Goal: Task Accomplishment & Management: Manage account settings

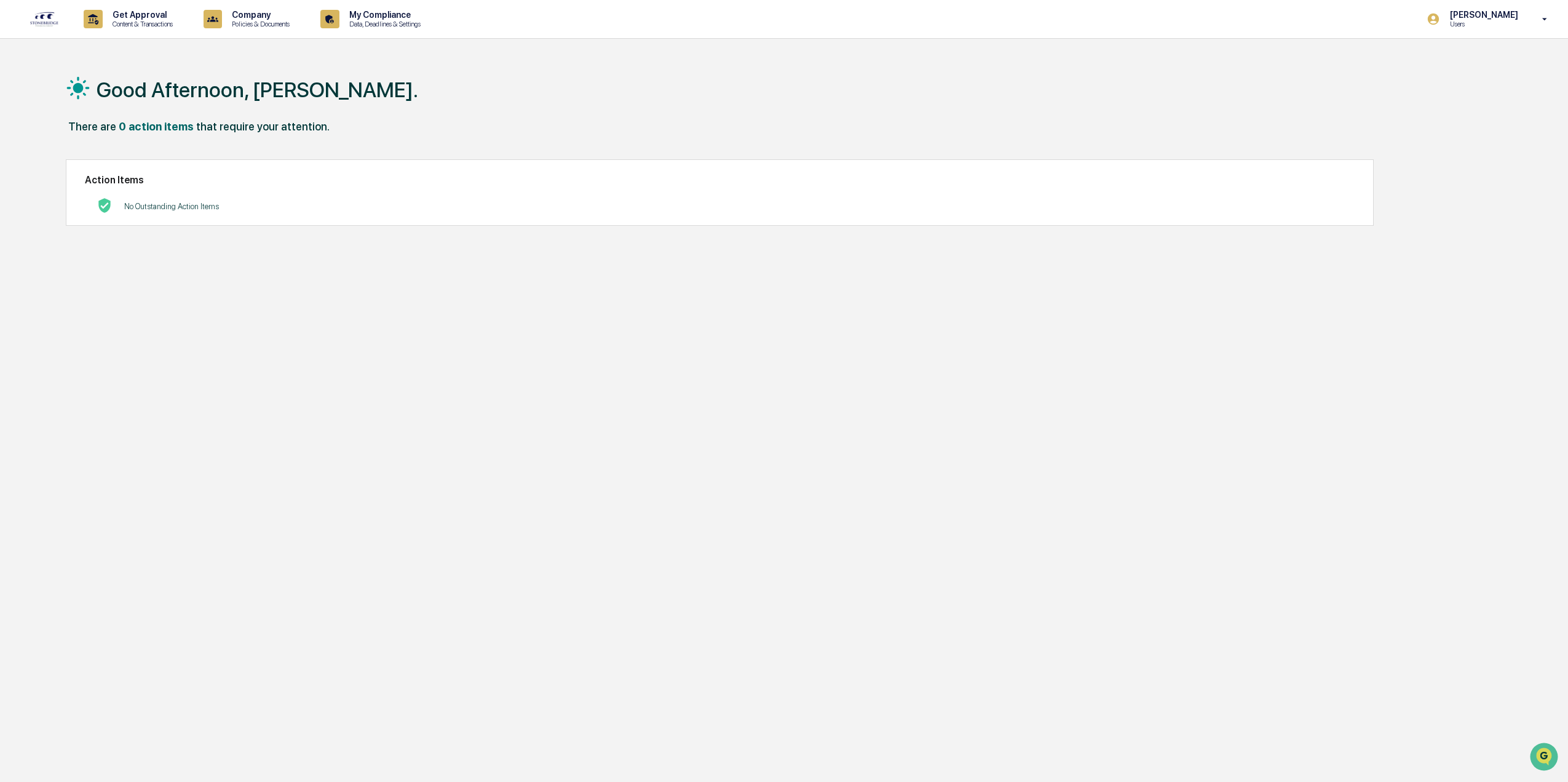
click at [1530, 29] on div "Cody Gehman Users" at bounding box center [1491, 19] width 154 height 38
click at [1461, 65] on li "Switch to Admin view..." at bounding box center [1478, 62] width 172 height 23
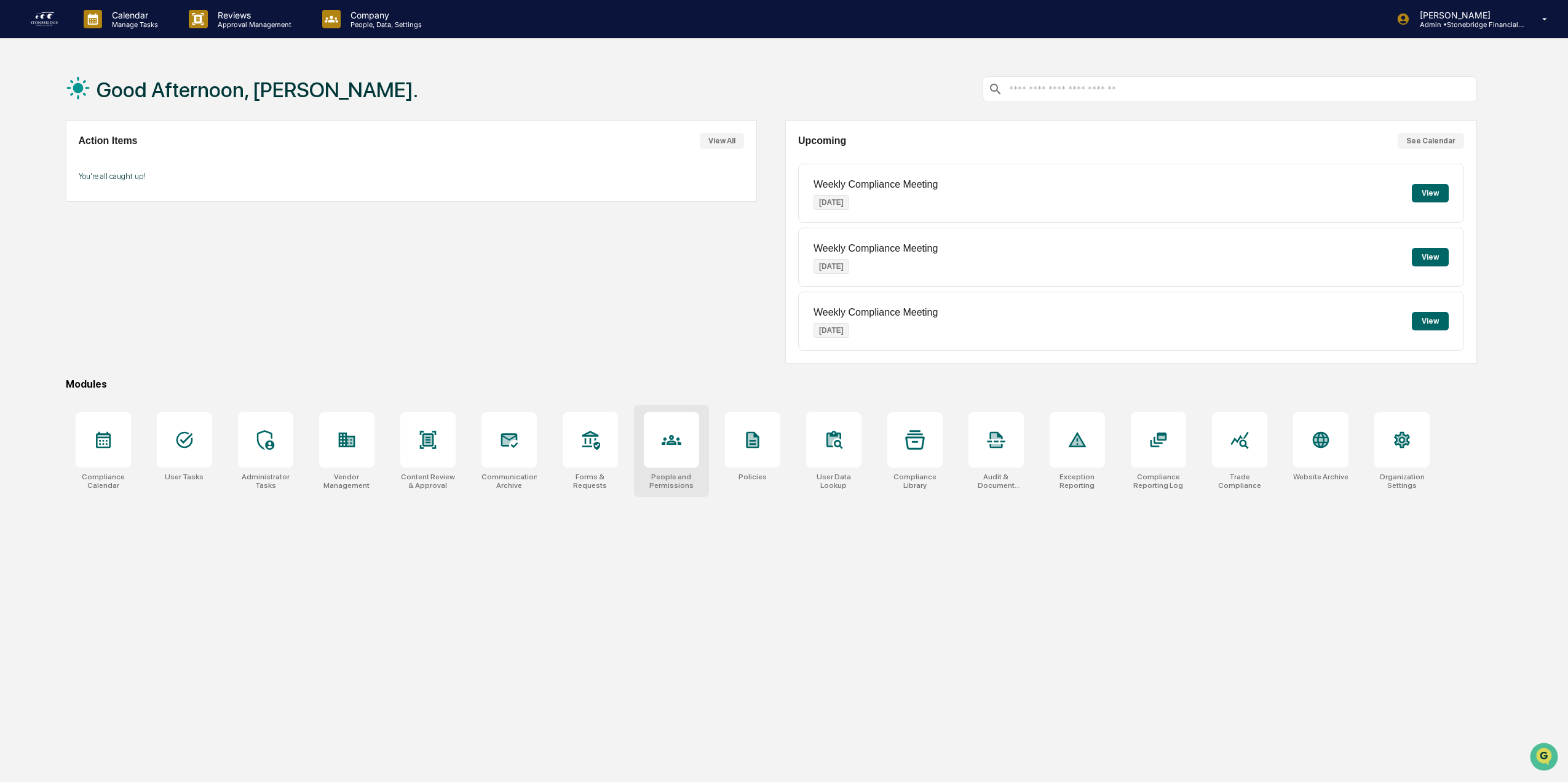
click at [678, 444] on icon at bounding box center [671, 440] width 20 height 10
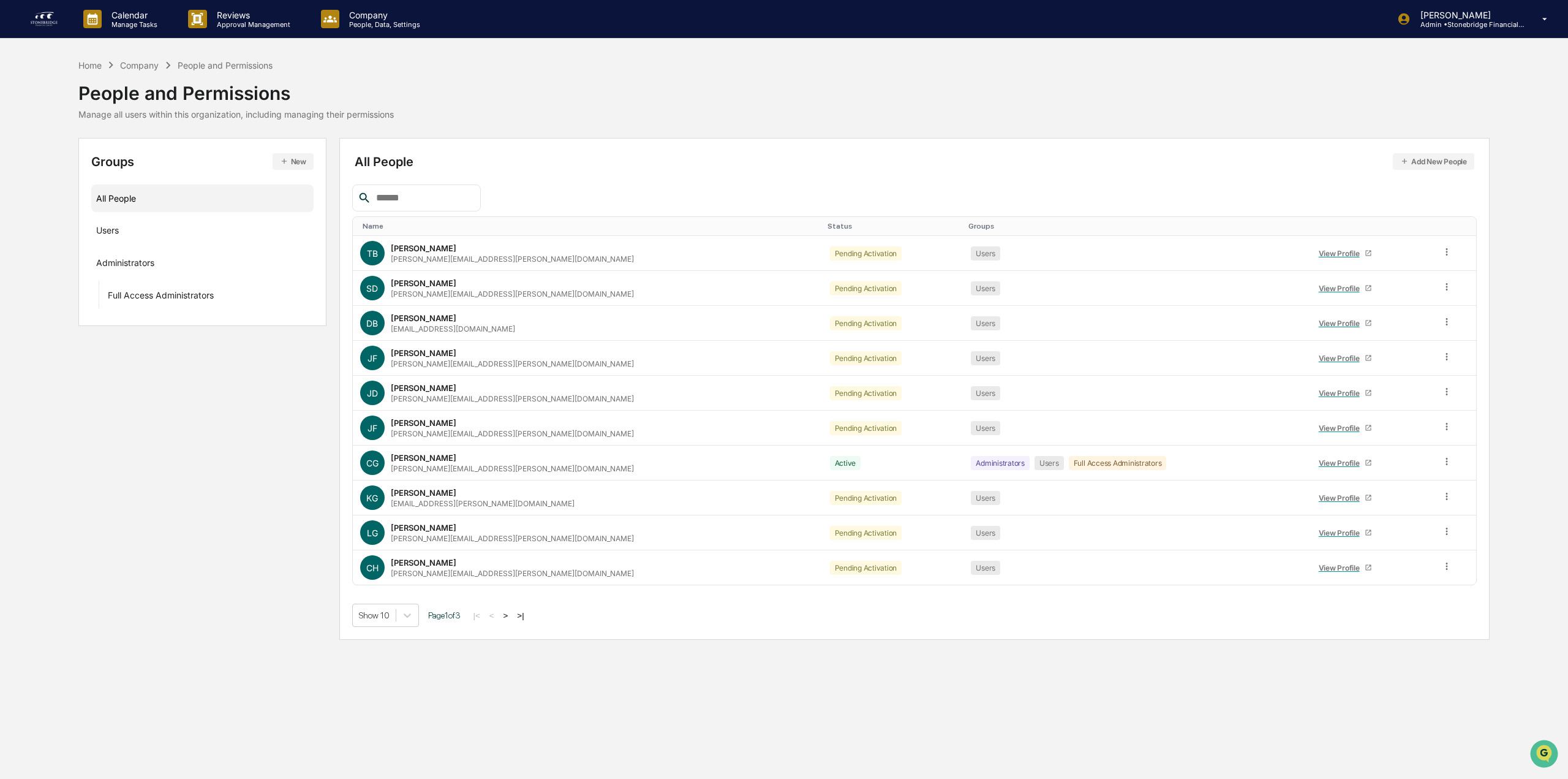
click at [512, 619] on button ">" at bounding box center [506, 615] width 13 height 10
click at [512, 619] on button ">" at bounding box center [507, 615] width 13 height 10
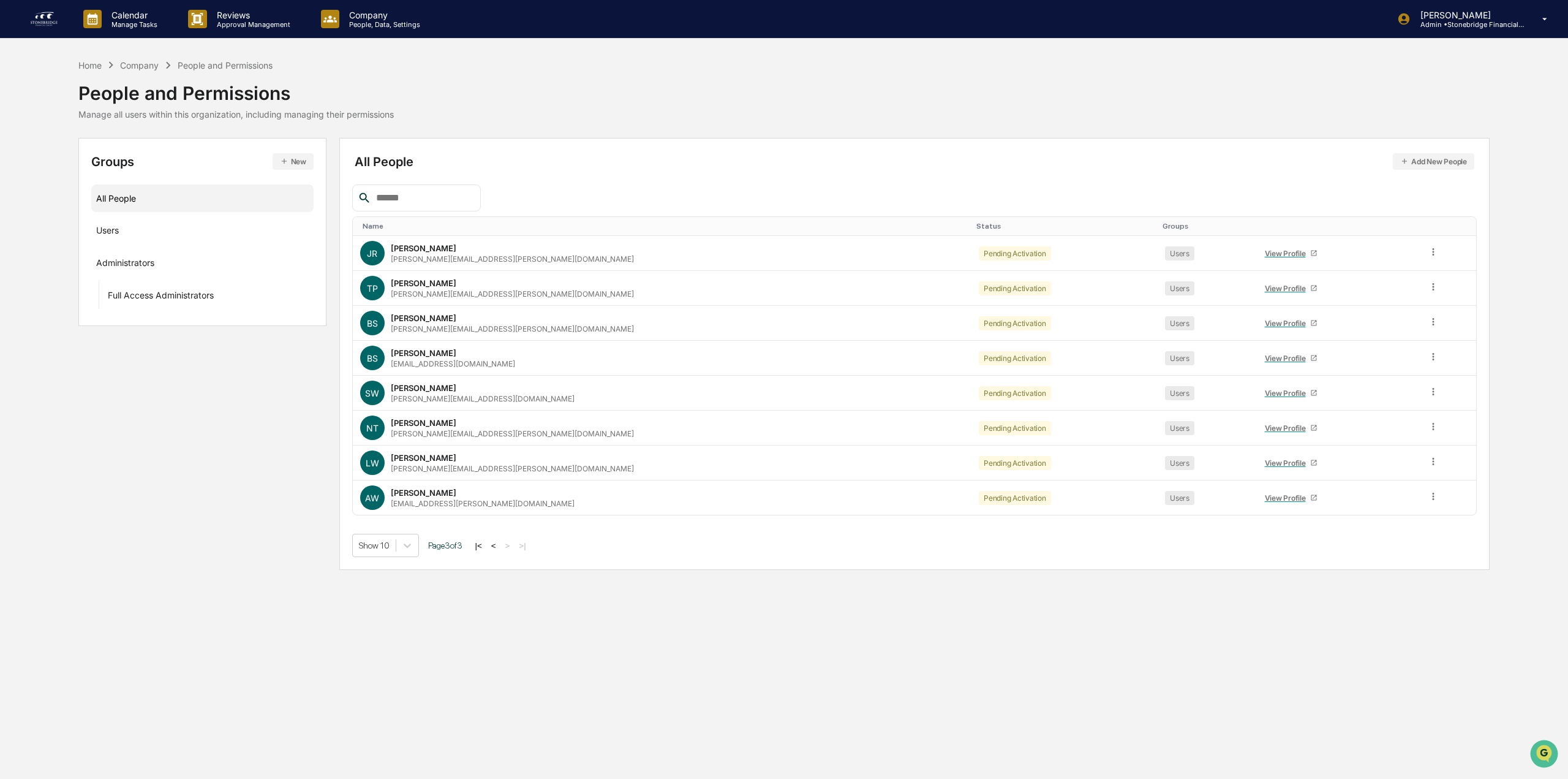
click at [499, 545] on button "<" at bounding box center [494, 545] width 13 height 10
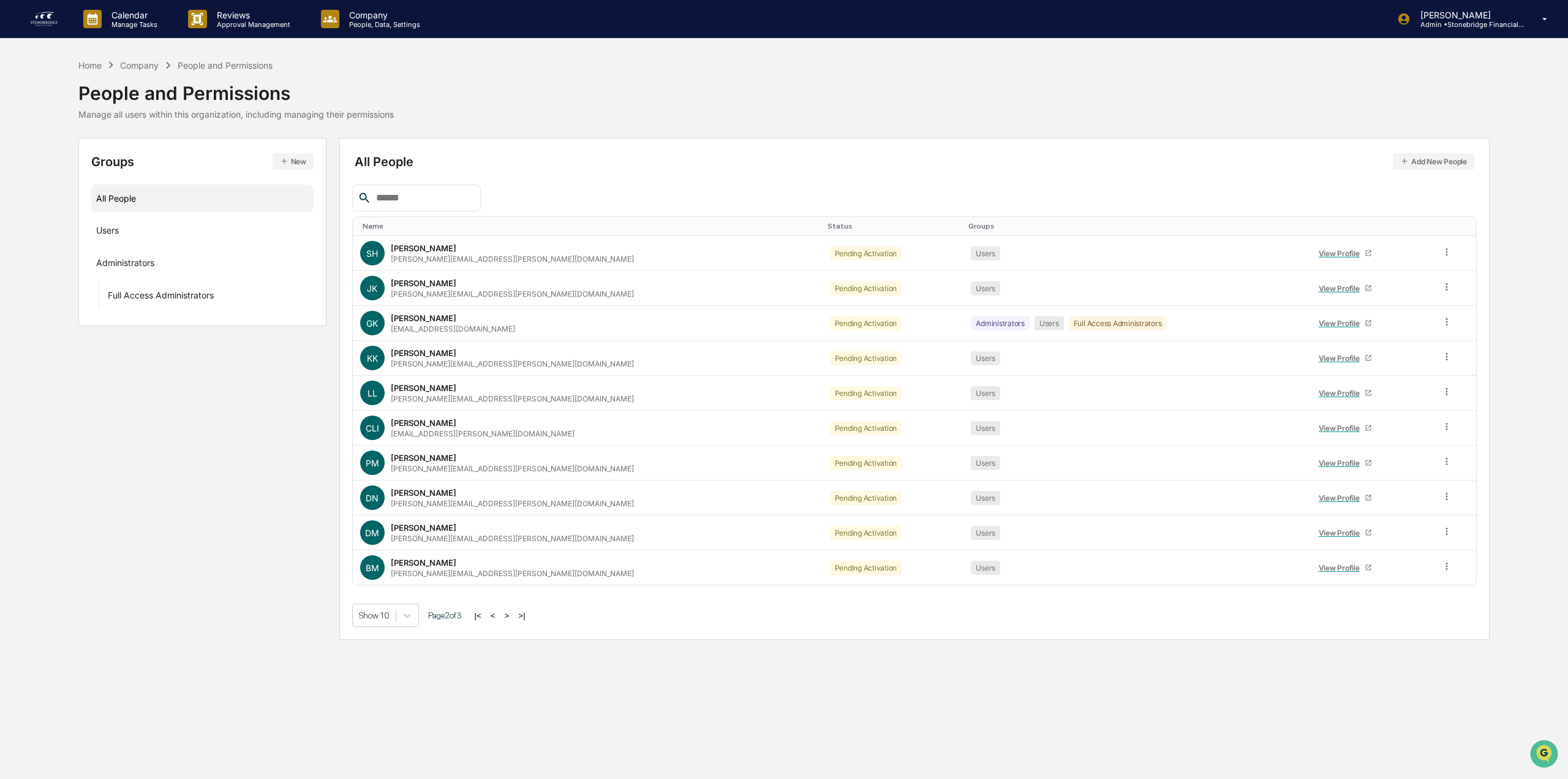
click at [496, 617] on button "<" at bounding box center [493, 615] width 13 height 10
click at [1441, 253] on icon at bounding box center [1447, 252] width 12 height 12
click at [227, 406] on div "Groups New All People Users Administrators Full Access Administrators All Peopl…" at bounding box center [783, 389] width 1411 height 502
click at [51, 23] on img at bounding box center [45, 19] width 30 height 20
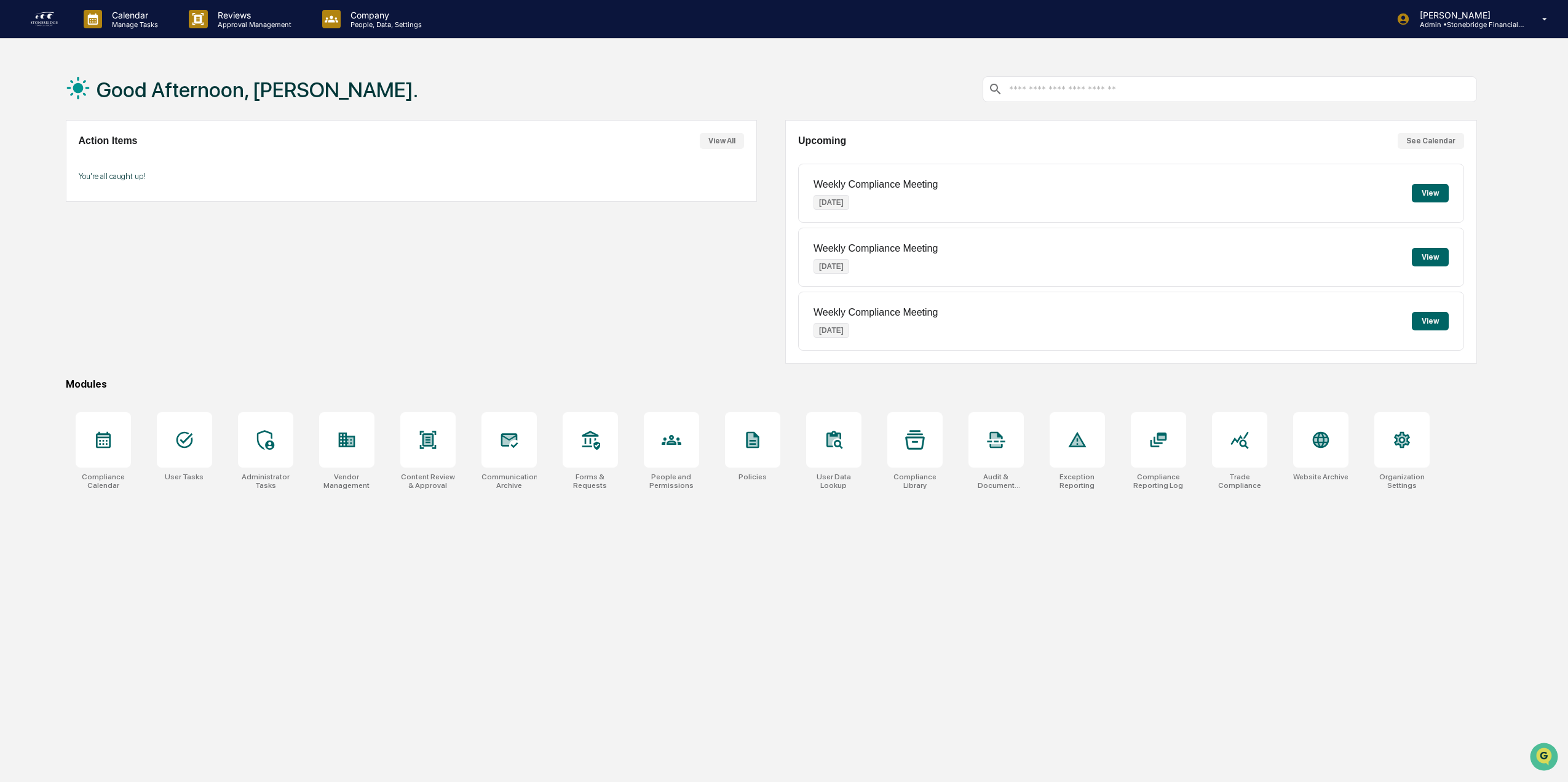
drag, startPoint x: 227, startPoint y: 385, endPoint x: 217, endPoint y: 335, distance: 51.0
click at [217, 335] on div "Action Items View All You're all caught up!" at bounding box center [411, 242] width 691 height 243
click at [763, 438] on div at bounding box center [753, 440] width 56 height 56
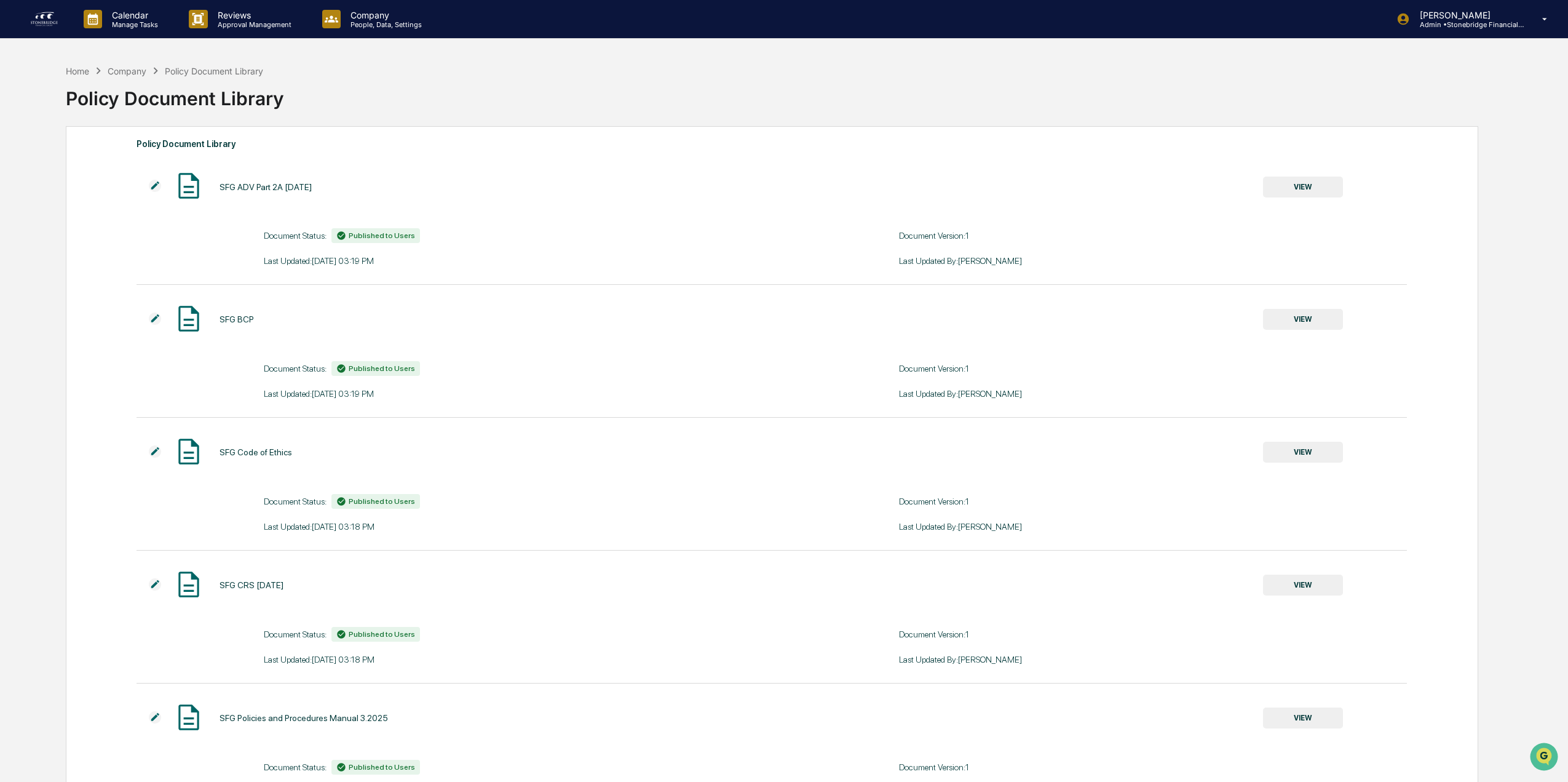
click at [1320, 451] on button "VIEW" at bounding box center [1303, 452] width 80 height 21
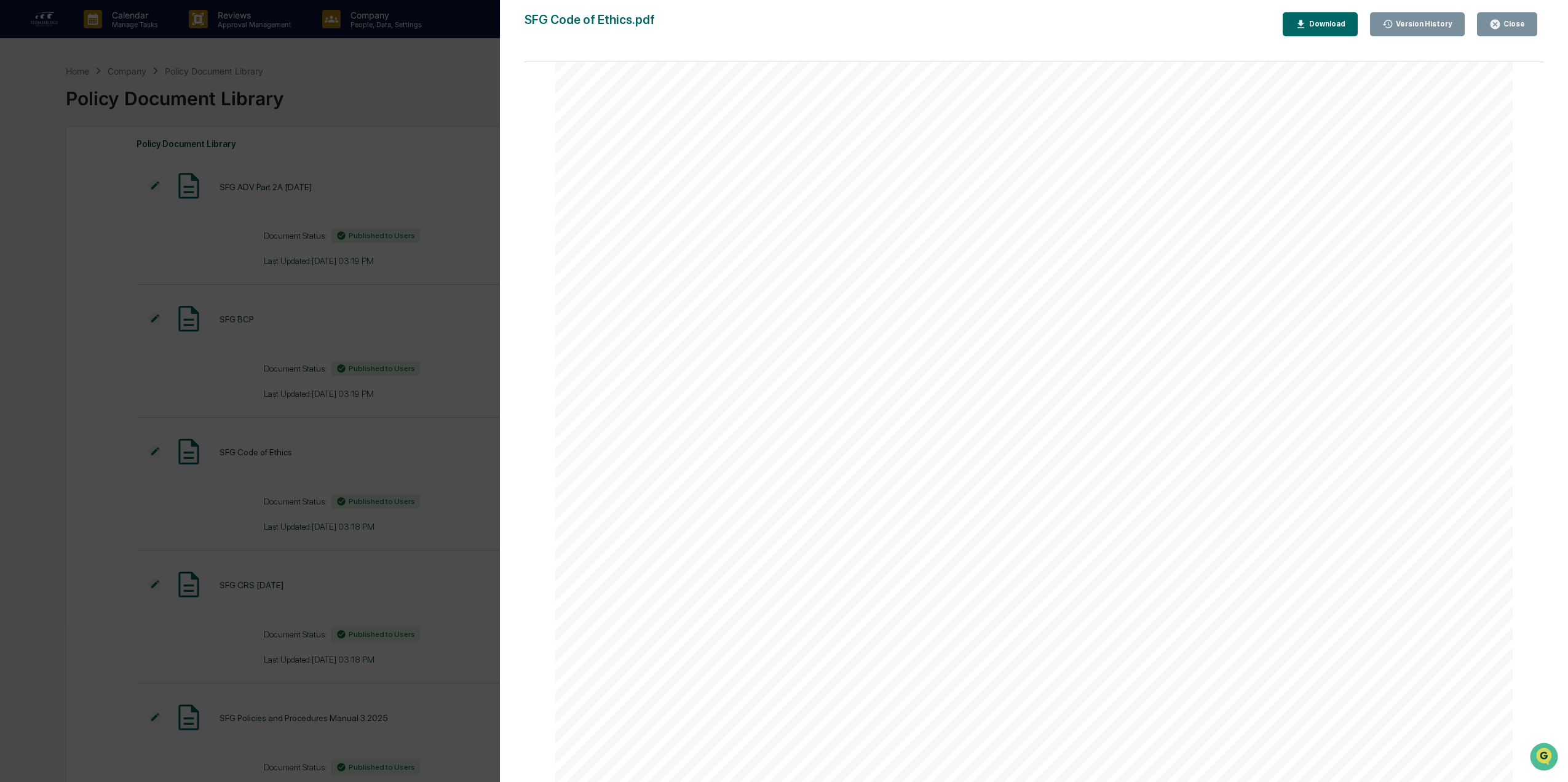
scroll to position [4552, 0]
click at [429, 111] on div "Version History [DATE] 07:18 PM [PERSON_NAME] SFG Code of Ethics.pdf Close Vers…" at bounding box center [784, 391] width 1568 height 782
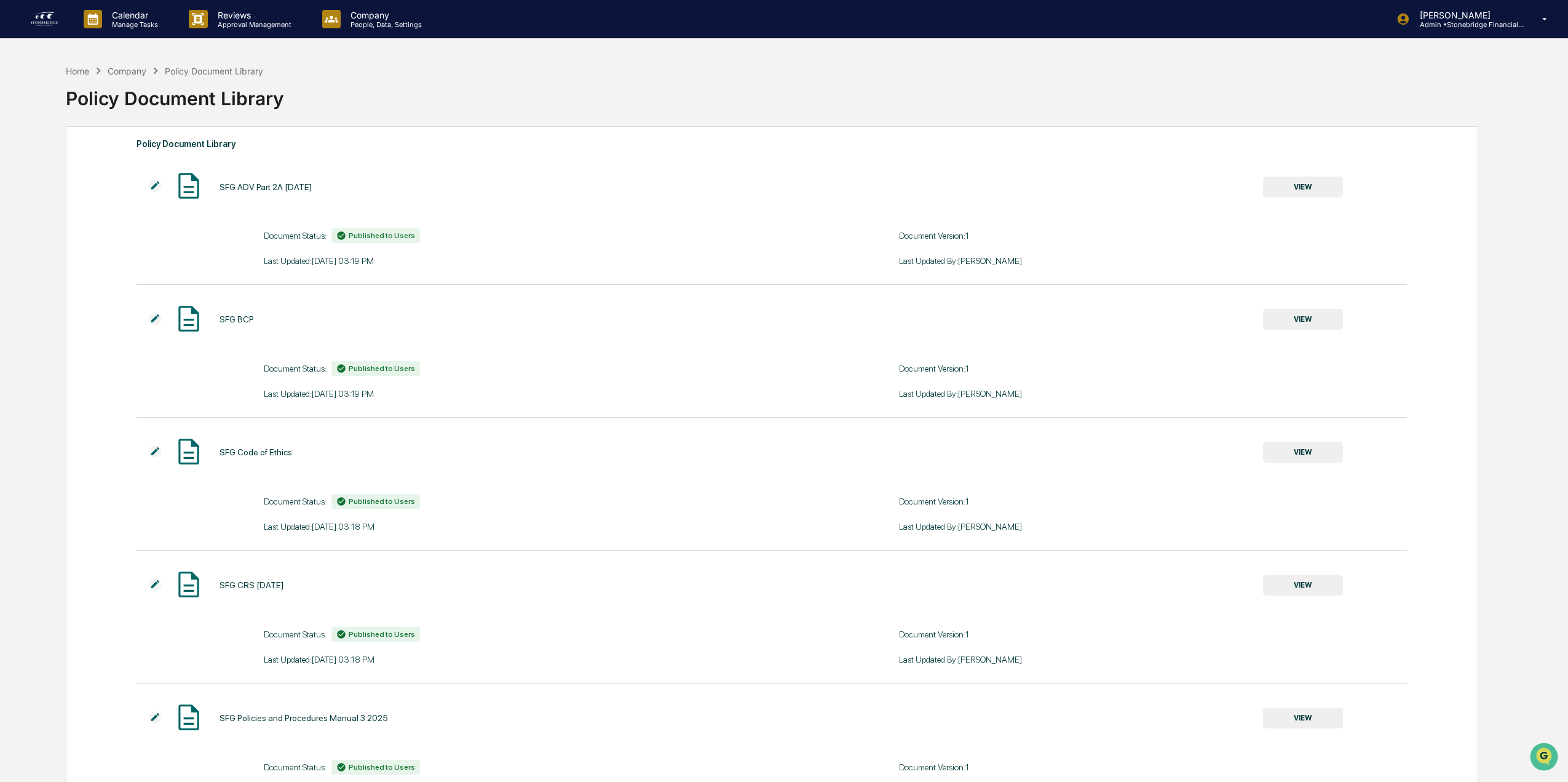
click at [1290, 190] on button "VIEW" at bounding box center [1303, 187] width 80 height 21
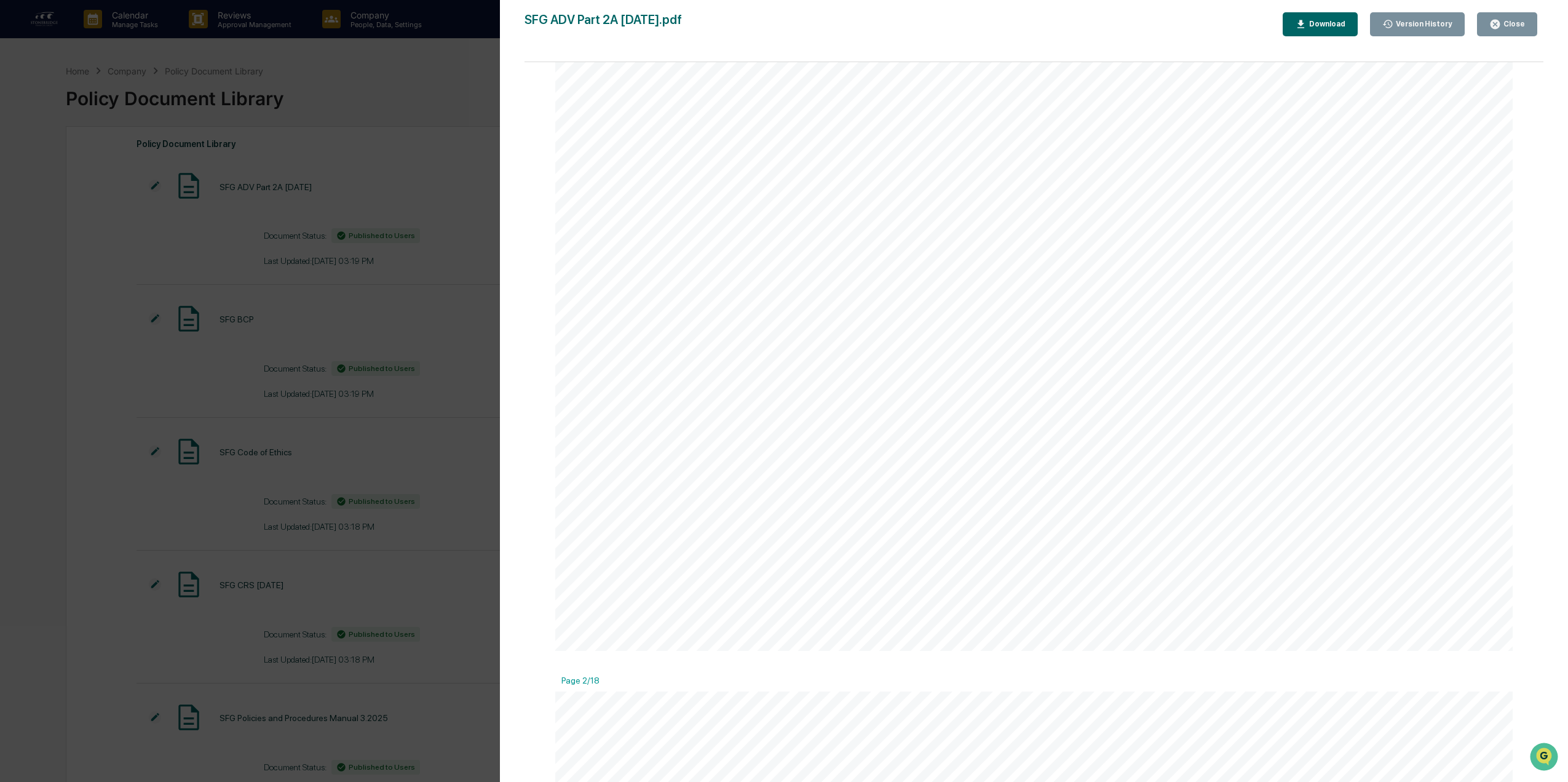
scroll to position [1581, 0]
click at [355, 89] on div "Version History 08/18/2025, 07:19 PM Cody Gehman SFG ADV Part 2A August 2025.pd…" at bounding box center [784, 391] width 1568 height 782
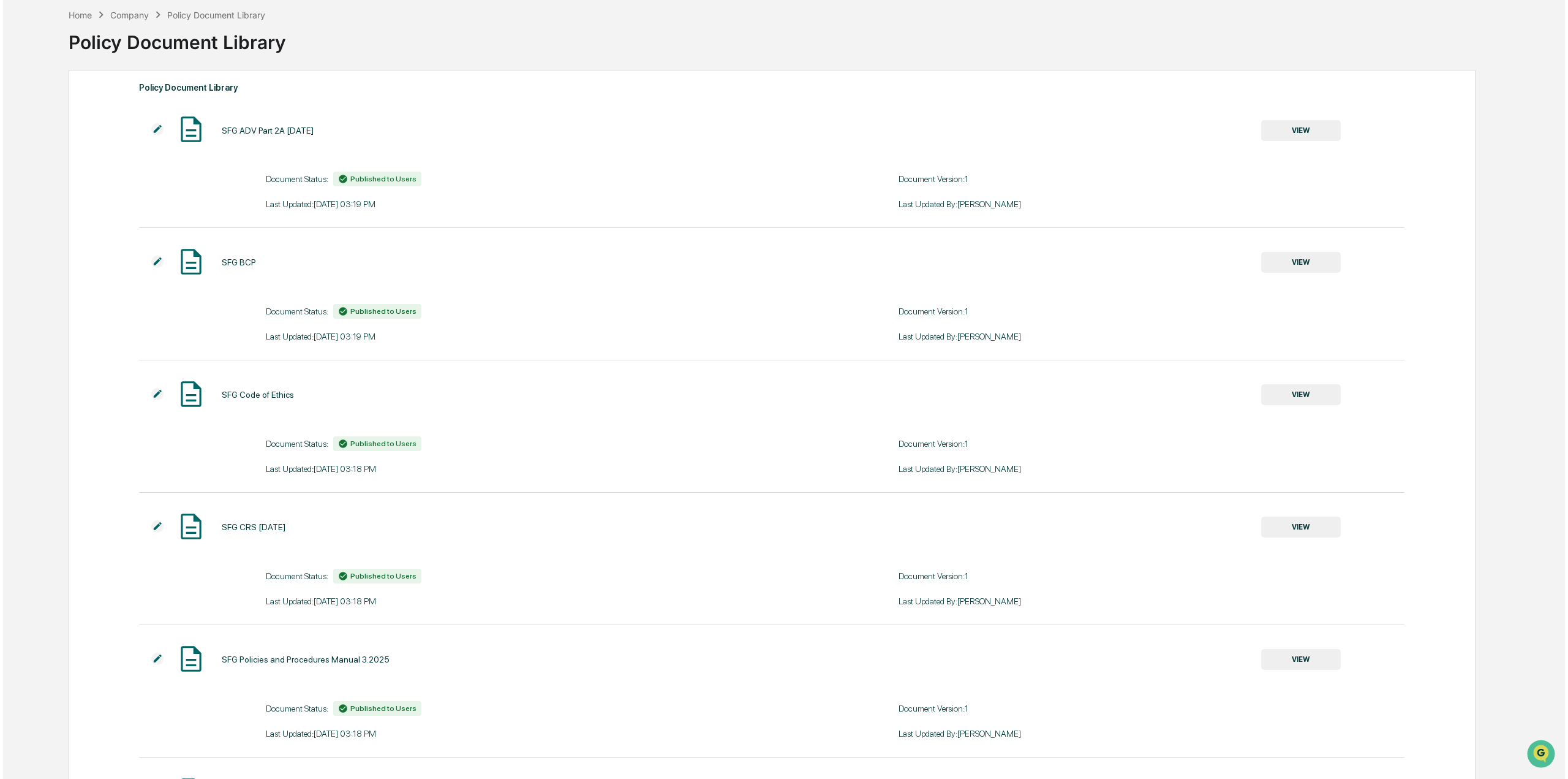
scroll to position [0, 0]
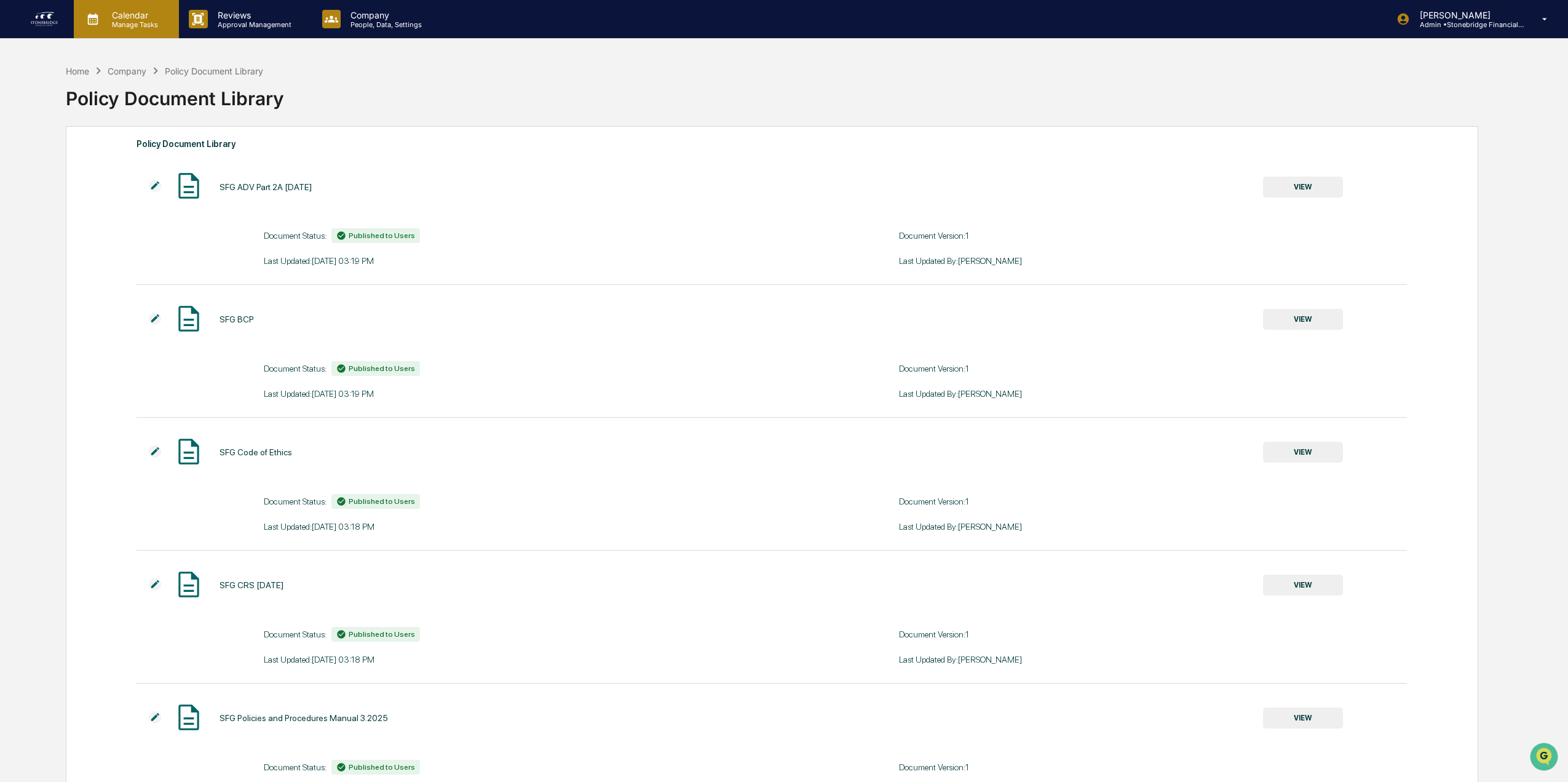
click at [152, 18] on p "Calendar" at bounding box center [133, 15] width 62 height 10
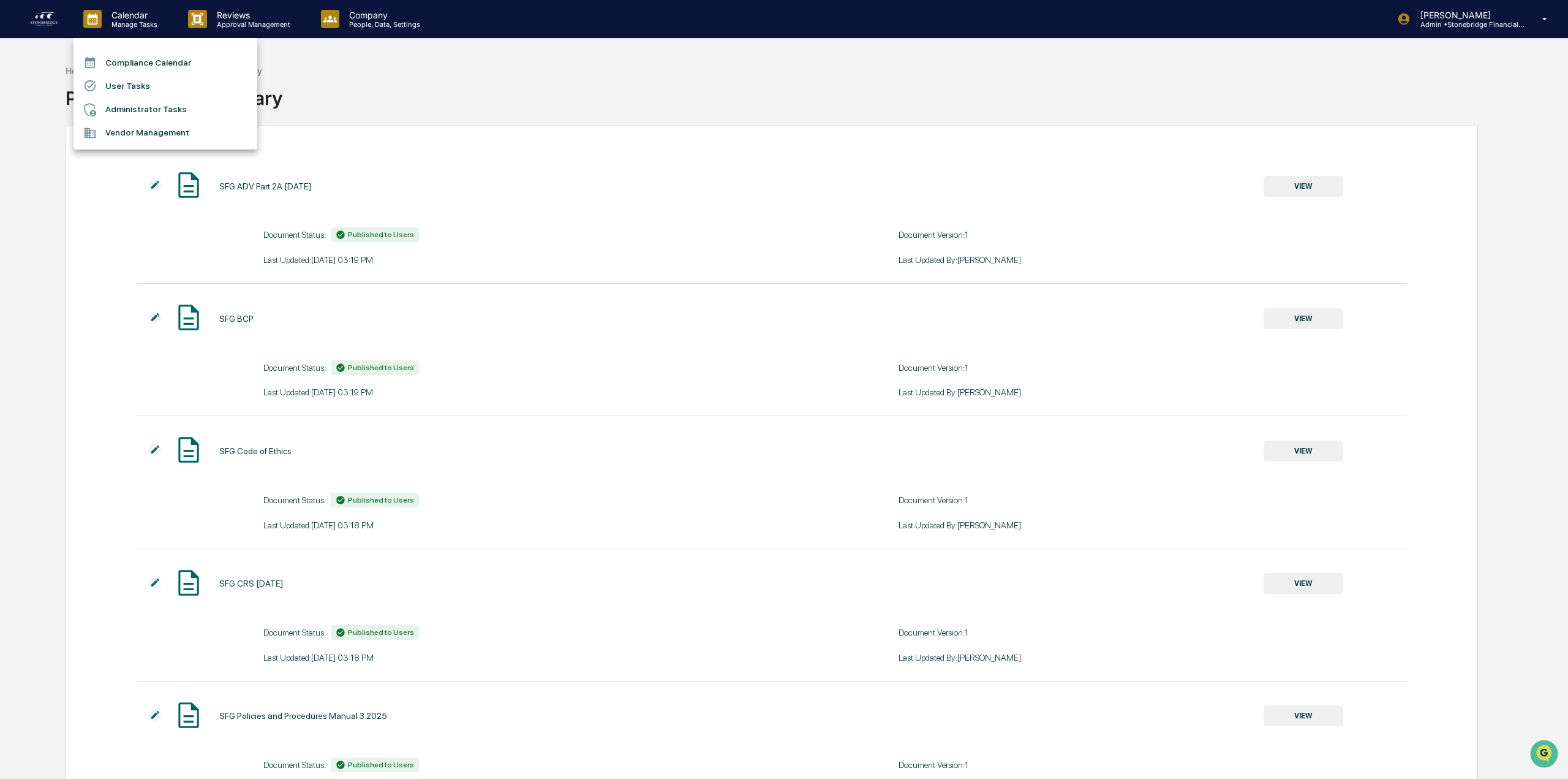
click at [129, 86] on li "User Tasks" at bounding box center [165, 86] width 184 height 23
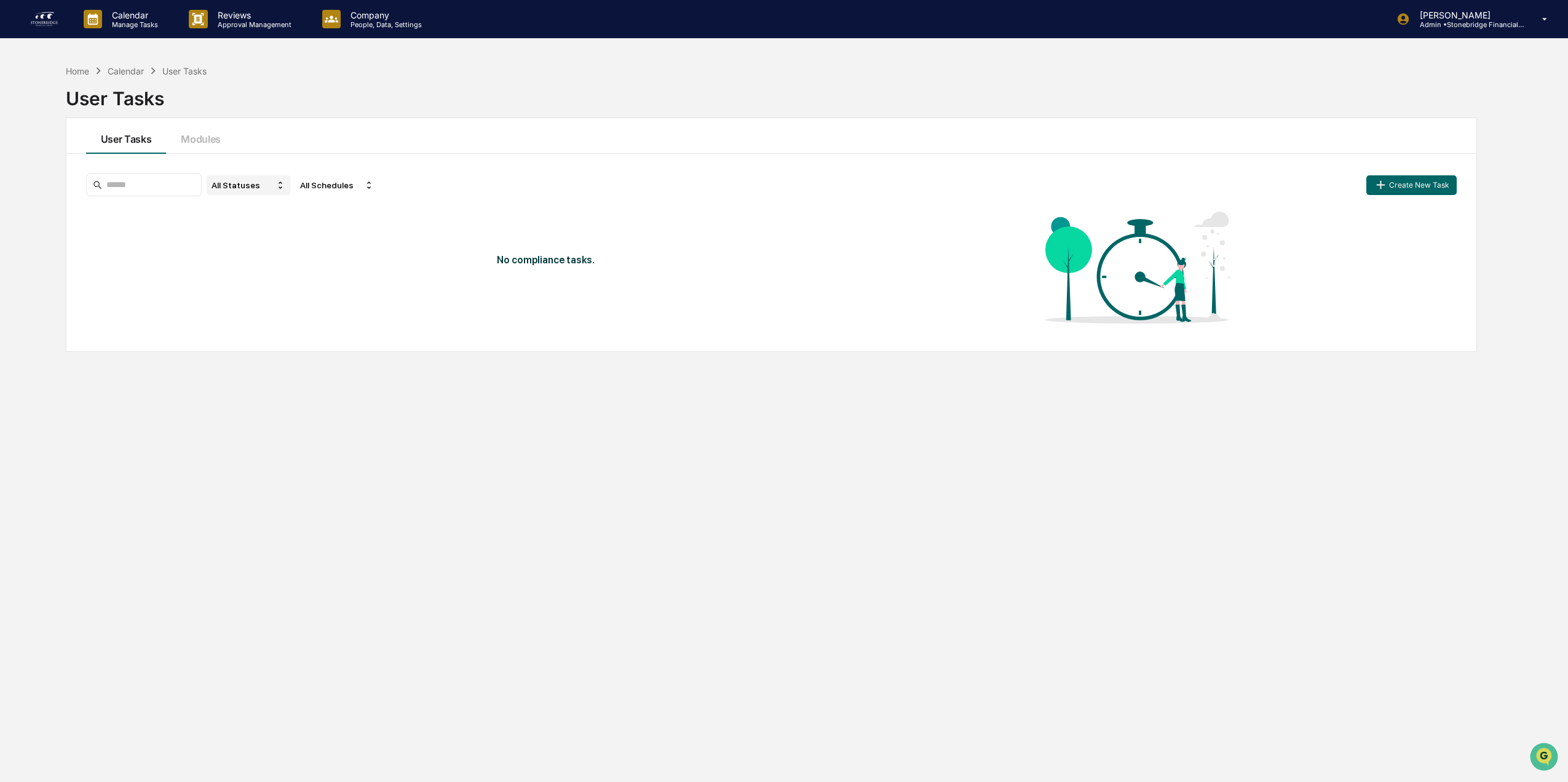
click at [248, 192] on div "All Statuses" at bounding box center [248, 185] width 84 height 20
click at [1404, 186] on button "Create New Task" at bounding box center [1411, 185] width 89 height 20
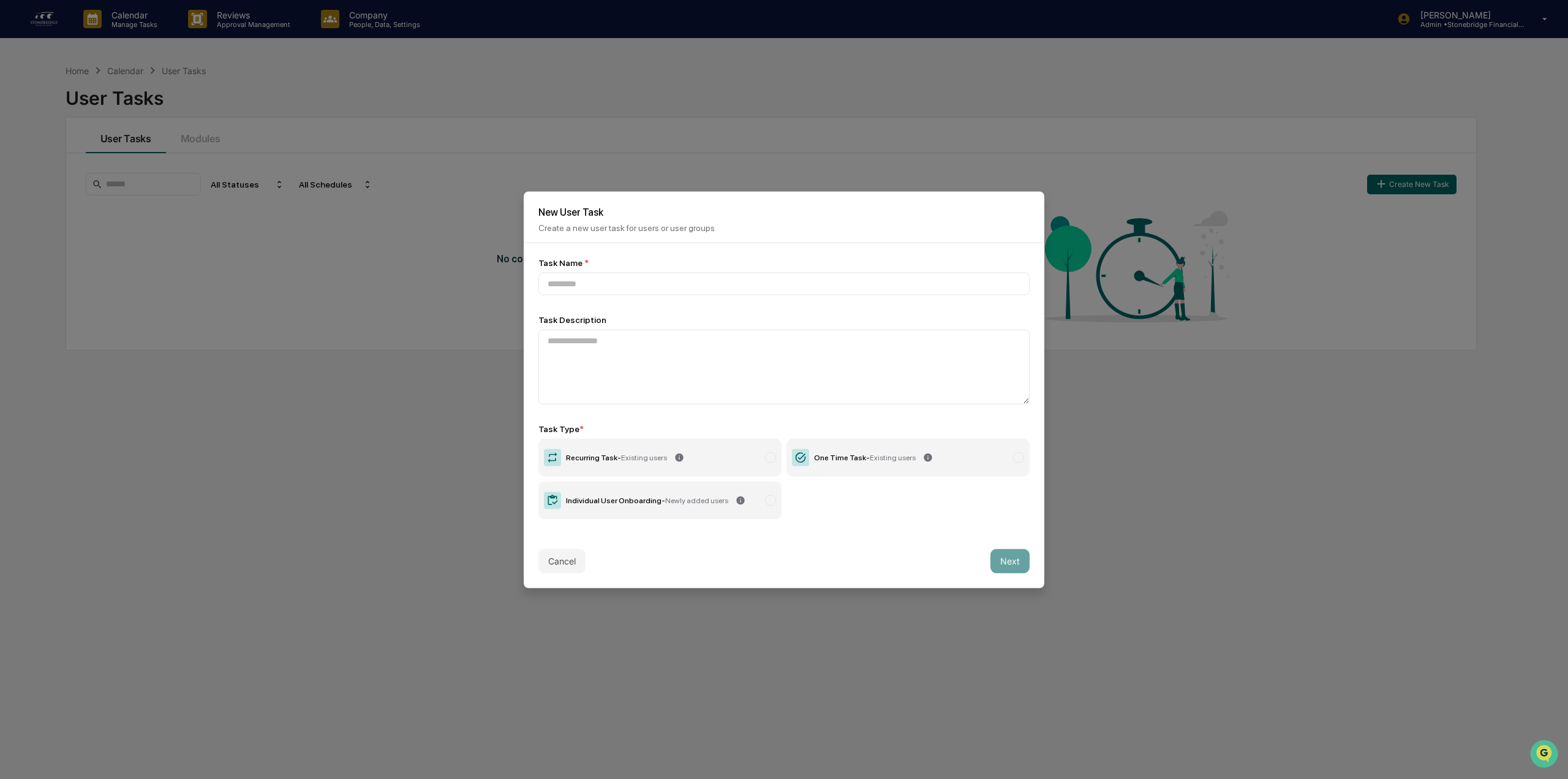
click at [606, 502] on div "Individual User Onboarding - Newly added users" at bounding box center [647, 500] width 163 height 9
click at [606, 282] on input at bounding box center [784, 283] width 491 height 23
type input "**********"
click at [1008, 564] on button "Next" at bounding box center [1010, 560] width 39 height 24
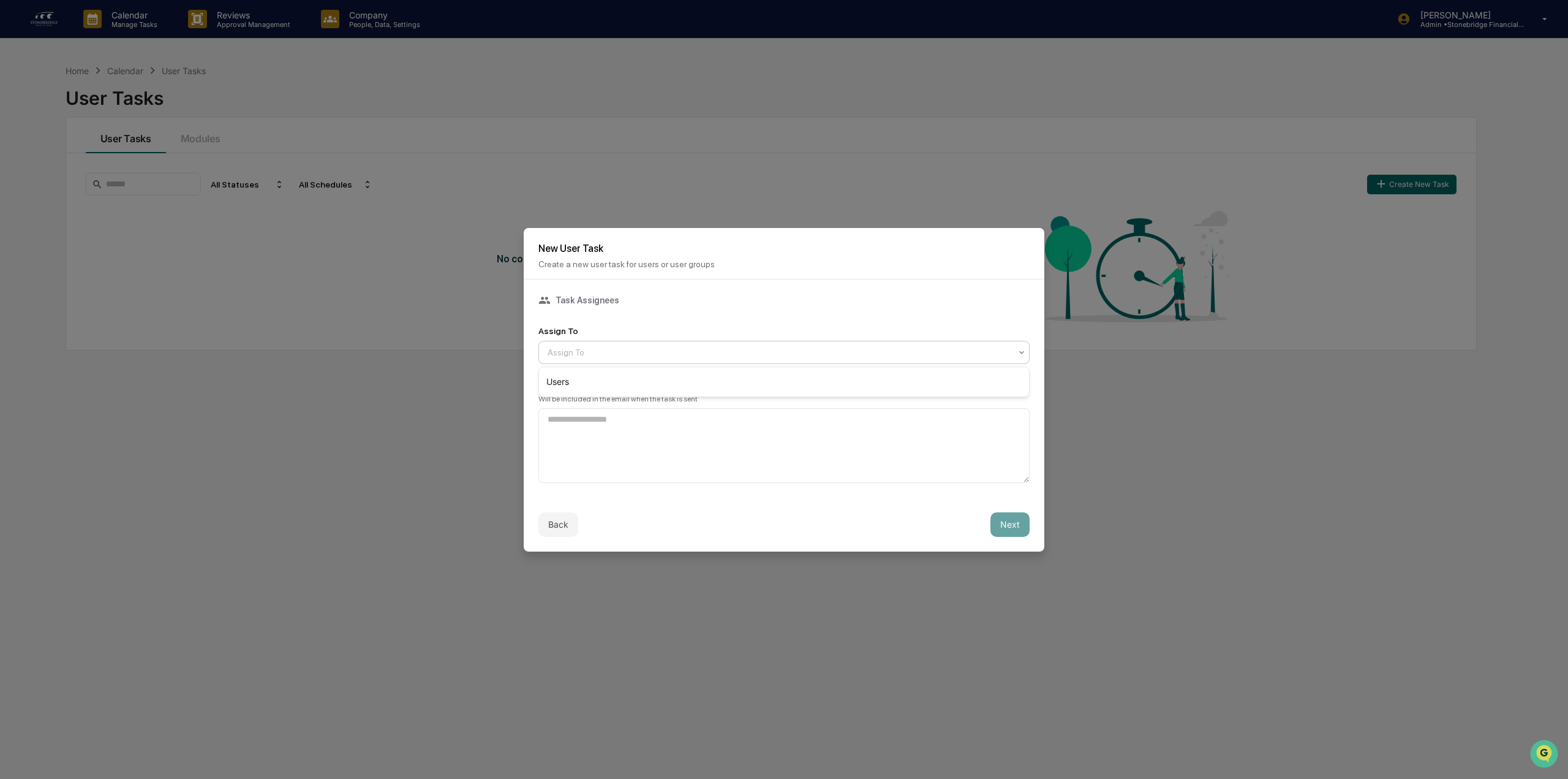
click at [573, 357] on div at bounding box center [779, 353] width 463 height 13
click at [597, 364] on div "Assign To" at bounding box center [784, 353] width 491 height 23
click at [603, 354] on div at bounding box center [779, 353] width 463 height 13
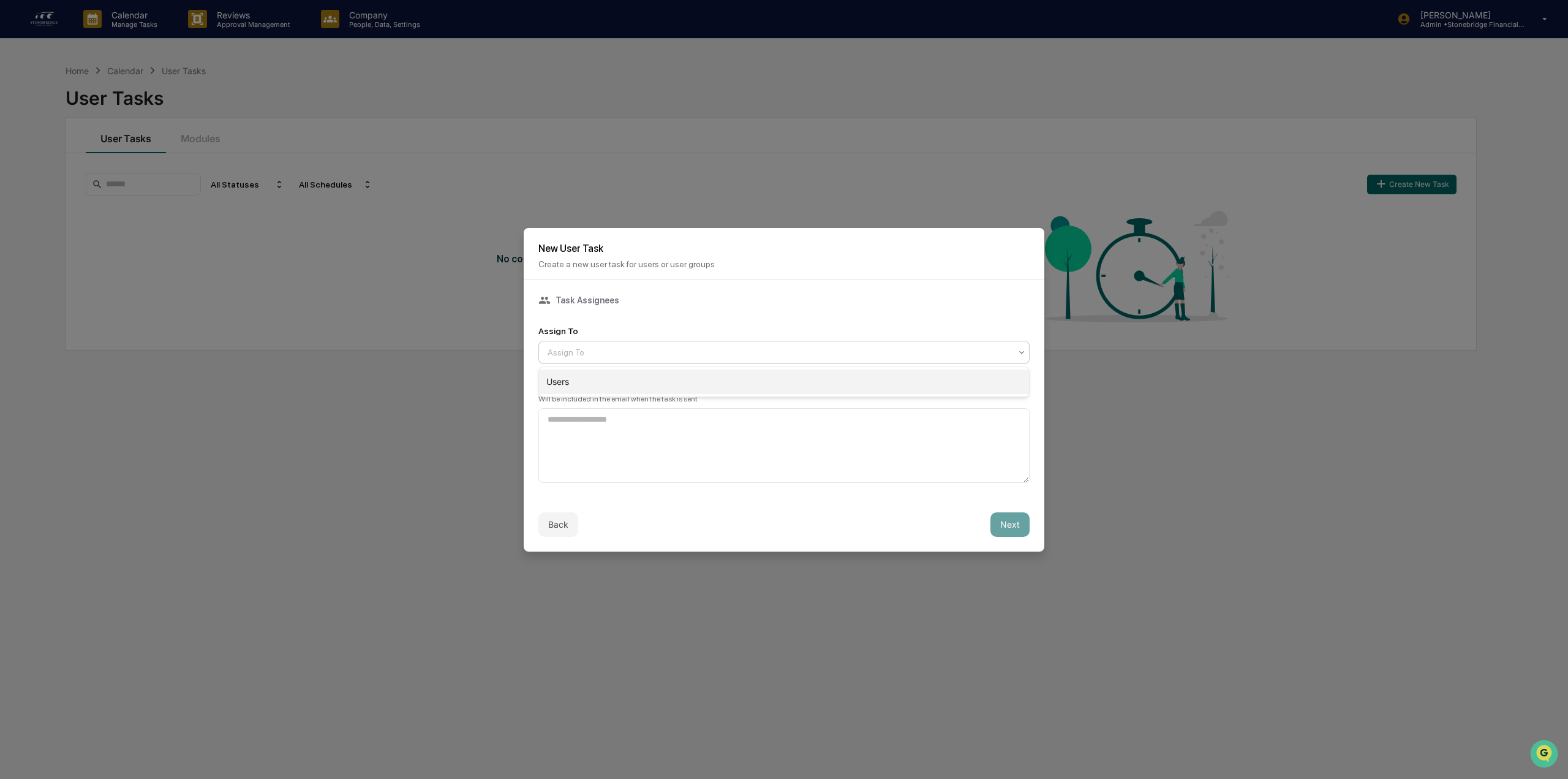
click at [589, 387] on div "Users" at bounding box center [783, 381] width 490 height 24
click at [1010, 534] on button "Next" at bounding box center [1010, 524] width 39 height 24
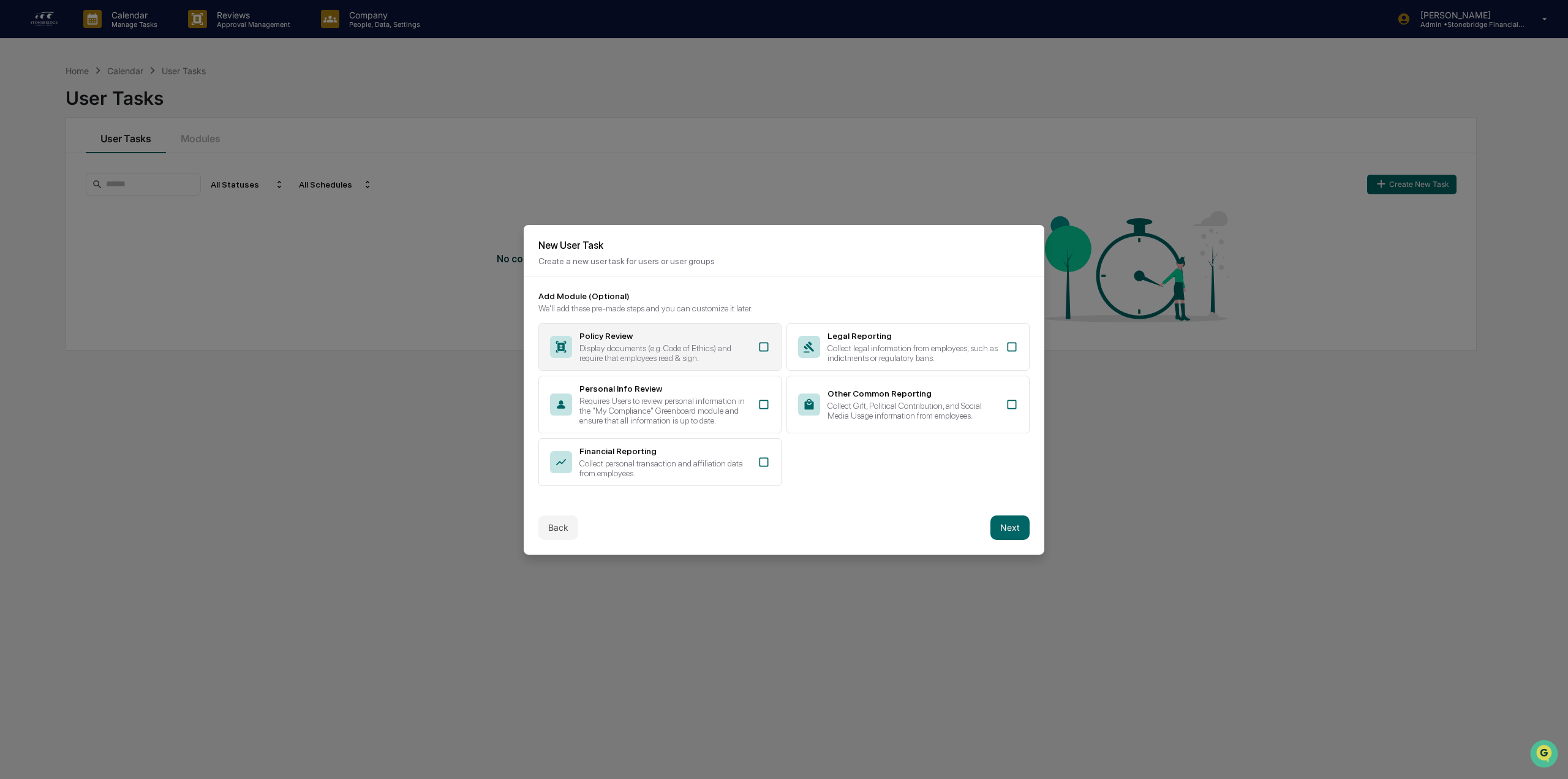
click at [762, 346] on icon at bounding box center [764, 347] width 13 height 13
click at [764, 402] on icon at bounding box center [764, 404] width 13 height 13
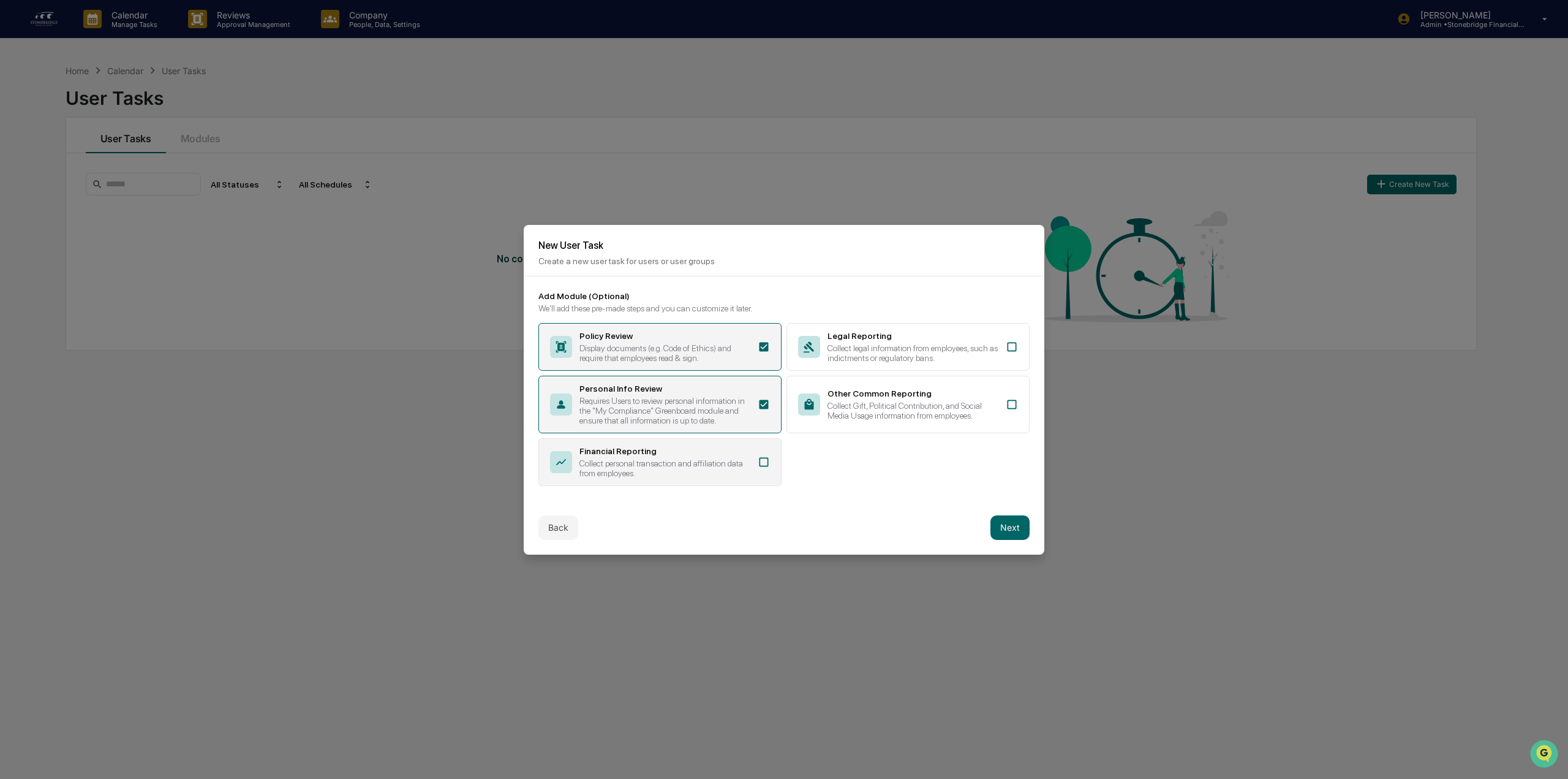
click at [765, 468] on icon at bounding box center [764, 462] width 13 height 13
click at [1011, 346] on icon at bounding box center [1011, 347] width 13 height 13
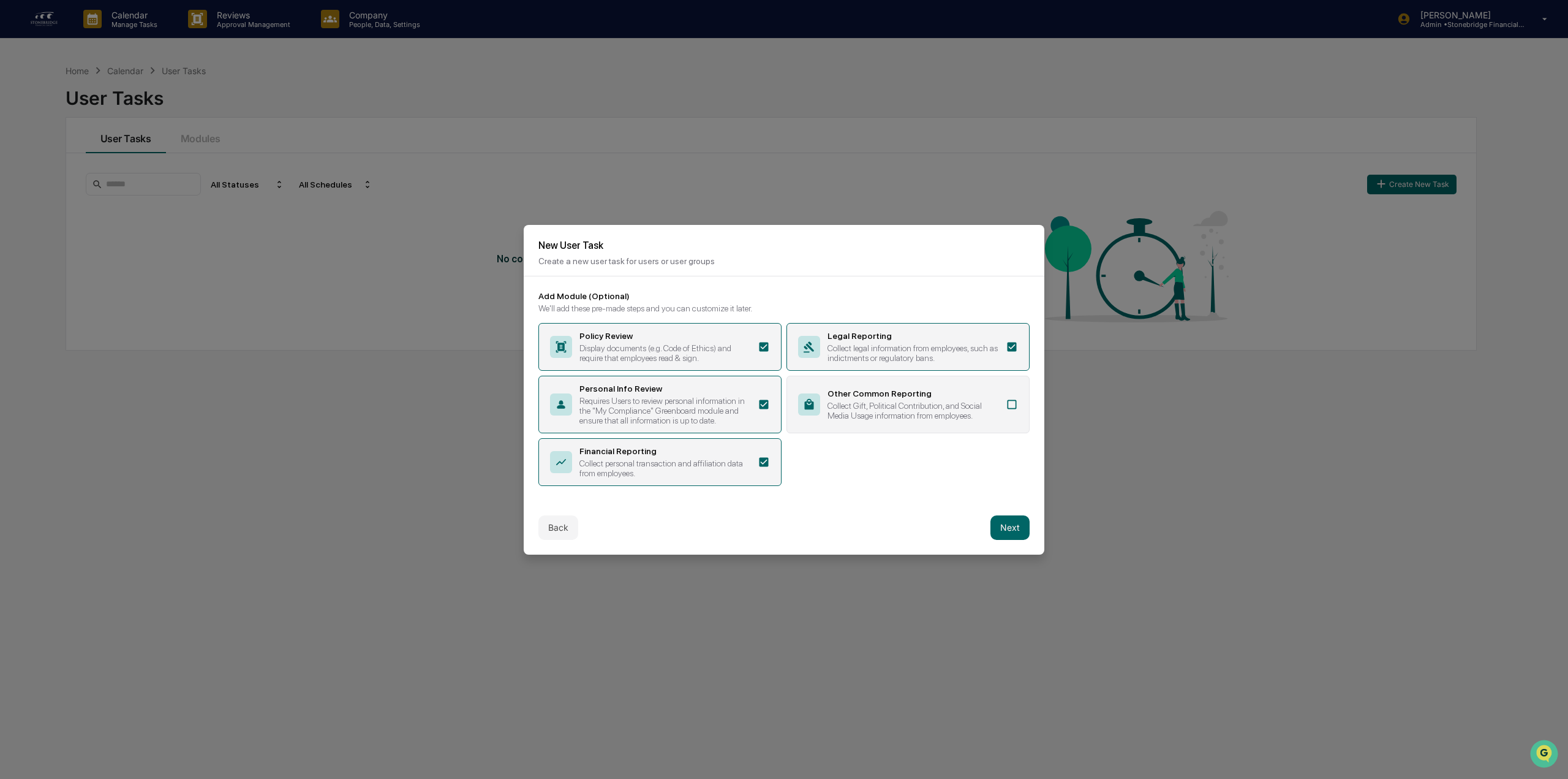
click at [1011, 400] on icon at bounding box center [1011, 404] width 13 height 13
click at [946, 487] on div "Add Module (Optional) We'll add these pre-made steps and you can customize it l…" at bounding box center [784, 388] width 521 height 224
click at [992, 529] on button "Next" at bounding box center [1010, 527] width 39 height 24
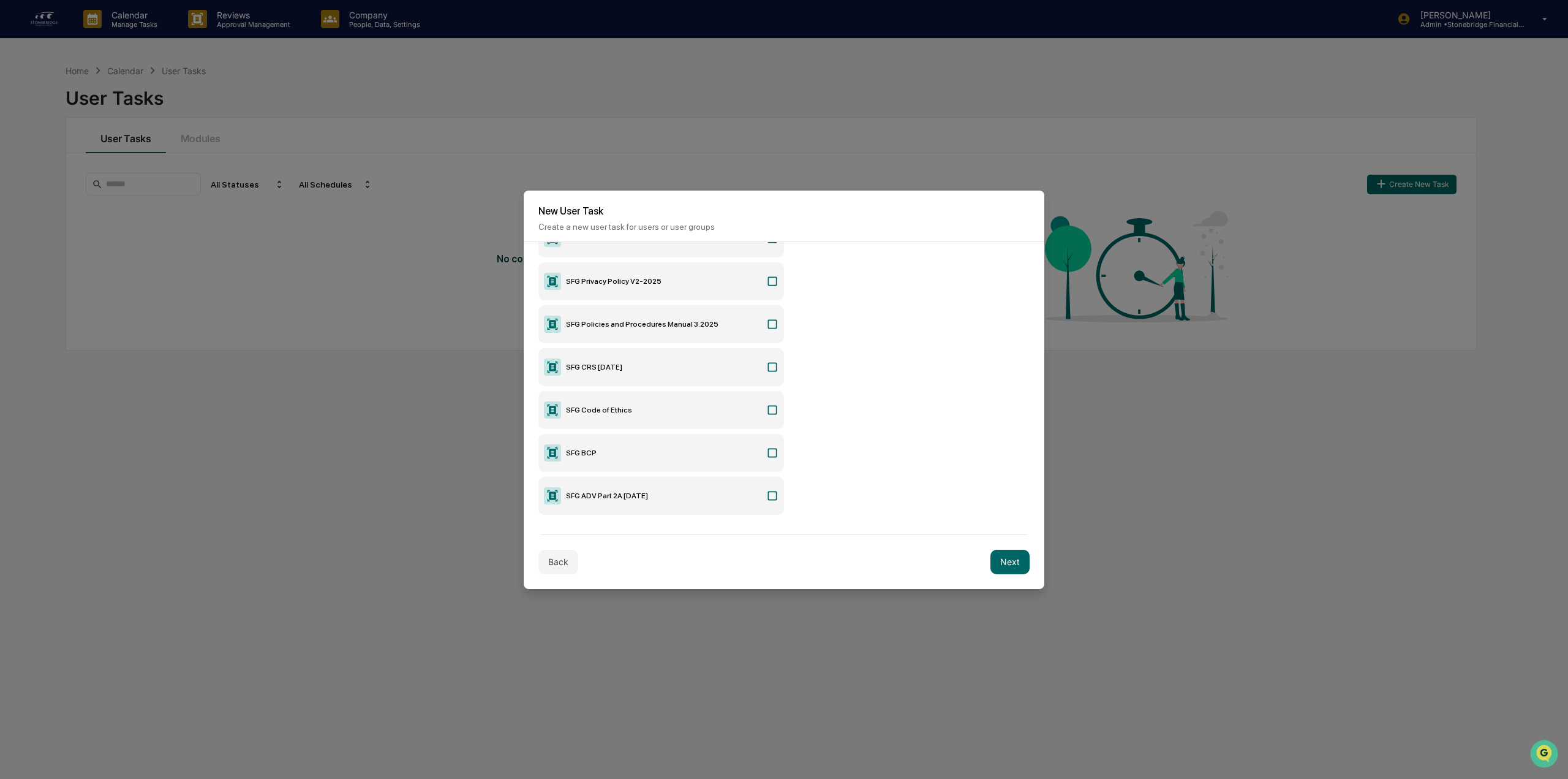
scroll to position [184, 0]
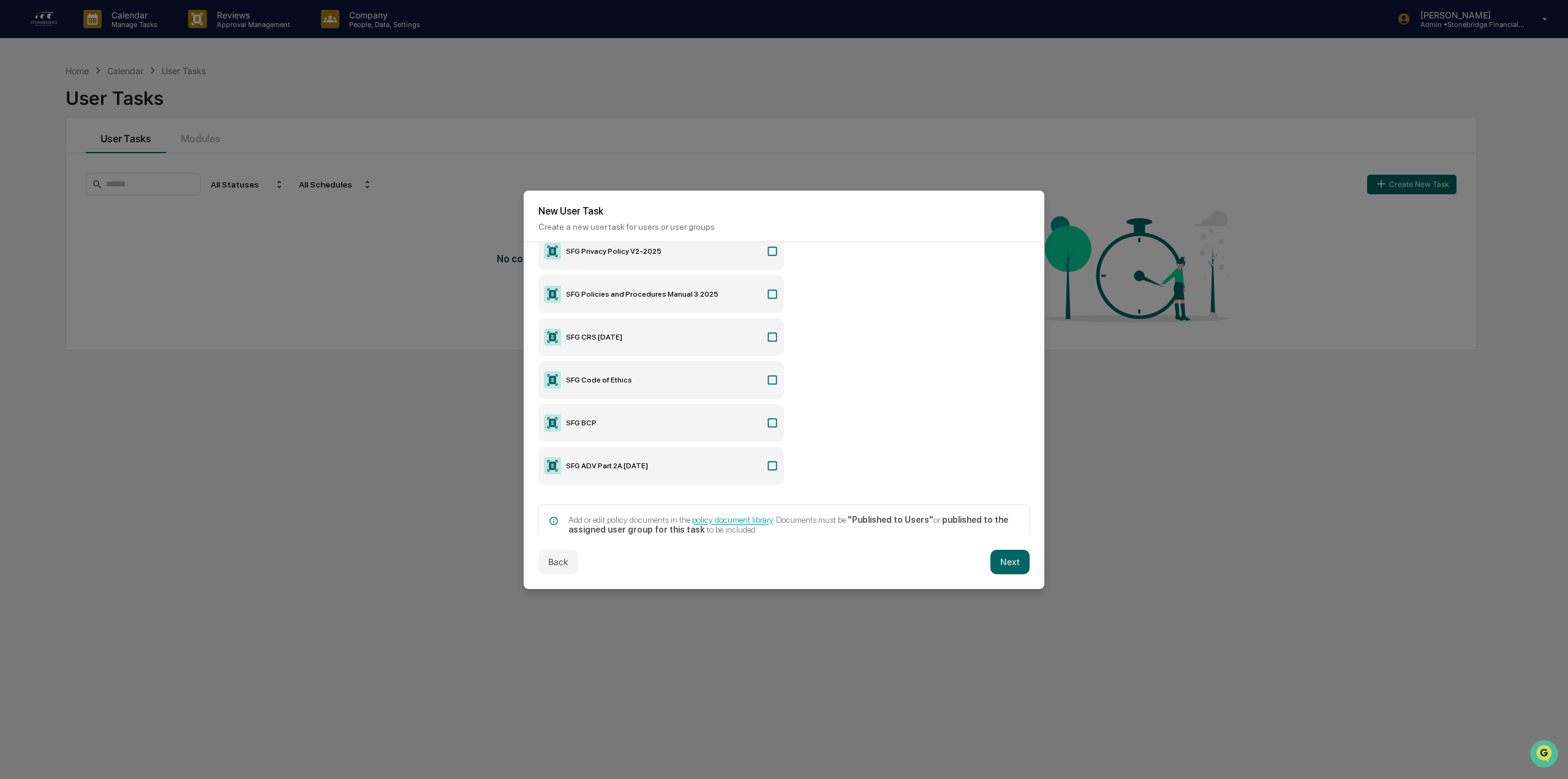
click at [769, 298] on icon at bounding box center [772, 294] width 13 height 13
click at [773, 386] on icon at bounding box center [772, 380] width 13 height 13
click at [1005, 562] on button "Next" at bounding box center [1010, 562] width 39 height 24
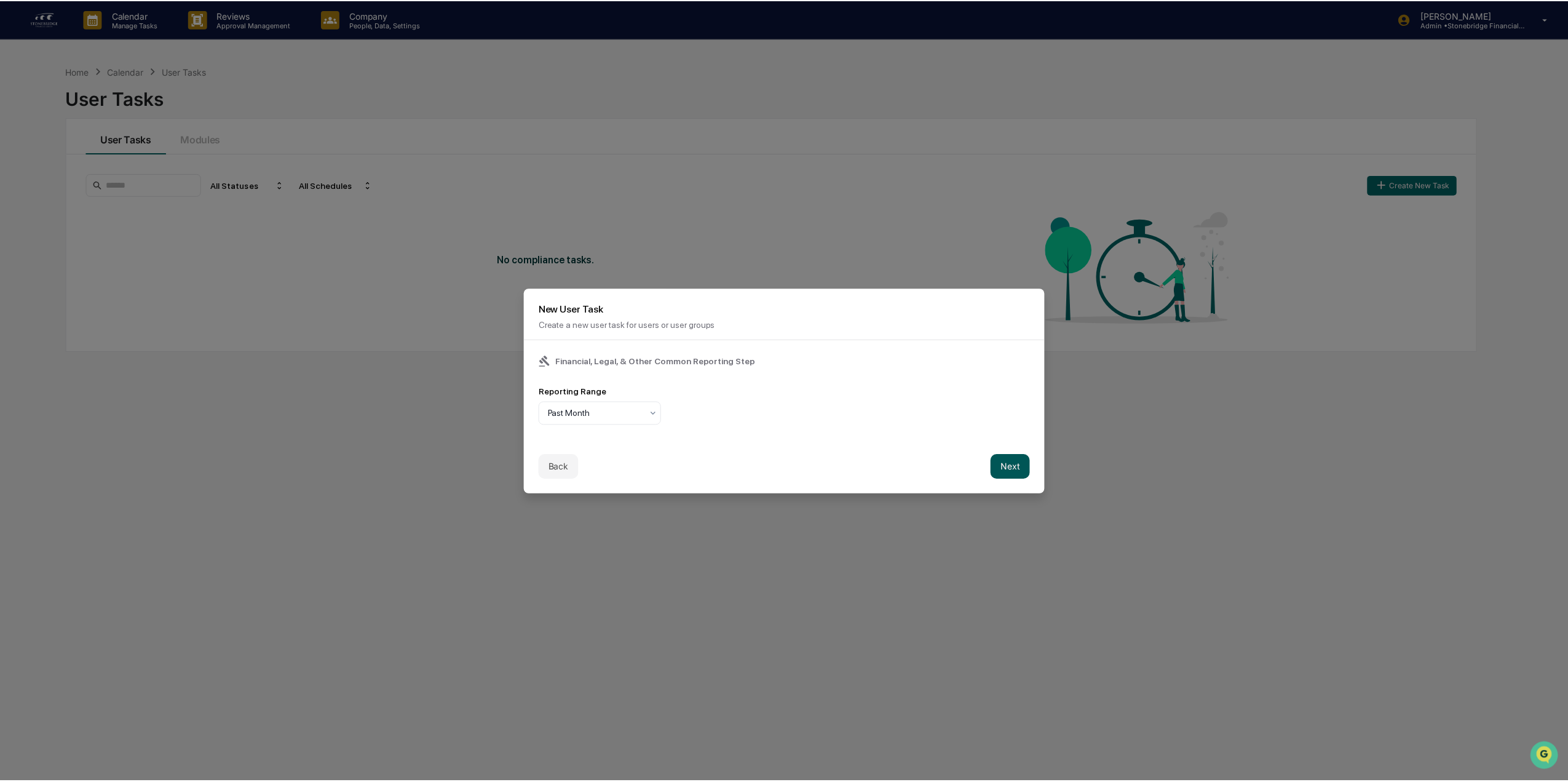
scroll to position [0, 0]
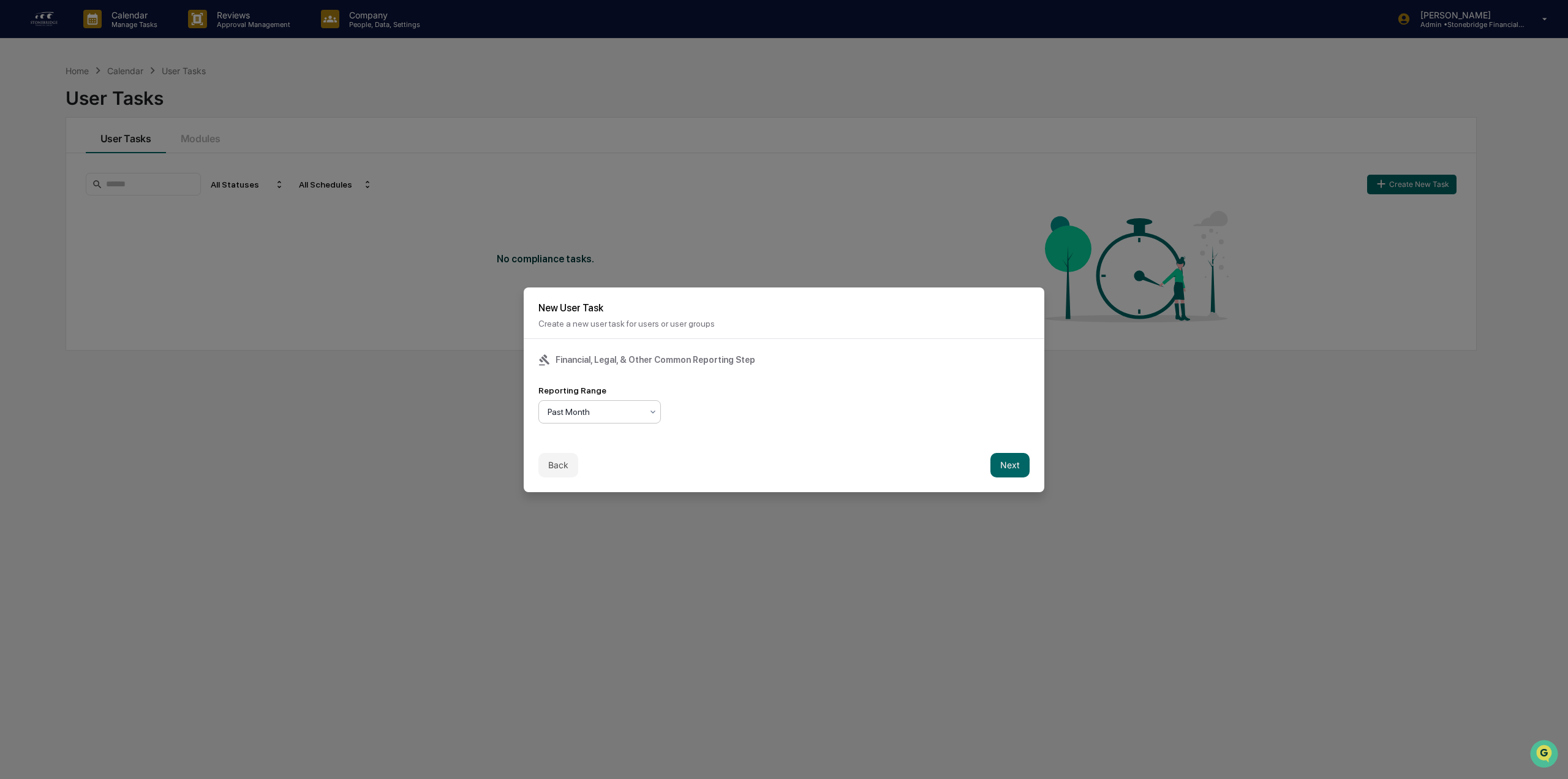
click at [611, 418] on div "Past Month" at bounding box center [595, 412] width 106 height 17
click at [611, 418] on div "Past Month" at bounding box center [595, 412] width 106 height 17
click at [607, 496] on div "Past Year" at bounding box center [599, 490] width 121 height 24
click at [757, 451] on div "Back Next" at bounding box center [784, 465] width 521 height 54
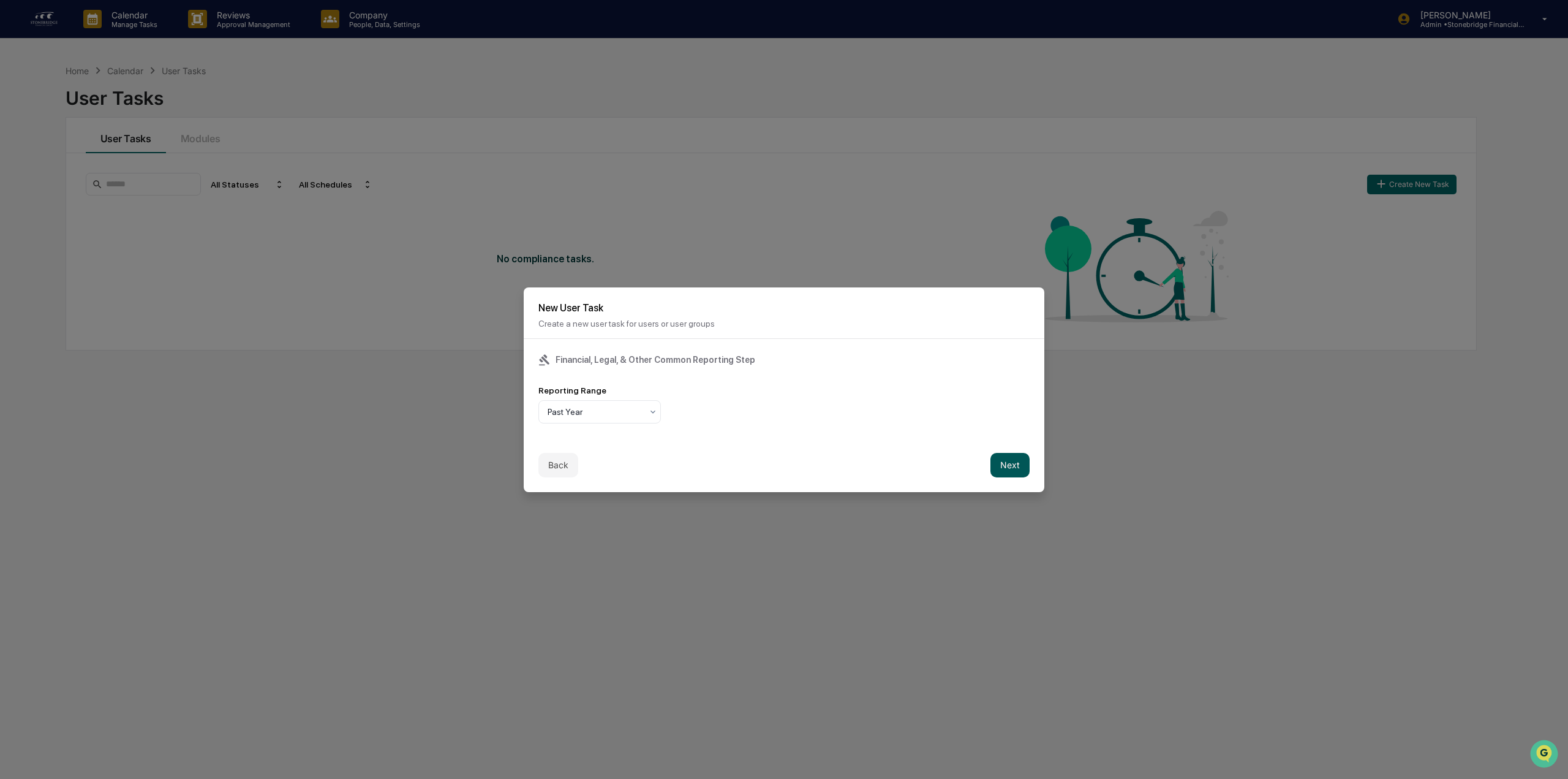
click at [1000, 471] on button "Next" at bounding box center [1010, 465] width 39 height 24
click at [635, 418] on div "Task Duration" at bounding box center [610, 412] width 138 height 17
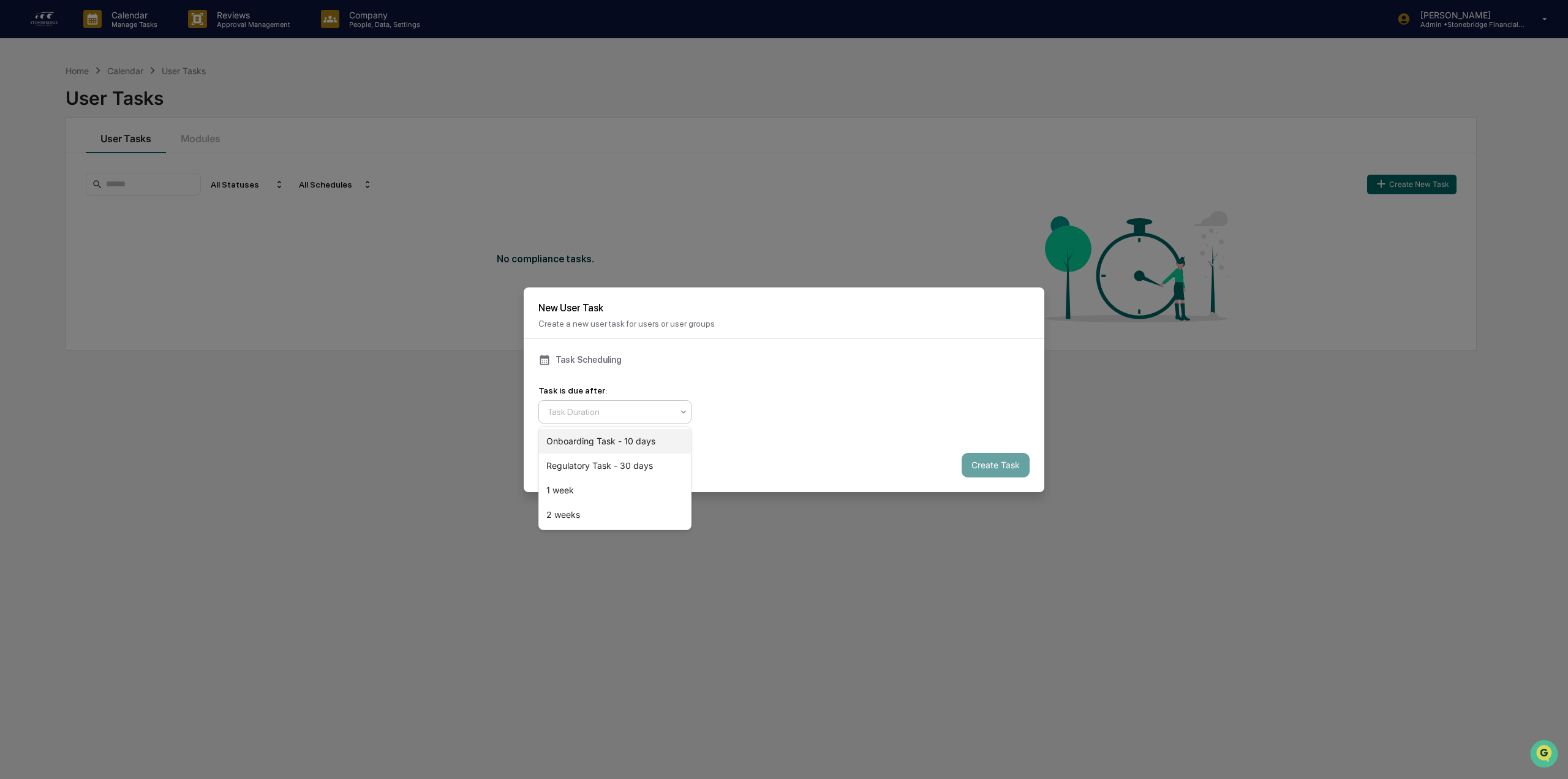
click at [637, 441] on div "Onboarding Task - 10 days" at bounding box center [614, 440] width 152 height 24
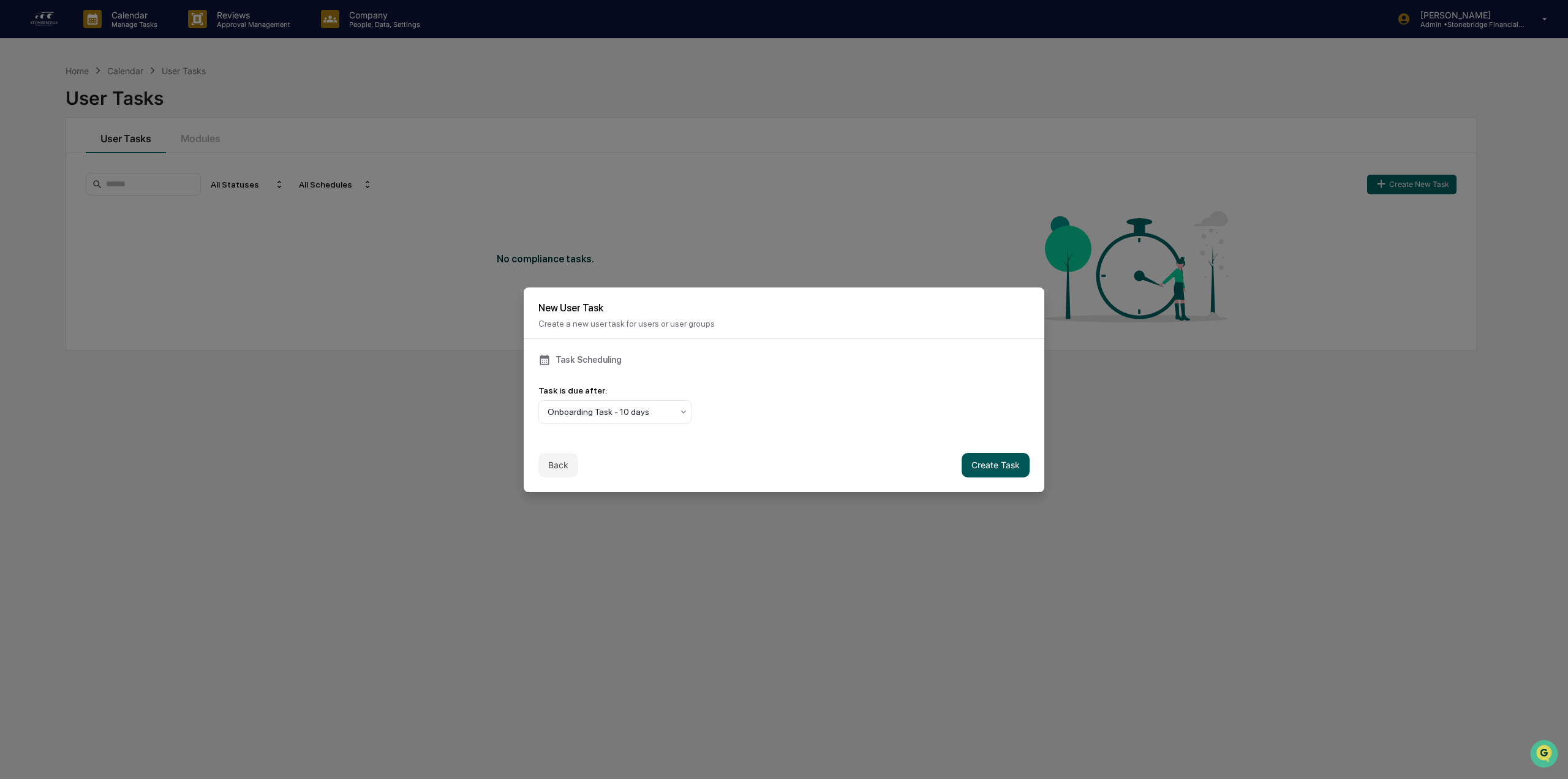
click at [987, 465] on button "Create Task" at bounding box center [995, 465] width 68 height 24
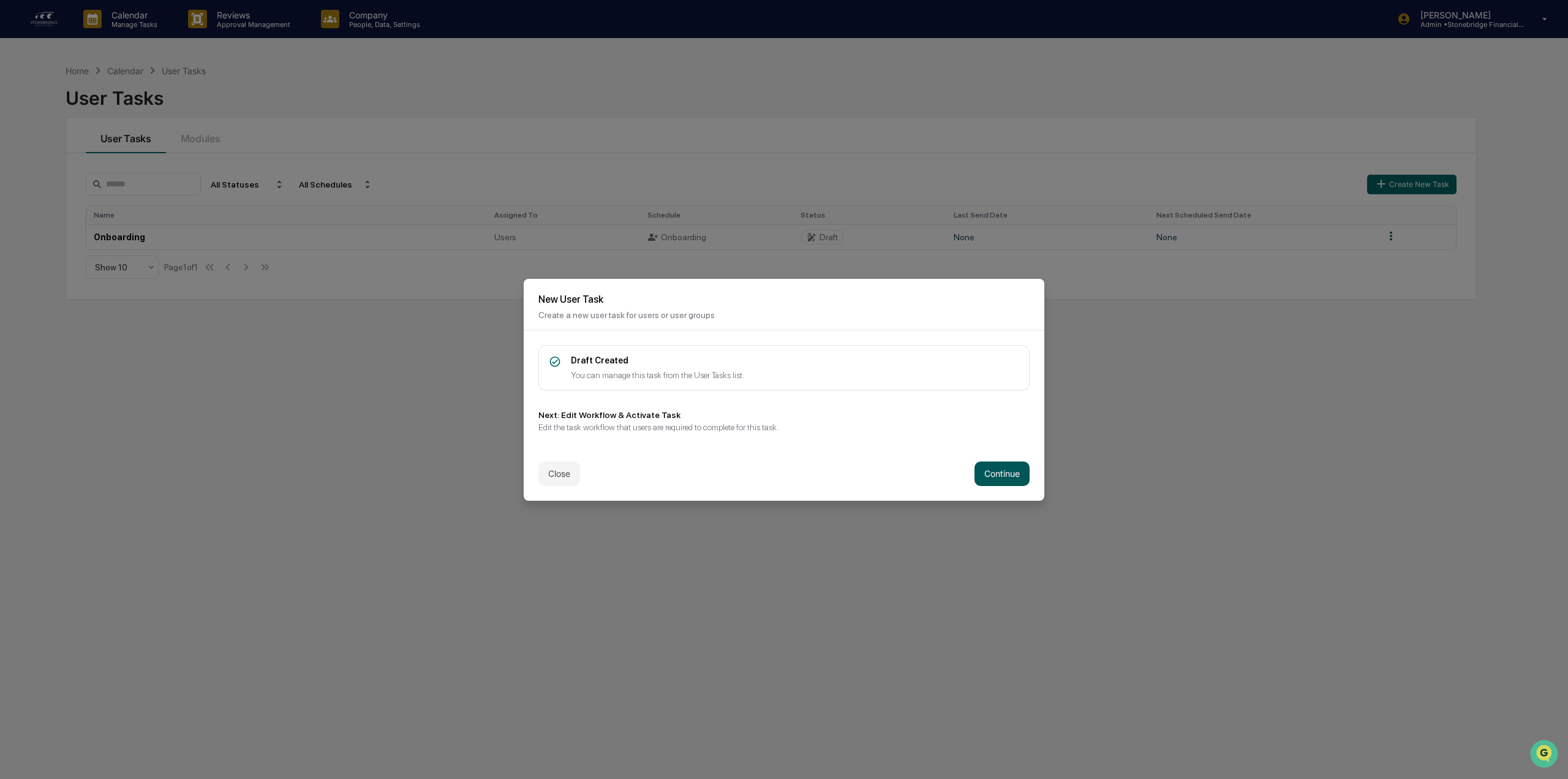
click at [986, 483] on button "Continue" at bounding box center [1002, 473] width 55 height 24
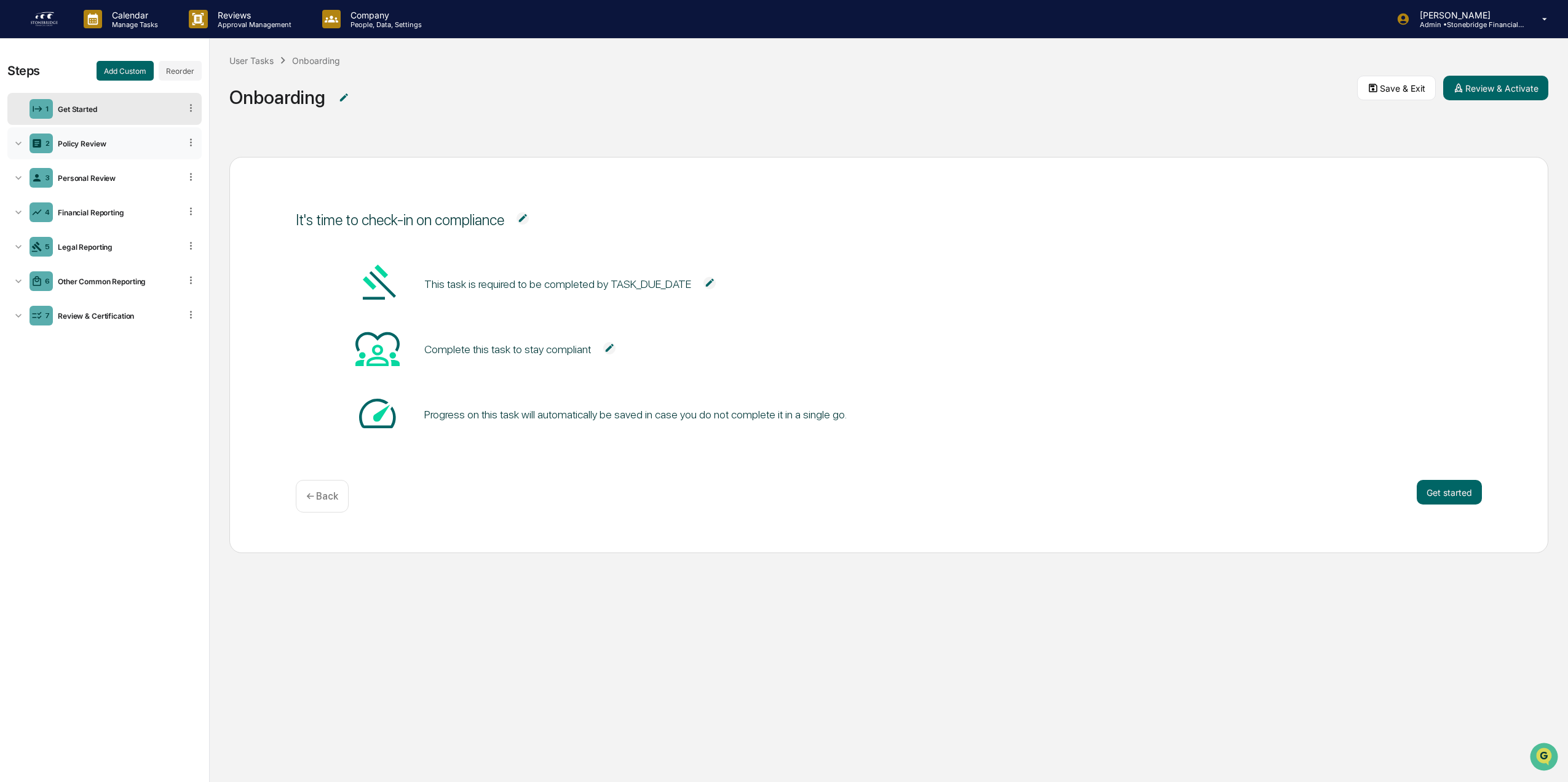
click at [101, 148] on div "Policy Review" at bounding box center [116, 144] width 127 height 9
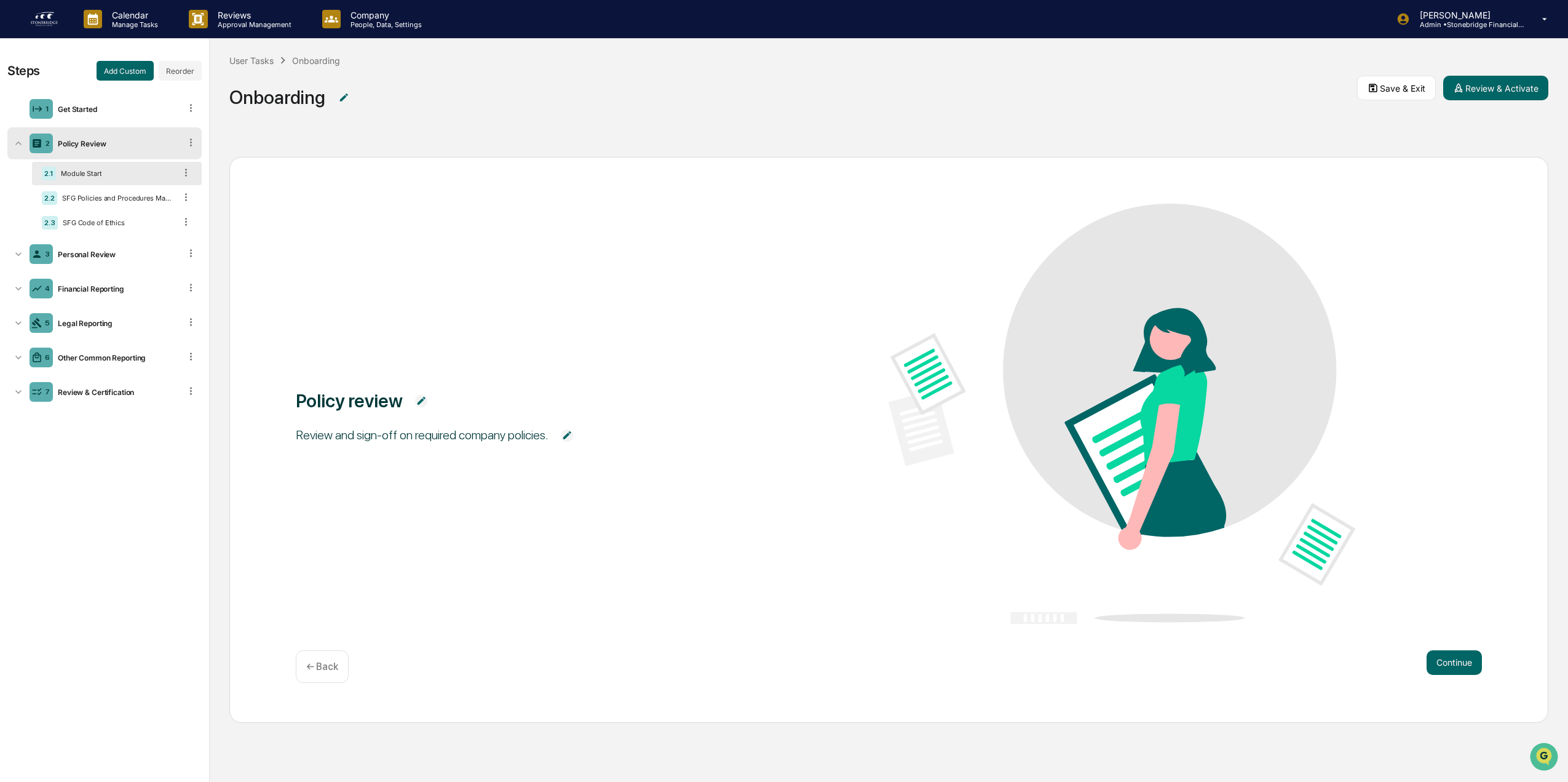
scroll to position [1, 0]
click at [1443, 663] on button "Continue" at bounding box center [1454, 661] width 56 height 24
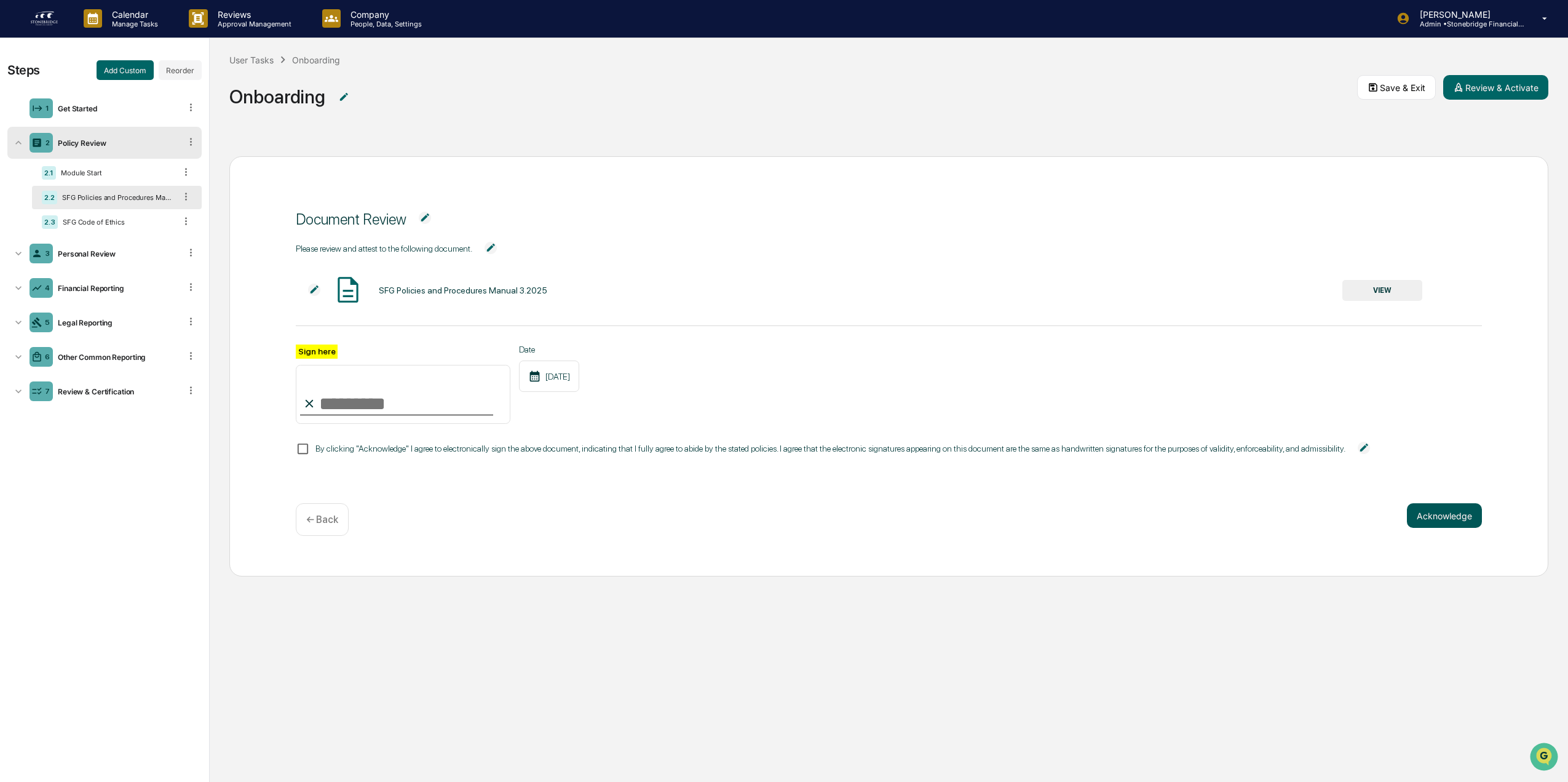
click at [1416, 510] on button "Acknowledge" at bounding box center [1445, 515] width 75 height 24
click at [494, 461] on div "By clicking "Acknowledge" I agree to electronically sign the above document, in…" at bounding box center [839, 448] width 1086 height 24
click at [484, 450] on div "By clicking "Acknowledge" I agree to electronically sign the above document, in…" at bounding box center [830, 448] width 1030 height 10
click at [342, 407] on input "Sign here" at bounding box center [403, 394] width 214 height 59
click at [1446, 538] on button "Acknowledge" at bounding box center [1445, 530] width 75 height 24
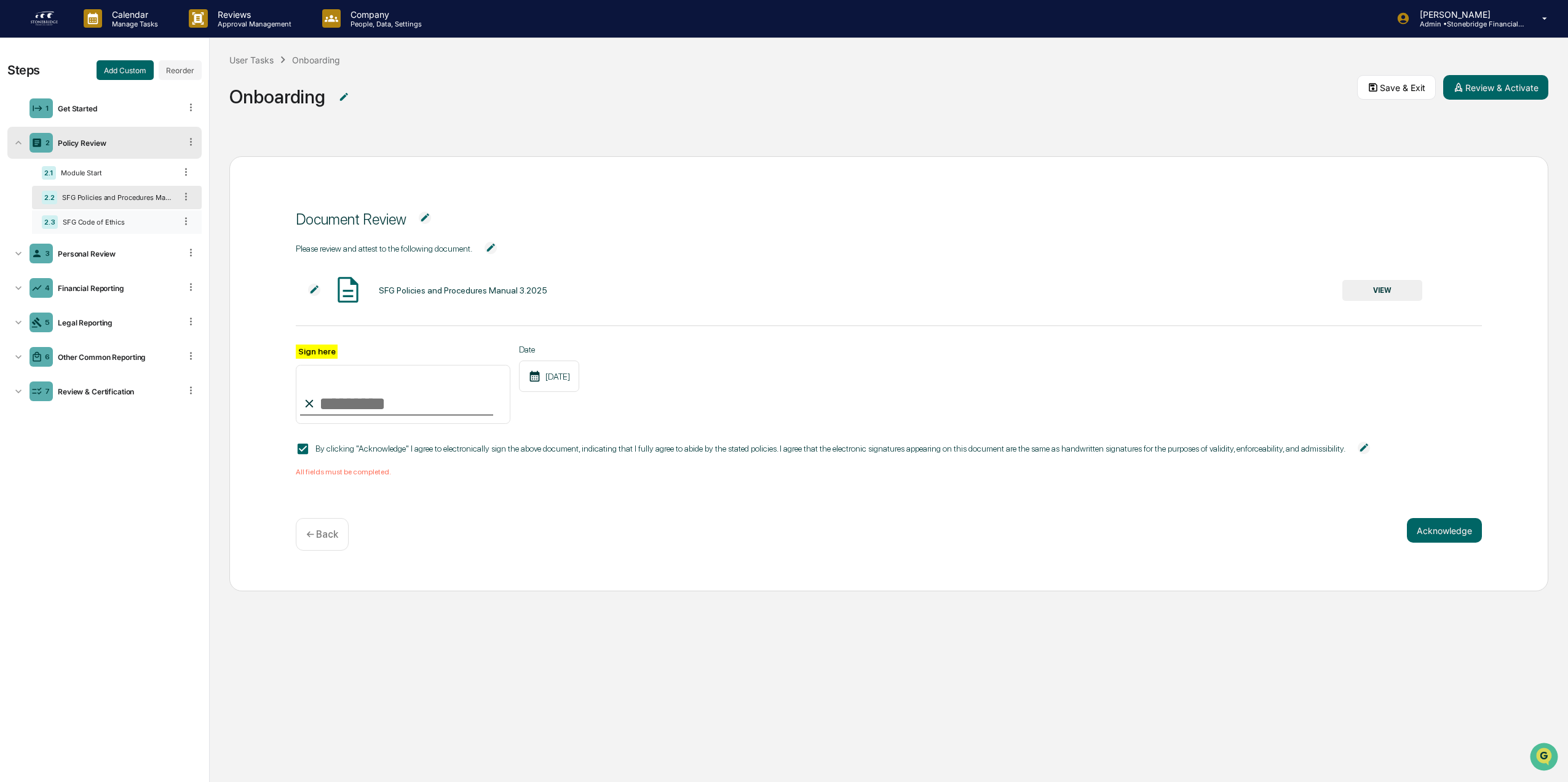
click at [126, 233] on div "2.3 SFG Code of Ethics" at bounding box center [117, 222] width 170 height 24
click at [121, 252] on div "Personal Review" at bounding box center [116, 254] width 127 height 9
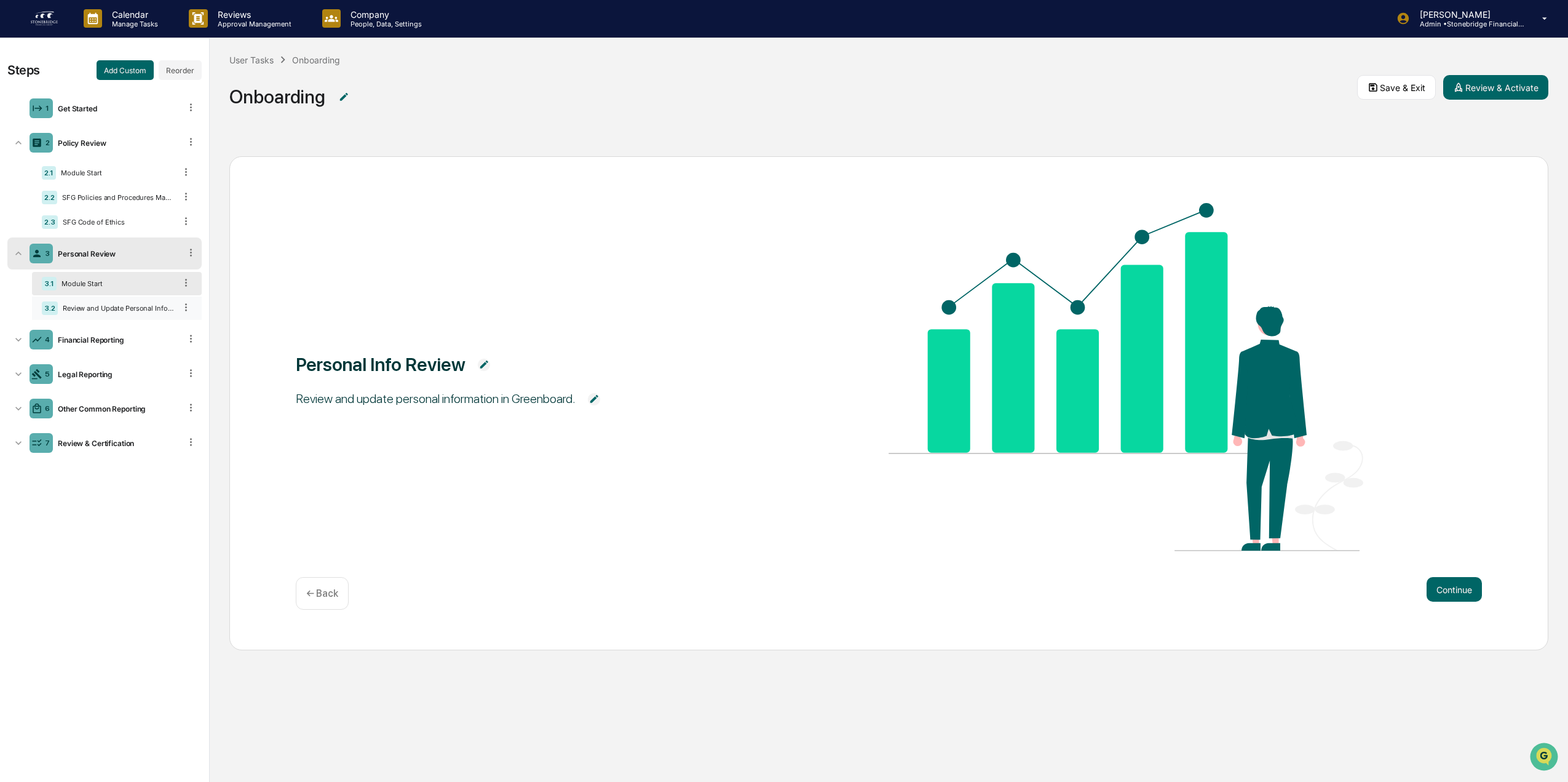
click at [106, 306] on div "Review and Update Personal Information" at bounding box center [117, 308] width 118 height 9
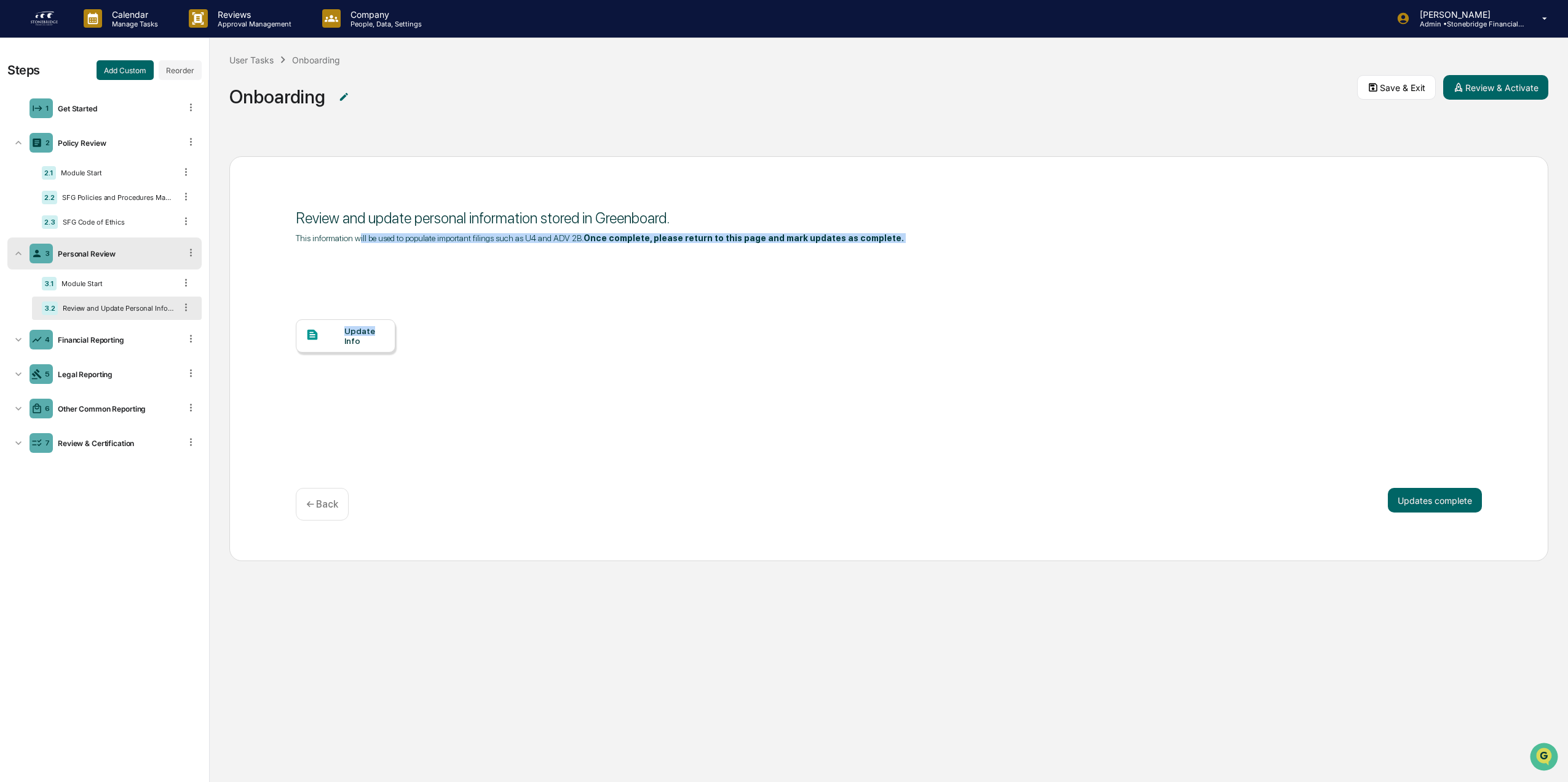
drag, startPoint x: 359, startPoint y: 235, endPoint x: 523, endPoint y: 265, distance: 166.7
click at [523, 265] on div "Review and update personal information stored in Greenboard. This information w…" at bounding box center [888, 336] width 1186 height 255
click at [523, 265] on div "Update Info" at bounding box center [888, 353] width 1186 height 221
drag, startPoint x: 495, startPoint y: 223, endPoint x: 738, endPoint y: 256, distance: 245.2
click at [738, 256] on div "Review and update personal information stored in Greenboard. This information w…" at bounding box center [888, 336] width 1186 height 255
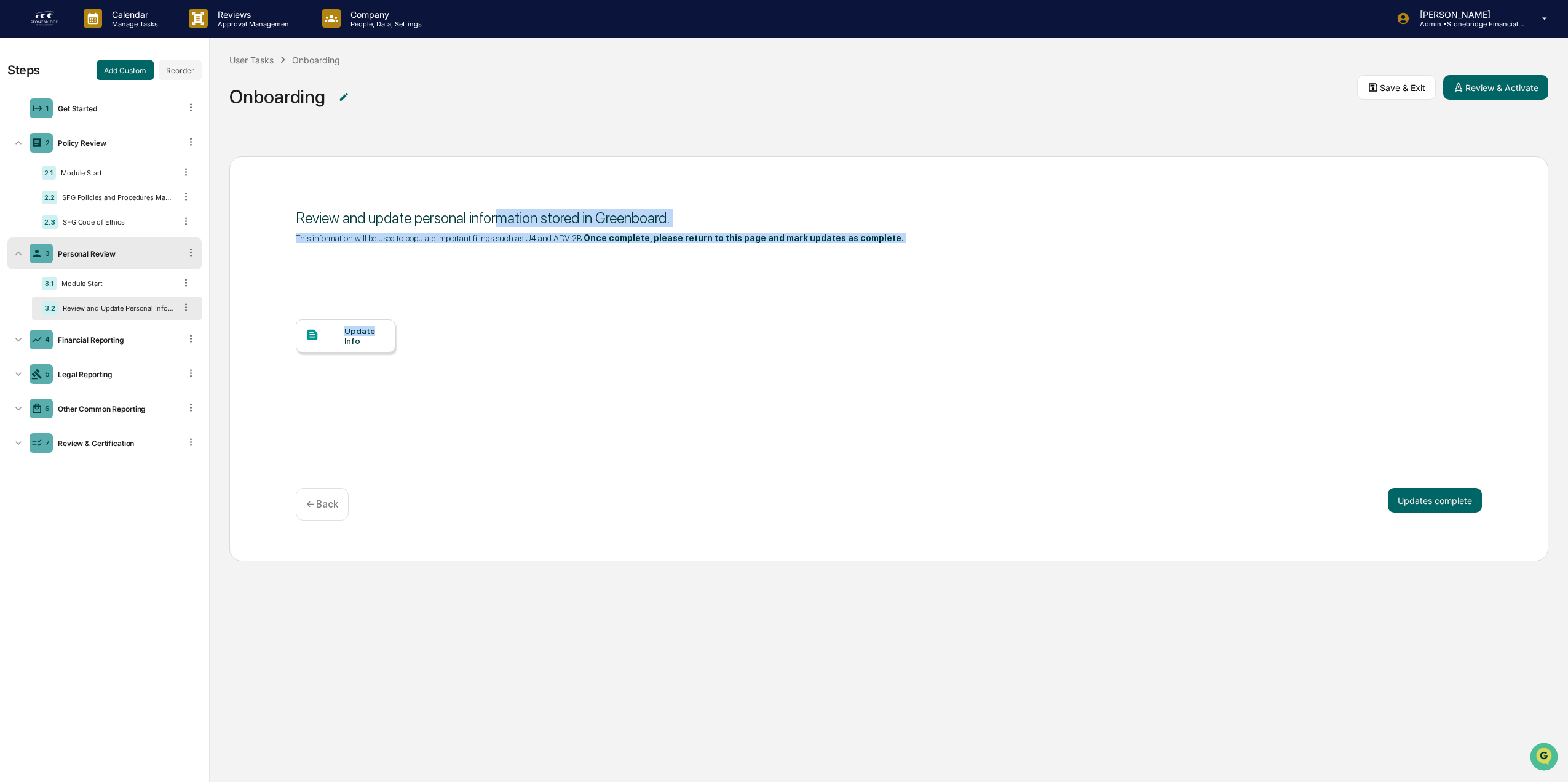
click at [738, 256] on div "Update Info" at bounding box center [888, 353] width 1186 height 221
drag, startPoint x: 738, startPoint y: 256, endPoint x: 624, endPoint y: 231, distance: 116.7
click at [624, 231] on div "Review and update personal information stored in Greenboard. This information w…" at bounding box center [888, 336] width 1186 height 255
click at [338, 334] on div at bounding box center [324, 336] width 38 height 16
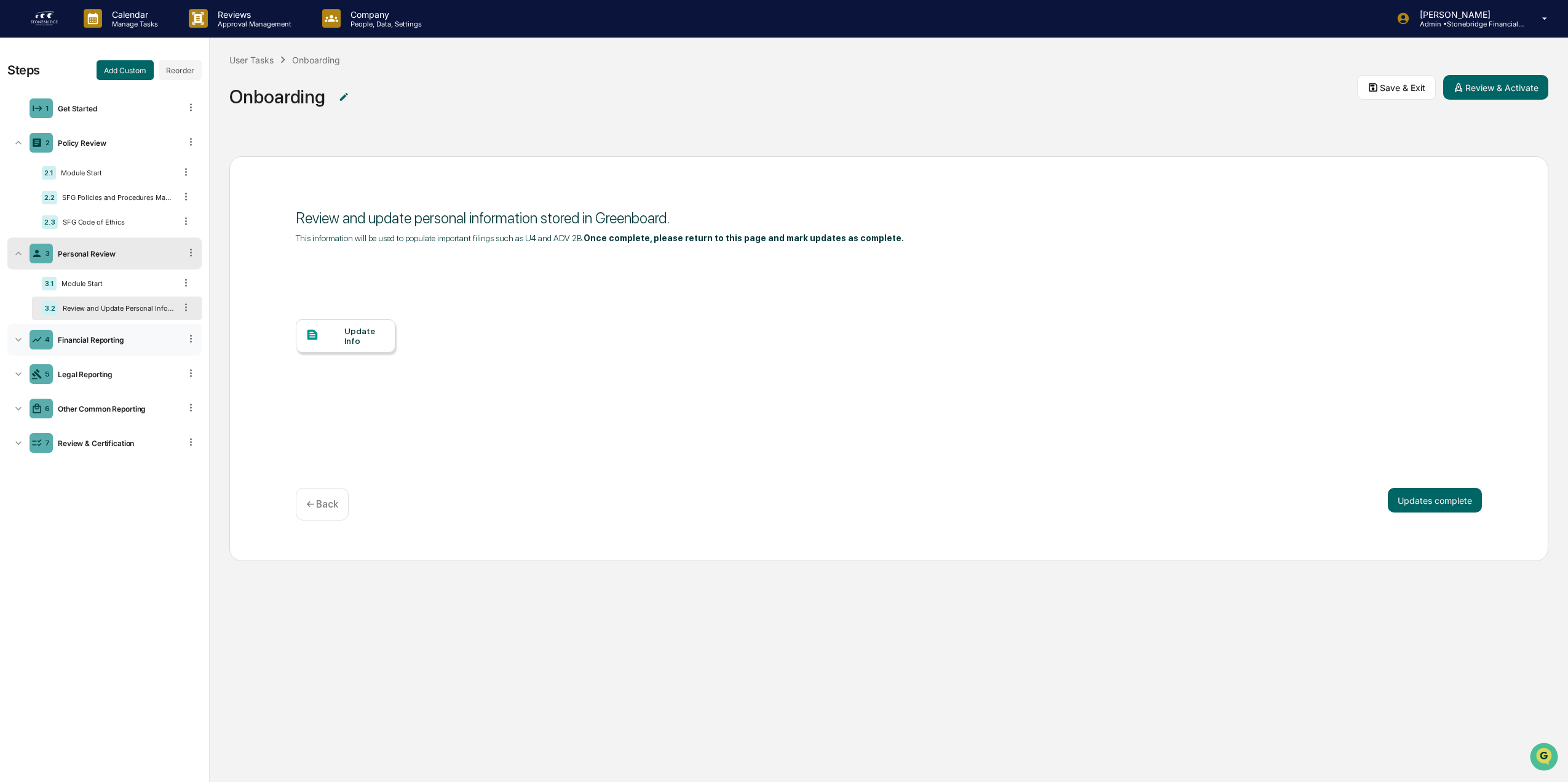
click at [109, 339] on div "Financial Reporting" at bounding box center [116, 340] width 127 height 9
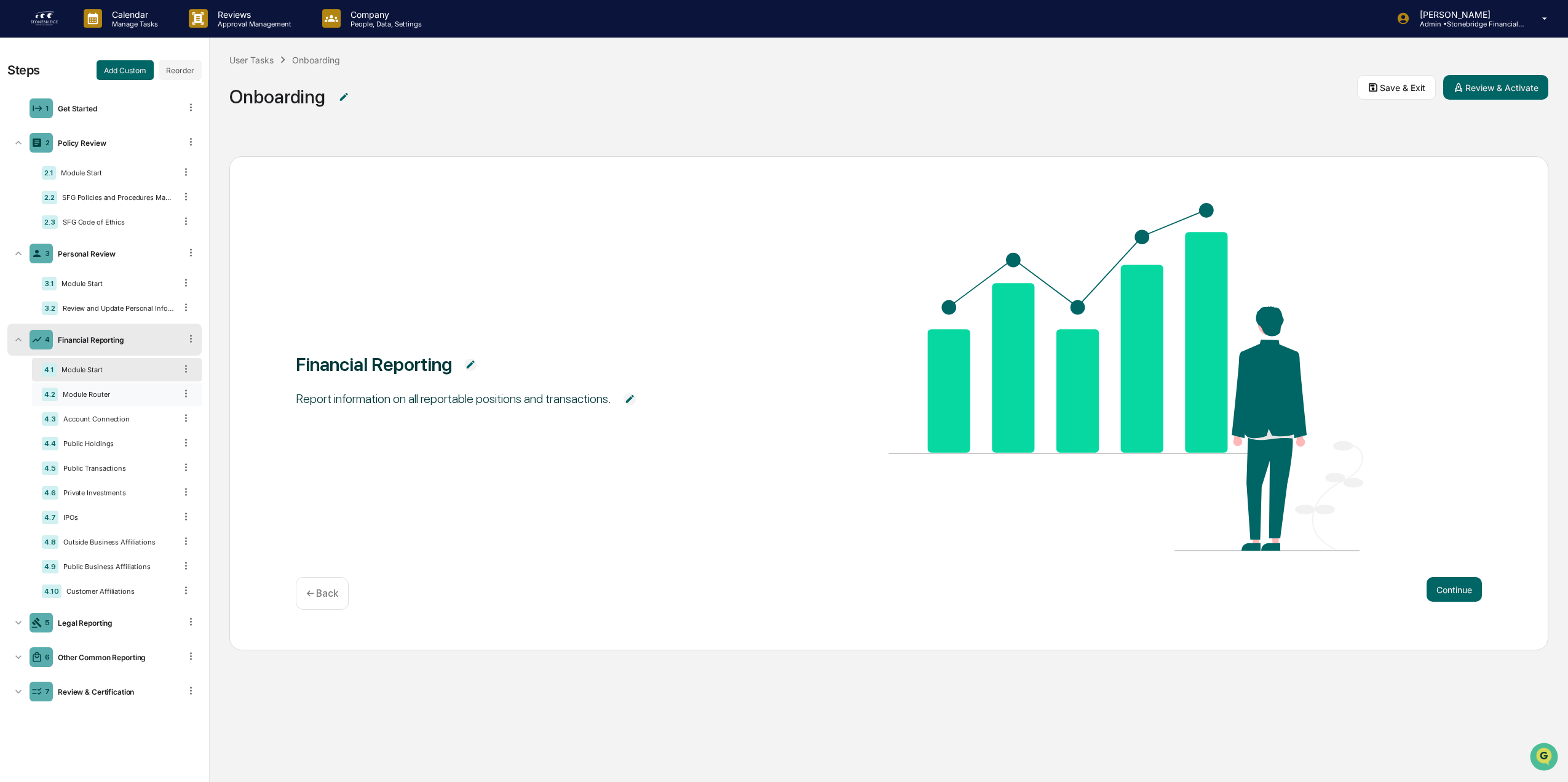
click at [96, 391] on div "Module Router" at bounding box center [117, 394] width 118 height 9
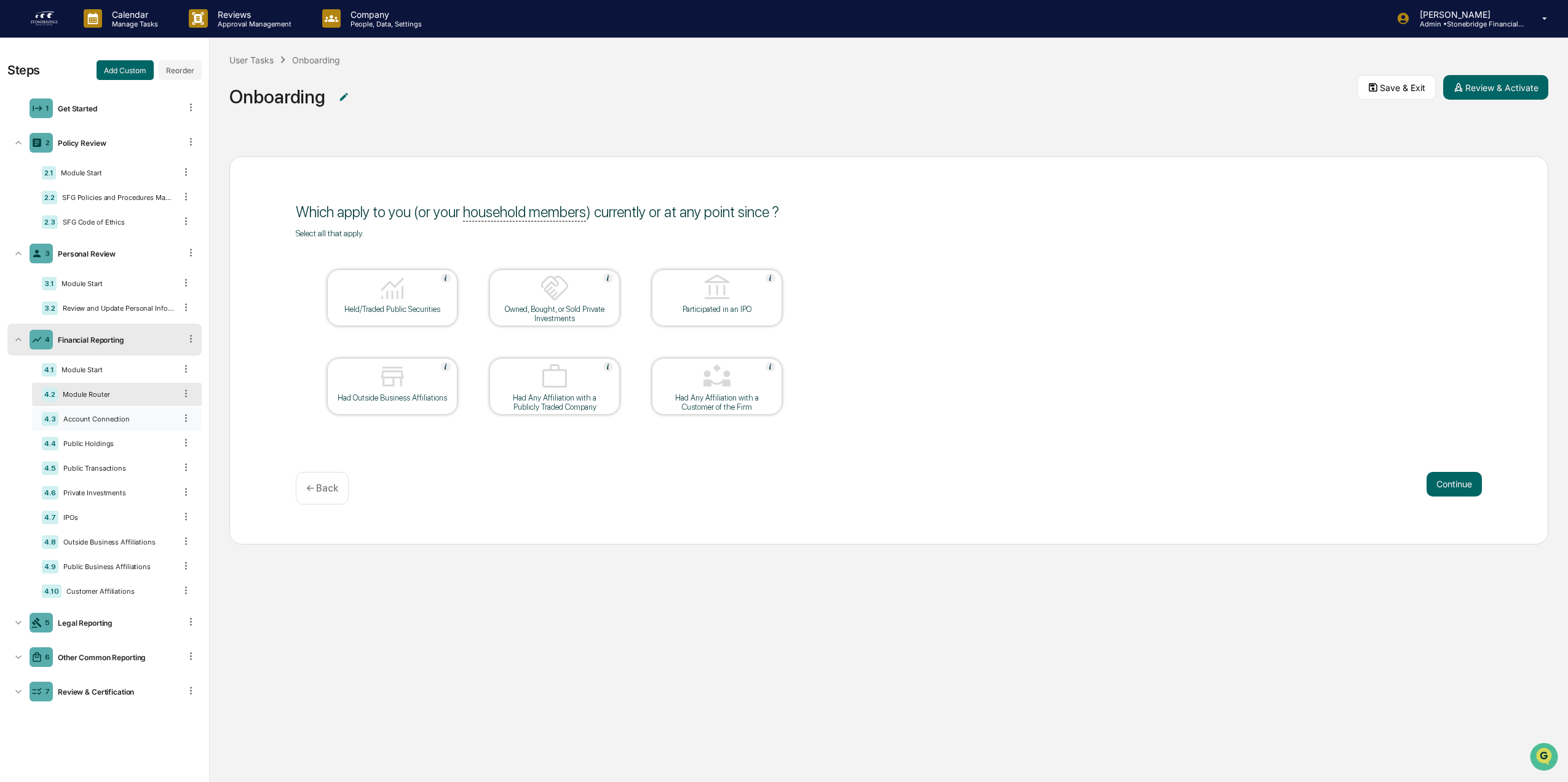
click at [127, 417] on div "Account Connection" at bounding box center [116, 418] width 117 height 9
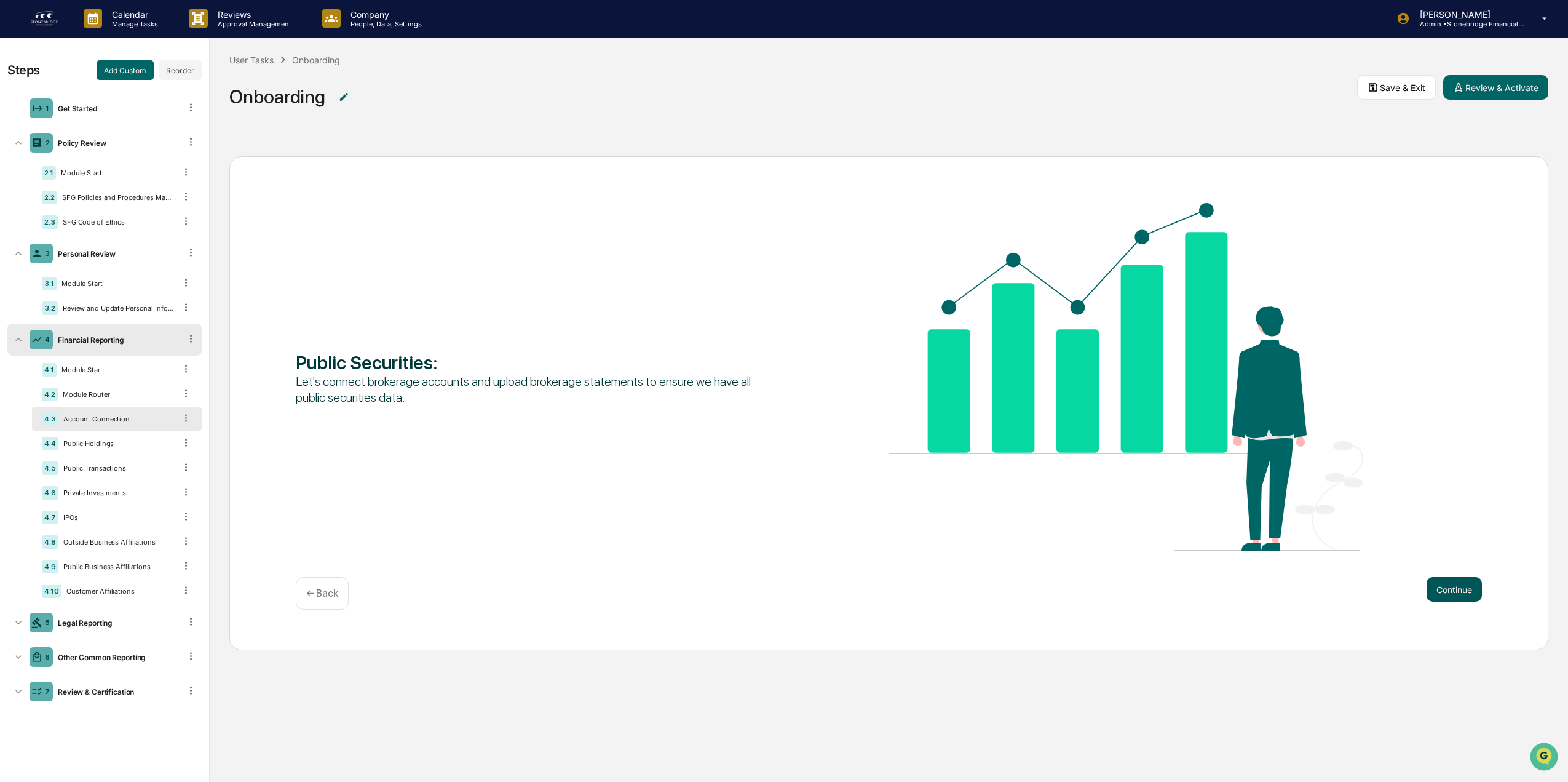
click at [1456, 591] on button "Continue" at bounding box center [1454, 589] width 56 height 24
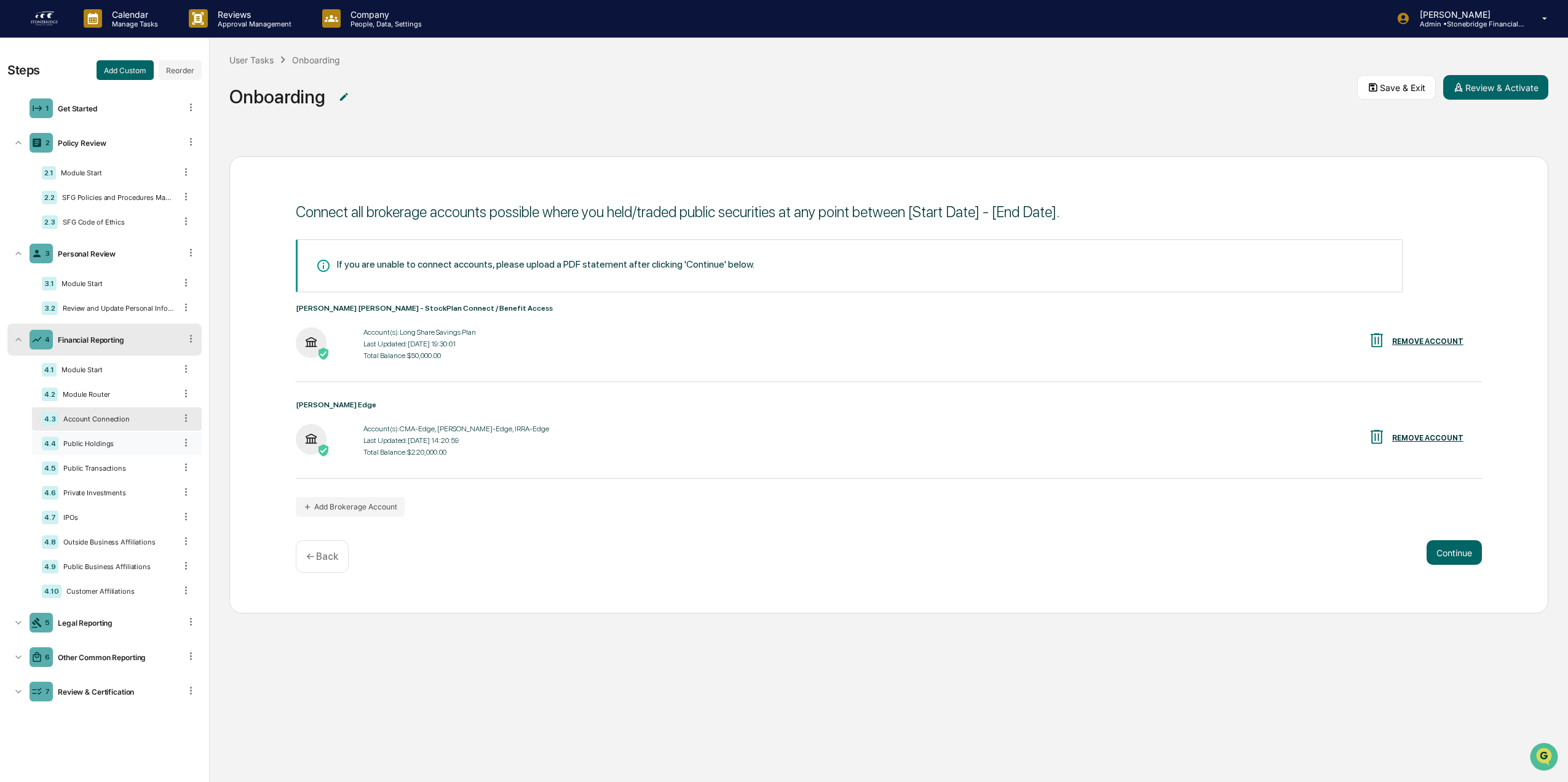
click at [134, 444] on div "Public Holdings" at bounding box center [116, 443] width 117 height 9
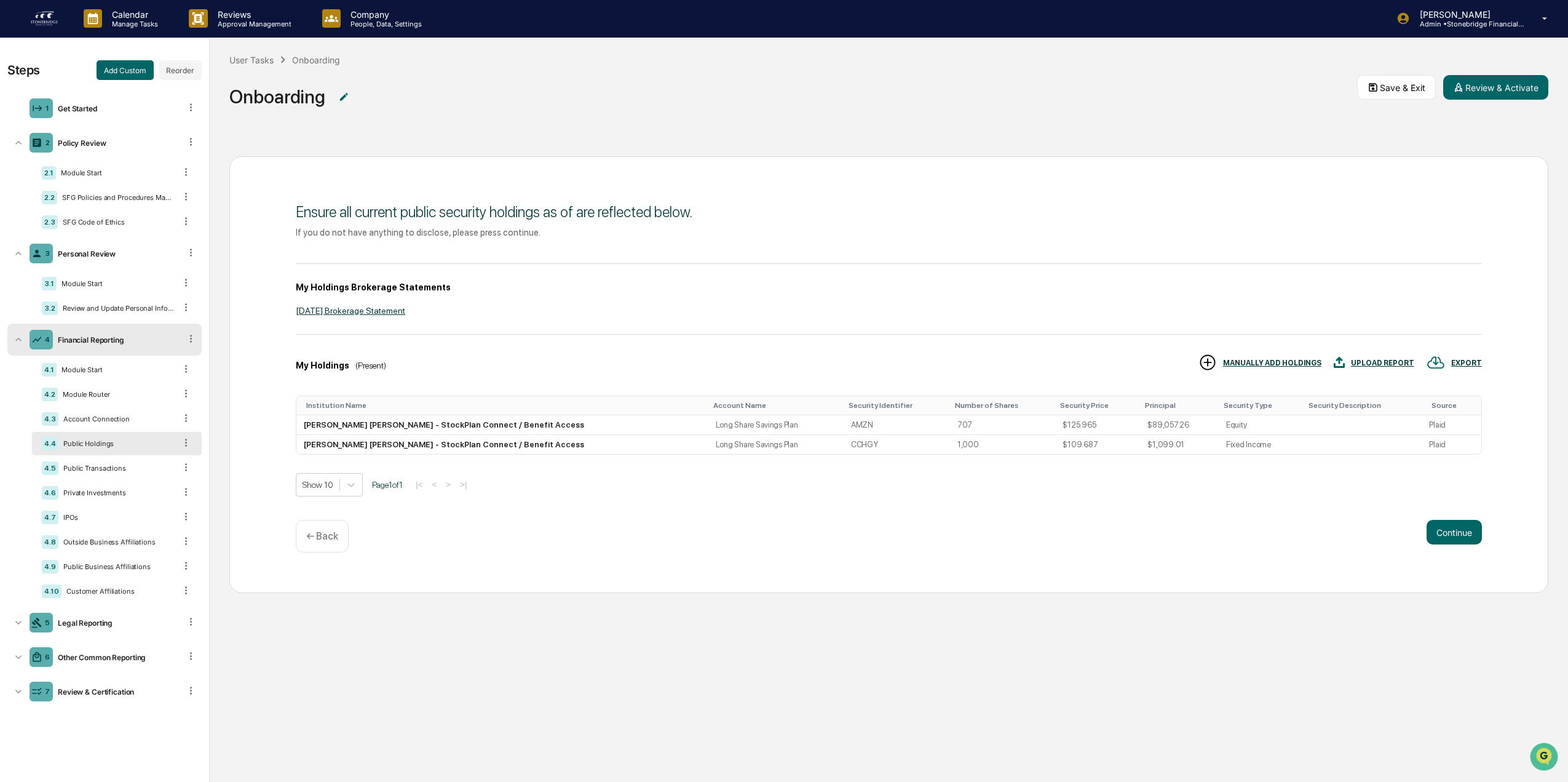
click at [144, 435] on div "4.4 Public Holdings" at bounding box center [117, 444] width 170 height 24
click at [144, 426] on div "4.3 Account Connection" at bounding box center [117, 419] width 170 height 24
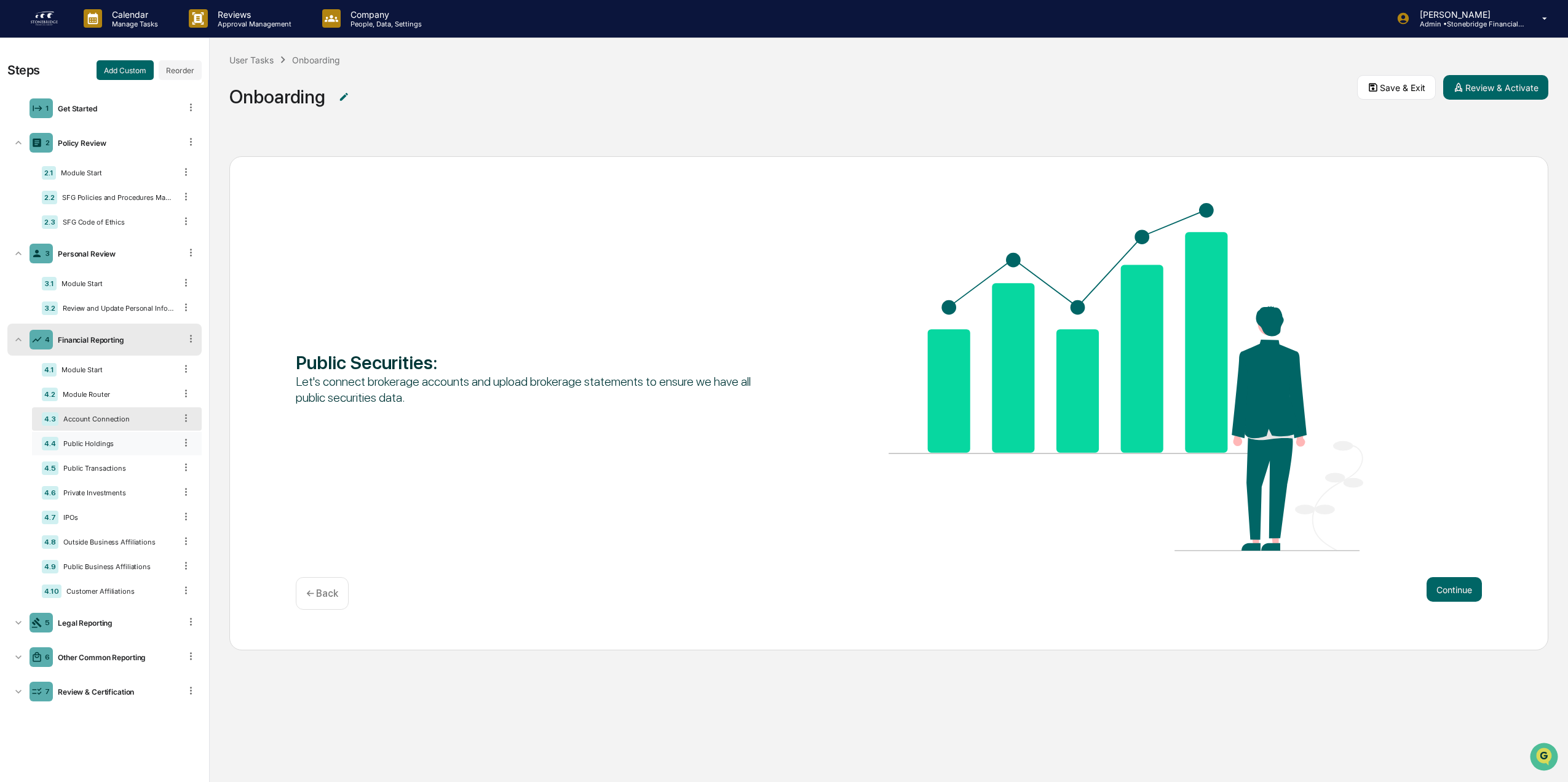
click at [134, 446] on div "Public Holdings" at bounding box center [116, 443] width 117 height 9
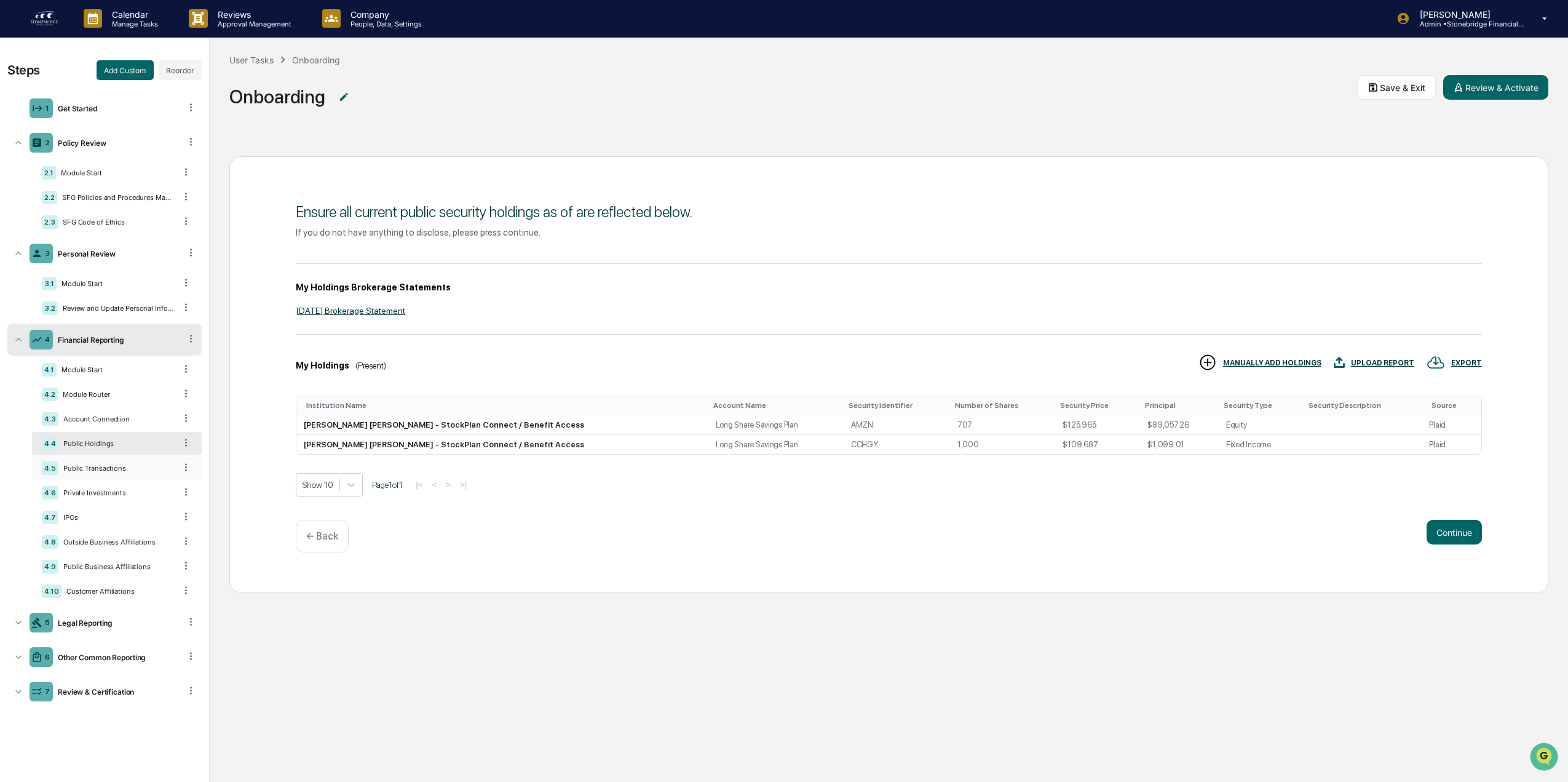
click at [130, 476] on div "4.5 Public Transactions" at bounding box center [117, 468] width 170 height 24
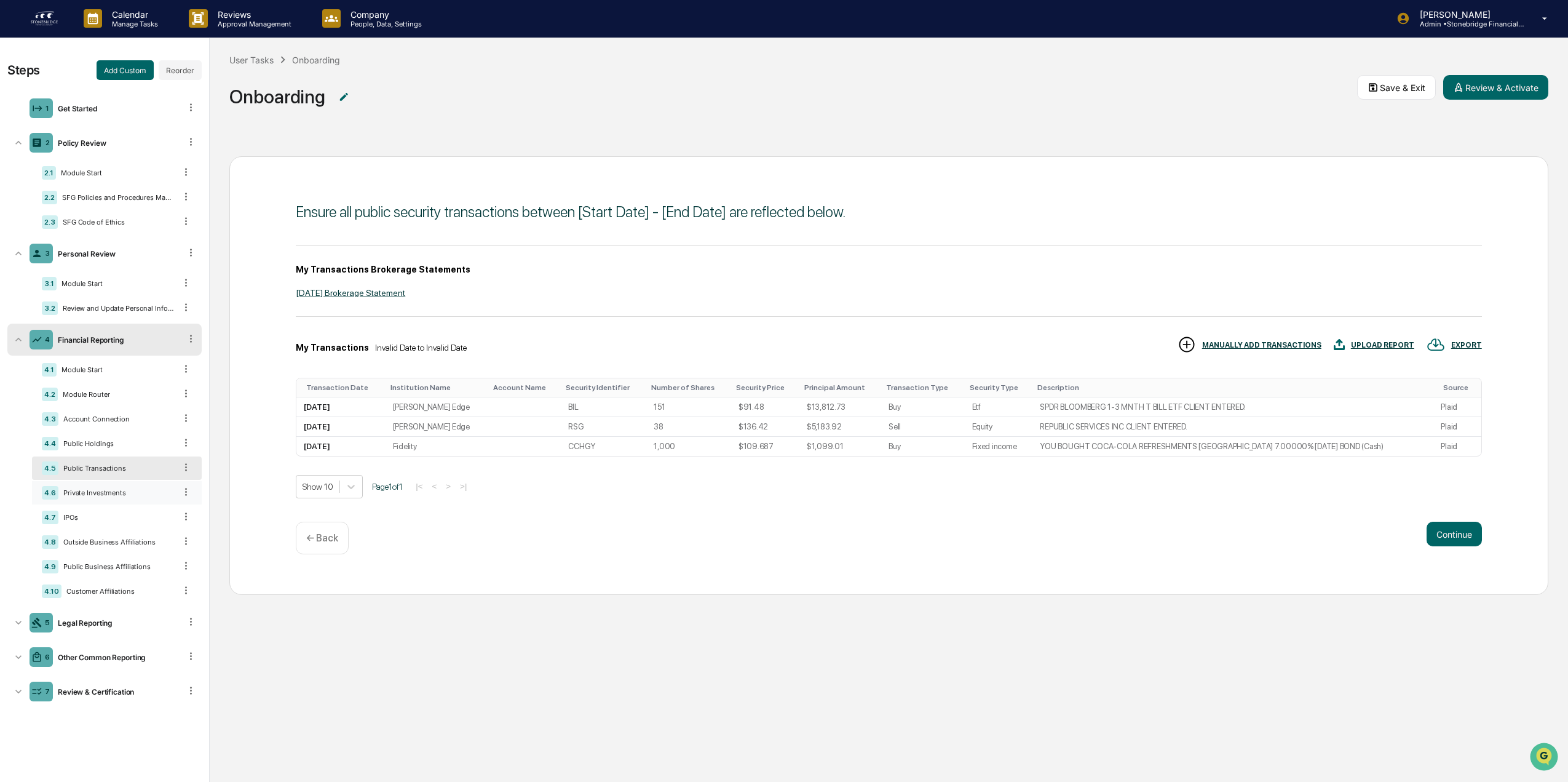
click at [133, 499] on div "4.6 Private Investments" at bounding box center [117, 493] width 170 height 24
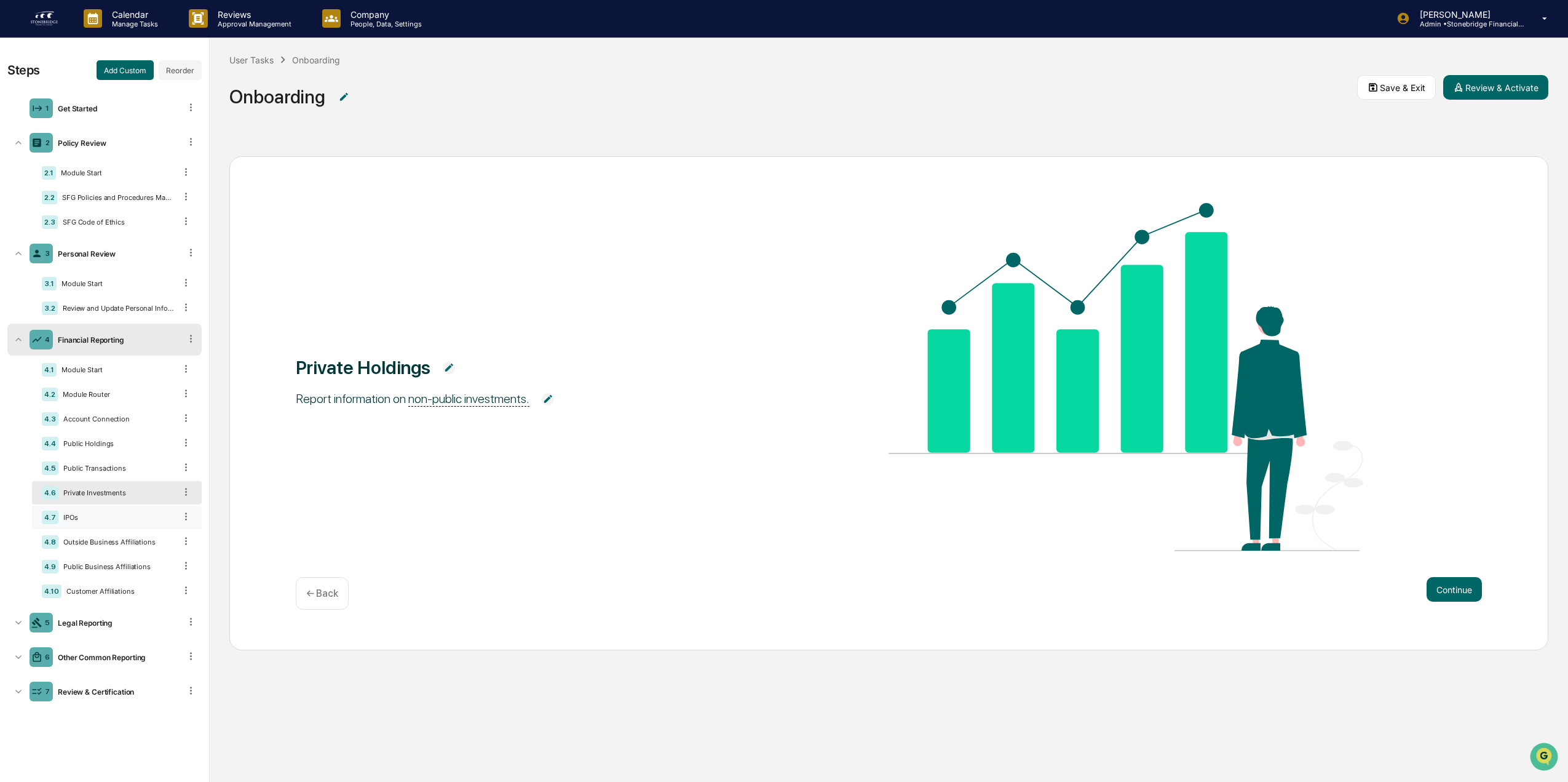
click at [119, 527] on div "4.7 IPOs" at bounding box center [117, 517] width 170 height 24
click at [123, 539] on div "Outside Business Affiliations" at bounding box center [116, 542] width 117 height 9
click at [134, 568] on div "Public Business Affiliations" at bounding box center [116, 566] width 117 height 9
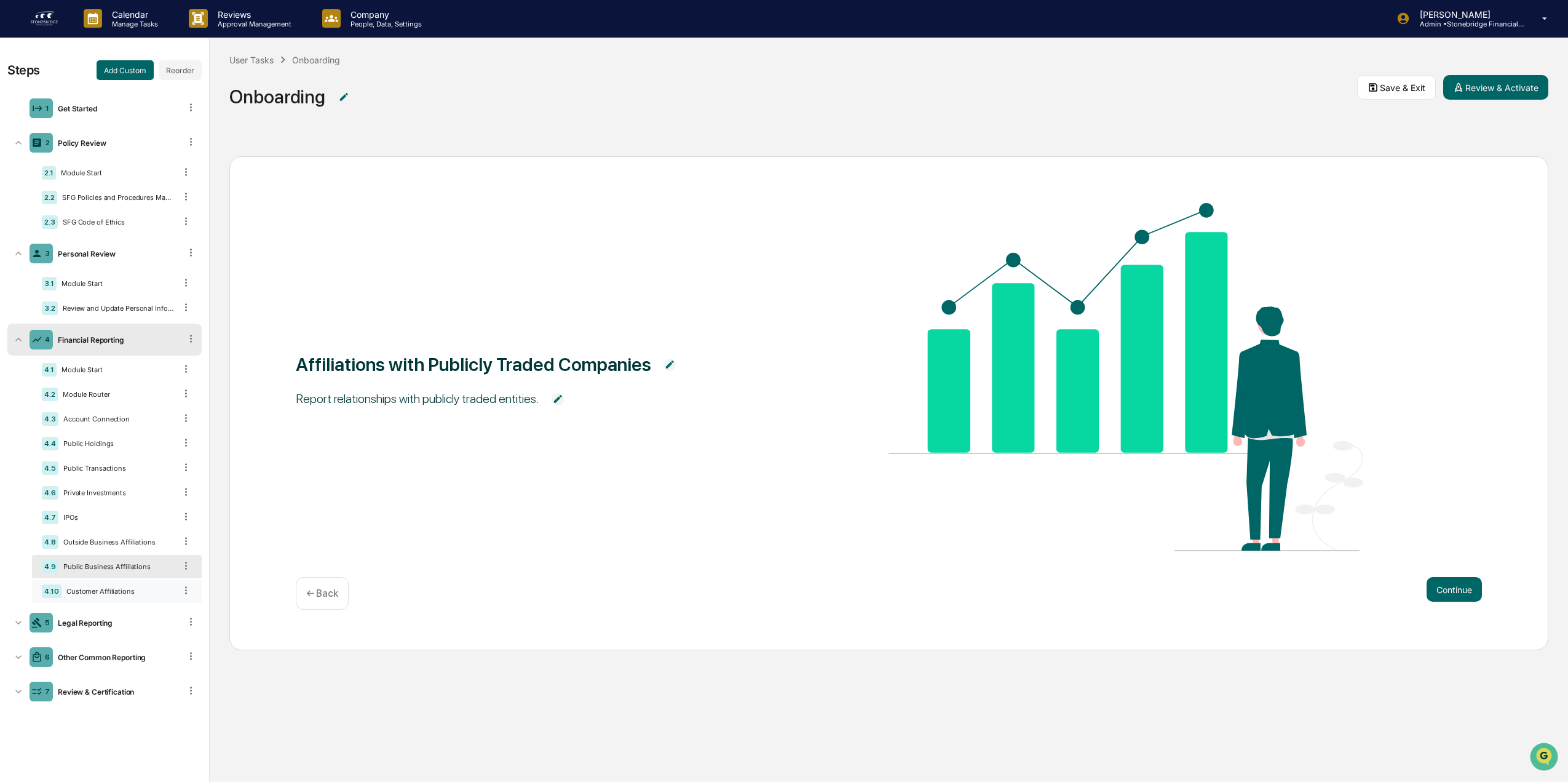
click at [142, 586] on div "4.10 Customer Affiliations" at bounding box center [117, 591] width 170 height 24
click at [138, 568] on div "Public Business Affiliations" at bounding box center [116, 566] width 117 height 9
click at [137, 535] on div "4.8 Outside Business Affiliations" at bounding box center [117, 542] width 170 height 24
click at [140, 605] on ul "1 Get Started 2 Policy Review 2.1 Module Start 2.2 SFG Policies and Procedures …" at bounding box center [104, 400] width 195 height 620
click at [137, 598] on div "4.10 Customer Affiliations" at bounding box center [117, 591] width 170 height 24
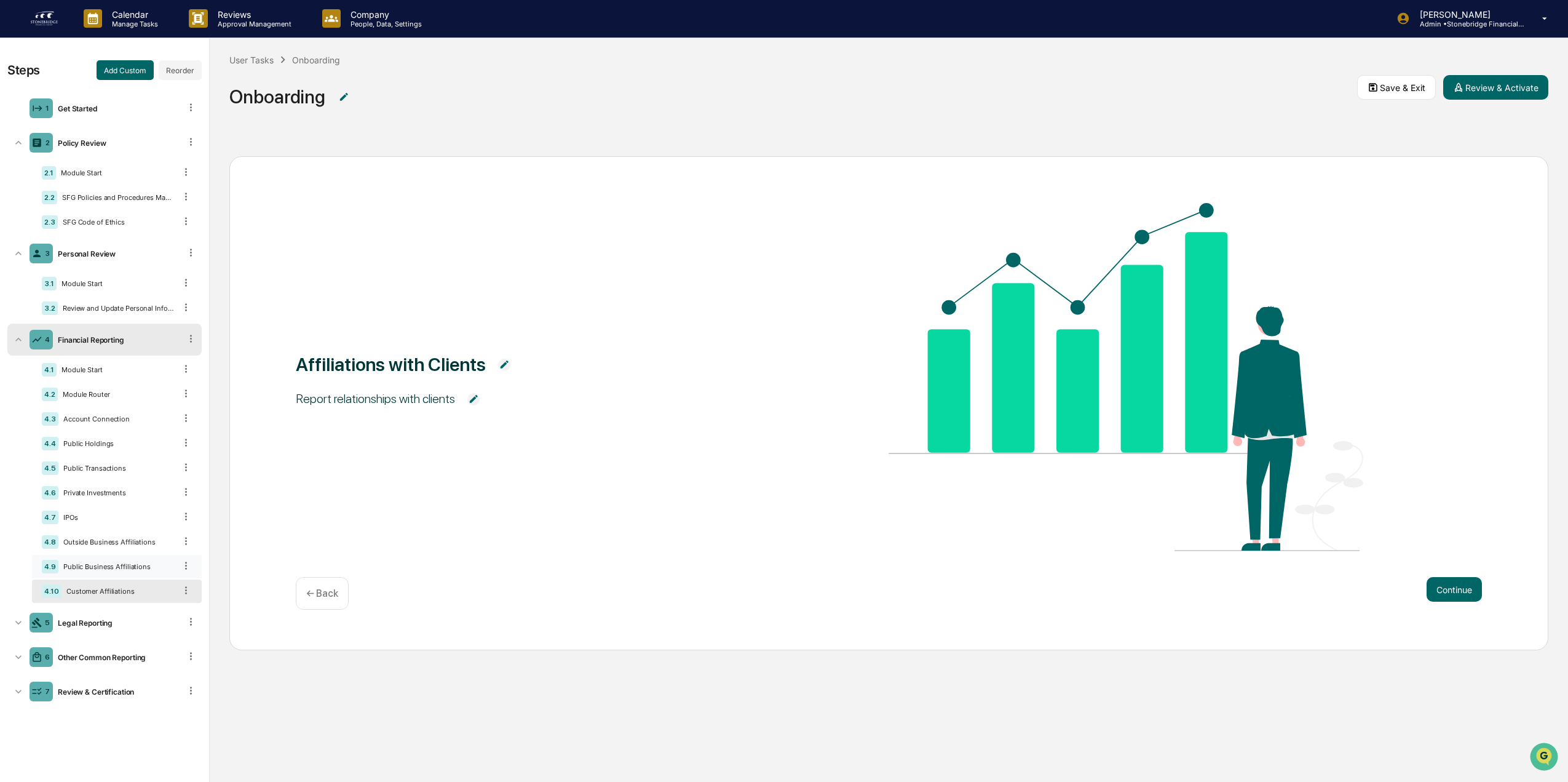
click at [135, 576] on div "4.9 Public Business Affiliations" at bounding box center [117, 567] width 170 height 24
click at [137, 554] on div "4.1 Module Start 4.2 Module Router 4.3 Account Connection 4.4 Public Holdings 4…" at bounding box center [117, 481] width 170 height 245
click at [137, 539] on div "Outside Business Affiliations" at bounding box center [116, 542] width 117 height 9
click at [135, 592] on div "Customer Affiliations" at bounding box center [118, 590] width 114 height 9
click at [119, 568] on div "Public Business Affiliations" at bounding box center [116, 566] width 117 height 9
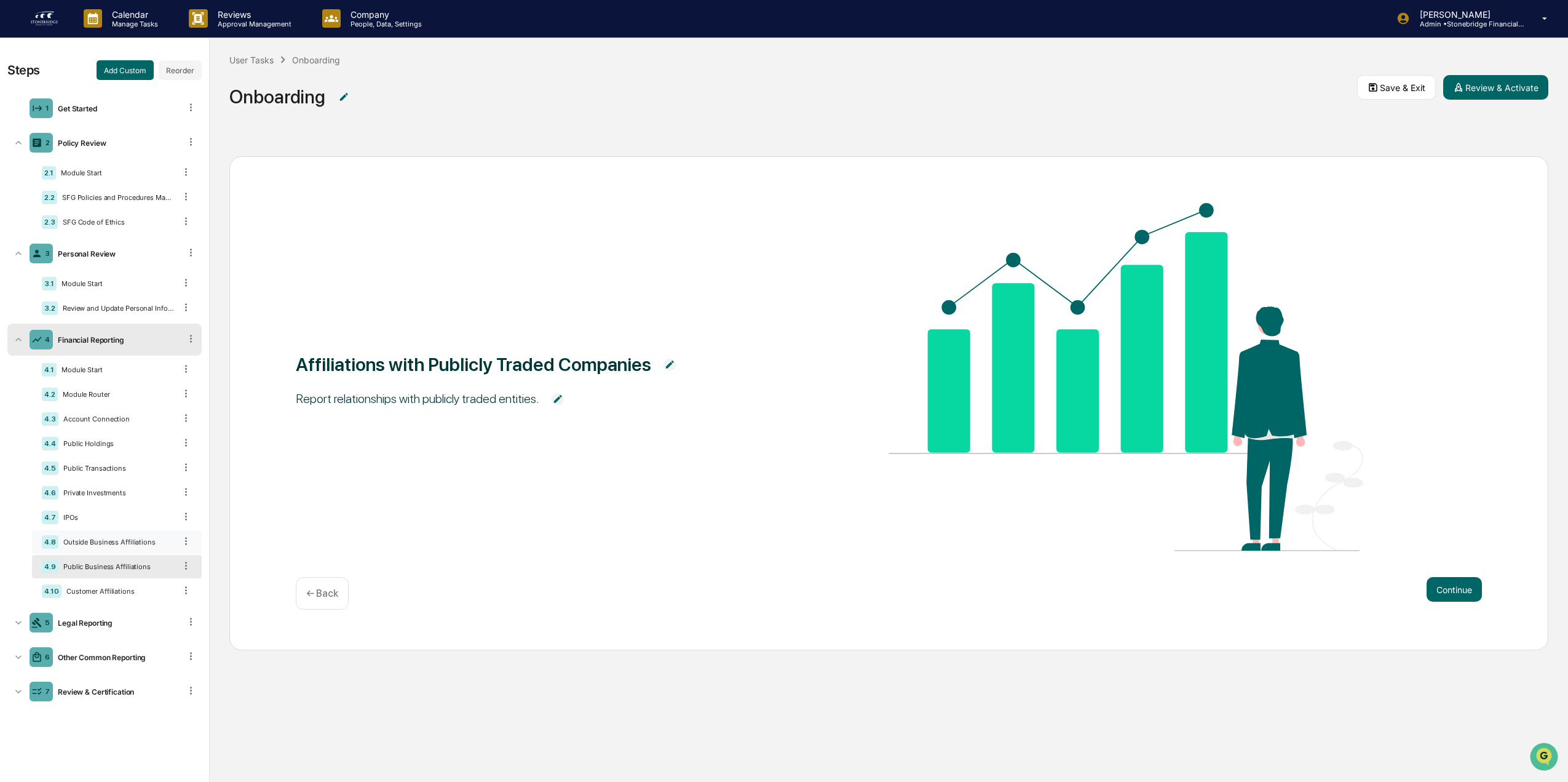
click at [115, 544] on div "Outside Business Affiliations" at bounding box center [116, 542] width 117 height 9
click at [111, 575] on div "4.9 Public Business Affiliations" at bounding box center [117, 567] width 170 height 24
click at [100, 593] on div "Customer Affiliations" at bounding box center [118, 590] width 114 height 9
click at [95, 570] on div "Public Business Affiliations" at bounding box center [116, 566] width 117 height 9
click at [98, 552] on div "4.8 Outside Business Affiliations" at bounding box center [117, 542] width 170 height 24
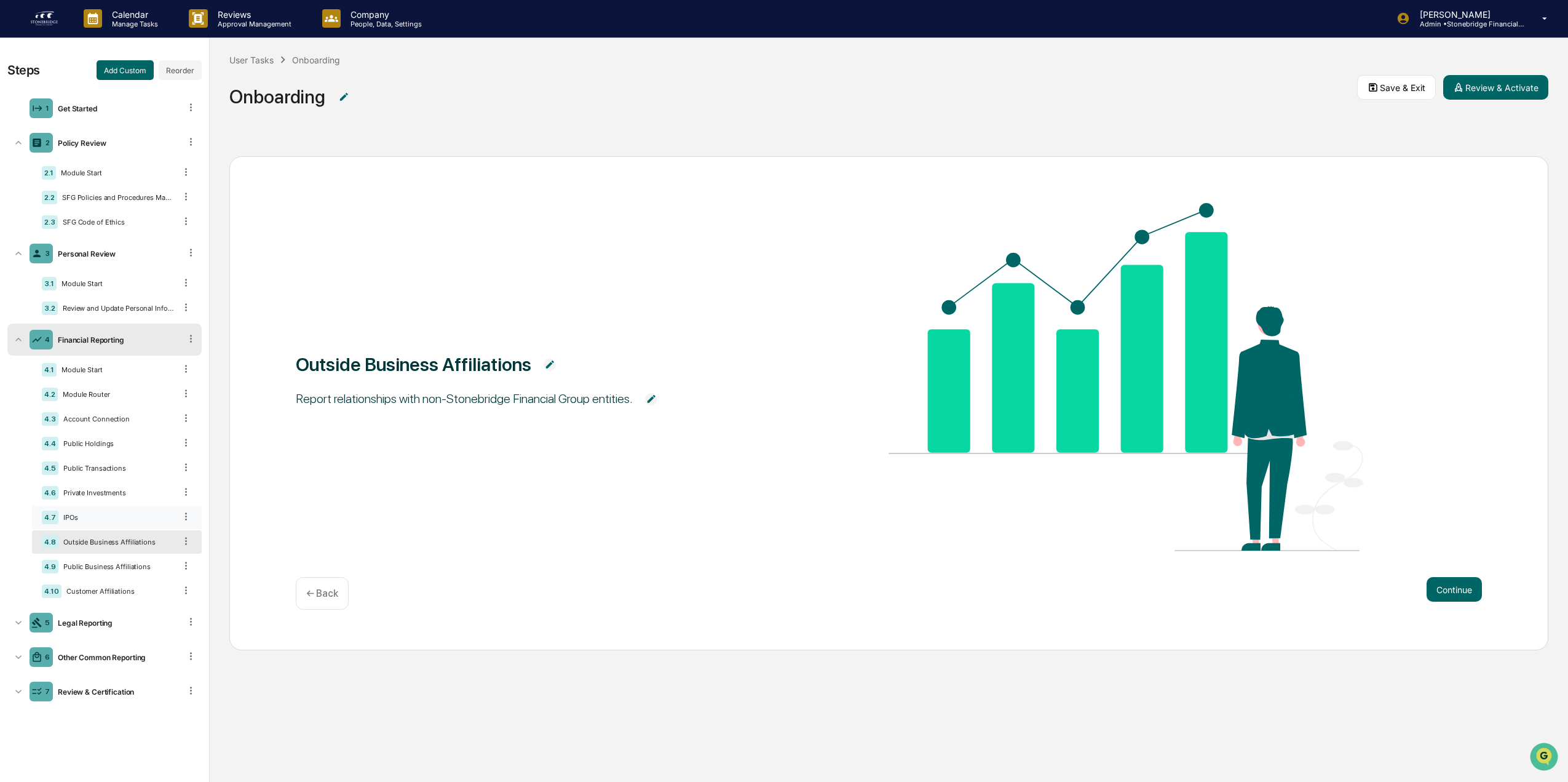
click at [78, 526] on div "4.7 IPOs" at bounding box center [117, 517] width 170 height 24
click at [109, 556] on div "4.9 Public Business Affiliations" at bounding box center [117, 567] width 170 height 24
click at [104, 595] on div "Customer Affiliations" at bounding box center [118, 590] width 114 height 9
click at [84, 255] on div "Personal Review" at bounding box center [116, 254] width 127 height 9
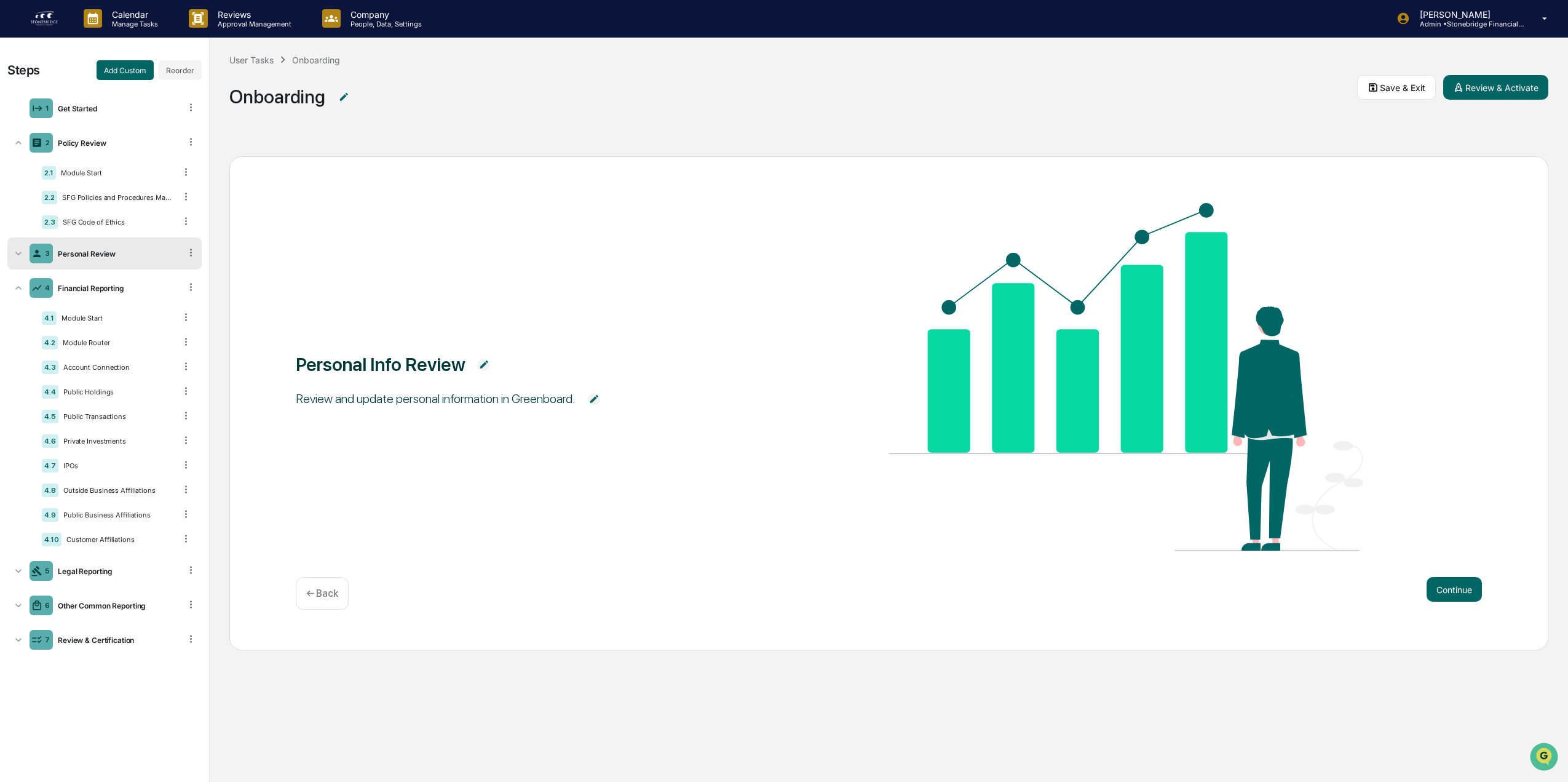
click at [197, 251] on div "3 Personal Review" at bounding box center [104, 253] width 195 height 32
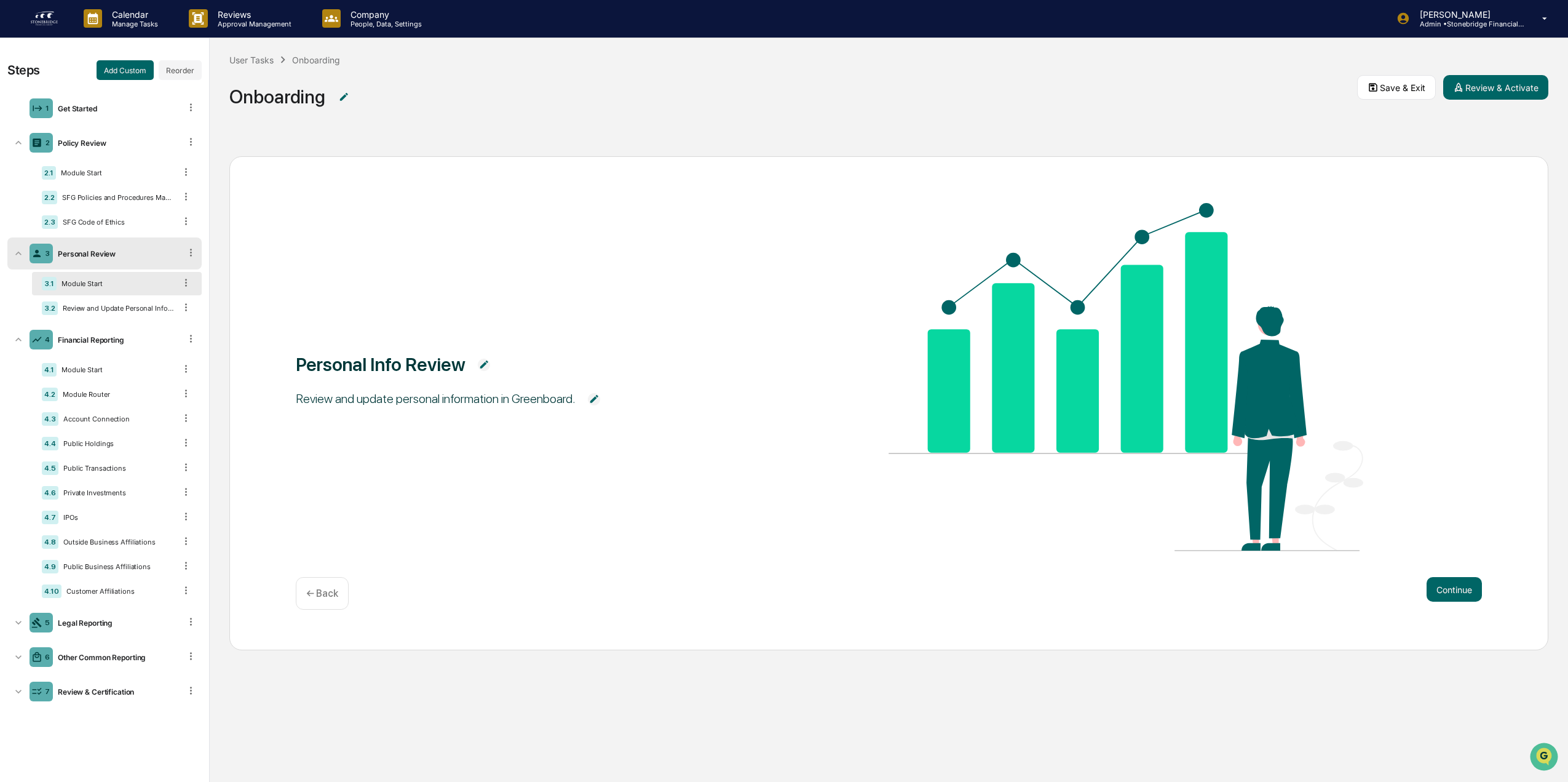
click at [193, 254] on icon at bounding box center [191, 252] width 12 height 12
click at [172, 272] on div "Delete" at bounding box center [177, 269] width 41 height 20
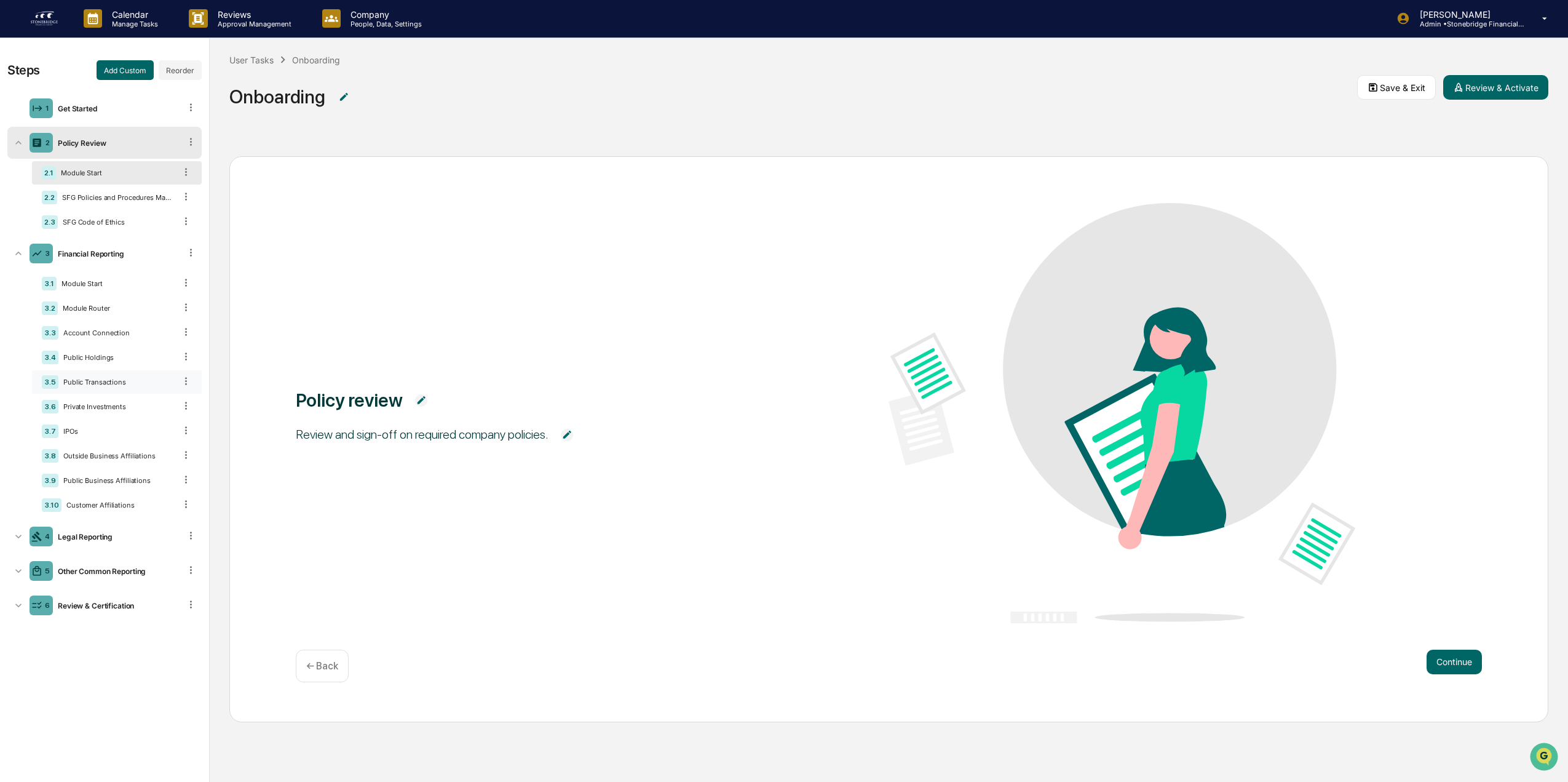
click at [129, 385] on div "Public Transactions" at bounding box center [116, 382] width 117 height 9
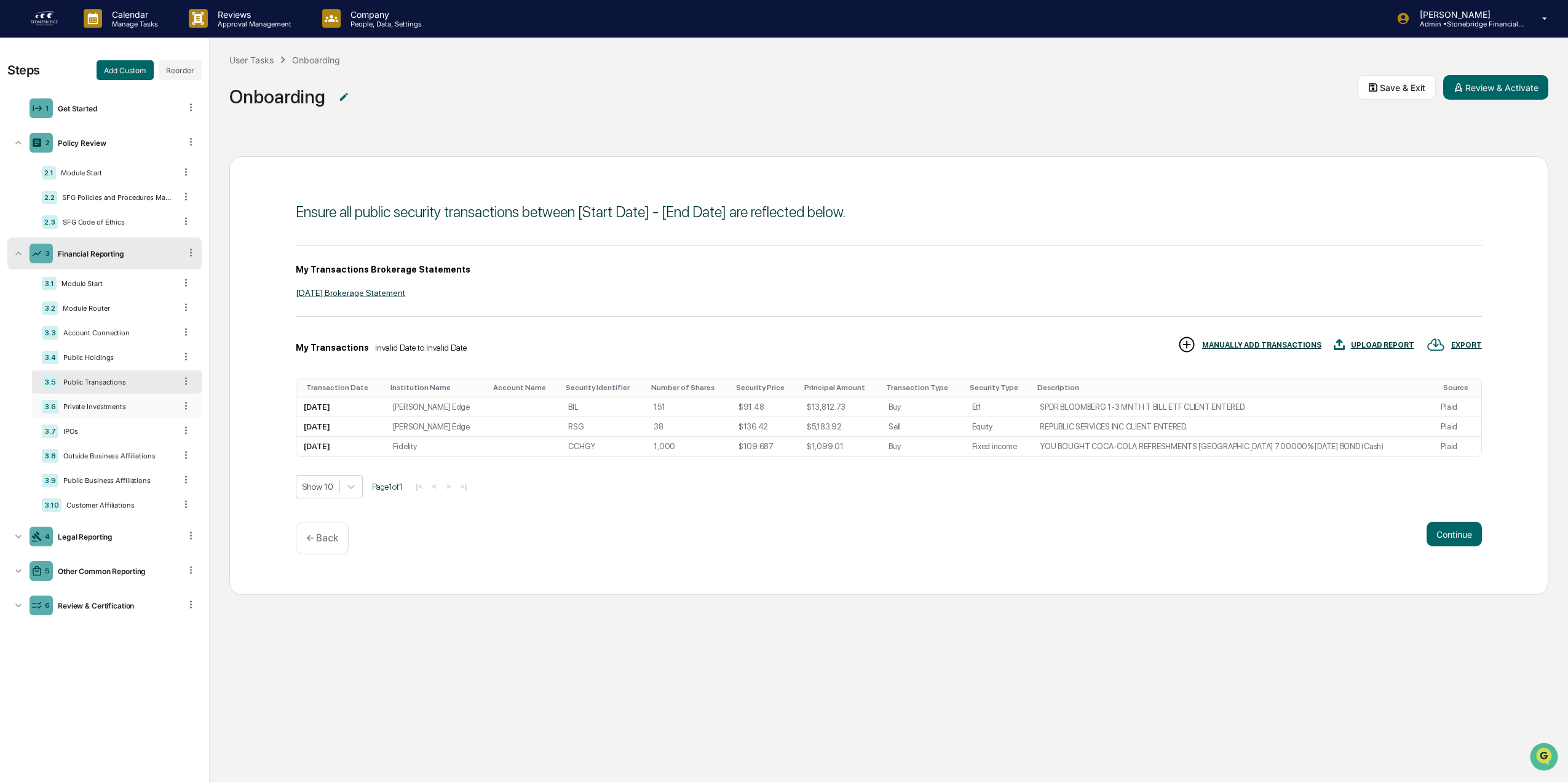
click at [113, 407] on div "Private Investments" at bounding box center [116, 406] width 117 height 9
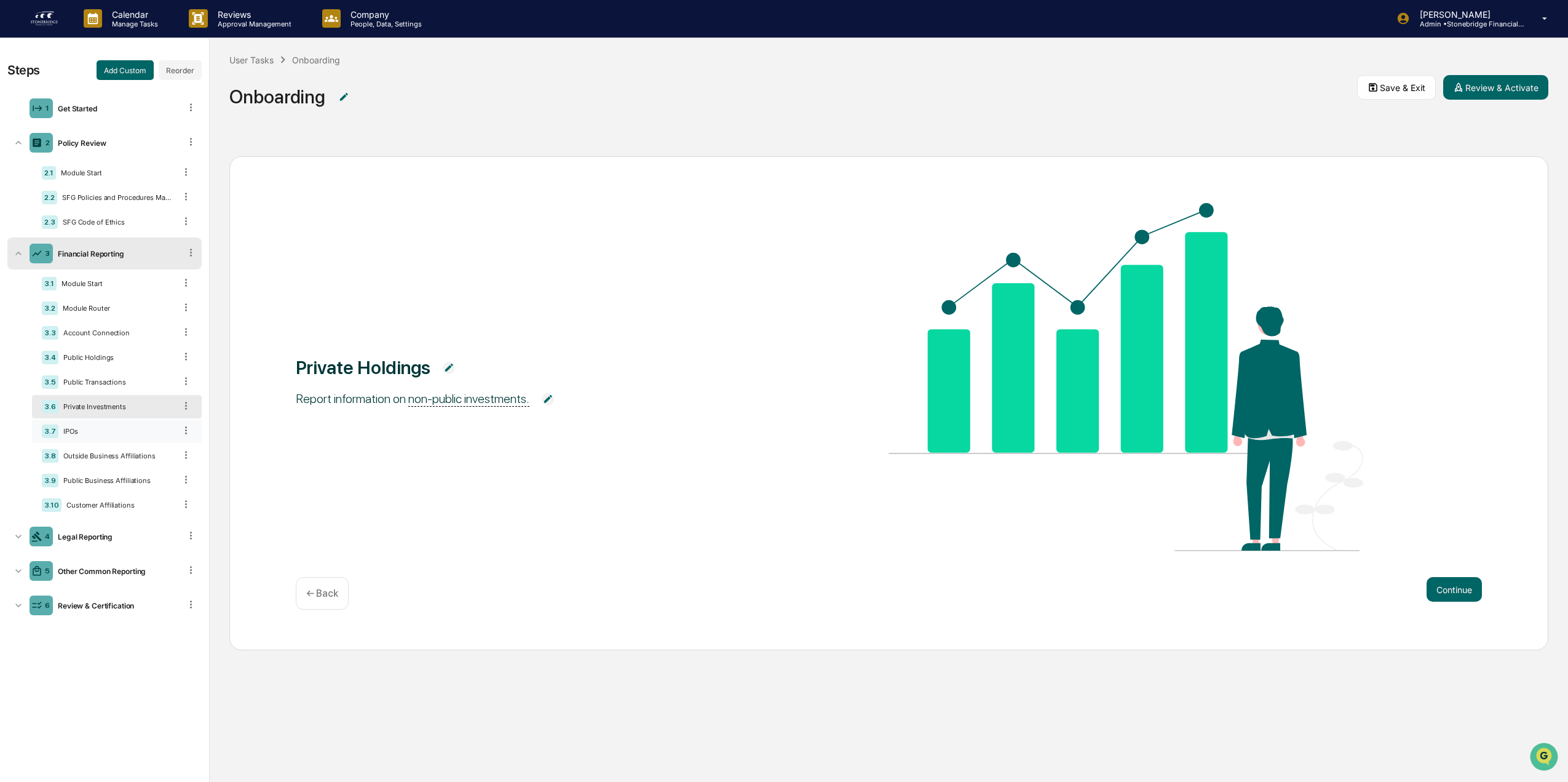
click at [113, 429] on div "IPOs" at bounding box center [116, 431] width 117 height 9
click at [111, 465] on div "3.8 Outside Business Affiliations" at bounding box center [117, 456] width 170 height 24
click at [114, 481] on div "Public Business Affiliations" at bounding box center [116, 480] width 117 height 9
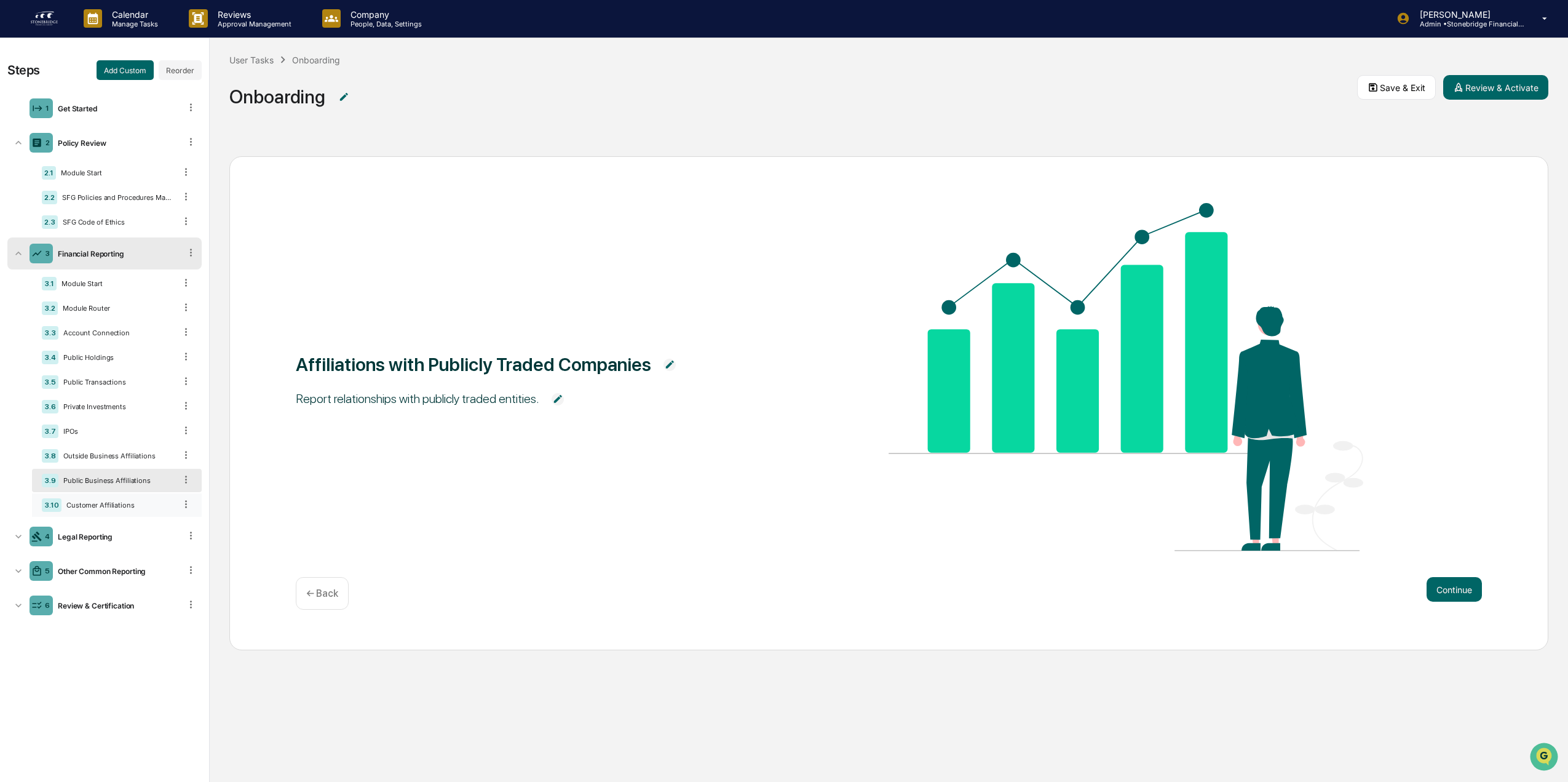
click at [115, 506] on div "Customer Affiliations" at bounding box center [118, 505] width 114 height 9
click at [109, 484] on div "3.9 Public Business Affiliations" at bounding box center [117, 481] width 170 height 24
click at [114, 513] on div "3.10 Customer Affiliations" at bounding box center [117, 505] width 170 height 24
click at [120, 539] on div "Legal Reporting" at bounding box center [116, 537] width 127 height 9
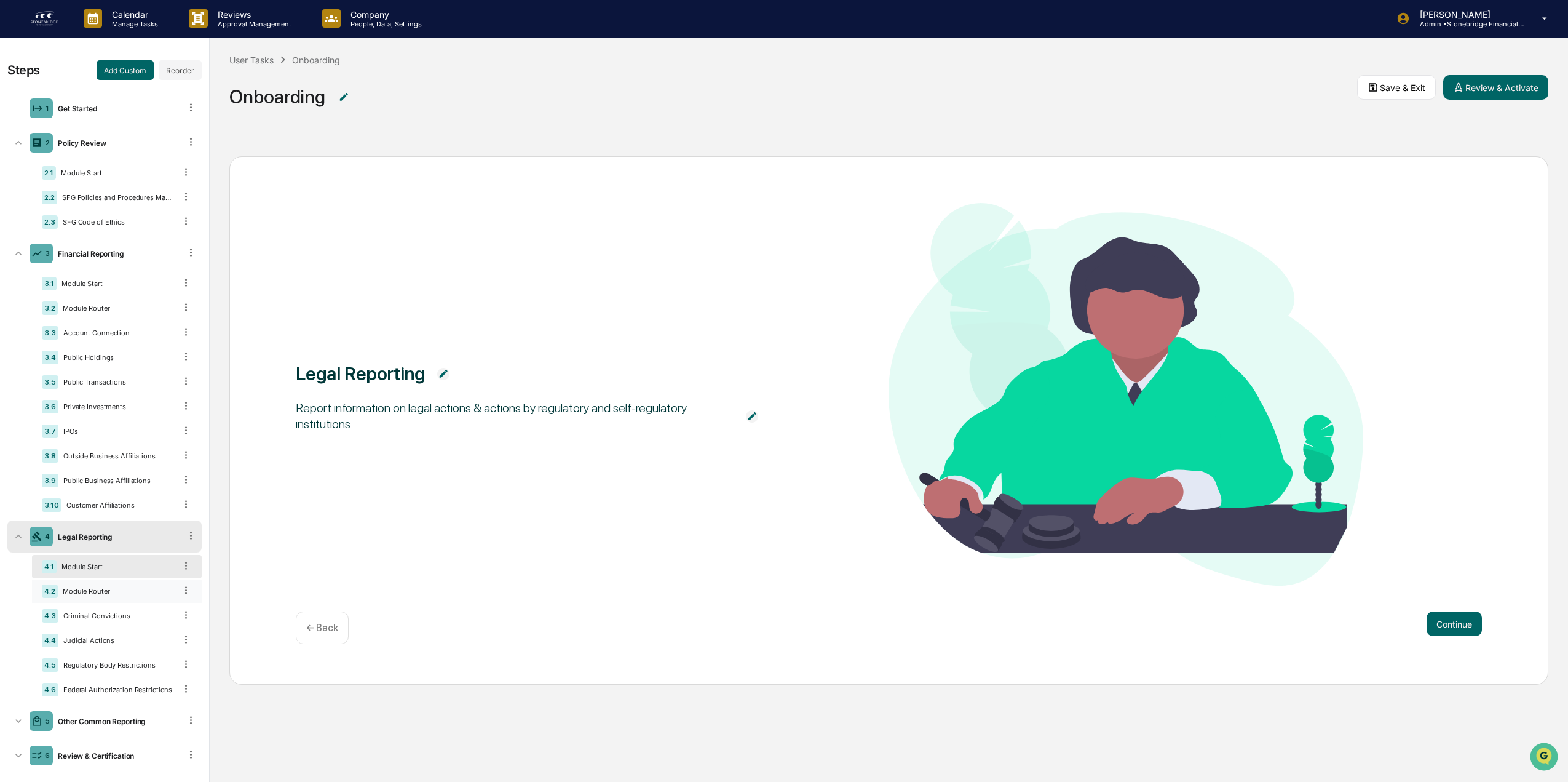
click at [121, 581] on div "4.2 Module Router" at bounding box center [117, 591] width 170 height 24
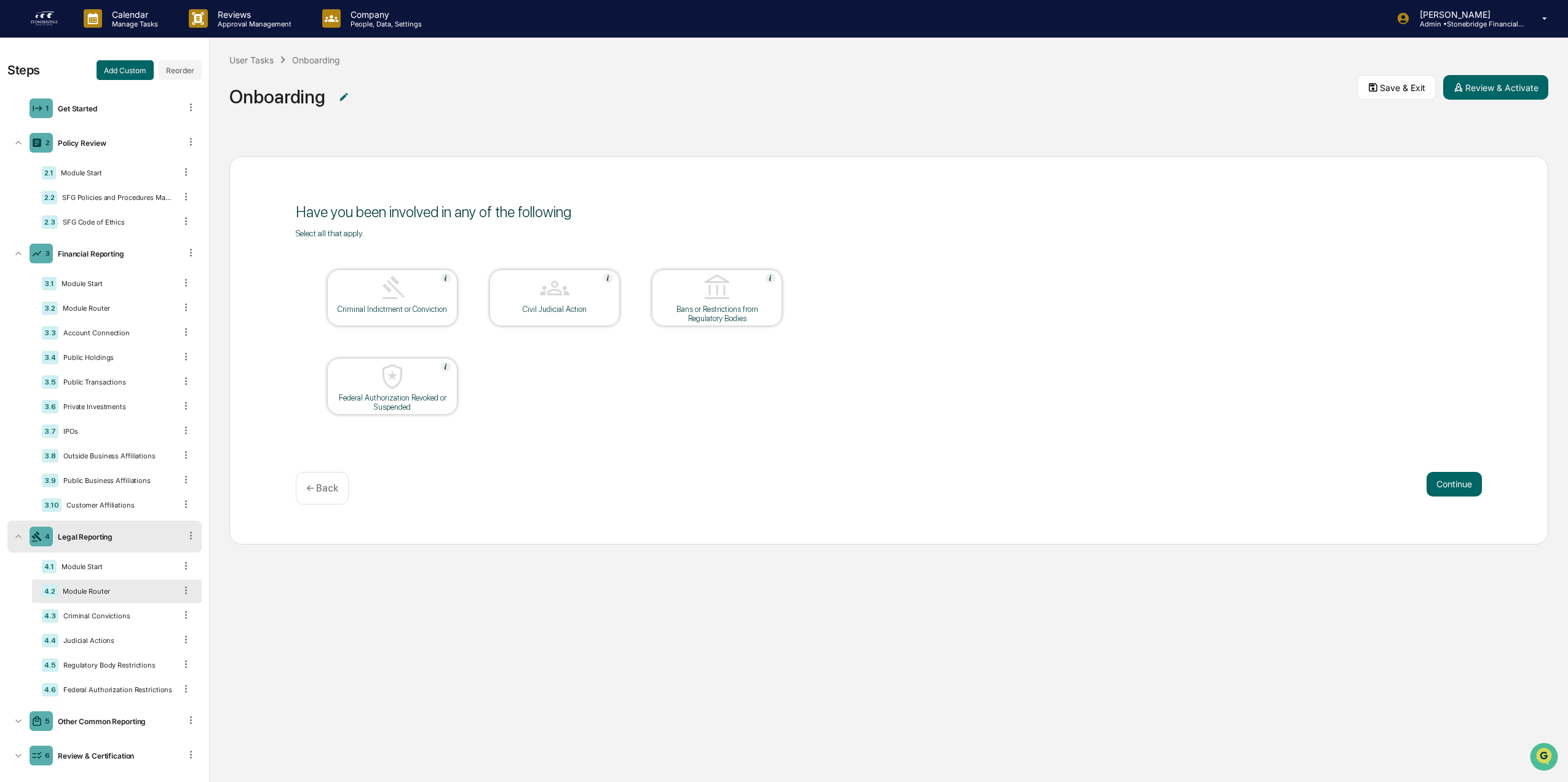
click at [126, 604] on div "4.1 Module Start 4.2 Module Router 4.3 Criminal Convictions 4.4 Judicial Action…" at bounding box center [117, 628] width 170 height 146
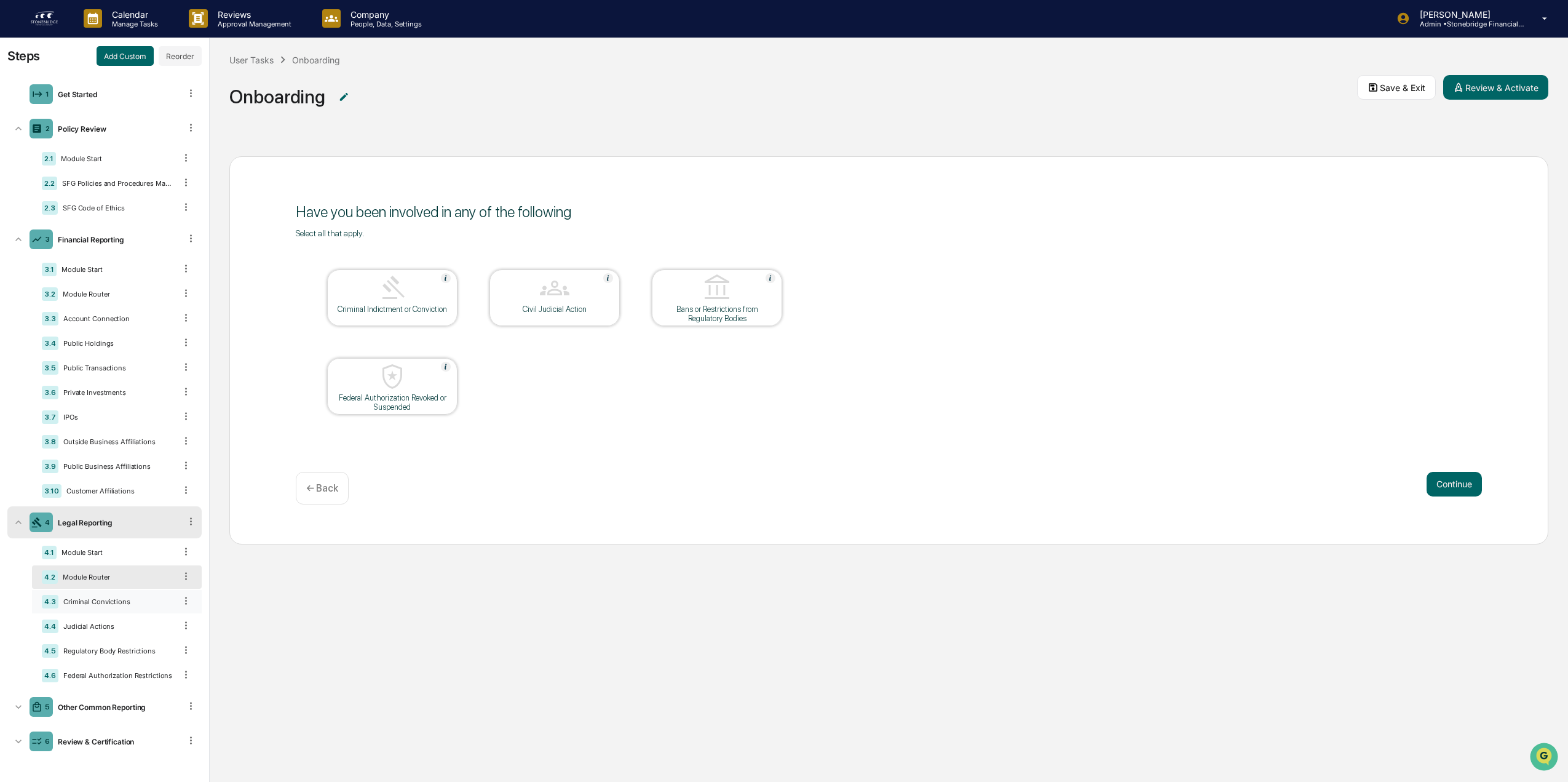
click at [122, 608] on div "4.3 Criminal Convictions" at bounding box center [117, 601] width 170 height 24
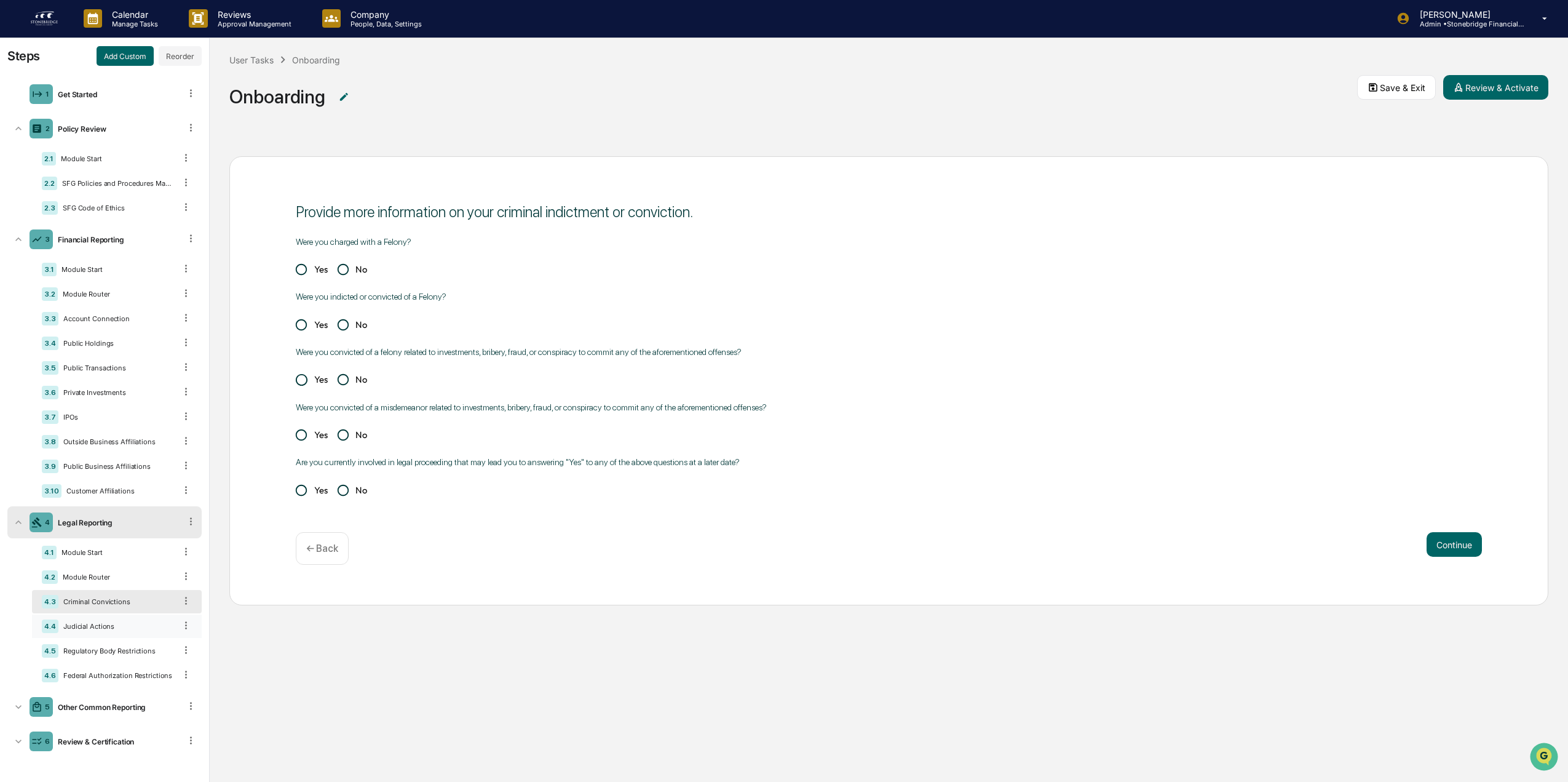
click at [121, 623] on div "Judicial Actions" at bounding box center [116, 626] width 117 height 9
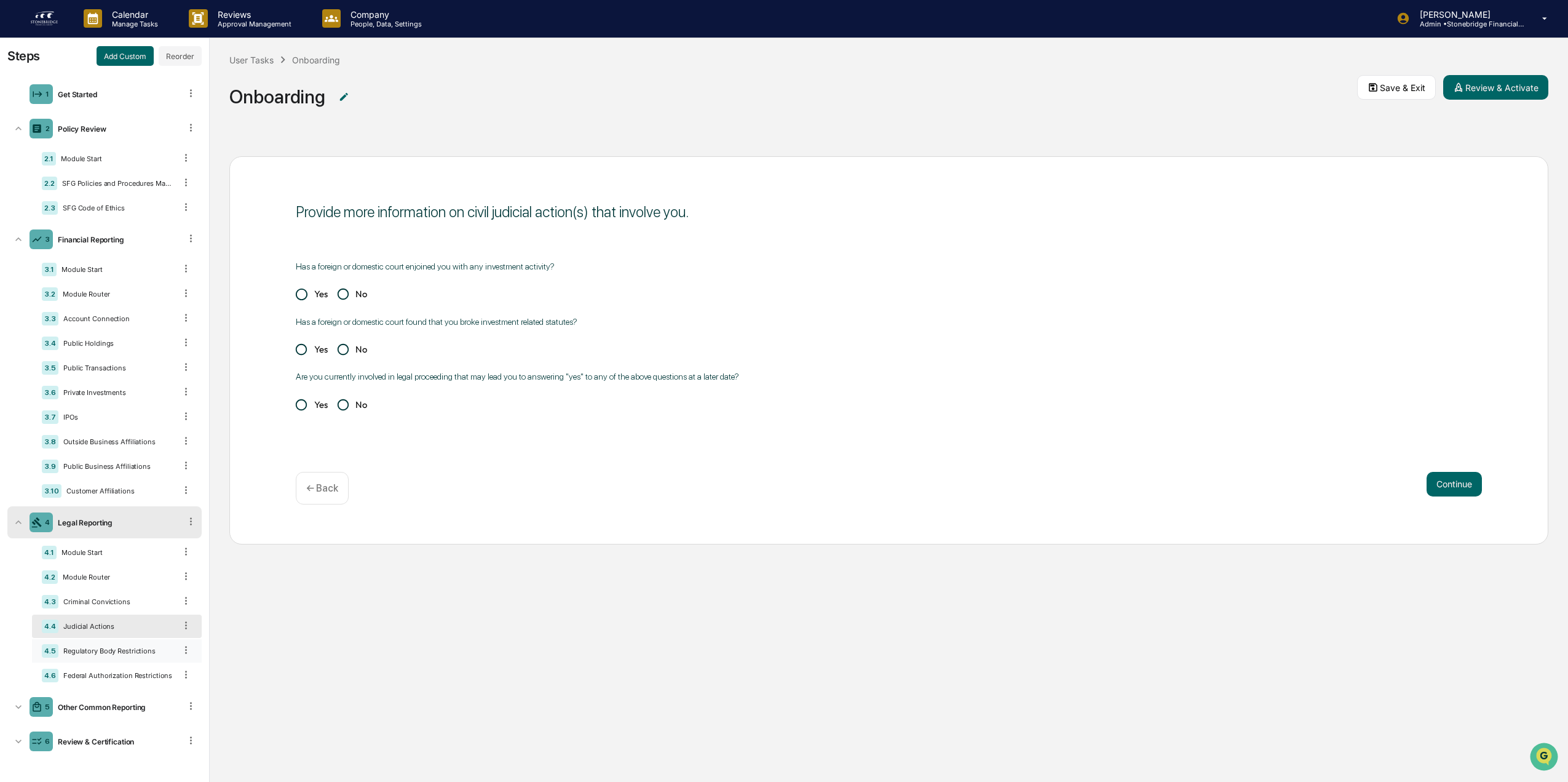
click at [115, 645] on div "4.5 Regulatory Body Restrictions" at bounding box center [117, 651] width 170 height 24
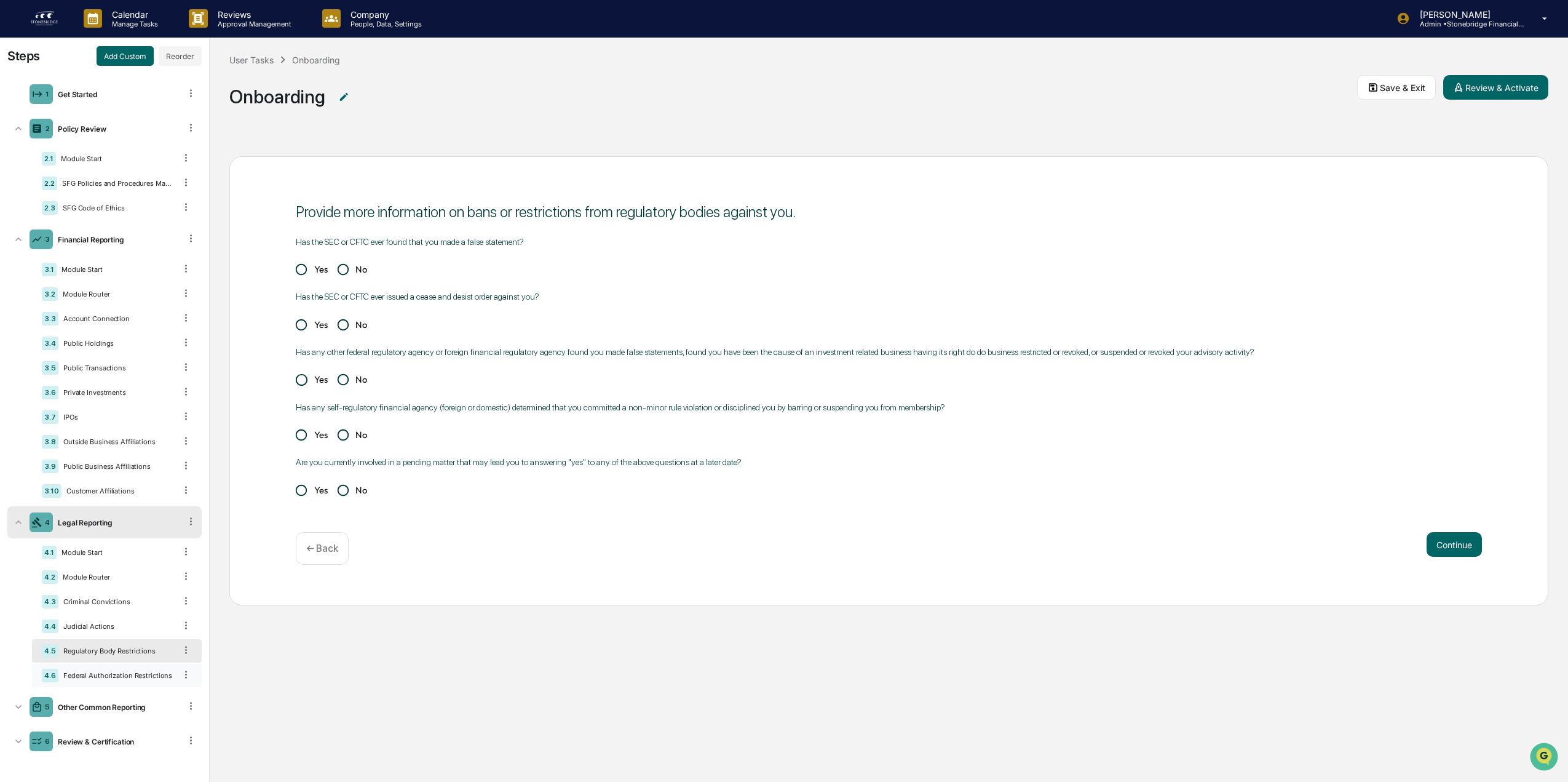
click at [120, 668] on div "4.6 Federal Authorization Restrictions" at bounding box center [117, 675] width 170 height 24
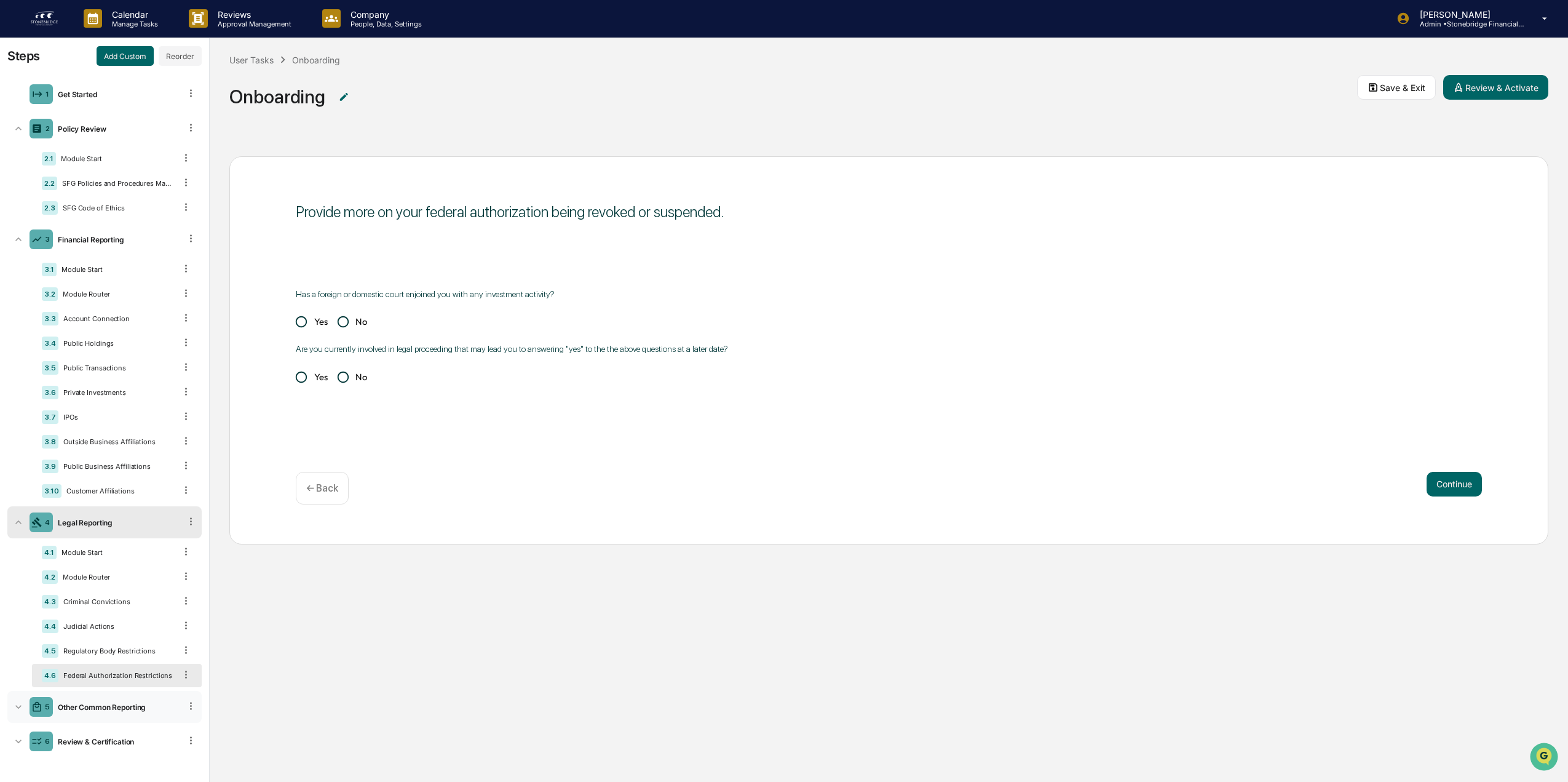
click at [118, 698] on div "5 Other Common Reporting" at bounding box center [104, 707] width 195 height 32
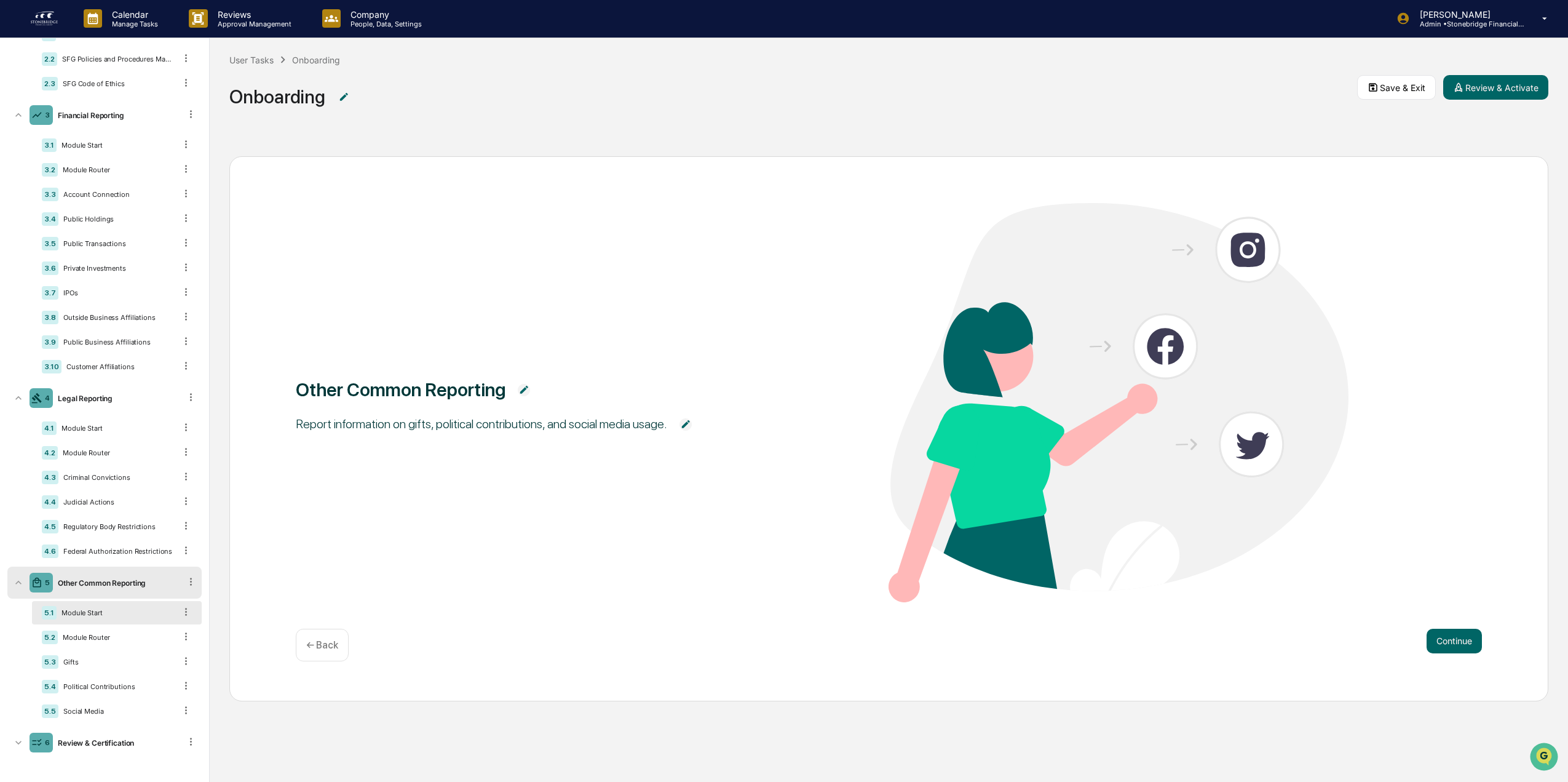
scroll to position [140, 0]
click at [143, 627] on div "5.2 Module Router" at bounding box center [117, 636] width 170 height 24
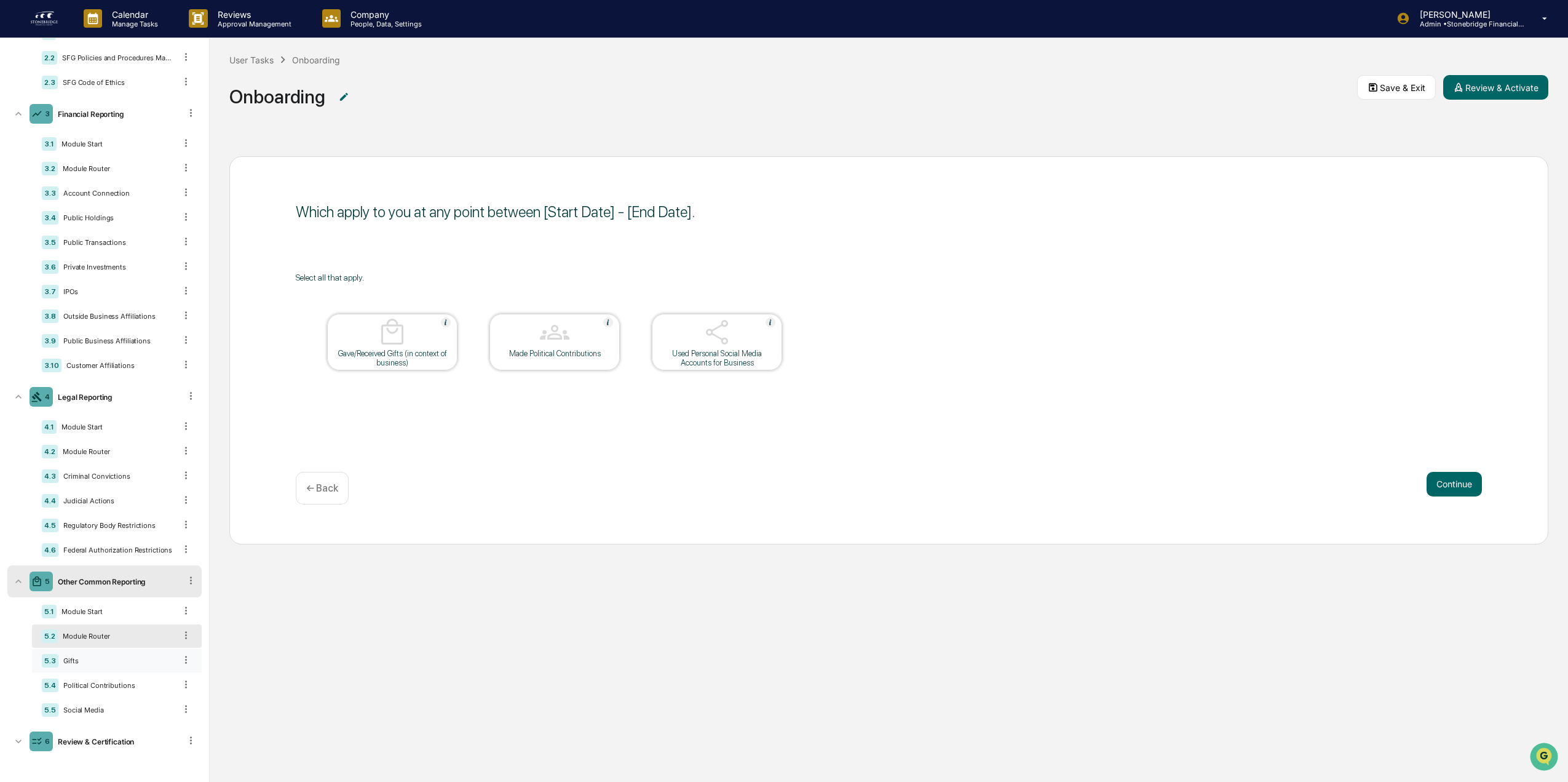
click at [128, 656] on div "5.3 Gifts" at bounding box center [117, 661] width 170 height 24
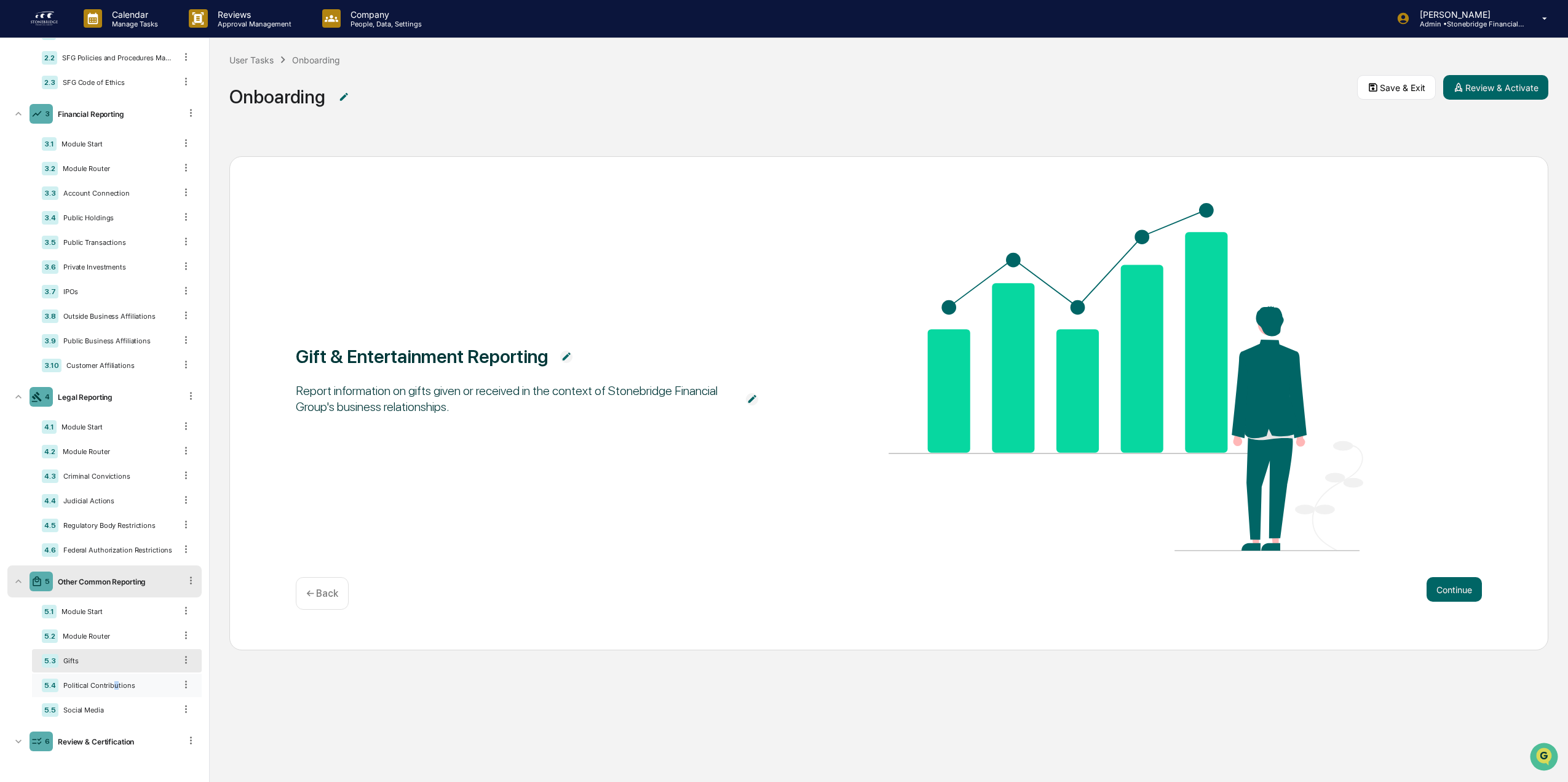
click at [112, 683] on div "Political Contributions" at bounding box center [116, 685] width 117 height 9
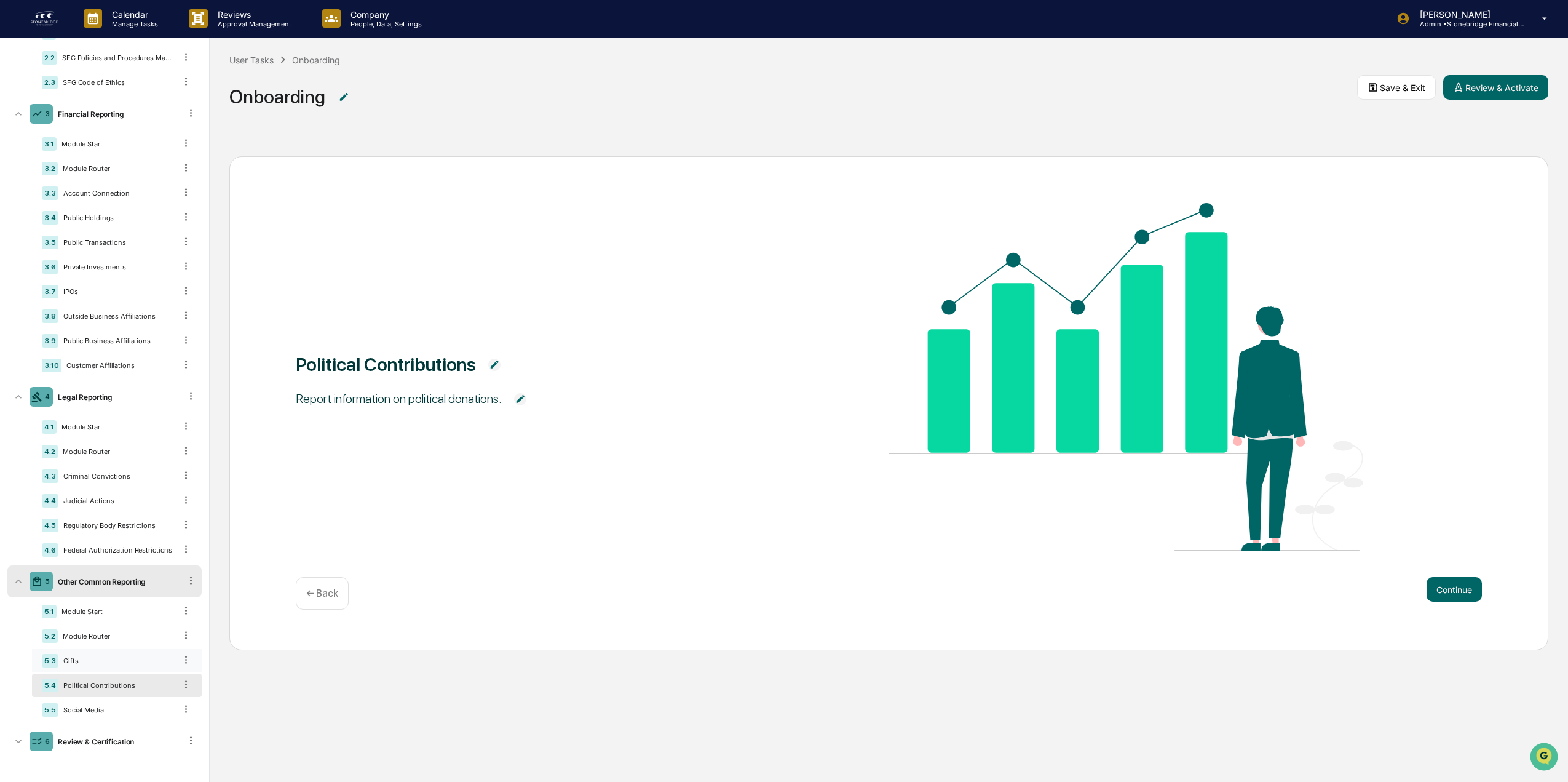
click at [104, 650] on div "5.3 Gifts" at bounding box center [117, 661] width 170 height 24
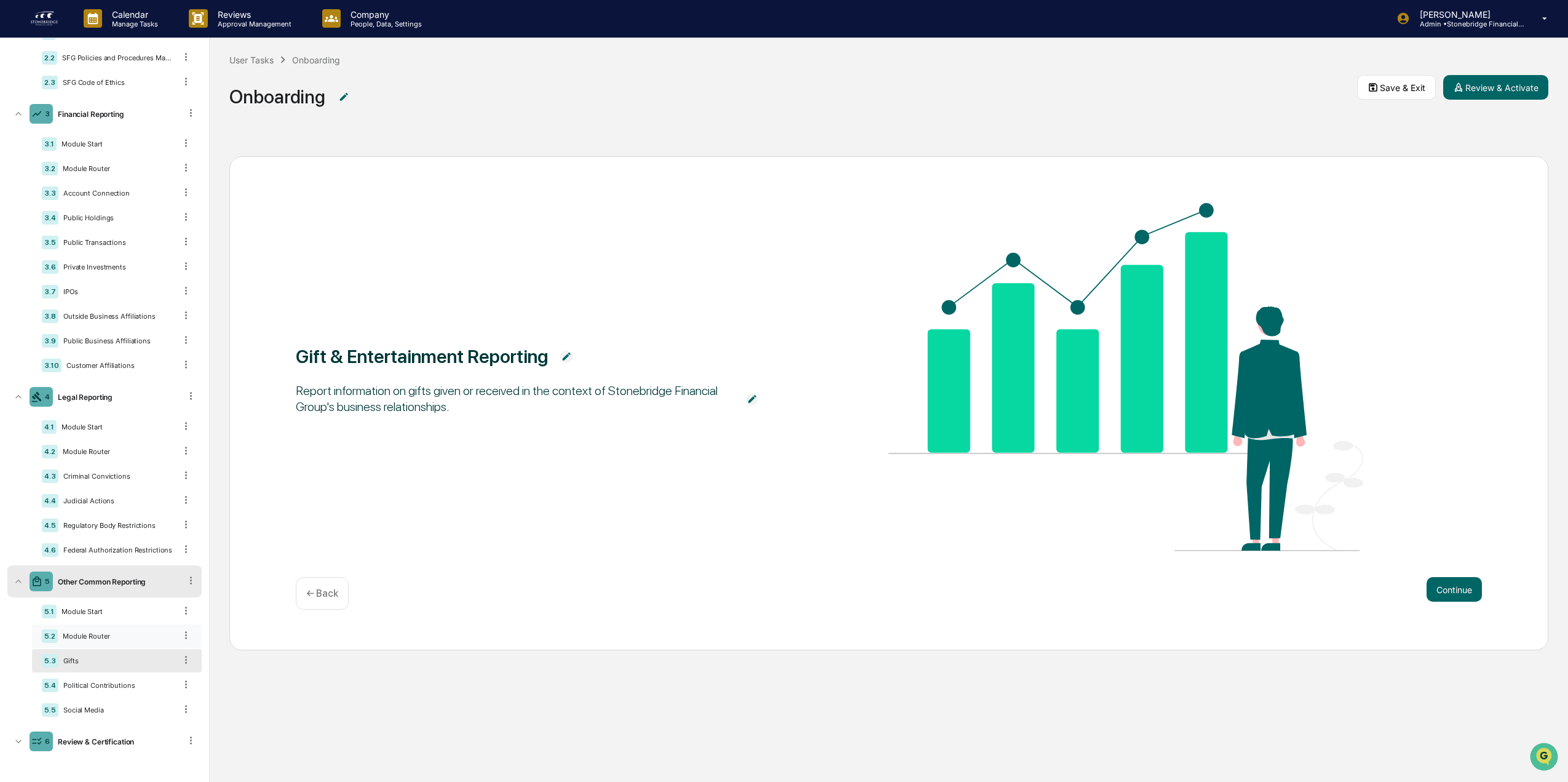
click at [104, 641] on div "5.2 Module Router" at bounding box center [117, 636] width 170 height 24
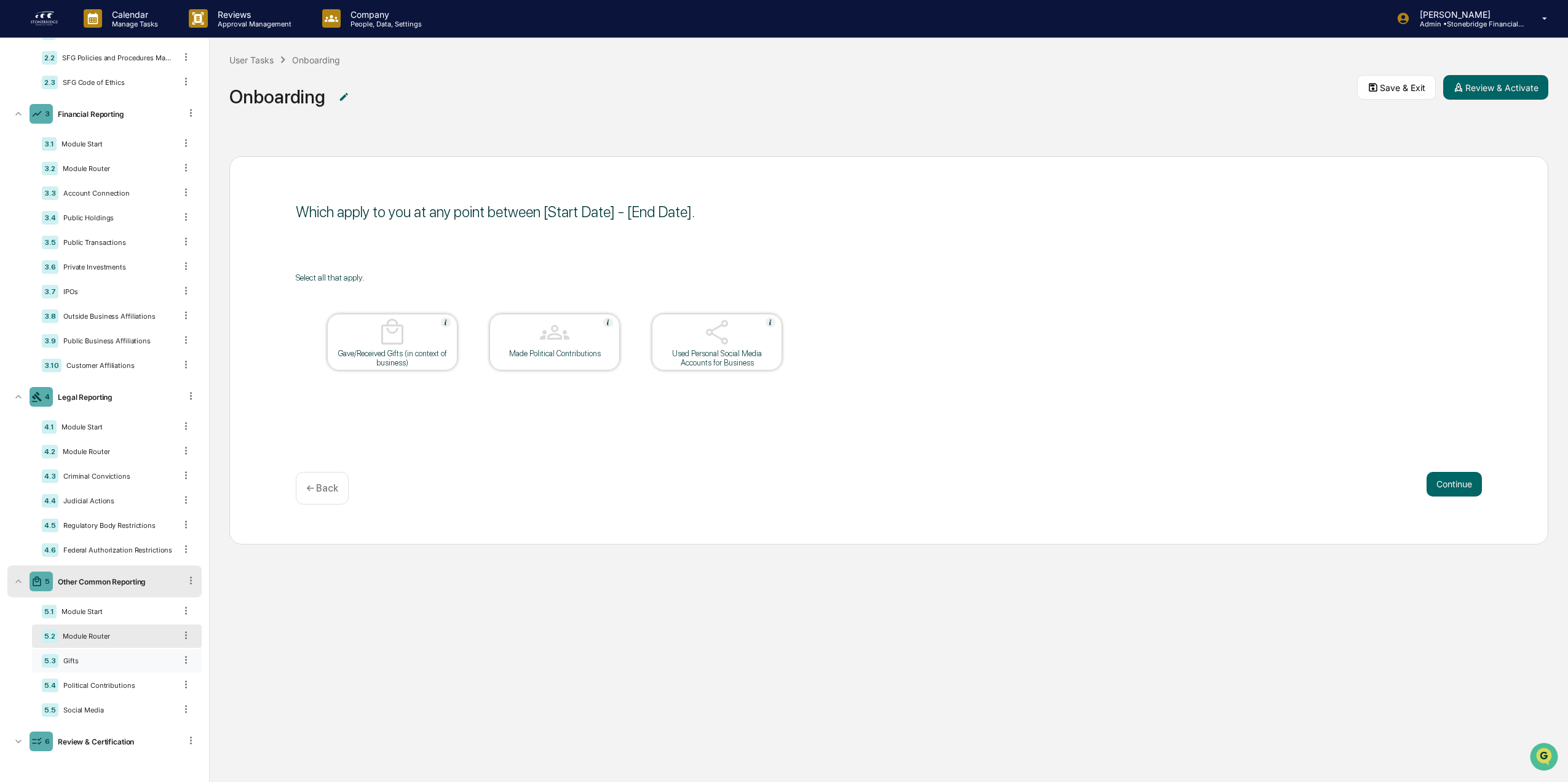
click at [107, 664] on div "Gifts" at bounding box center [116, 660] width 117 height 9
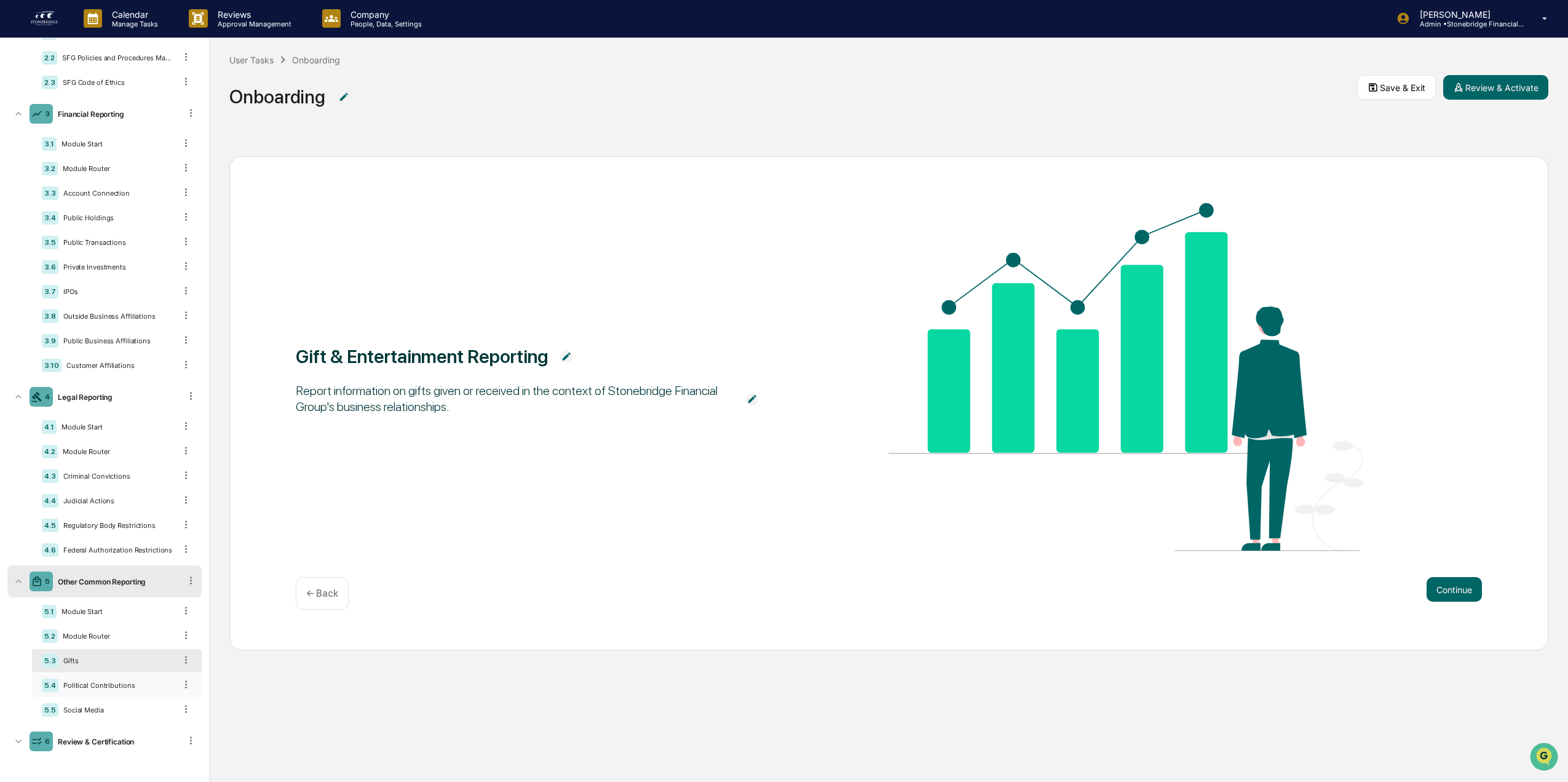
click at [114, 678] on div "5.4 Political Contributions" at bounding box center [117, 685] width 170 height 24
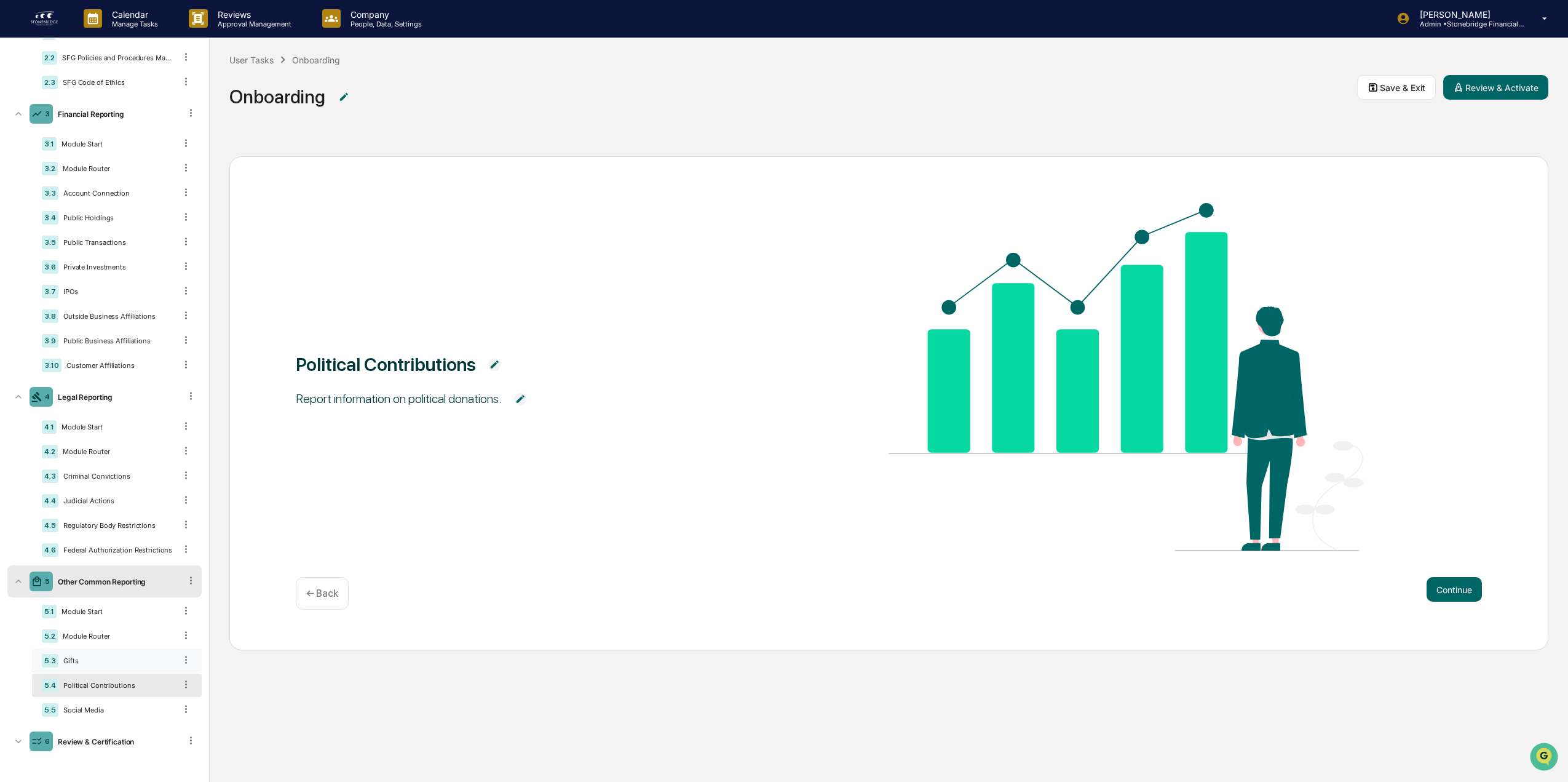
click at [118, 657] on div "Gifts" at bounding box center [116, 660] width 117 height 9
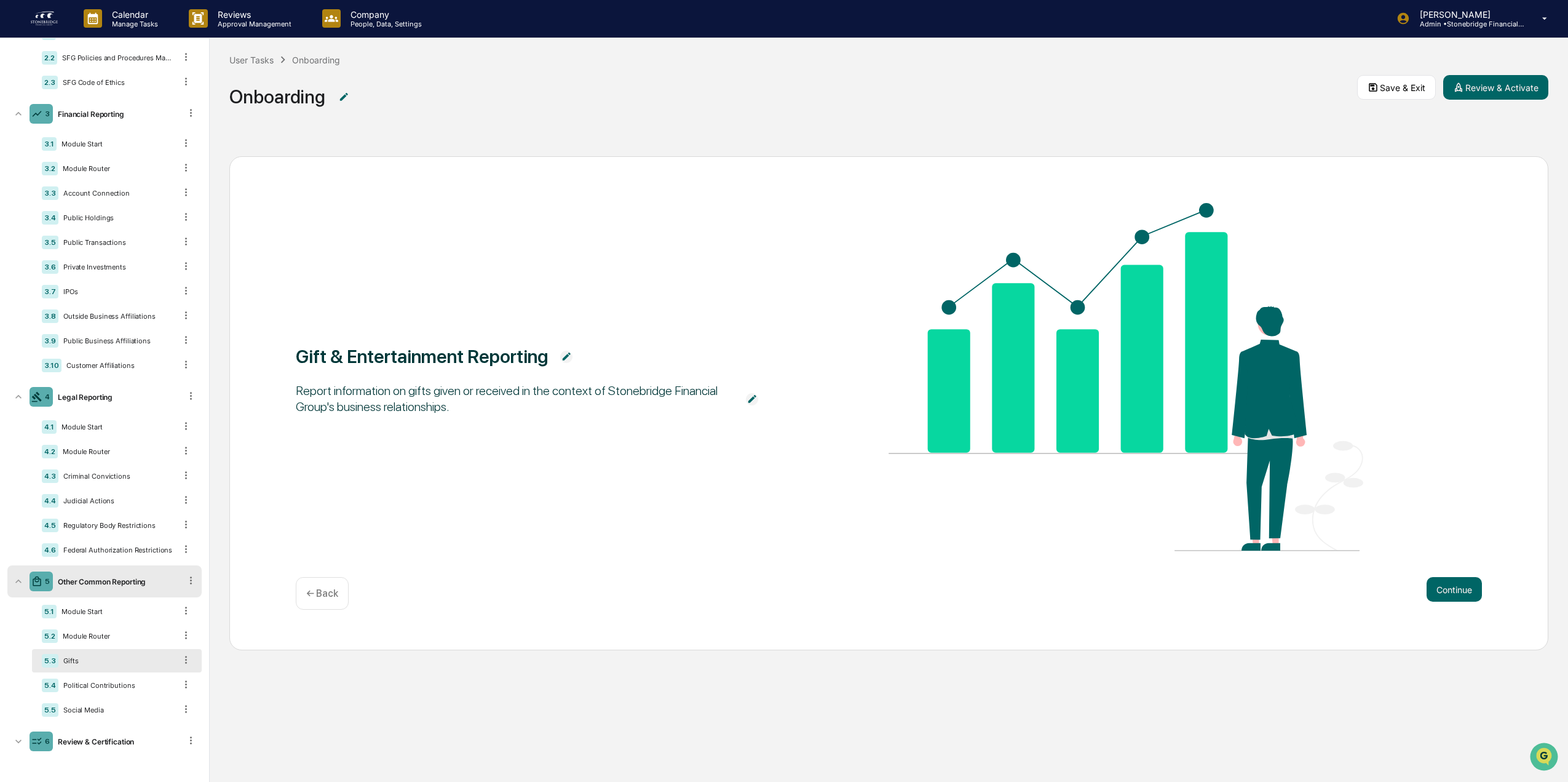
click at [186, 660] on div "5.3 Gifts" at bounding box center [117, 661] width 170 height 24
click at [181, 659] on icon at bounding box center [186, 660] width 12 height 12
click at [163, 677] on div "Delete" at bounding box center [172, 677] width 41 height 20
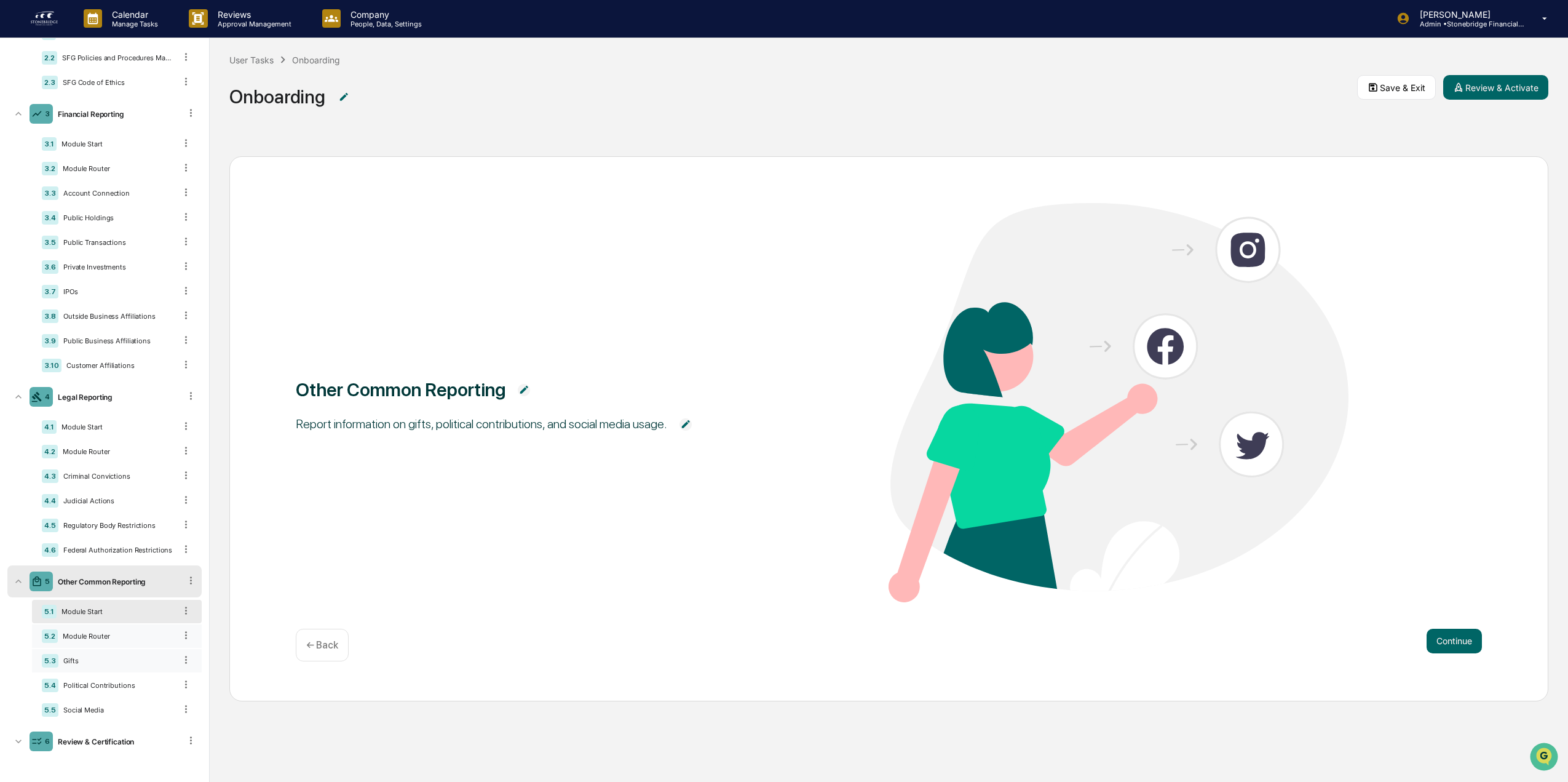
scroll to position [115, 0]
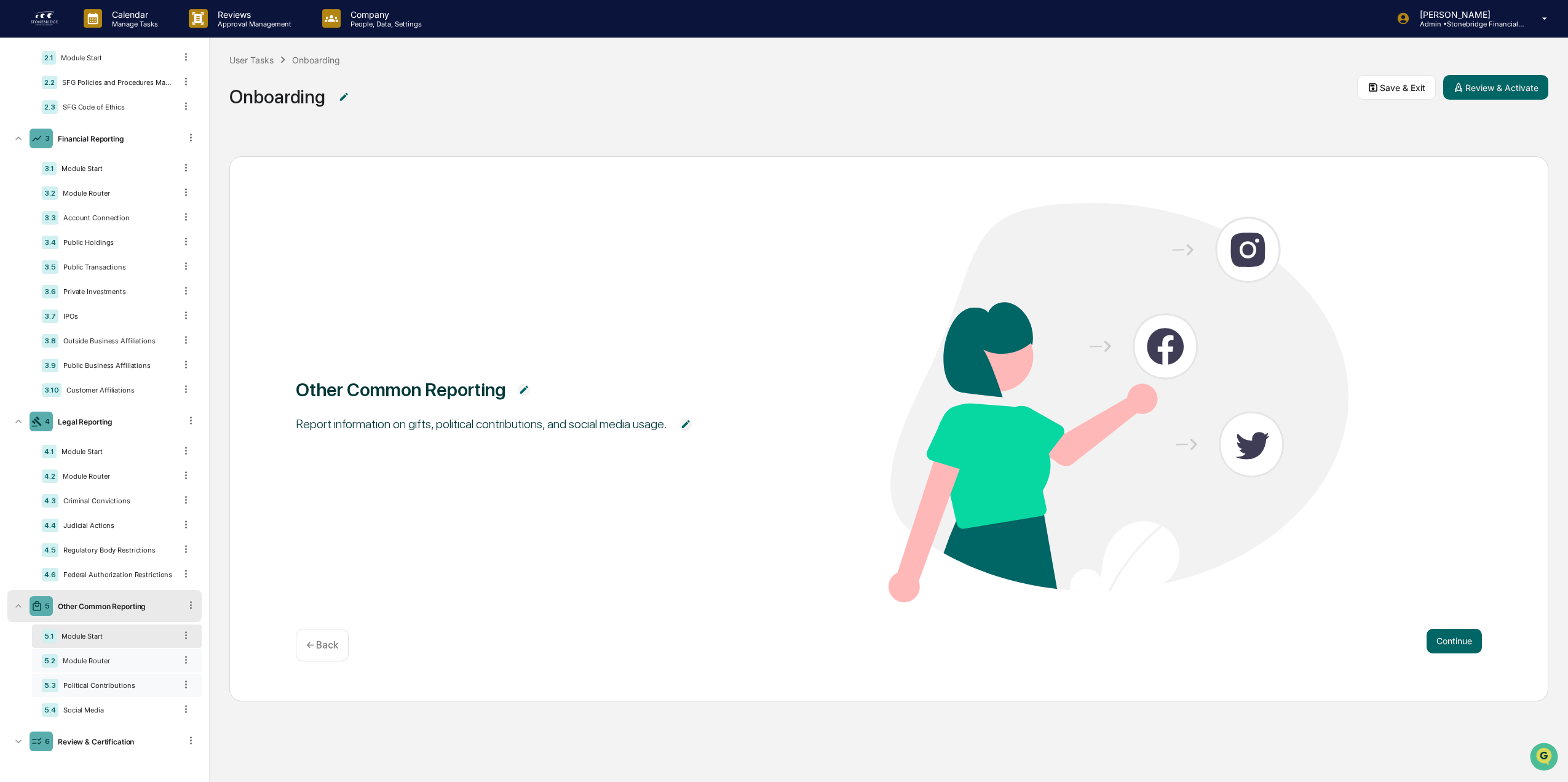
click at [111, 656] on div "5.2 Module Router" at bounding box center [117, 661] width 170 height 24
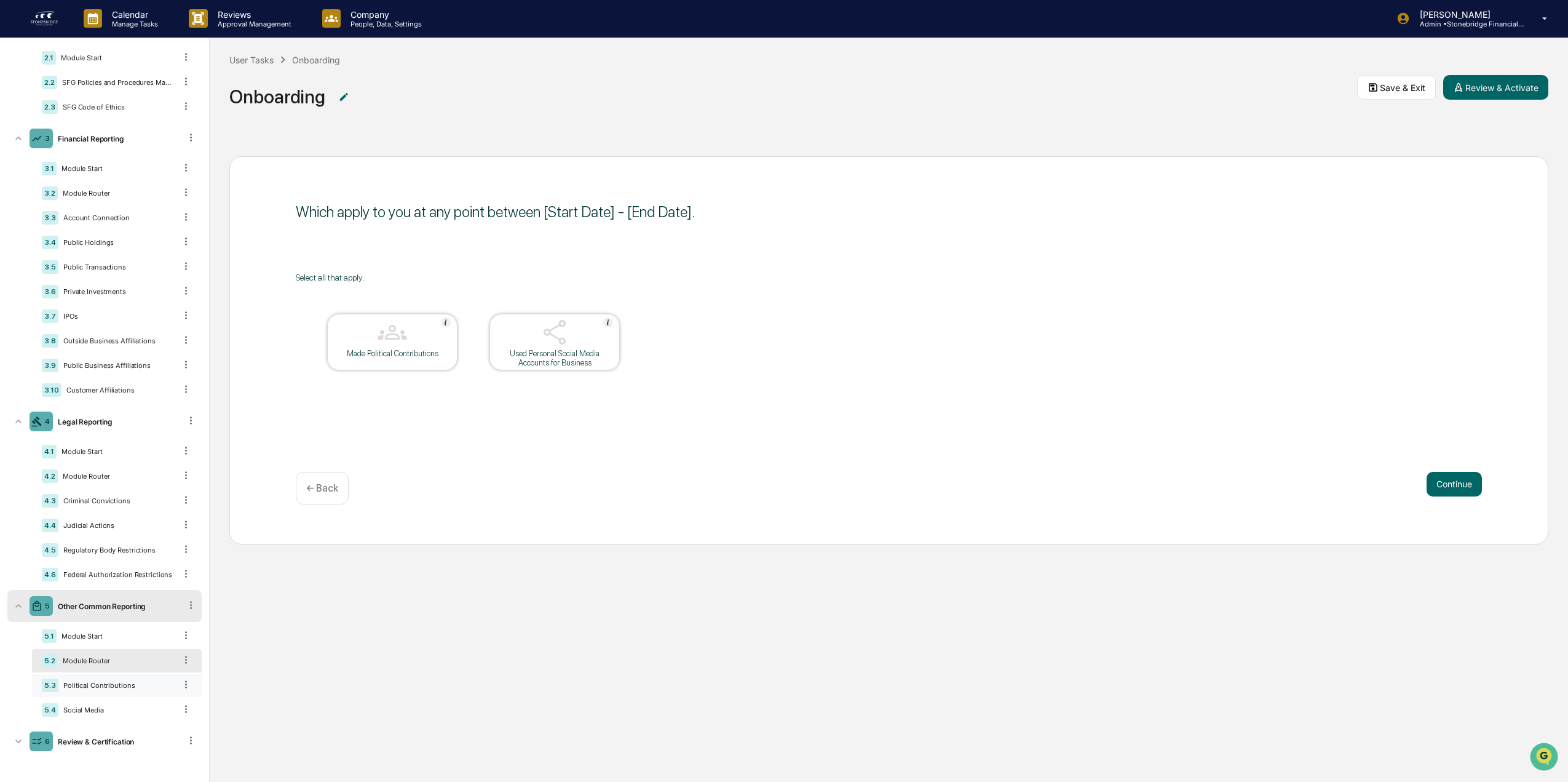
click at [114, 689] on div "Political Contributions" at bounding box center [116, 685] width 117 height 9
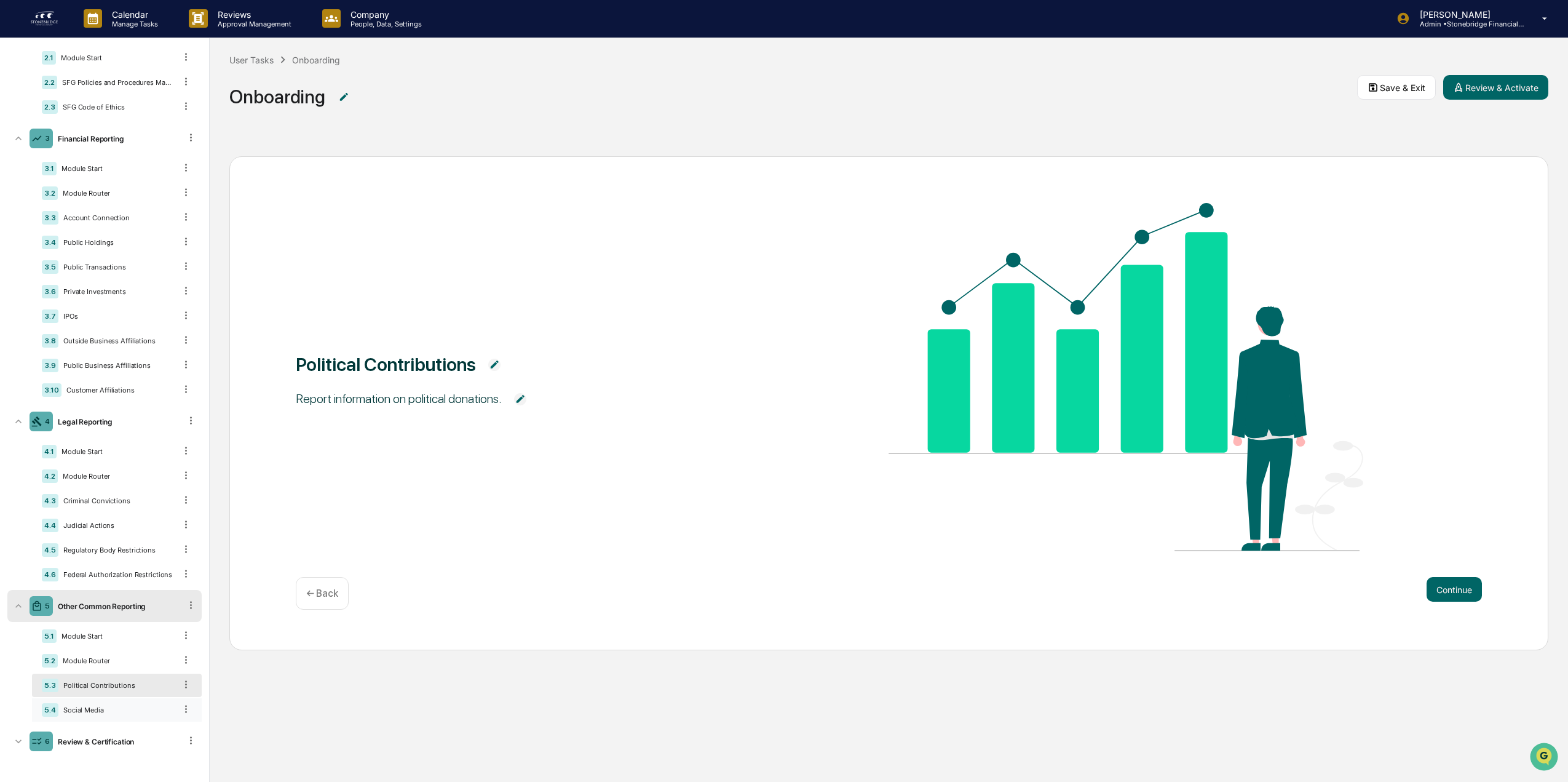
click at [119, 710] on div "Social Media" at bounding box center [116, 710] width 117 height 9
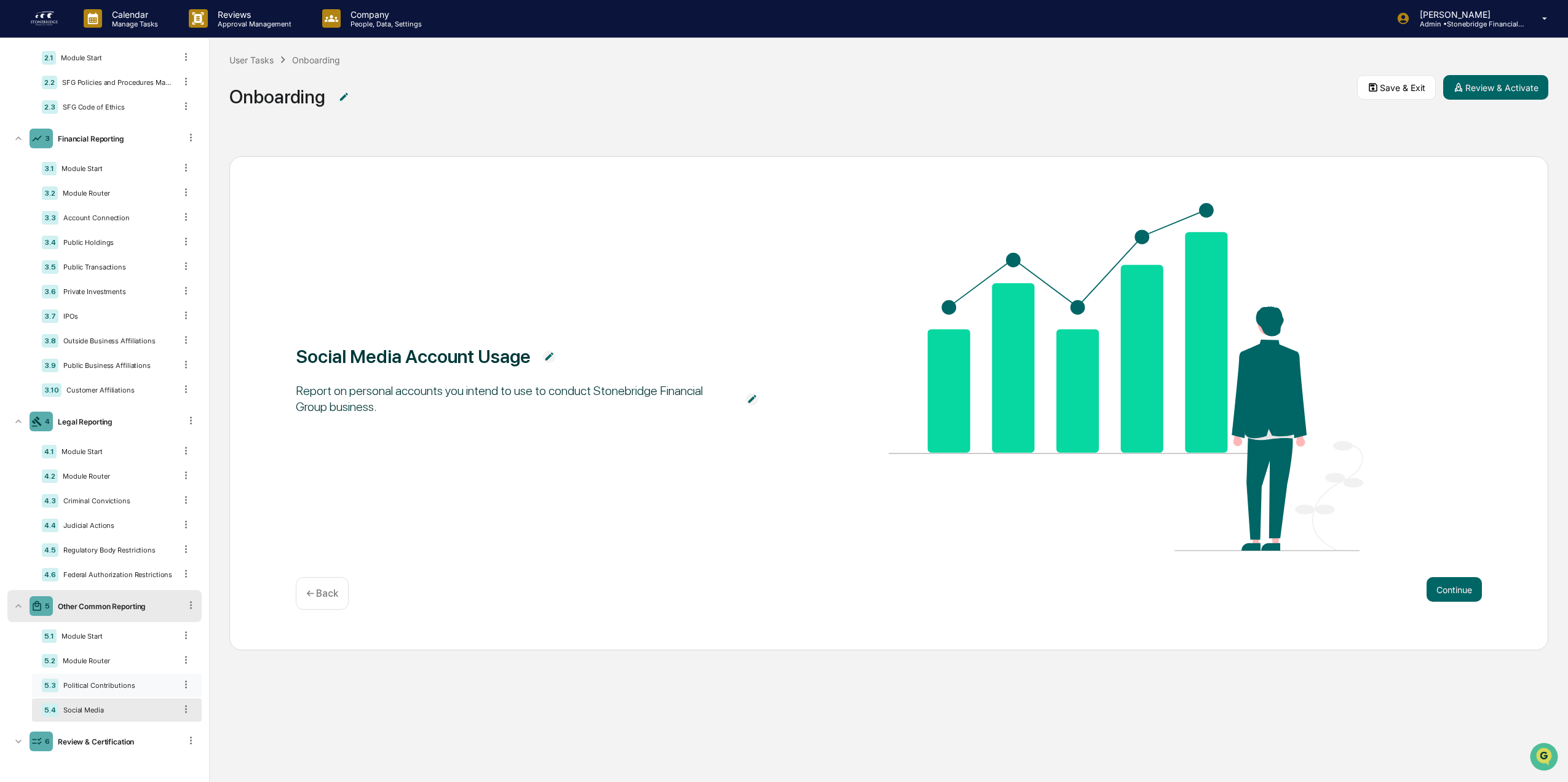
click at [121, 682] on div "Political Contributions" at bounding box center [116, 685] width 117 height 9
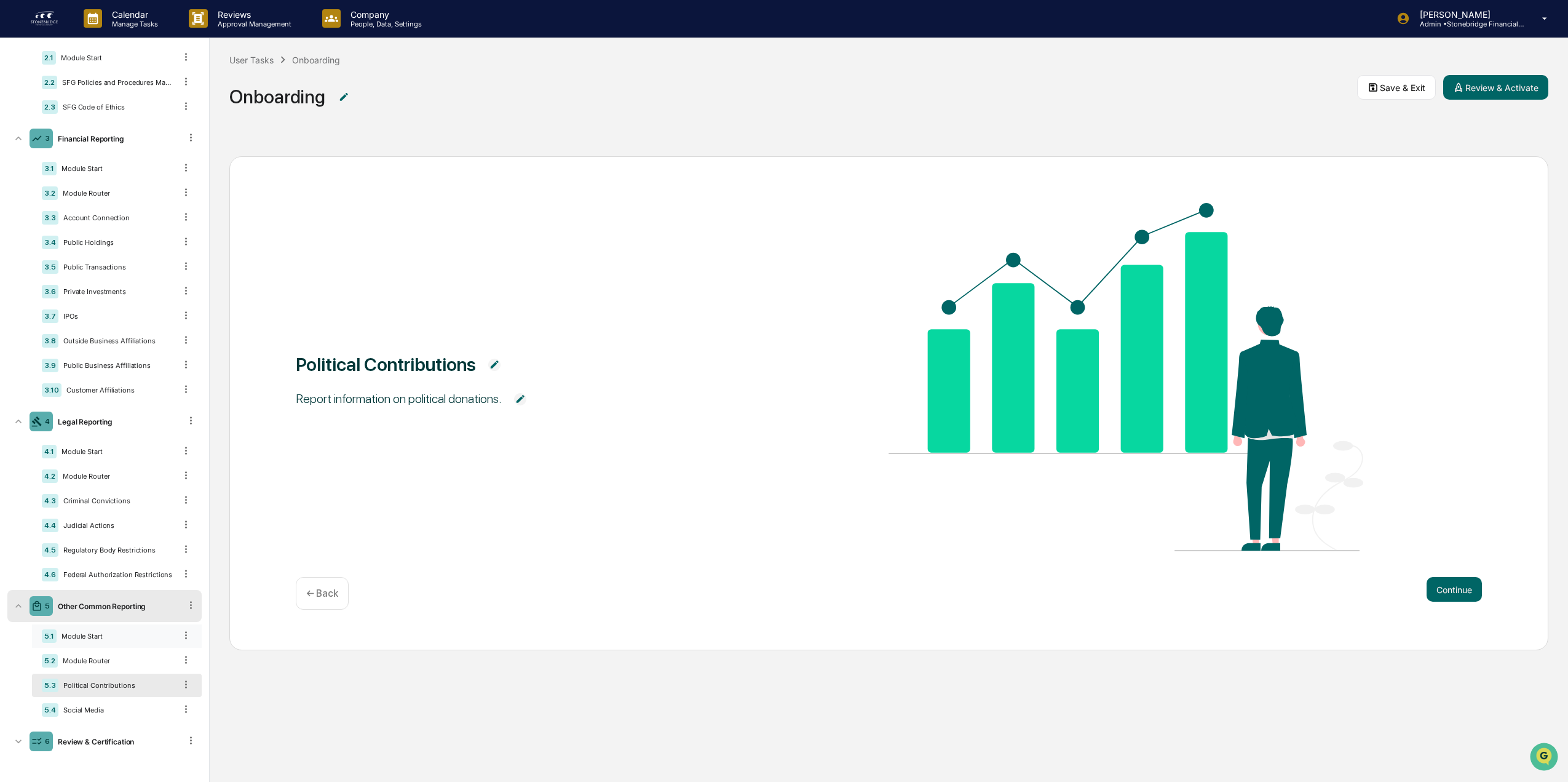
click at [106, 646] on div "5.1 Module Start" at bounding box center [117, 636] width 170 height 24
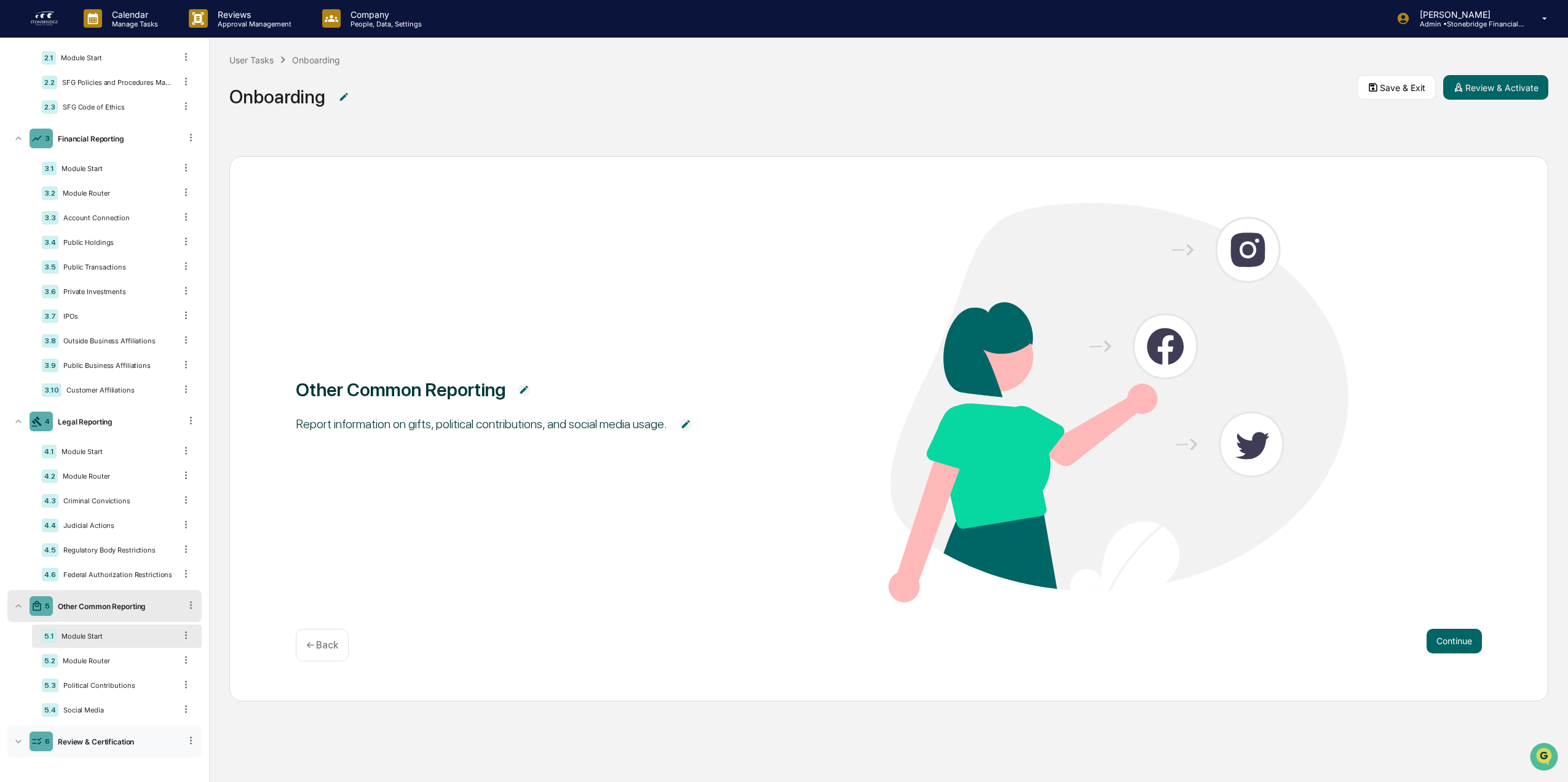
click at [113, 734] on div "6 Review & Certification" at bounding box center [104, 741] width 195 height 32
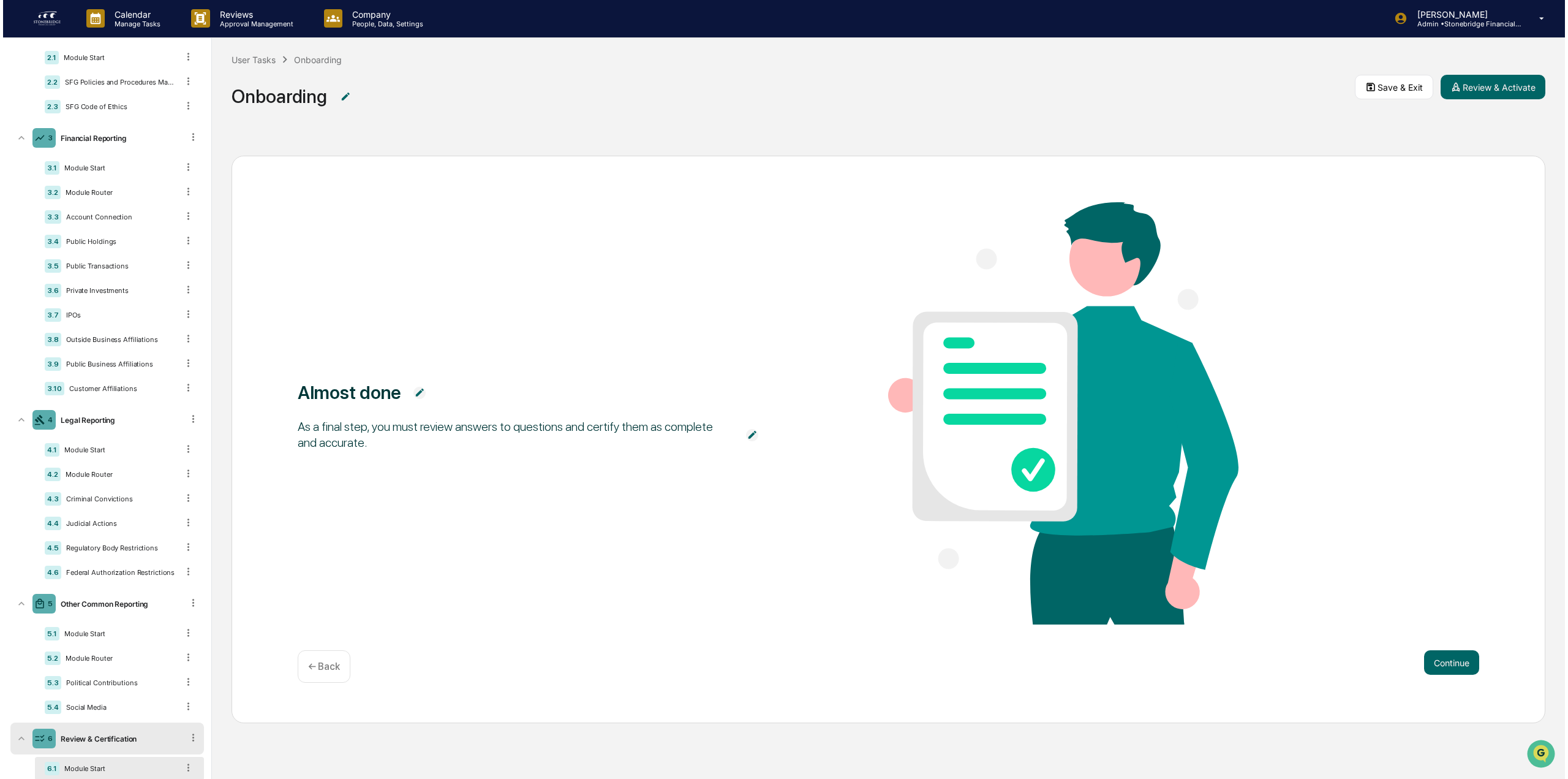
scroll to position [139, 0]
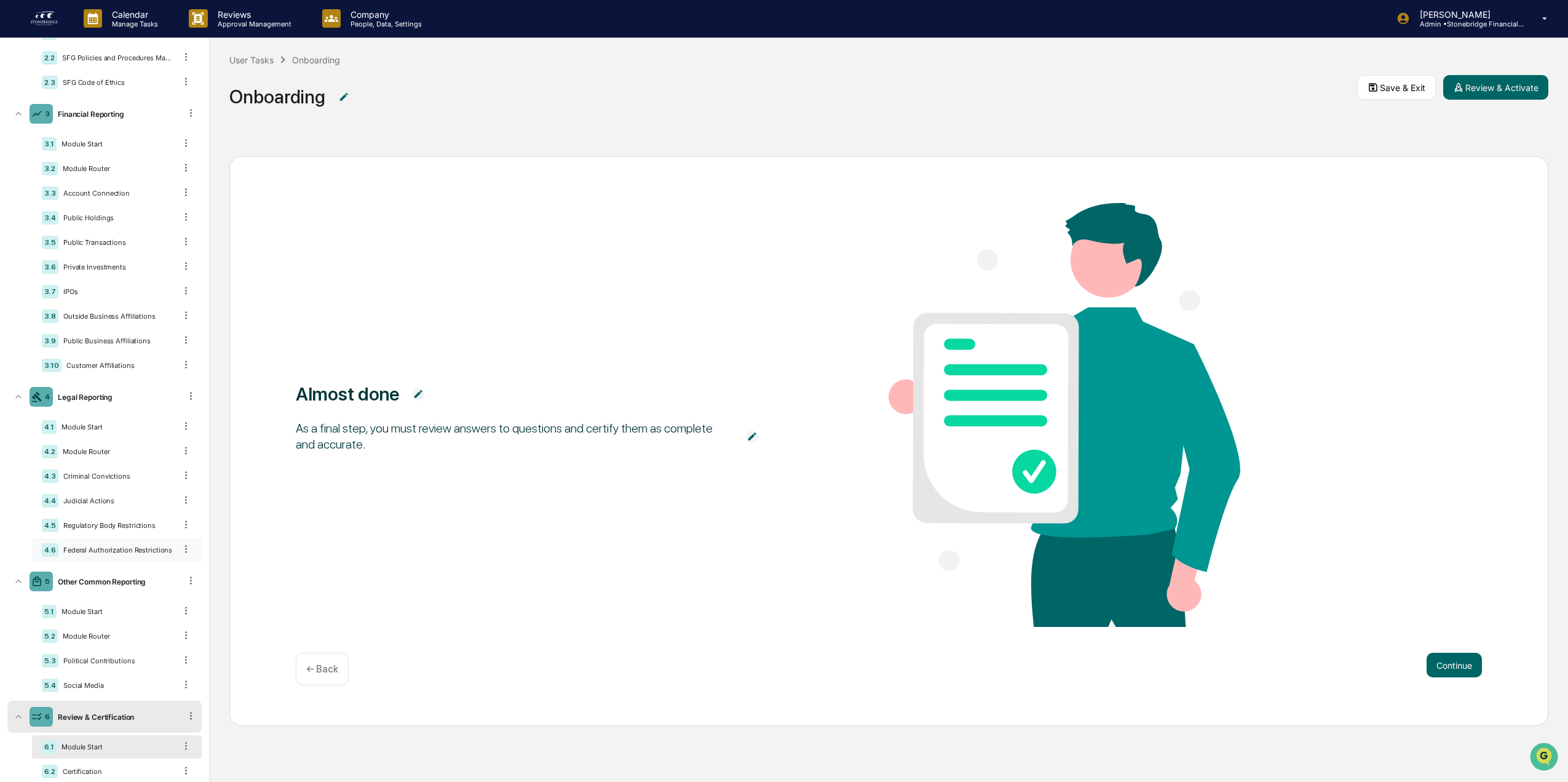
click at [94, 553] on div "Federal Authorization Restrictions" at bounding box center [116, 550] width 117 height 9
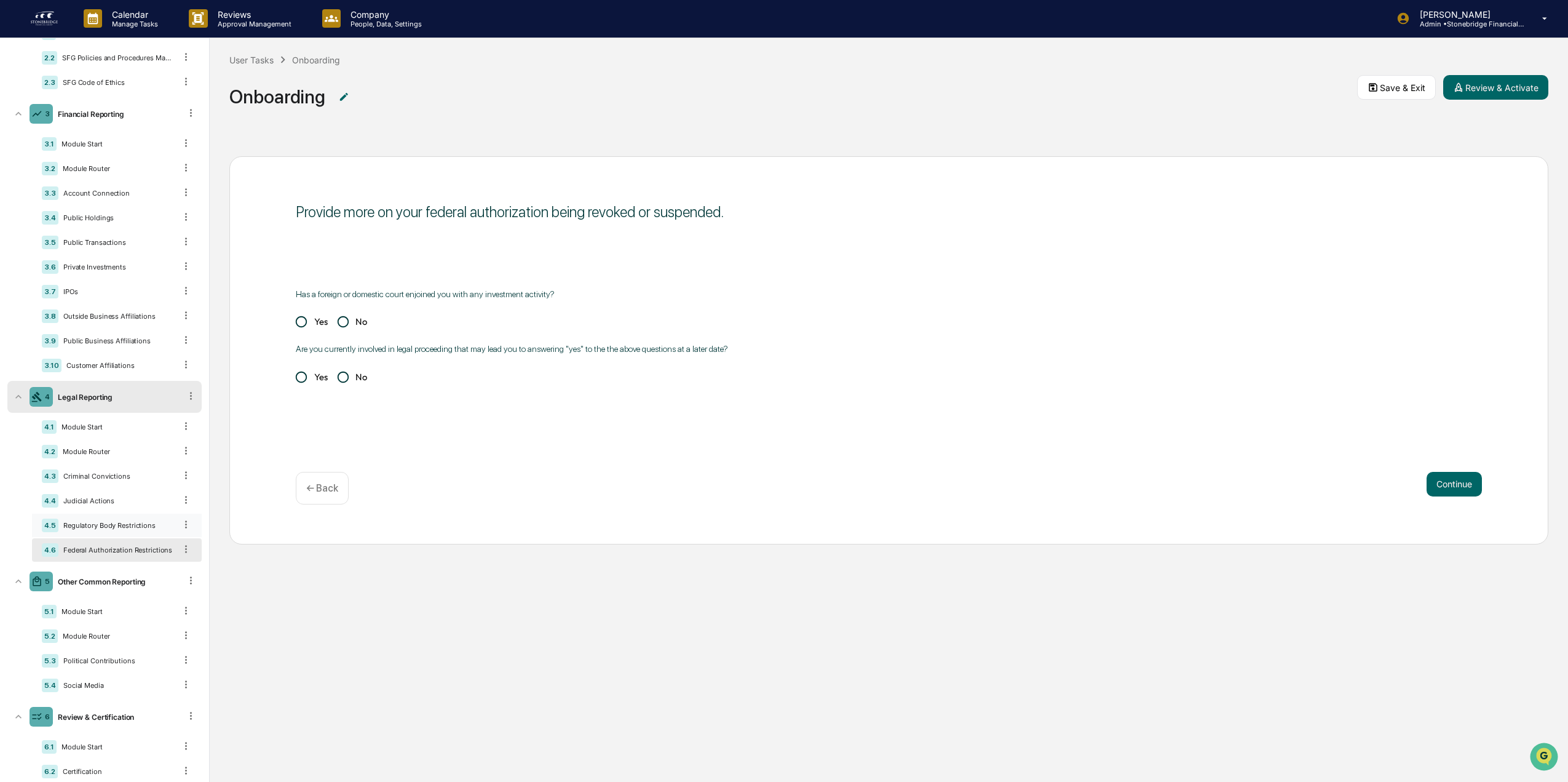
click at [97, 518] on div "4.5 Regulatory Body Restrictions" at bounding box center [117, 525] width 170 height 24
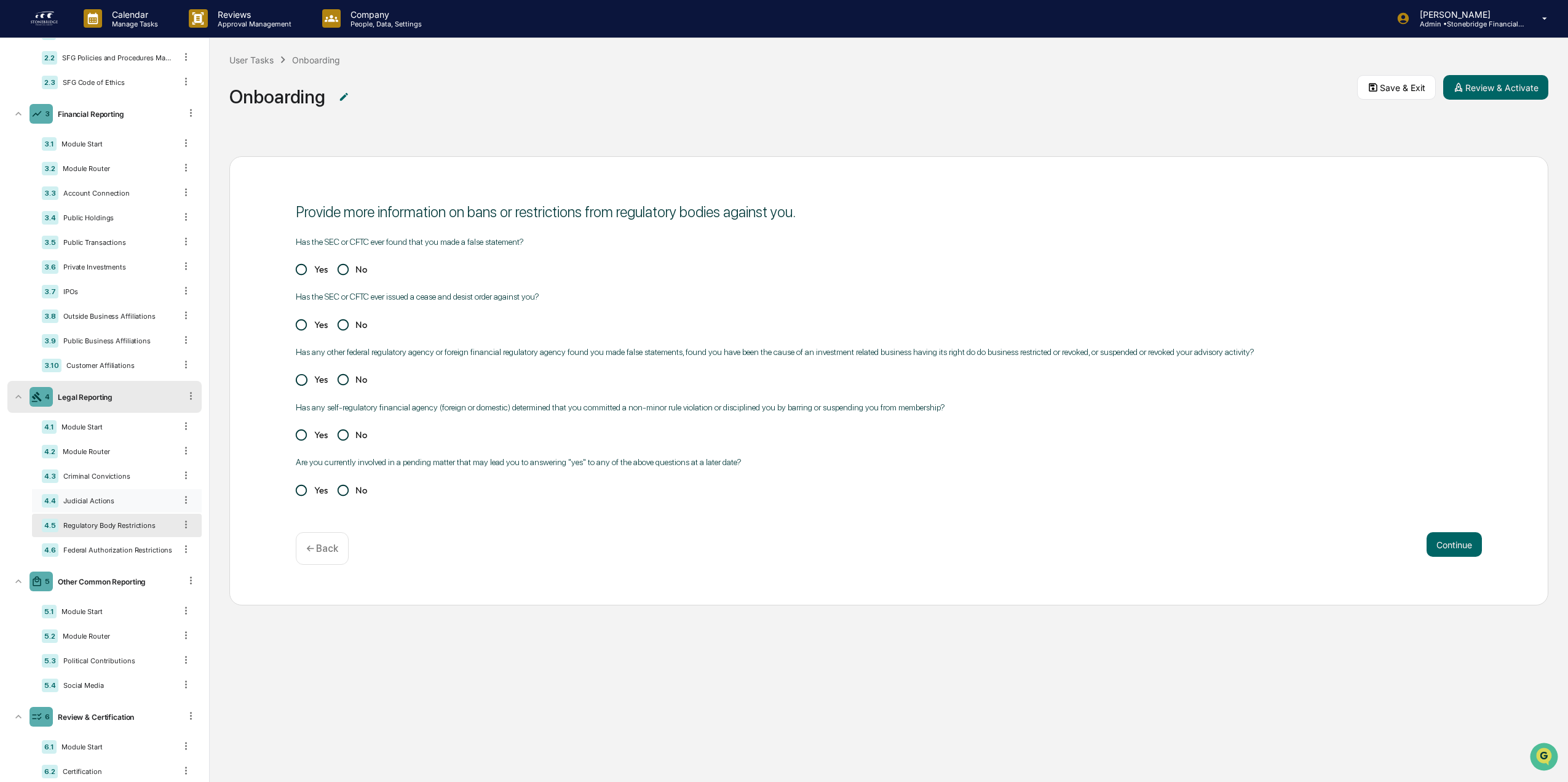
click at [96, 494] on div "4.4 Judicial Actions" at bounding box center [117, 501] width 170 height 24
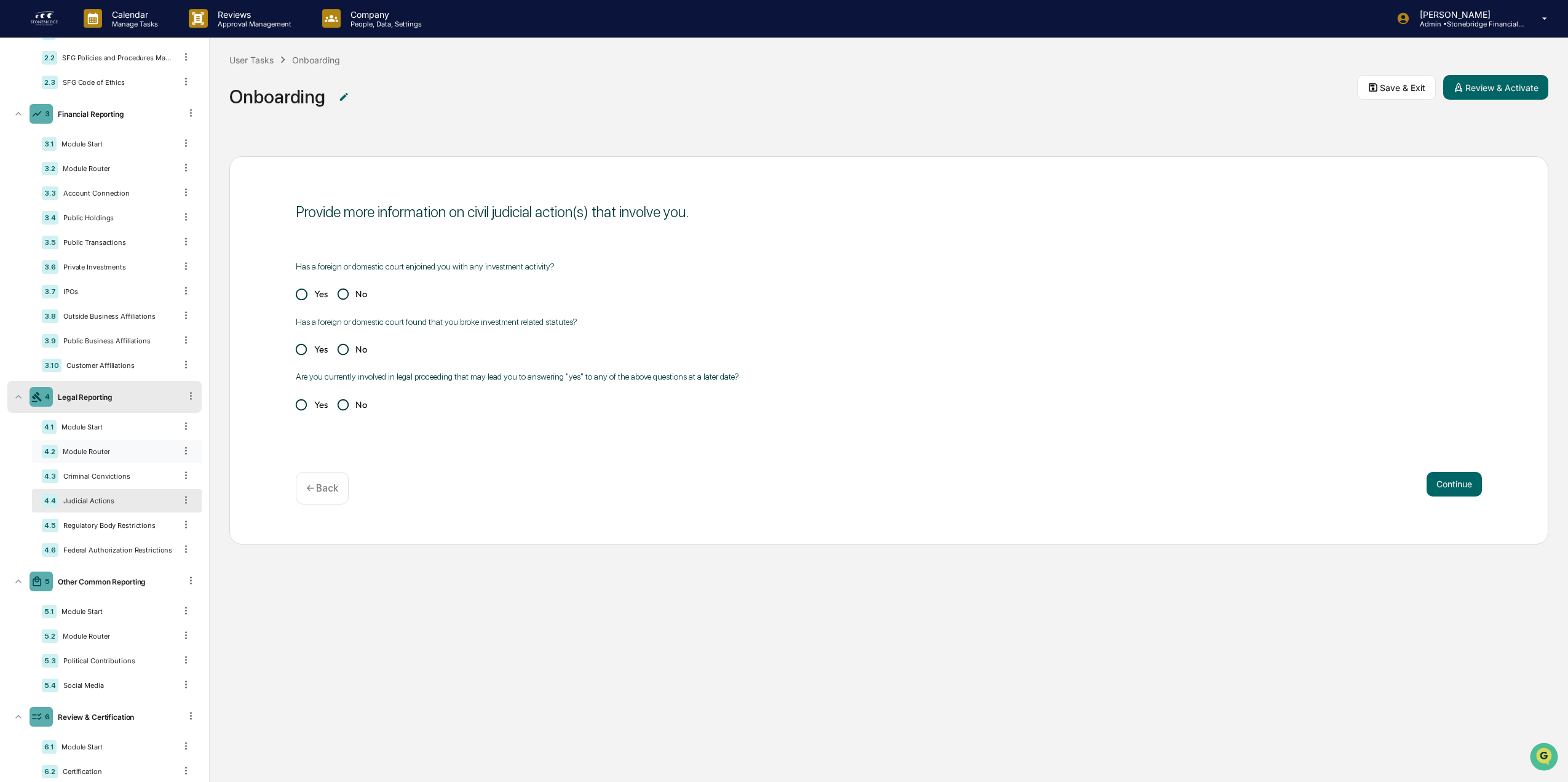
click at [93, 462] on div "4.2 Module Router" at bounding box center [117, 451] width 170 height 24
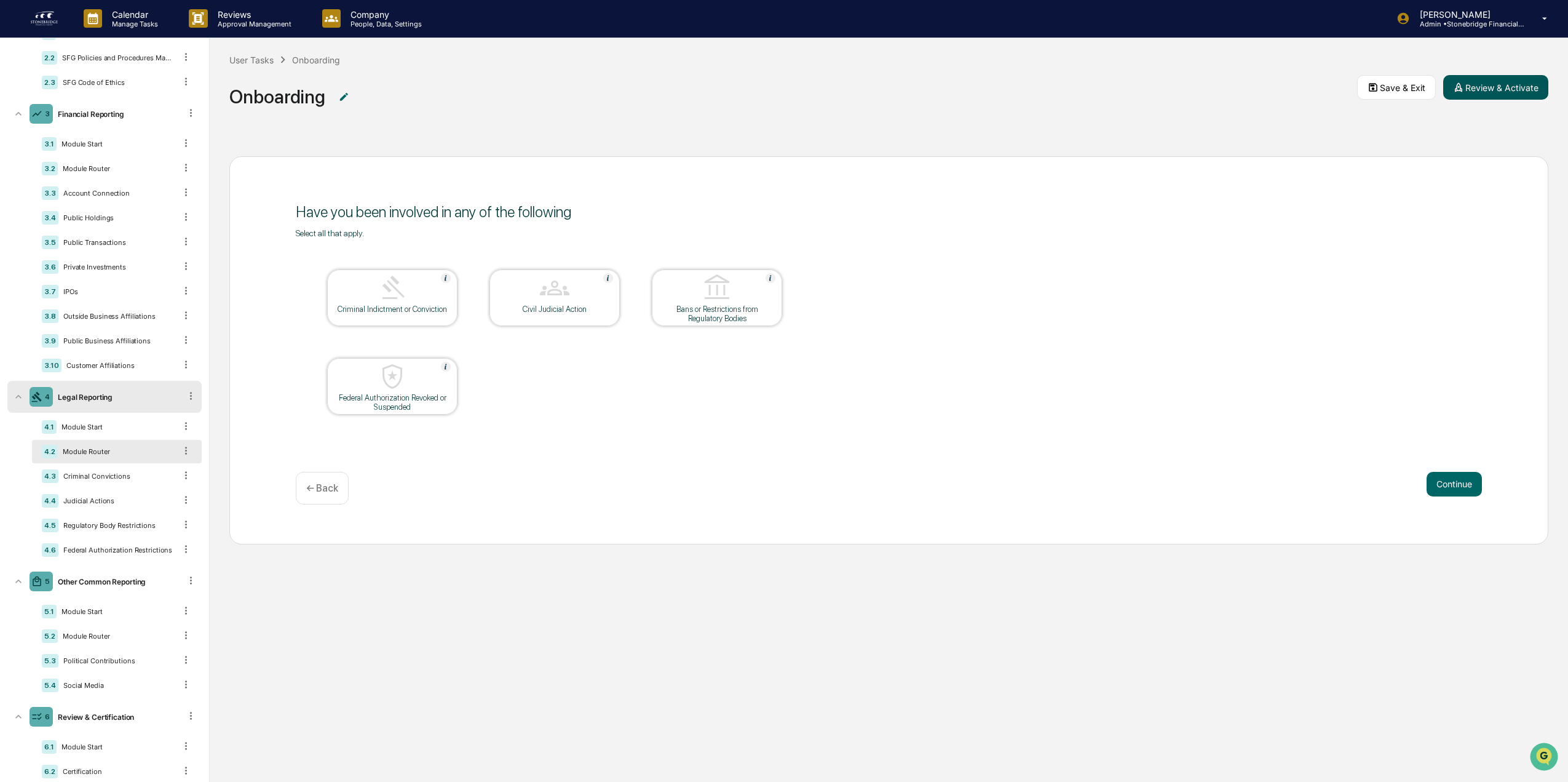
click at [1464, 84] on button "Review & Activate" at bounding box center [1496, 87] width 105 height 24
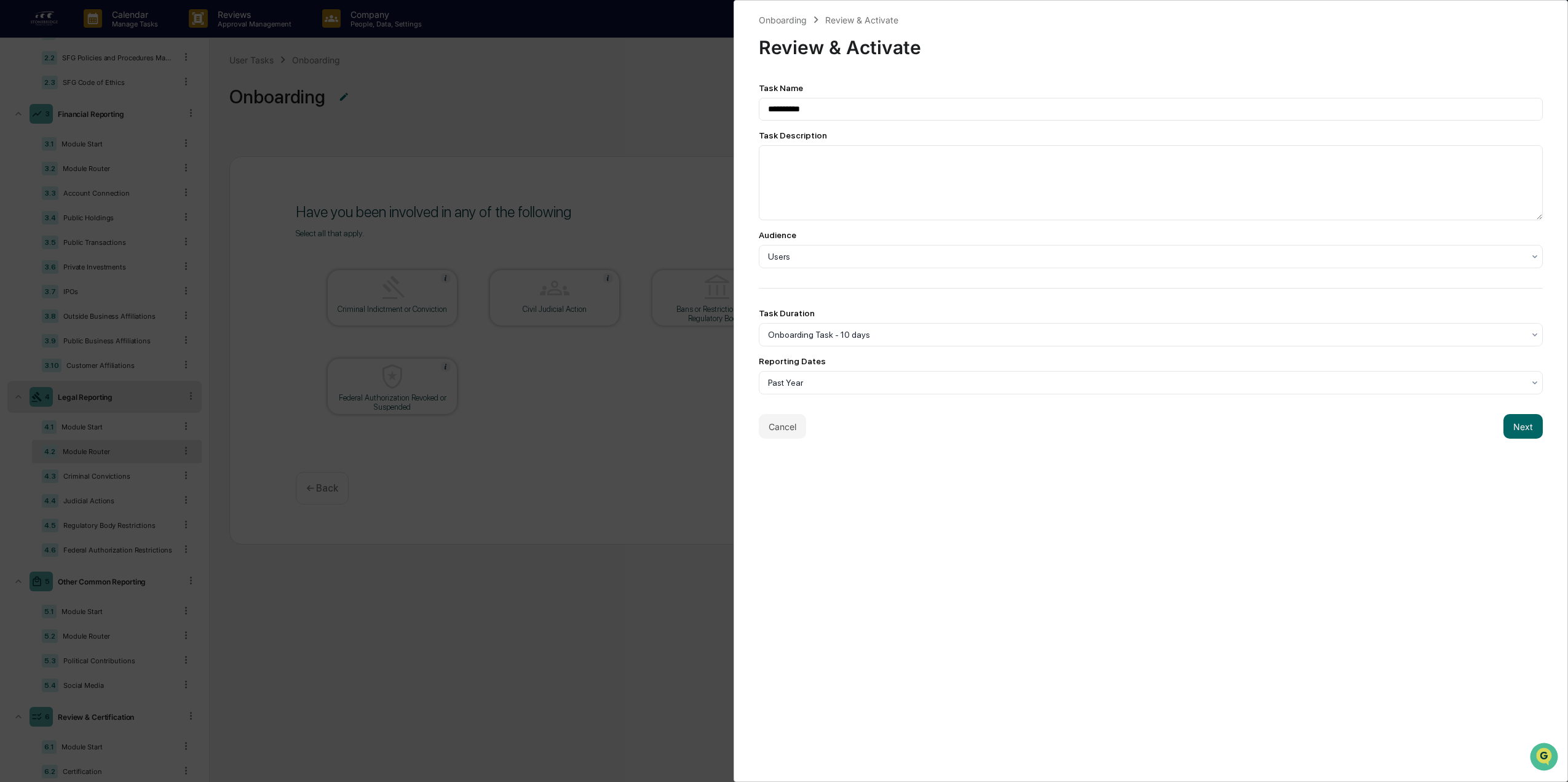
click at [1519, 433] on button "Next" at bounding box center [1523, 426] width 39 height 24
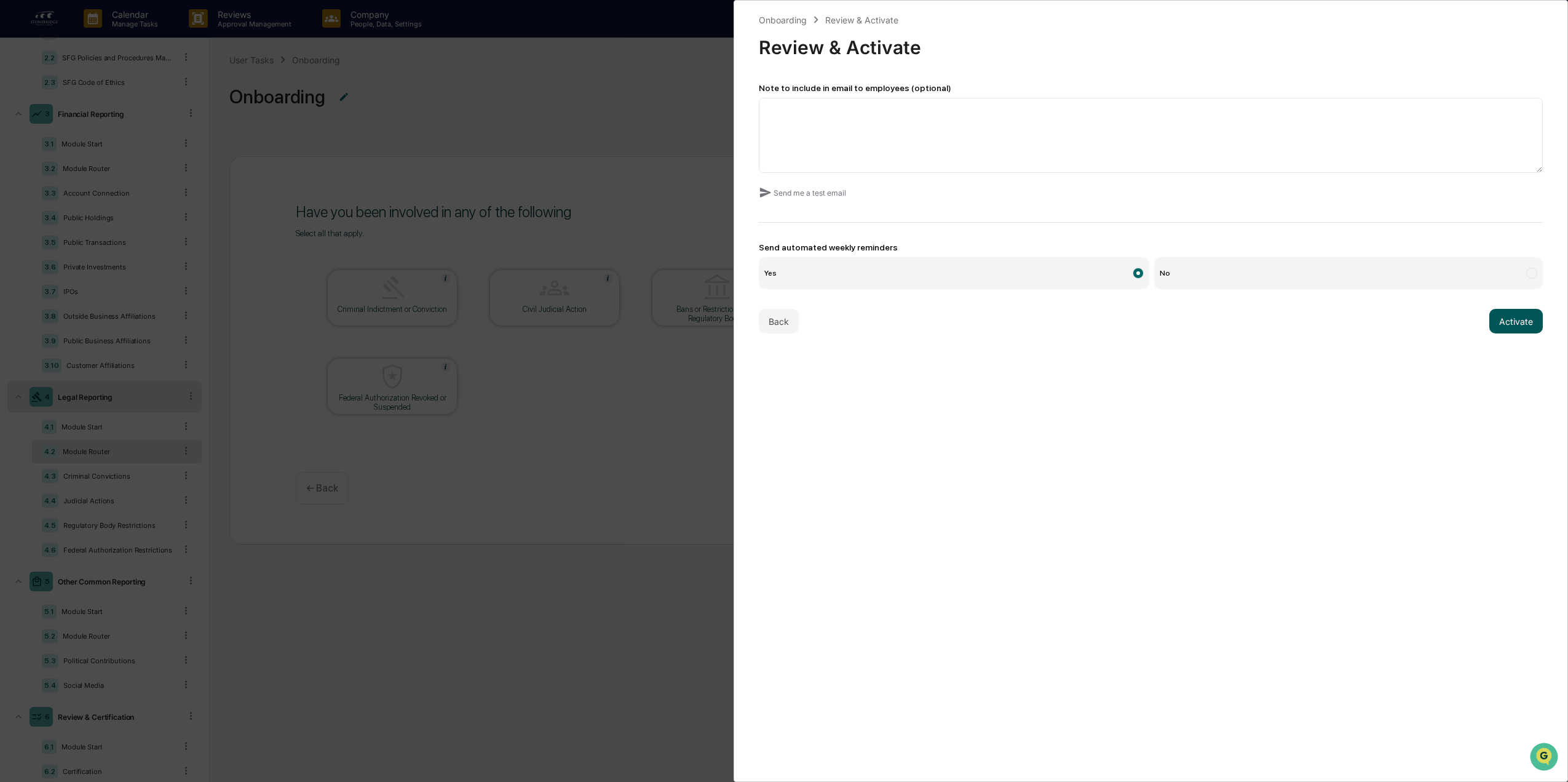
click at [1519, 323] on button "Activate" at bounding box center [1516, 320] width 53 height 24
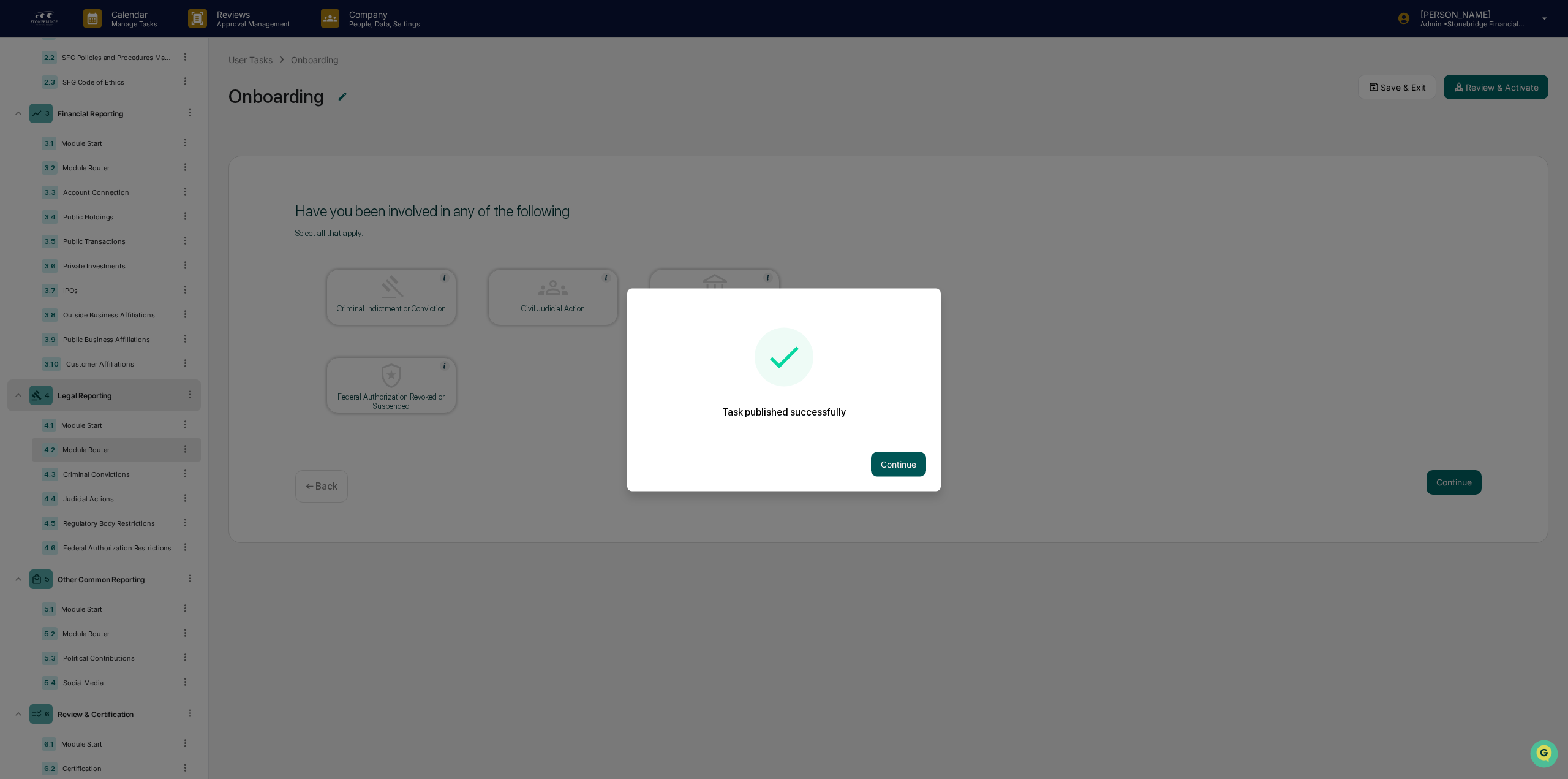
click at [904, 467] on button "Continue" at bounding box center [898, 463] width 55 height 24
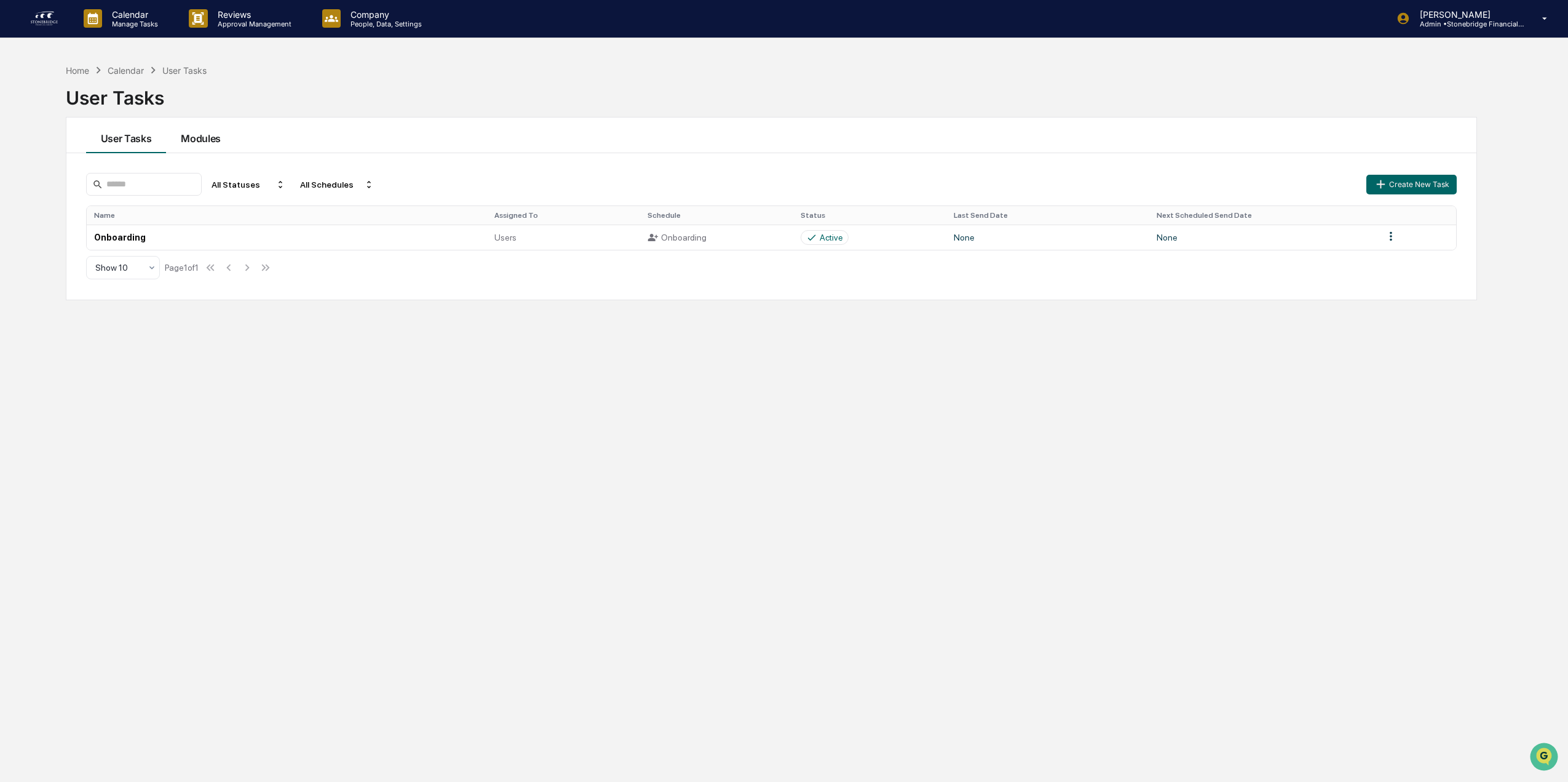
click at [199, 135] on button "Modules" at bounding box center [201, 135] width 70 height 35
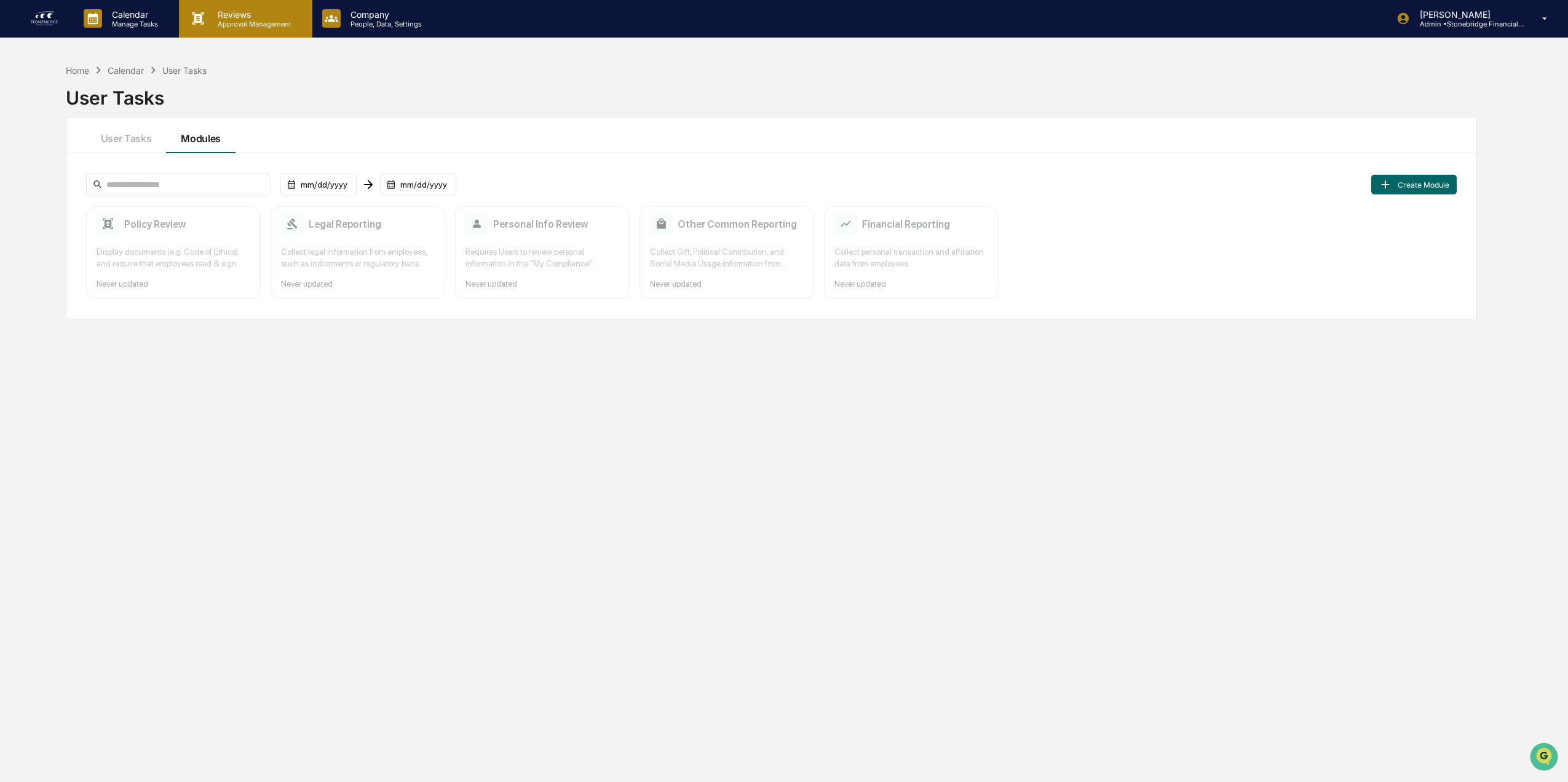
click at [252, 25] on p "Approval Management" at bounding box center [253, 24] width 89 height 9
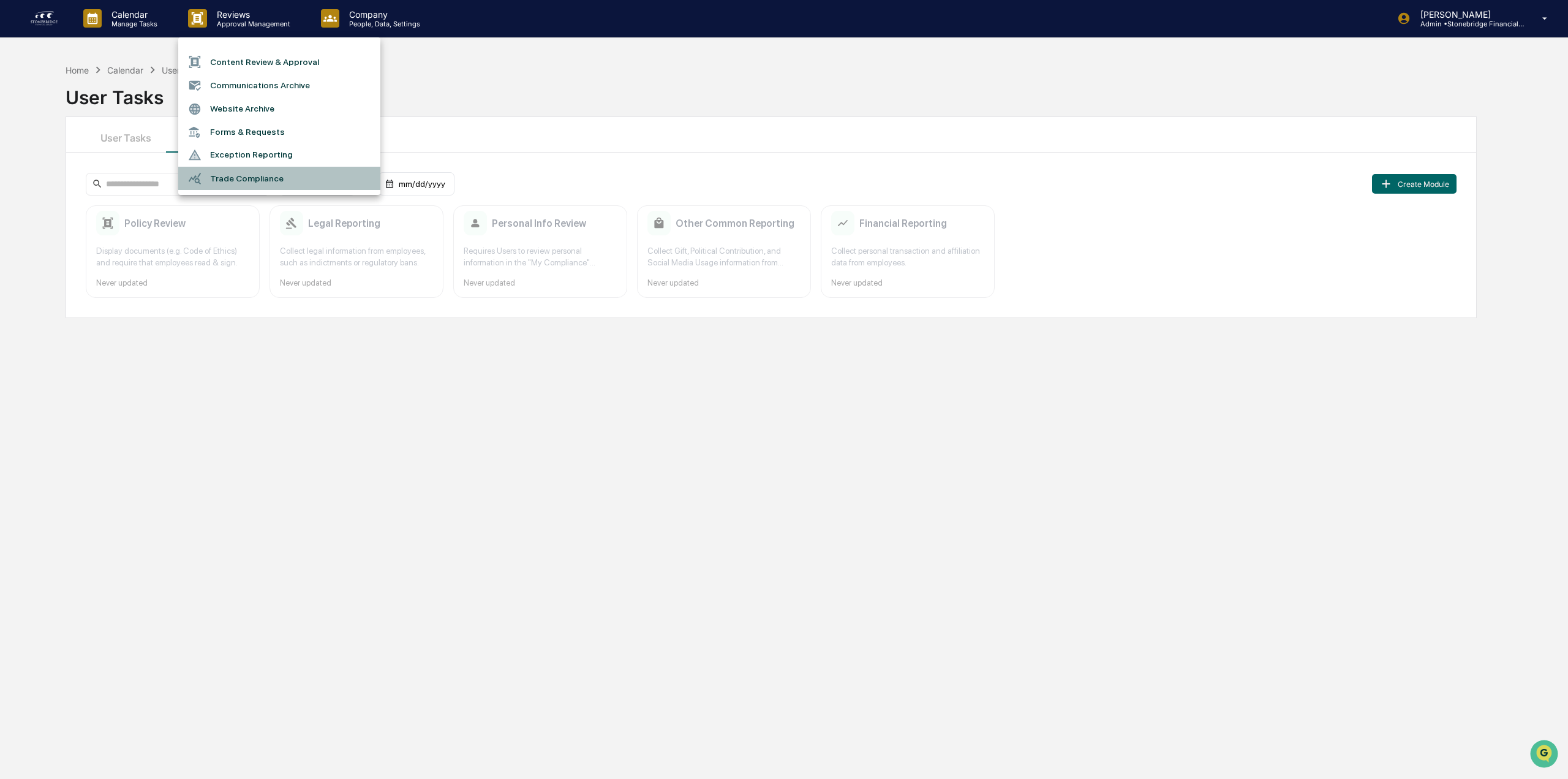
click at [245, 178] on li "Trade Compliance" at bounding box center [279, 178] width 202 height 23
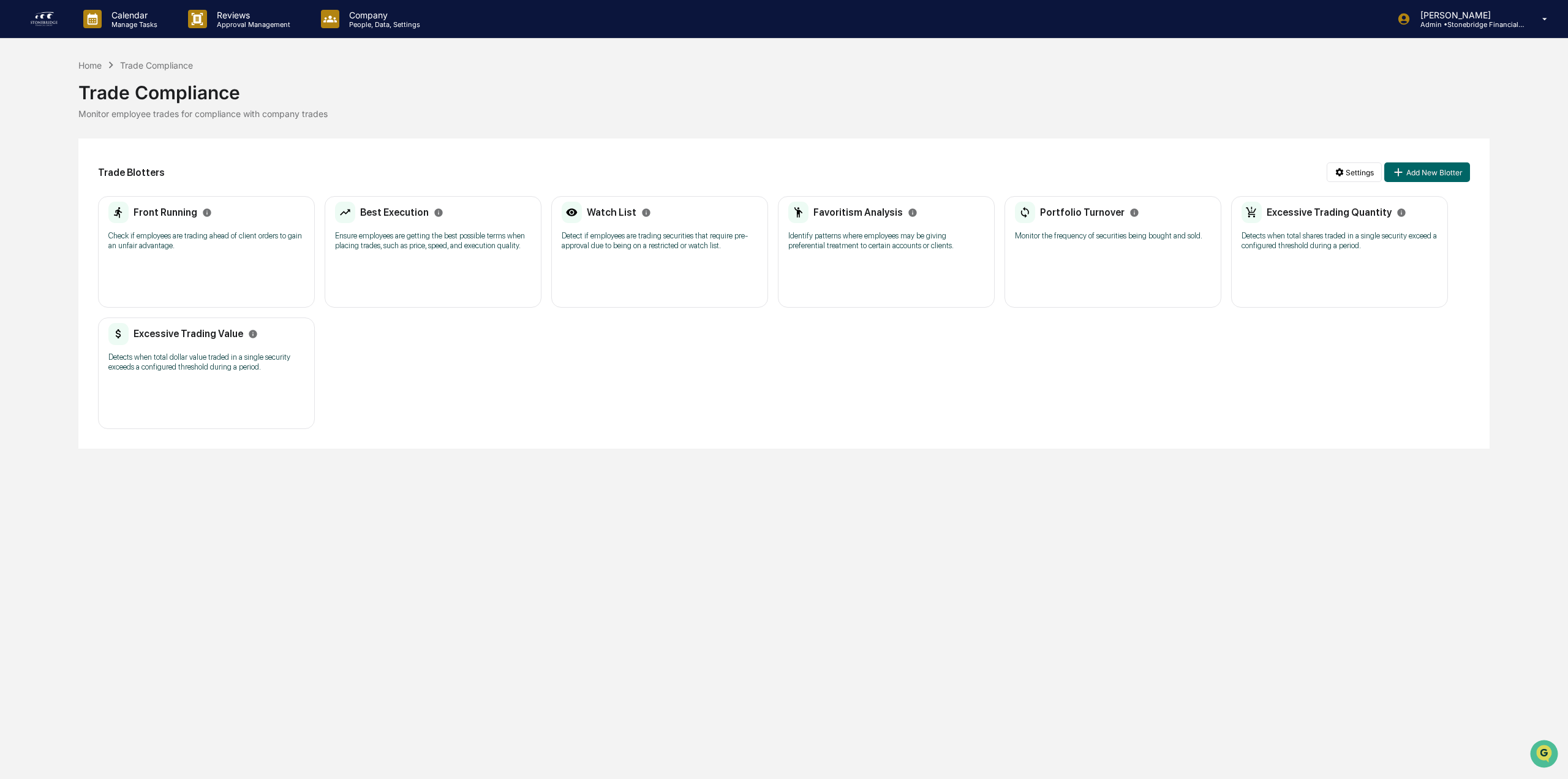
click at [231, 234] on p "Check if employees are trading ahead of client orders to gain an unfair advanta…" at bounding box center [206, 240] width 196 height 20
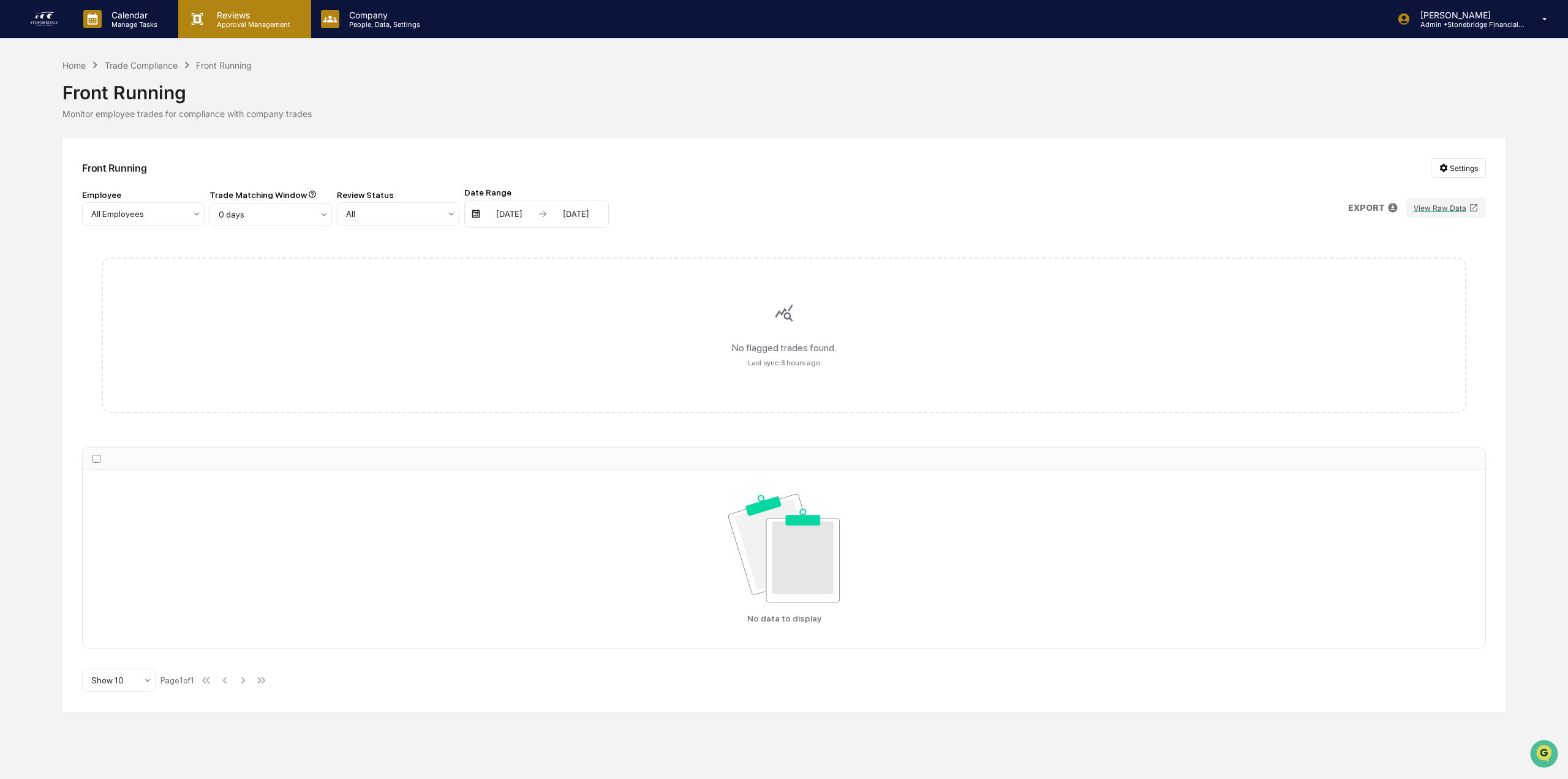
click at [242, 19] on p "Reviews" at bounding box center [252, 15] width 89 height 10
click at [242, 19] on div at bounding box center [784, 390] width 1568 height 779
click at [1448, 209] on button "View Raw Data" at bounding box center [1446, 207] width 80 height 20
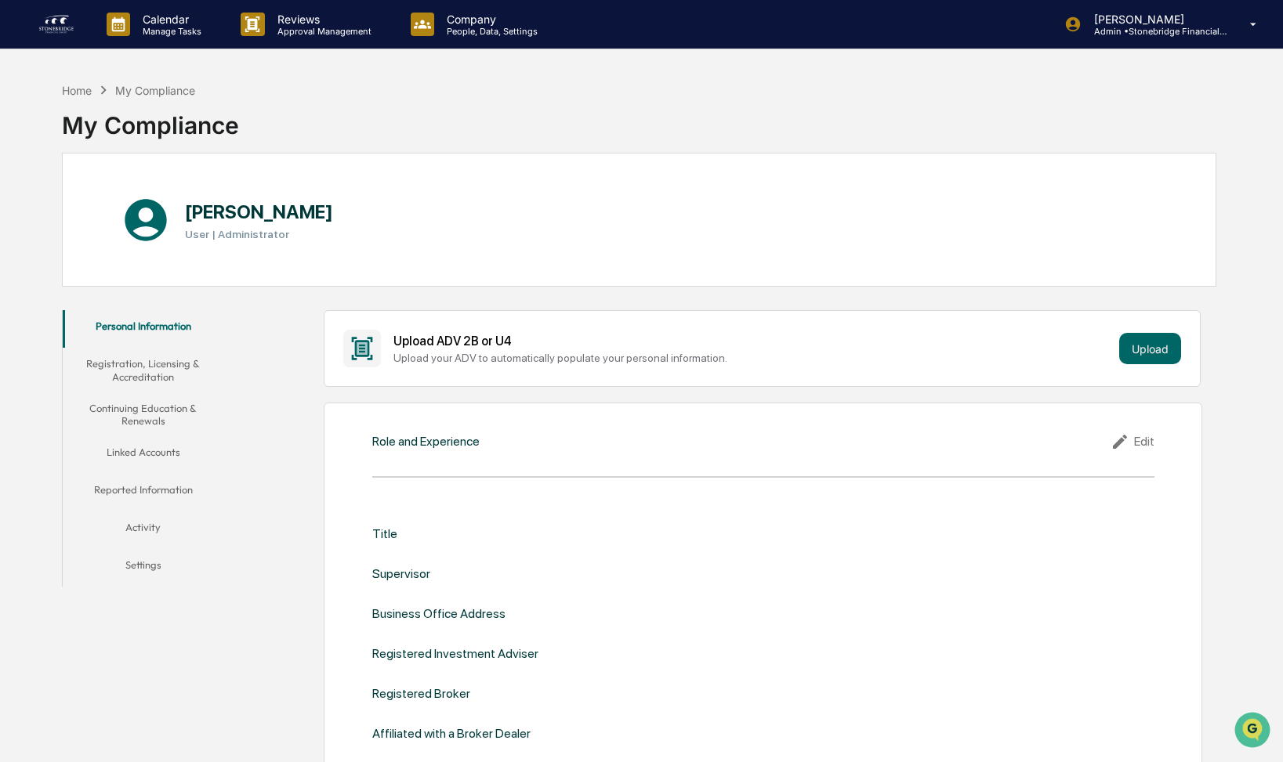
click at [147, 369] on button "Registration, Licensing & Accreditation" at bounding box center [143, 370] width 161 height 45
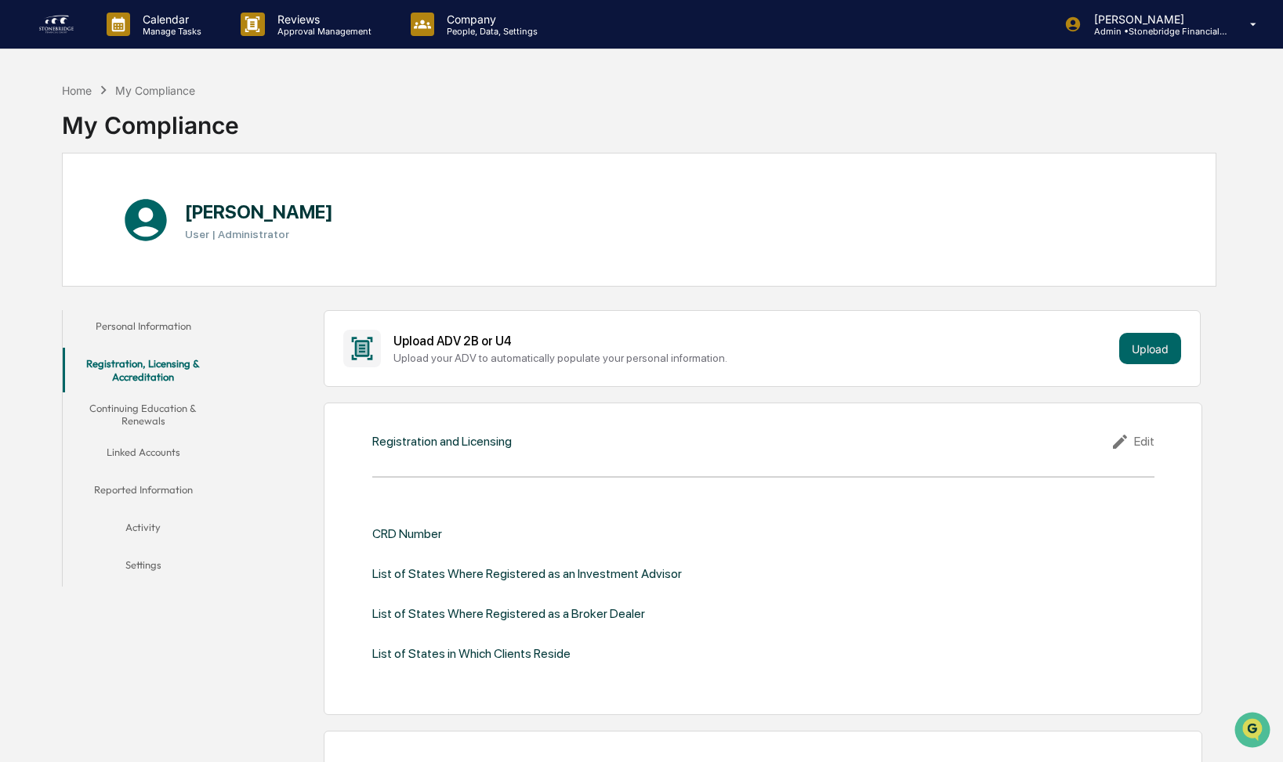
click at [152, 411] on button "Continuing Education & Renewals" at bounding box center [143, 415] width 161 height 45
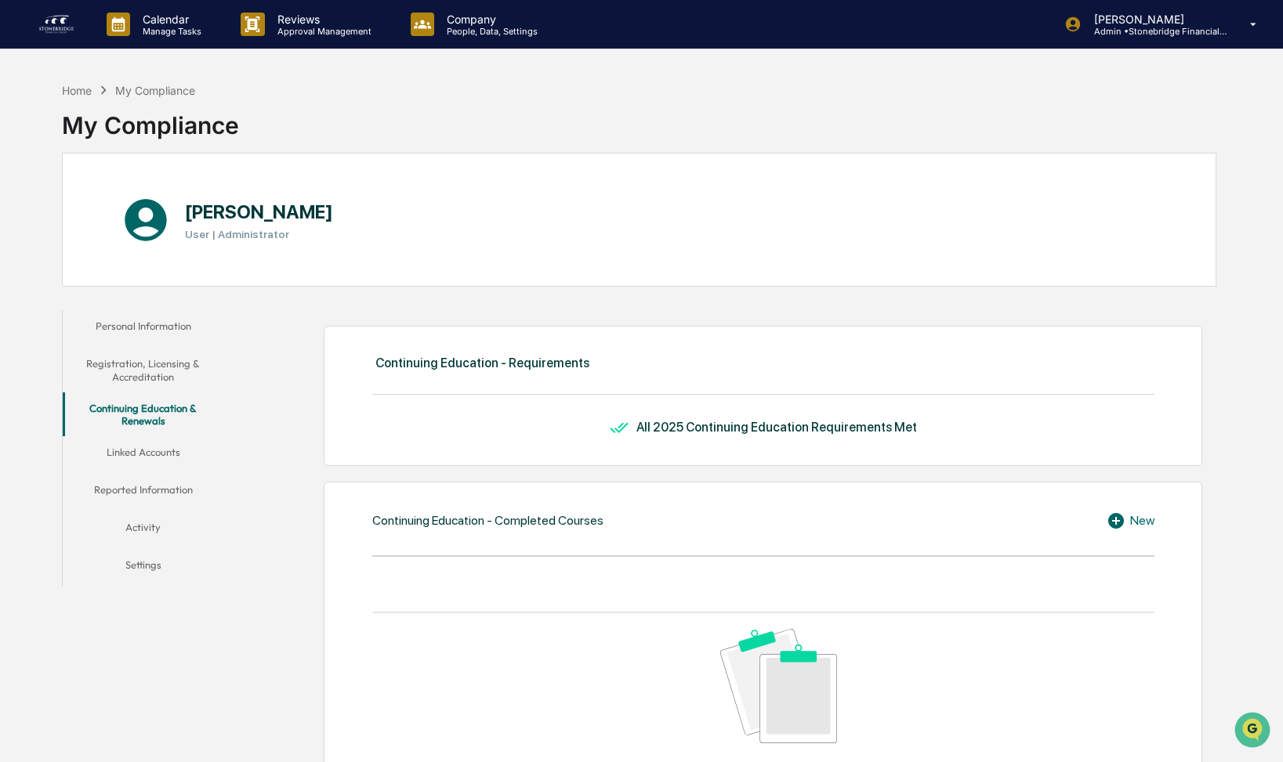
click at [154, 461] on button "Linked Accounts" at bounding box center [143, 455] width 161 height 38
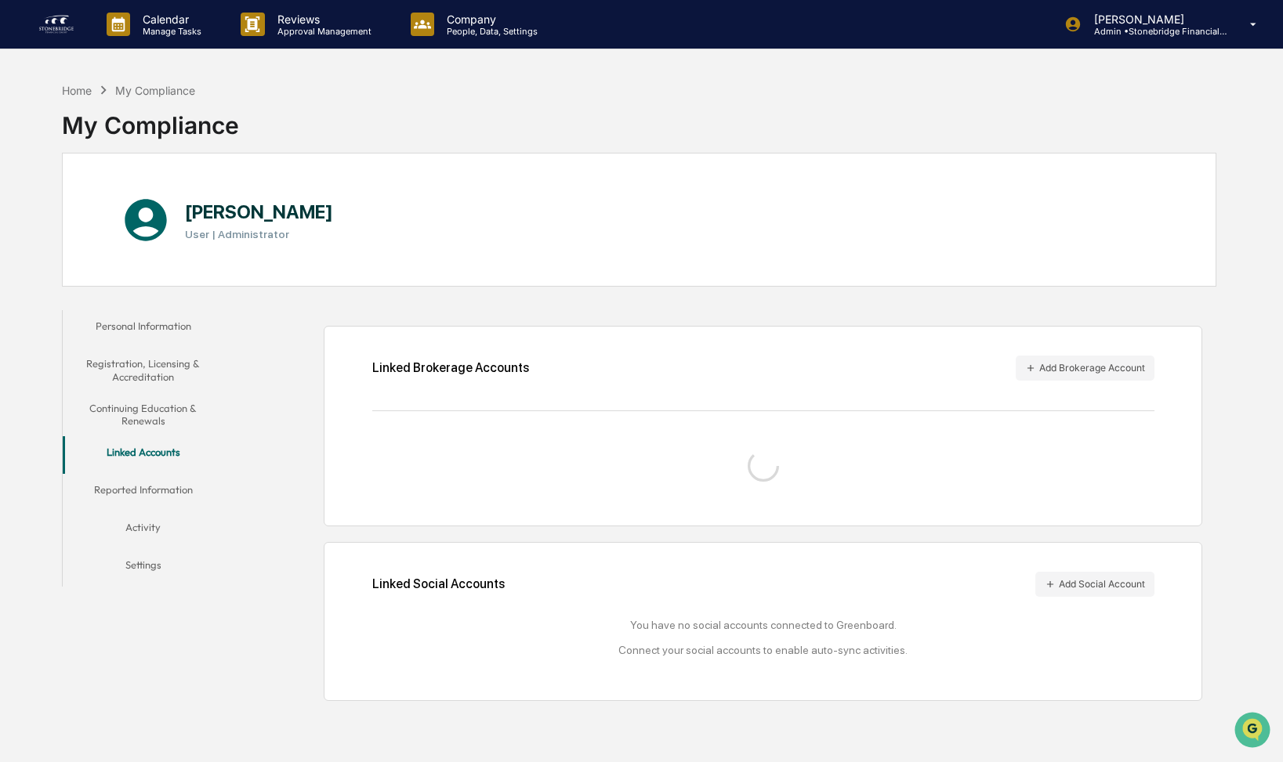
click at [150, 500] on button "Reported Information" at bounding box center [143, 493] width 161 height 38
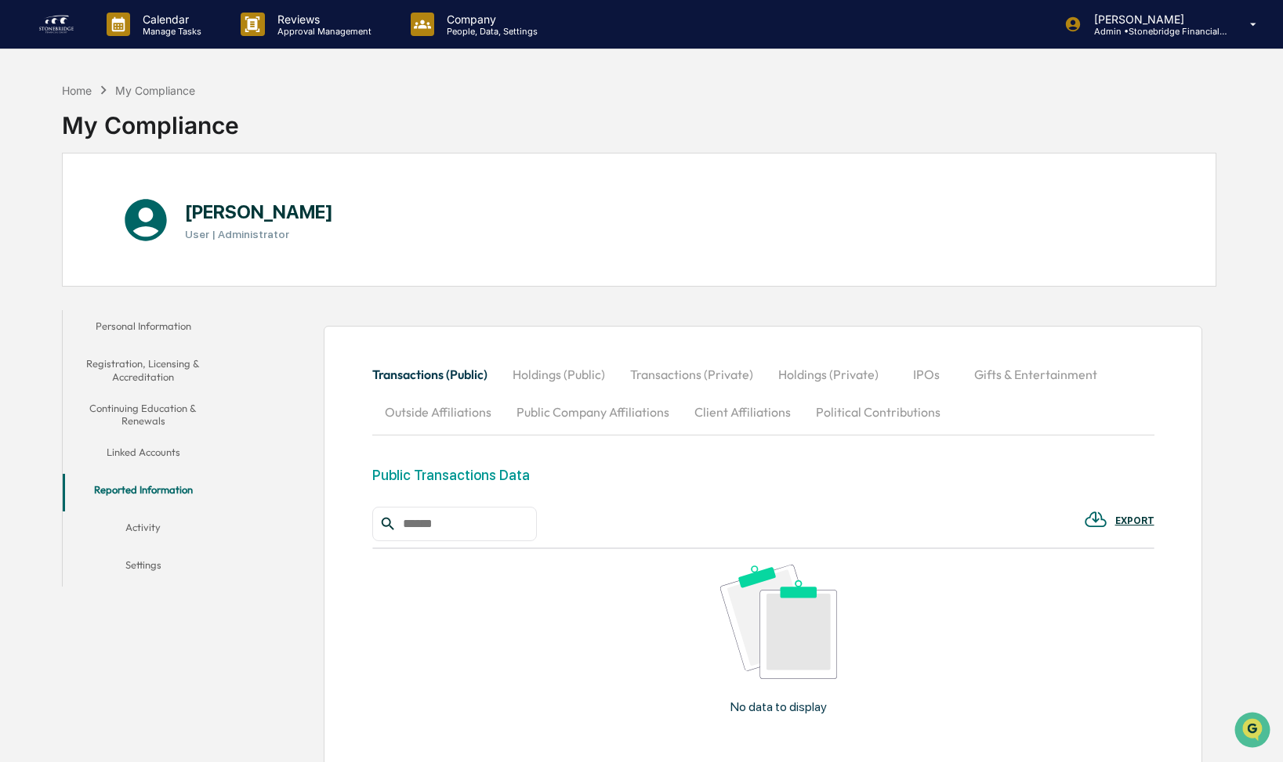
click at [150, 533] on button "Activity" at bounding box center [143, 531] width 161 height 38
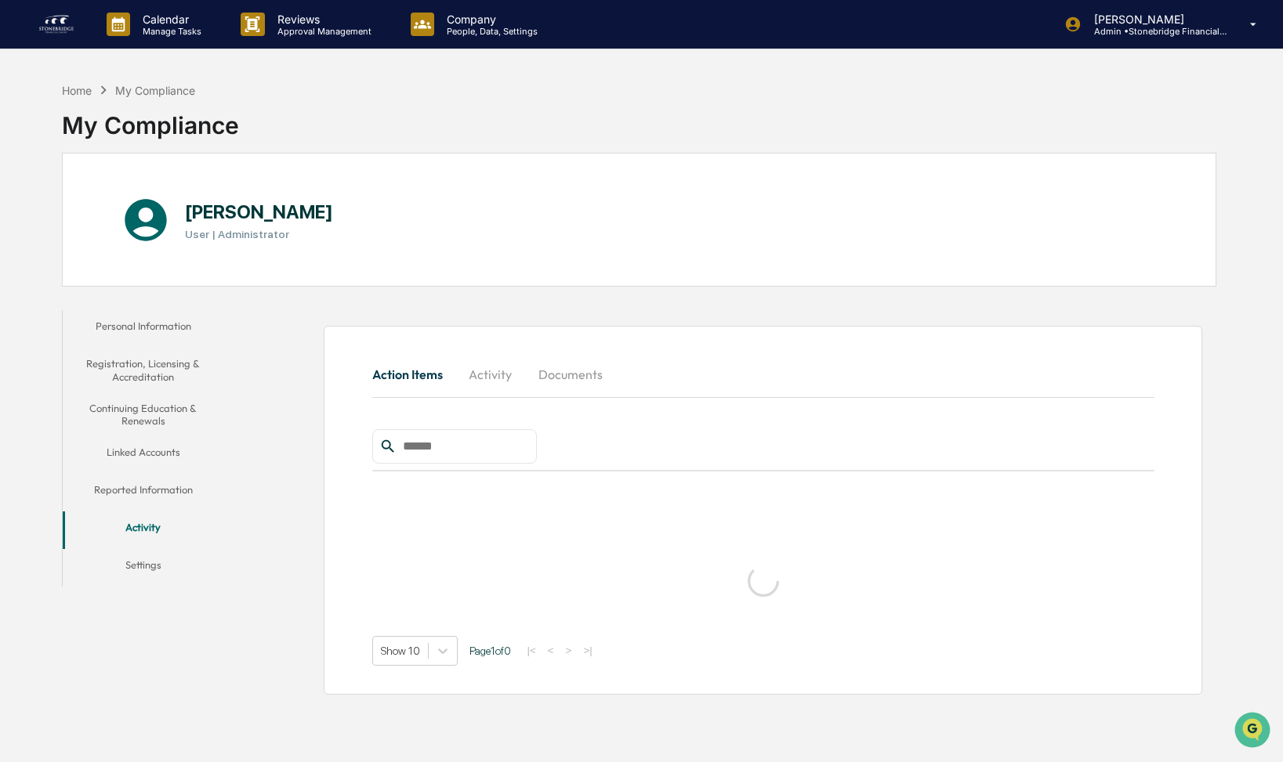
click at [150, 555] on button "Settings" at bounding box center [143, 568] width 161 height 38
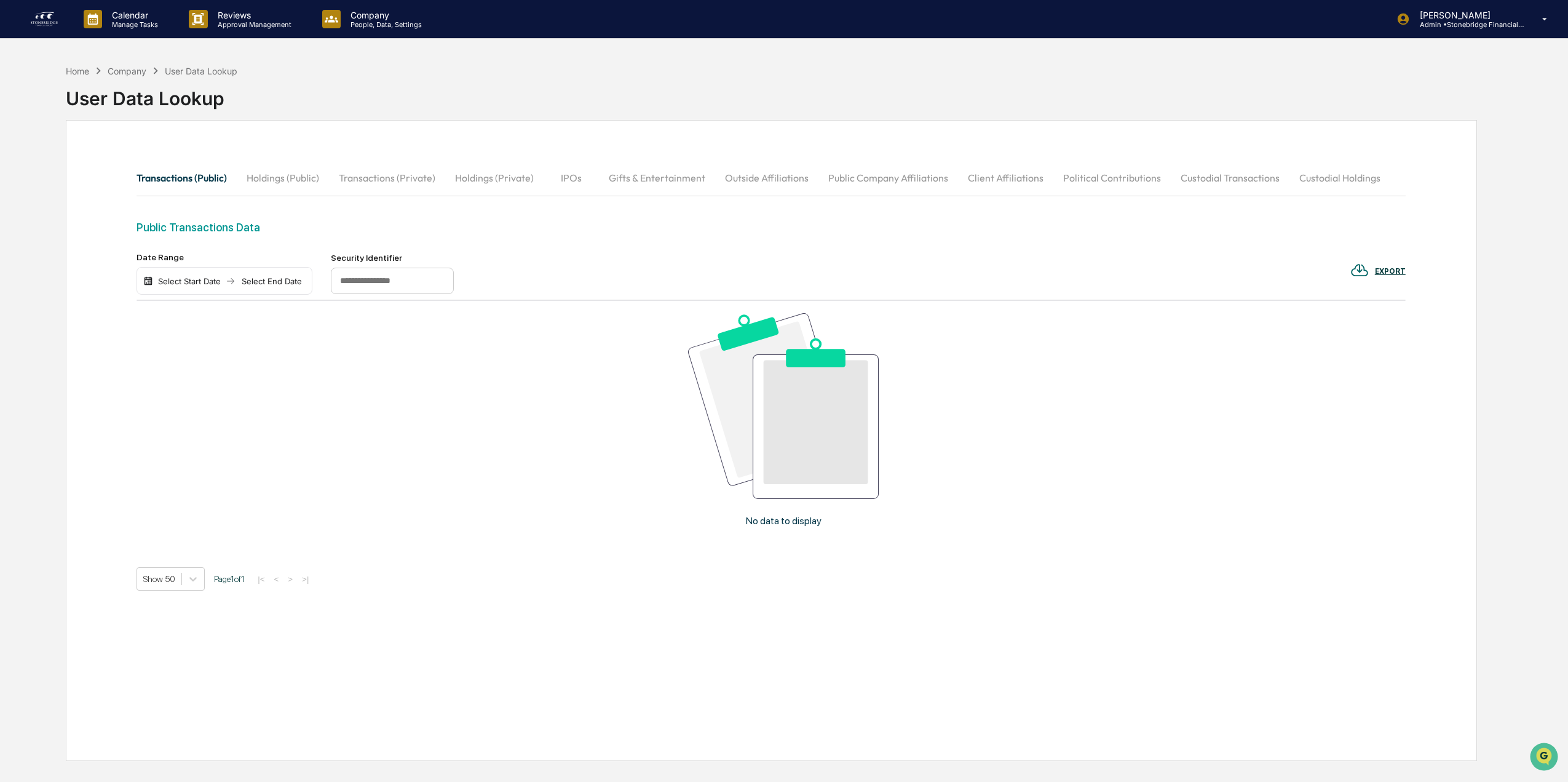
click at [309, 179] on button "Holdings (Public)" at bounding box center [283, 178] width 93 height 30
click at [191, 170] on button "Transactions (Public)" at bounding box center [187, 178] width 100 height 30
click at [408, 181] on button "Transactions (Private)" at bounding box center [387, 178] width 116 height 30
click at [279, 178] on button "Holdings (Public)" at bounding box center [283, 178] width 93 height 30
click at [232, 170] on button "Transactions (Public)" at bounding box center [187, 178] width 100 height 30
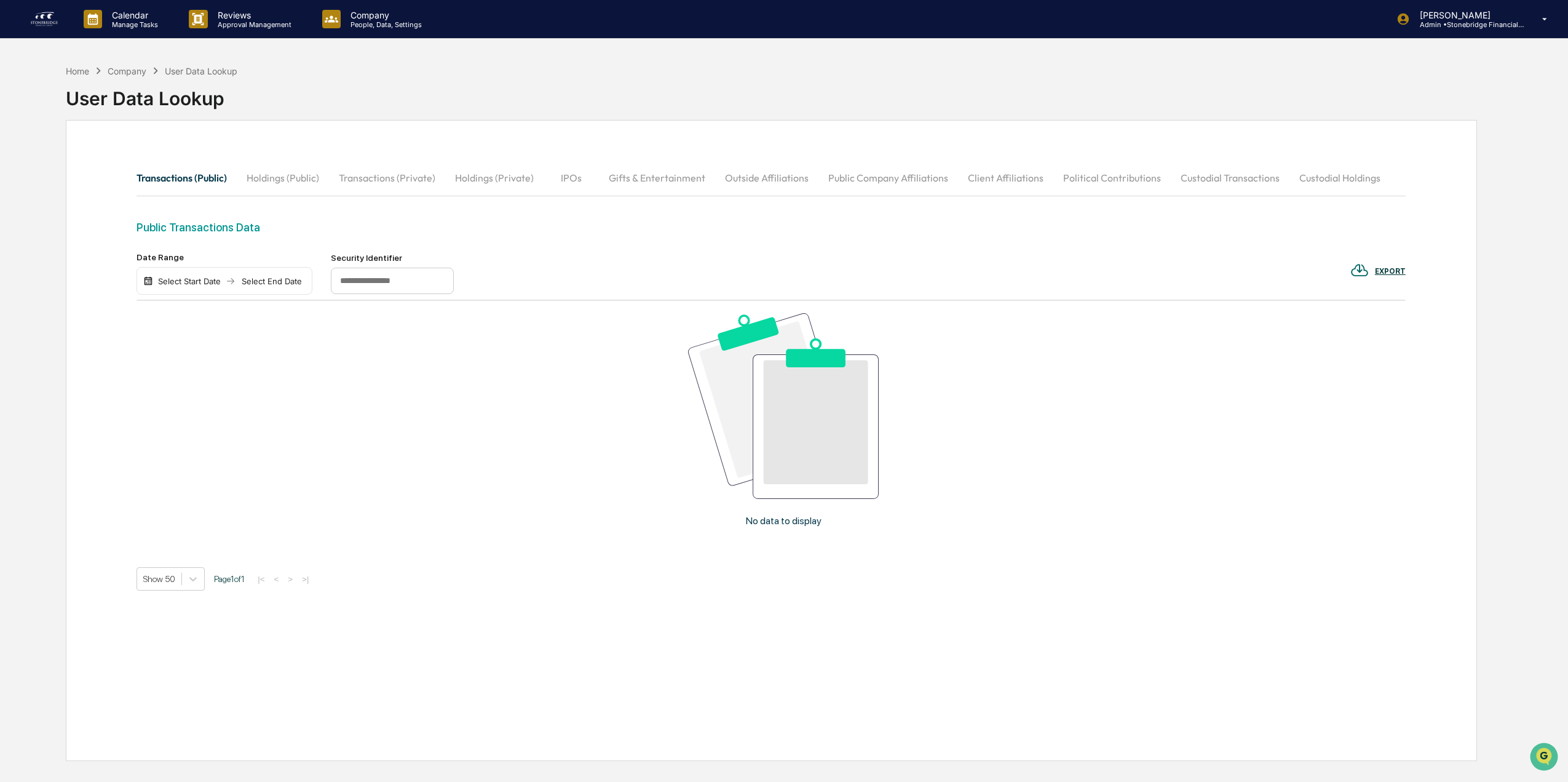
click at [479, 181] on button "Holdings (Private)" at bounding box center [494, 178] width 98 height 30
click at [1192, 185] on button "Custodial Transactions" at bounding box center [1231, 178] width 119 height 30
click at [1301, 175] on button "Custodial Holdings" at bounding box center [1340, 178] width 100 height 30
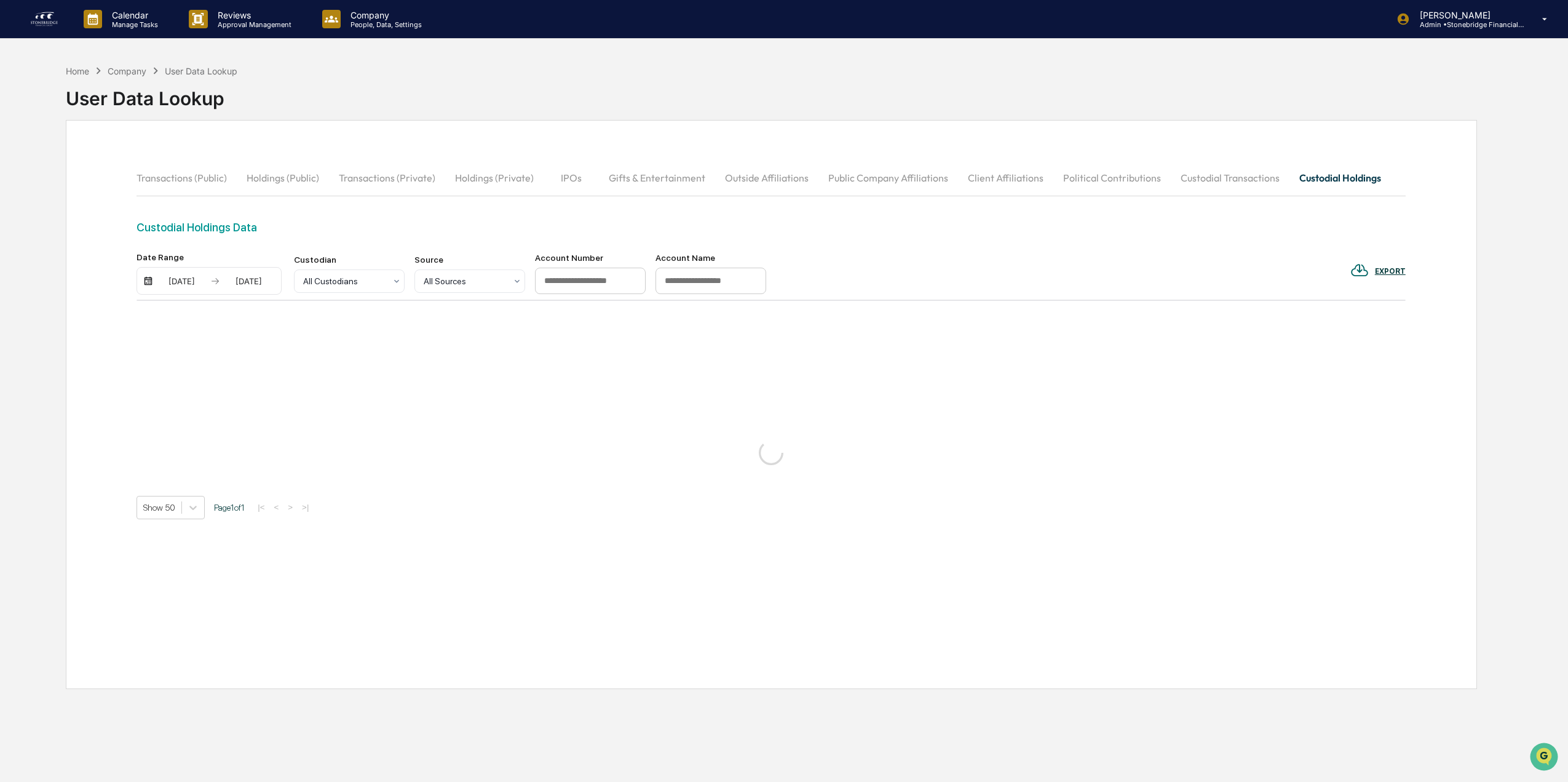
click at [1236, 172] on button "Custodial Transactions" at bounding box center [1230, 178] width 119 height 30
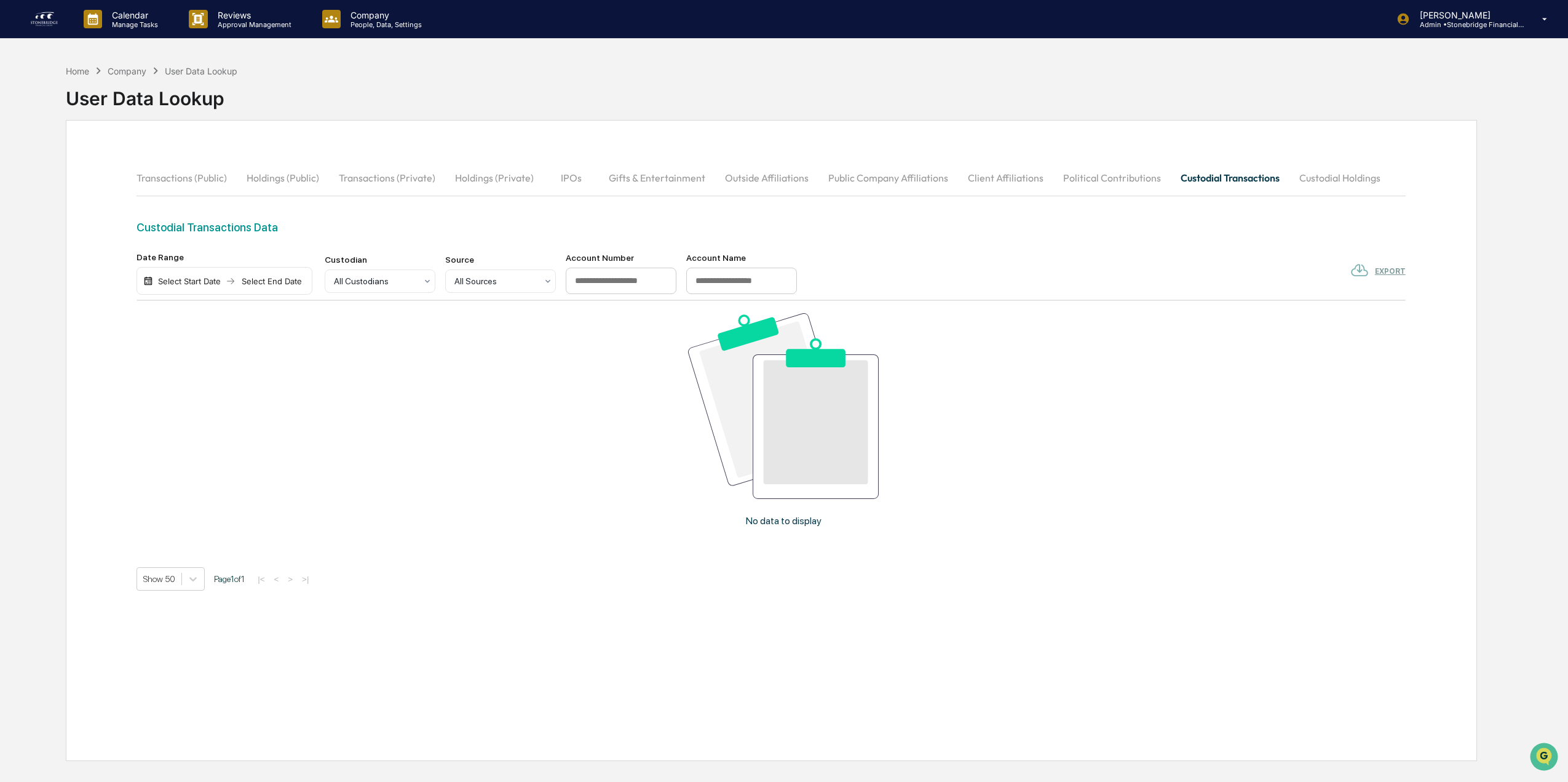
click at [1301, 179] on button "Custodial Holdings" at bounding box center [1340, 178] width 100 height 30
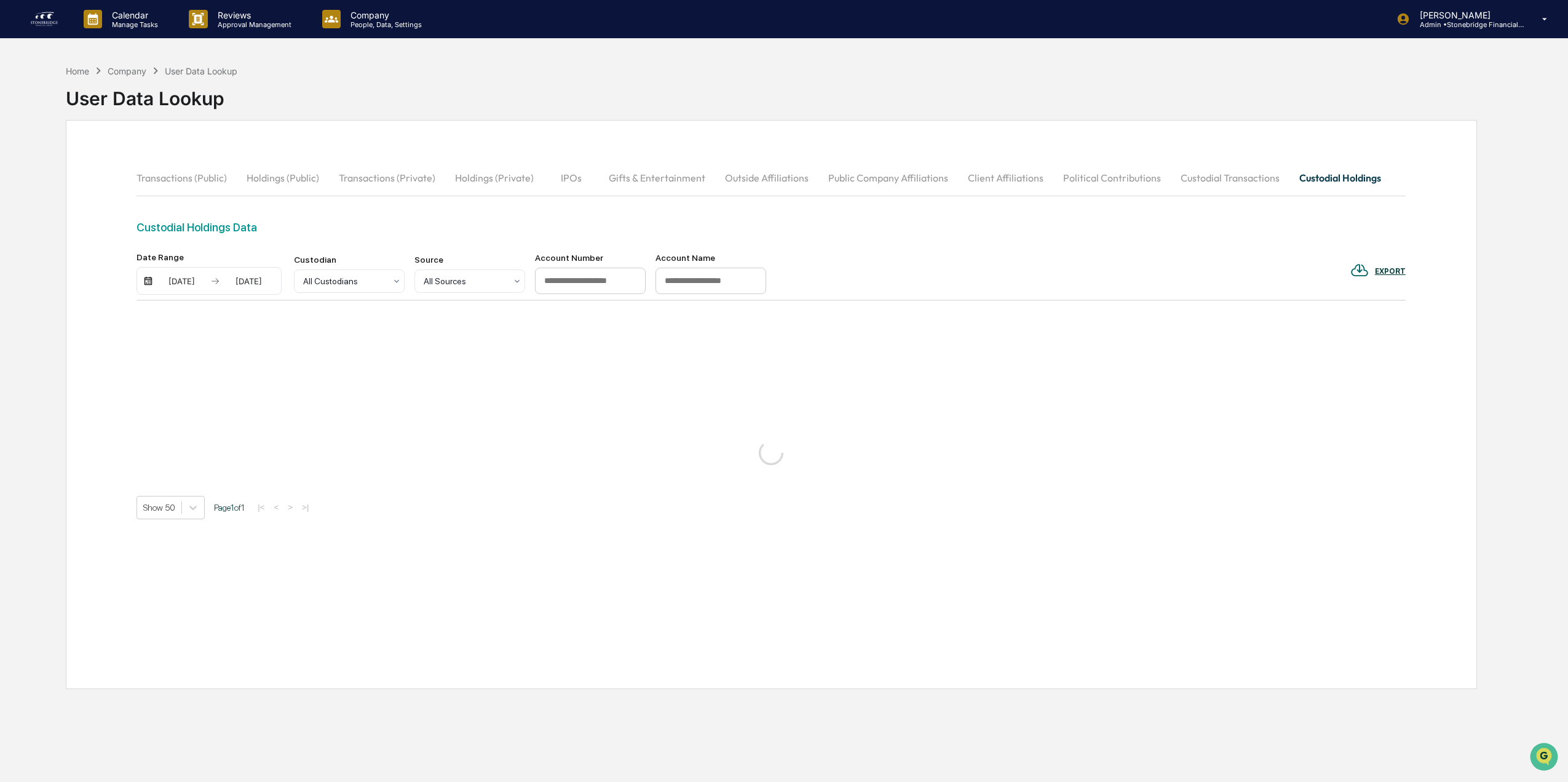
click at [1216, 174] on button "Custodial Transactions" at bounding box center [1230, 178] width 119 height 30
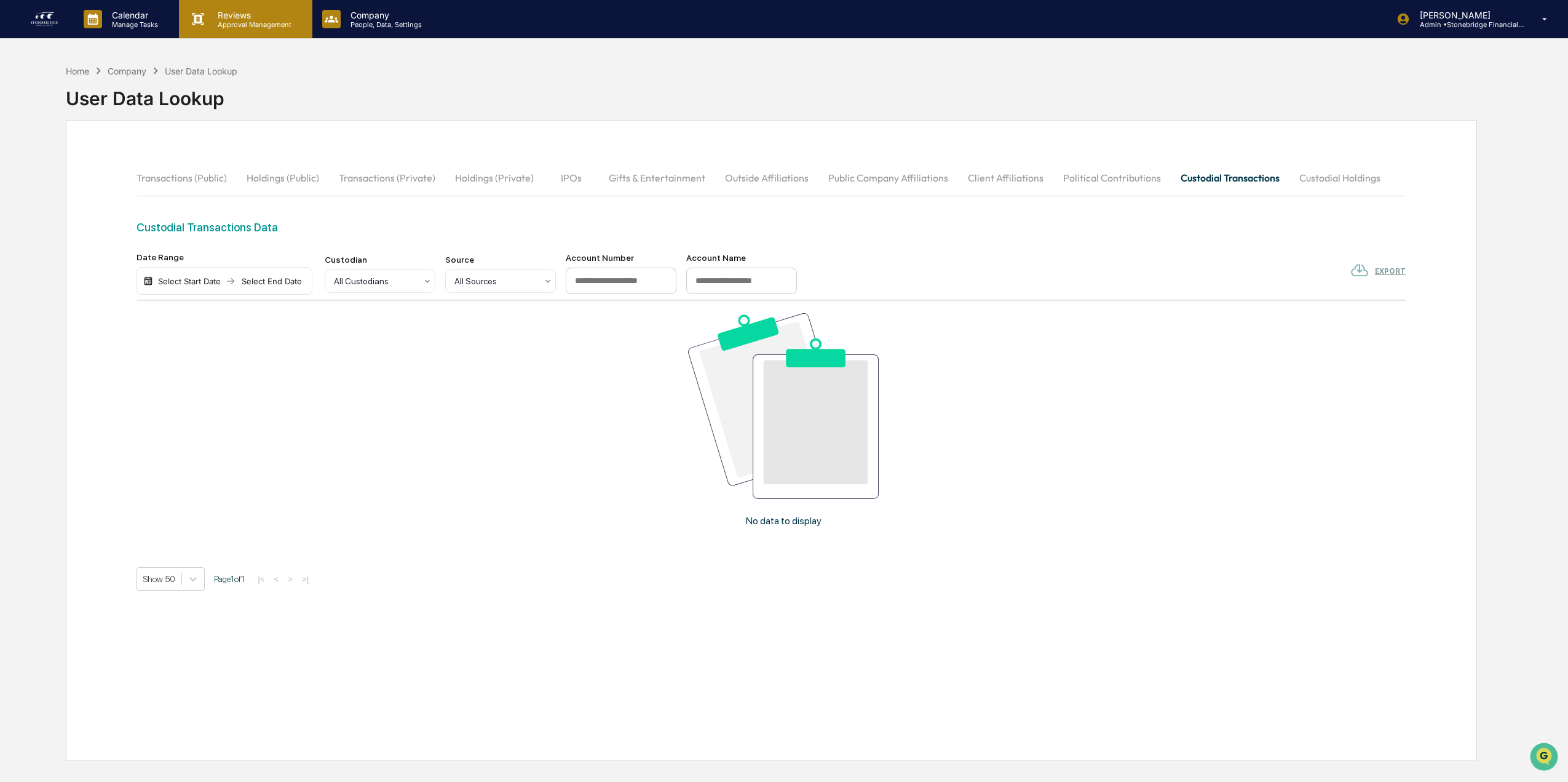
click at [246, 23] on p "Approval Management" at bounding box center [253, 24] width 89 height 9
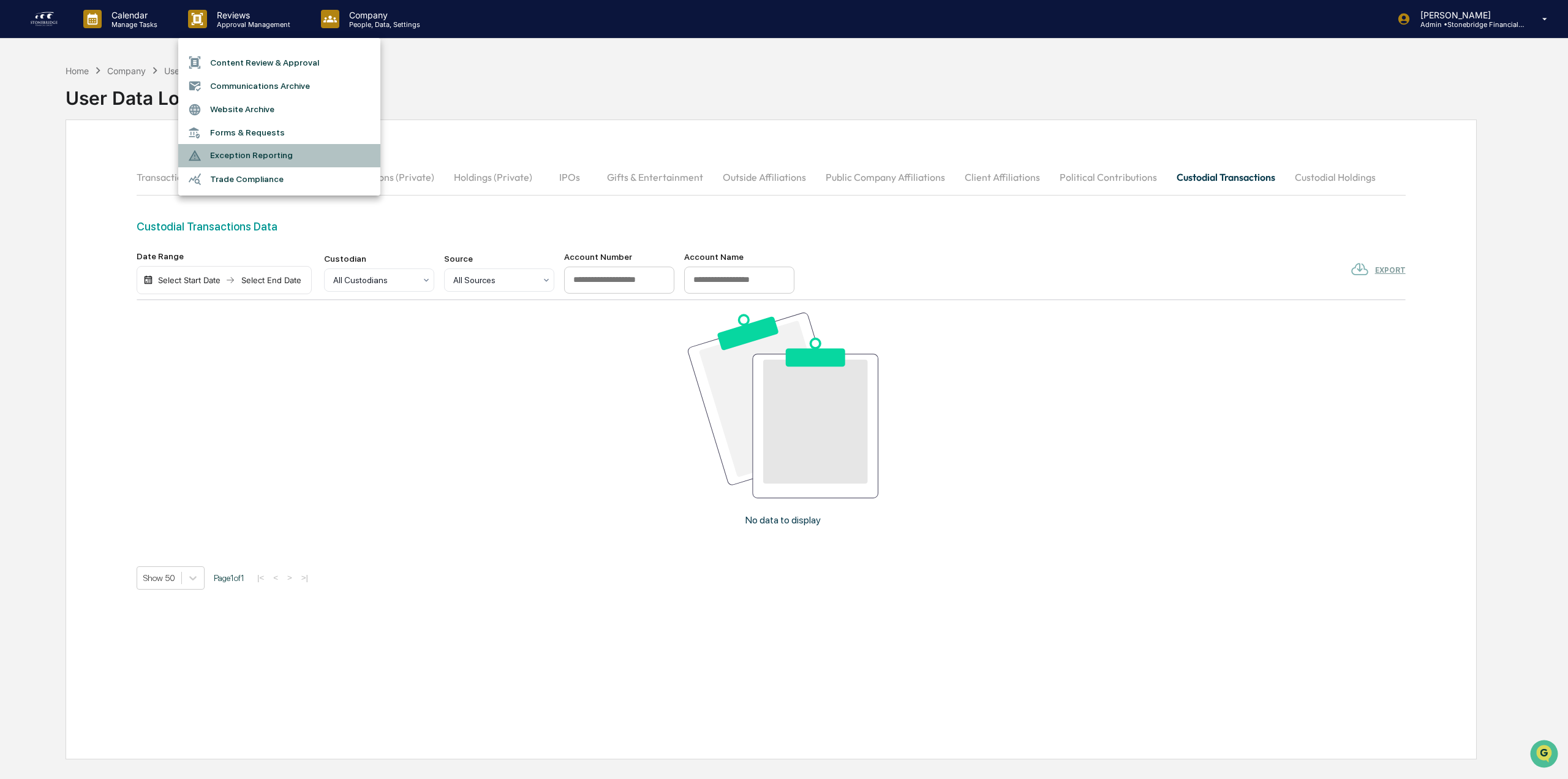
click at [256, 159] on li "Exception Reporting" at bounding box center [279, 156] width 202 height 23
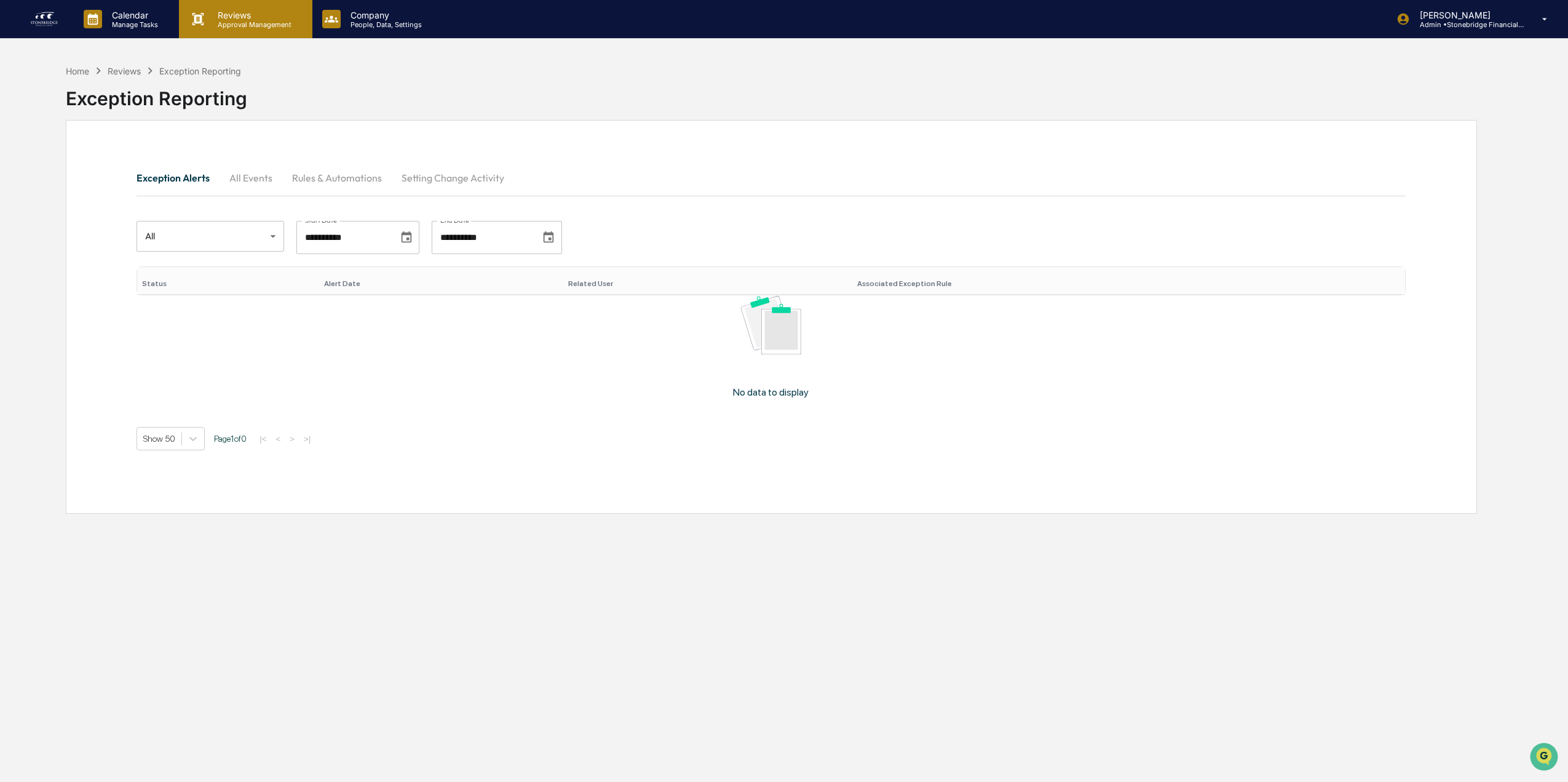
click at [252, 30] on div "Reviews Approval Management" at bounding box center [245, 19] width 133 height 38
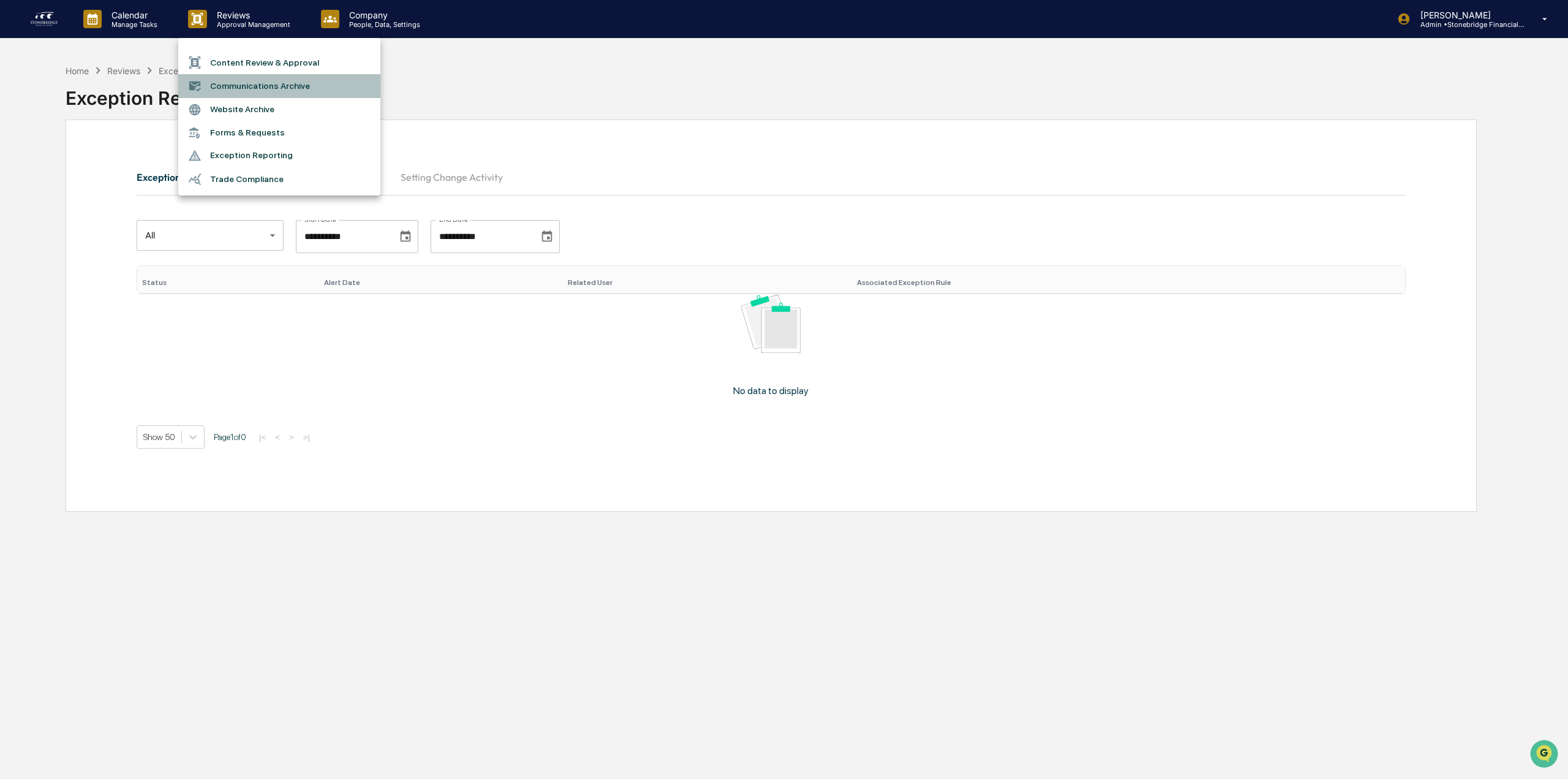
click at [252, 85] on li "Communications Archive" at bounding box center [279, 86] width 202 height 23
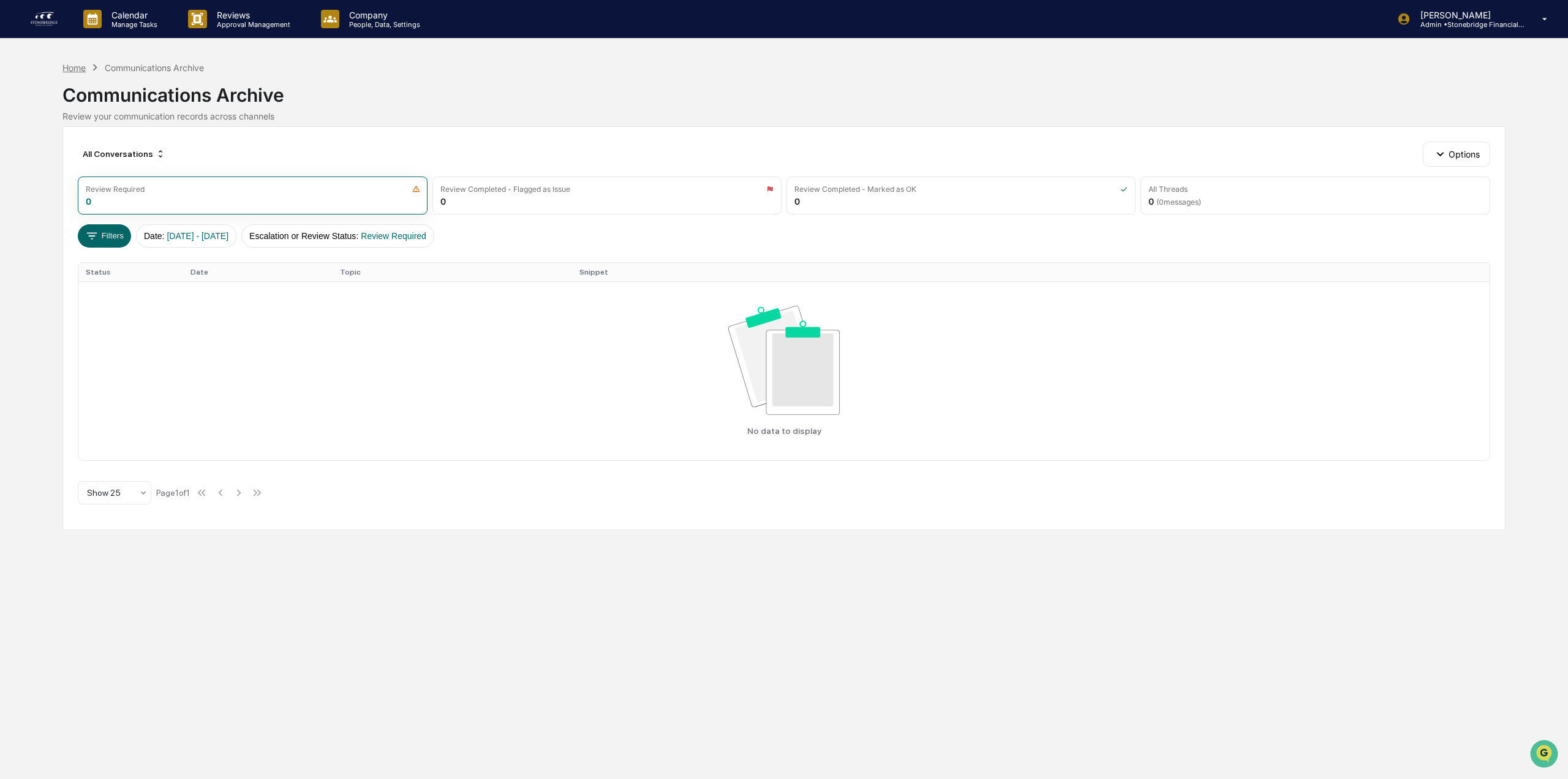
click at [73, 70] on div "Home" at bounding box center [74, 67] width 23 height 10
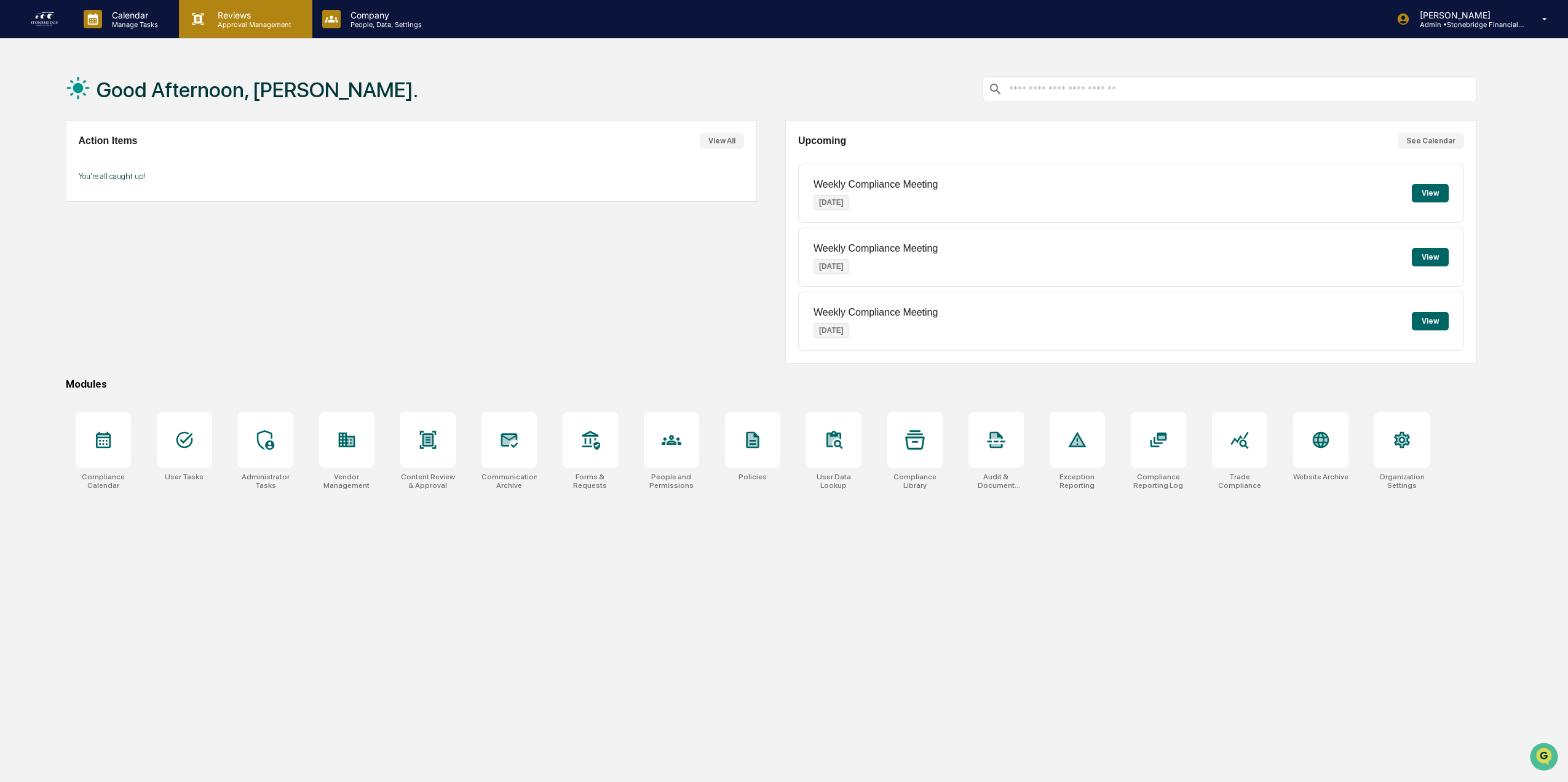
click at [240, 23] on p "Approval Management" at bounding box center [253, 24] width 89 height 9
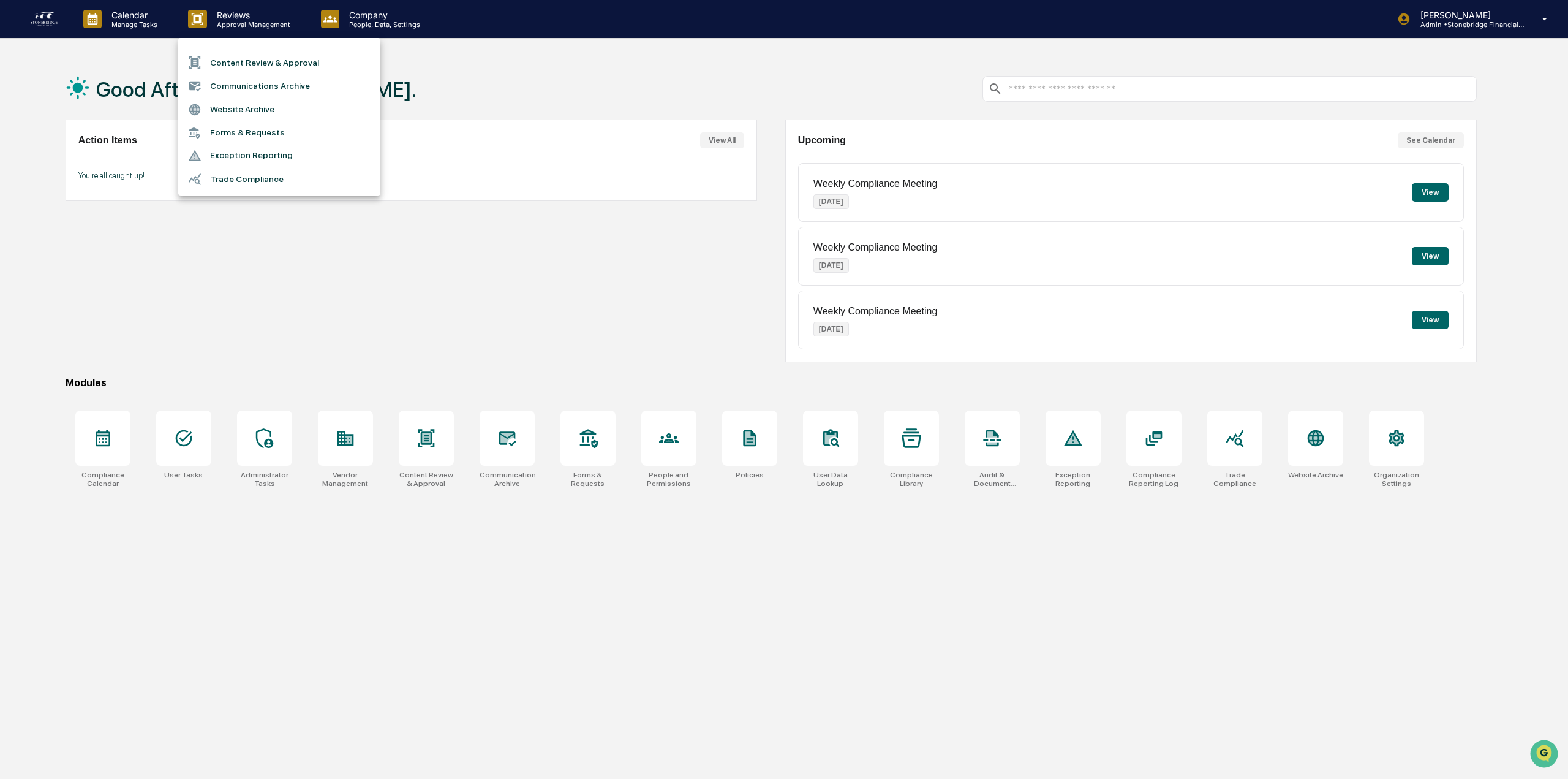
click at [249, 63] on li "Content Review & Approval" at bounding box center [279, 63] width 202 height 23
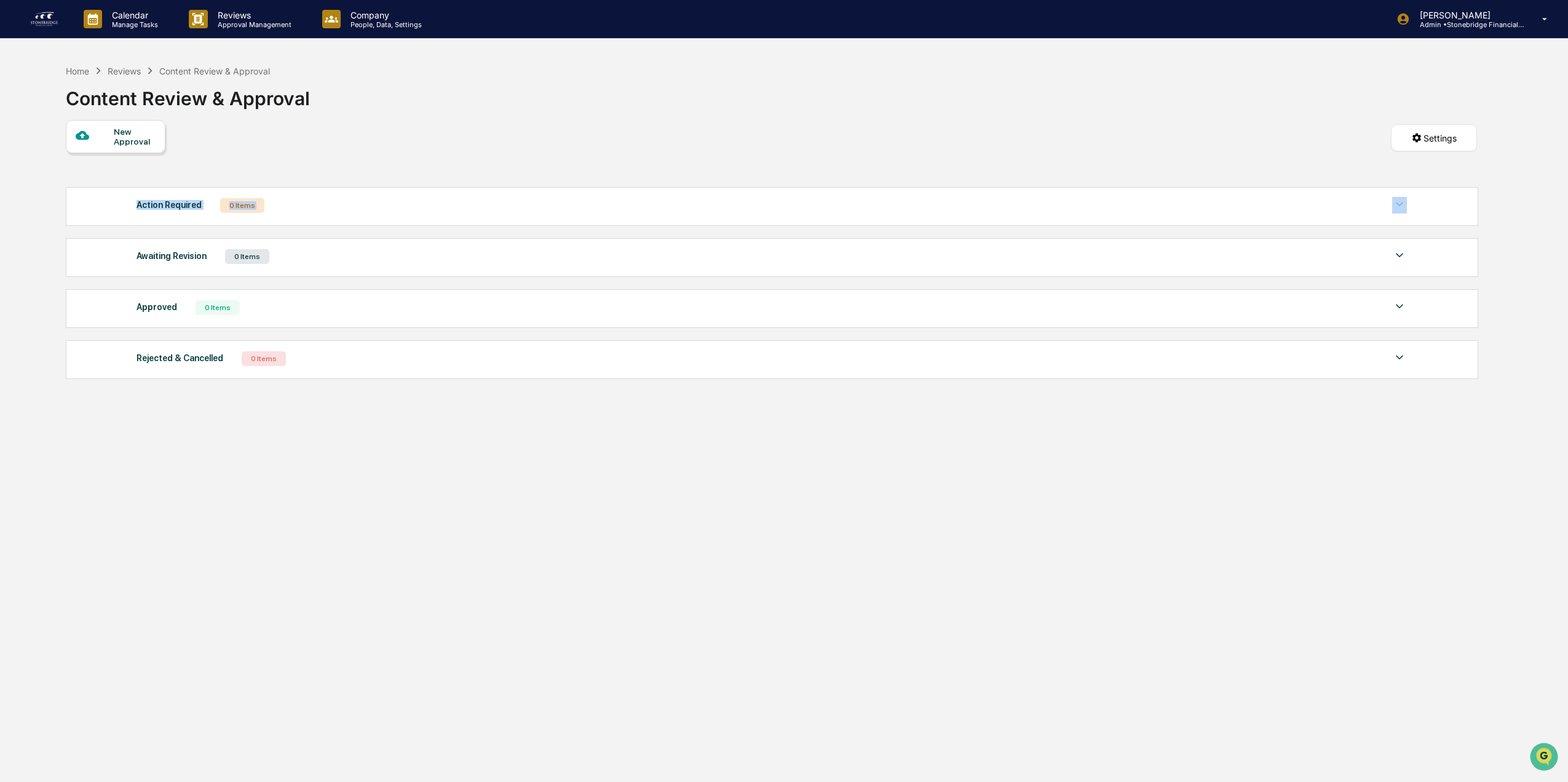
click at [309, 214] on div "Action Required 0 Items No data to display Show 5 Page 1 of 0 |< < > >|" at bounding box center [772, 206] width 1413 height 38
click at [309, 210] on div "Action Required 0 Items" at bounding box center [771, 206] width 1271 height 17
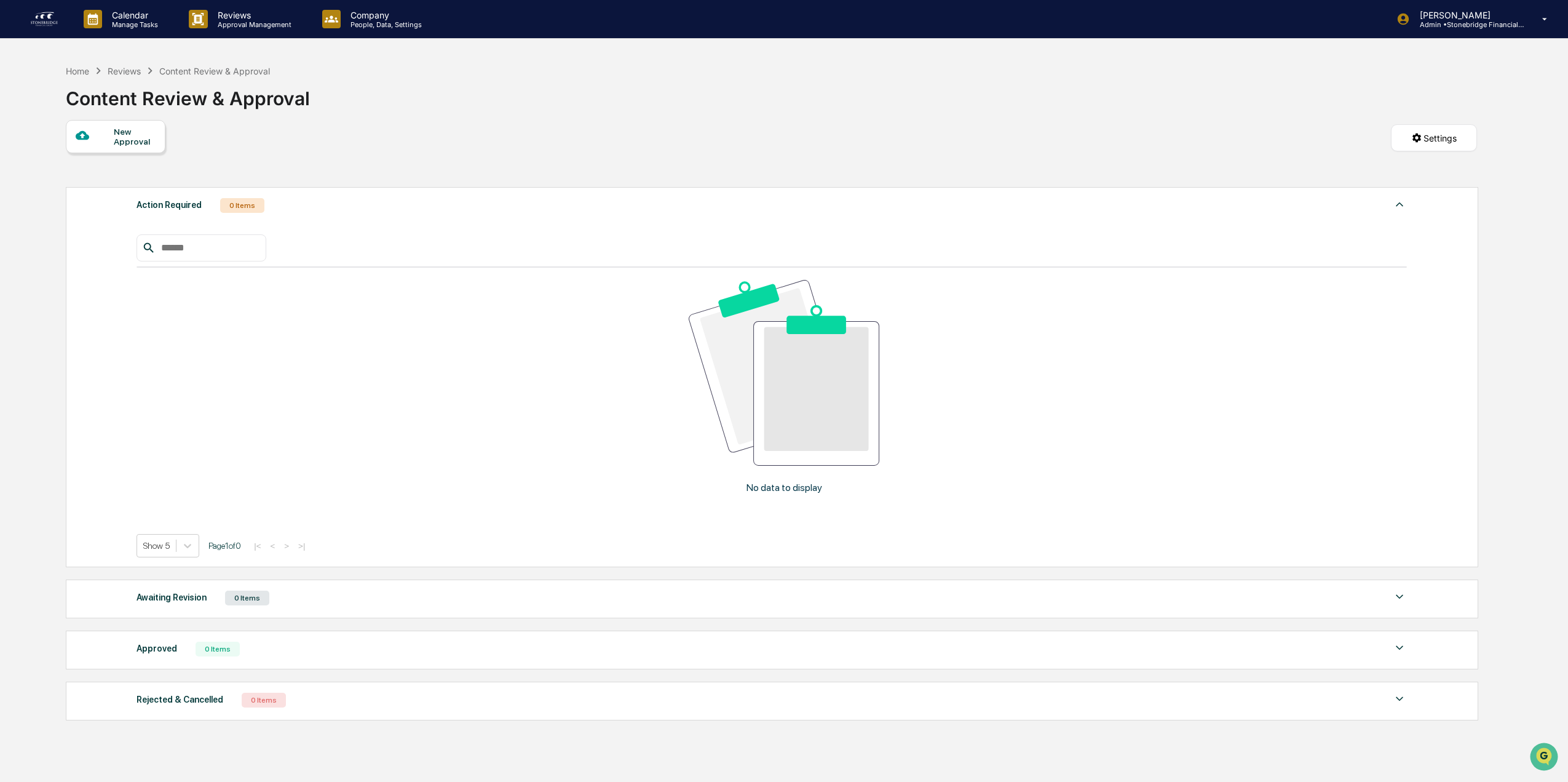
click at [308, 208] on div "Action Required 0 Items" at bounding box center [771, 206] width 1271 height 17
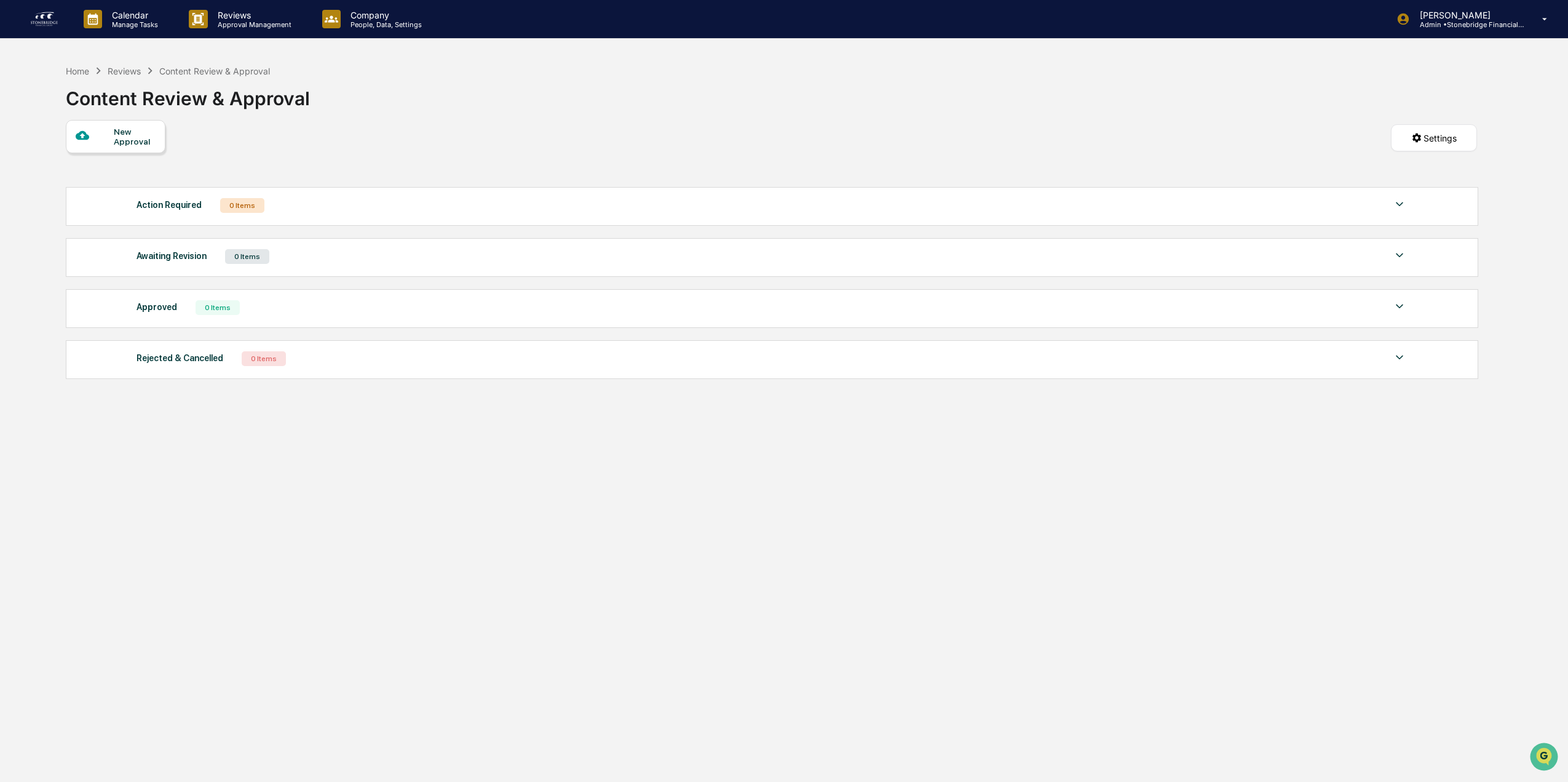
click at [307, 209] on div "Action Required 0 Items" at bounding box center [771, 206] width 1271 height 17
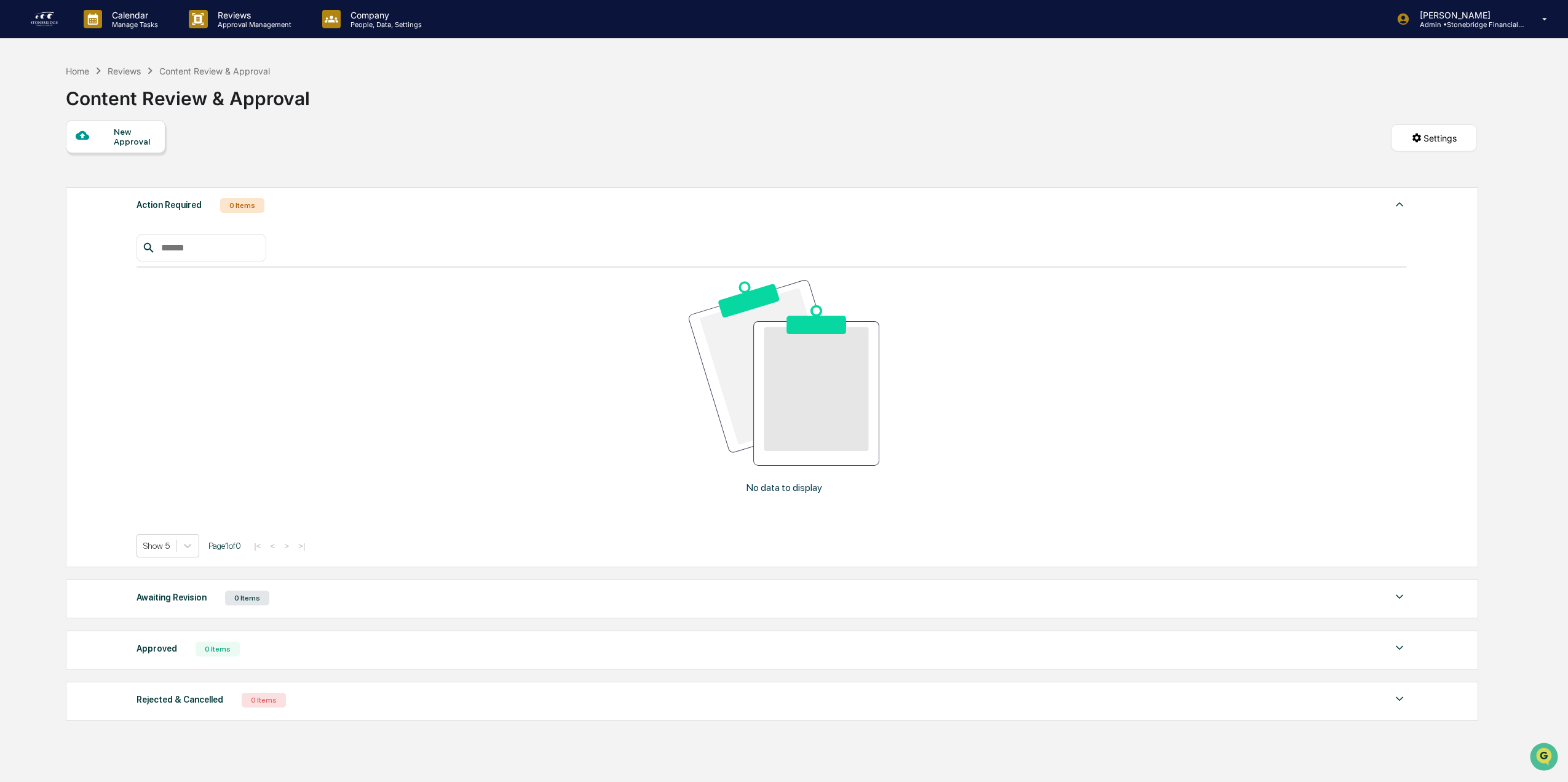
click at [306, 209] on div "Action Required 0 Items" at bounding box center [771, 206] width 1271 height 17
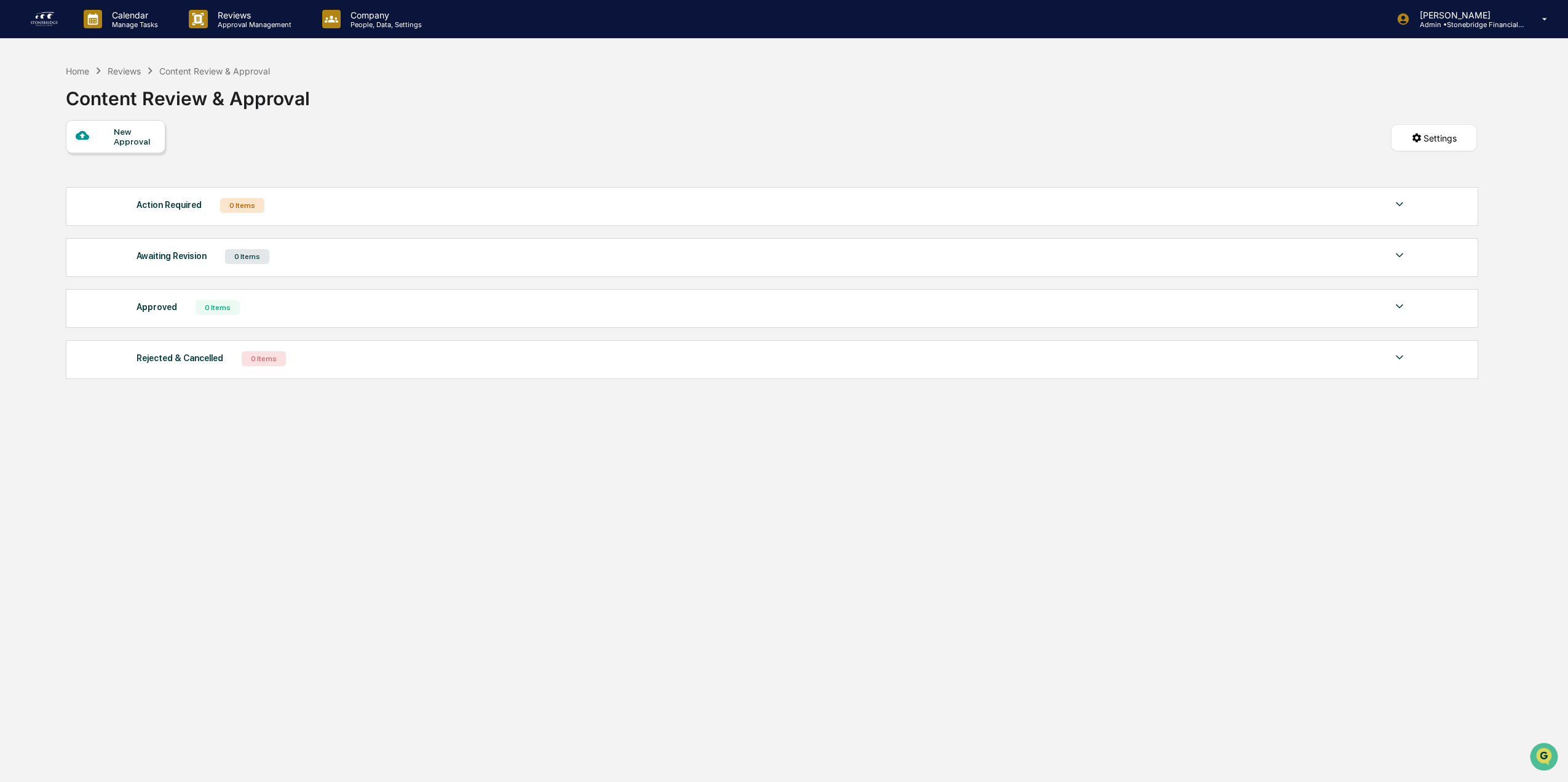
click at [260, 265] on div "Awaiting Revision 0 Items No data to display Show 5 Page 1 of 0 |< < > >|" at bounding box center [772, 257] width 1413 height 38
click at [160, 258] on div "Awaiting Revision" at bounding box center [171, 256] width 70 height 16
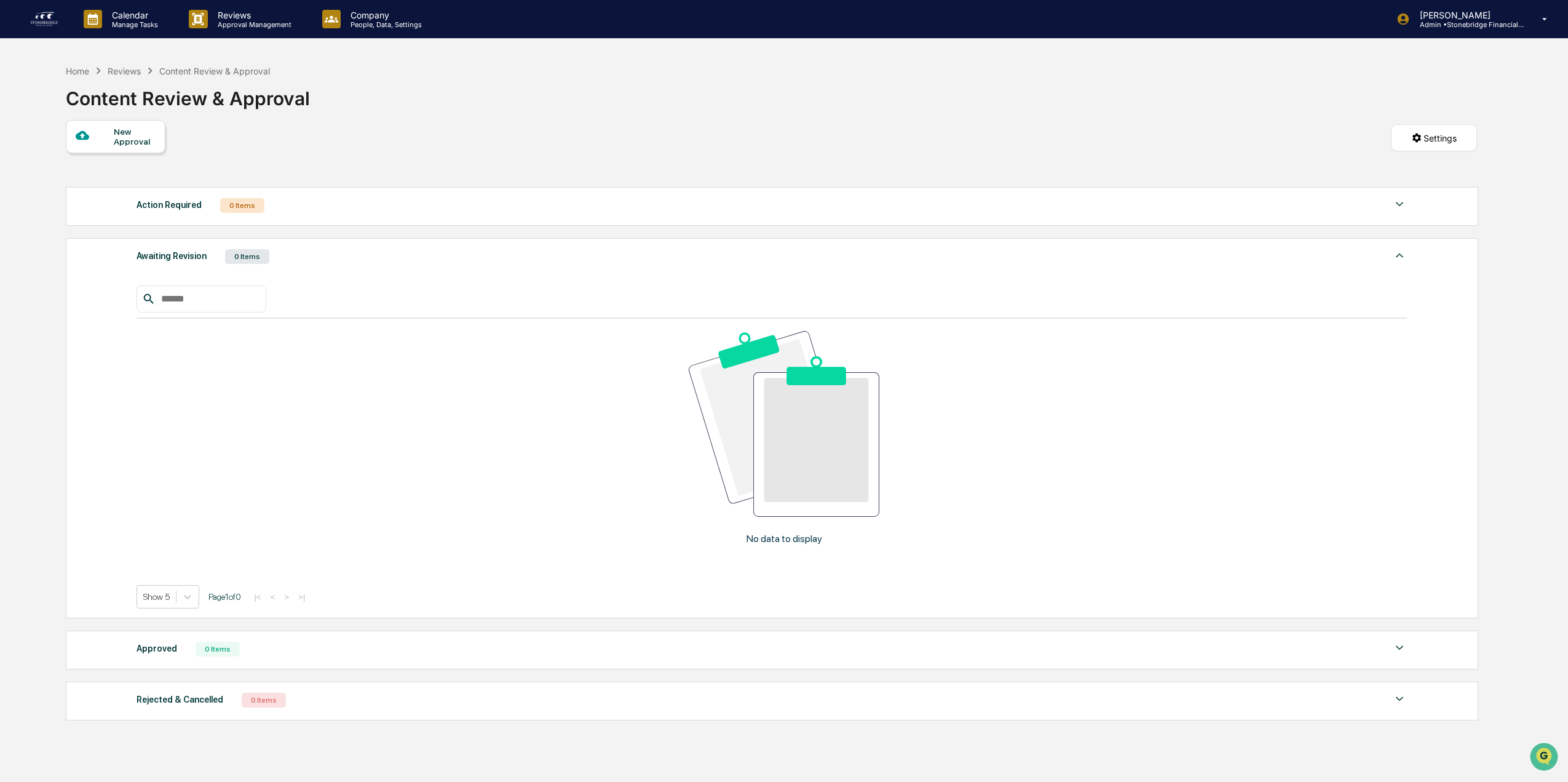
click at [393, 265] on div "Awaiting Revision 0 Items No data to display Show 5 Page 1 of 0 |< < > >|" at bounding box center [772, 428] width 1413 height 380
click at [291, 250] on div "Awaiting Revision 0 Items" at bounding box center [771, 257] width 1271 height 17
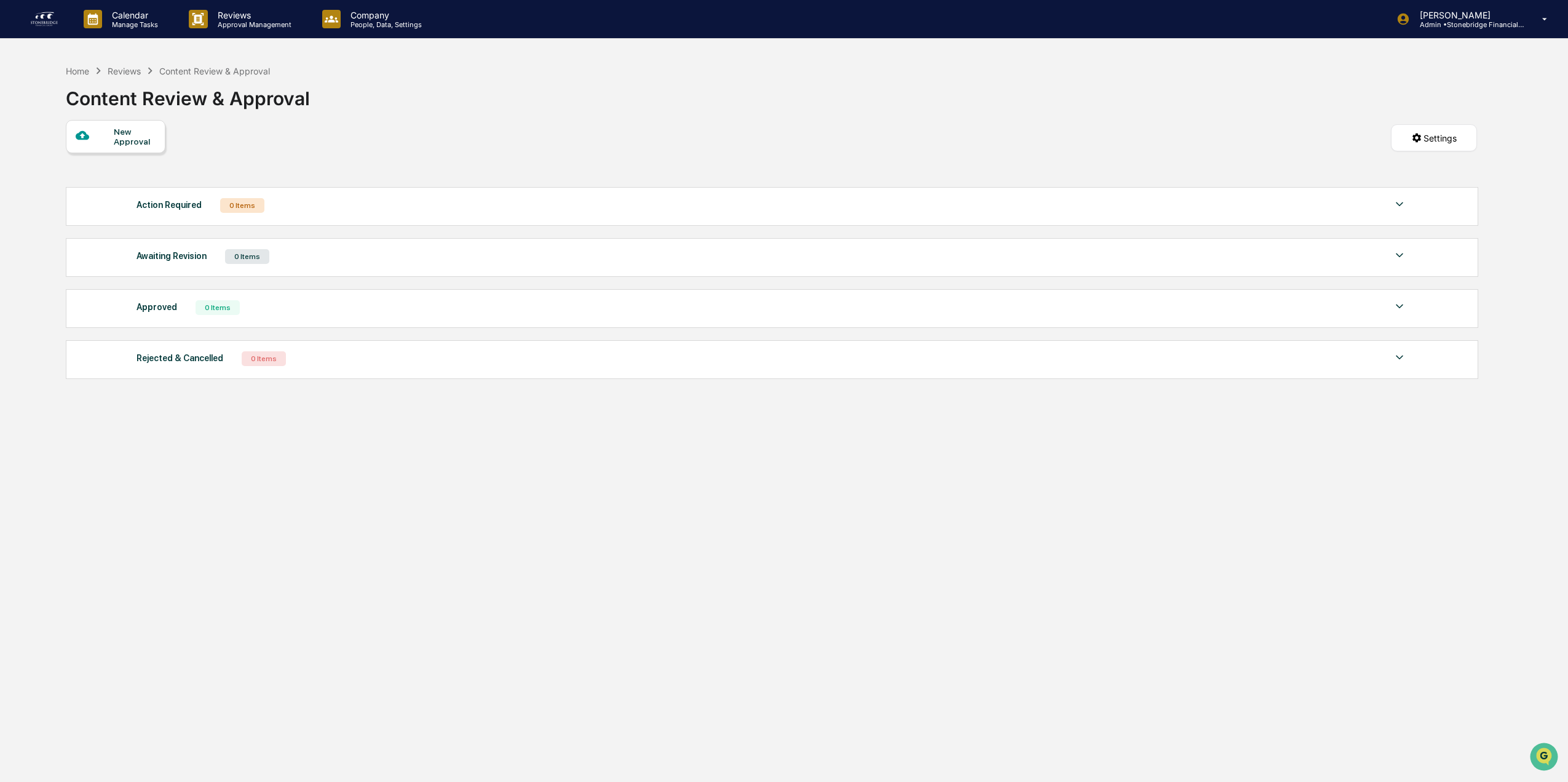
click at [160, 305] on div "Approved" at bounding box center [157, 307] width 41 height 16
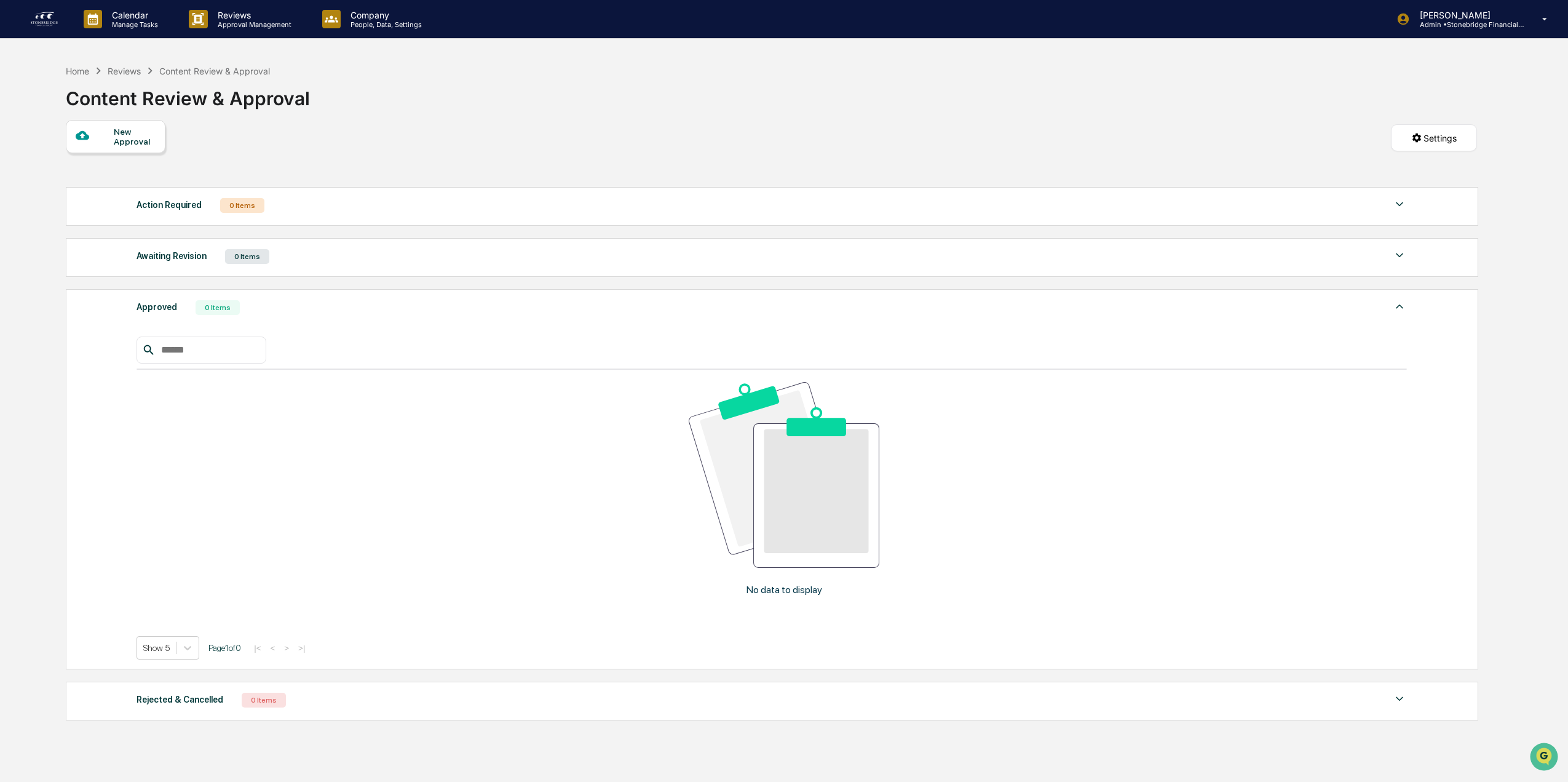
drag, startPoint x: 160, startPoint y: 305, endPoint x: 155, endPoint y: 284, distance: 21.6
click at [161, 306] on div "Approved" at bounding box center [157, 307] width 41 height 16
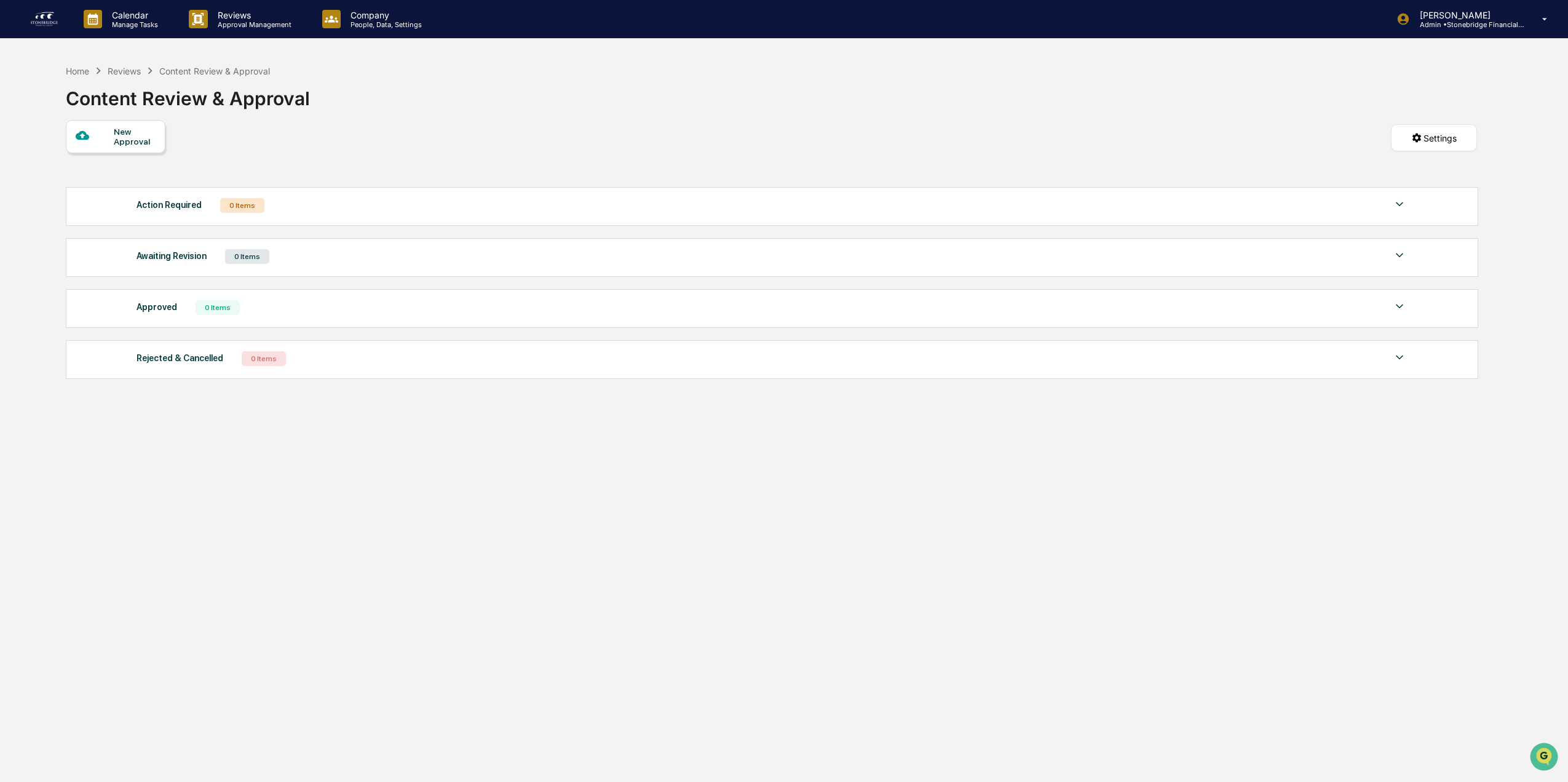
click at [140, 152] on div "New Approval" at bounding box center [115, 137] width 100 height 33
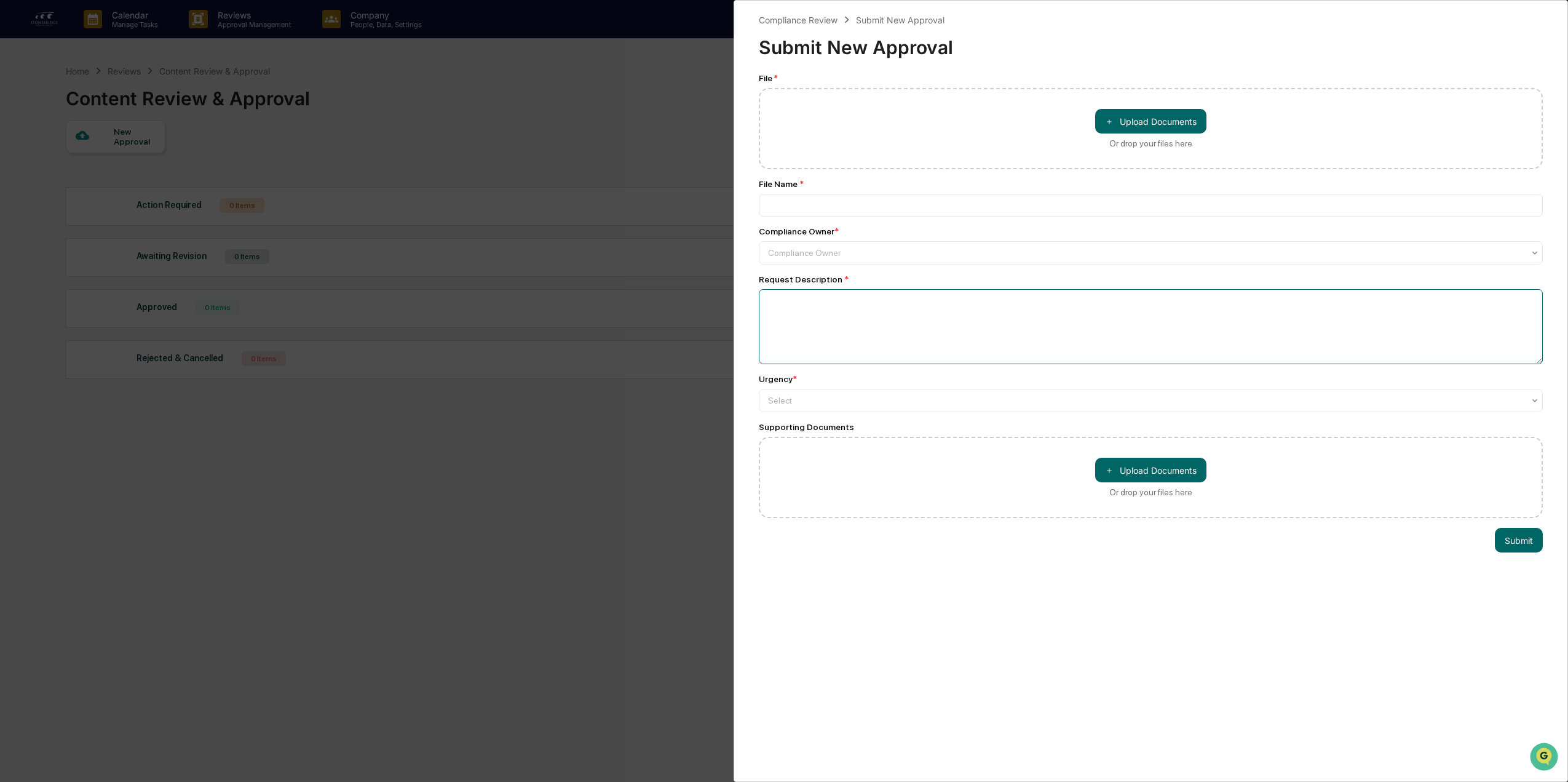
click at [862, 322] on textarea at bounding box center [1150, 327] width 784 height 75
click at [830, 409] on div "Select" at bounding box center [1146, 400] width 768 height 17
click at [833, 395] on div at bounding box center [1146, 400] width 756 height 13
click at [839, 257] on div at bounding box center [1146, 253] width 756 height 13
click at [1122, 126] on button "＋ Upload Documents" at bounding box center [1150, 121] width 111 height 24
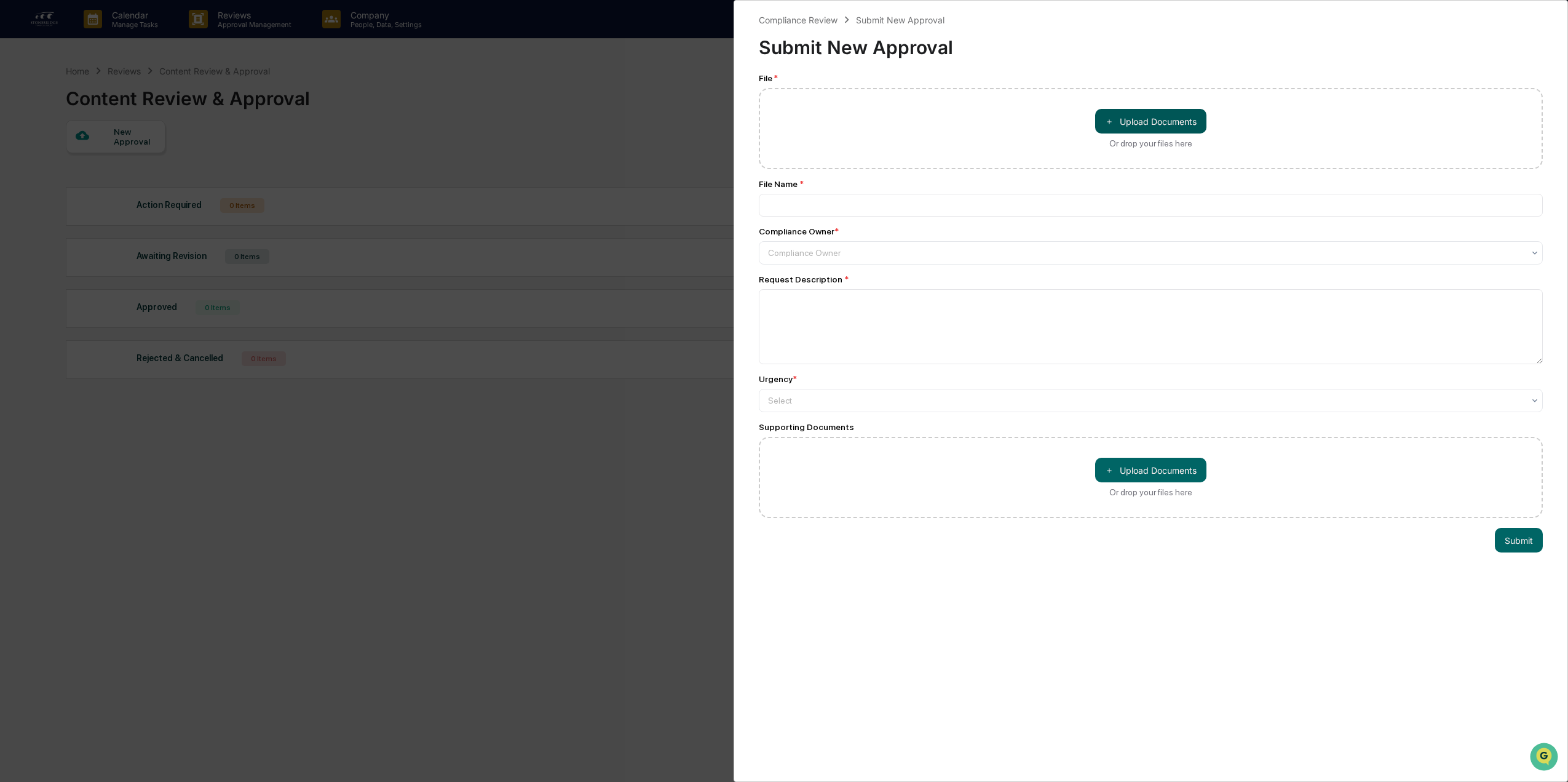
type input "**********"
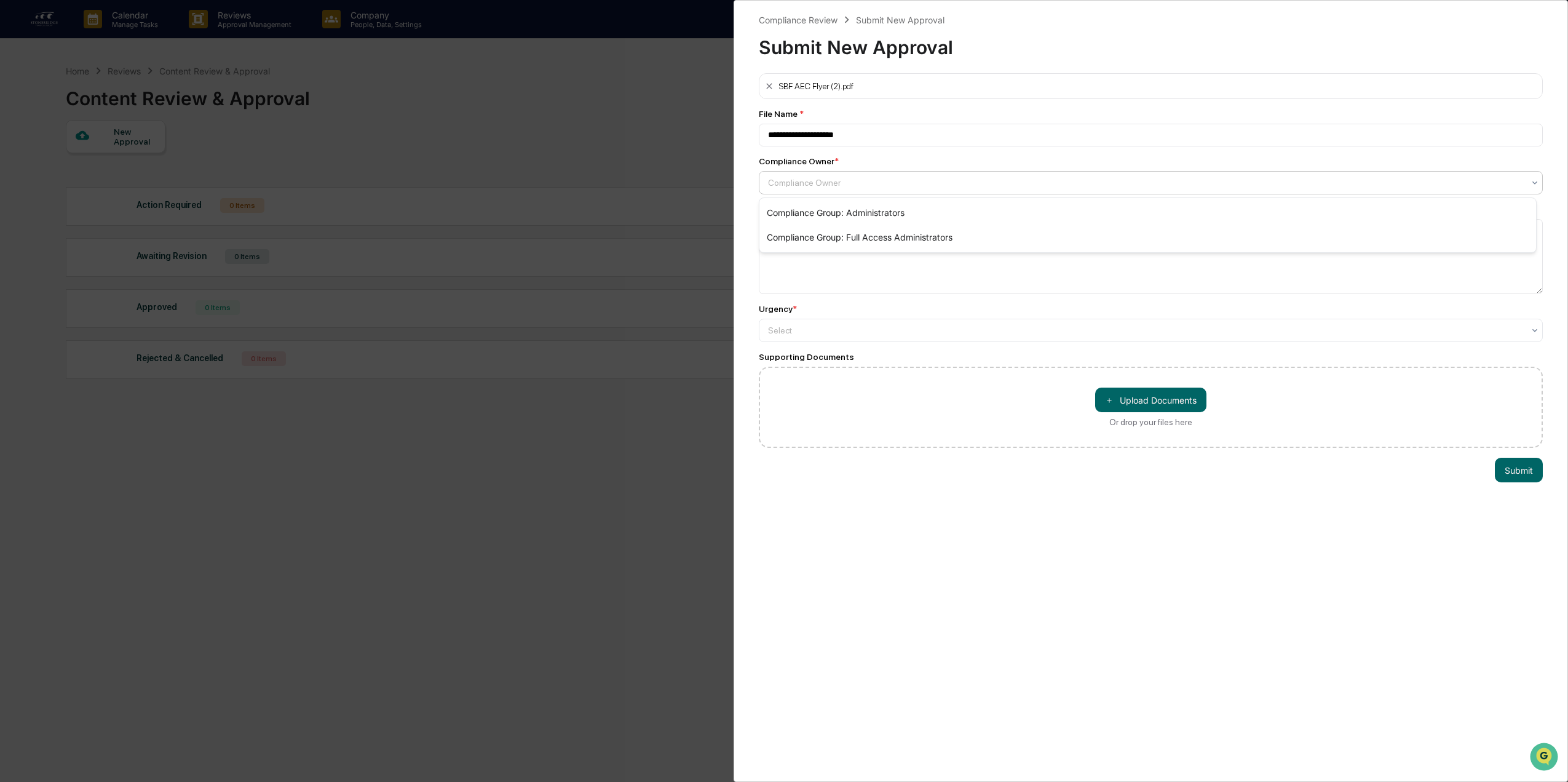
click at [857, 192] on div "Compliance Owner" at bounding box center [1146, 183] width 768 height 17
click at [862, 217] on div "Compliance Group: Administrators" at bounding box center [1148, 212] width 777 height 24
click at [860, 276] on textarea at bounding box center [1150, 257] width 784 height 75
type textarea "**********"
click at [858, 189] on div at bounding box center [1146, 183] width 756 height 13
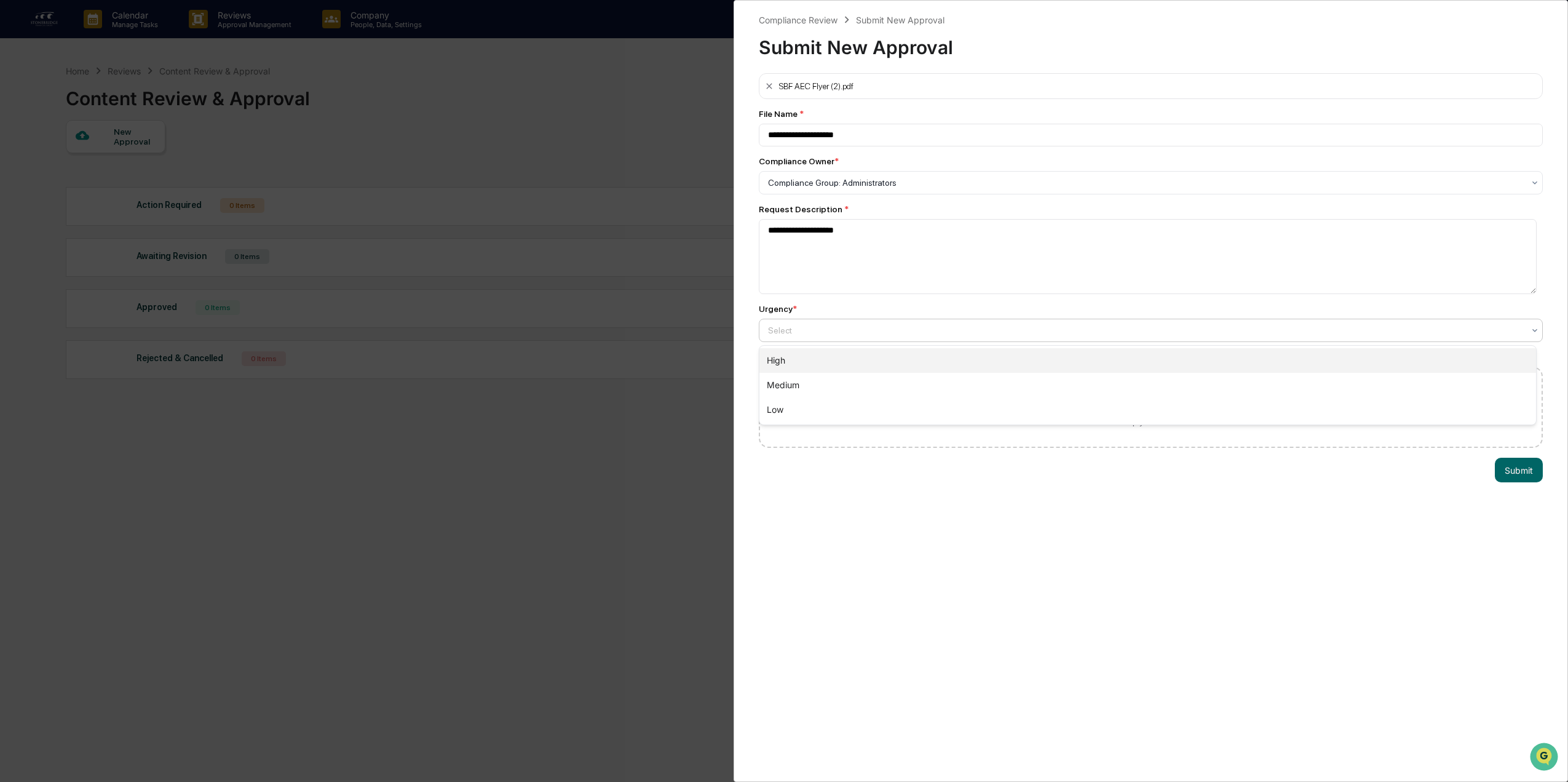
click at [821, 369] on div "High" at bounding box center [1148, 360] width 777 height 24
click at [1118, 400] on button "＋ Upload Documents" at bounding box center [1150, 400] width 111 height 24
drag, startPoint x: 1509, startPoint y: 499, endPoint x: 1279, endPoint y: 502, distance: 230.0
click at [1279, 502] on div "**********" at bounding box center [1150, 391] width 834 height 782
click at [1507, 496] on button "Submit" at bounding box center [1519, 495] width 48 height 24
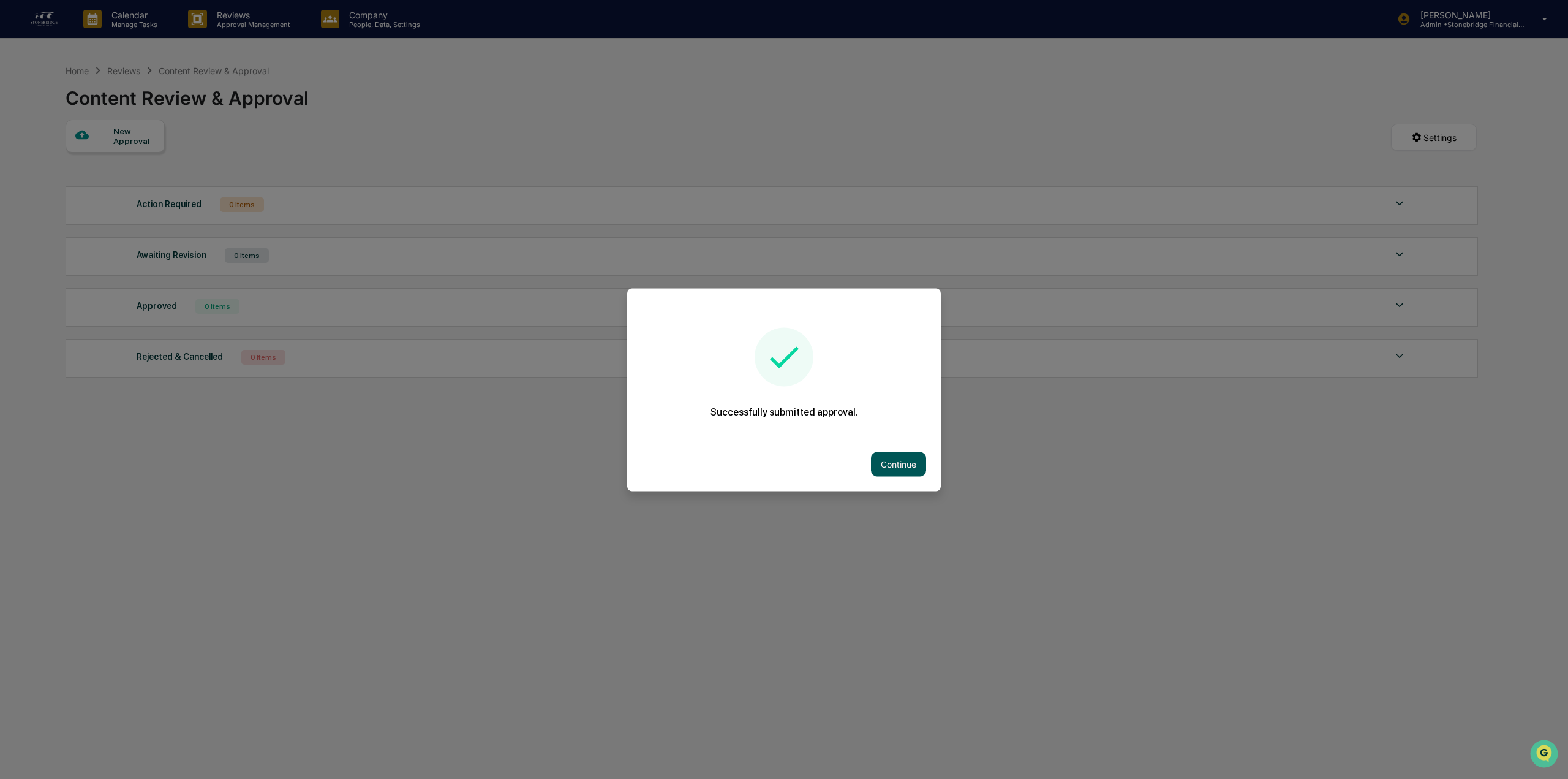
click at [900, 458] on button "Continue" at bounding box center [898, 463] width 55 height 24
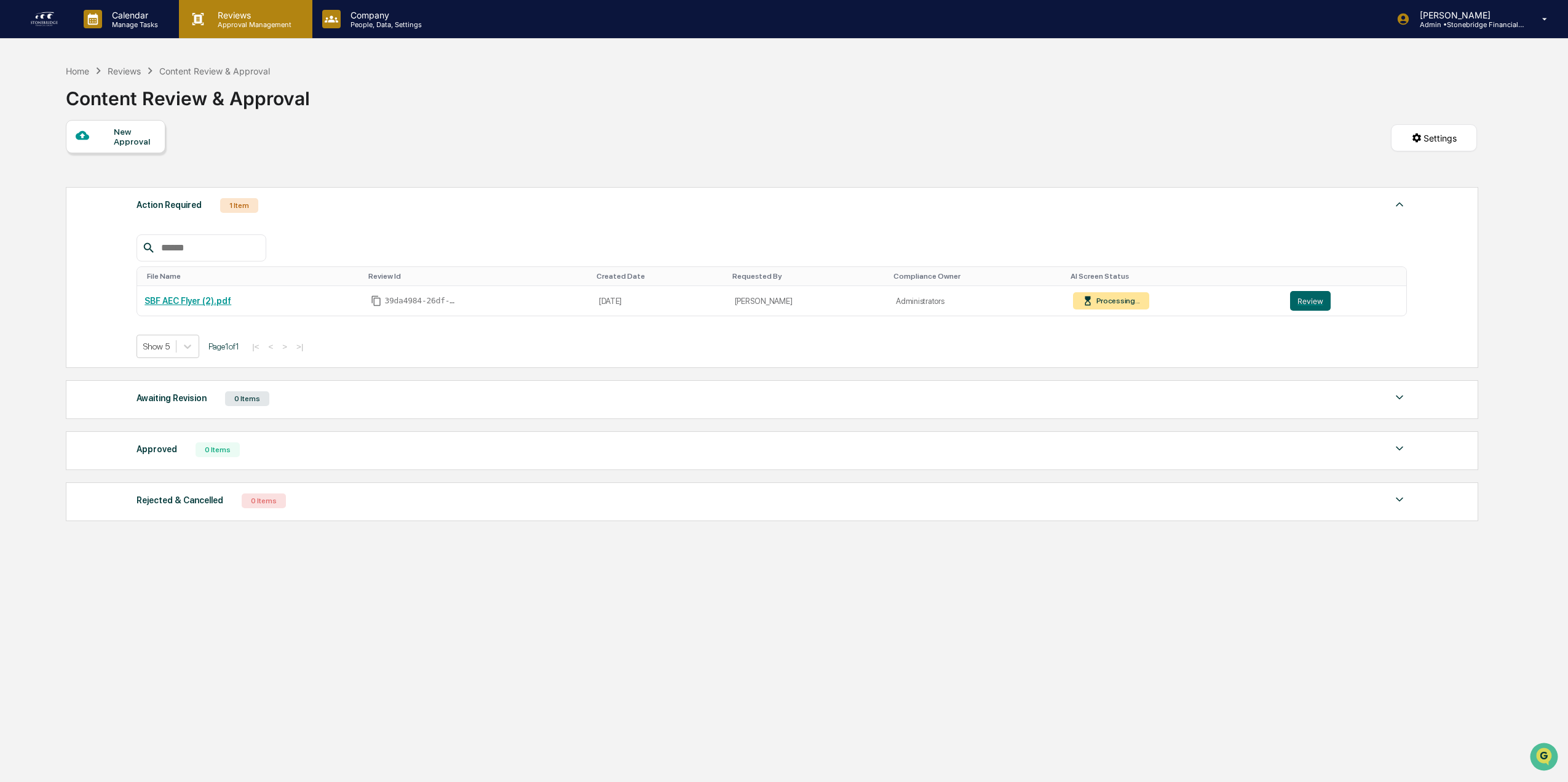
click at [225, 16] on p "Reviews" at bounding box center [253, 15] width 89 height 10
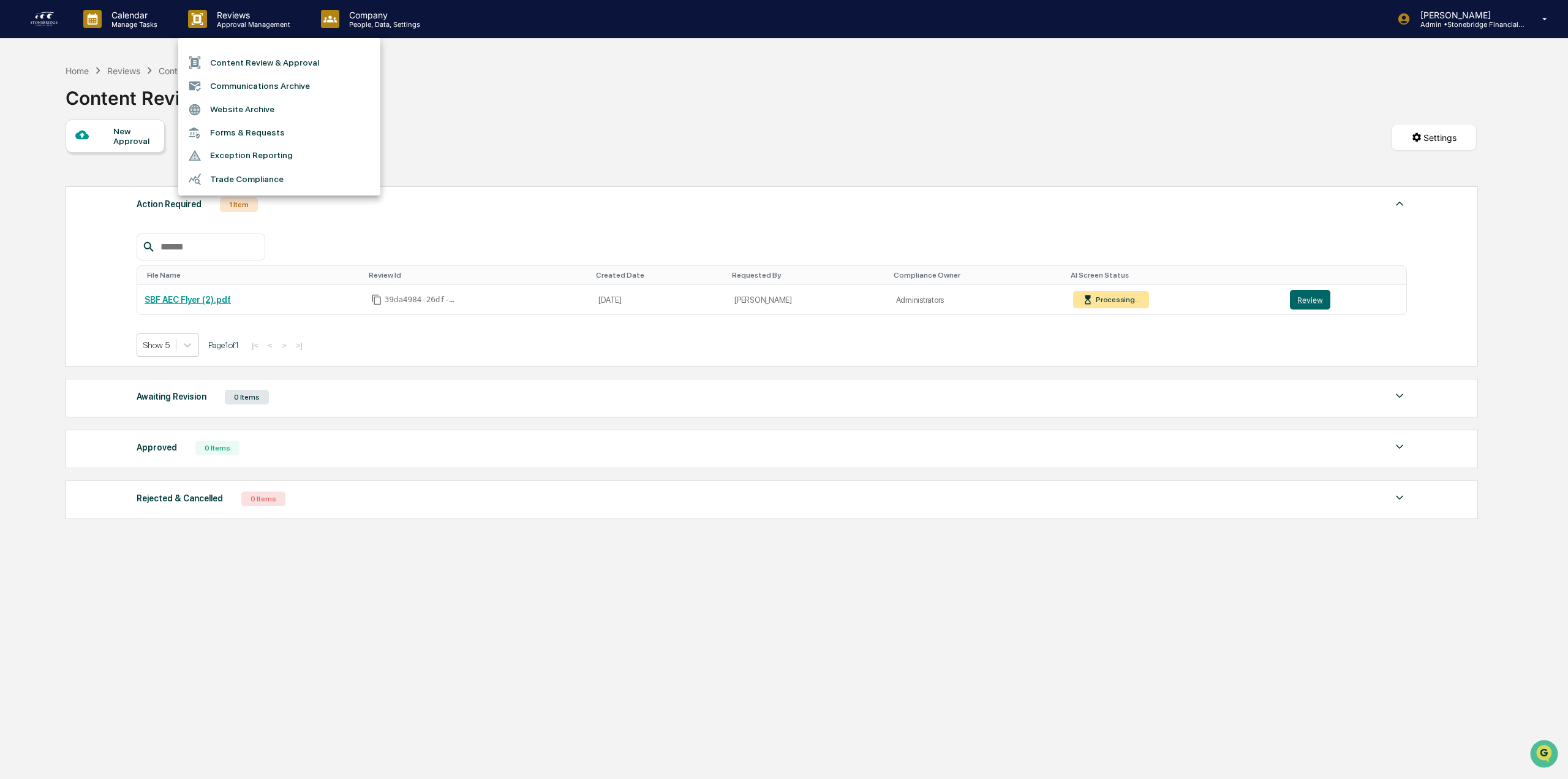
click at [138, 21] on div at bounding box center [784, 390] width 1568 height 779
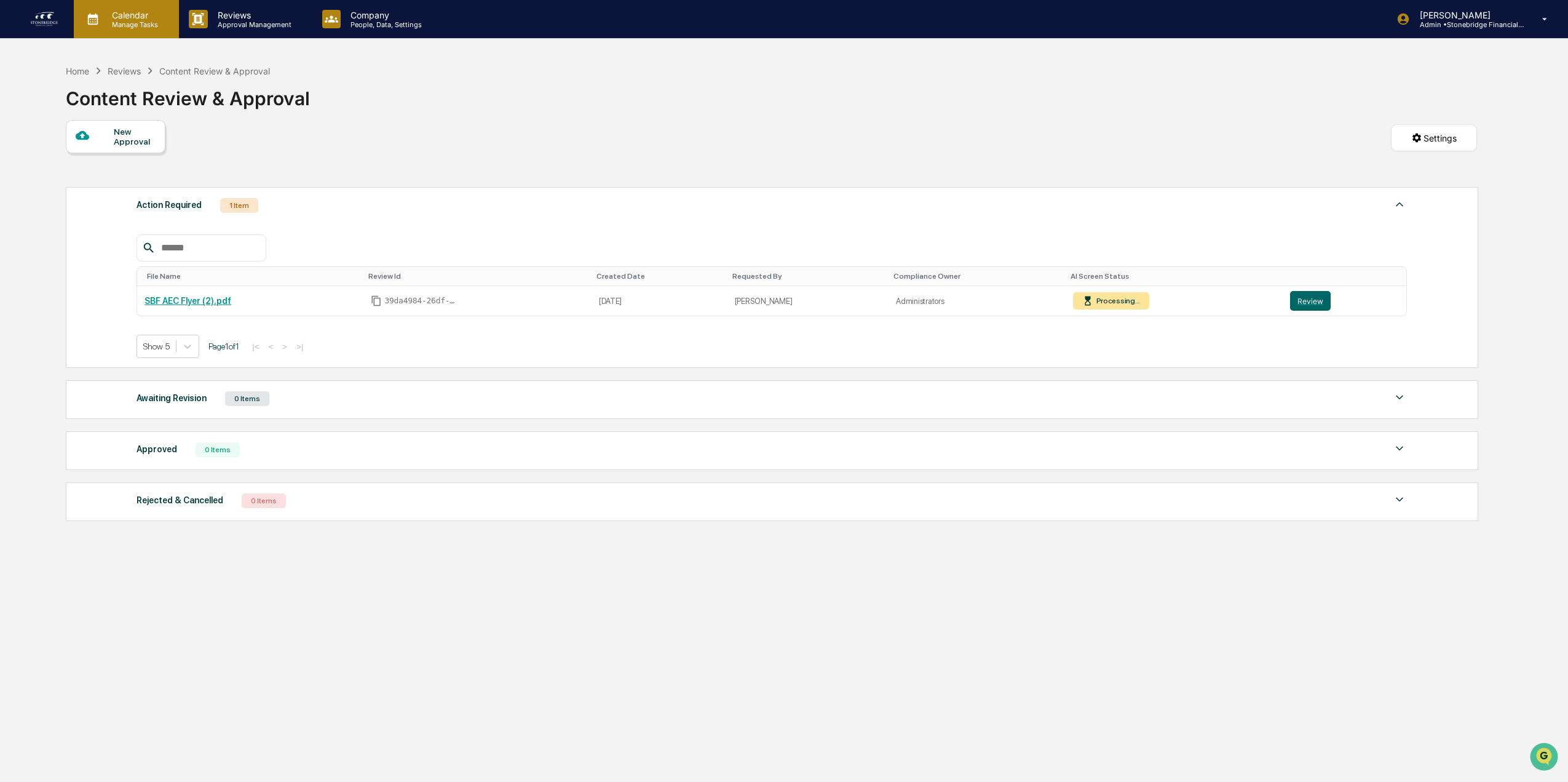
click at [112, 23] on p "Manage Tasks" at bounding box center [133, 24] width 62 height 9
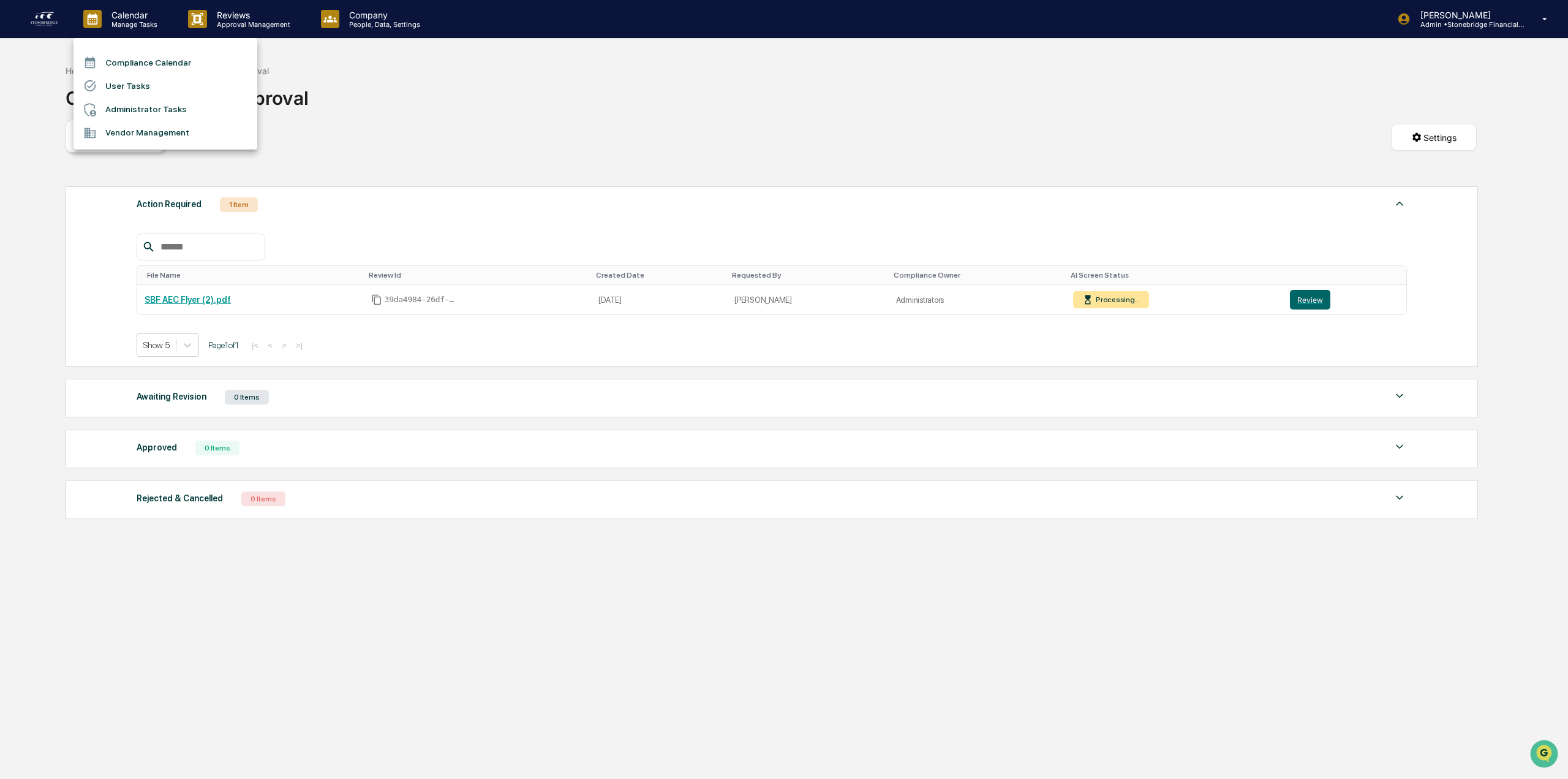
click at [138, 129] on li "Vendor Management" at bounding box center [165, 133] width 184 height 23
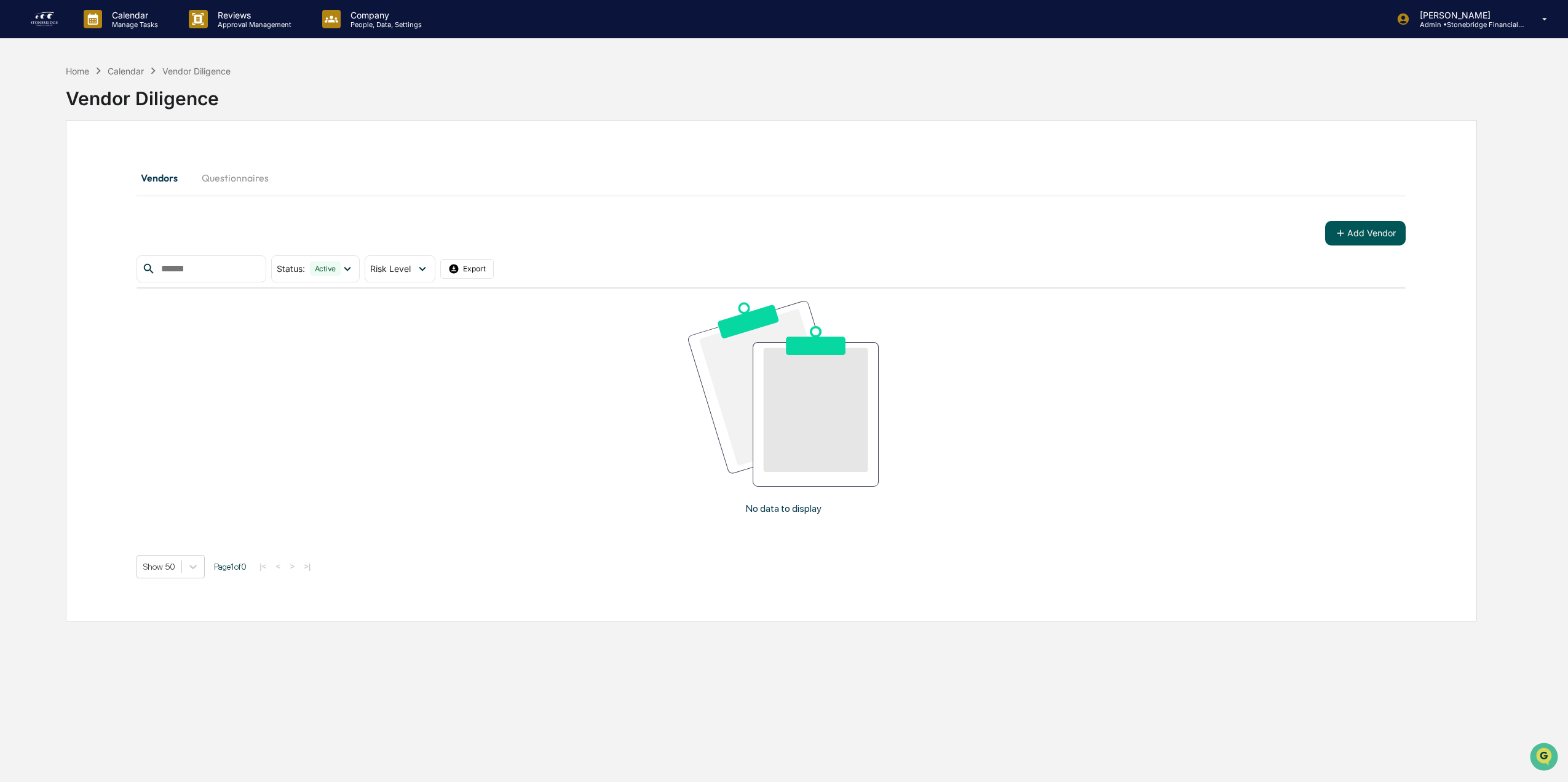
click at [1340, 228] on icon at bounding box center [1340, 233] width 11 height 11
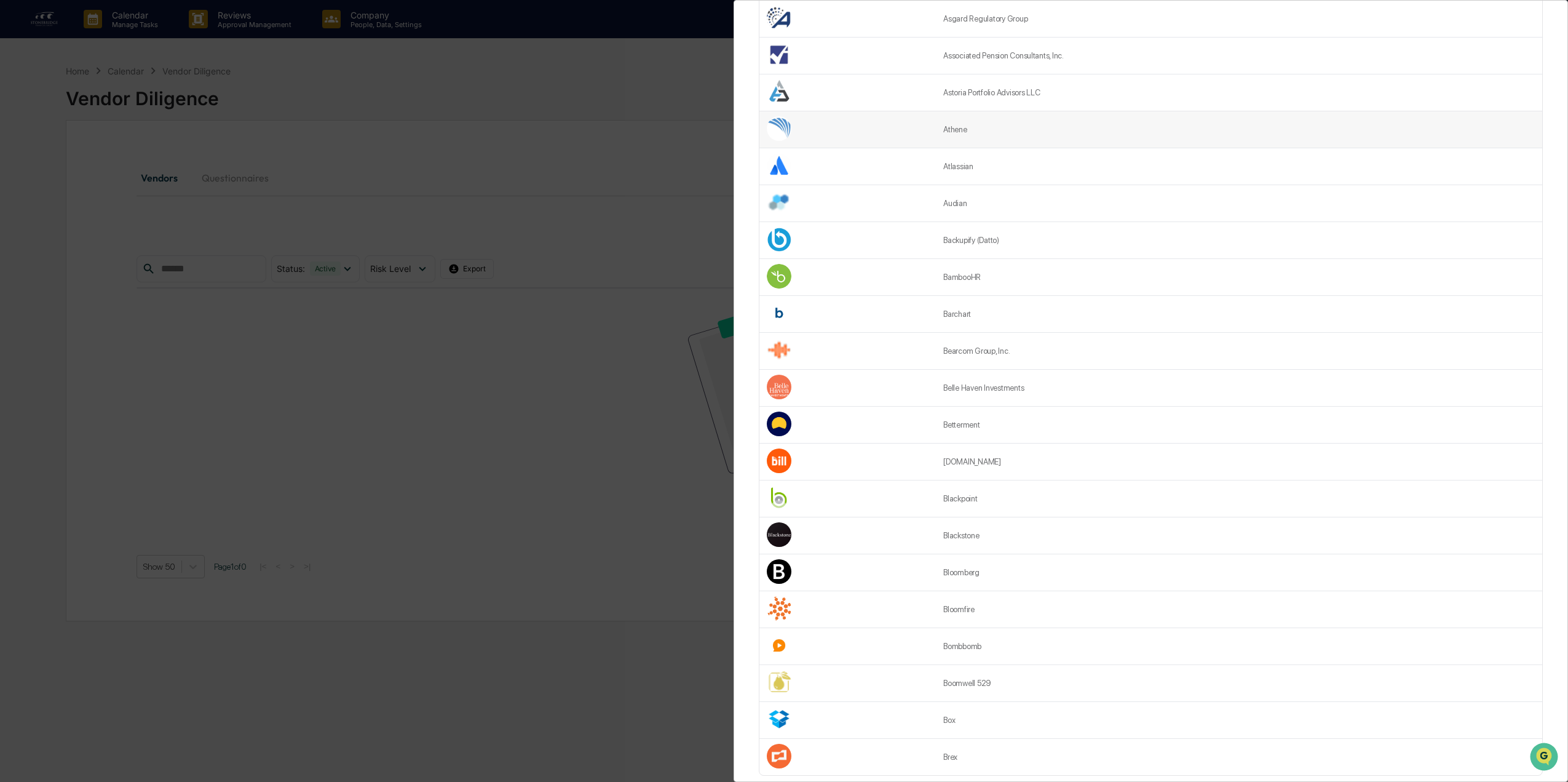
scroll to position [1280, 0]
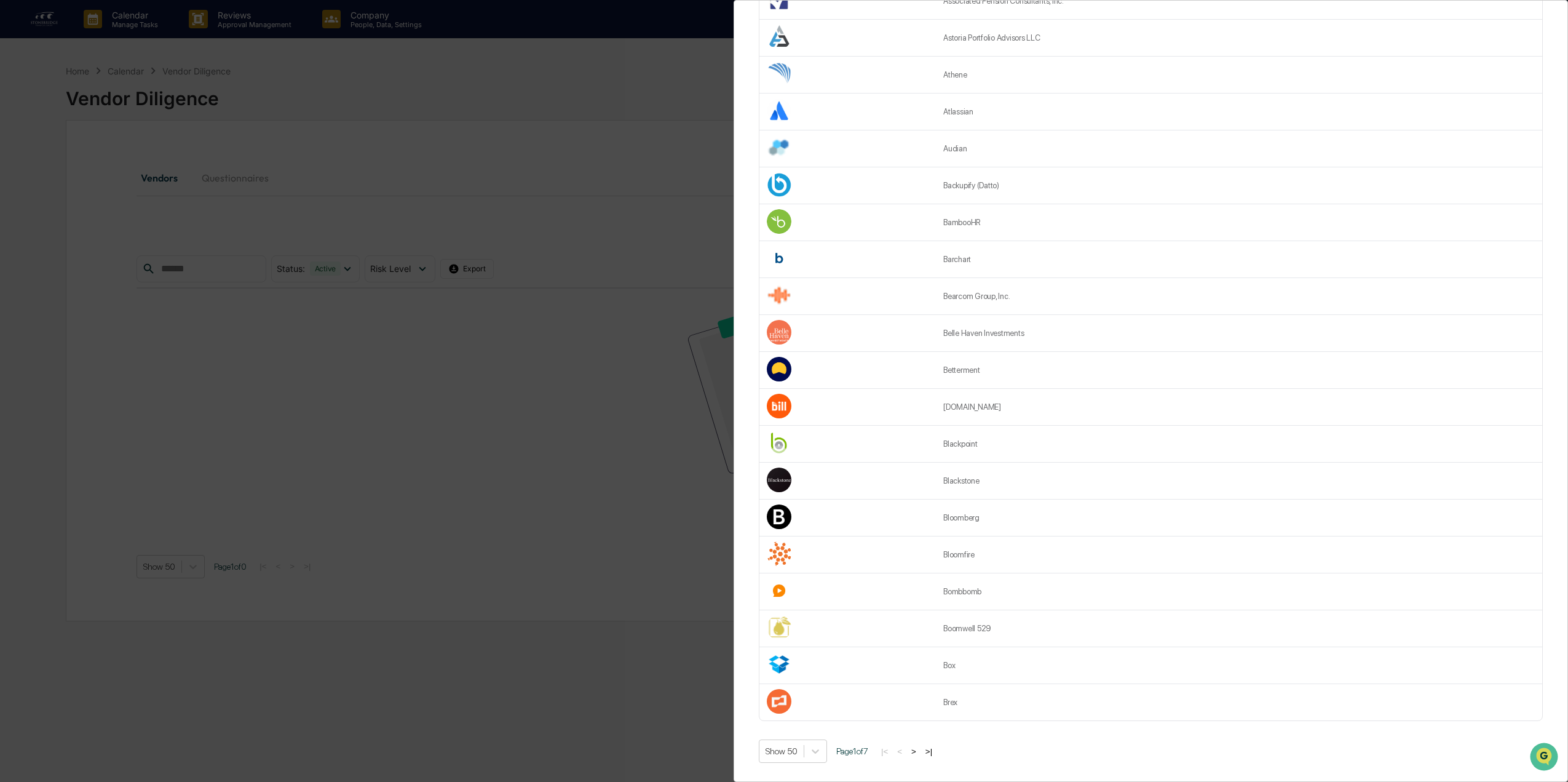
click at [916, 746] on button ">" at bounding box center [913, 751] width 13 height 10
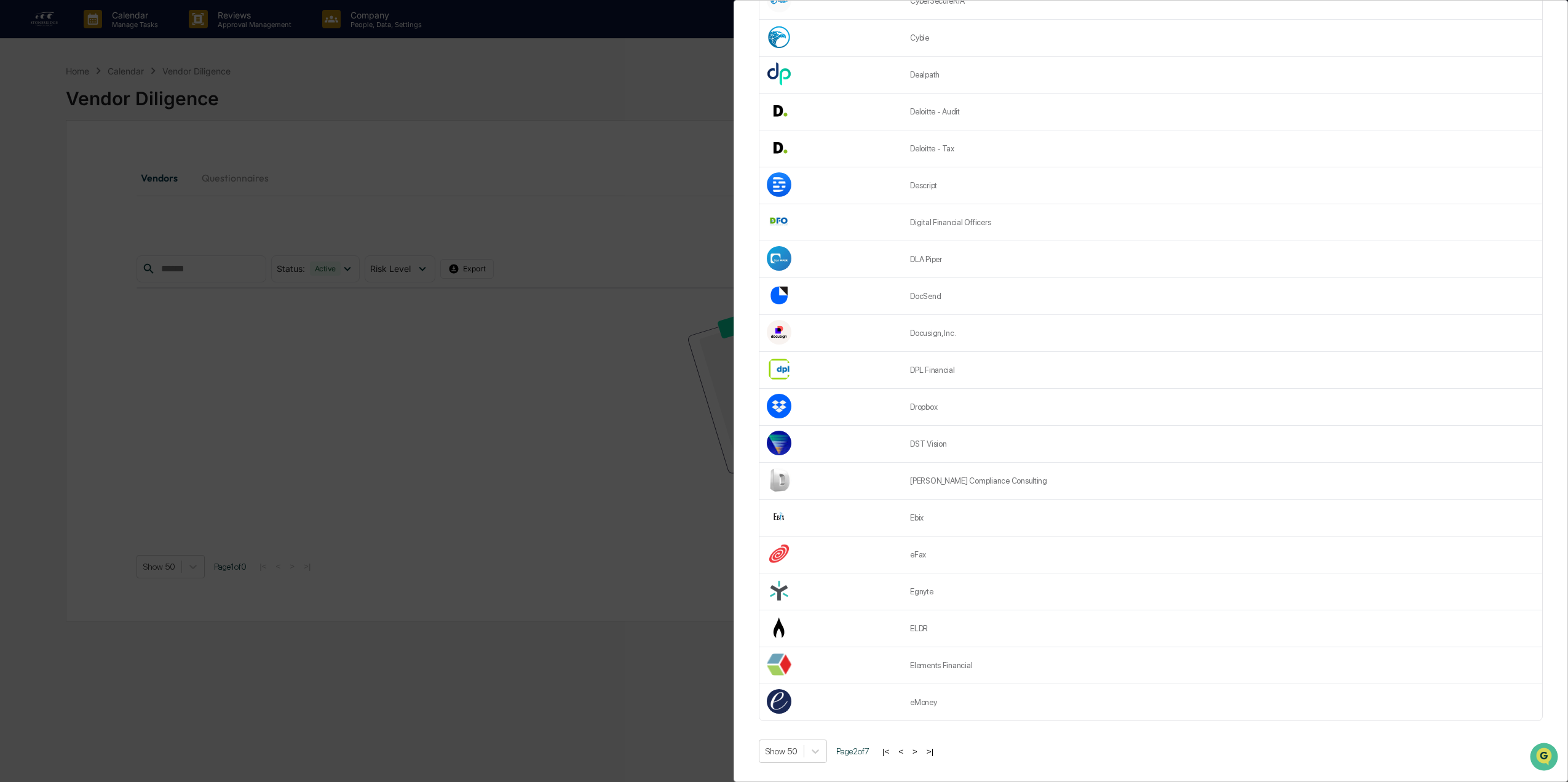
click at [916, 746] on button ">" at bounding box center [915, 751] width 13 height 10
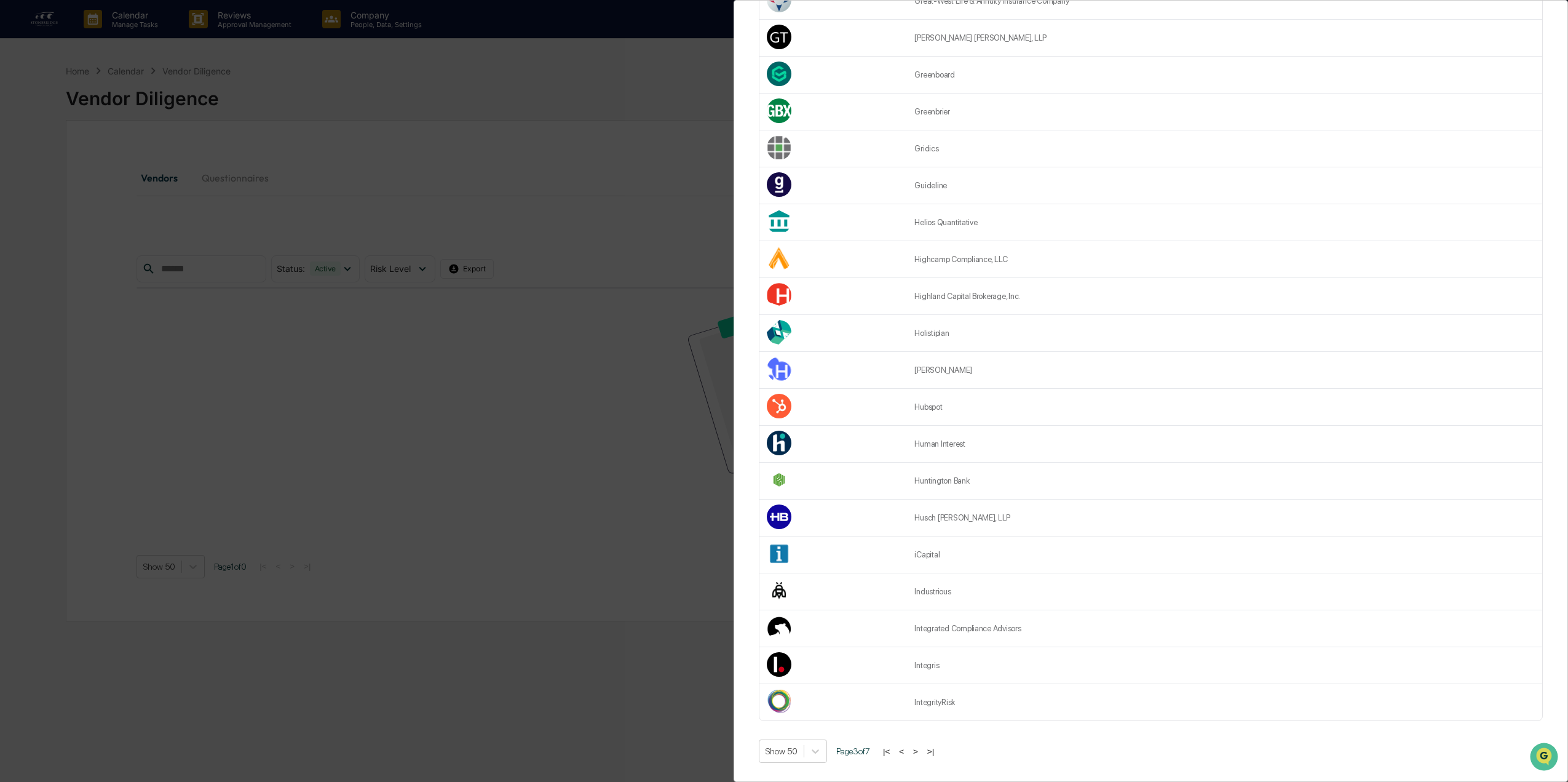
click at [916, 746] on button ">" at bounding box center [916, 751] width 13 height 10
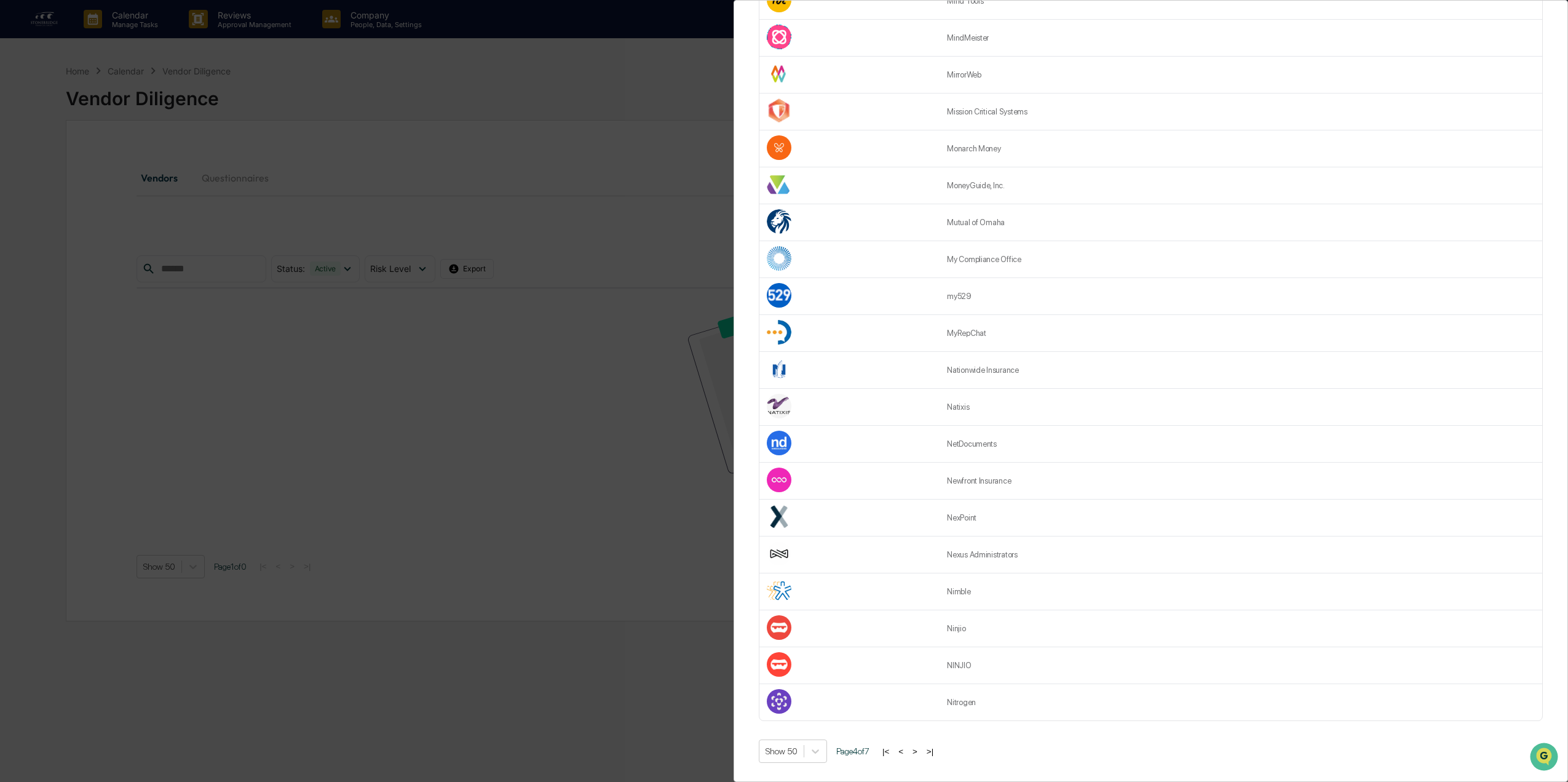
click at [916, 746] on button ">" at bounding box center [915, 751] width 13 height 10
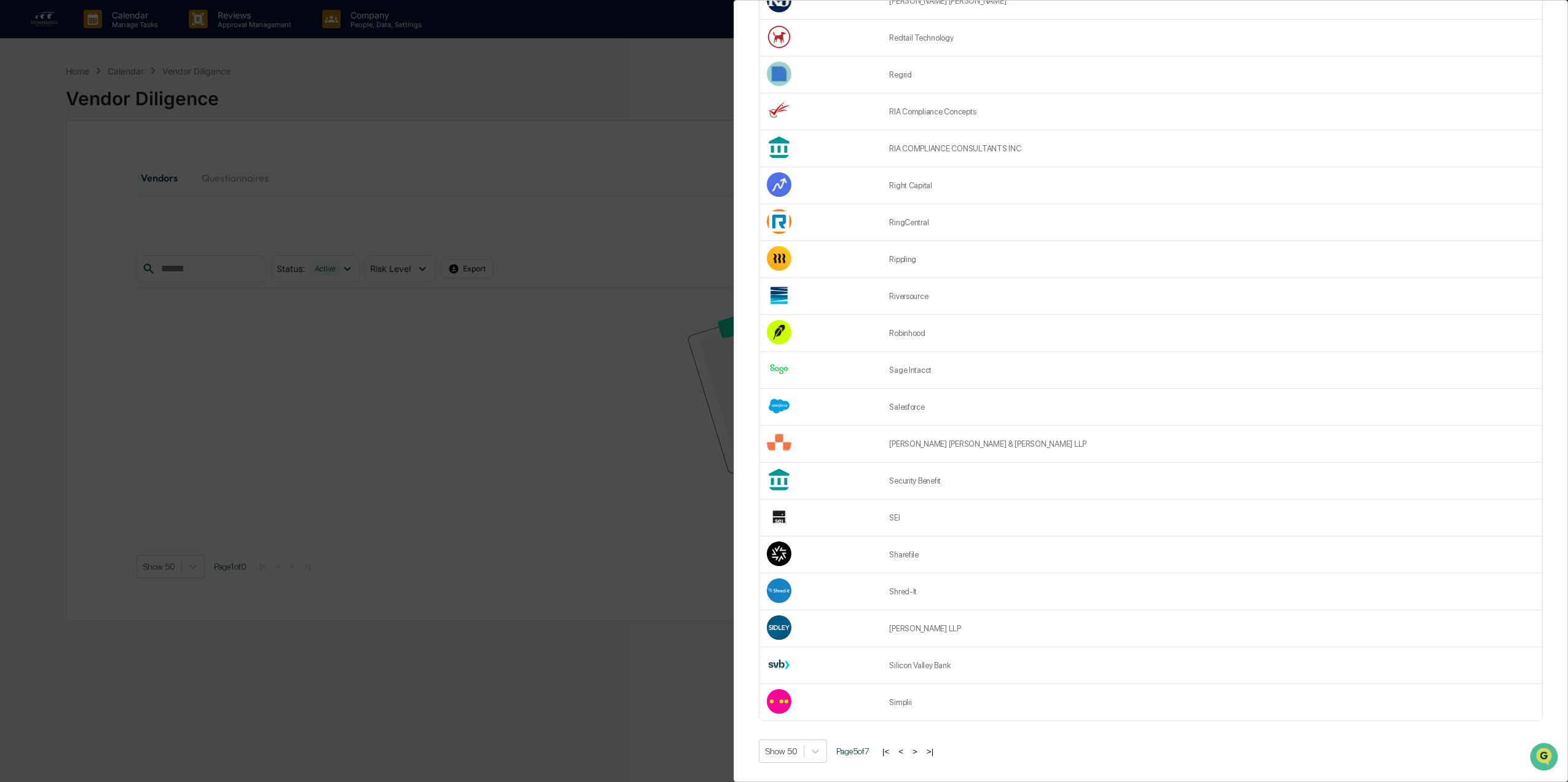
click at [916, 746] on button ">" at bounding box center [915, 751] width 13 height 10
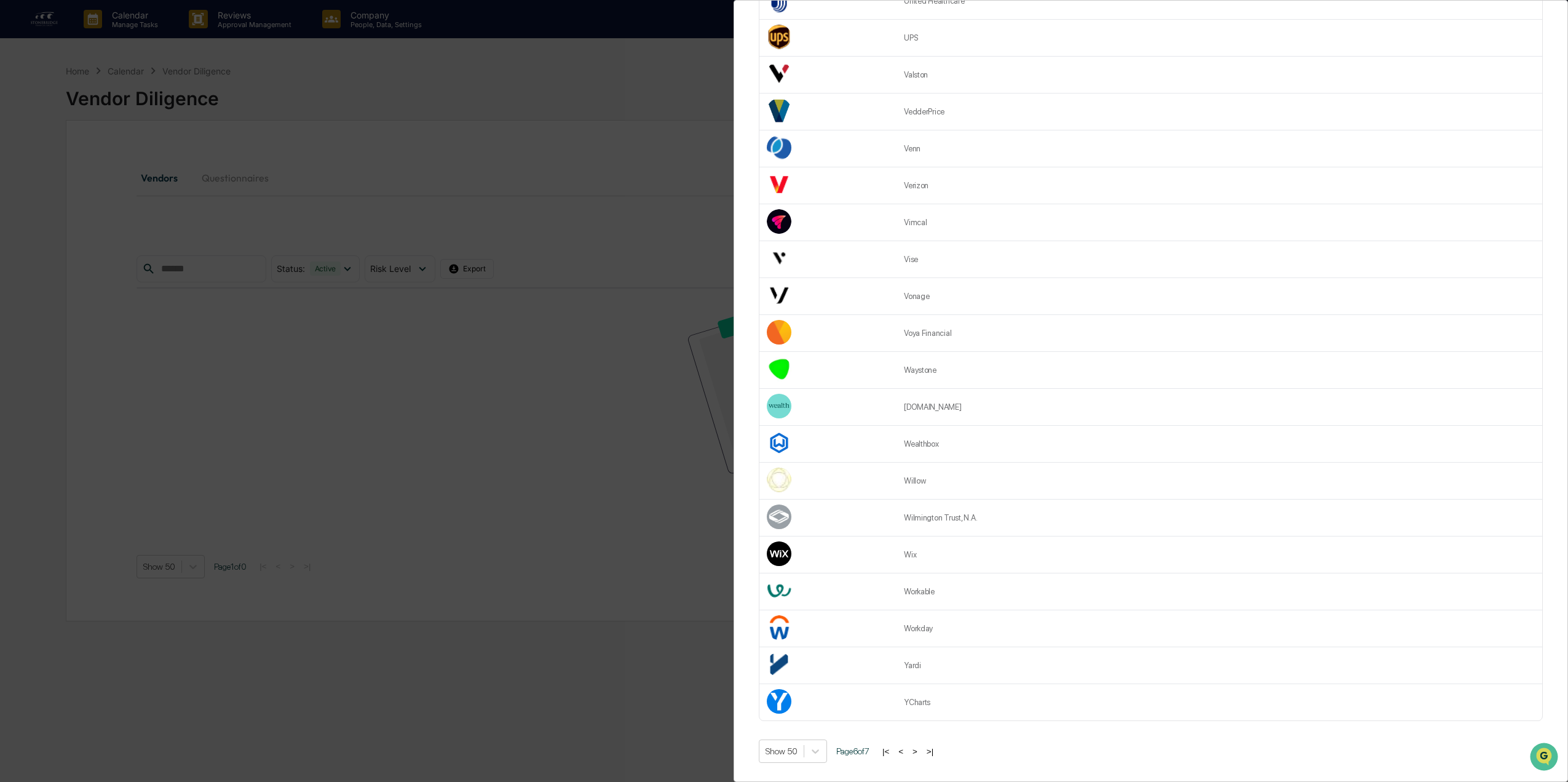
click at [916, 746] on button ">" at bounding box center [915, 751] width 13 height 10
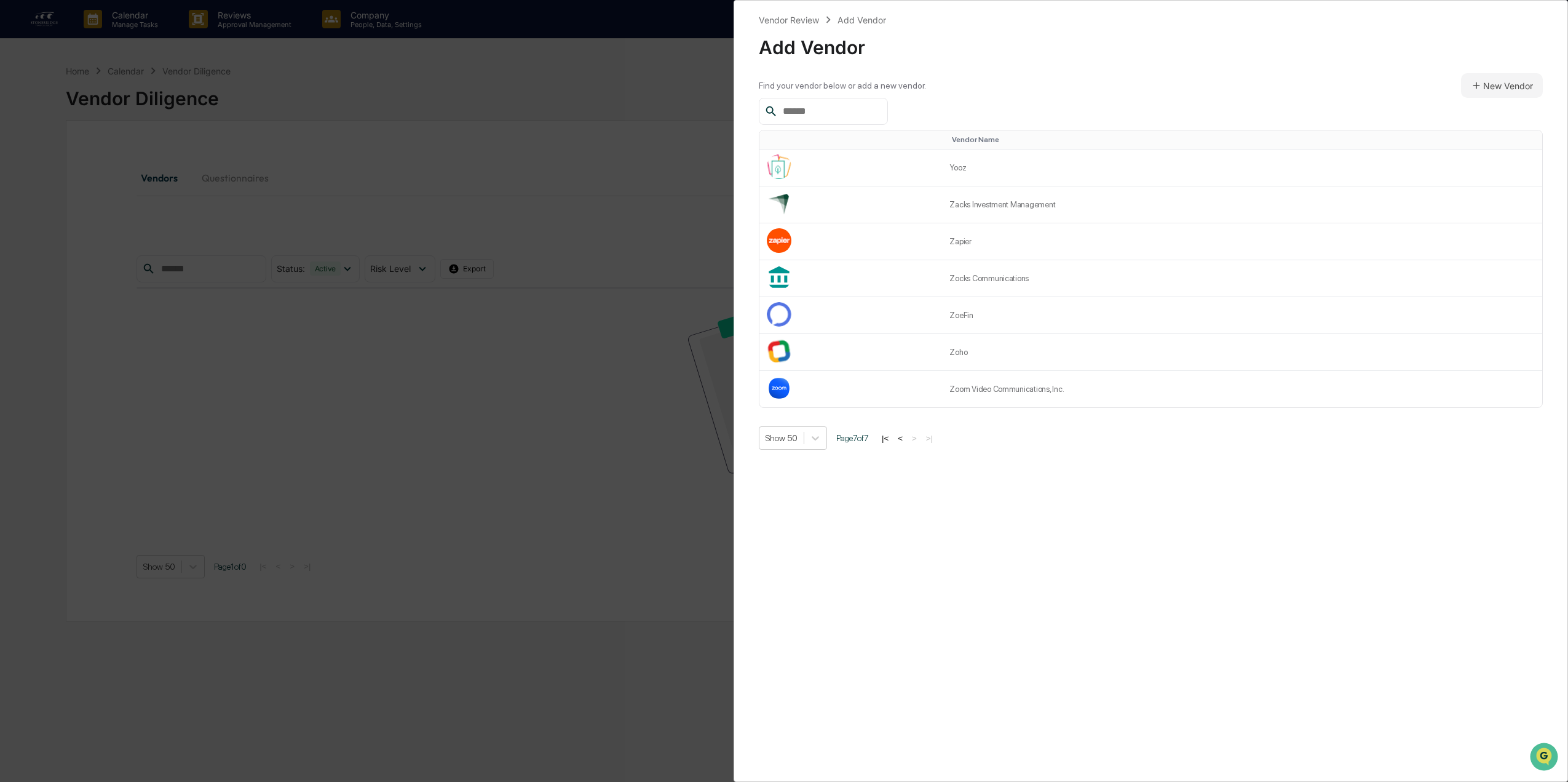
scroll to position [0, 0]
click at [1154, 24] on div "Vendor Review Add Vendor Add Vendor" at bounding box center [1150, 38] width 784 height 50
click at [570, 134] on div "Vendor Review Add Vendor Add Vendor Find your vendor below or add a new vendor.…" at bounding box center [784, 391] width 1568 height 782
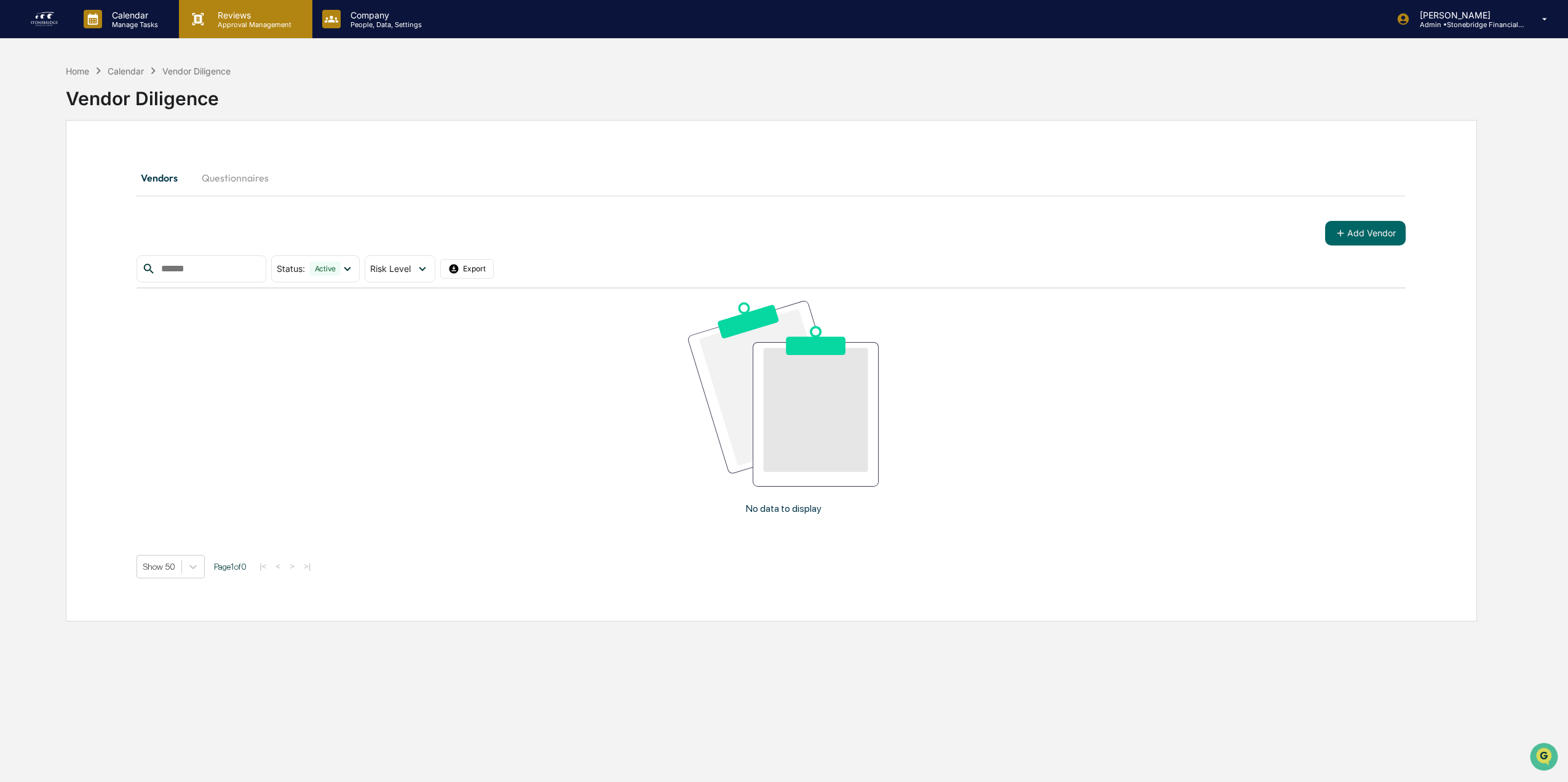
click at [236, 19] on p "Reviews" at bounding box center [253, 15] width 89 height 10
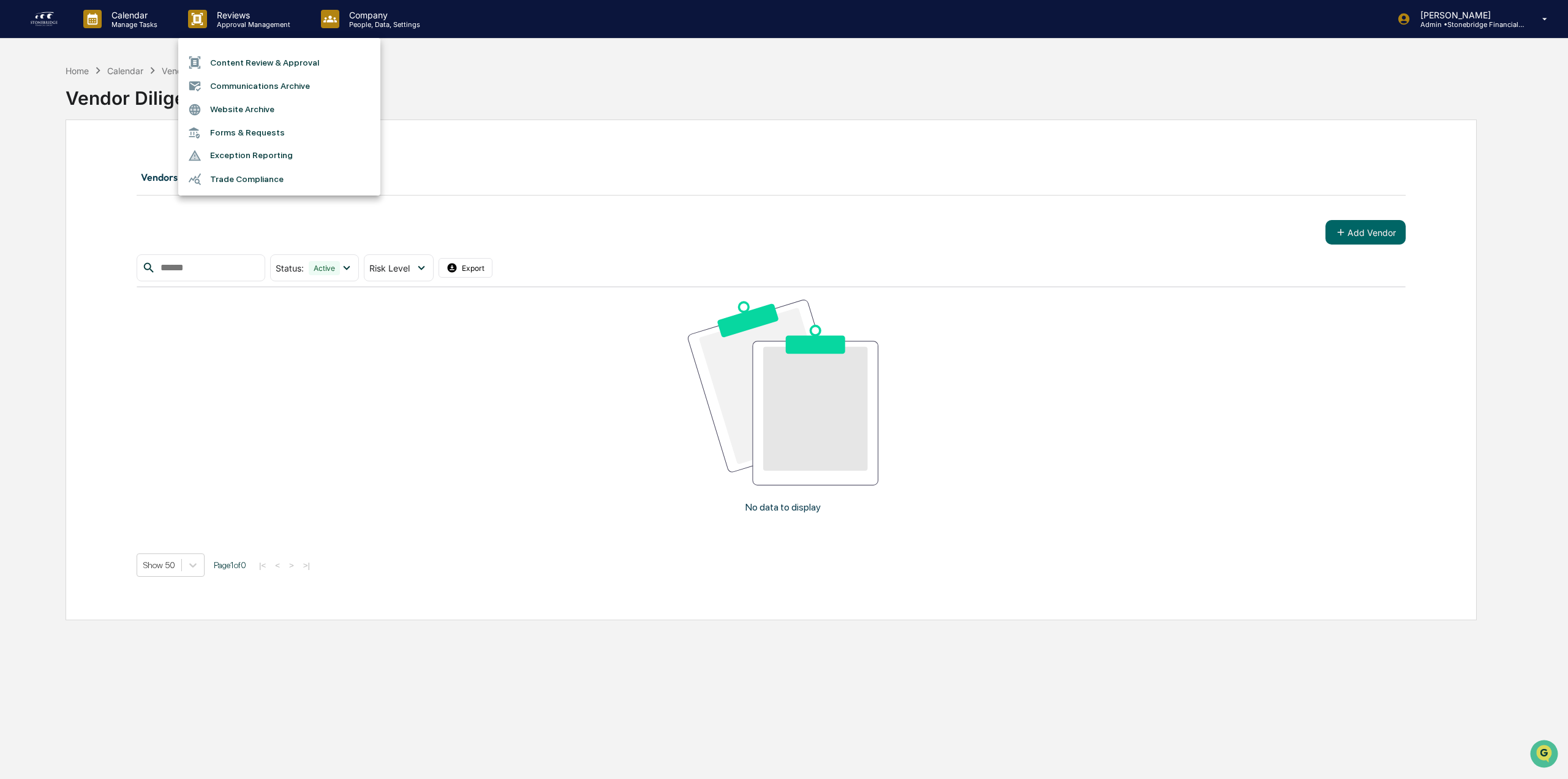
click at [255, 91] on li "Communications Archive" at bounding box center [279, 86] width 202 height 23
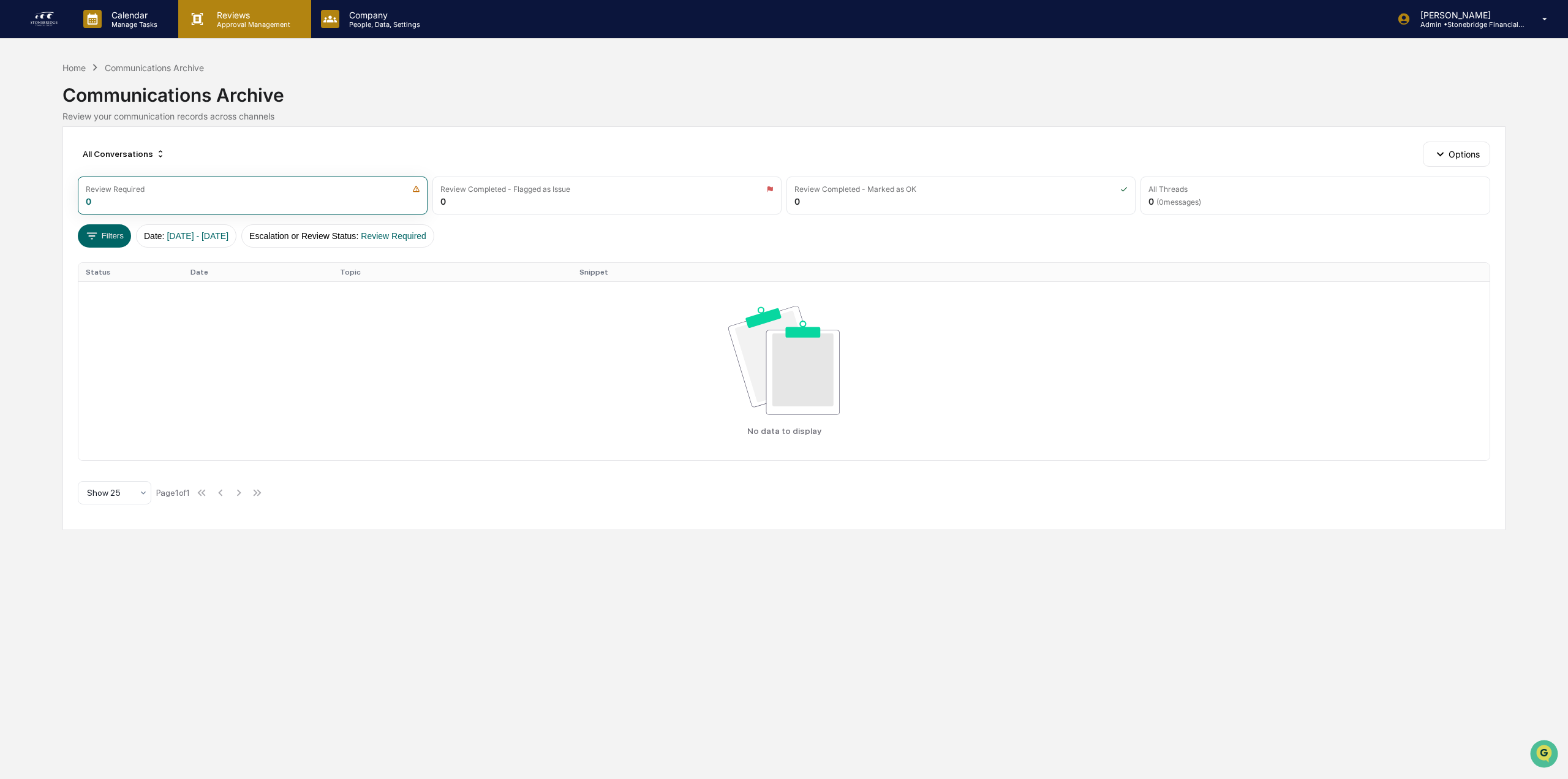
click at [238, 33] on div "Reviews Approval Management" at bounding box center [244, 19] width 132 height 38
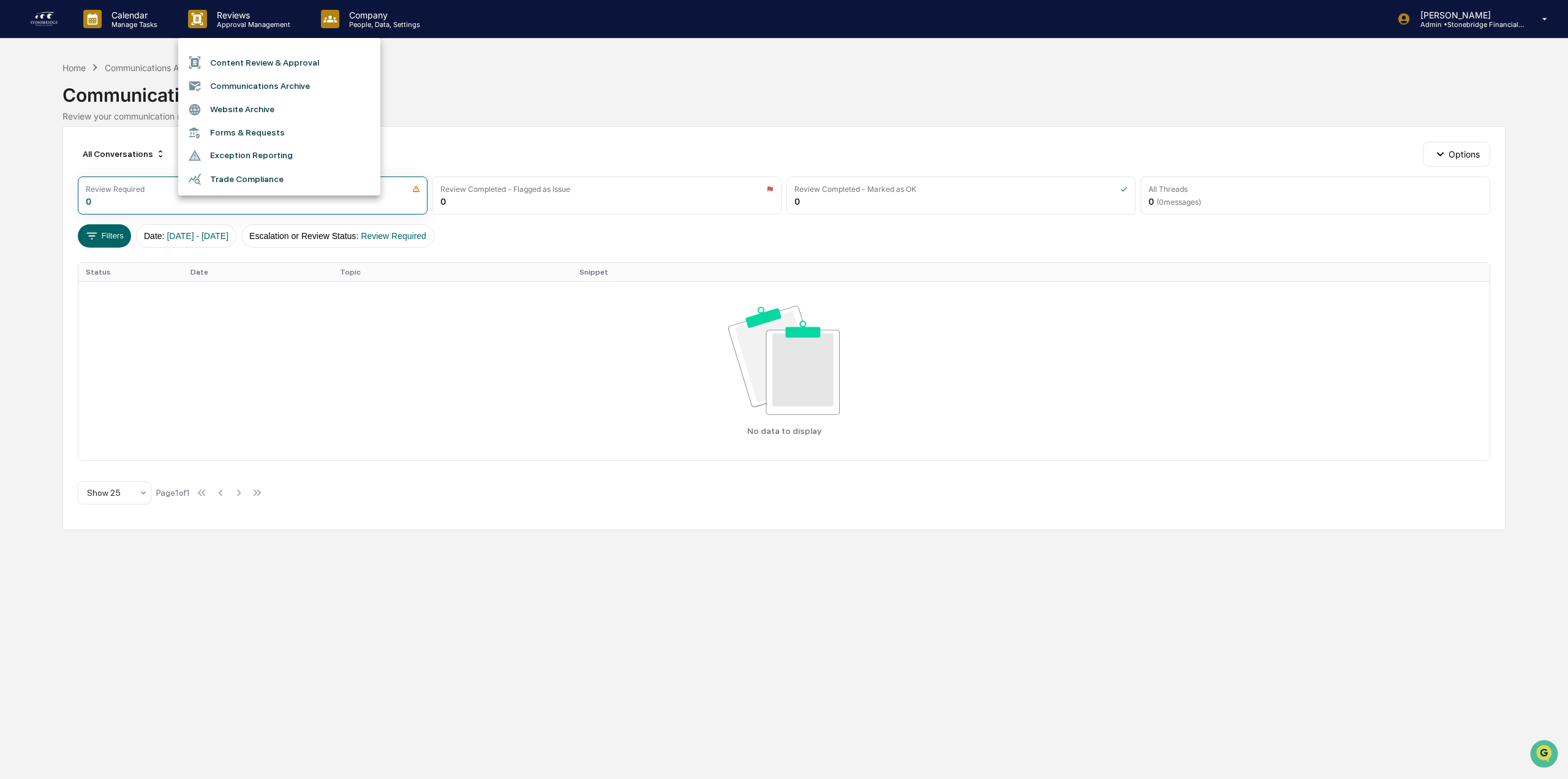
click at [535, 112] on div at bounding box center [784, 390] width 1568 height 779
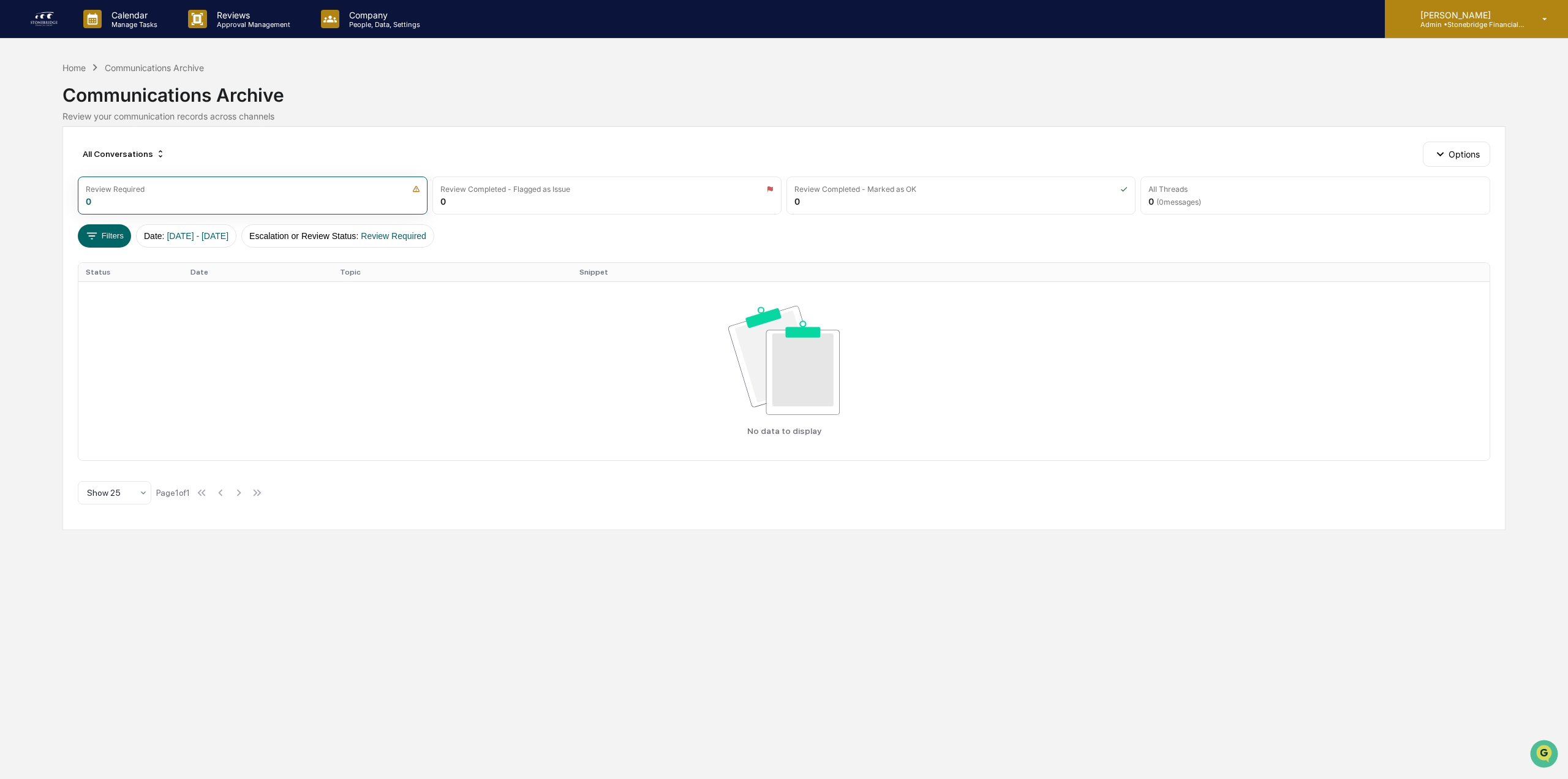
click at [1458, 34] on div "Cody Gehman Admin • Stonebridge Financial Group" at bounding box center [1476, 19] width 183 height 38
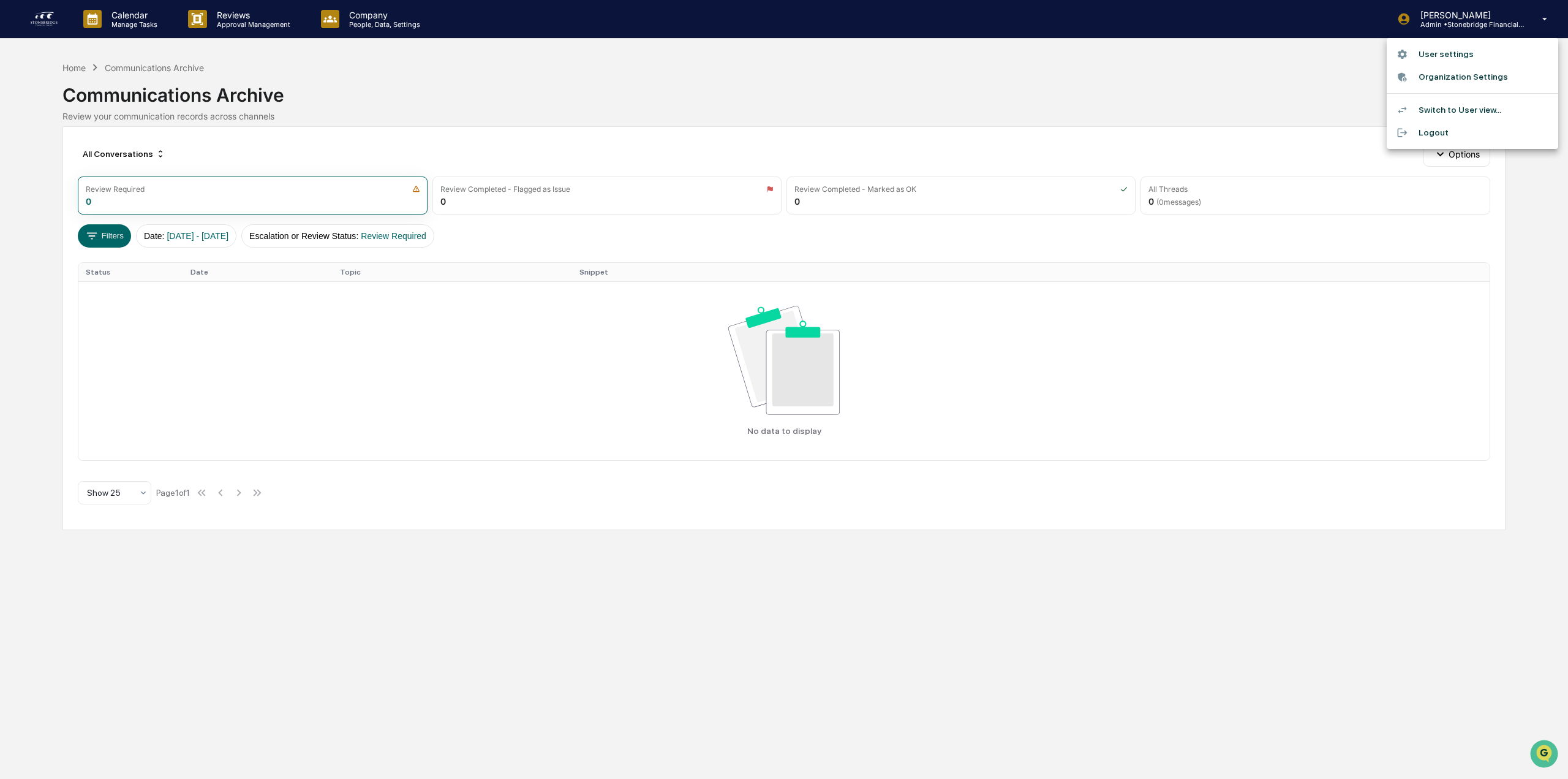
click at [1458, 110] on li "Switch to User view..." at bounding box center [1472, 109] width 171 height 23
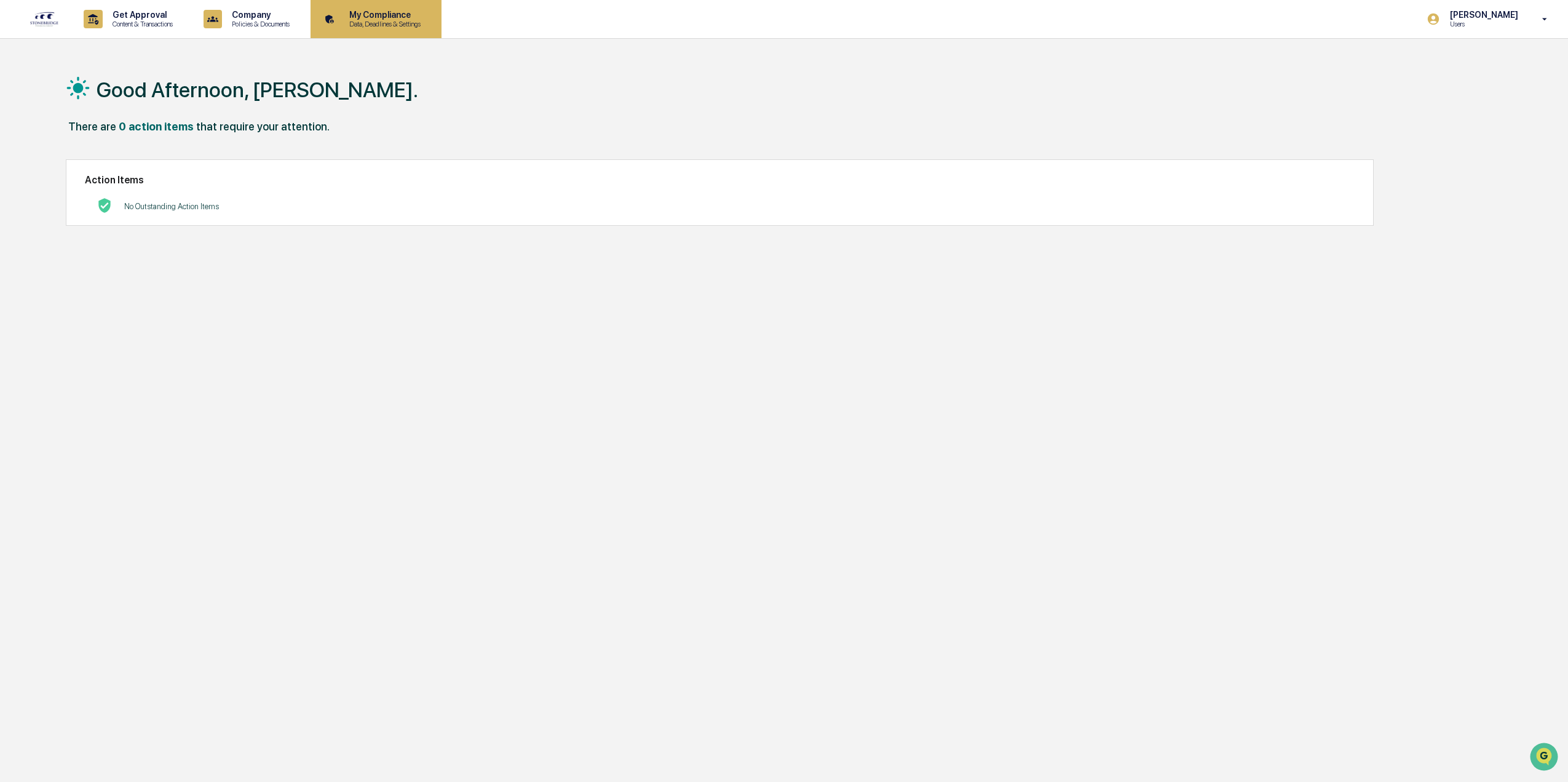
click at [393, 25] on p "Data, Deadlines & Settings" at bounding box center [382, 24] width 87 height 9
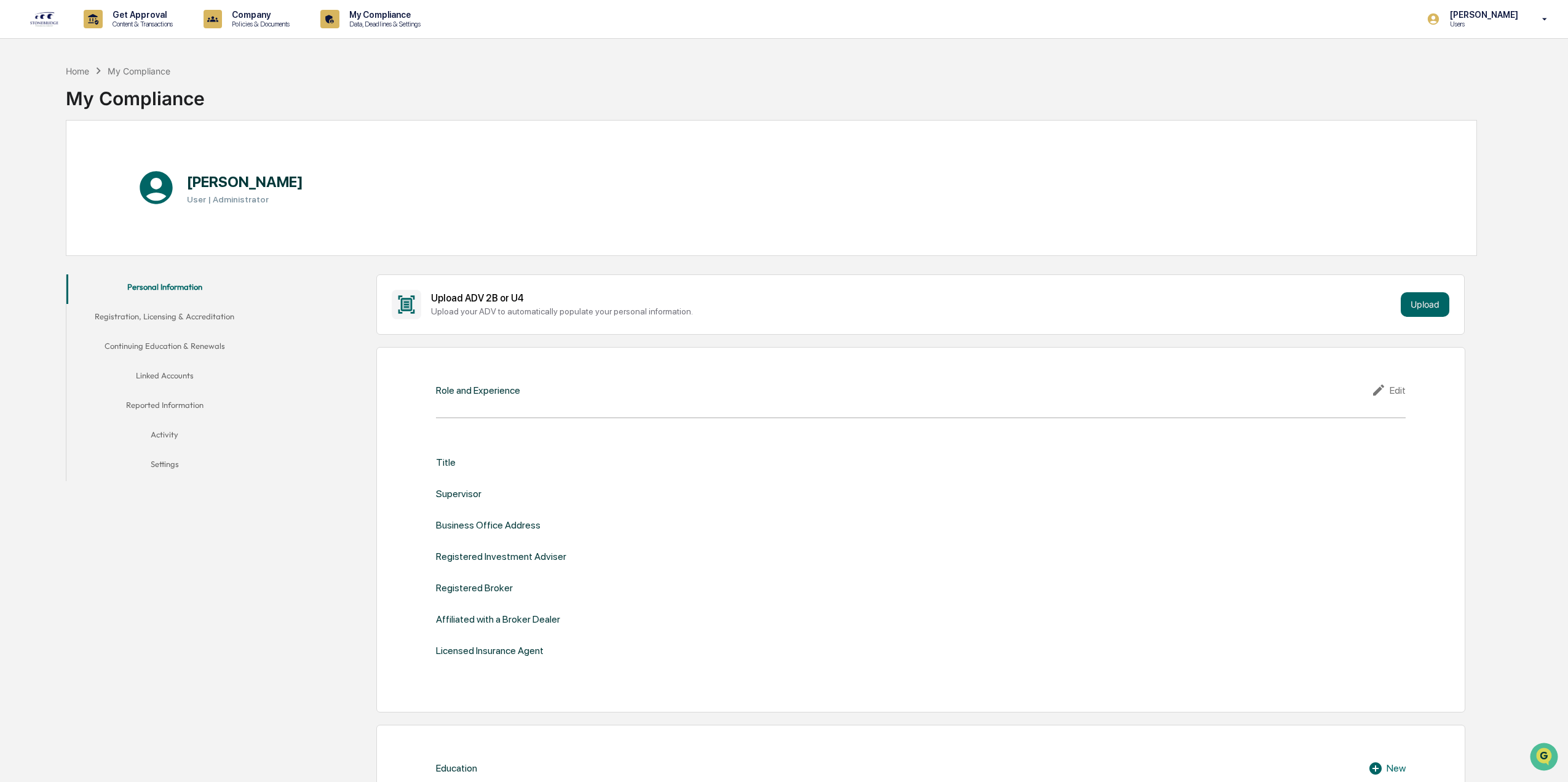
click at [194, 374] on button "Linked Accounts" at bounding box center [165, 378] width 197 height 30
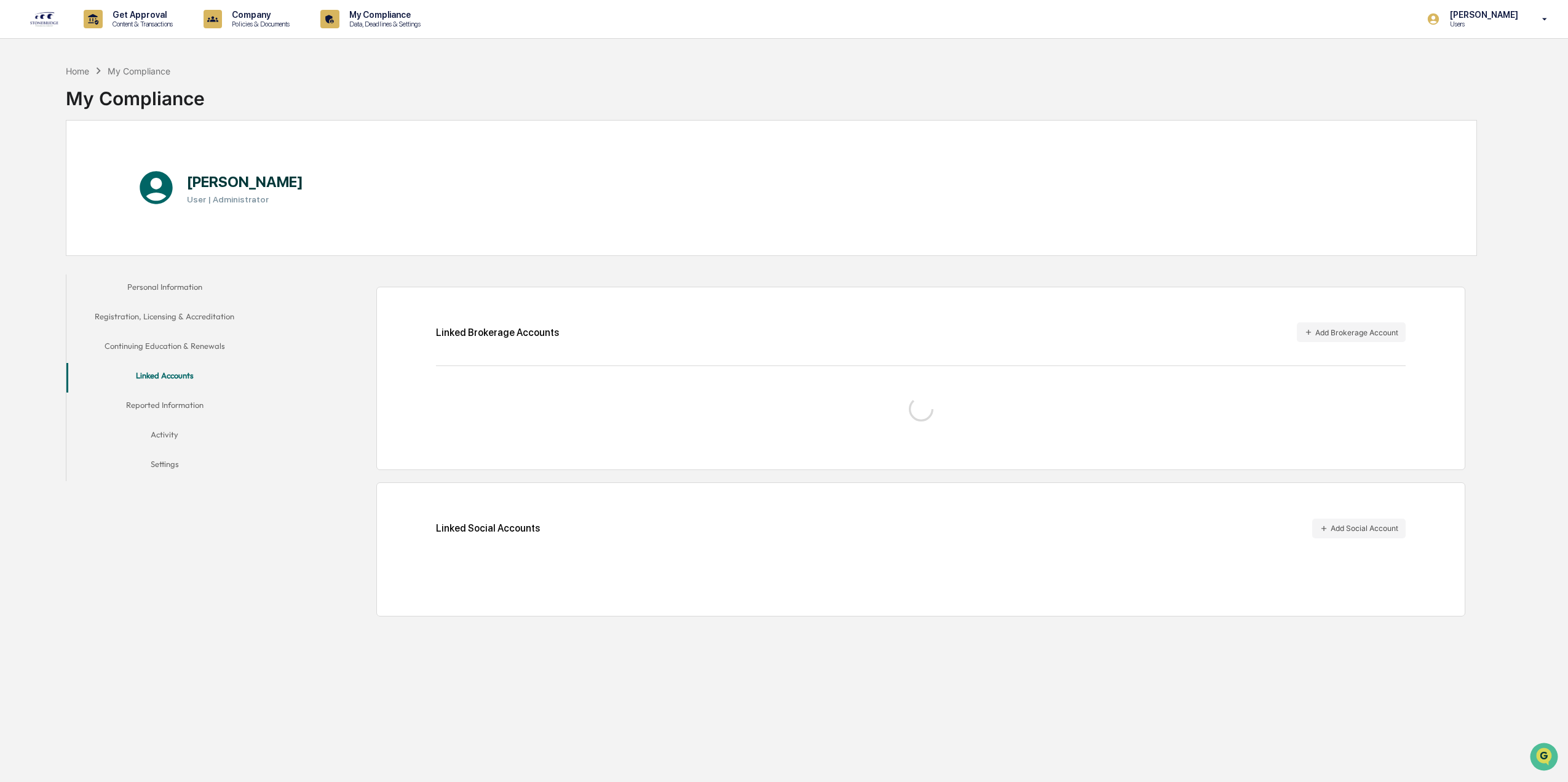
drag, startPoint x: 194, startPoint y: 374, endPoint x: 414, endPoint y: 274, distance: 241.7
click at [414, 274] on div "Linked Brokerage Accounts Add Brokerage Account Linked Social Accounts Add Soci…" at bounding box center [873, 445] width 1208 height 354
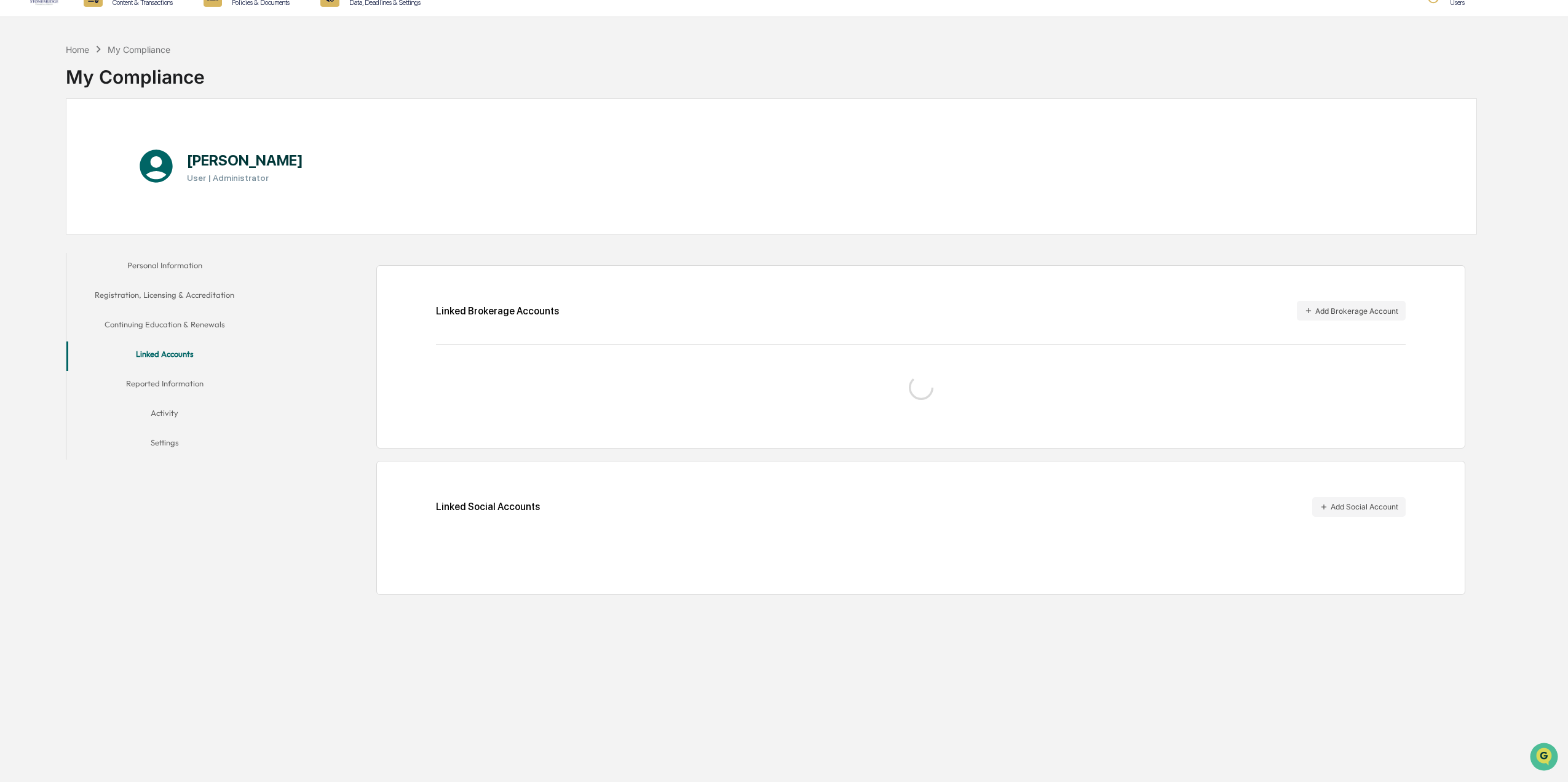
scroll to position [58, 0]
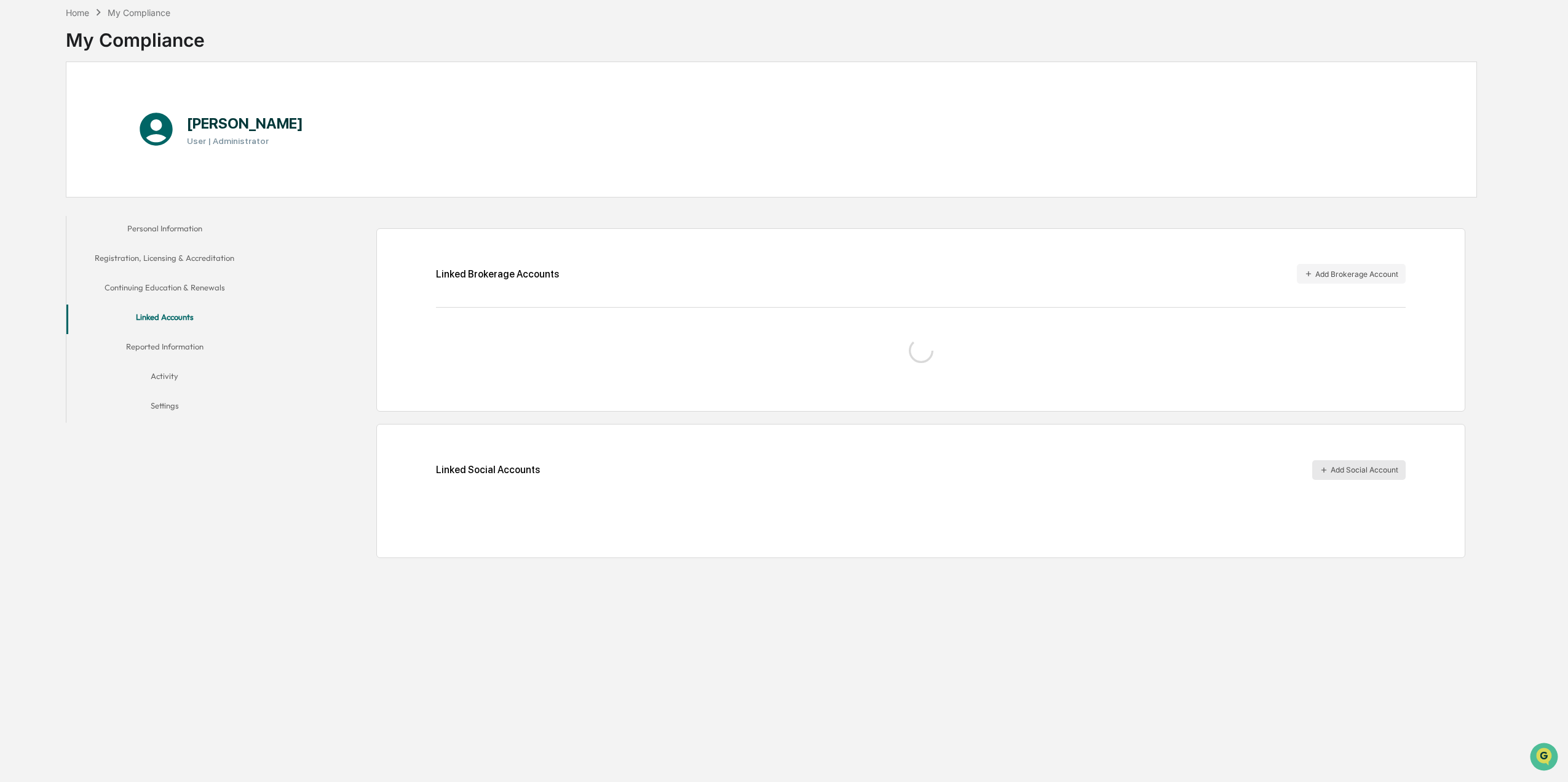
click at [1346, 473] on button "Add Social Account" at bounding box center [1358, 470] width 93 height 20
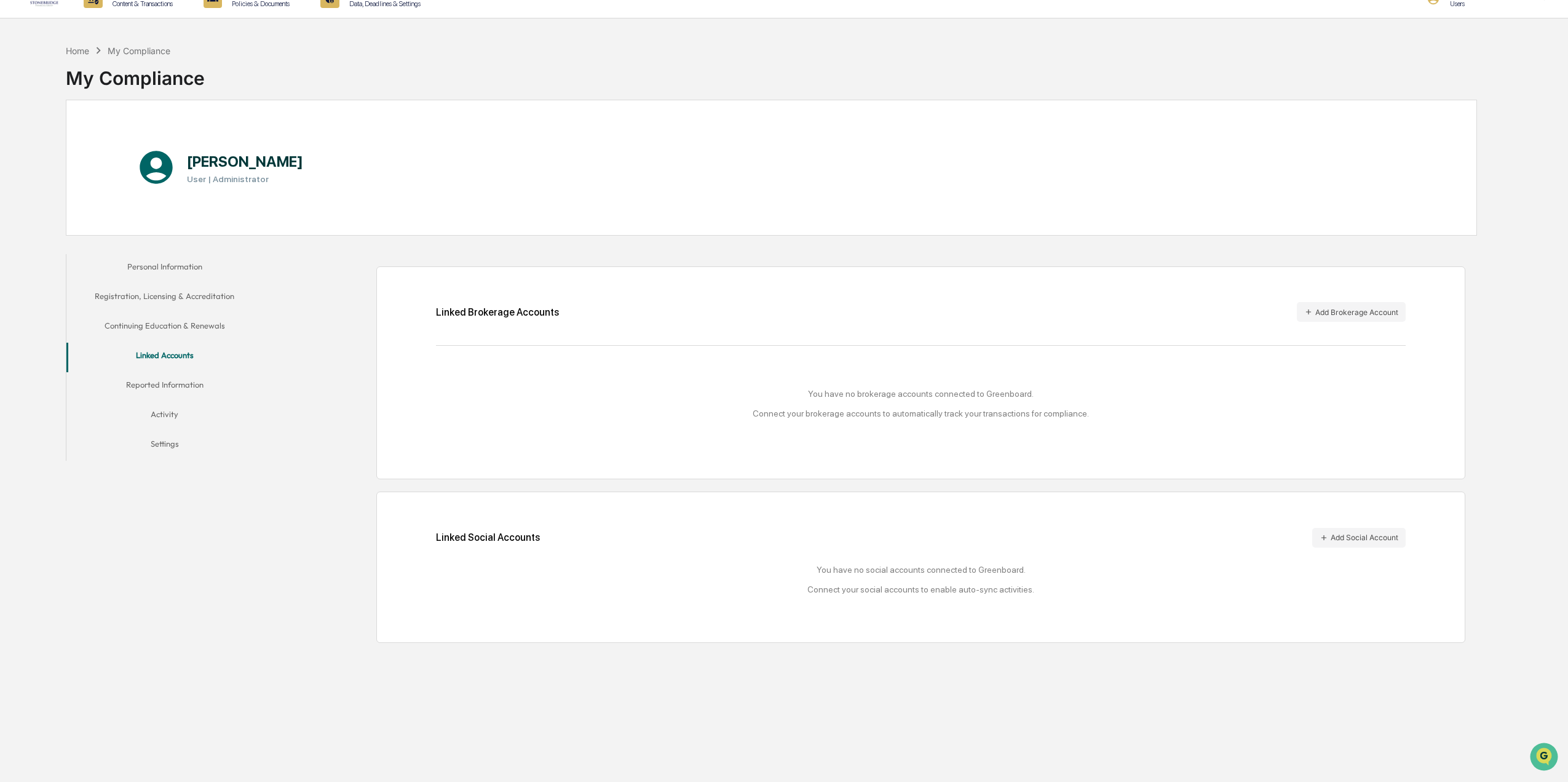
scroll to position [0, 0]
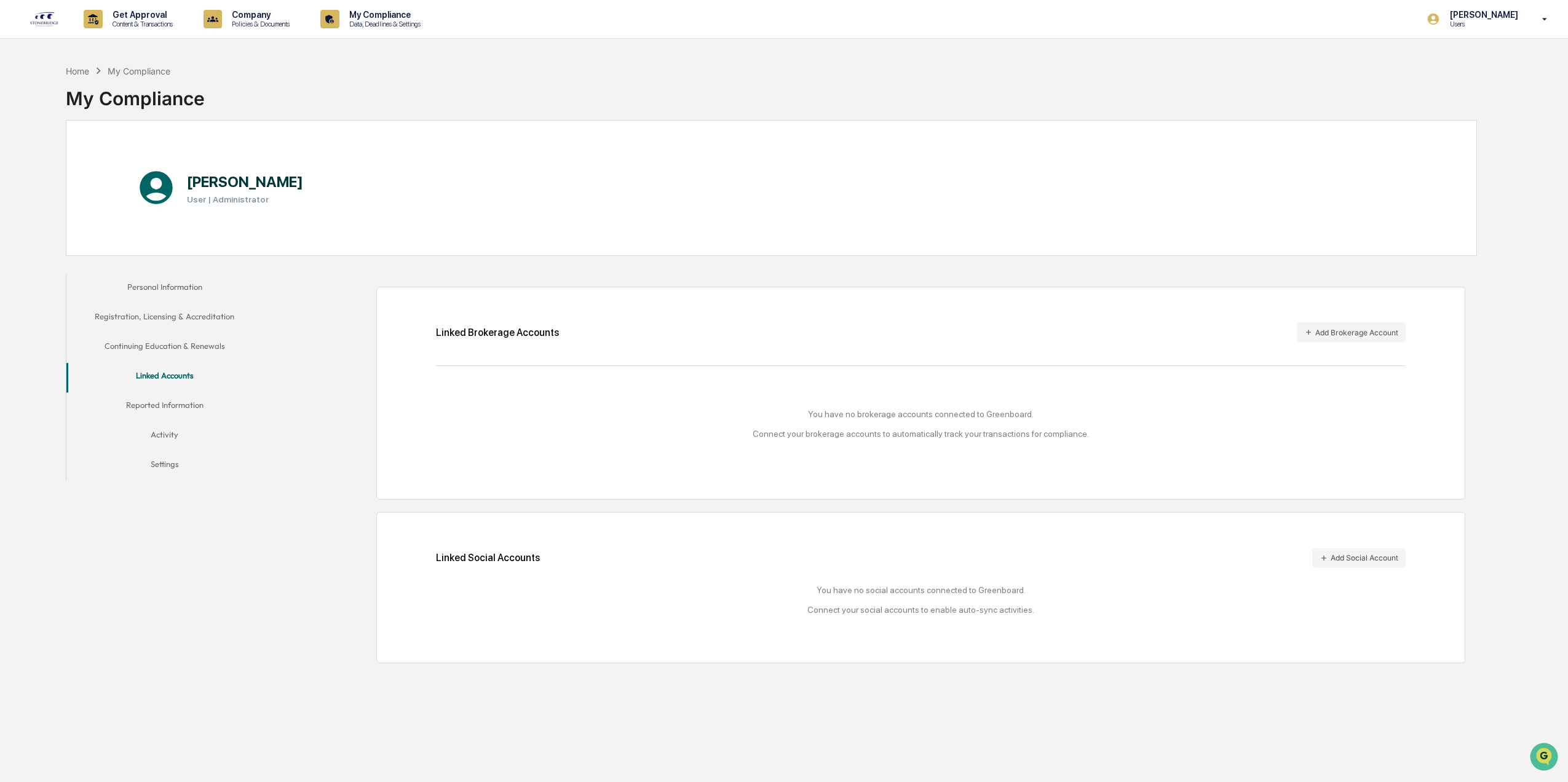
click at [44, 16] on img at bounding box center [45, 19] width 30 height 16
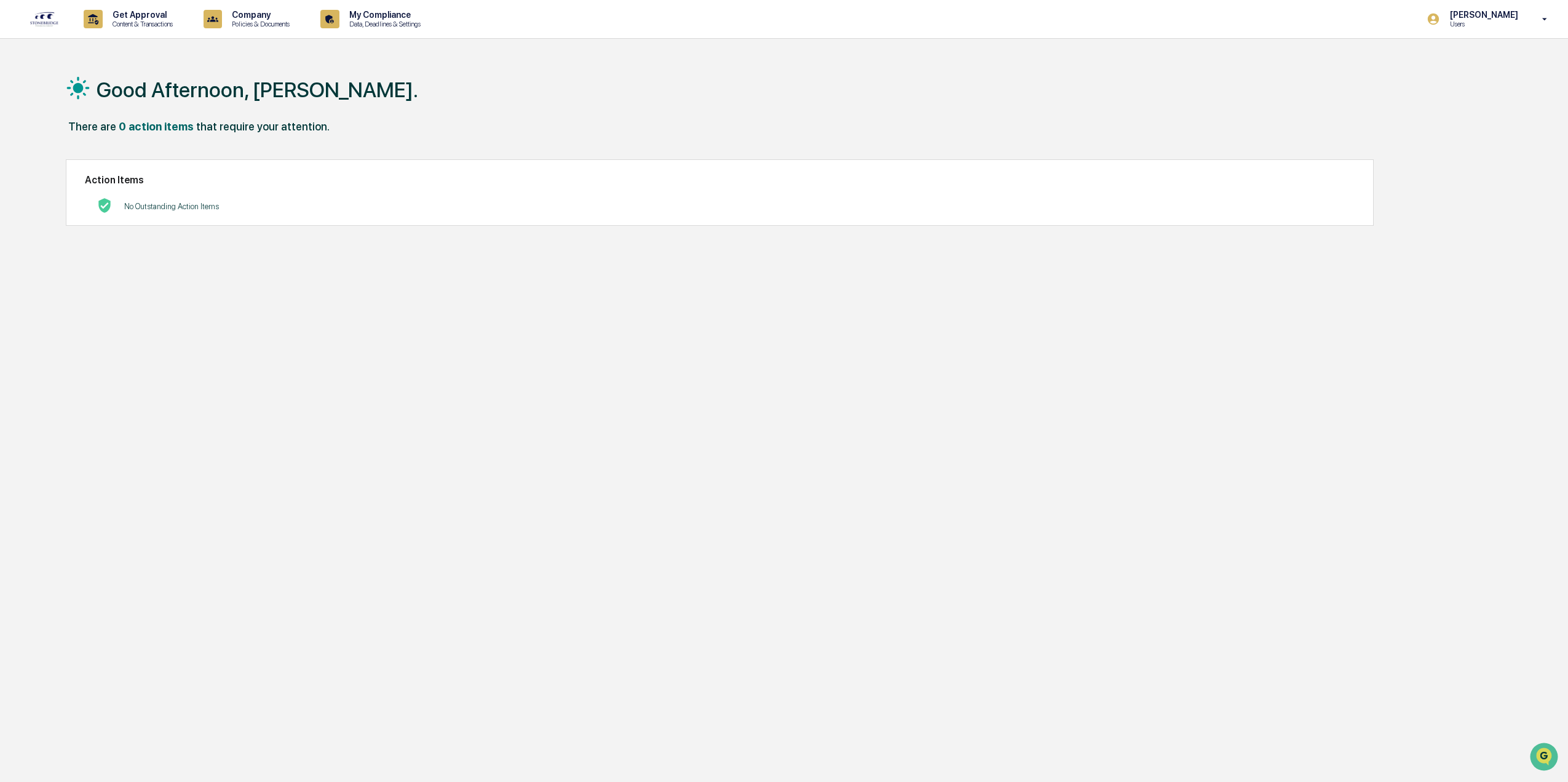
click at [54, 16] on img at bounding box center [45, 19] width 30 height 16
click at [86, 13] on icon at bounding box center [93, 20] width 19 height 19
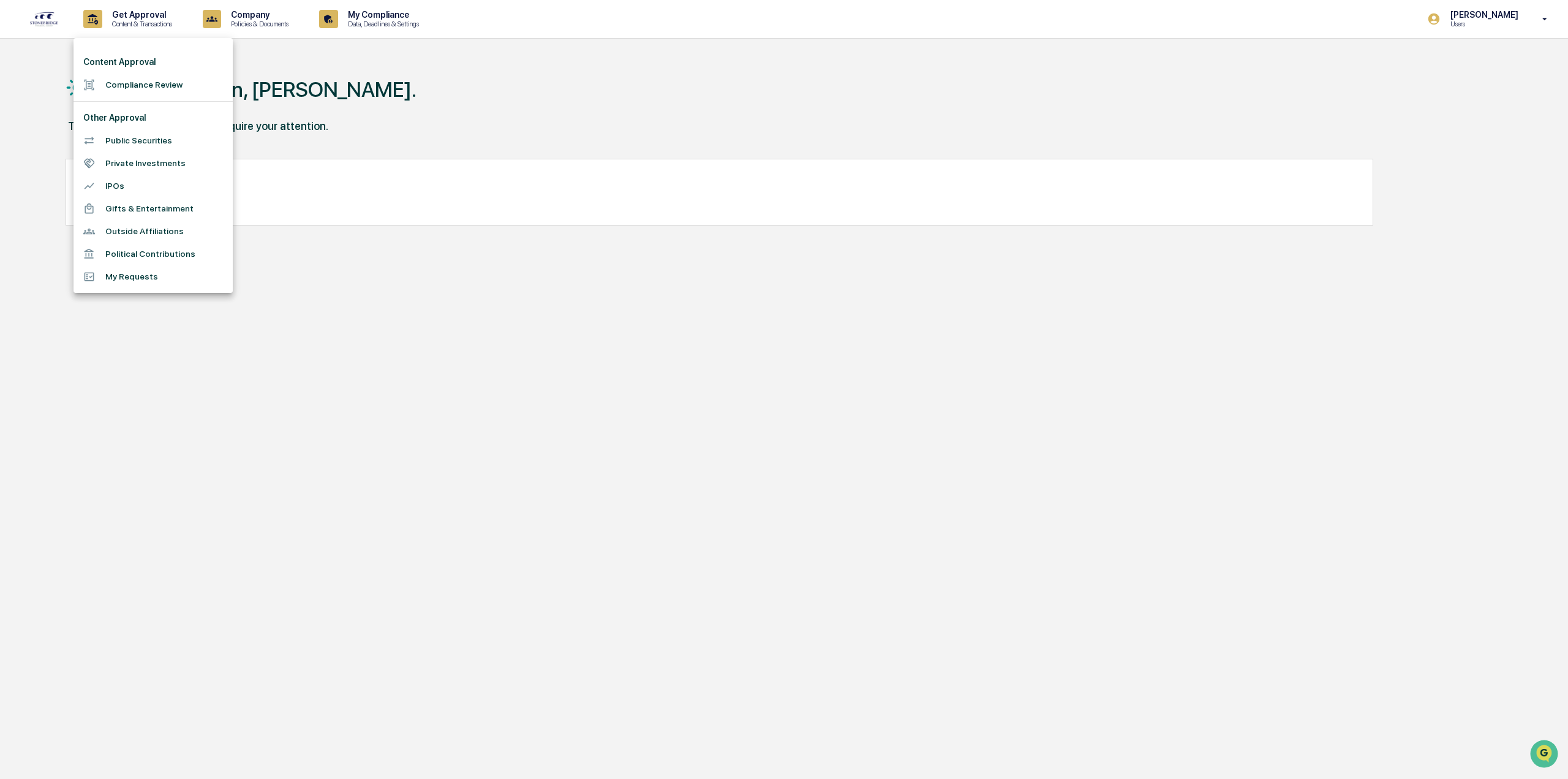
click at [946, 146] on div at bounding box center [784, 390] width 1568 height 779
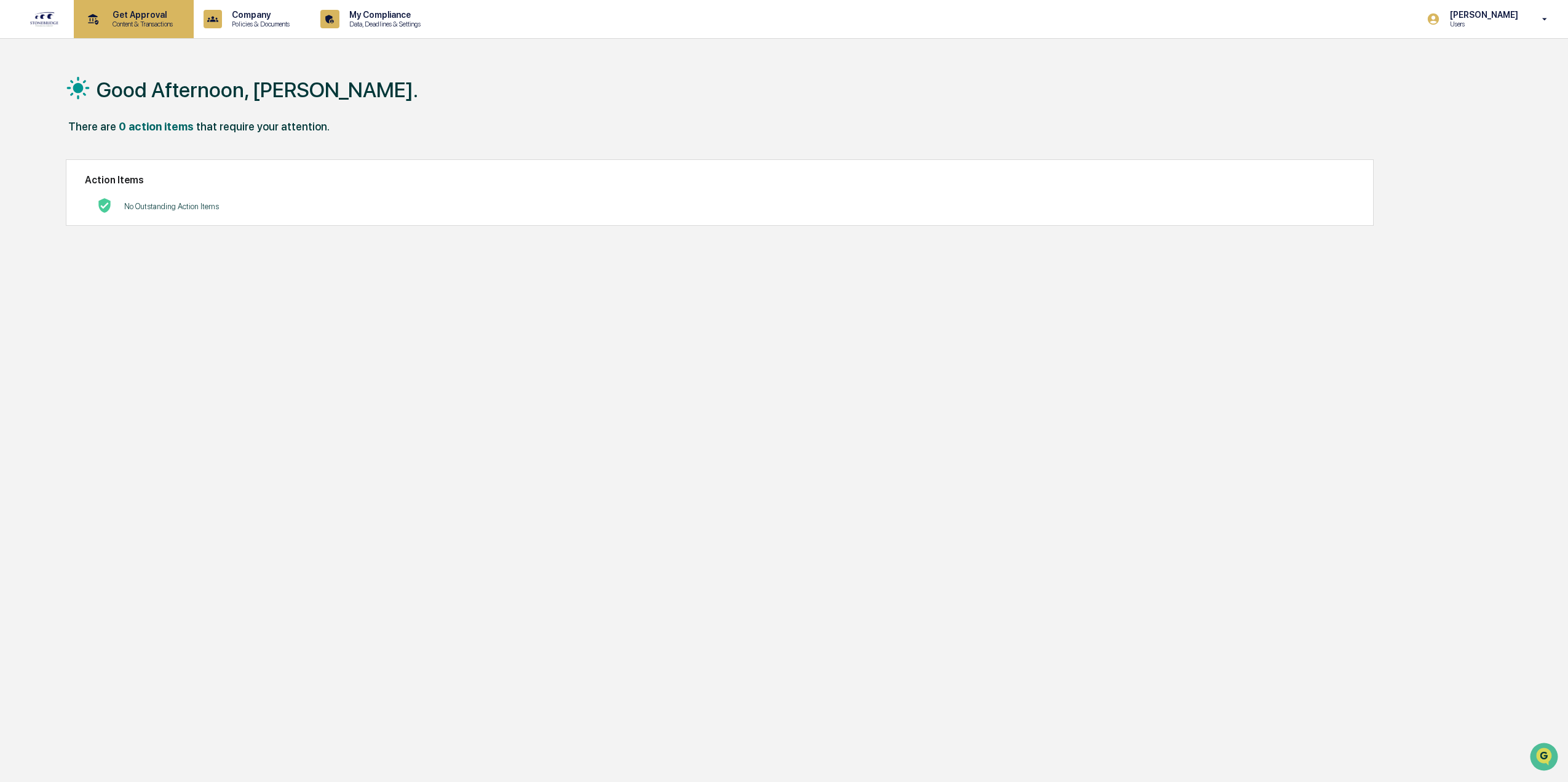
click at [144, 35] on div "Get Approval Content & Transactions" at bounding box center [132, 19] width 108 height 38
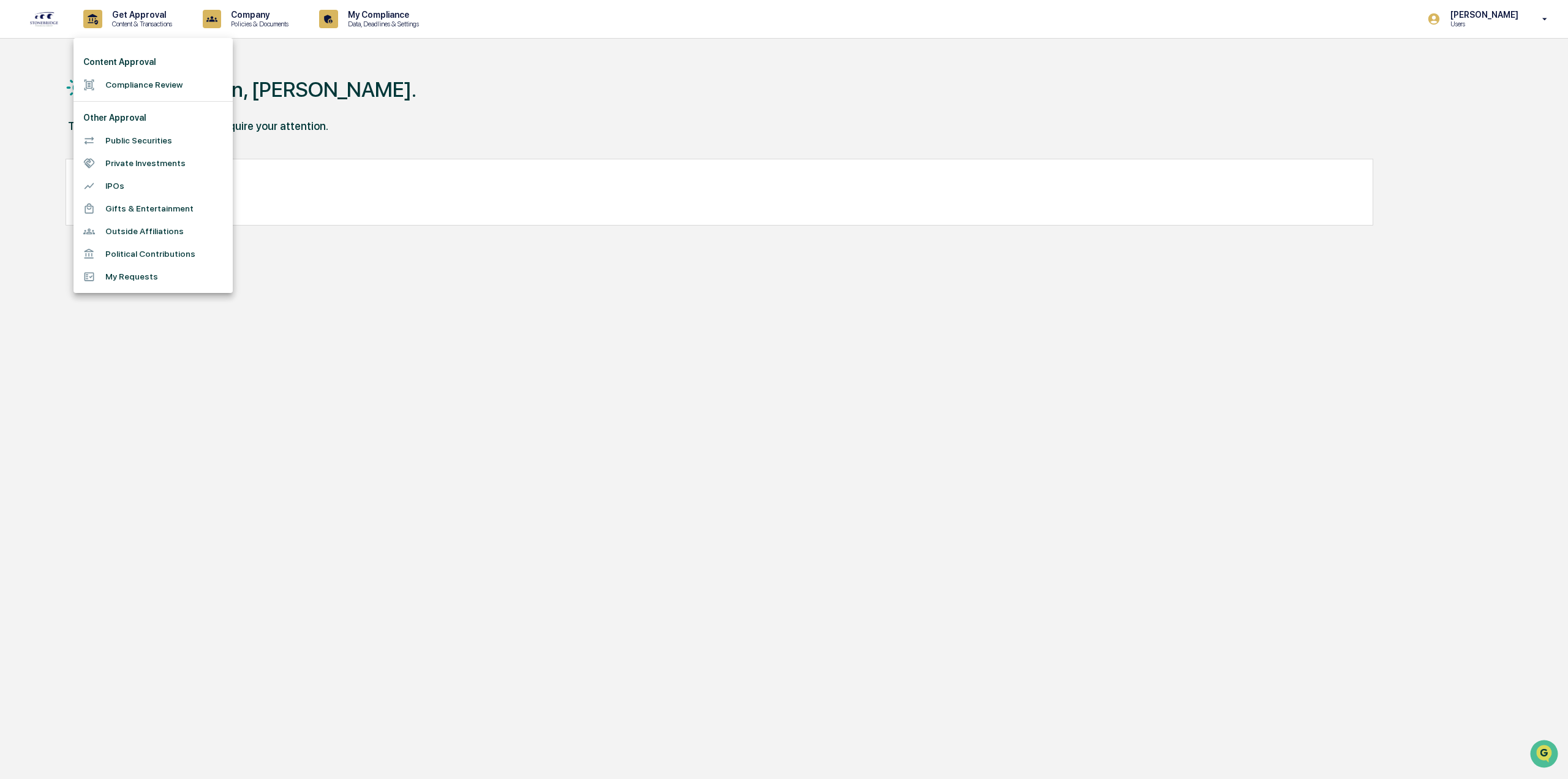
click at [186, 215] on li "Gifts & Entertainment" at bounding box center [153, 208] width 159 height 23
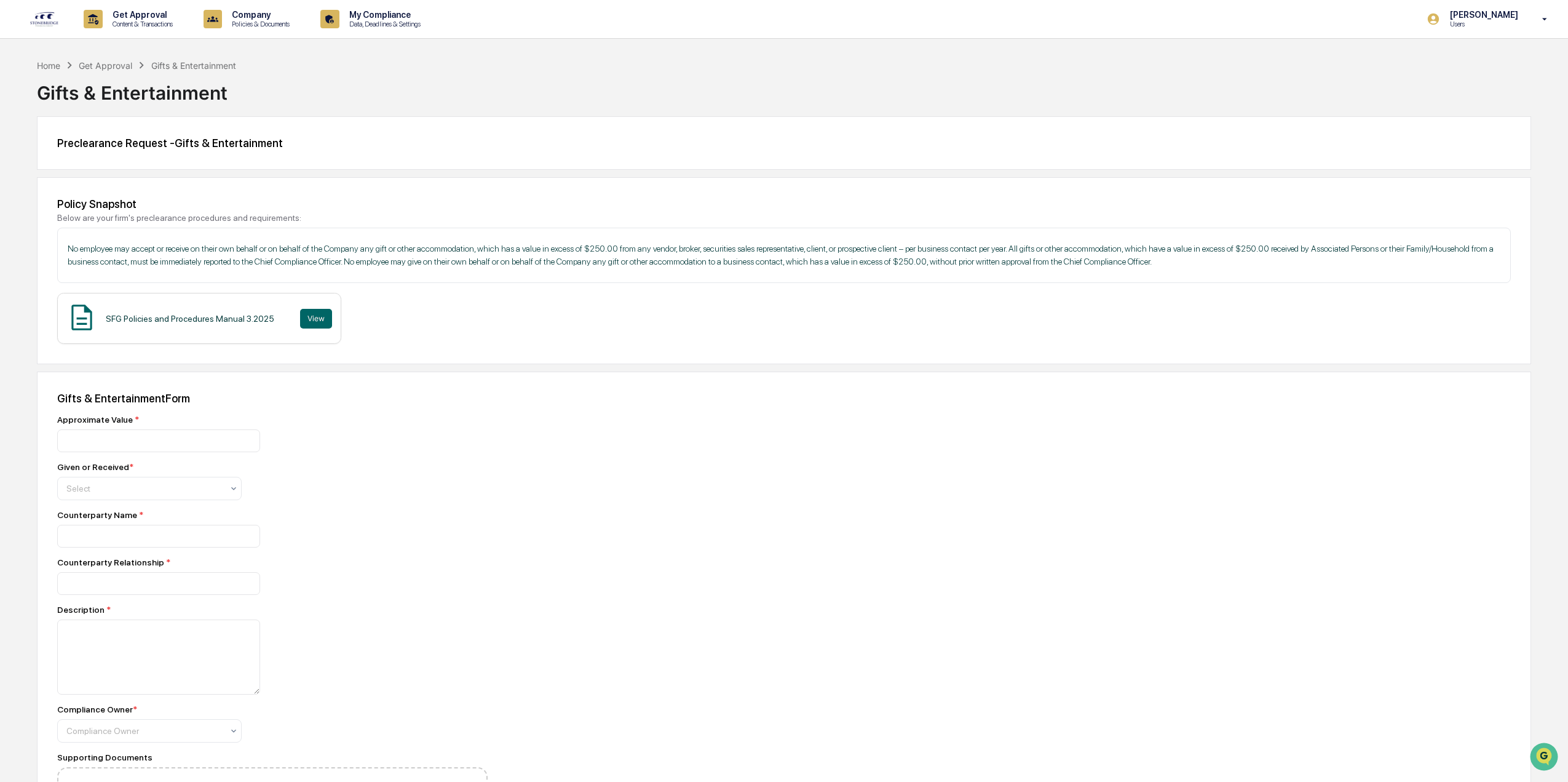
click at [130, 40] on div "Get Approval Content & Transactions Company Policies & Documents My Compliance …" at bounding box center [784, 451] width 1568 height 903
click at [126, 27] on p "Content & Transactions" at bounding box center [140, 24] width 76 height 9
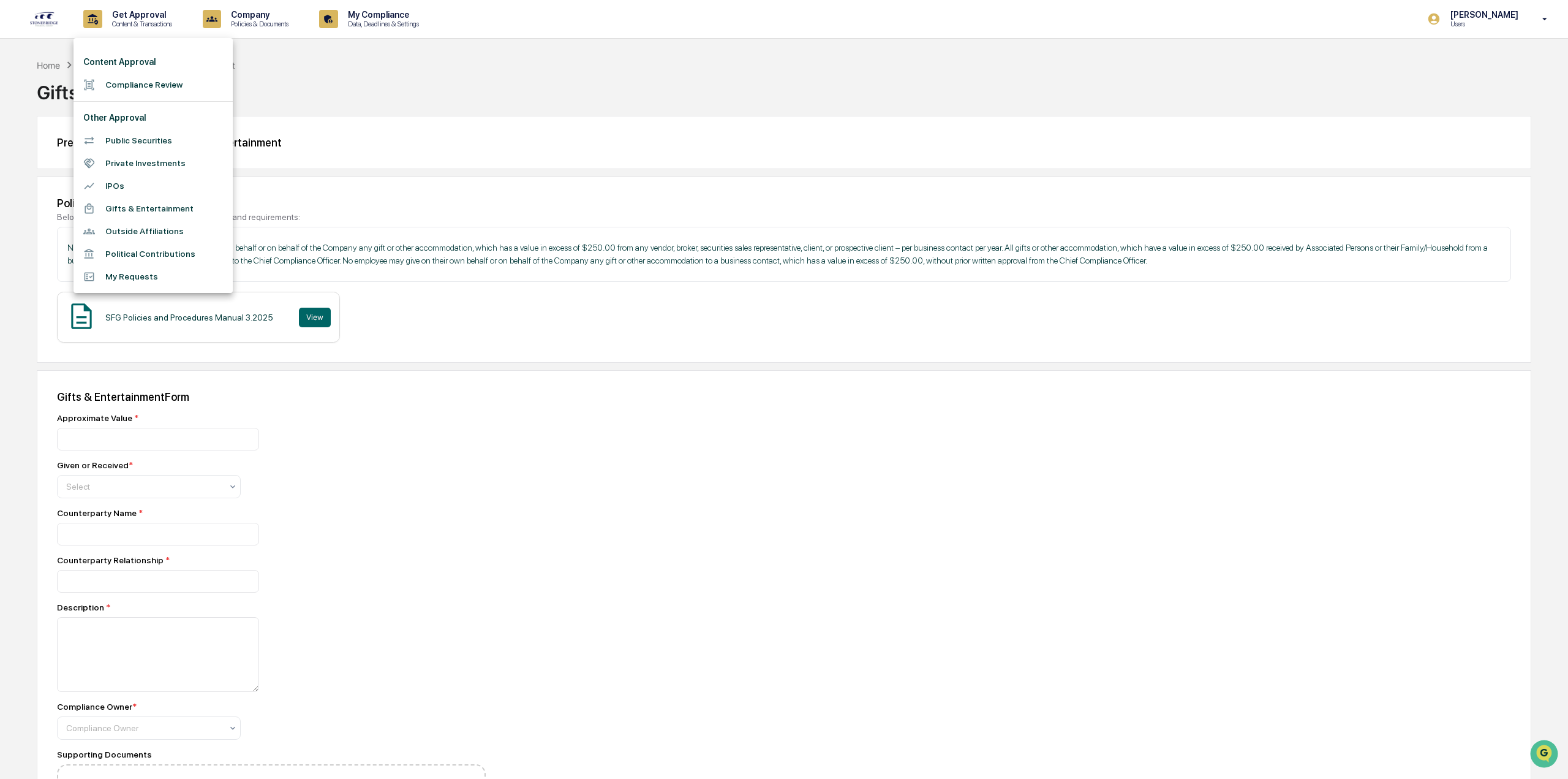
click at [409, 174] on div at bounding box center [784, 390] width 1568 height 779
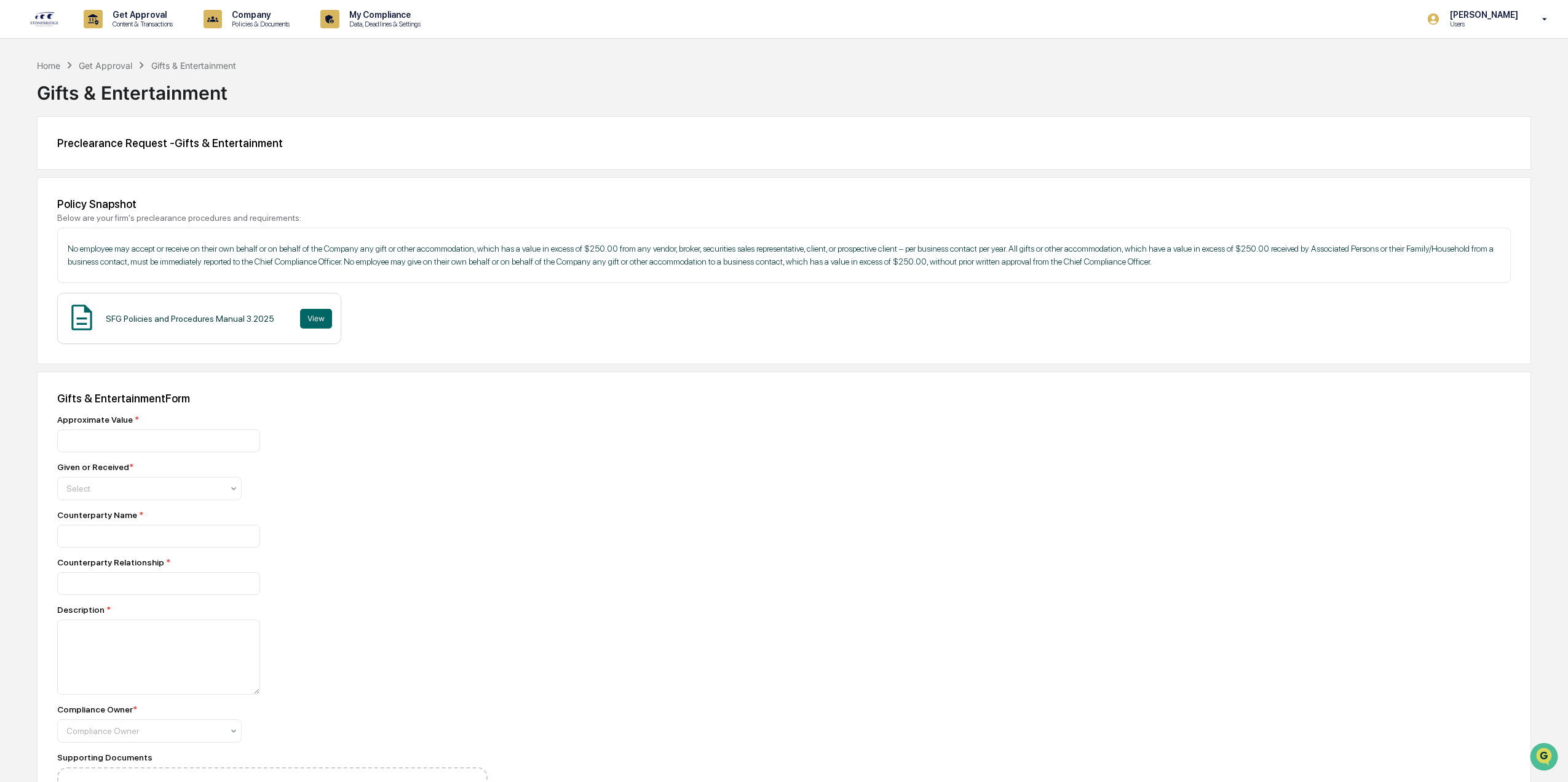
click at [28, 14] on div "Get Approval Content & Transactions Company Policies & Documents My Compliance …" at bounding box center [784, 19] width 1568 height 38
click at [41, 16] on img at bounding box center [45, 19] width 30 height 16
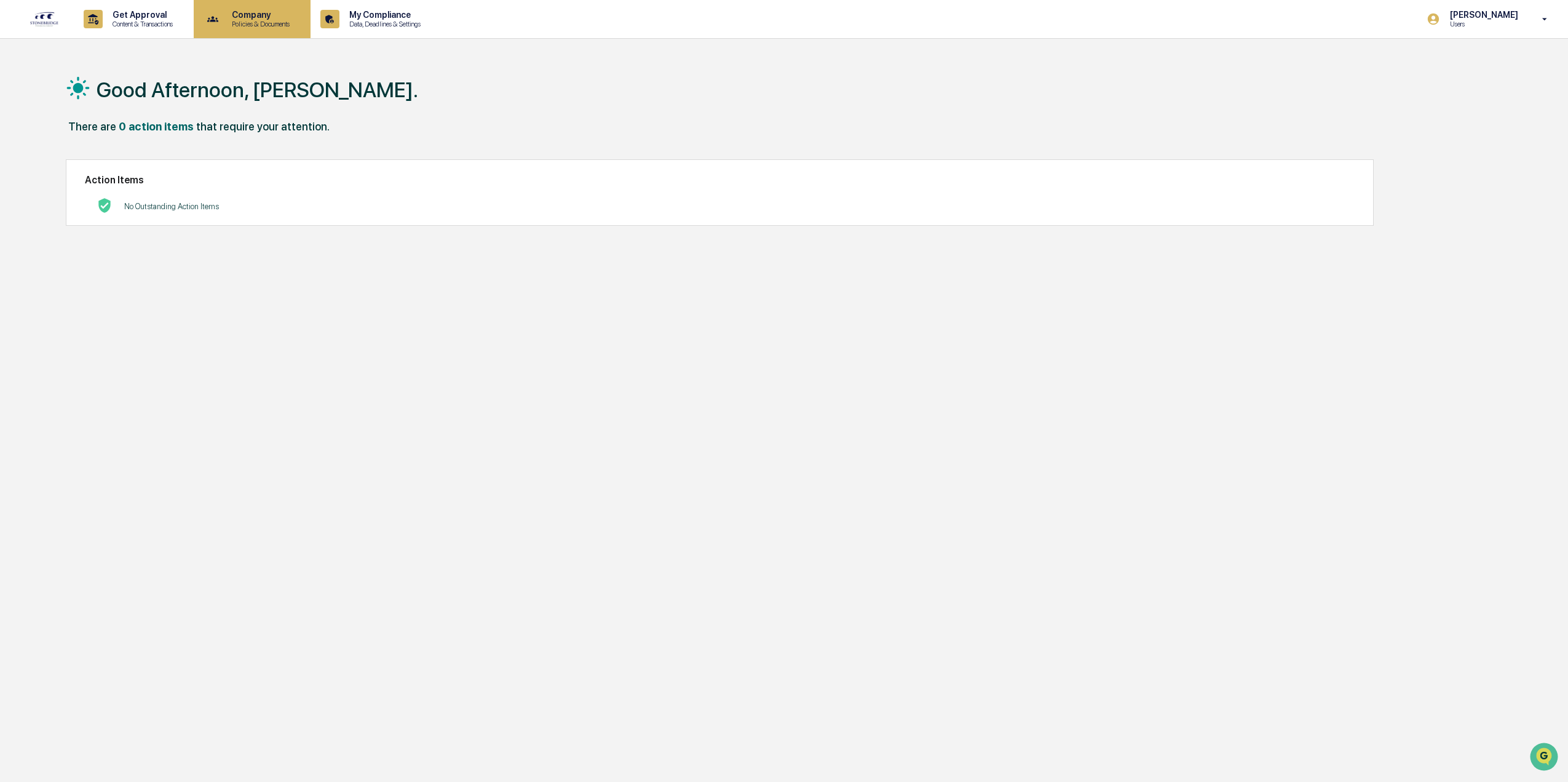
click at [276, 30] on div "Company Policies & Documents" at bounding box center [251, 19] width 105 height 38
click at [1535, 20] on div at bounding box center [787, 391] width 1574 height 782
click at [1511, 24] on p "Users" at bounding box center [1482, 24] width 84 height 9
click at [1456, 58] on li "Switch to Admin view..." at bounding box center [1478, 62] width 172 height 23
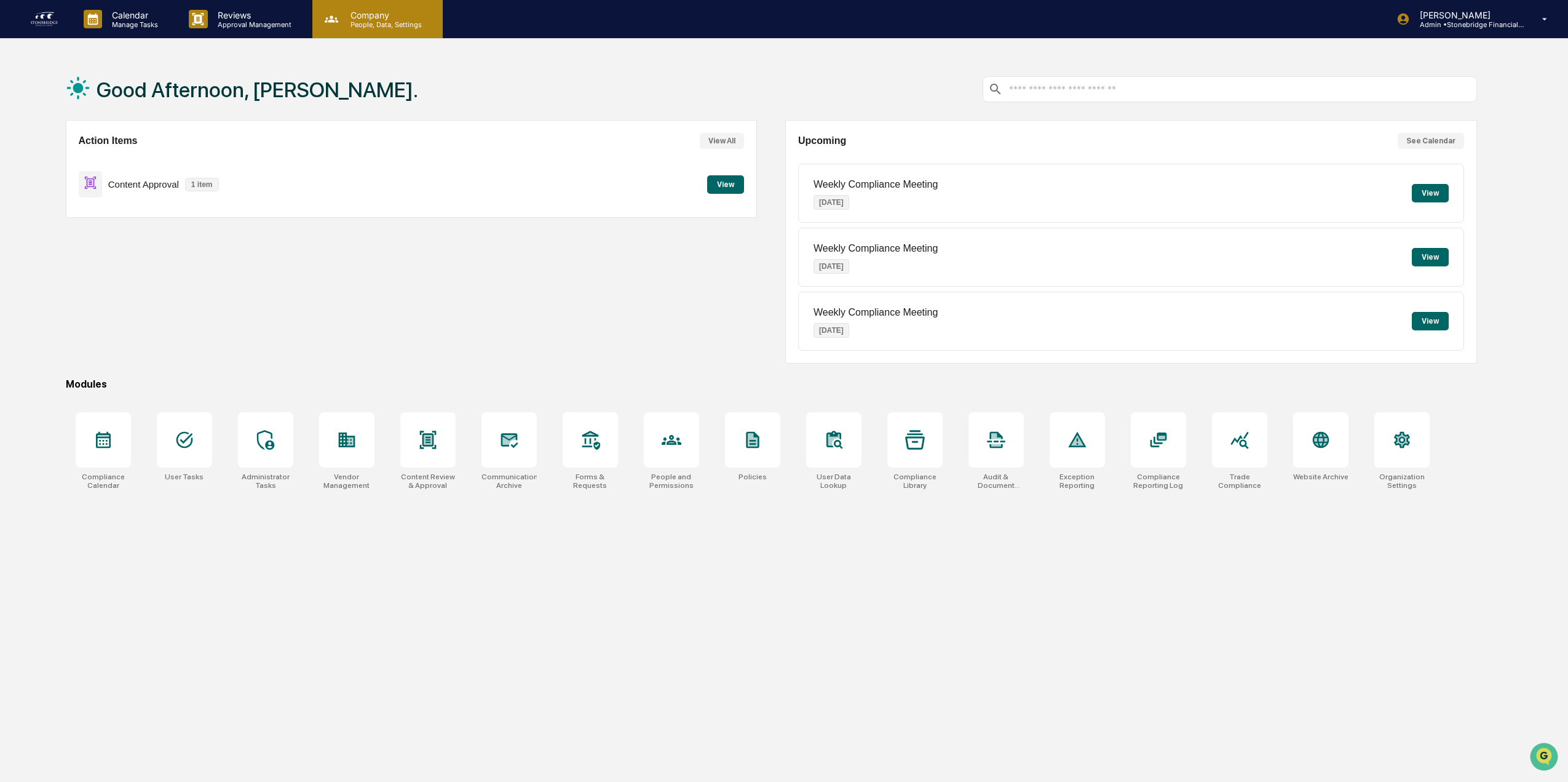
click at [360, 27] on p "People, Data, Settings" at bounding box center [384, 24] width 87 height 9
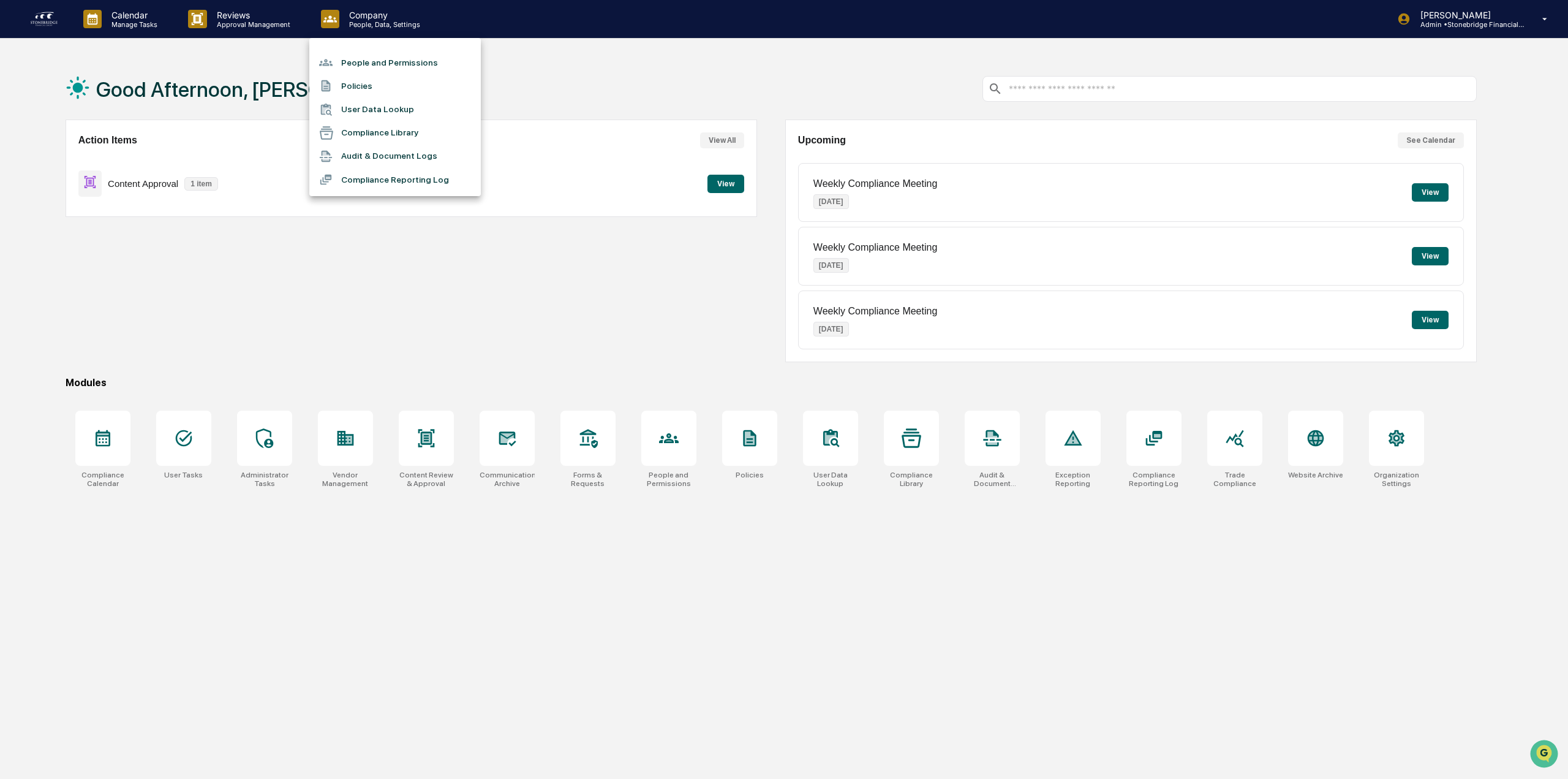
click at [303, 30] on div at bounding box center [784, 390] width 1568 height 779
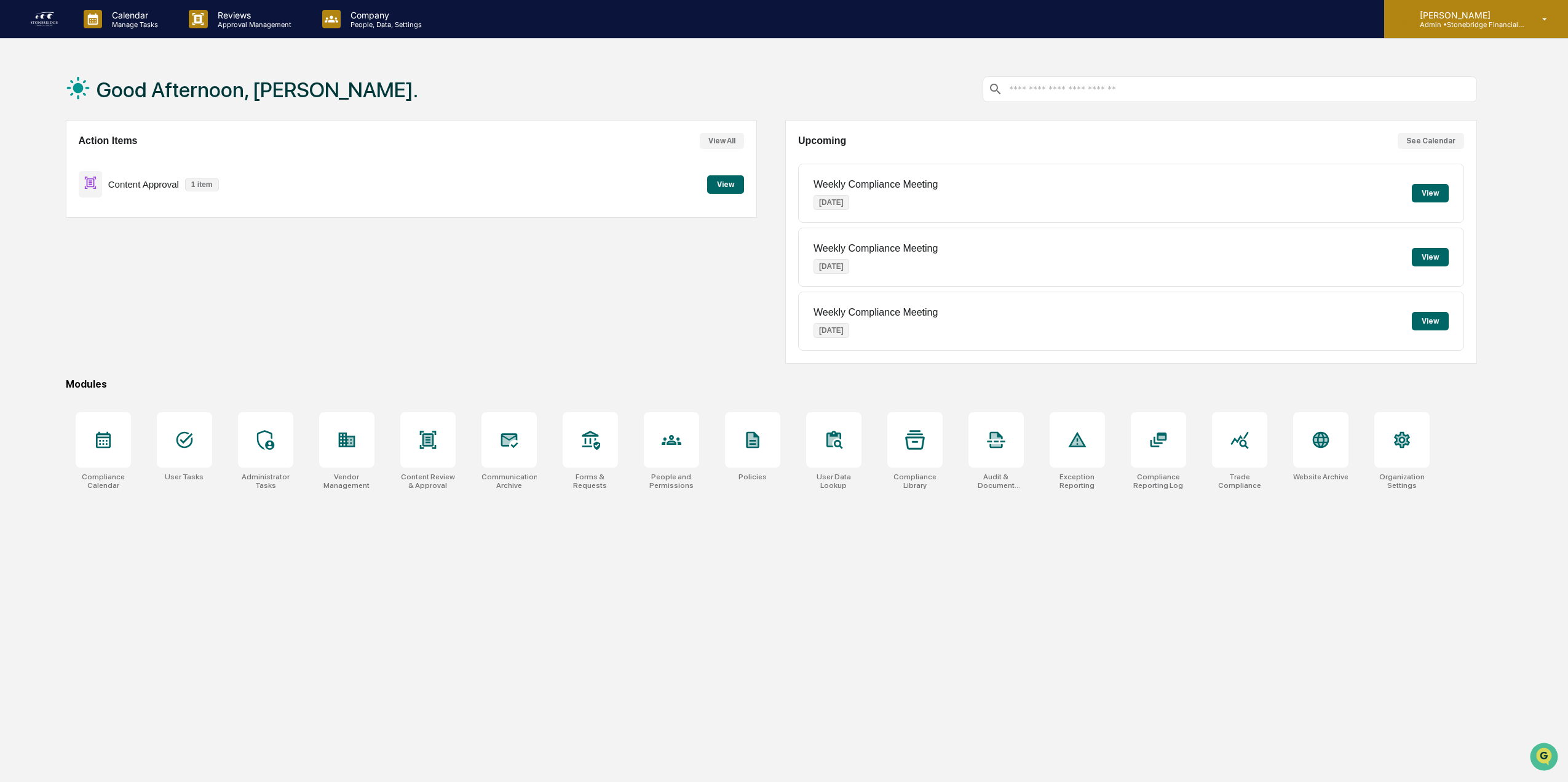
click at [1449, 22] on p "Admin • Stonebridge Financial Group" at bounding box center [1468, 24] width 115 height 9
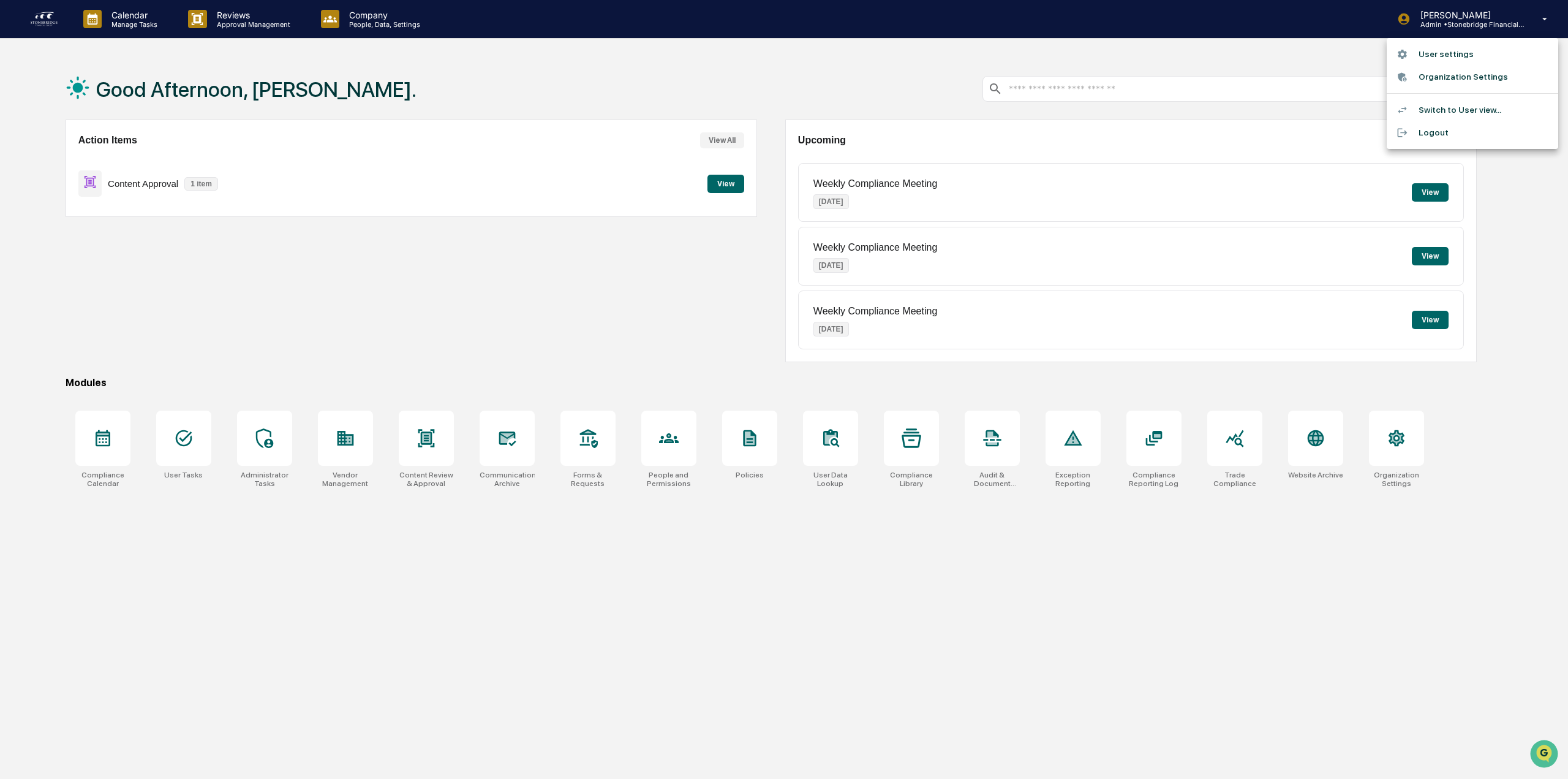
click at [1444, 77] on li "Organization Settings" at bounding box center [1472, 77] width 171 height 23
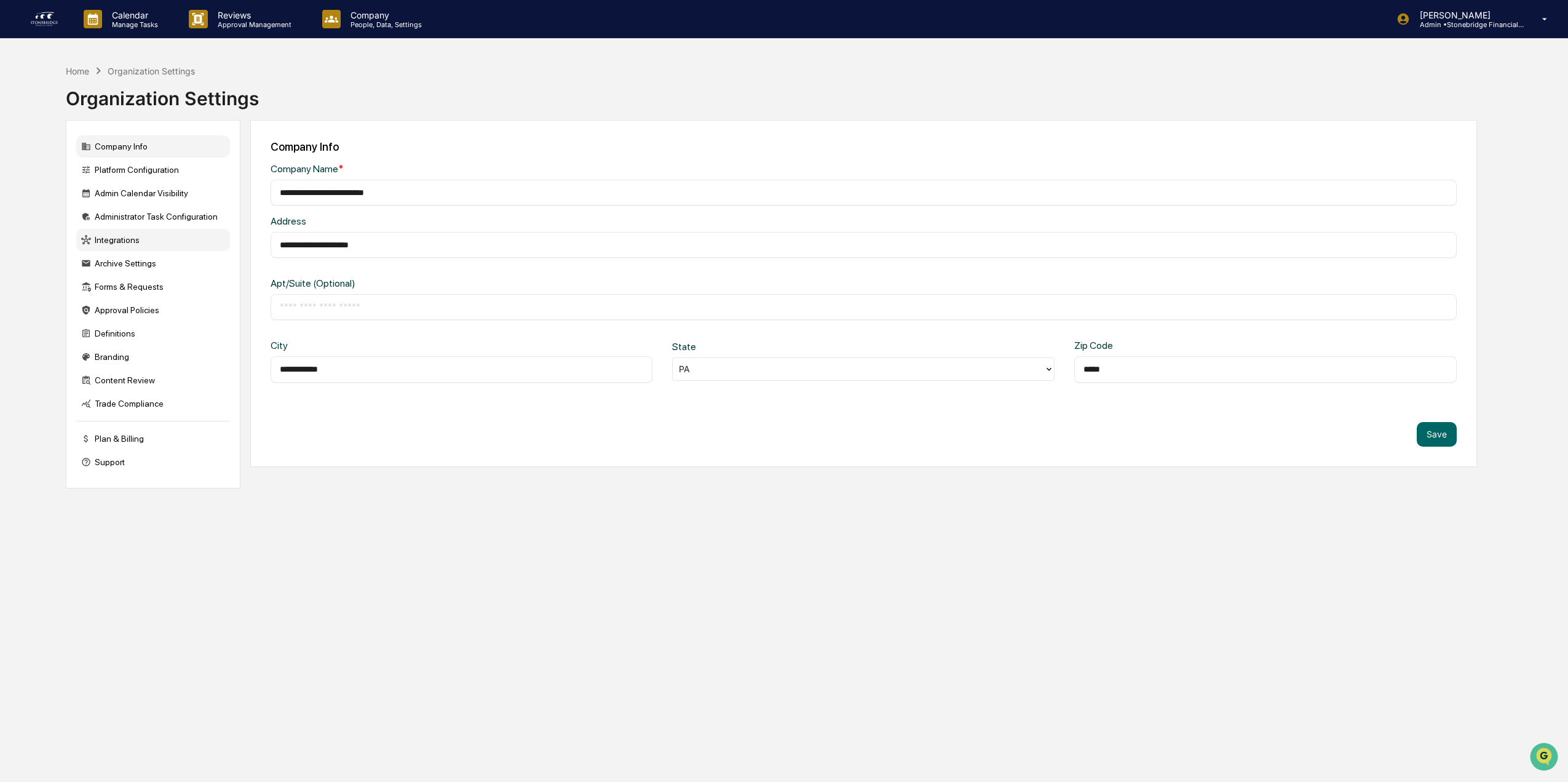
click at [112, 236] on div "Integrations" at bounding box center [153, 239] width 154 height 22
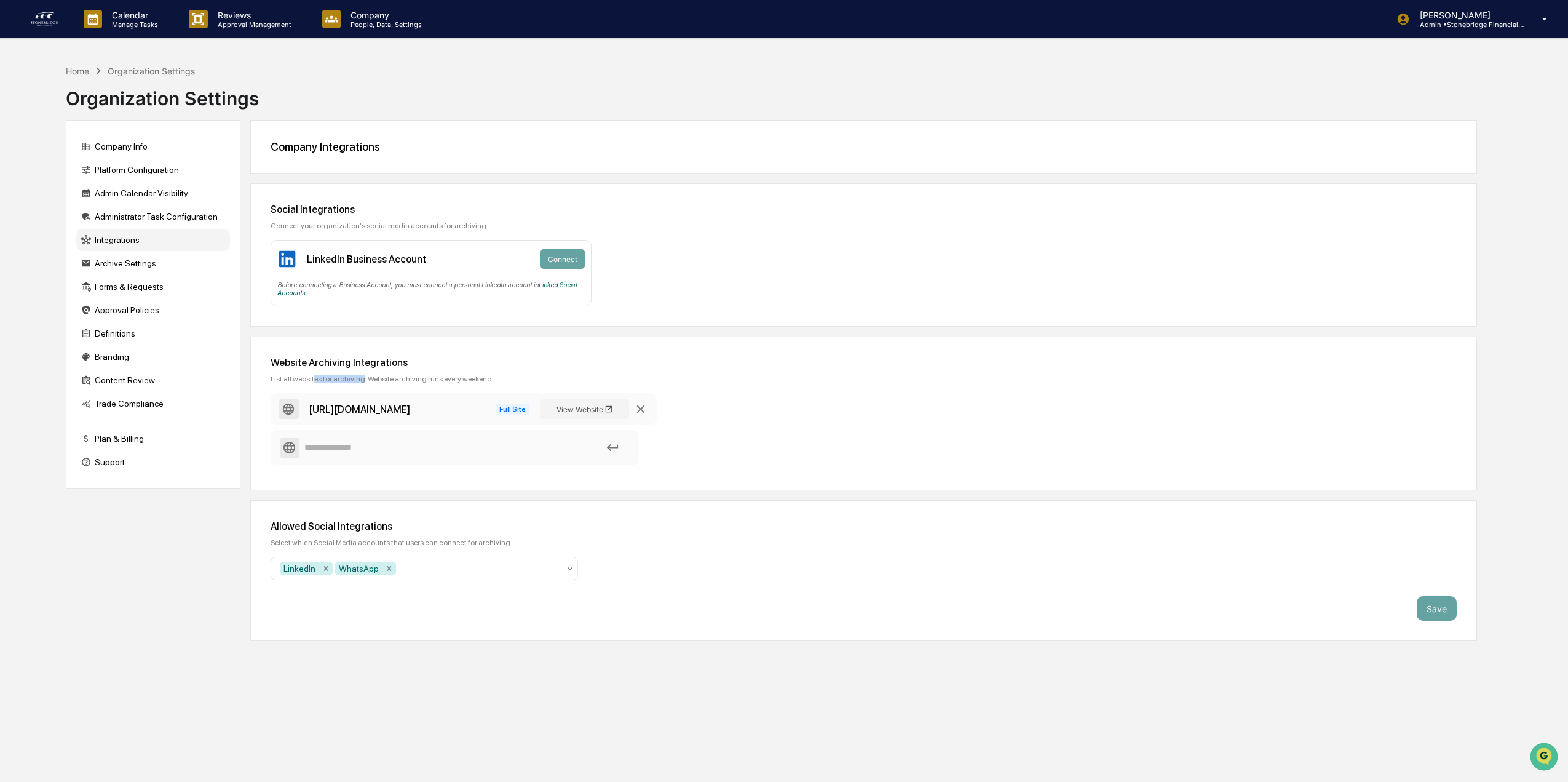
drag, startPoint x: 313, startPoint y: 374, endPoint x: 358, endPoint y: 376, distance: 45.0
click at [358, 376] on div "Website Archiving Integrations List all websites for archiving. Website archivi…" at bounding box center [863, 414] width 1227 height 154
click at [358, 376] on div "List all websites for archiving. Website archiving runs every weekend" at bounding box center [863, 378] width 1186 height 9
drag, startPoint x: 356, startPoint y: 379, endPoint x: 465, endPoint y: 385, distance: 109.2
click at [465, 385] on div "Website Archiving Integrations List all websites for archiving. Website archivi…" at bounding box center [863, 414] width 1227 height 154
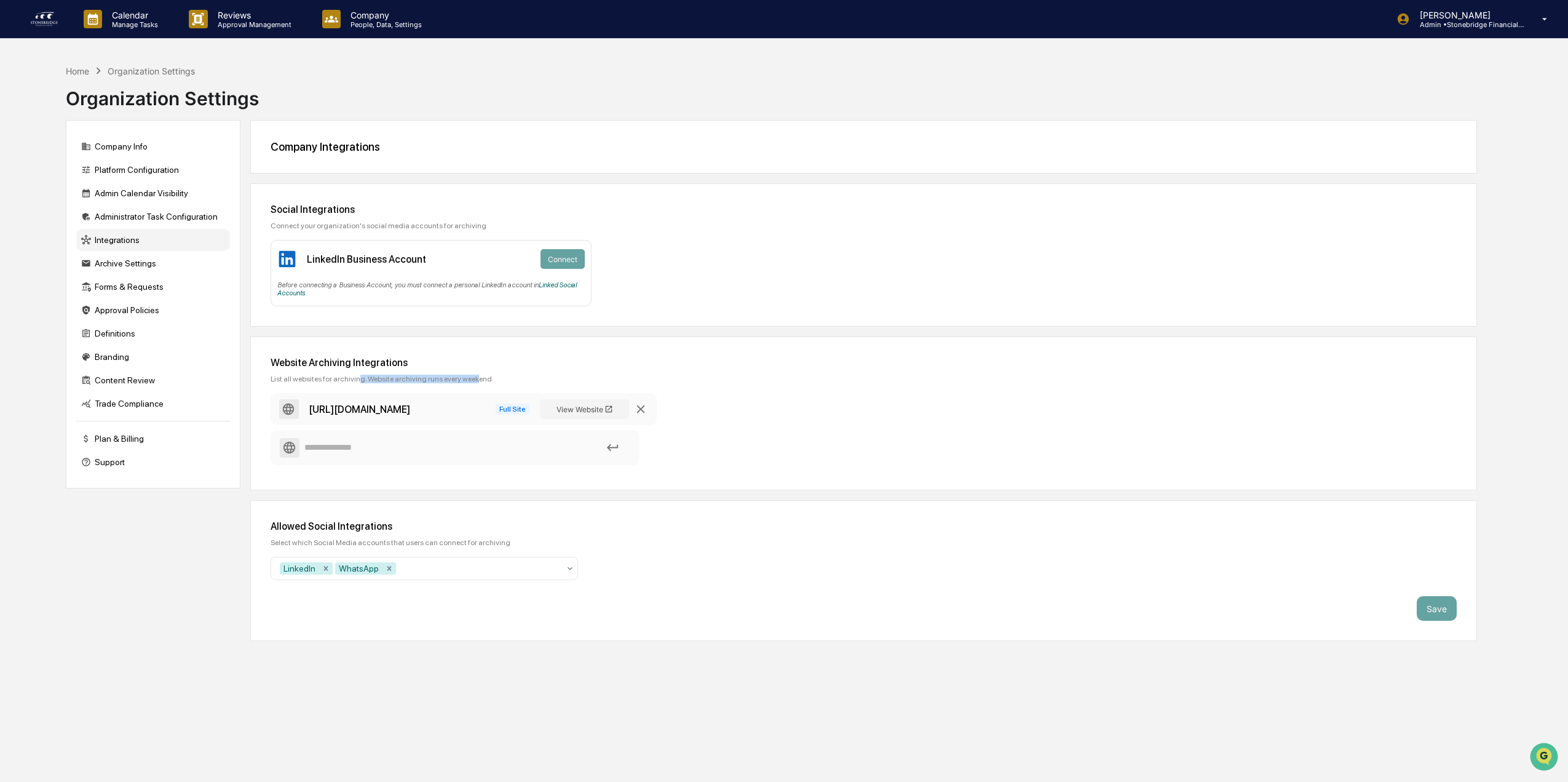
click at [465, 385] on div "Website Archiving Integrations List all websites for archiving. Website archivi…" at bounding box center [863, 414] width 1227 height 154
click at [121, 440] on div "Plan & Billing" at bounding box center [153, 439] width 154 height 22
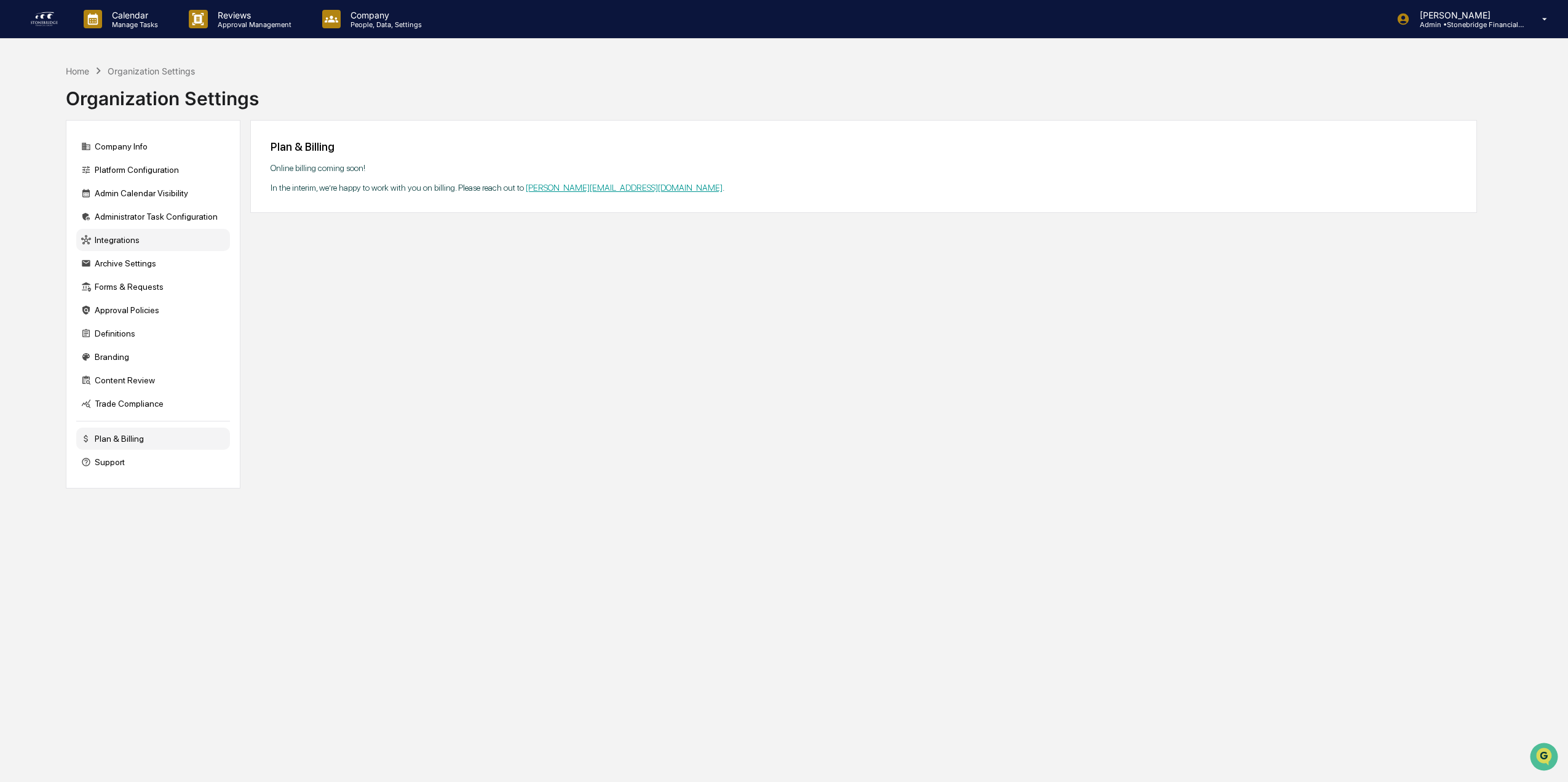
click at [168, 240] on div "Integrations" at bounding box center [153, 239] width 154 height 22
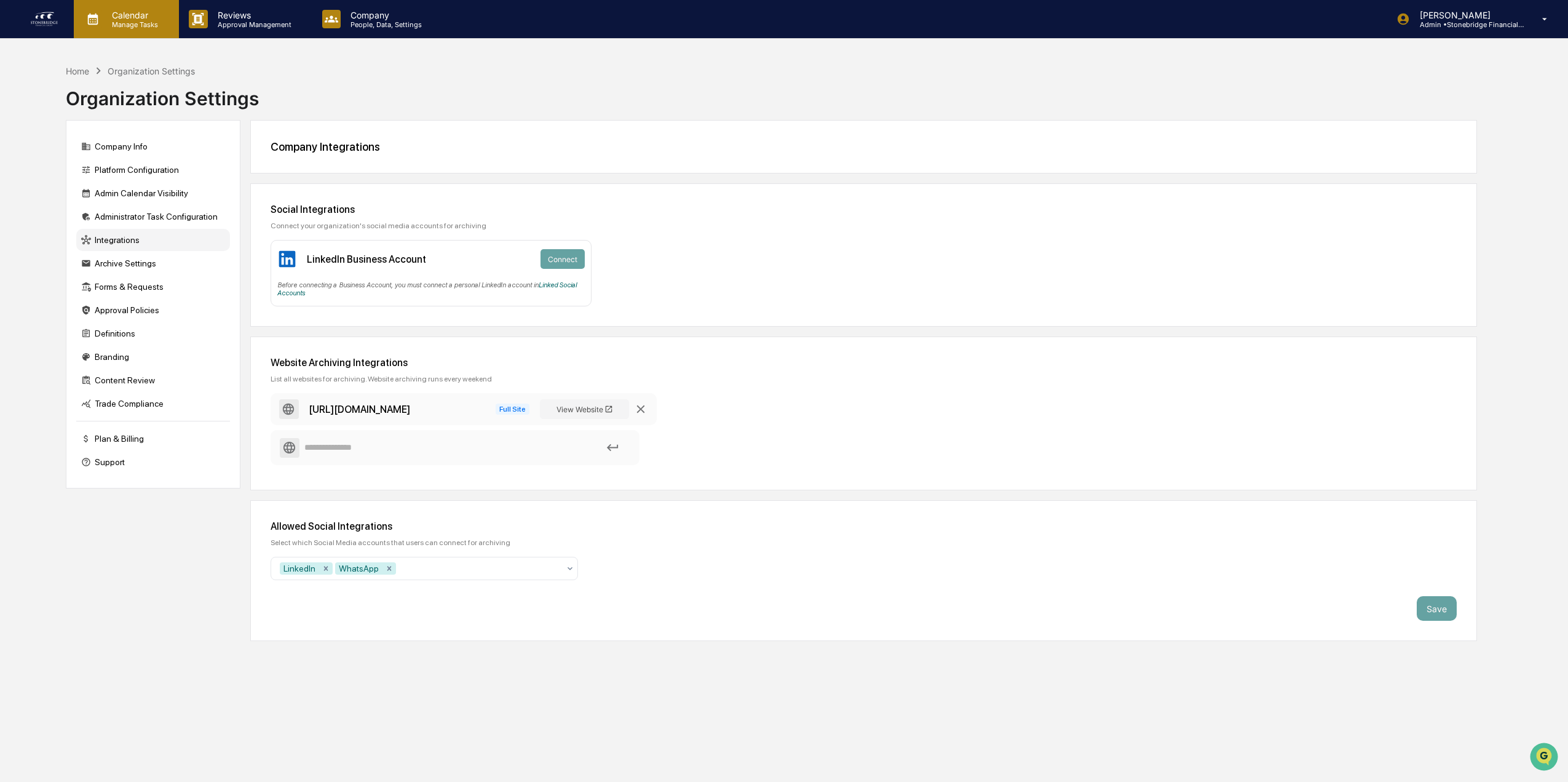
click at [107, 16] on p "Calendar" at bounding box center [133, 15] width 62 height 10
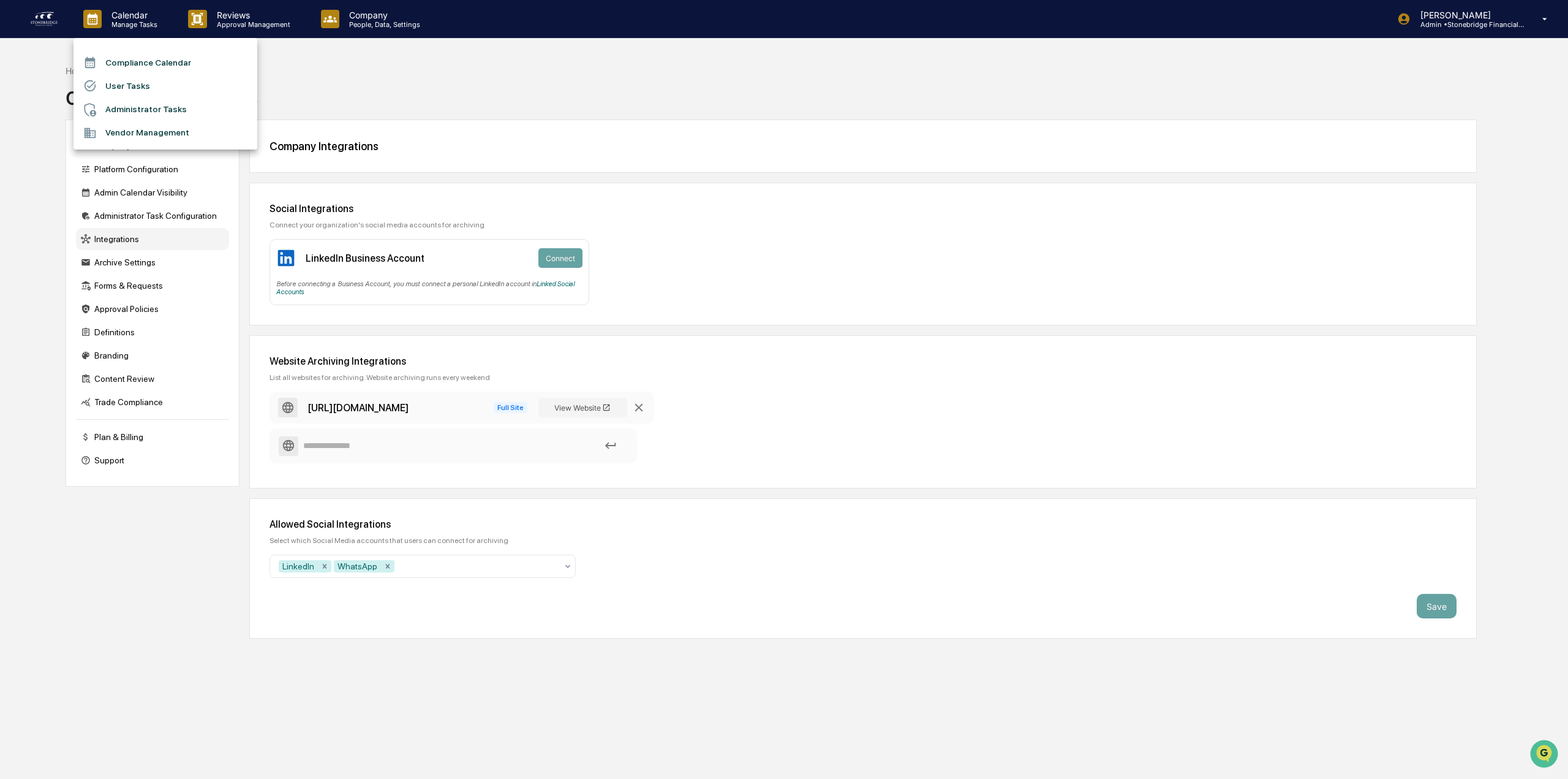
click at [134, 58] on li "Compliance Calendar" at bounding box center [165, 63] width 184 height 23
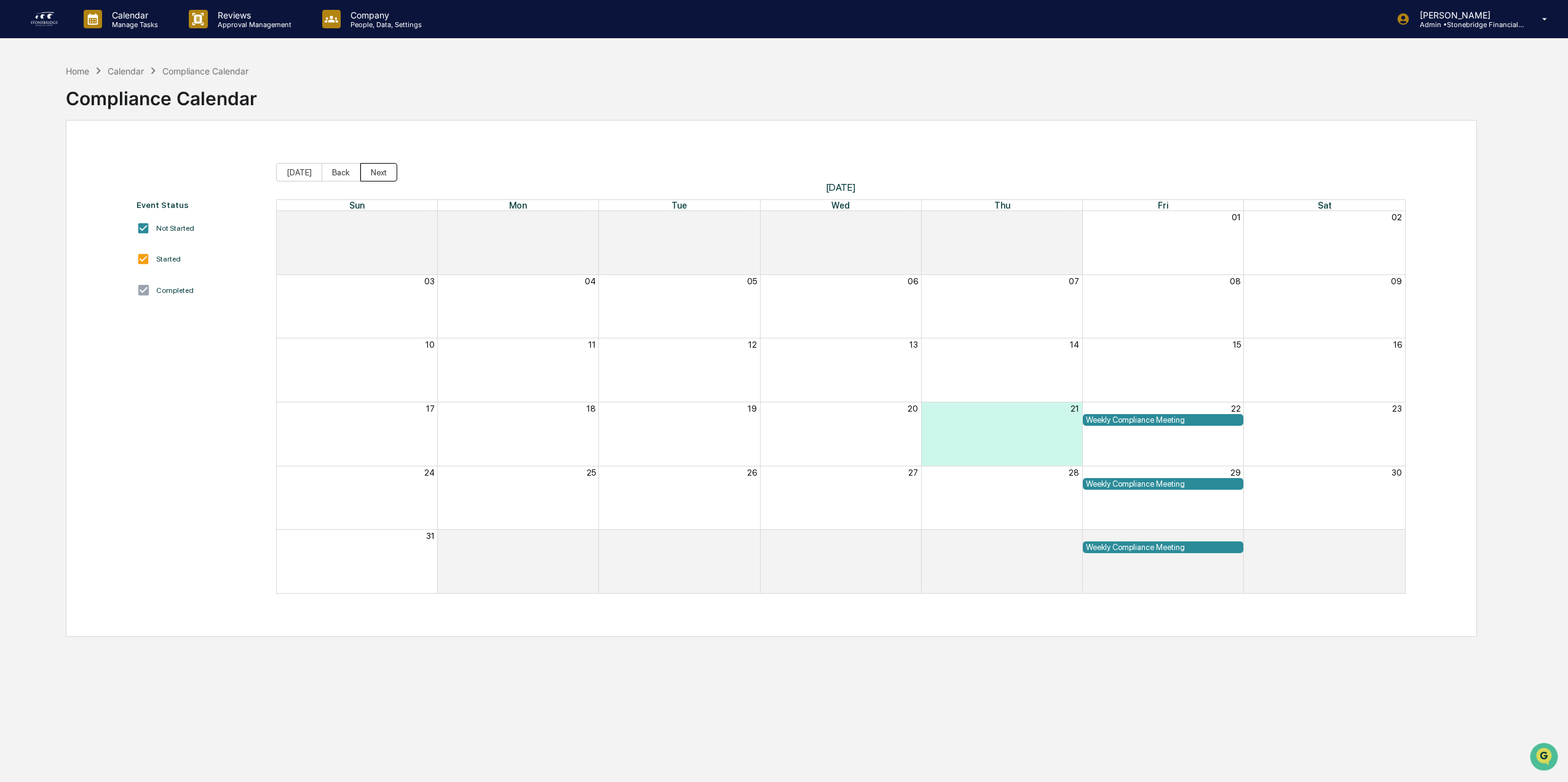
click at [368, 176] on button "Next" at bounding box center [378, 173] width 37 height 19
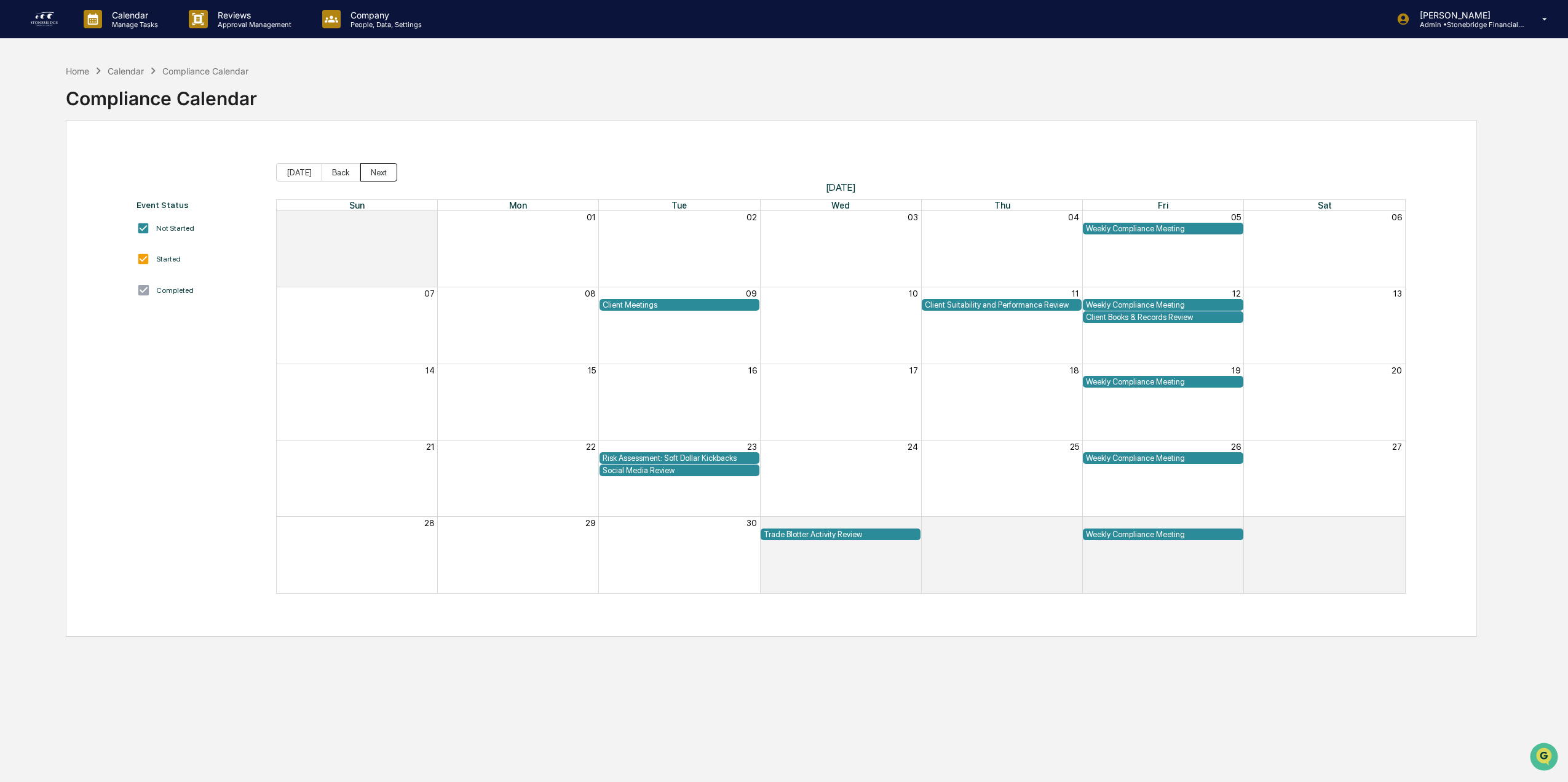
click at [368, 176] on button "Next" at bounding box center [378, 173] width 37 height 19
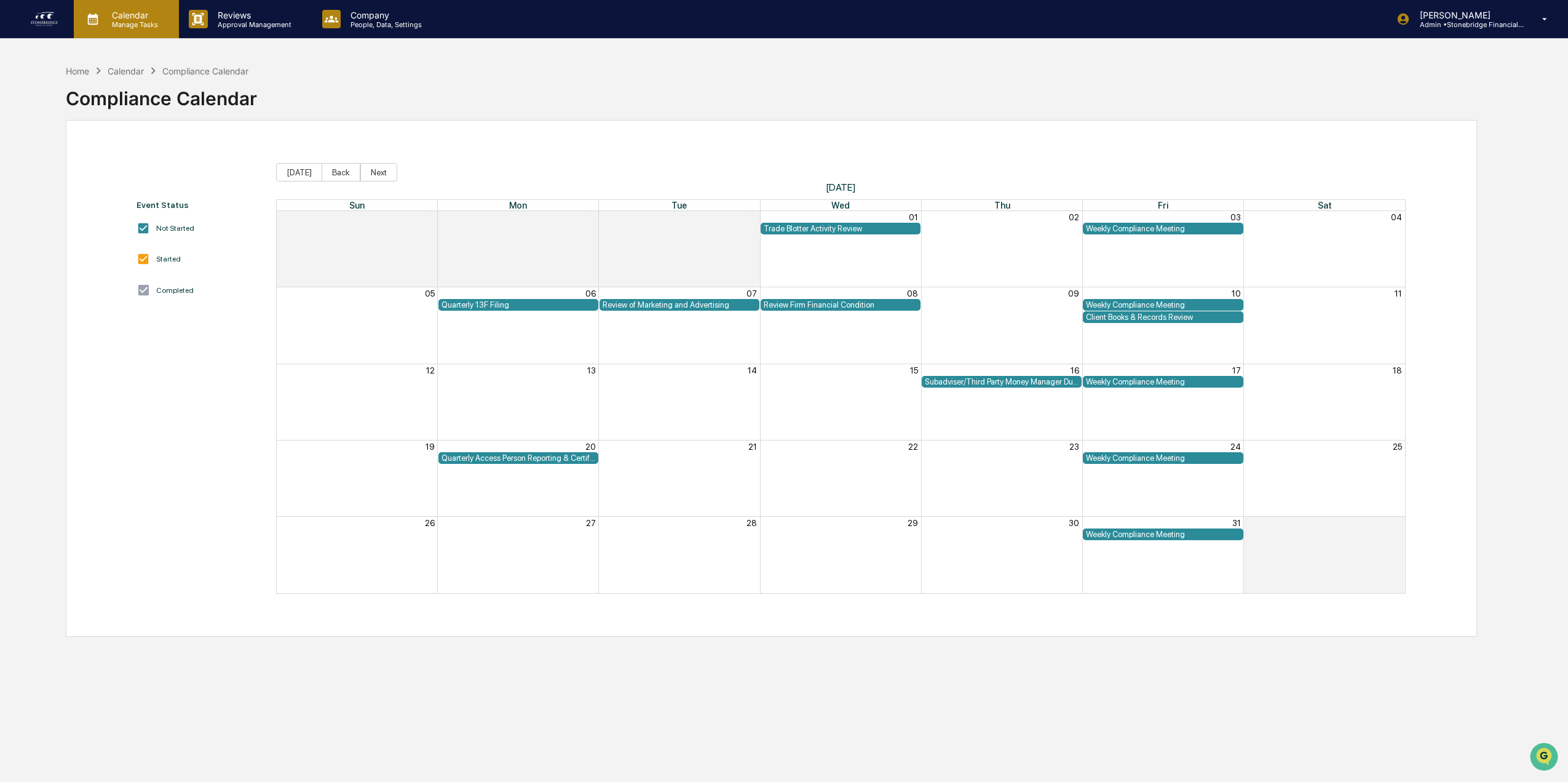
click at [134, 26] on p "Manage Tasks" at bounding box center [133, 24] width 62 height 9
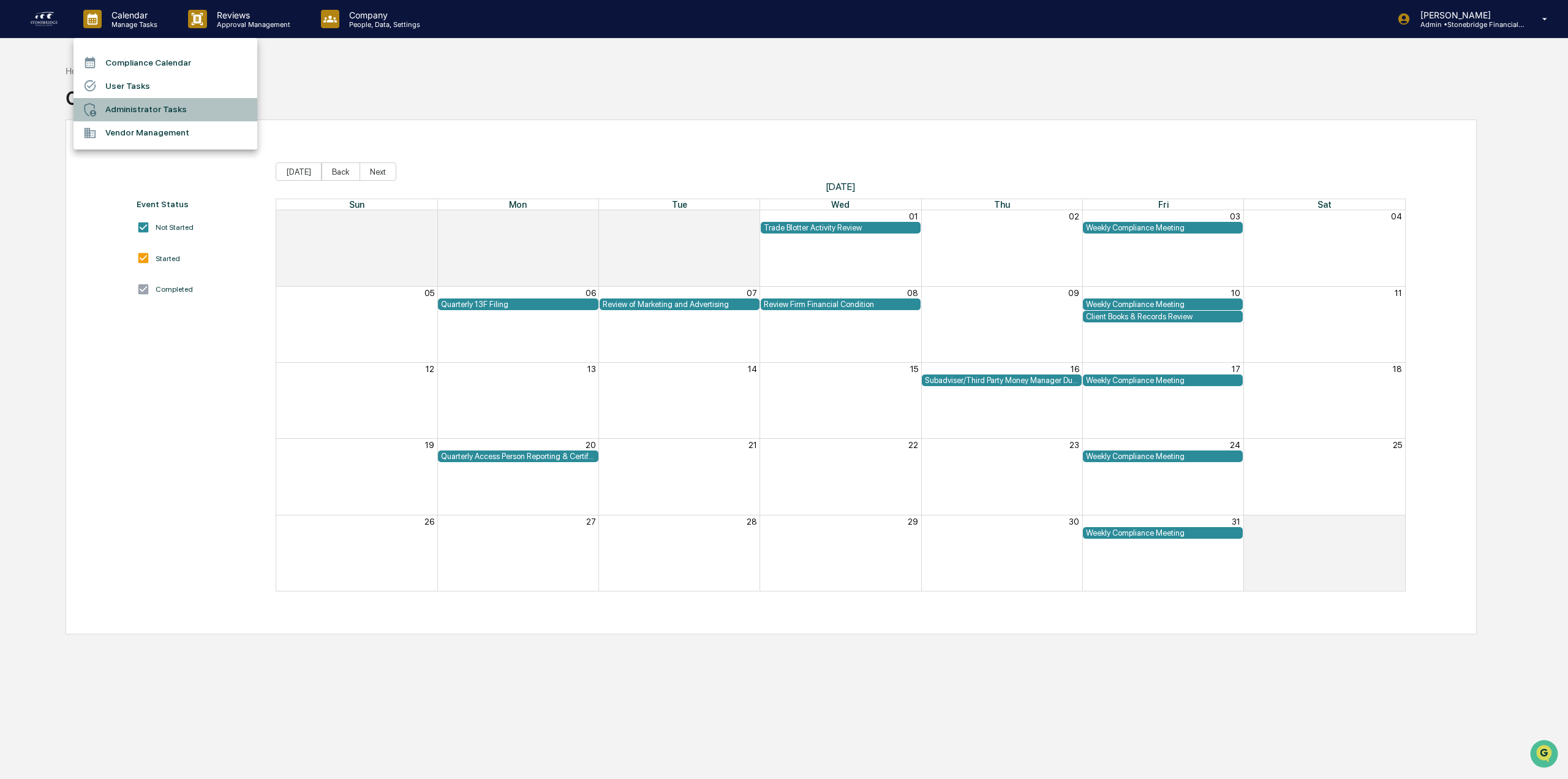
click at [130, 109] on li "Administrator Tasks" at bounding box center [165, 109] width 184 height 23
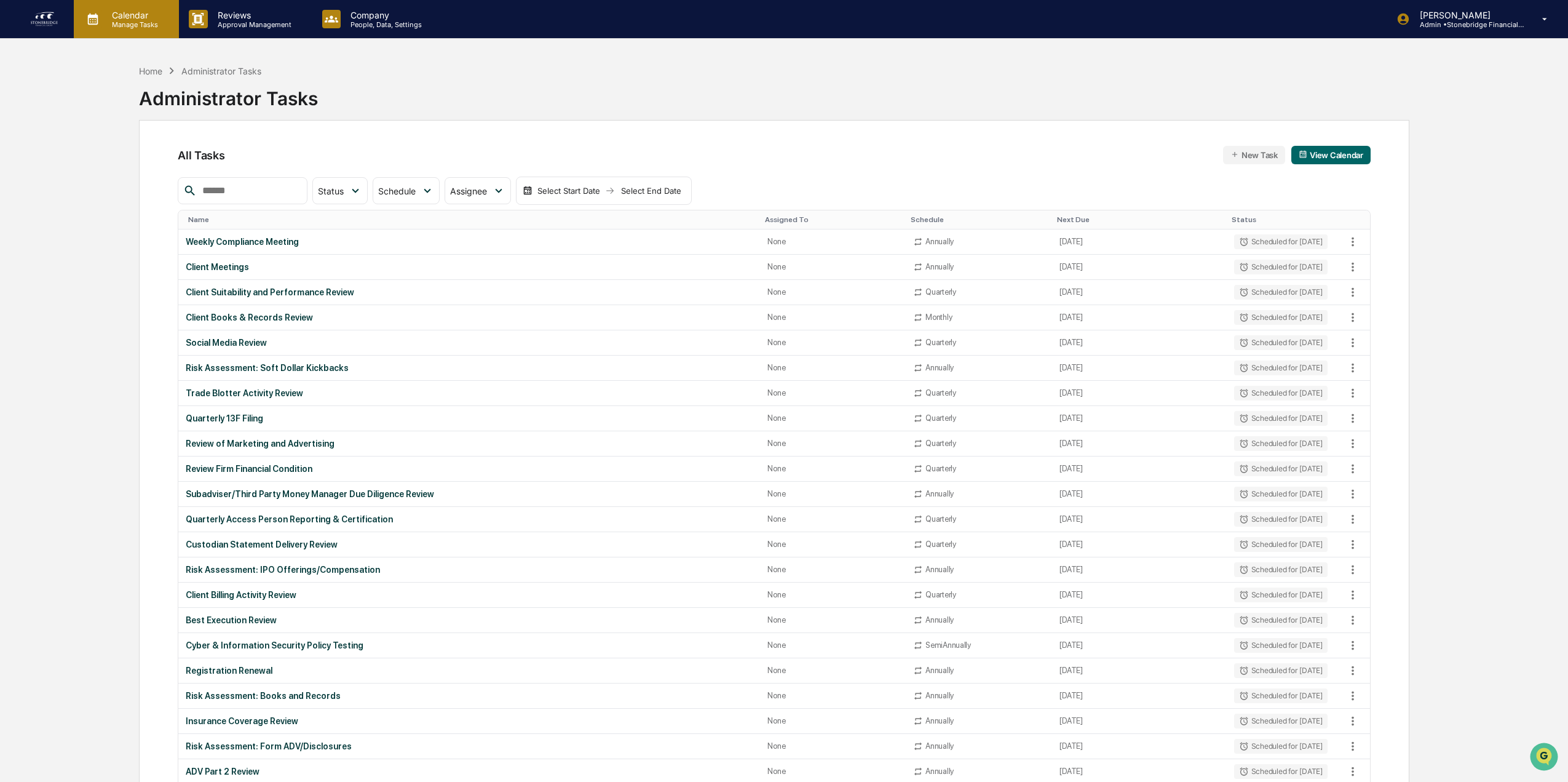
click at [129, 18] on p "Calendar" at bounding box center [133, 15] width 62 height 10
click at [145, 85] on li "User Tasks" at bounding box center [166, 86] width 184 height 24
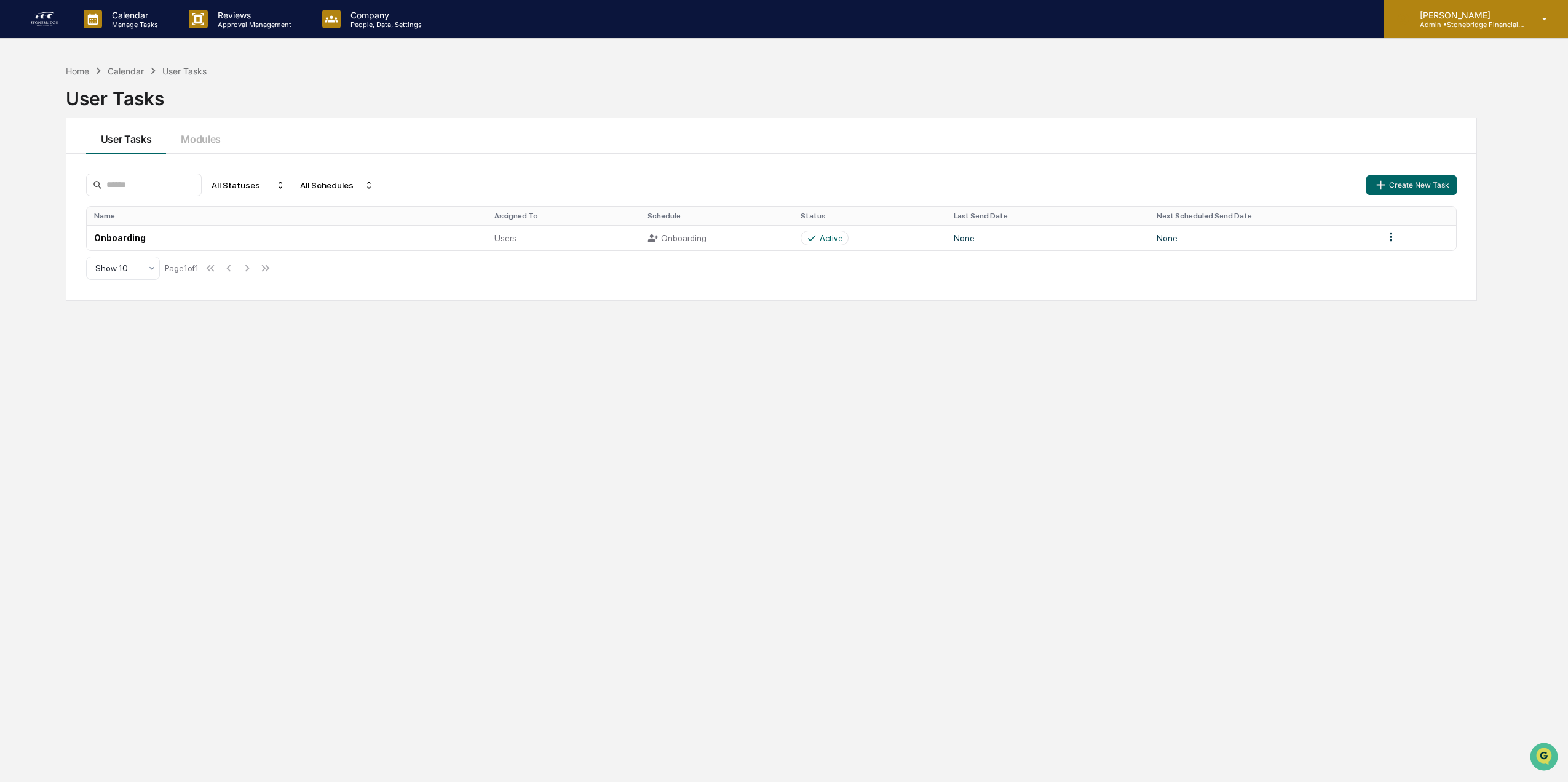
click at [1511, 19] on p "[PERSON_NAME]" at bounding box center [1468, 15] width 115 height 10
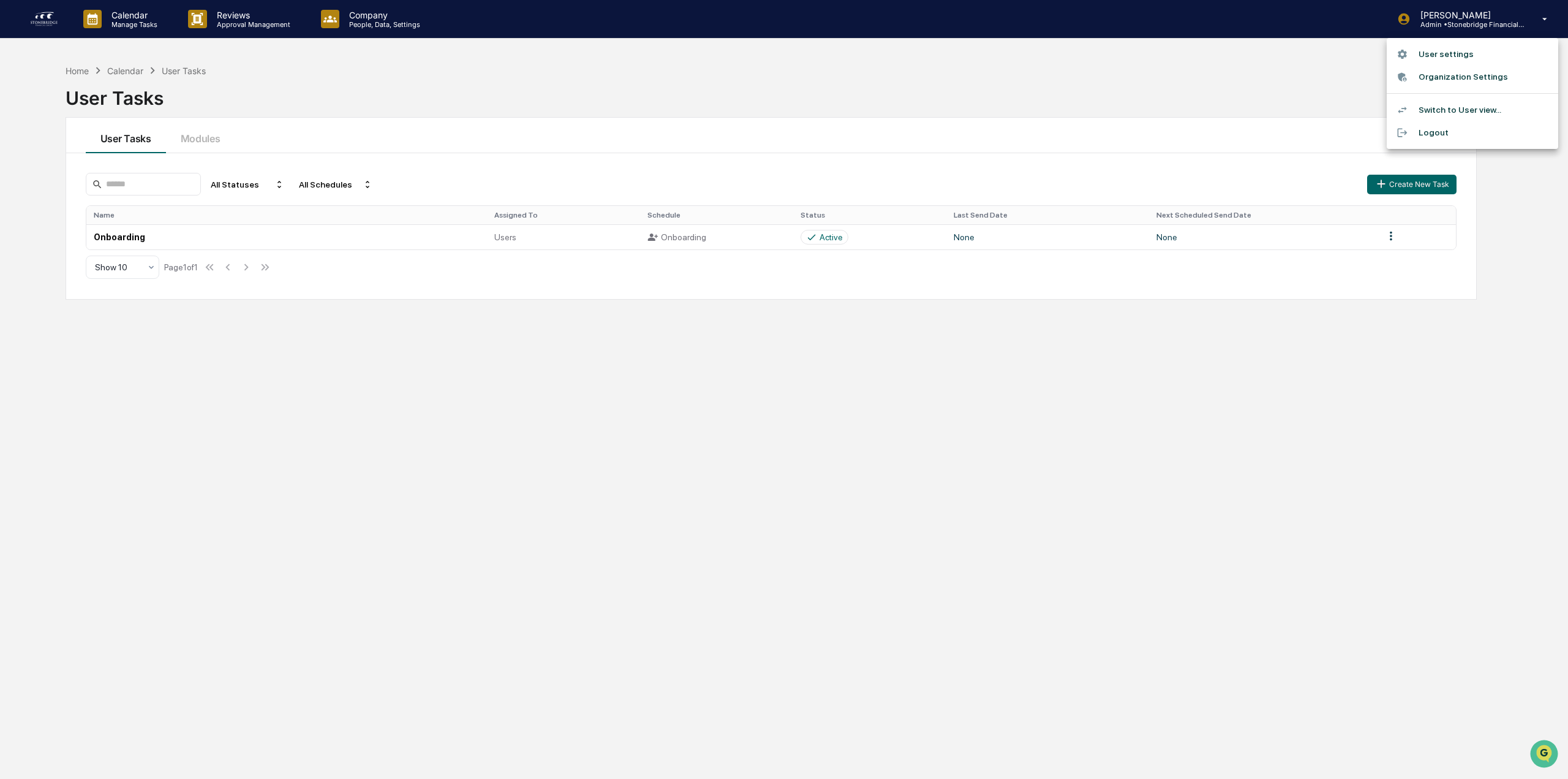
click at [1444, 48] on li "User settings" at bounding box center [1472, 54] width 171 height 23
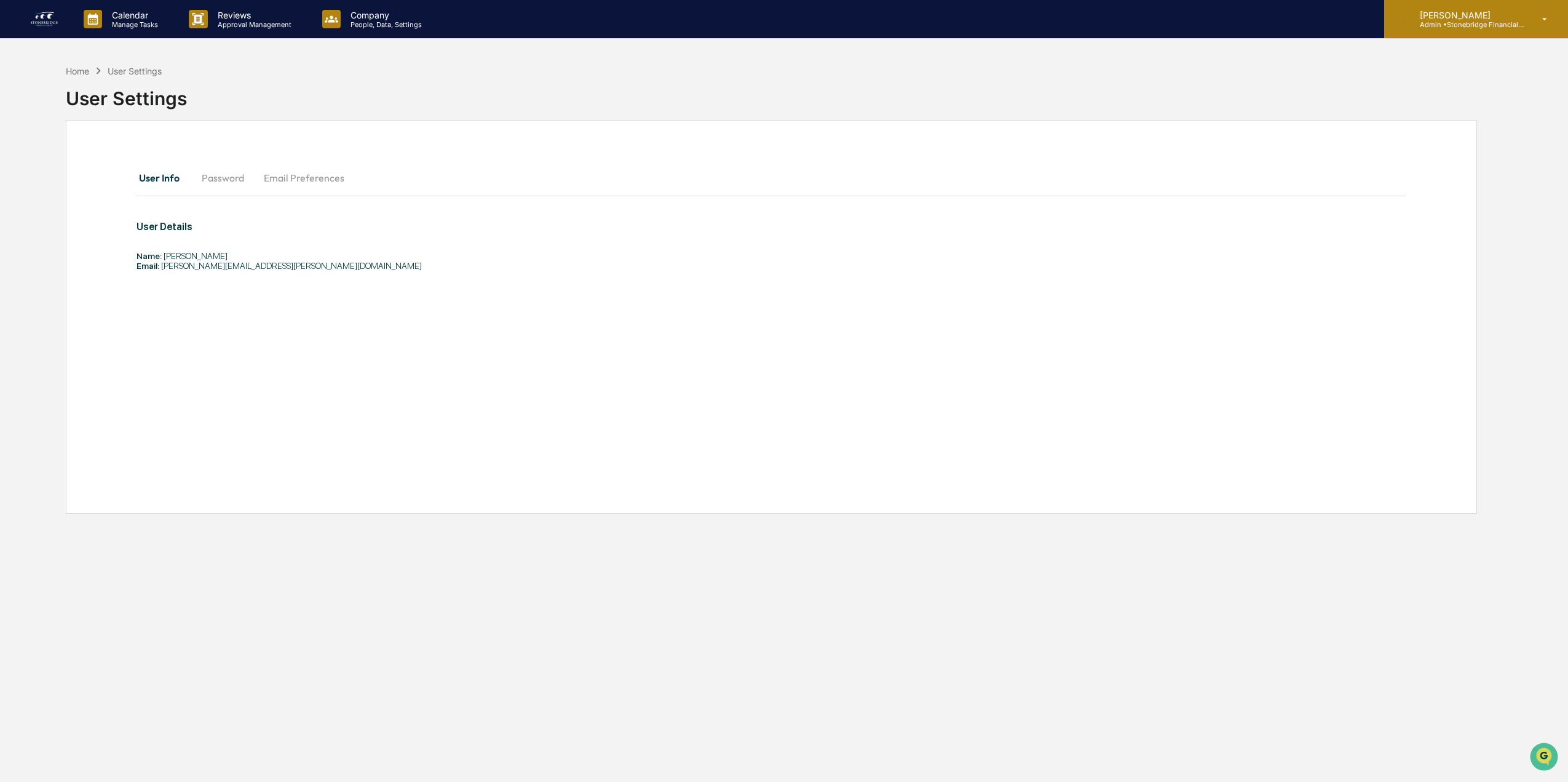
click at [1467, 25] on p "Admin • Stonebridge Financial Group" at bounding box center [1468, 24] width 115 height 9
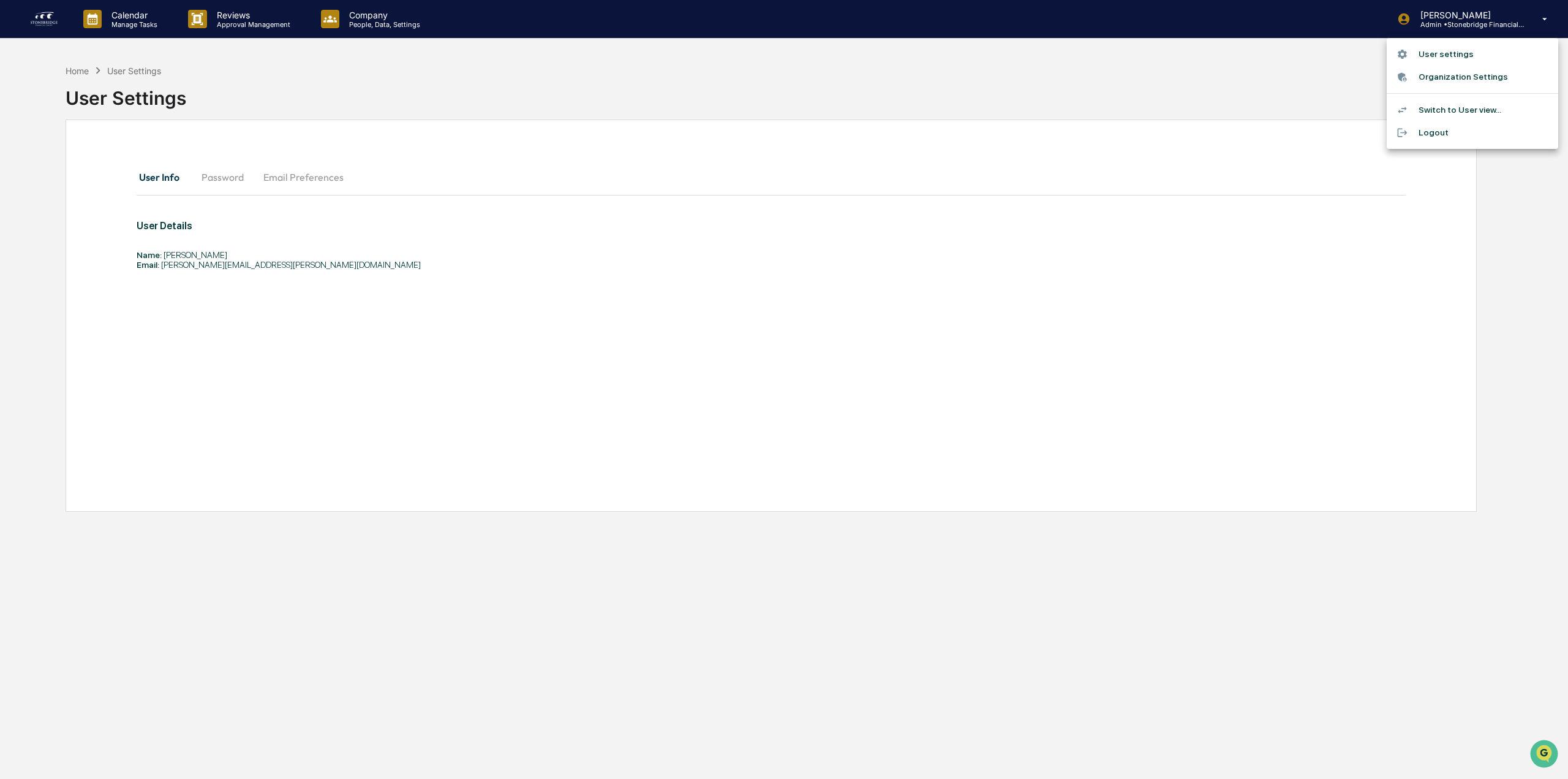
click at [1449, 110] on li "Switch to User view..." at bounding box center [1472, 109] width 171 height 23
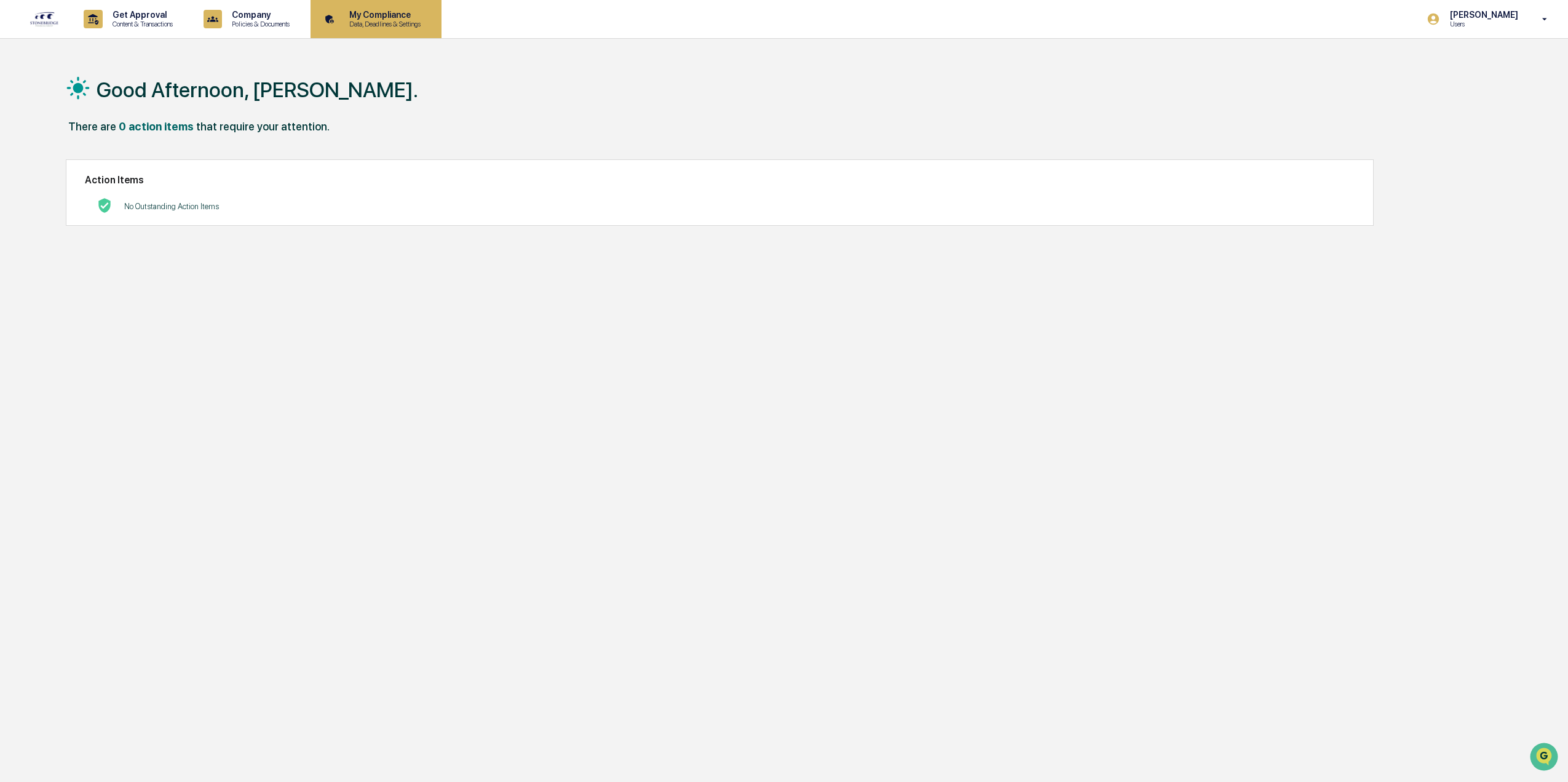
click at [354, 30] on div "My Compliance Data, Deadlines & Settings" at bounding box center [374, 19] width 119 height 38
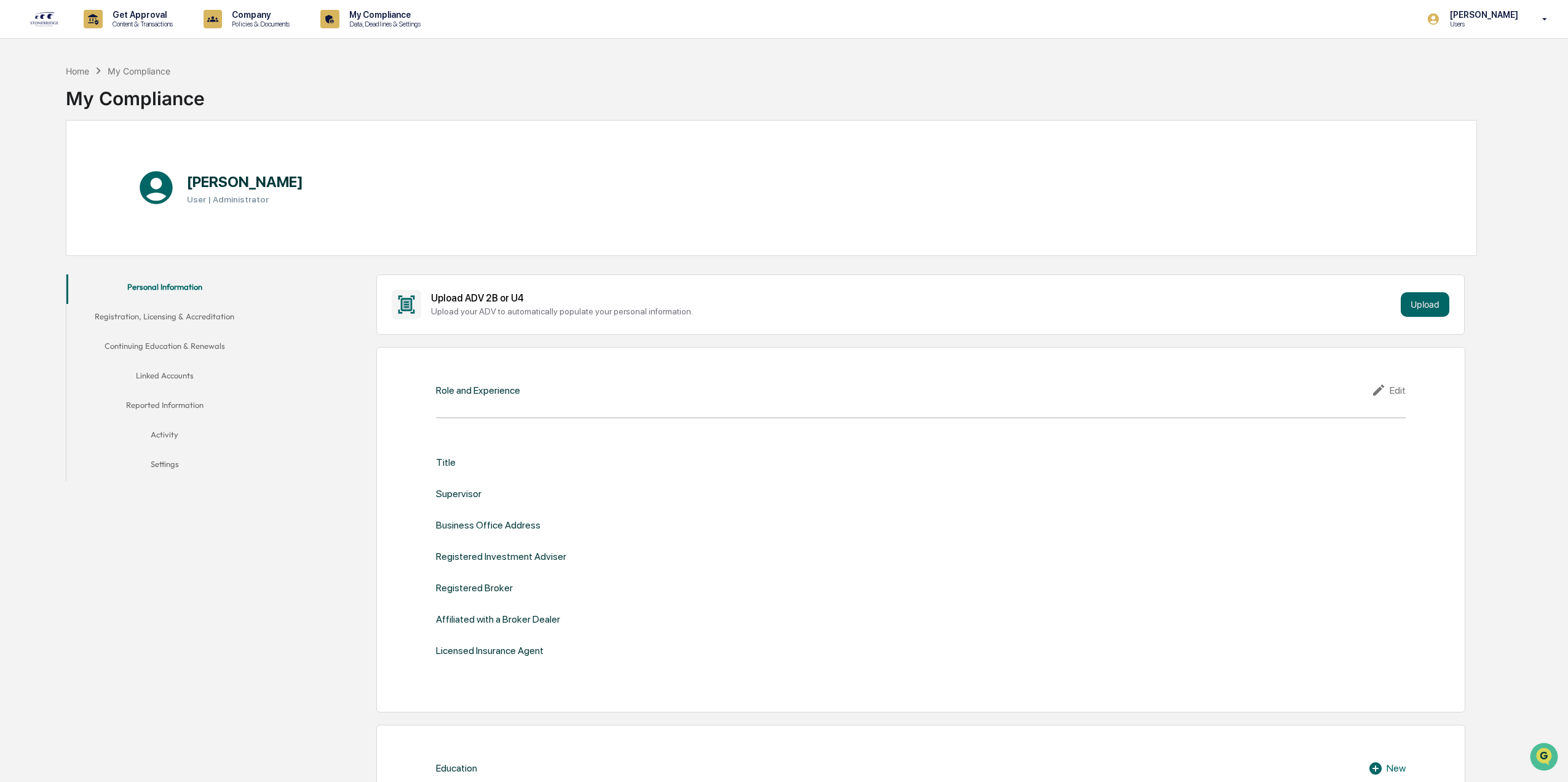
drag, startPoint x: 1515, startPoint y: 13, endPoint x: 1292, endPoint y: 89, distance: 235.6
click at [1258, 88] on div "Home My Compliance My Compliance" at bounding box center [771, 89] width 1411 height 61
click at [1488, 23] on p "Users" at bounding box center [1482, 24] width 84 height 9
click at [1447, 64] on li "Switch to Admin view..." at bounding box center [1478, 62] width 172 height 23
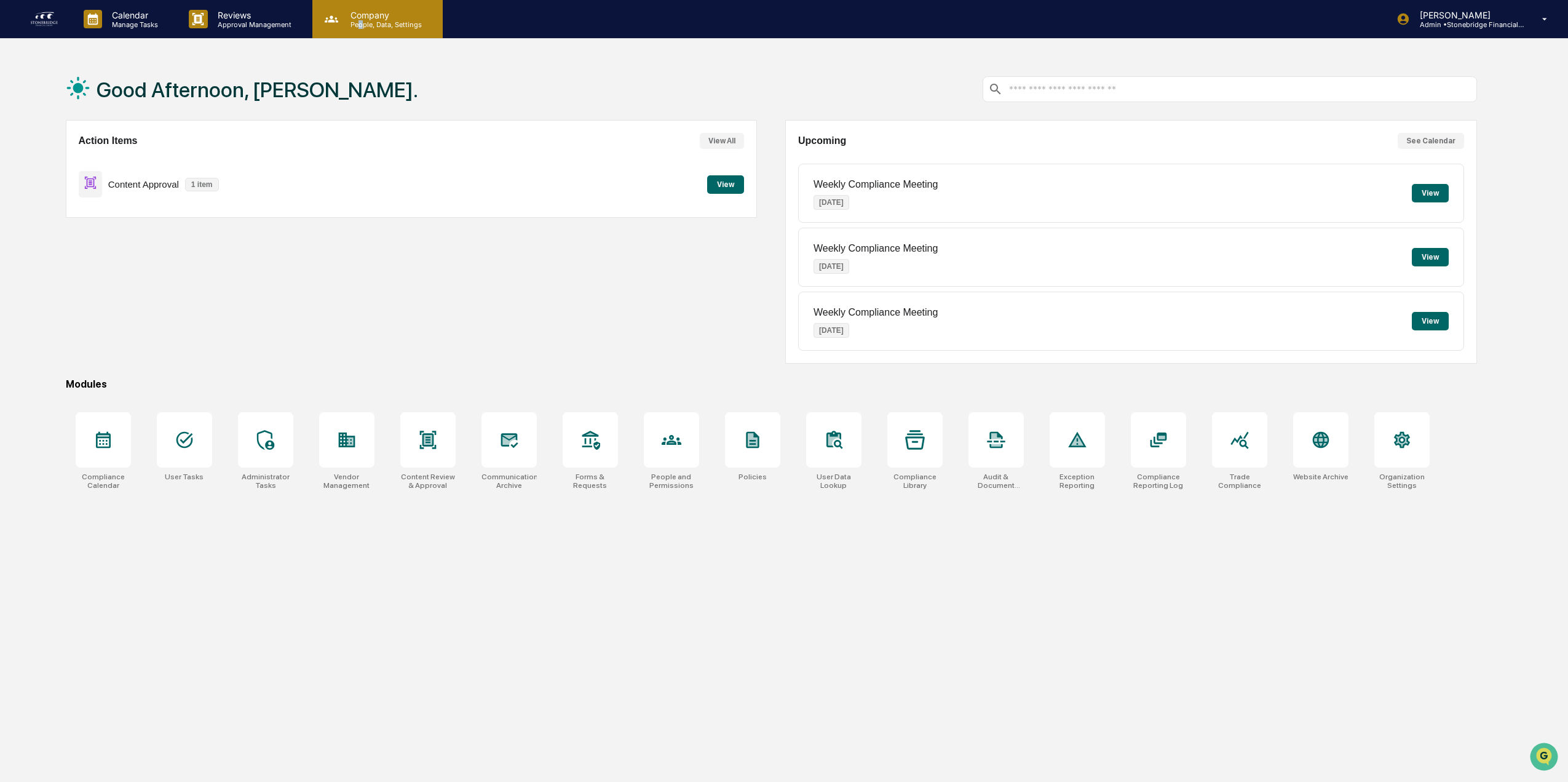
click at [359, 24] on p "People, Data, Settings" at bounding box center [384, 24] width 87 height 9
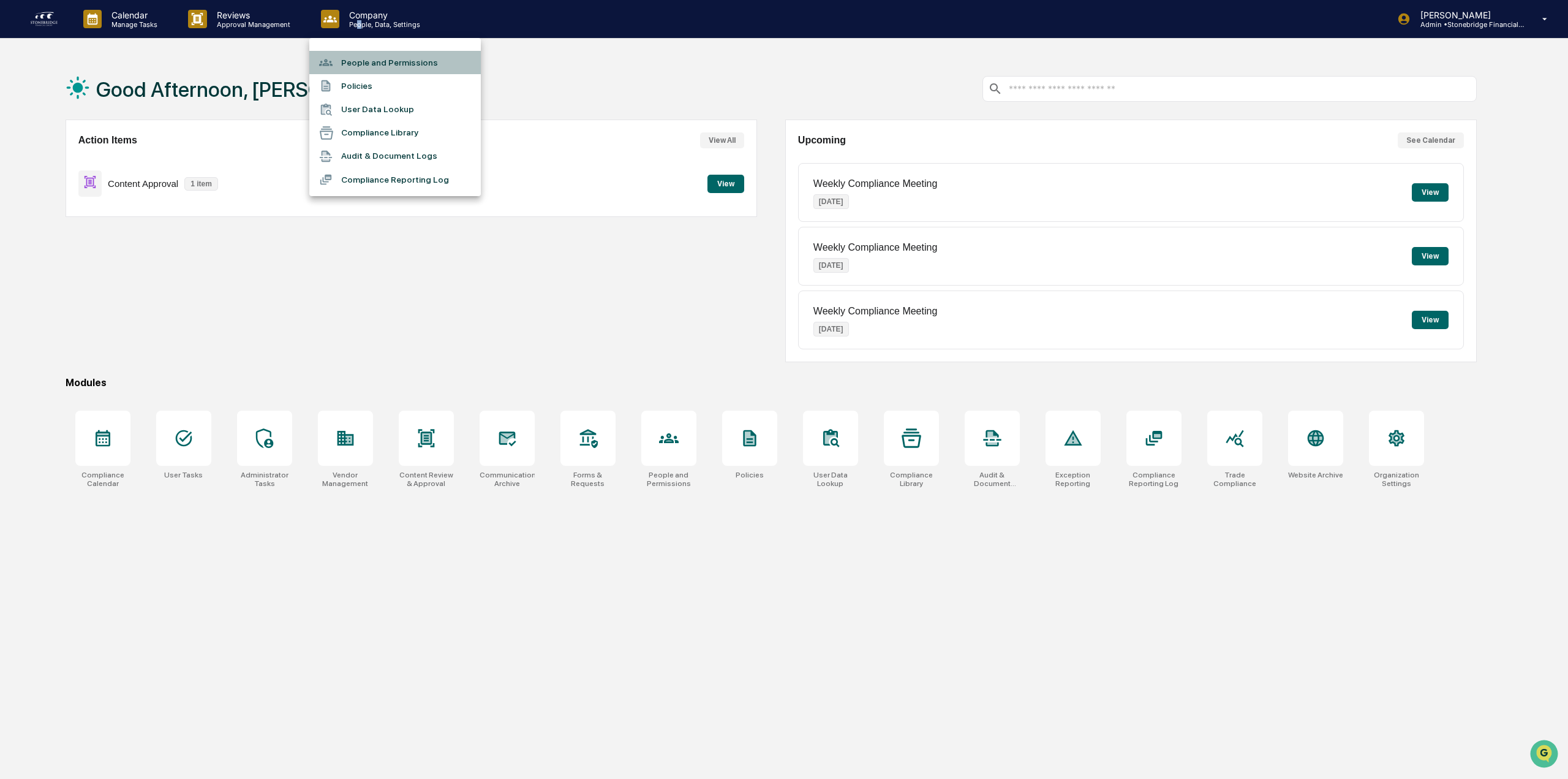
click at [371, 61] on li "People and Permissions" at bounding box center [395, 63] width 171 height 23
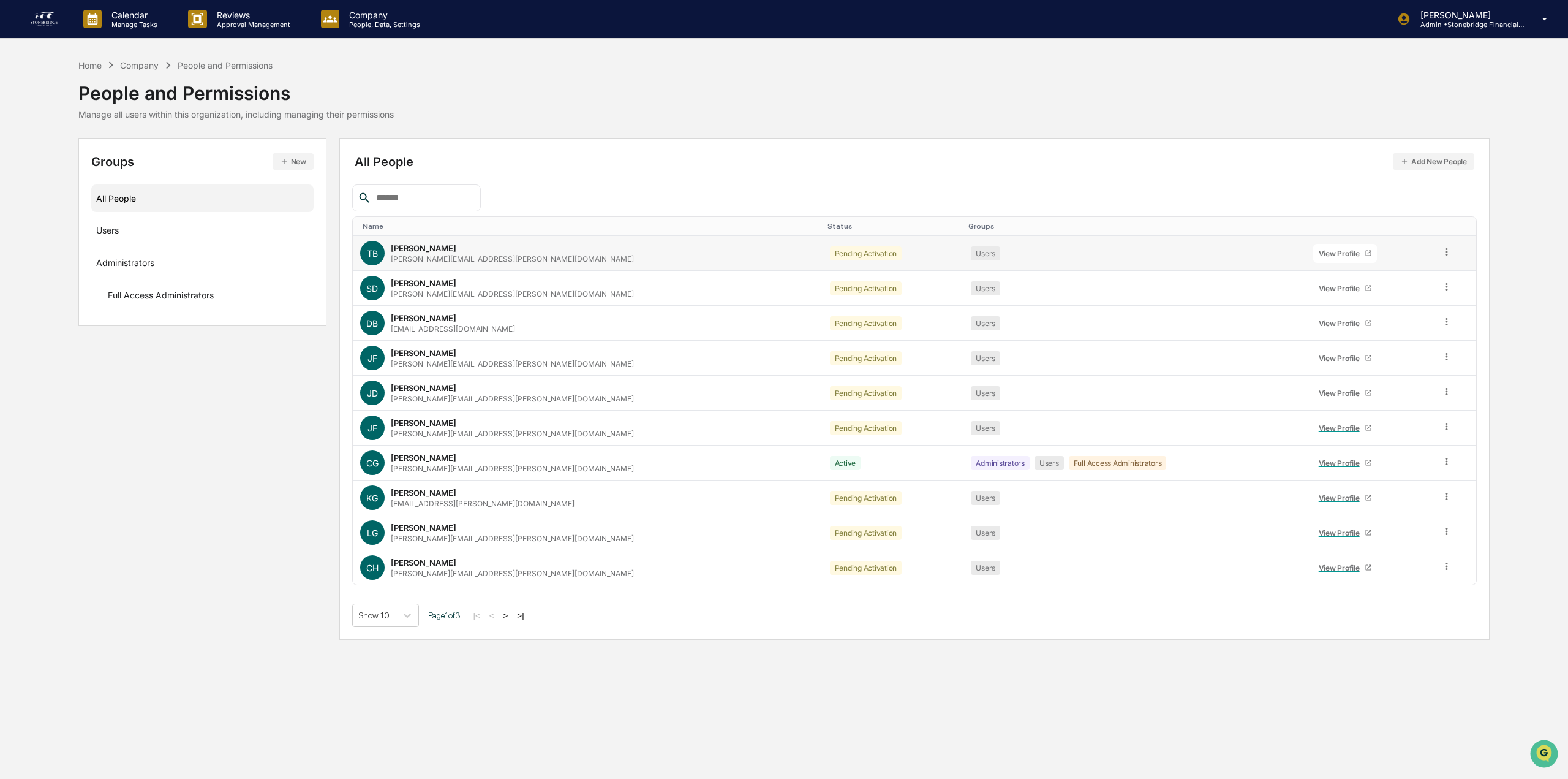
click at [1313, 259] on link "View Profile" at bounding box center [1344, 253] width 63 height 19
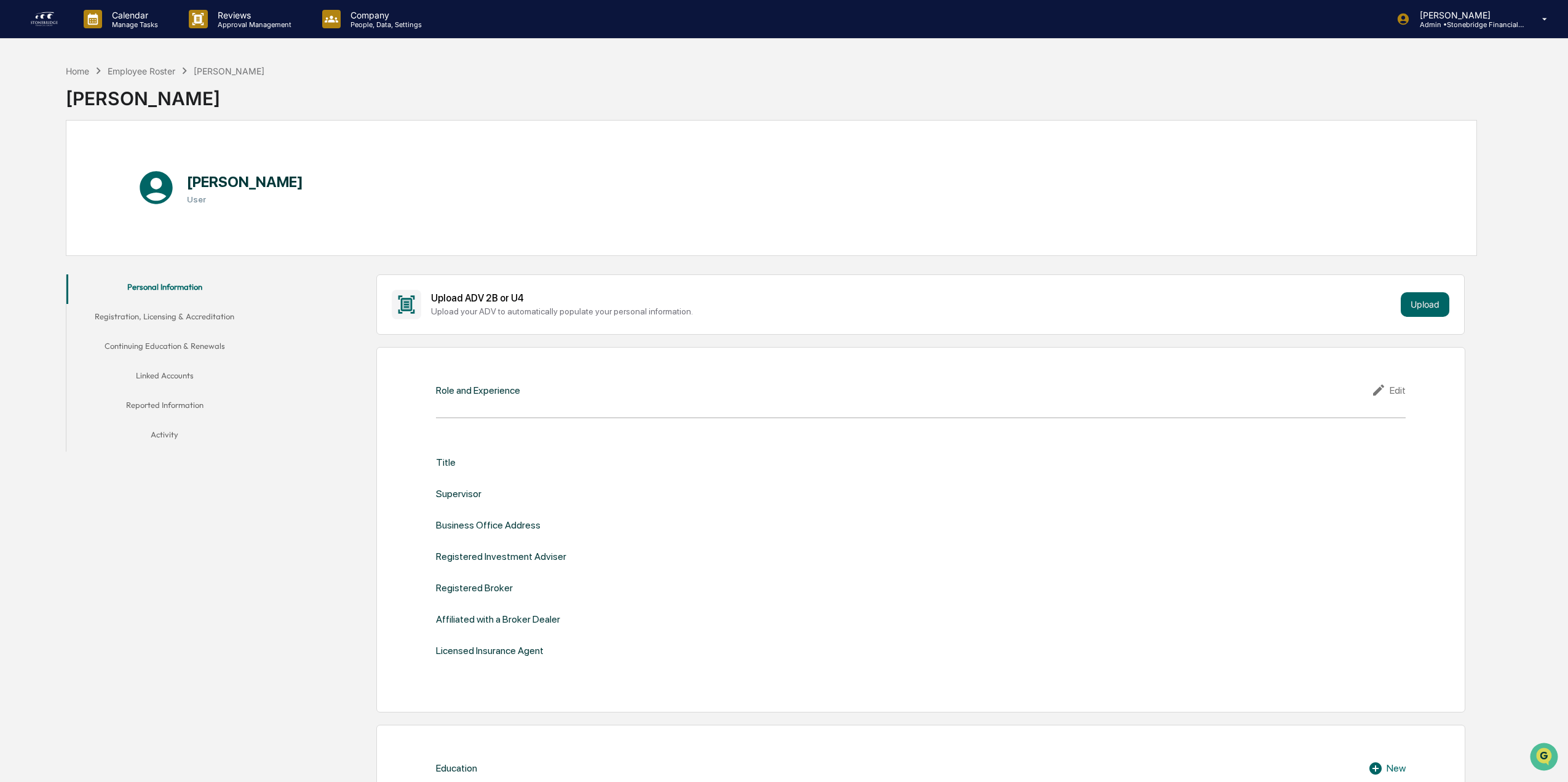
click at [199, 316] on button "Registration, Licensing & Accreditation" at bounding box center [165, 319] width 197 height 30
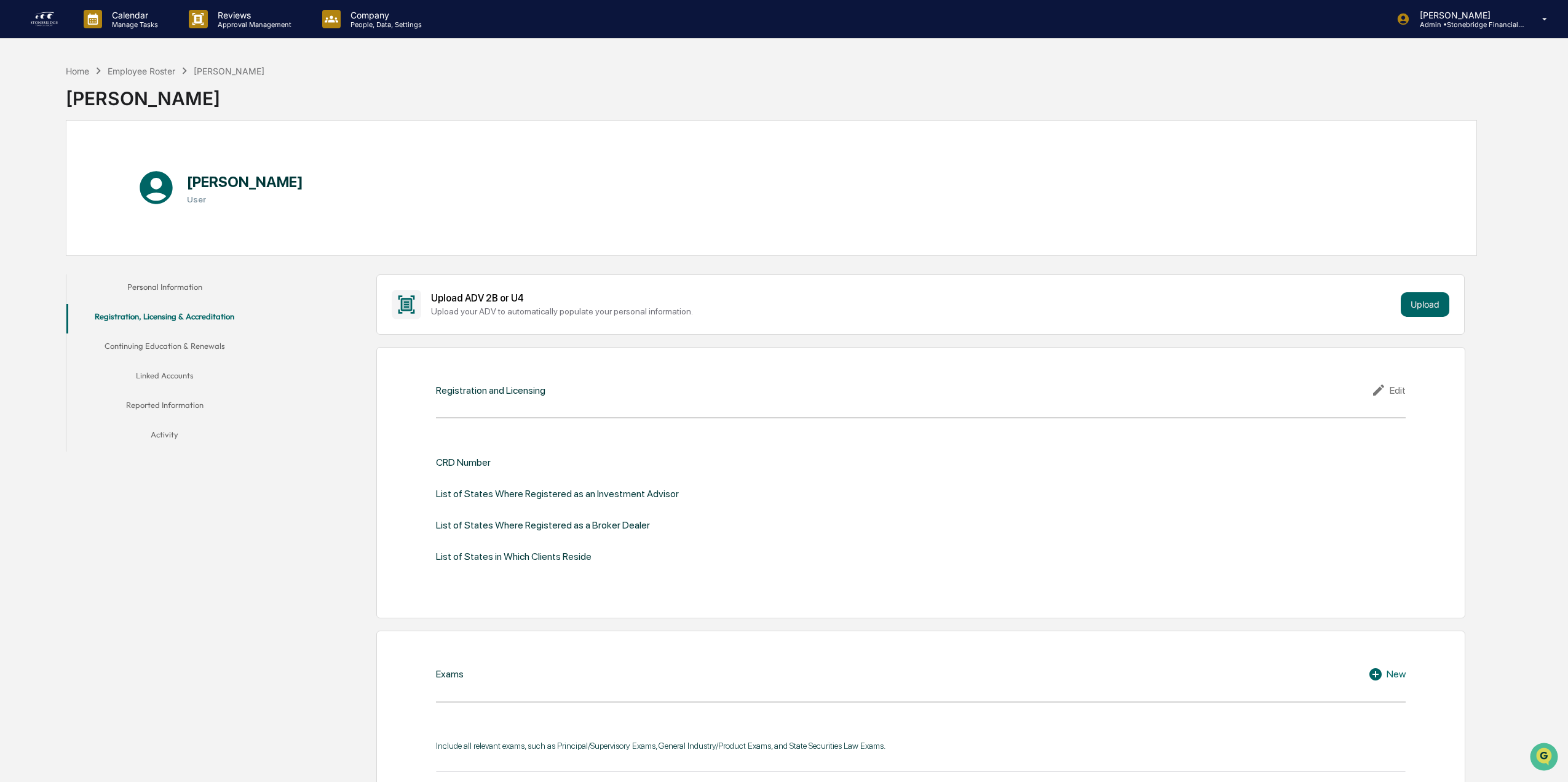
click at [200, 348] on button "Continuing Education & Renewals" at bounding box center [165, 349] width 197 height 30
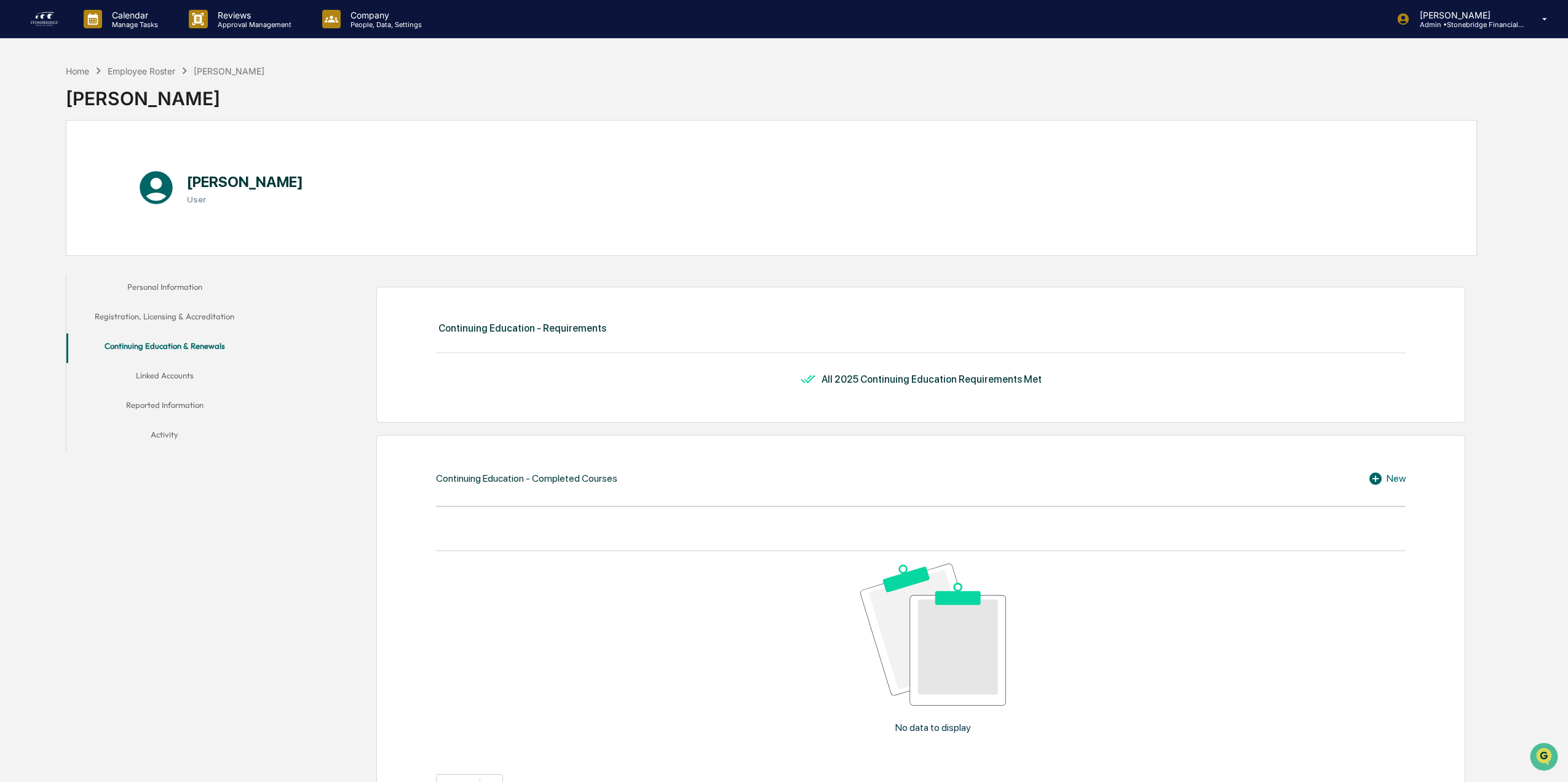
click at [191, 327] on button "Registration, Licensing & Accreditation" at bounding box center [165, 319] width 197 height 30
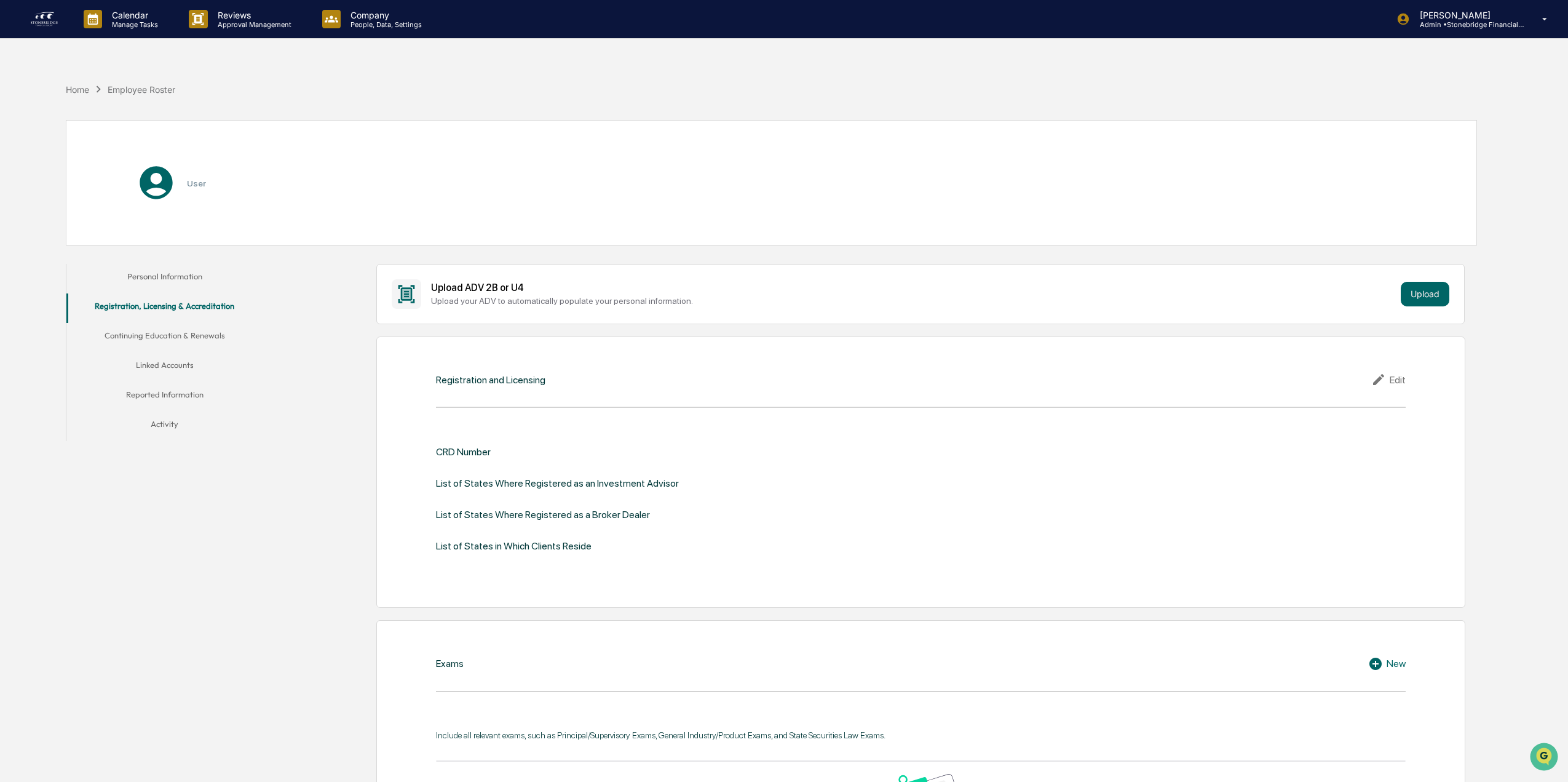
click at [174, 277] on button "Personal Information" at bounding box center [165, 279] width 197 height 30
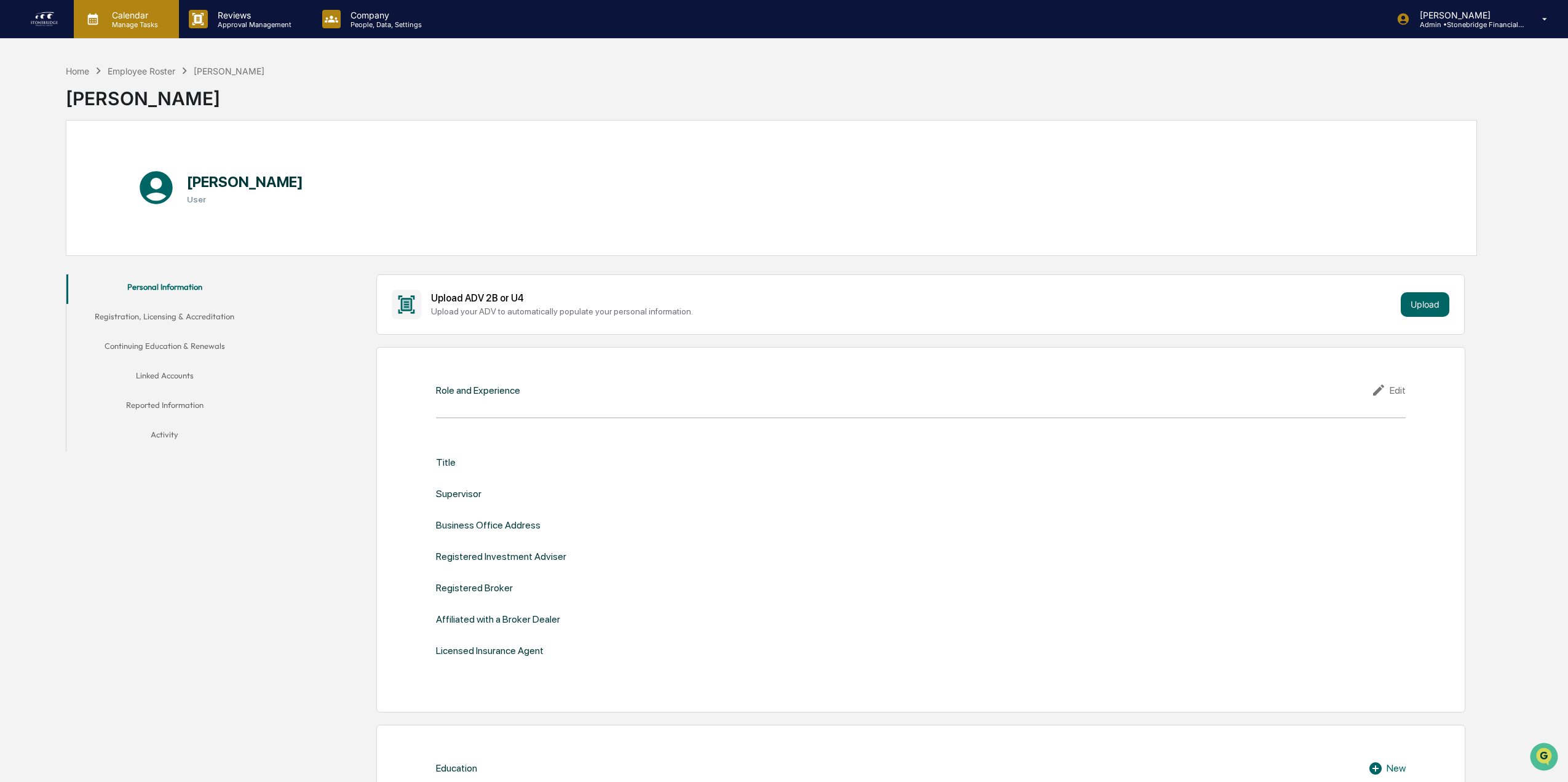
click at [125, 23] on p "Manage Tasks" at bounding box center [133, 24] width 62 height 9
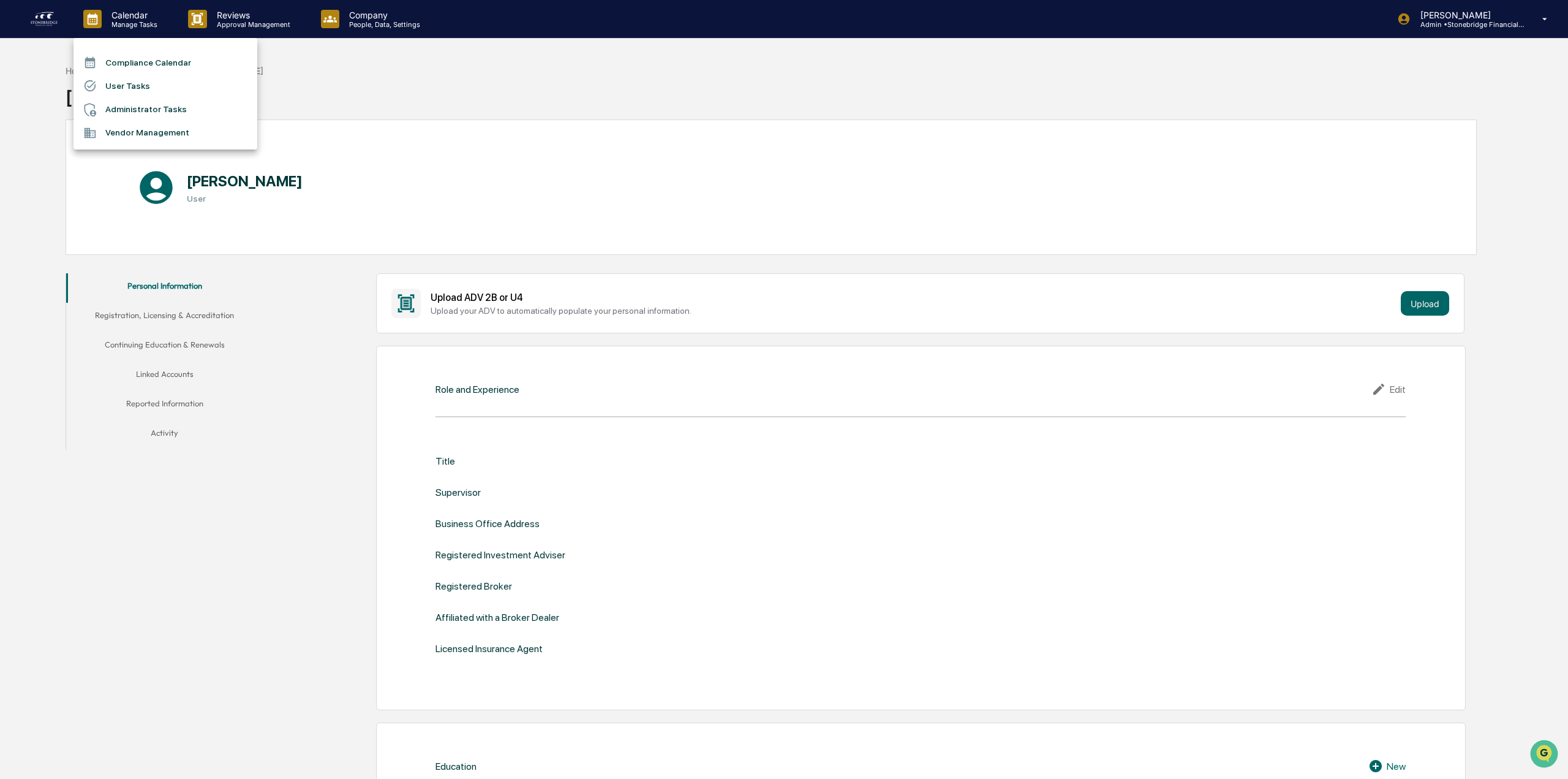
click at [120, 95] on li "User Tasks" at bounding box center [165, 86] width 184 height 23
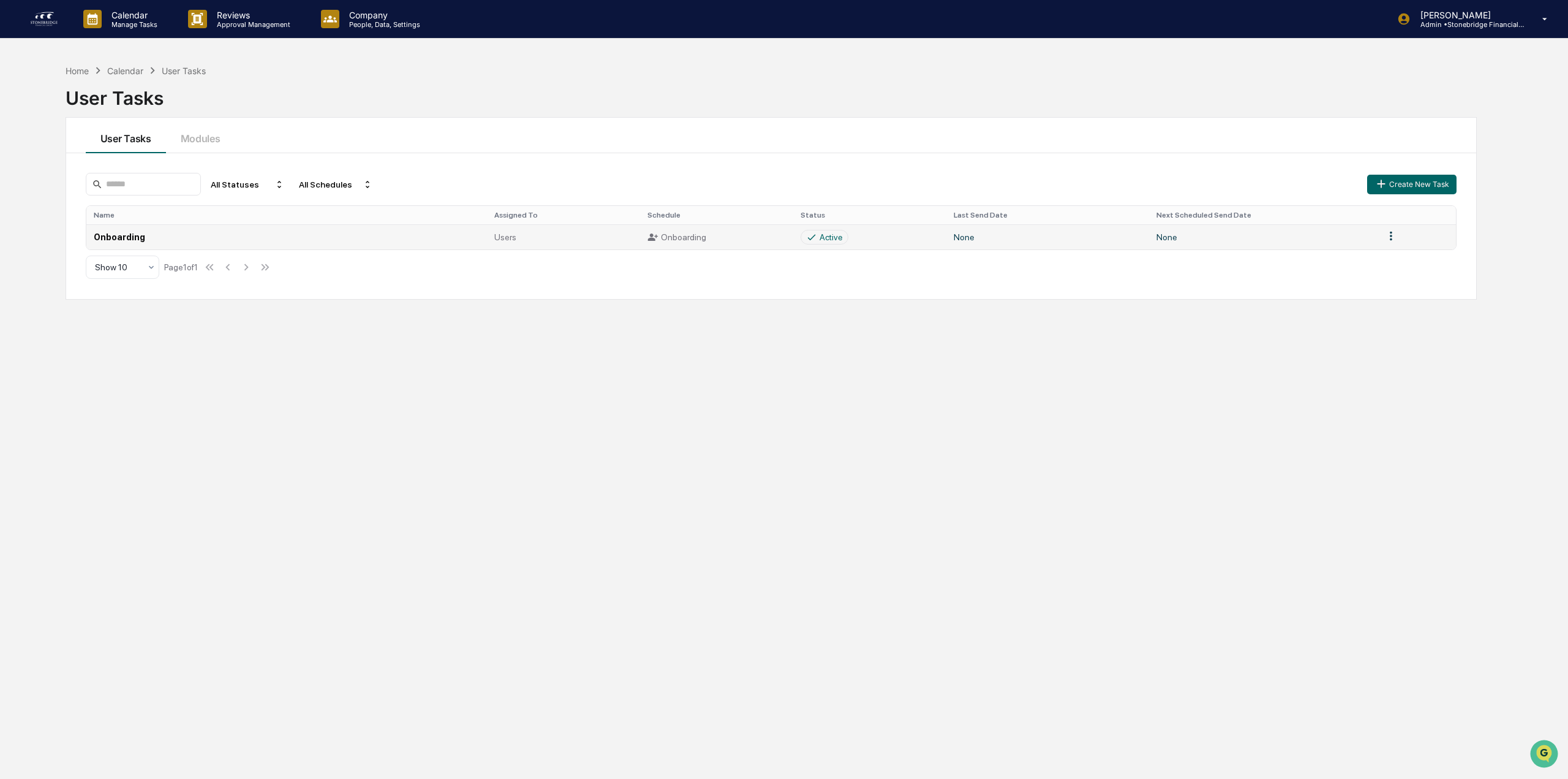
click at [1387, 238] on html "Calendar Manage Tasks Reviews Approval Management Company People, Data, Setting…" at bounding box center [784, 390] width 1568 height 779
click at [1382, 261] on div "Edit" at bounding box center [1385, 258] width 78 height 20
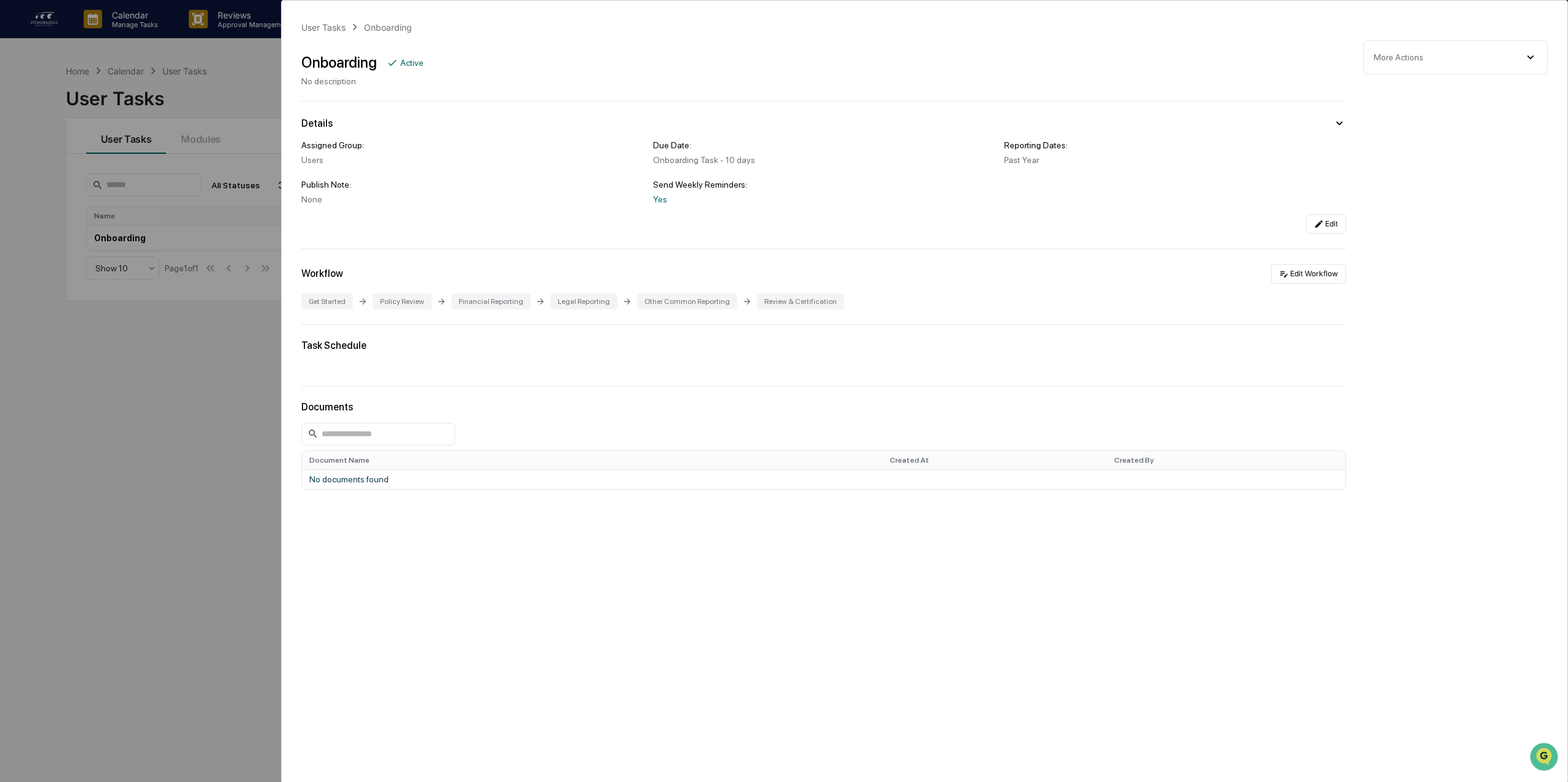
click at [159, 360] on div "User Tasks Onboarding Onboarding Active No description Details Assigned Group: …" at bounding box center [784, 391] width 1568 height 782
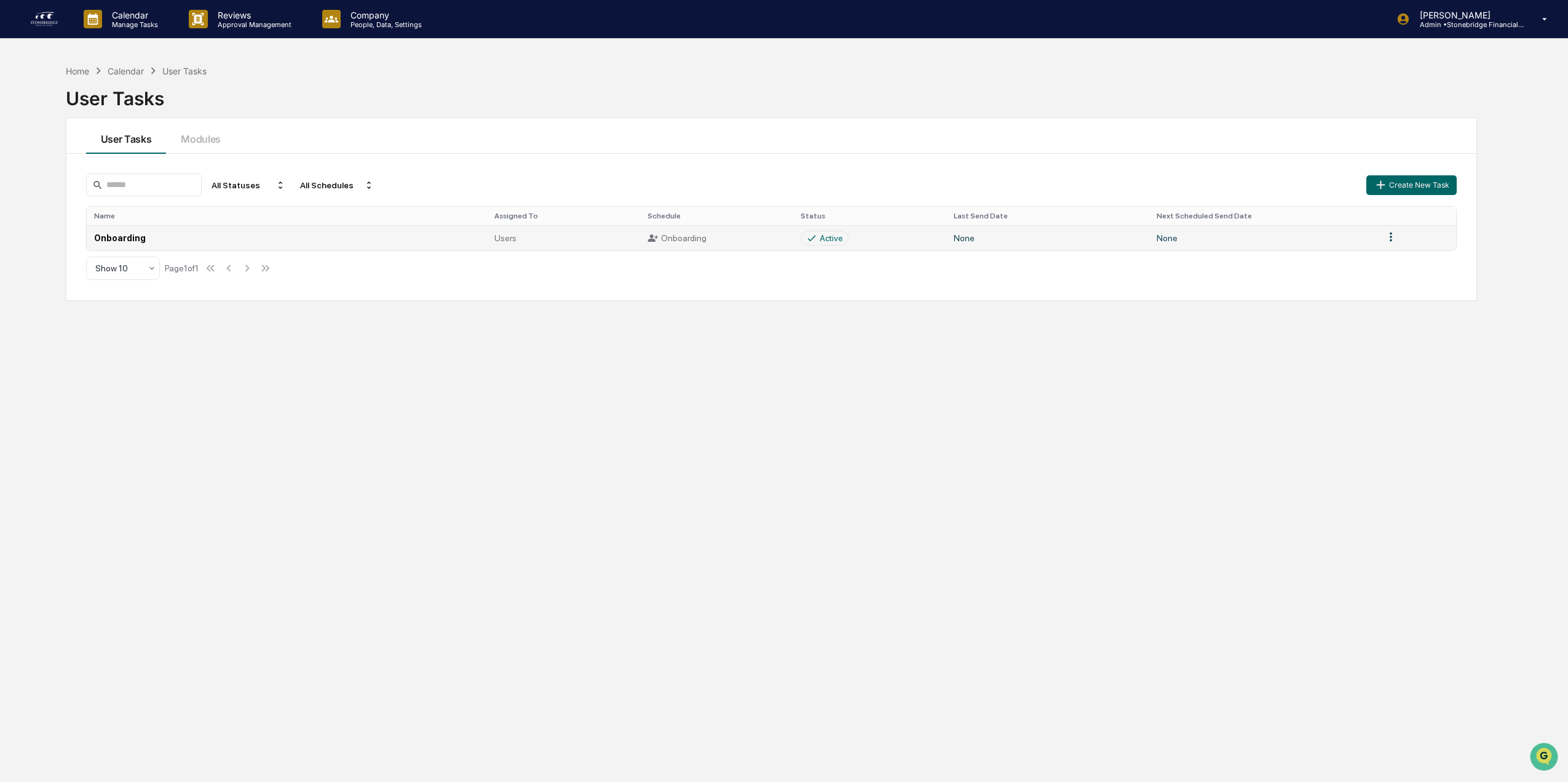
click at [122, 239] on td "Onboarding" at bounding box center [286, 238] width 400 height 25
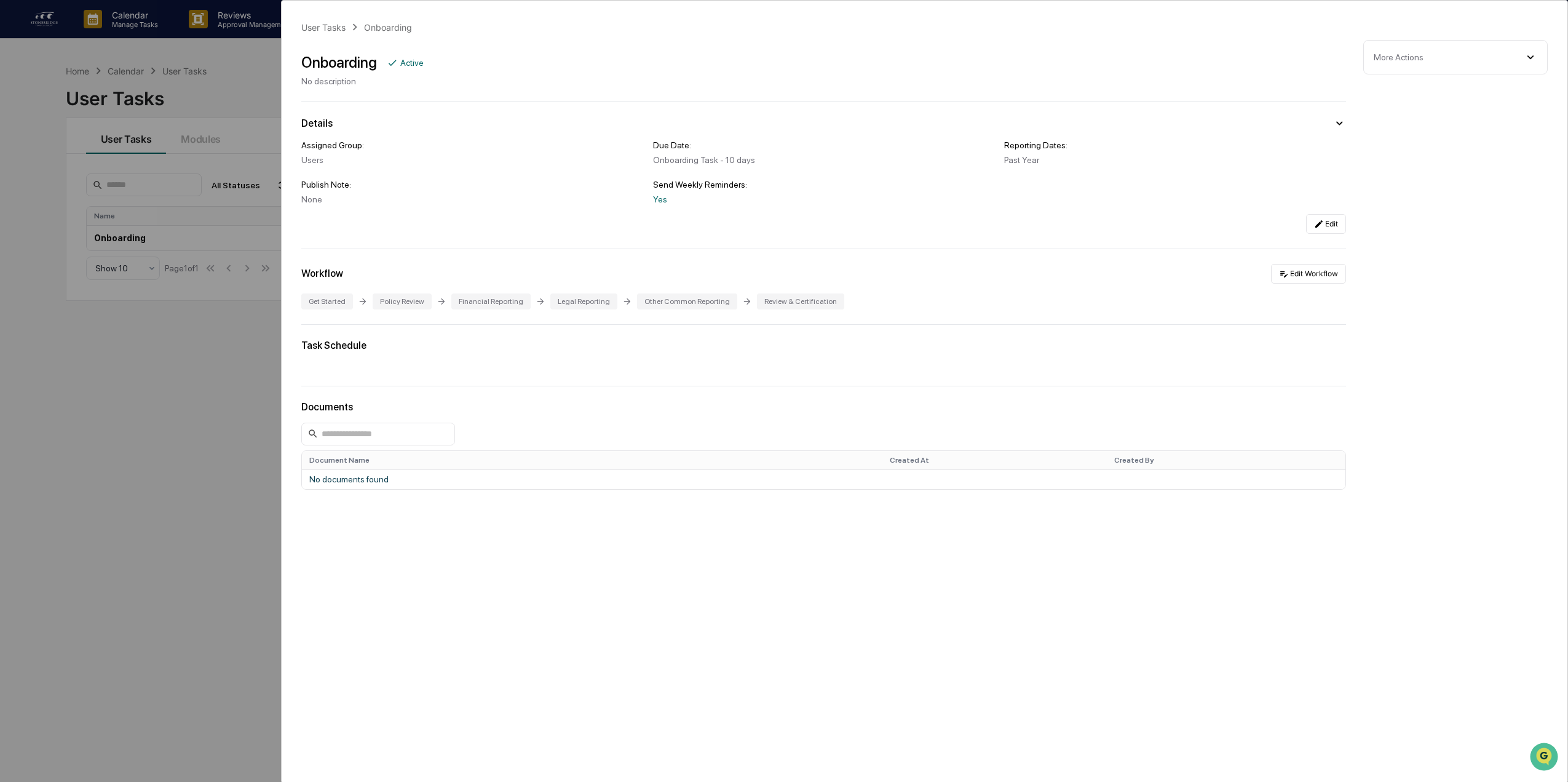
click at [1429, 65] on div "More Actions Close Task Delete Task" at bounding box center [1455, 57] width 184 height 35
click at [1506, 58] on div "More Actions" at bounding box center [1455, 57] width 163 height 13
click at [87, 314] on div "User Tasks Onboarding Onboarding Active No description Details Assigned Group: …" at bounding box center [784, 391] width 1568 height 782
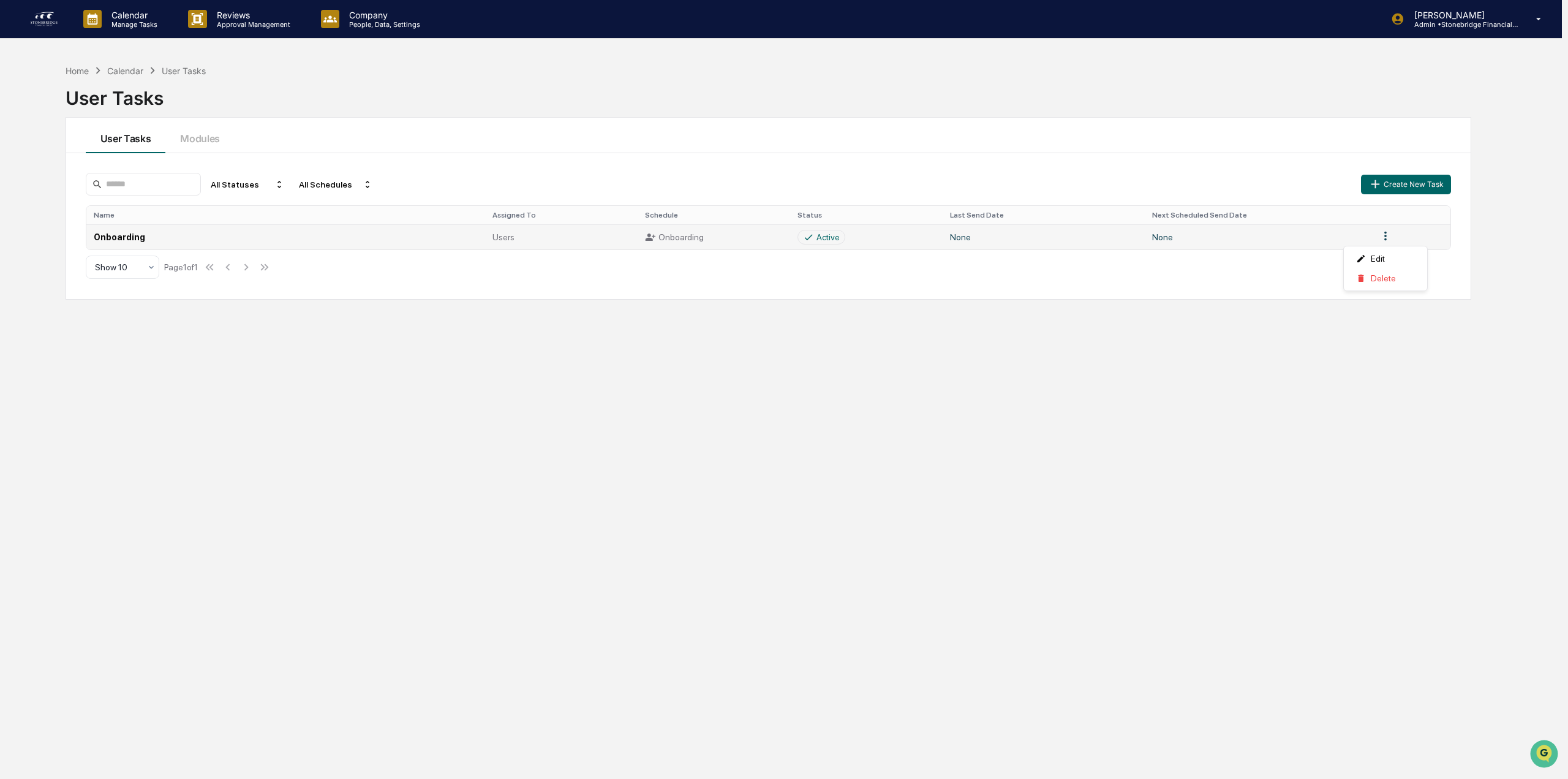
click at [1382, 236] on html "Calendar Manage Tasks Reviews Approval Management Company People, Data, Setting…" at bounding box center [784, 390] width 1568 height 779
click at [250, 13] on html "Calendar Manage Tasks Reviews Approval Management Company People, Data, Setting…" at bounding box center [784, 390] width 1568 height 779
click at [217, 23] on p "Approval Management" at bounding box center [252, 24] width 89 height 9
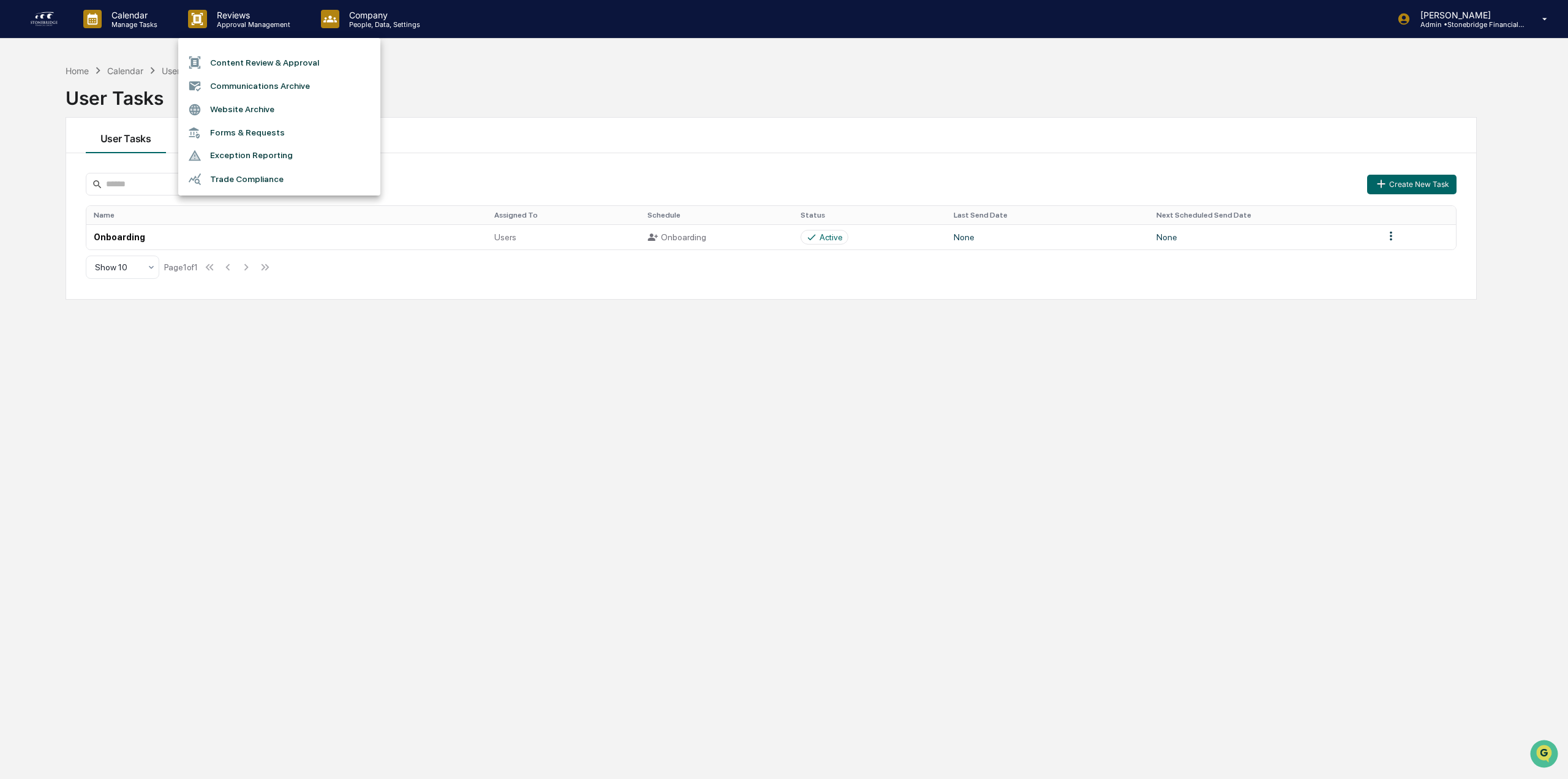
click at [268, 66] on li "Content Review & Approval" at bounding box center [279, 63] width 202 height 23
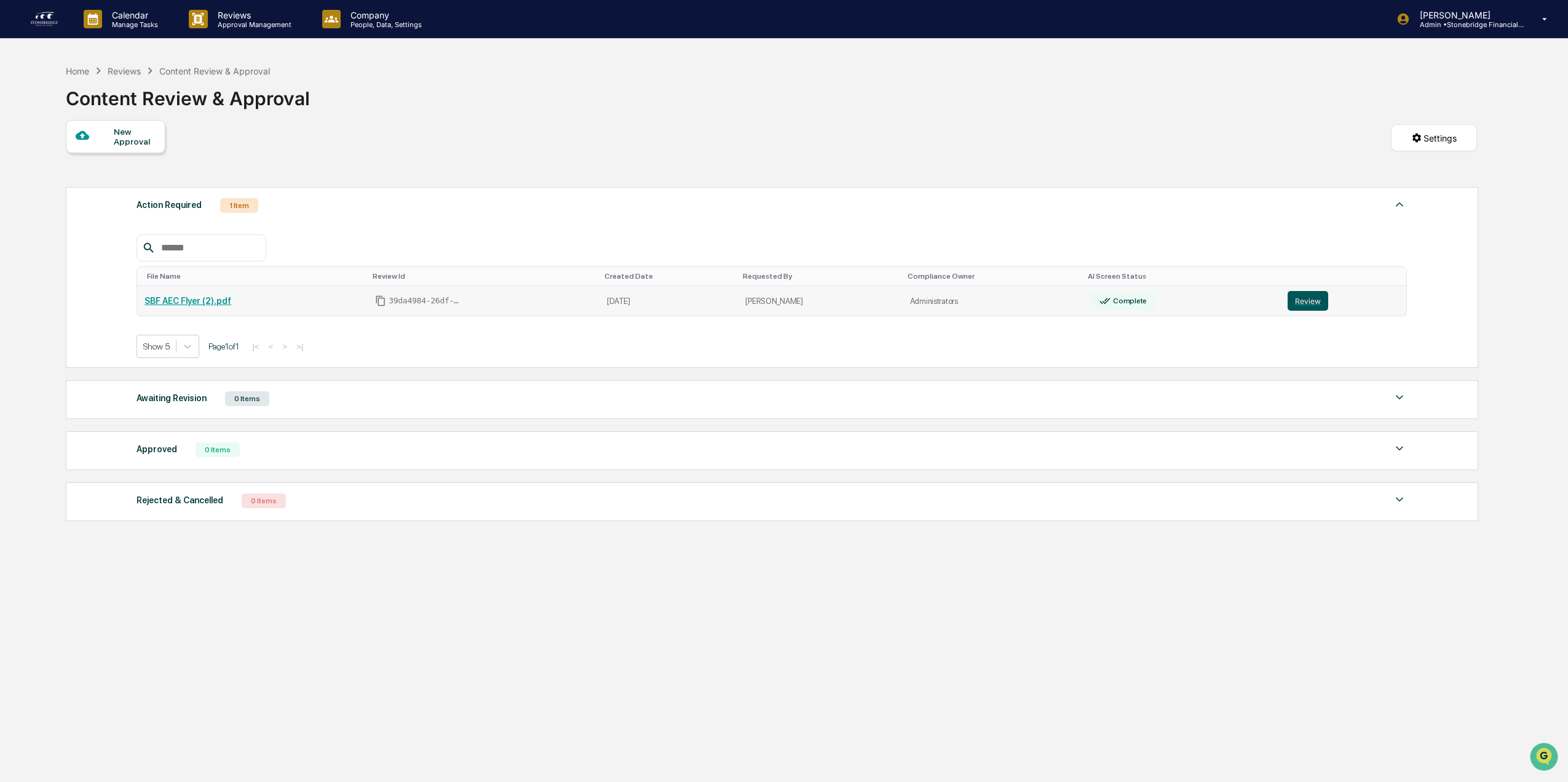
click at [1293, 298] on button "Review" at bounding box center [1308, 301] width 41 height 20
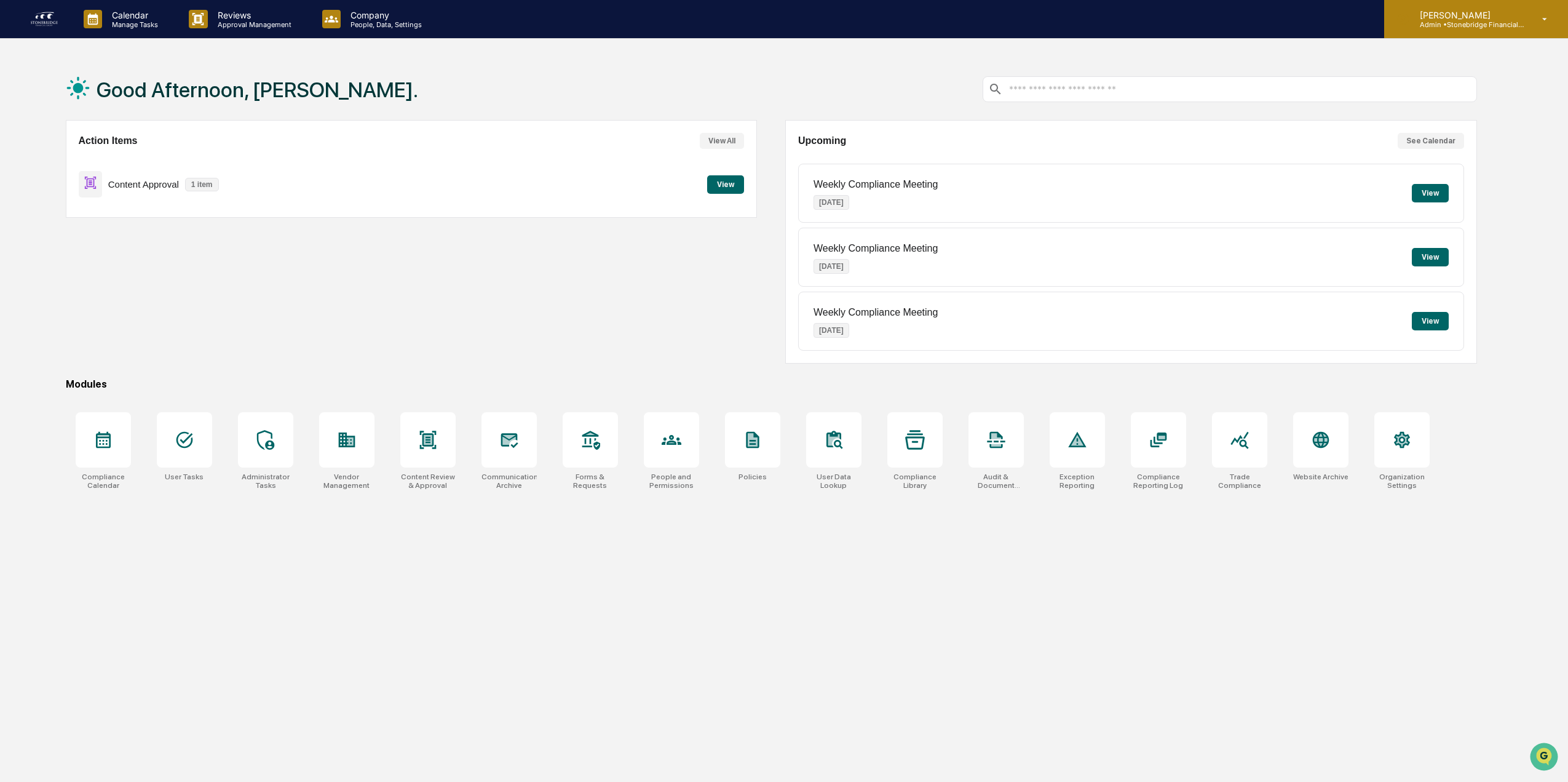
click at [1550, 16] on icon at bounding box center [1544, 19] width 21 height 12
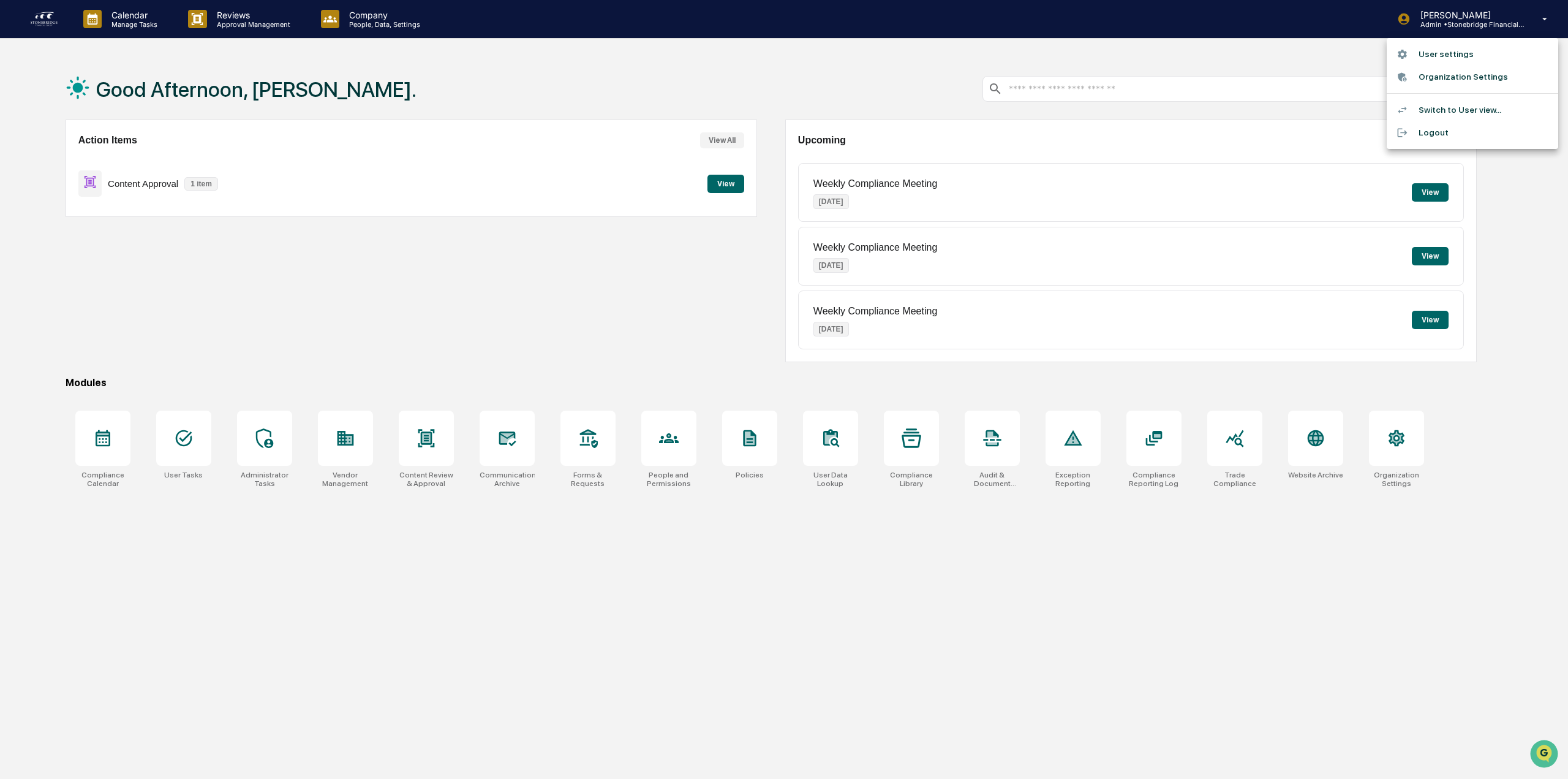
click at [1467, 114] on li "Switch to User view..." at bounding box center [1472, 109] width 171 height 23
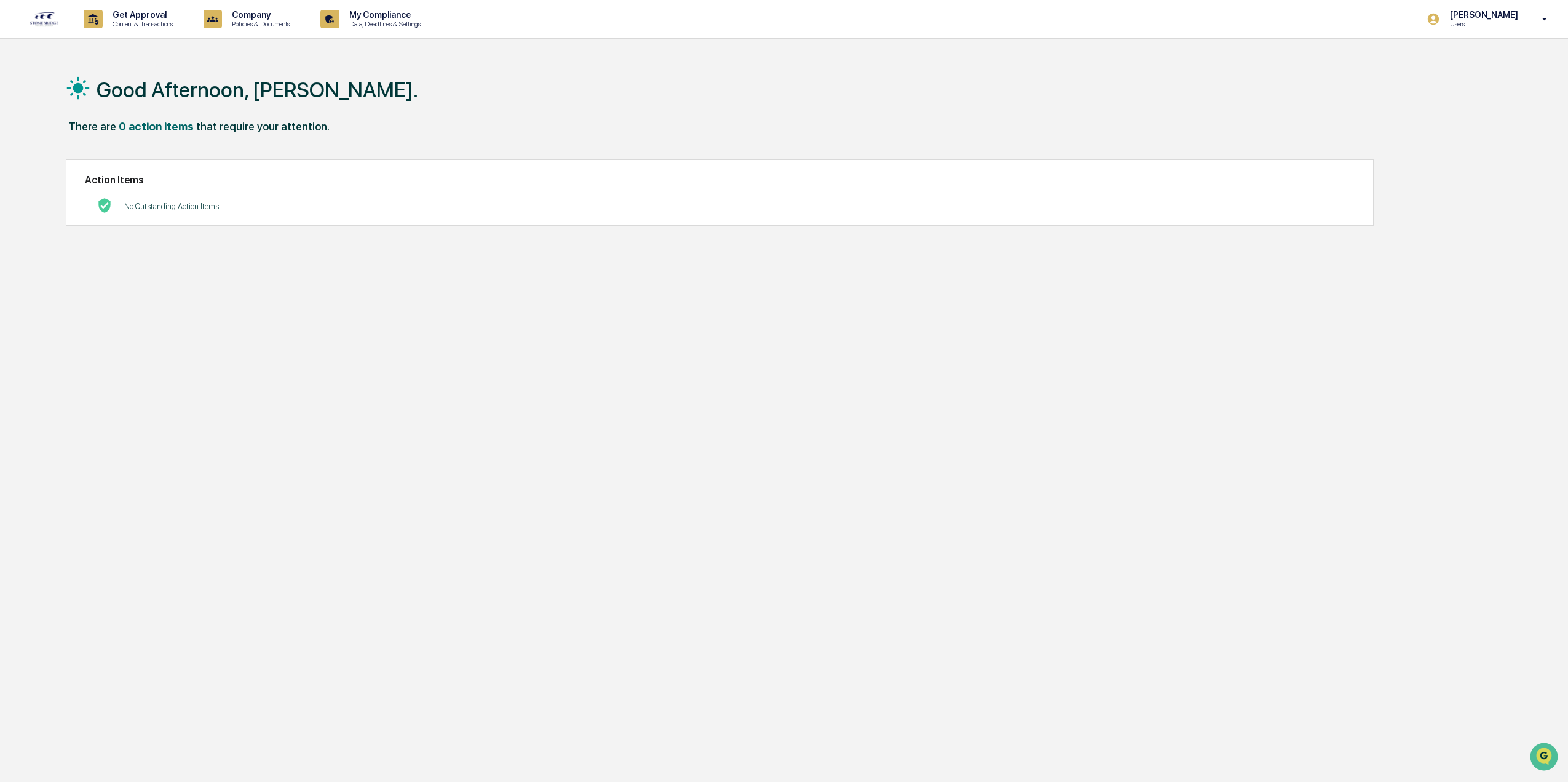
click at [490, 306] on div "Good Afternoon, Cody. There are 0 action items that require your attention. Act…" at bounding box center [771, 449] width 1448 height 782
click at [1549, 20] on icon at bounding box center [1544, 19] width 21 height 12
click at [1444, 64] on li "Switch to Admin view..." at bounding box center [1478, 62] width 172 height 23
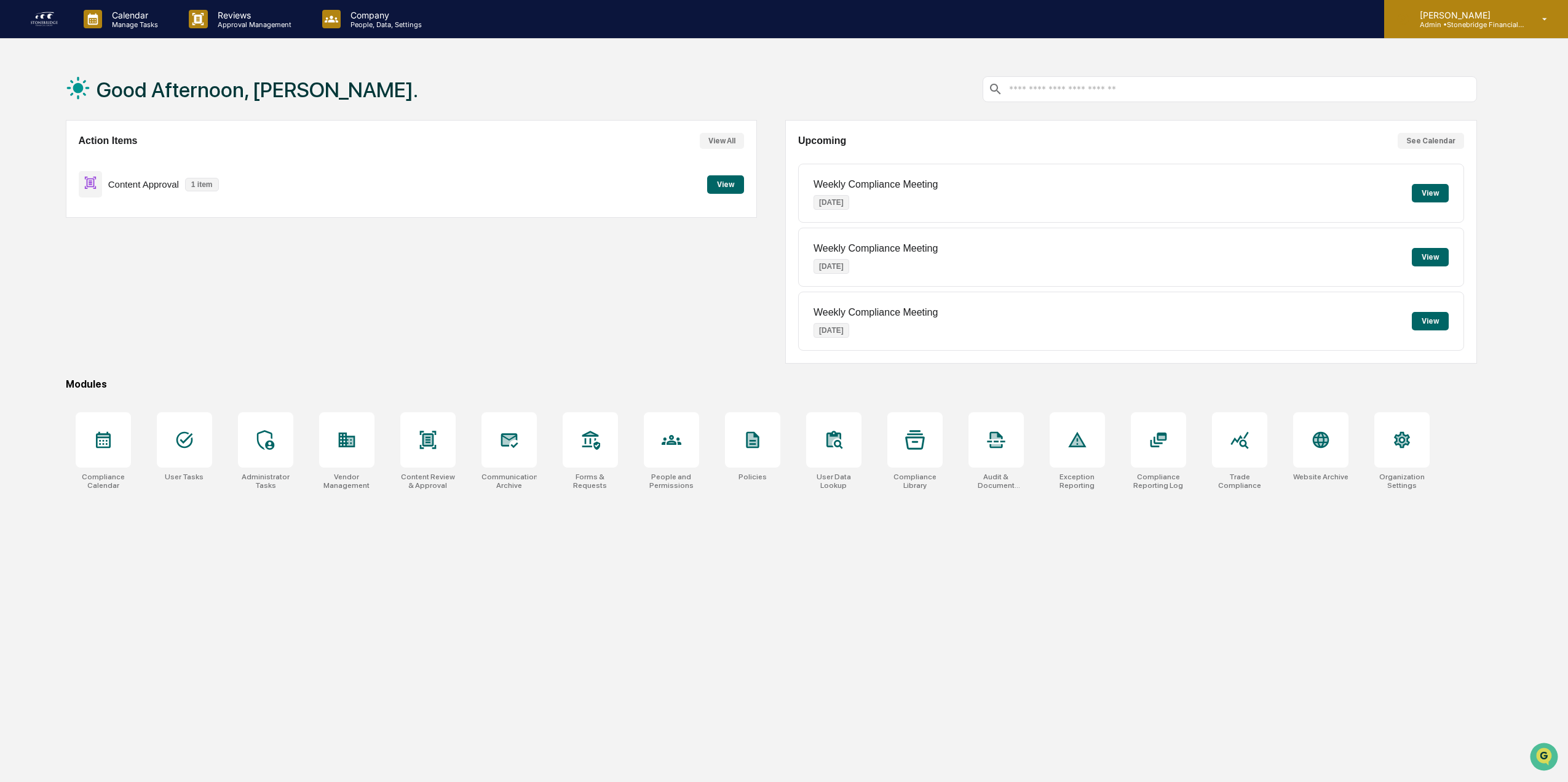
click at [1504, 7] on div "Cody Gehman Admin • Stonebridge Financial Group" at bounding box center [1476, 19] width 184 height 38
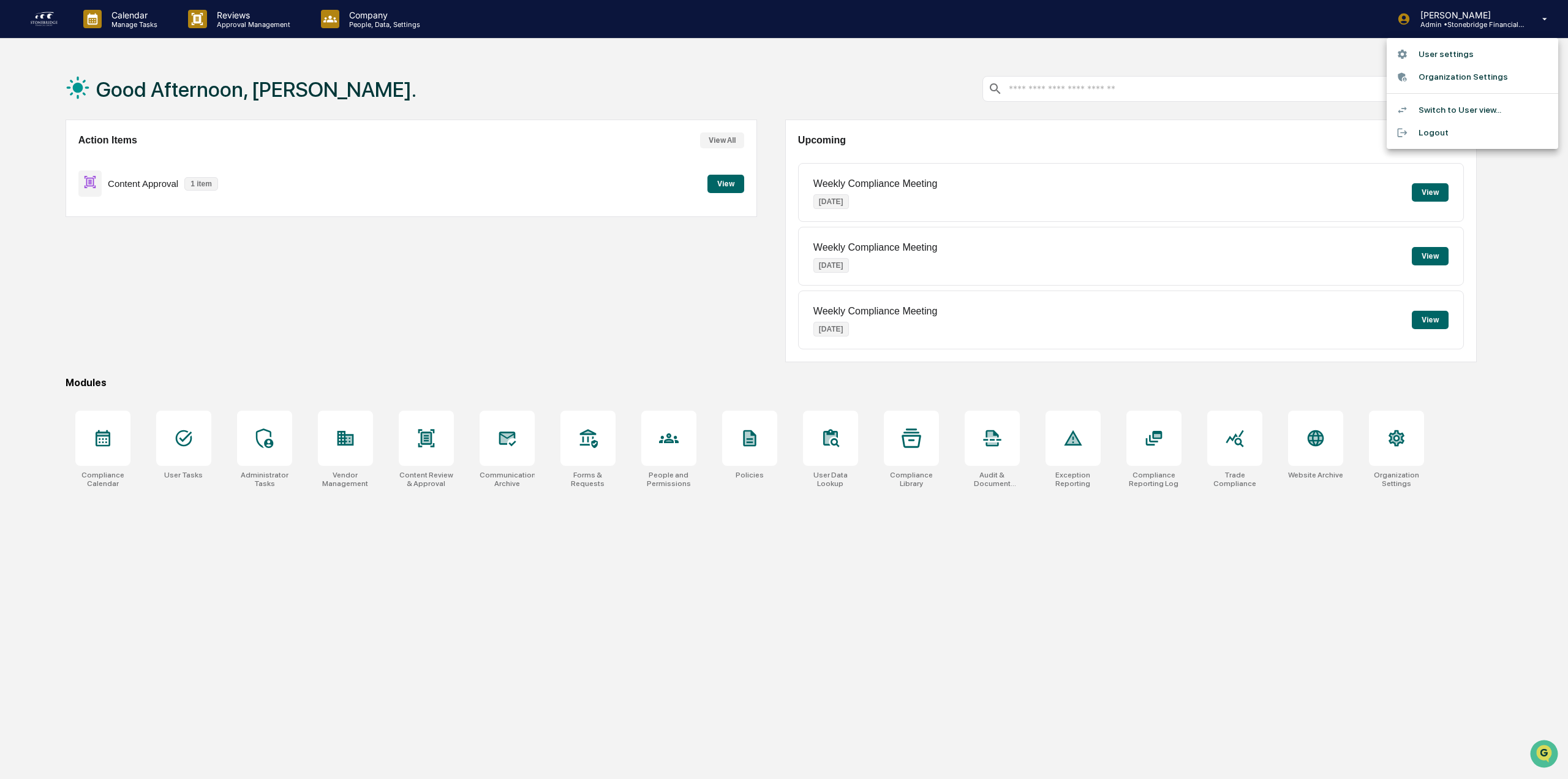
click at [1439, 51] on li "User settings" at bounding box center [1472, 54] width 171 height 23
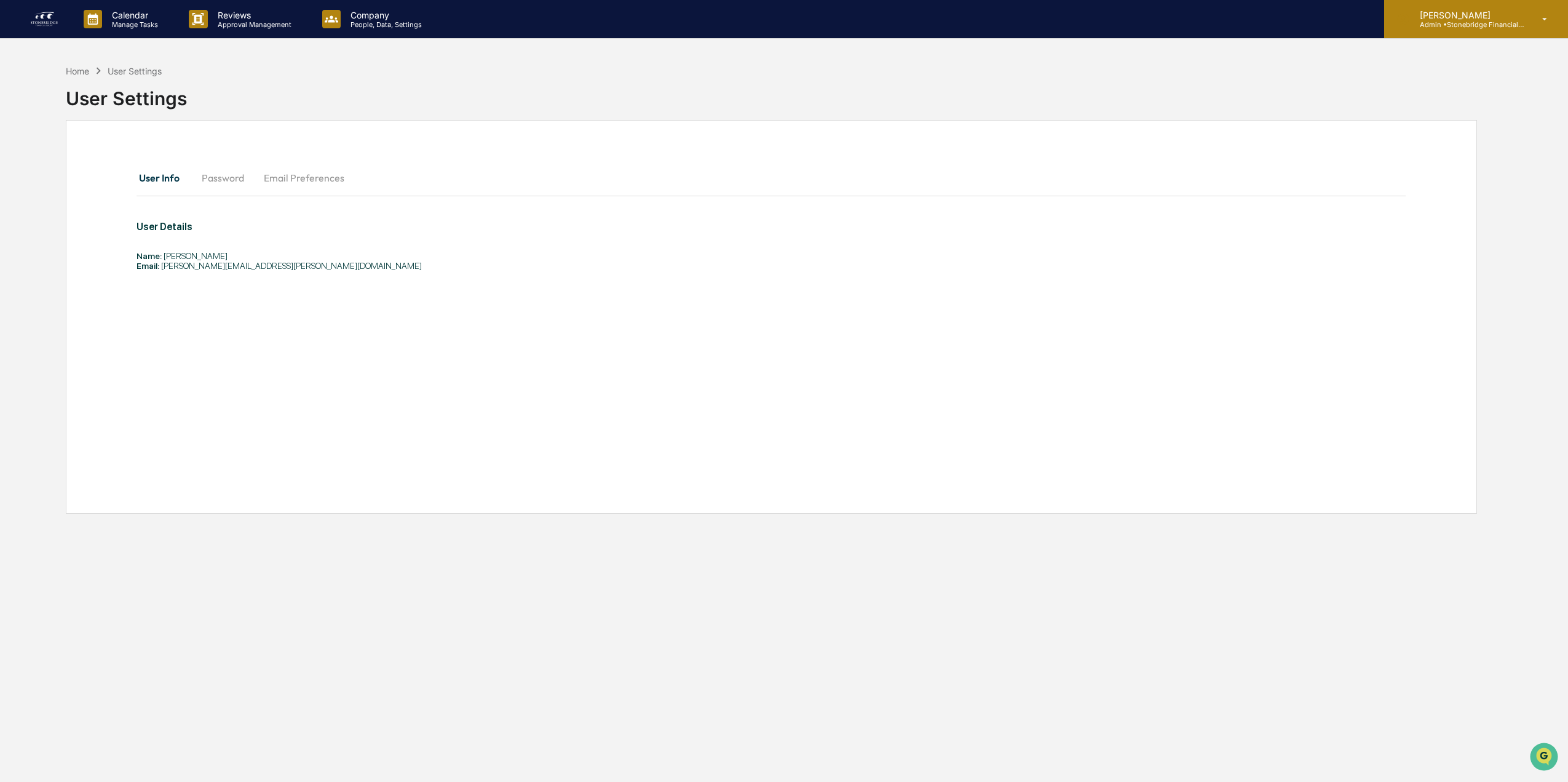
click at [1467, 21] on p "Admin • Stonebridge Financial Group" at bounding box center [1468, 24] width 115 height 9
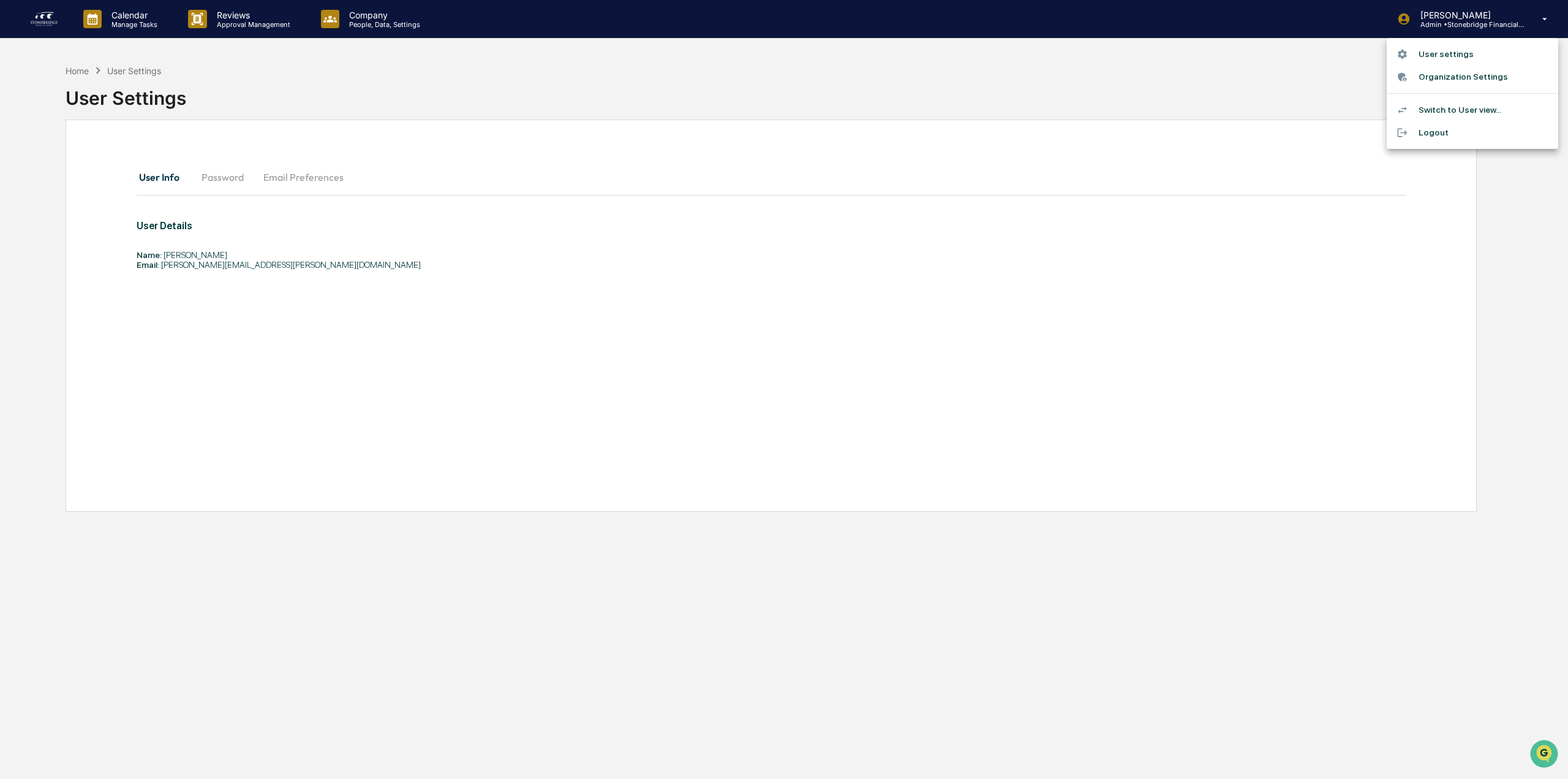
click at [1122, 69] on div at bounding box center [784, 390] width 1568 height 779
click at [370, 27] on p "People, Data, Settings" at bounding box center [382, 24] width 87 height 9
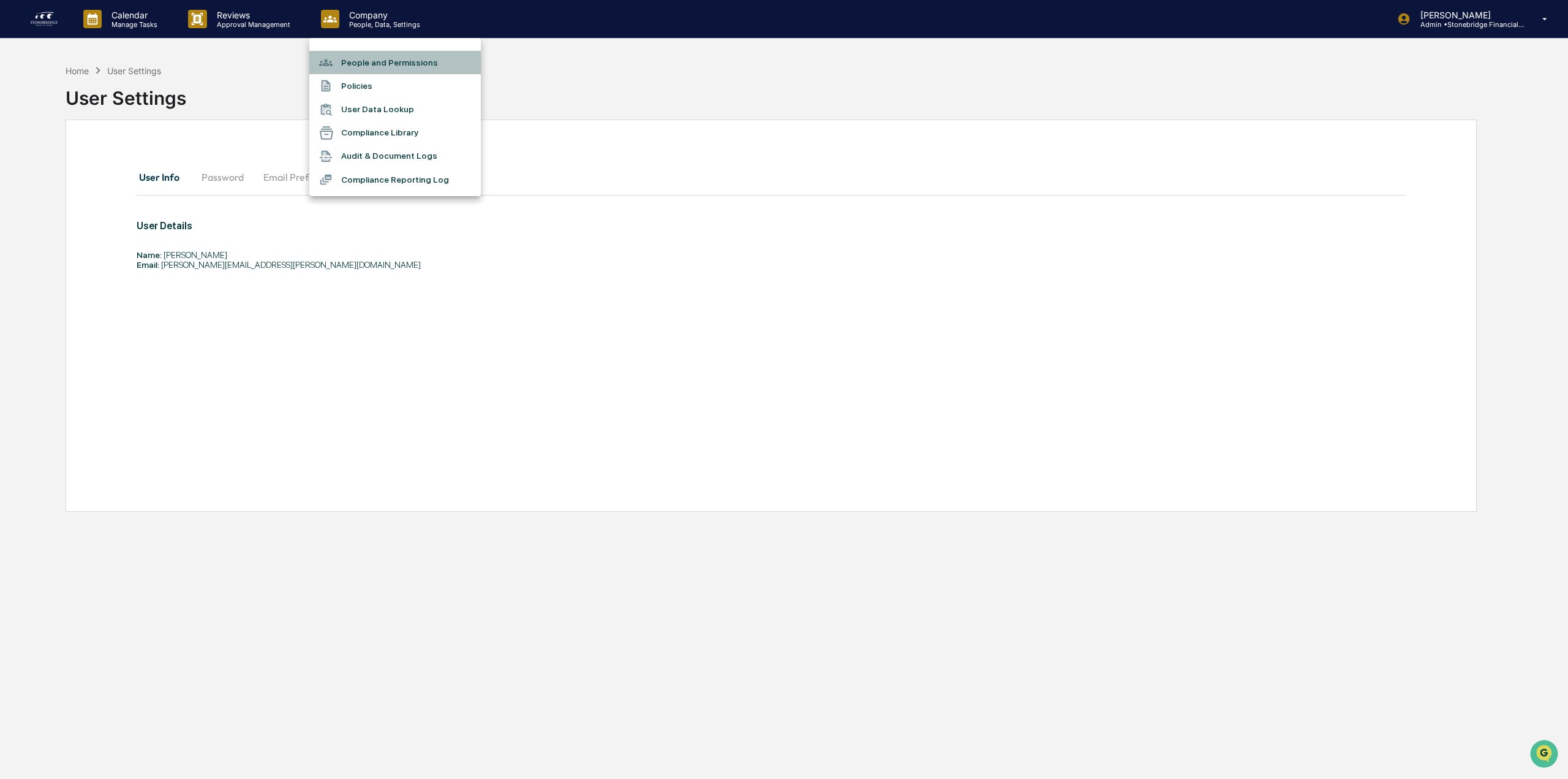
click at [379, 57] on li "People and Permissions" at bounding box center [395, 63] width 171 height 23
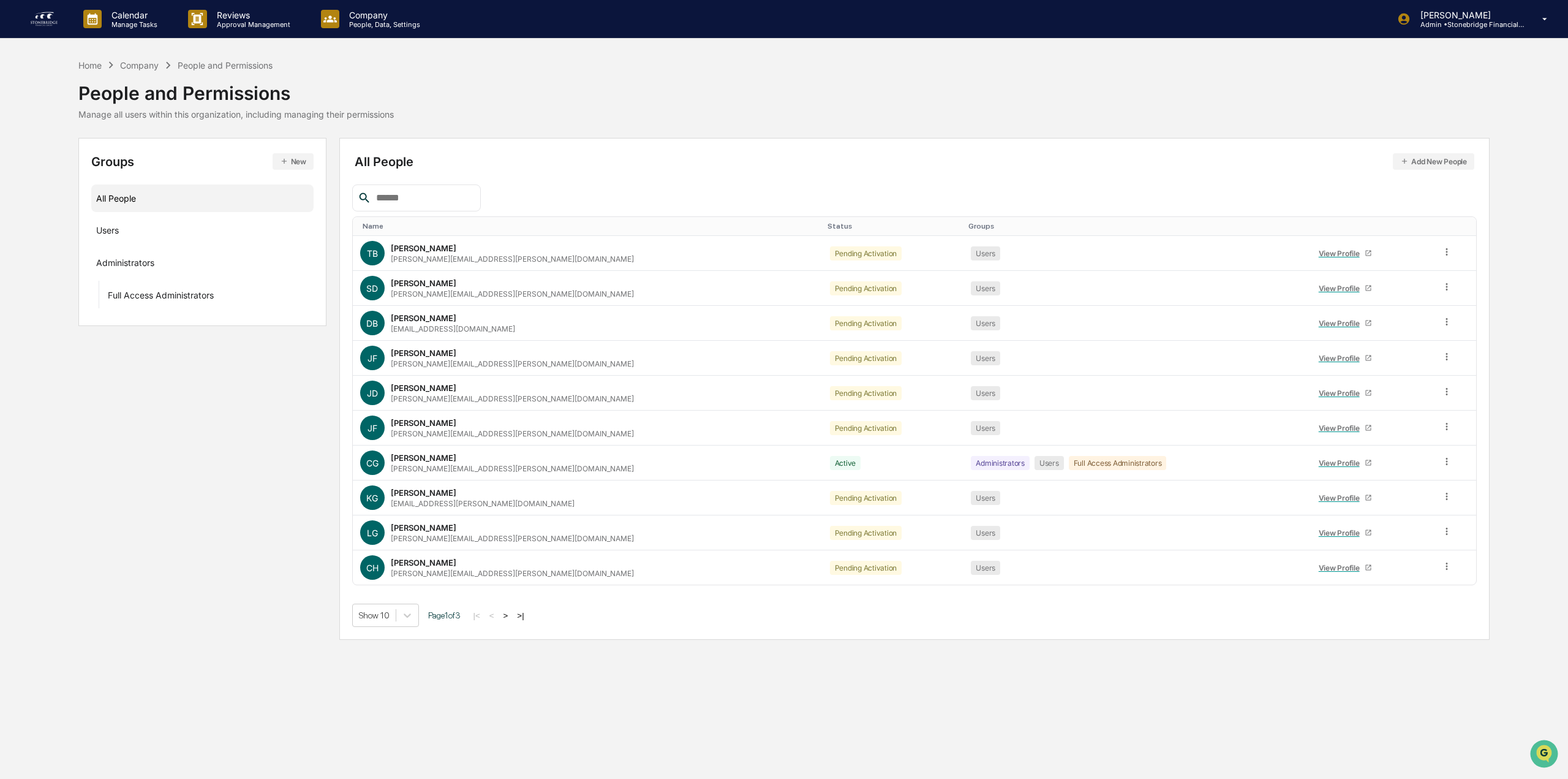
click at [378, 225] on div "Name" at bounding box center [590, 226] width 455 height 9
click at [1441, 458] on icon at bounding box center [1447, 461] width 12 height 12
click at [1319, 467] on div "View Profile" at bounding box center [1341, 463] width 46 height 9
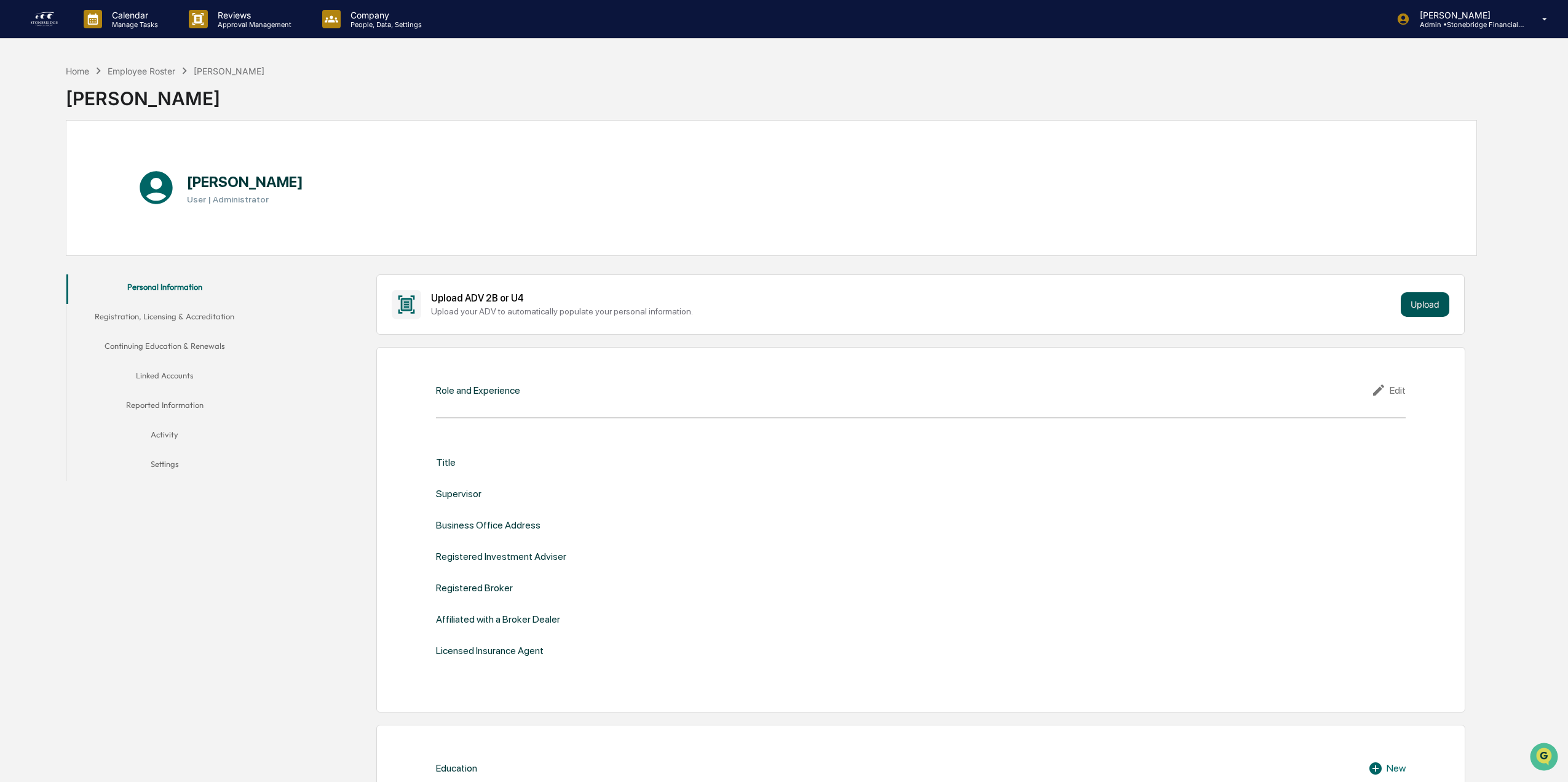
click at [1422, 304] on button "Upload" at bounding box center [1425, 304] width 49 height 24
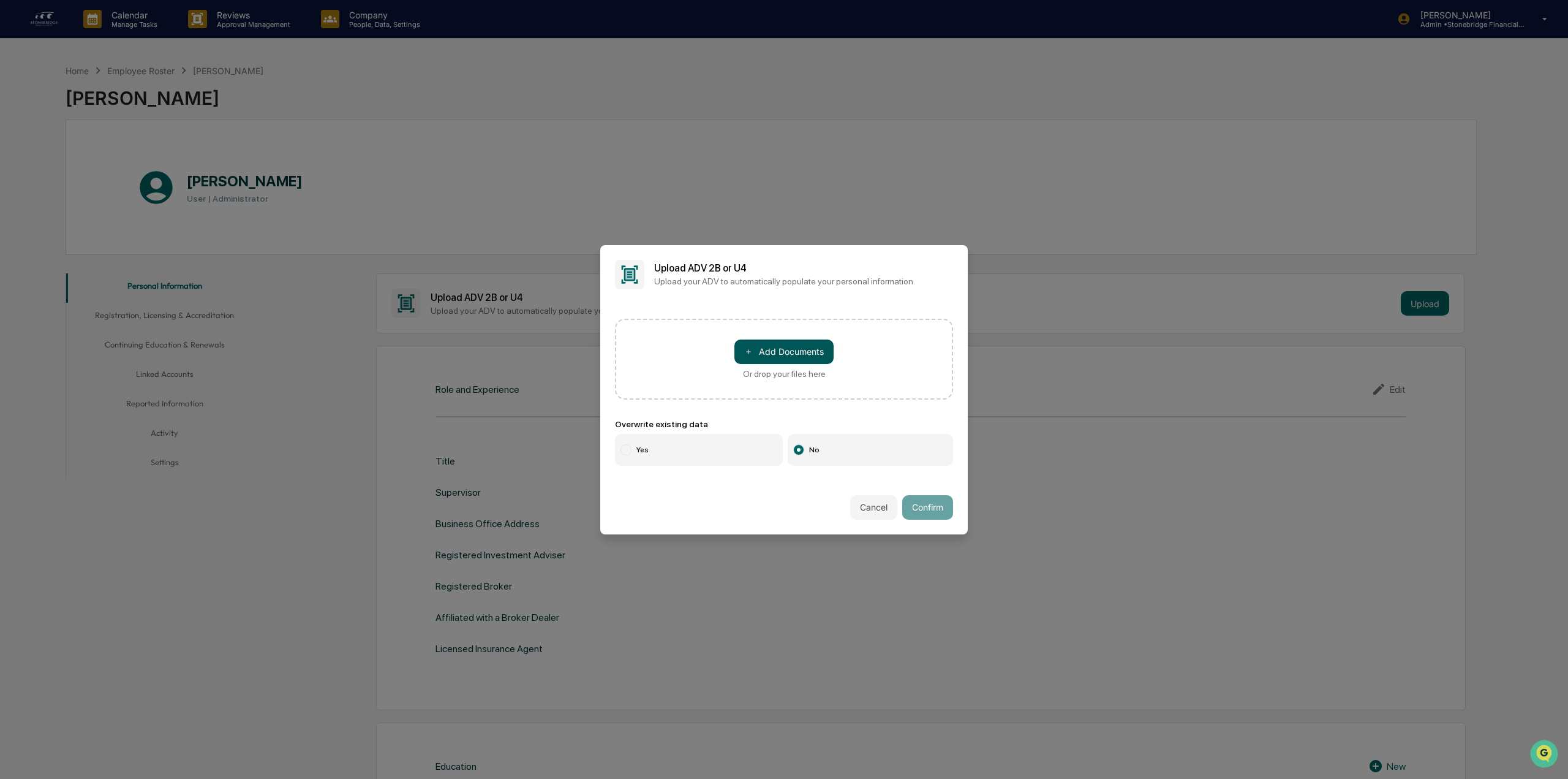
click at [790, 352] on button "＋ Add Documents" at bounding box center [783, 351] width 99 height 24
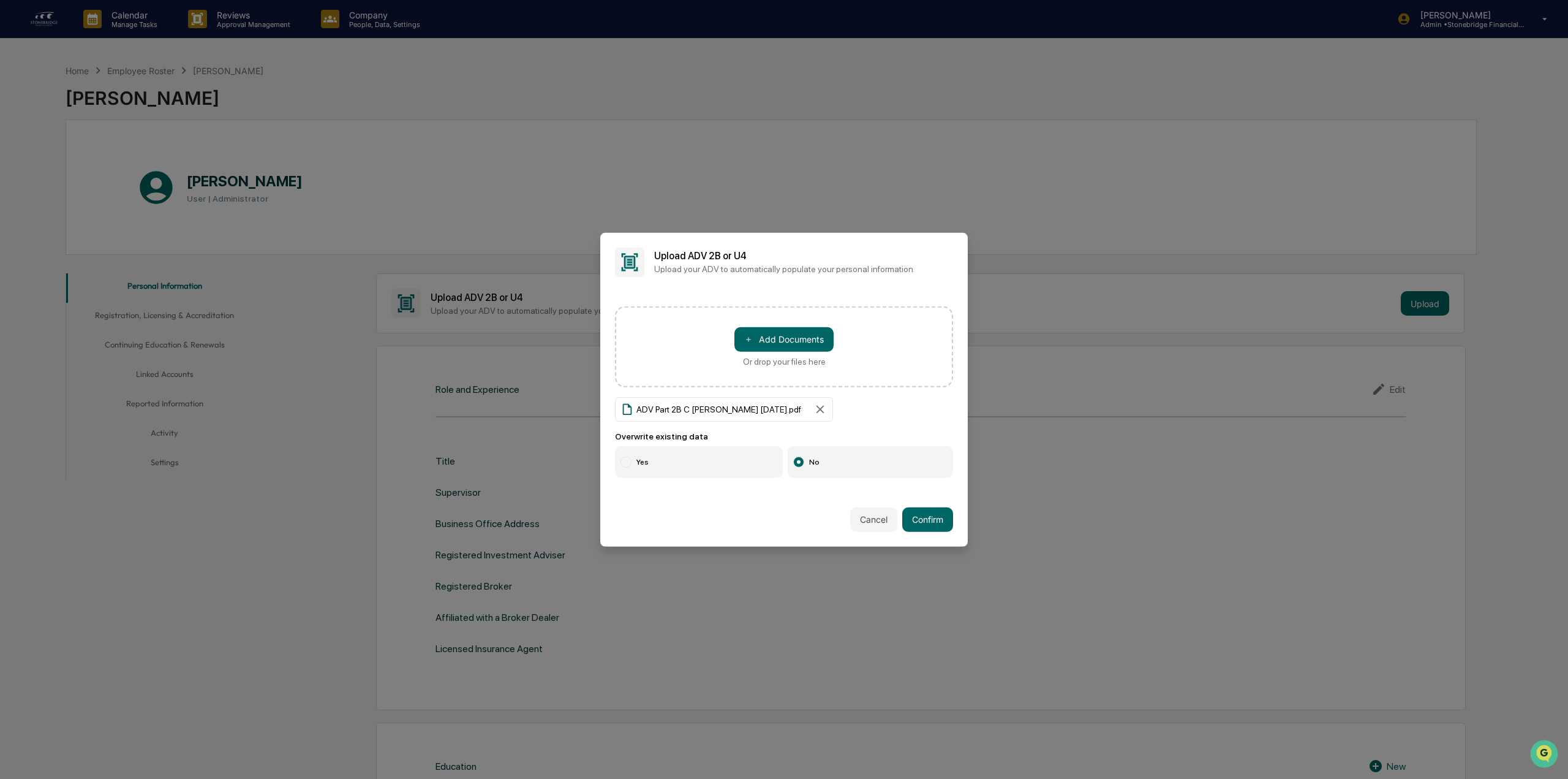
click at [813, 409] on icon at bounding box center [819, 408] width 13 height 13
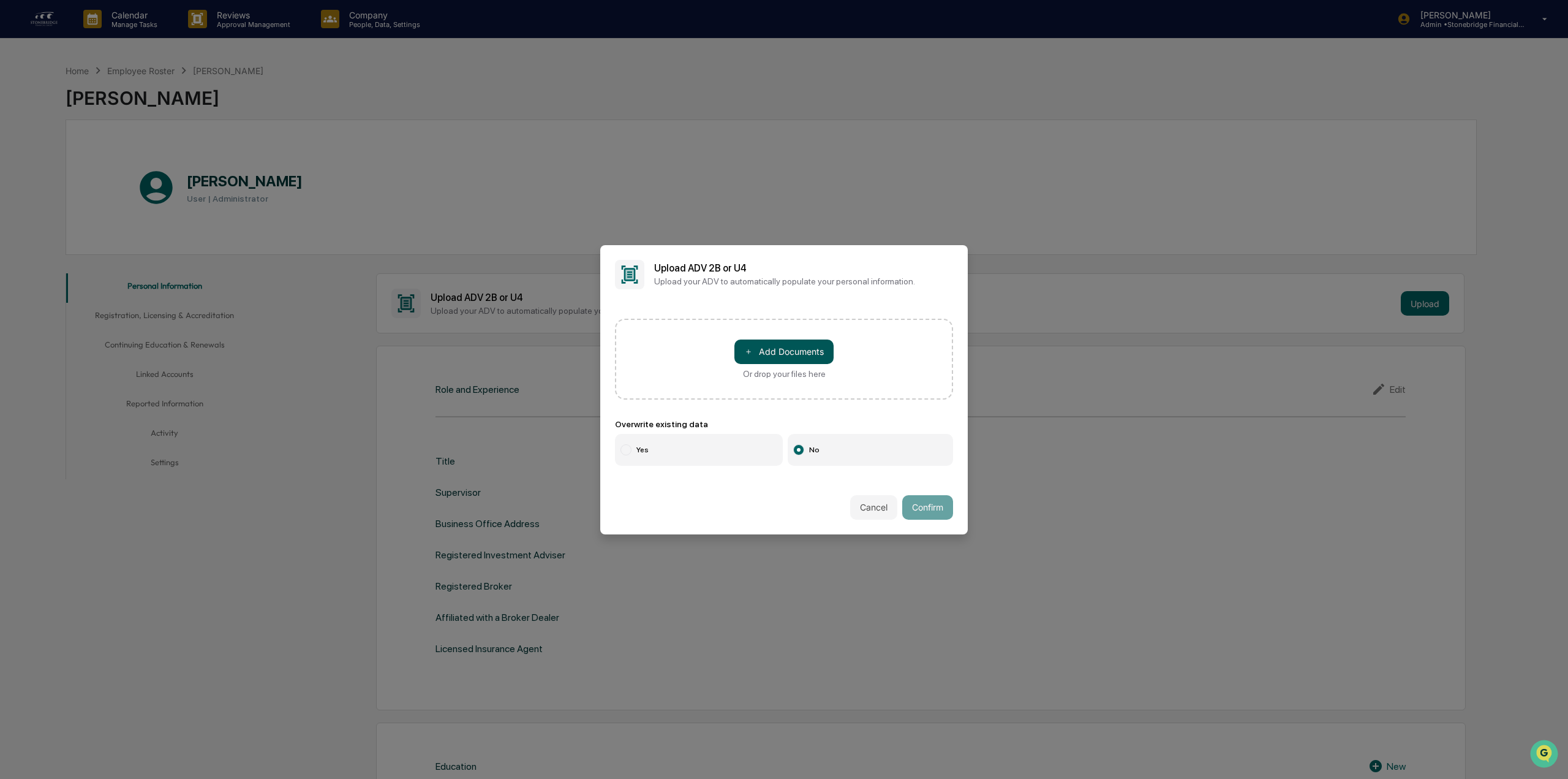
click at [797, 353] on button "＋ Add Documents" at bounding box center [783, 351] width 99 height 24
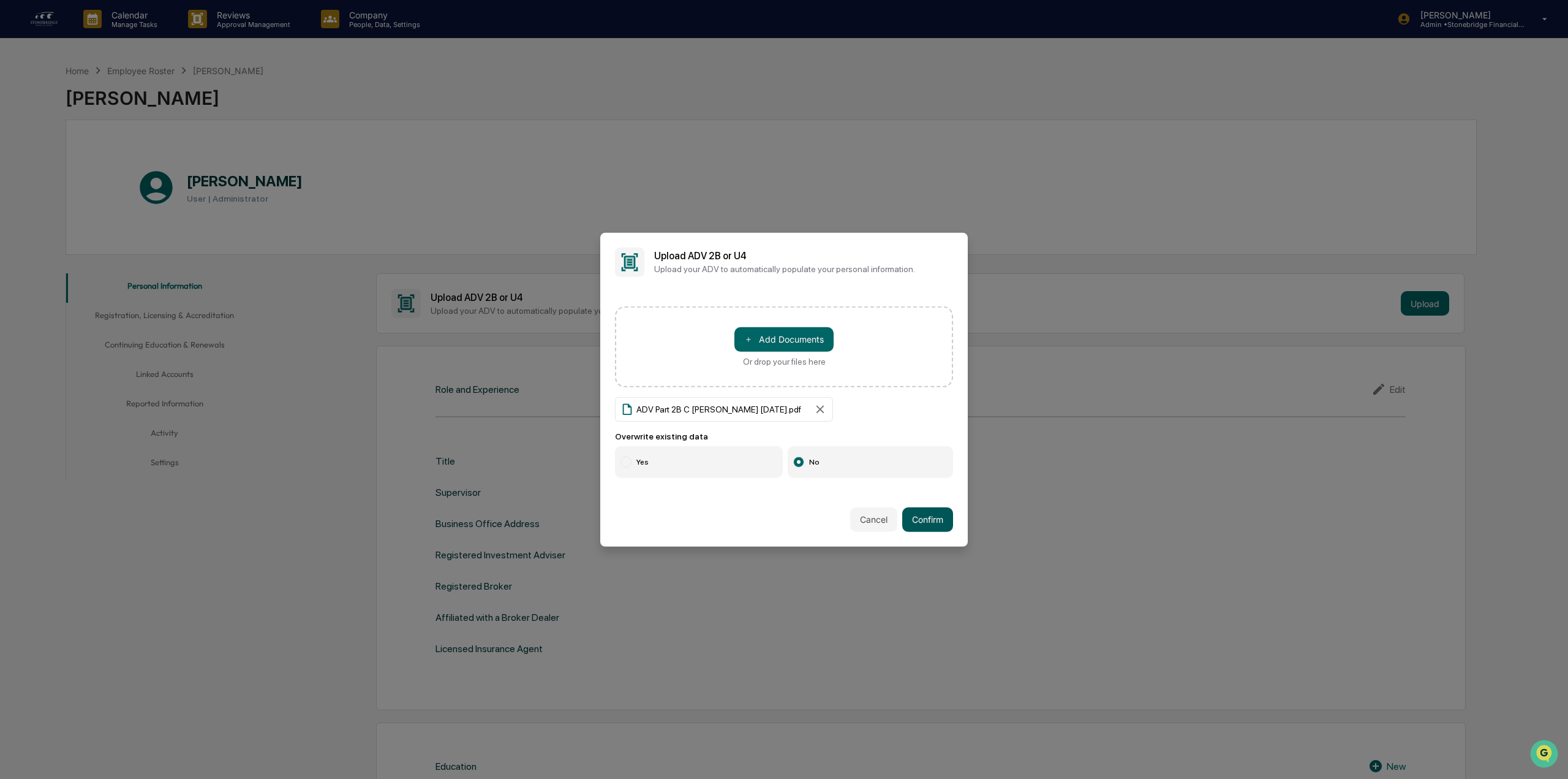
click at [943, 516] on button "Confirm" at bounding box center [927, 519] width 51 height 24
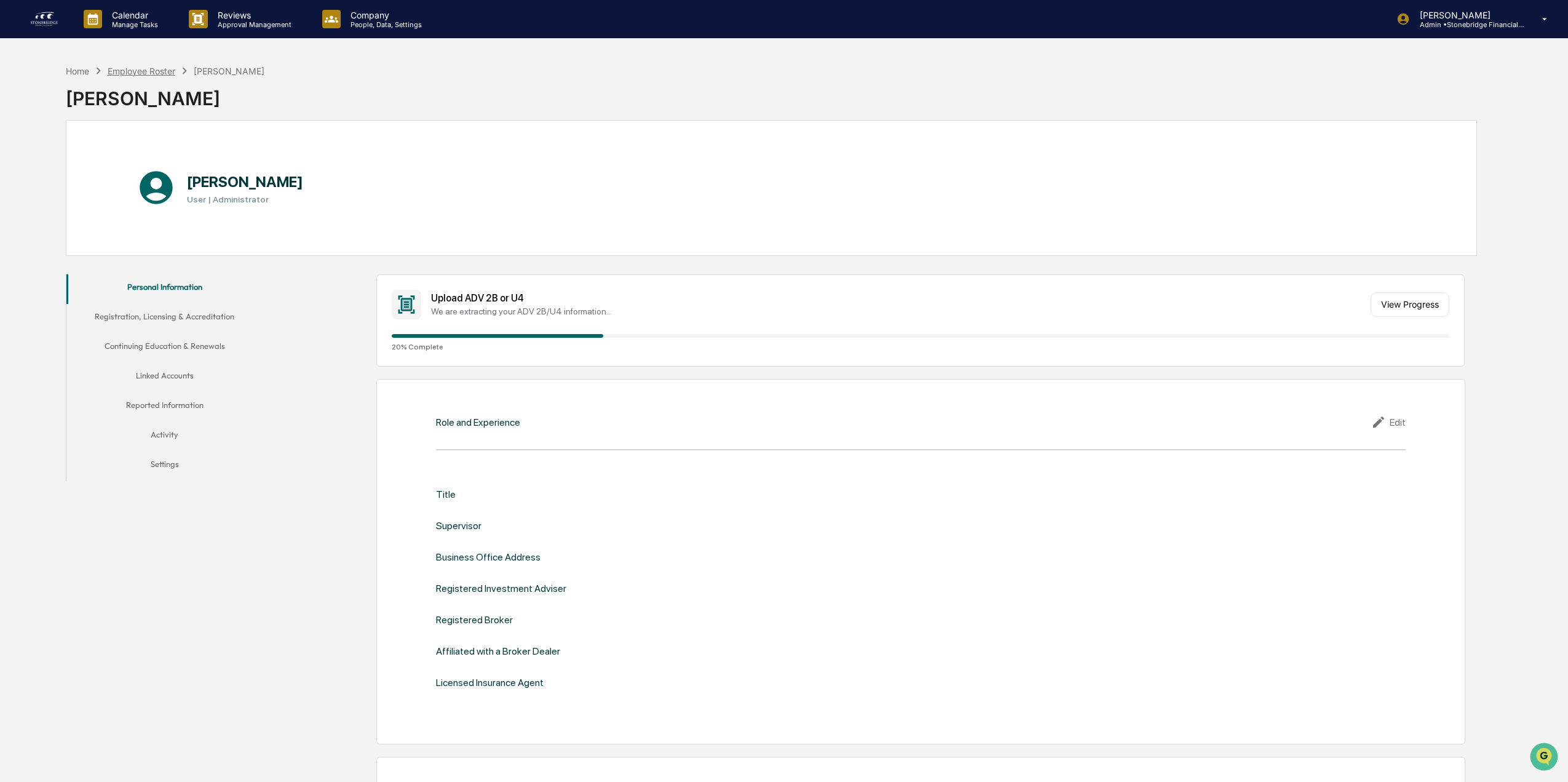
click at [147, 71] on div "Employee Roster" at bounding box center [141, 71] width 67 height 10
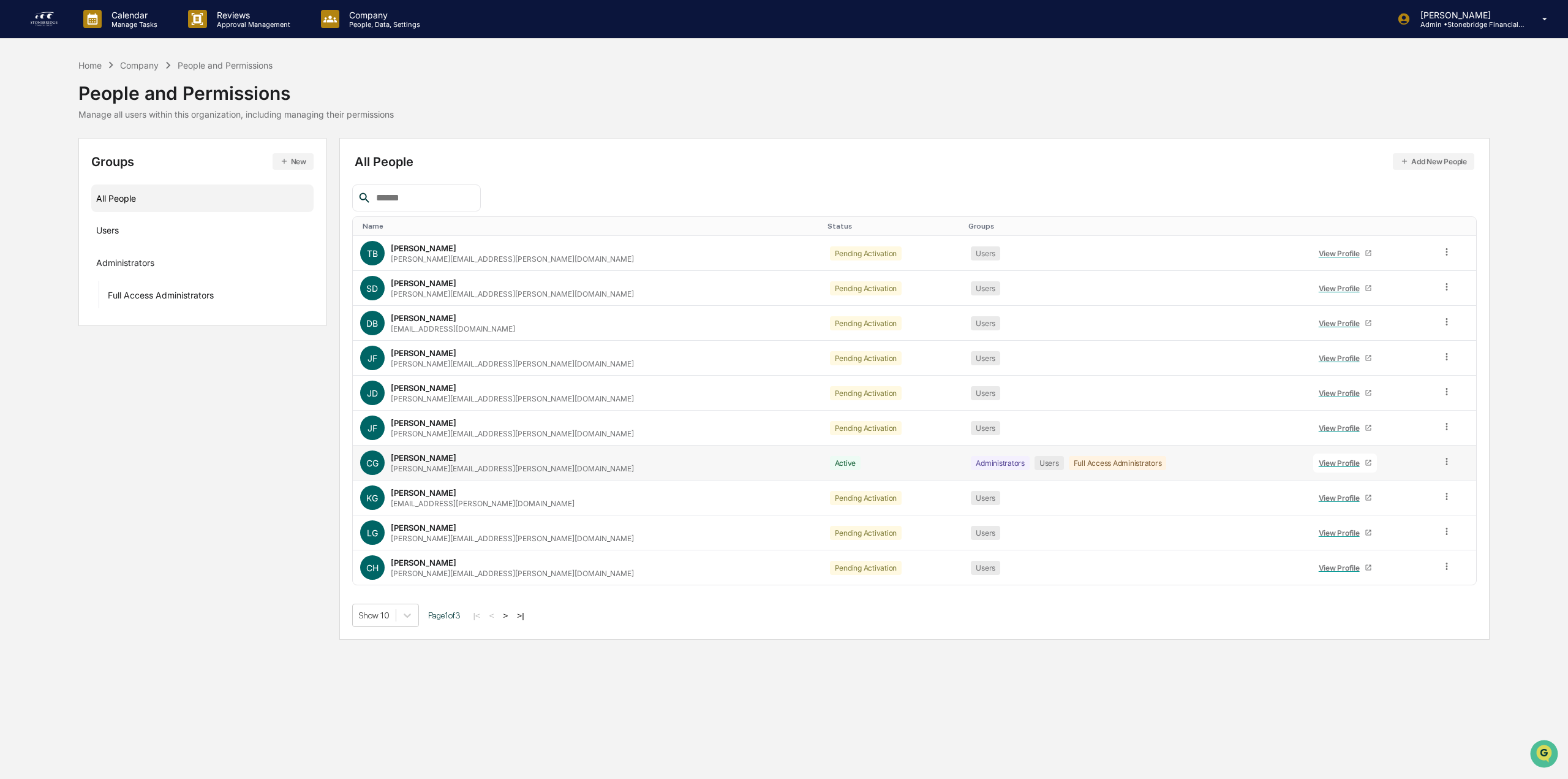
click at [1319, 461] on div "View Profile" at bounding box center [1341, 463] width 46 height 9
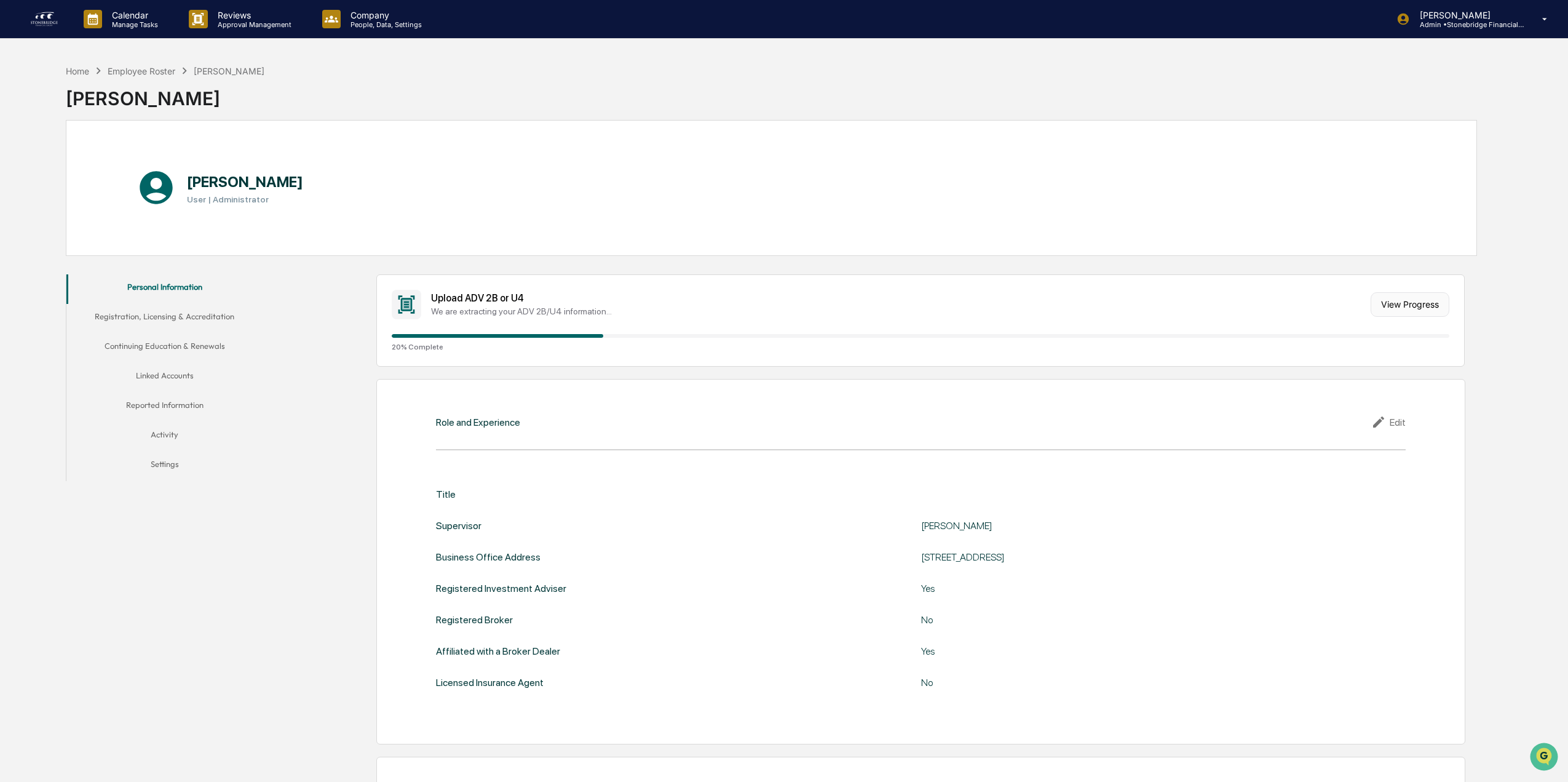
click at [1413, 301] on button "View Progress" at bounding box center [1409, 304] width 78 height 24
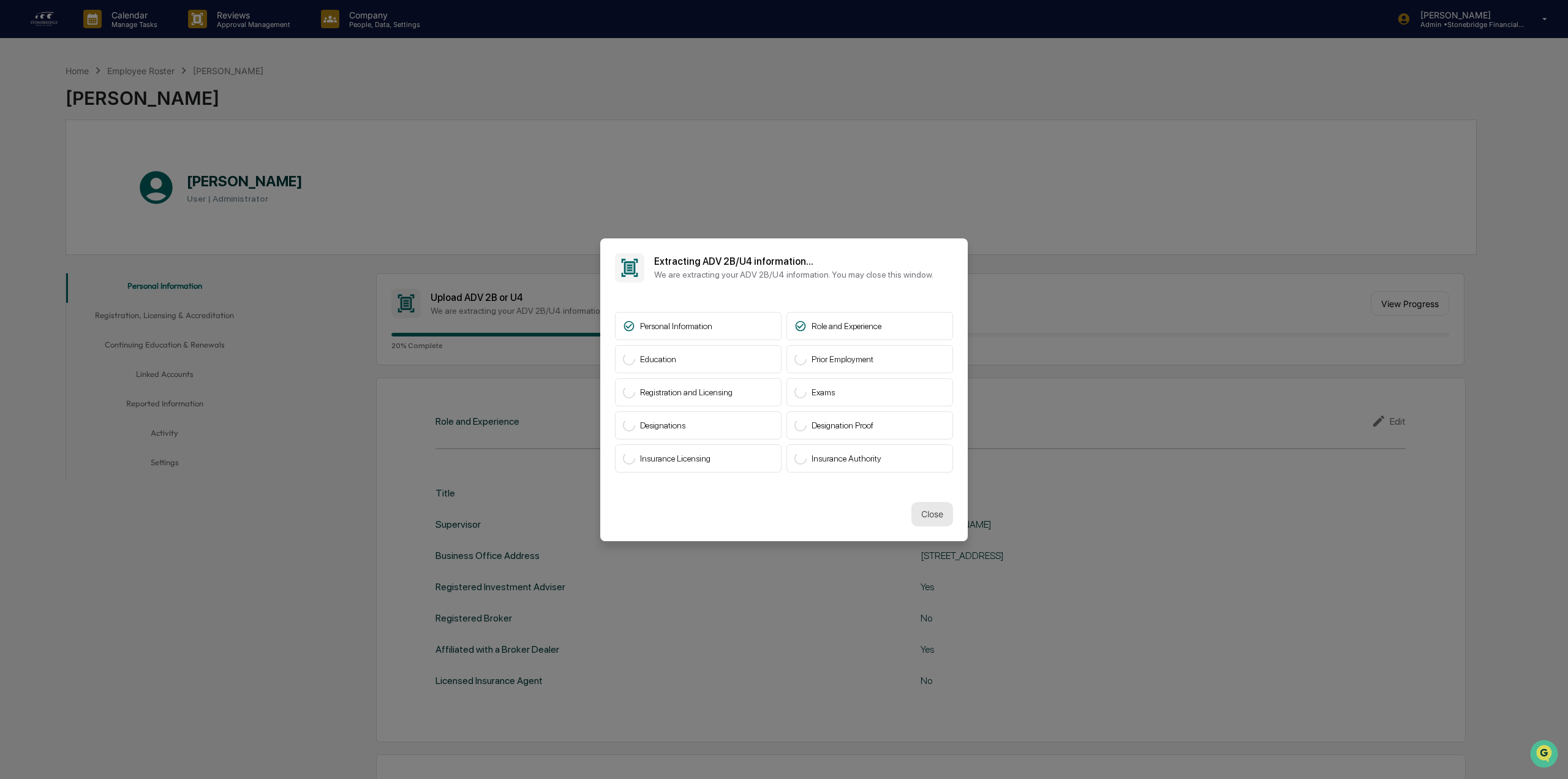
click at [926, 522] on button "Close" at bounding box center [932, 514] width 41 height 24
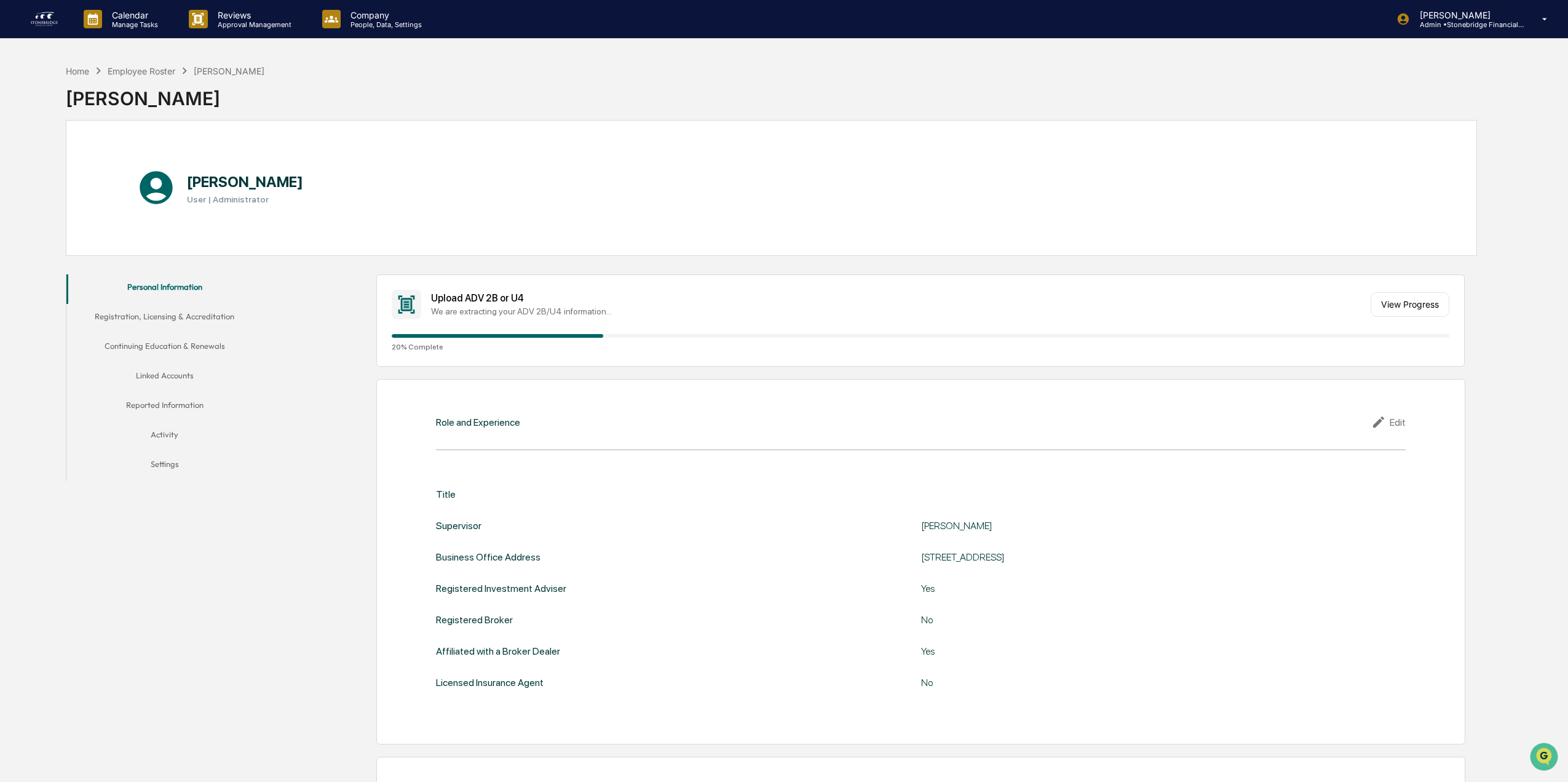
click at [166, 79] on div "[PERSON_NAME]" at bounding box center [166, 93] width 199 height 32
click at [160, 71] on div "Employee Roster" at bounding box center [141, 71] width 67 height 10
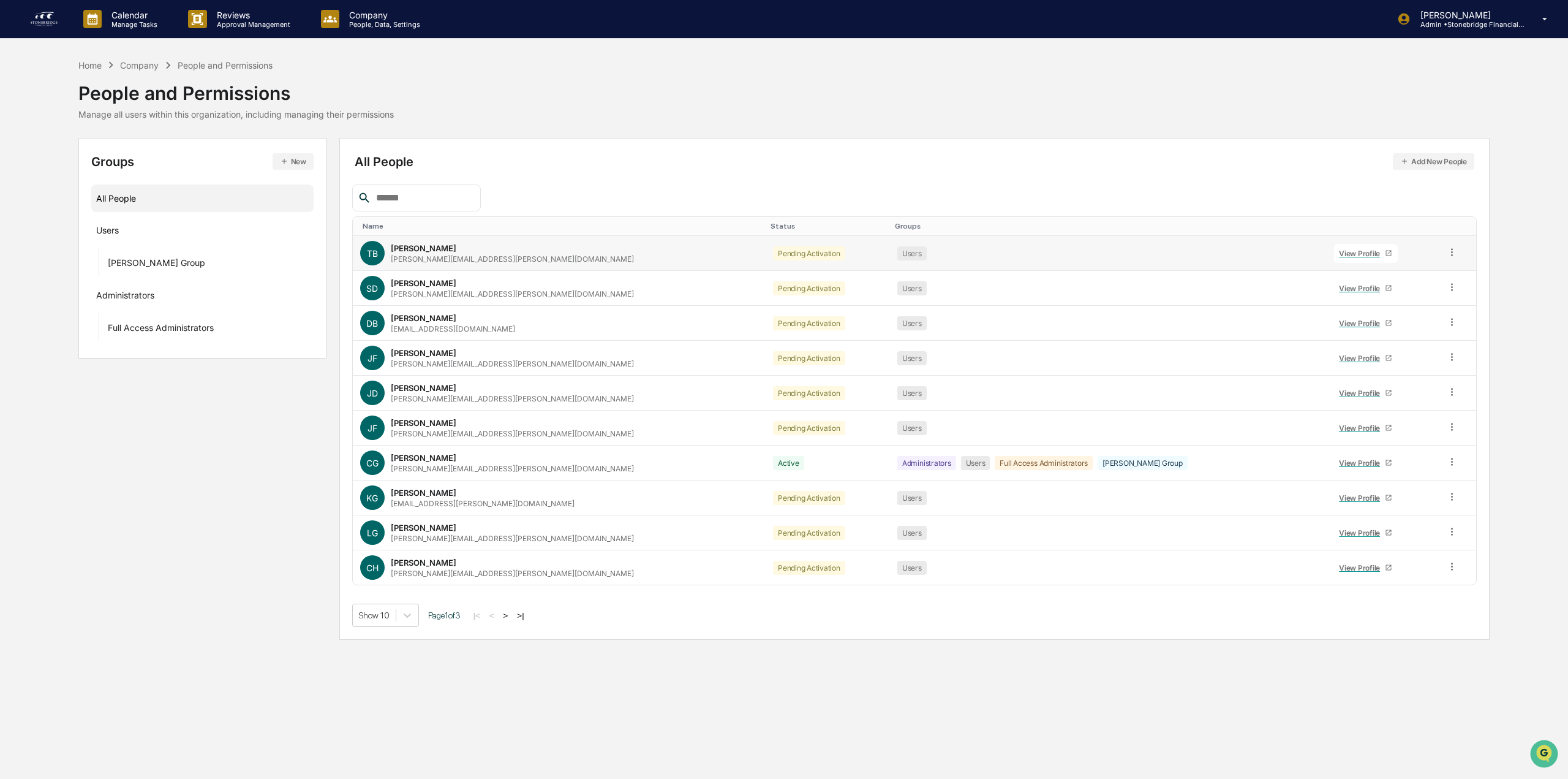
click at [1339, 253] on div "View Profile" at bounding box center [1362, 253] width 46 height 9
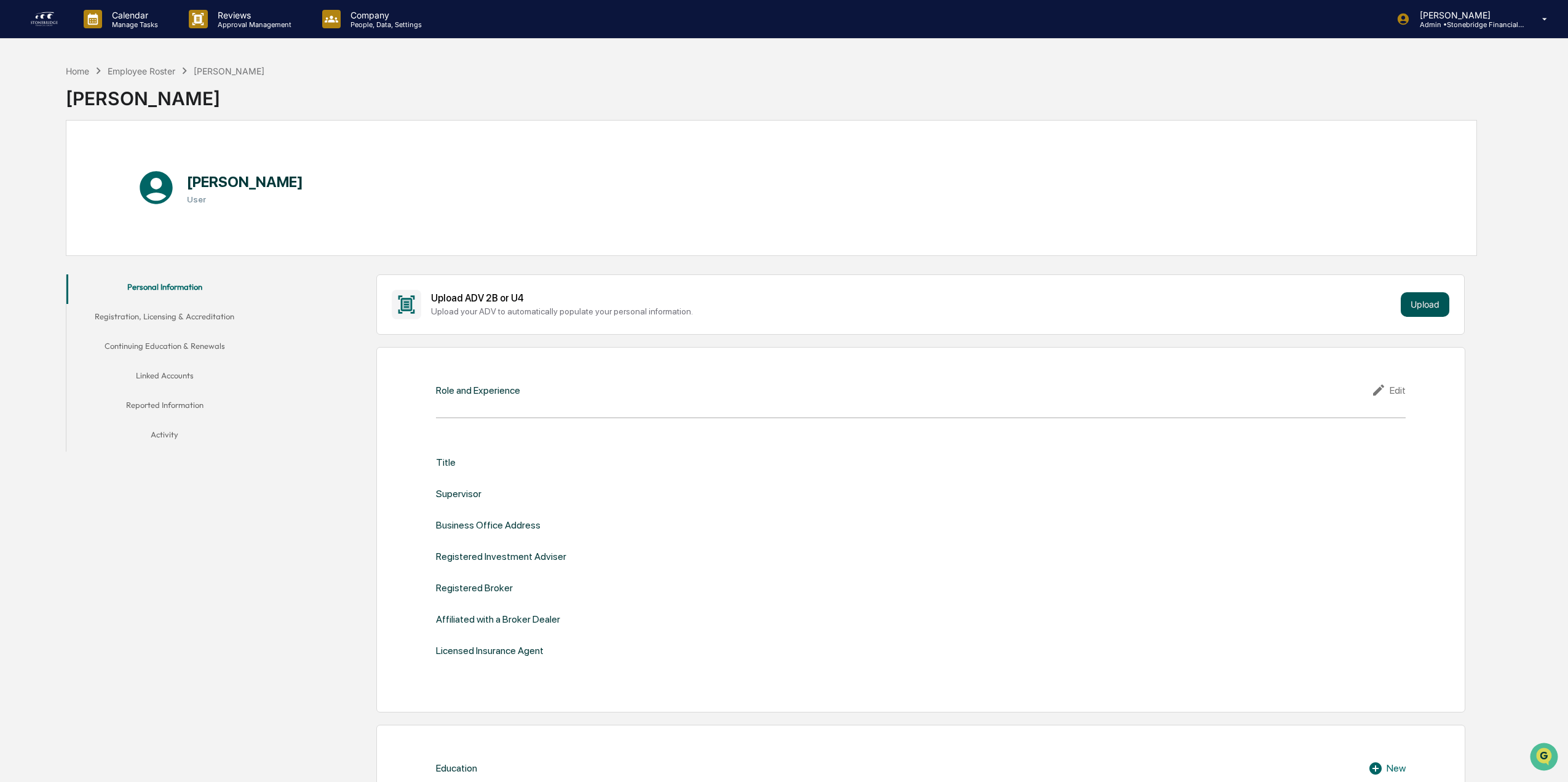
click at [1435, 306] on button "Upload" at bounding box center [1425, 304] width 49 height 24
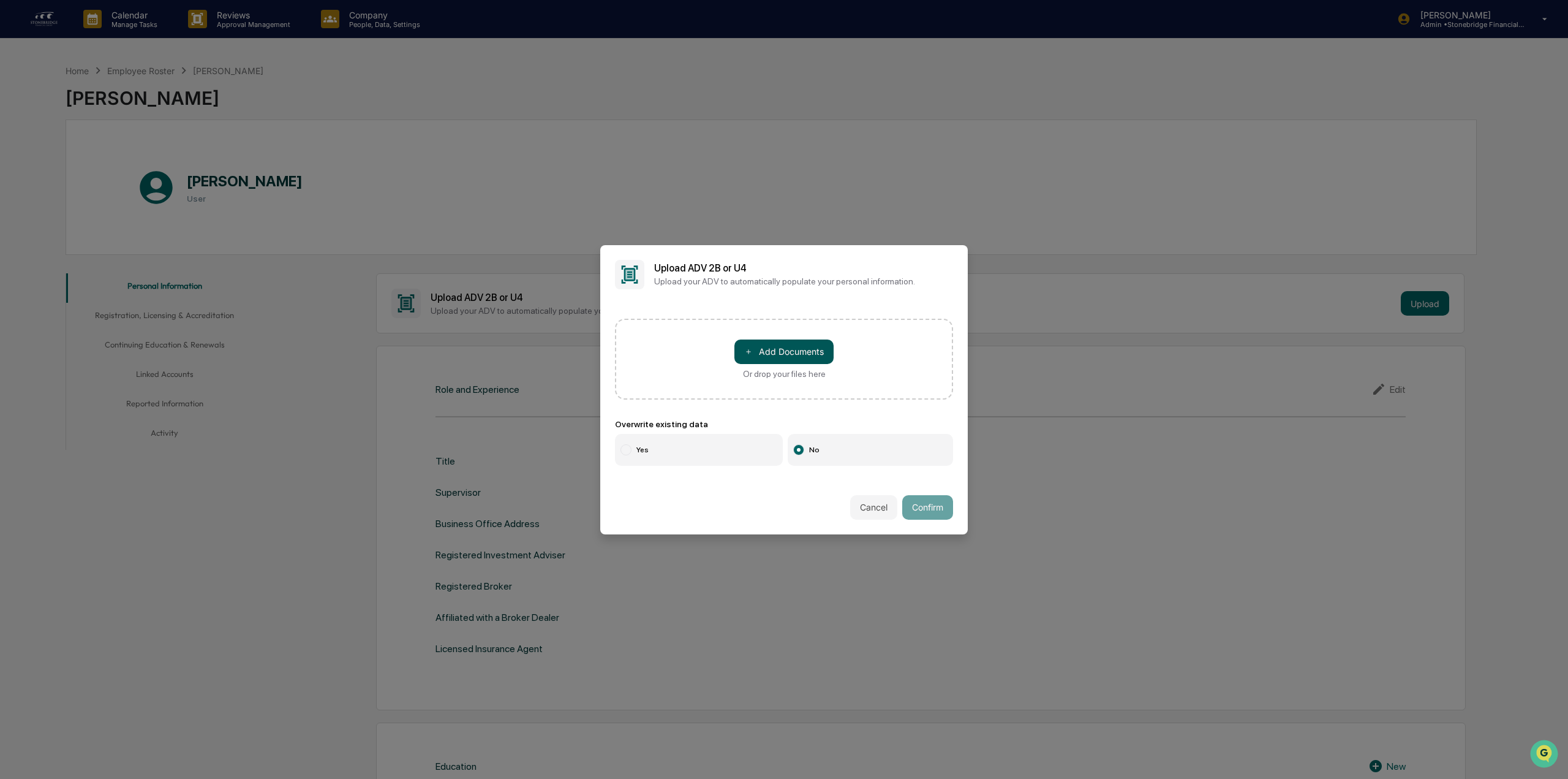
click at [830, 363] on div "＋ Add Documents Or drop your files here" at bounding box center [783, 359] width 99 height 39
click at [0, 0] on input "＋ Add Documents Or drop your files here" at bounding box center [0, 0] width 0 height 0
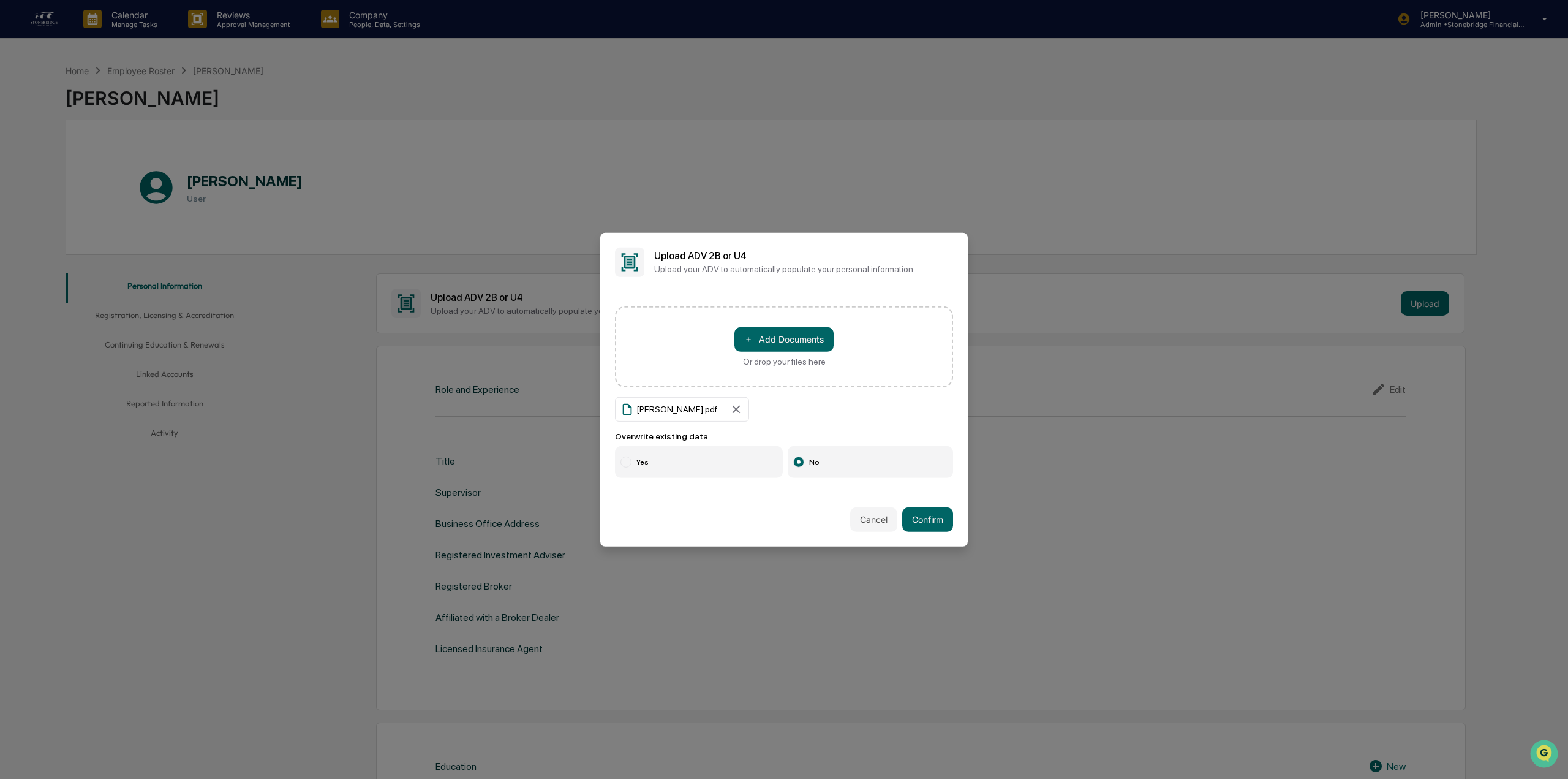
click at [682, 457] on label "Yes" at bounding box center [699, 461] width 168 height 32
click at [864, 463] on label "No" at bounding box center [871, 461] width 166 height 32
click at [920, 519] on button "Confirm" at bounding box center [927, 519] width 51 height 24
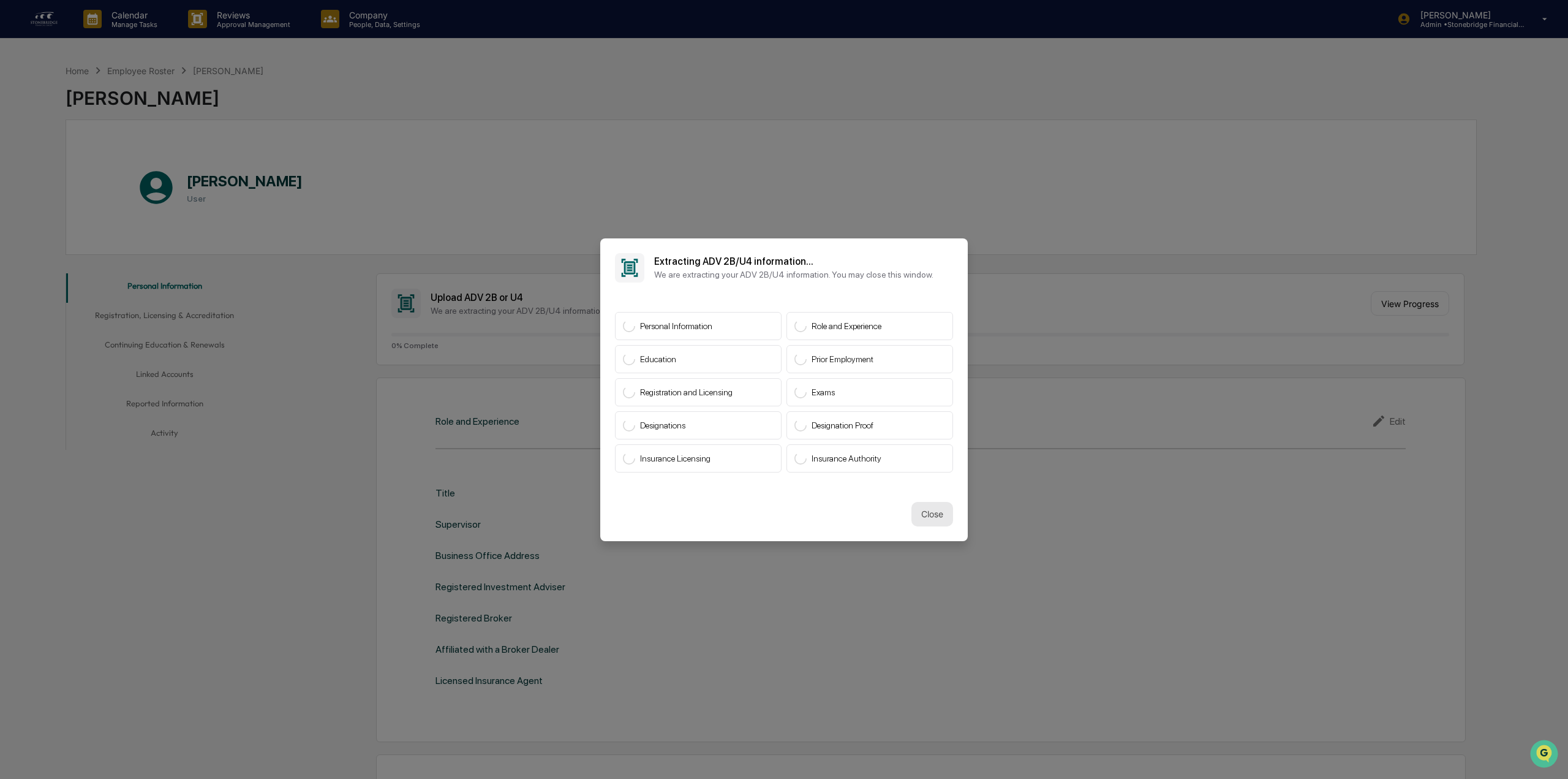
click at [918, 515] on button "Close" at bounding box center [932, 514] width 41 height 24
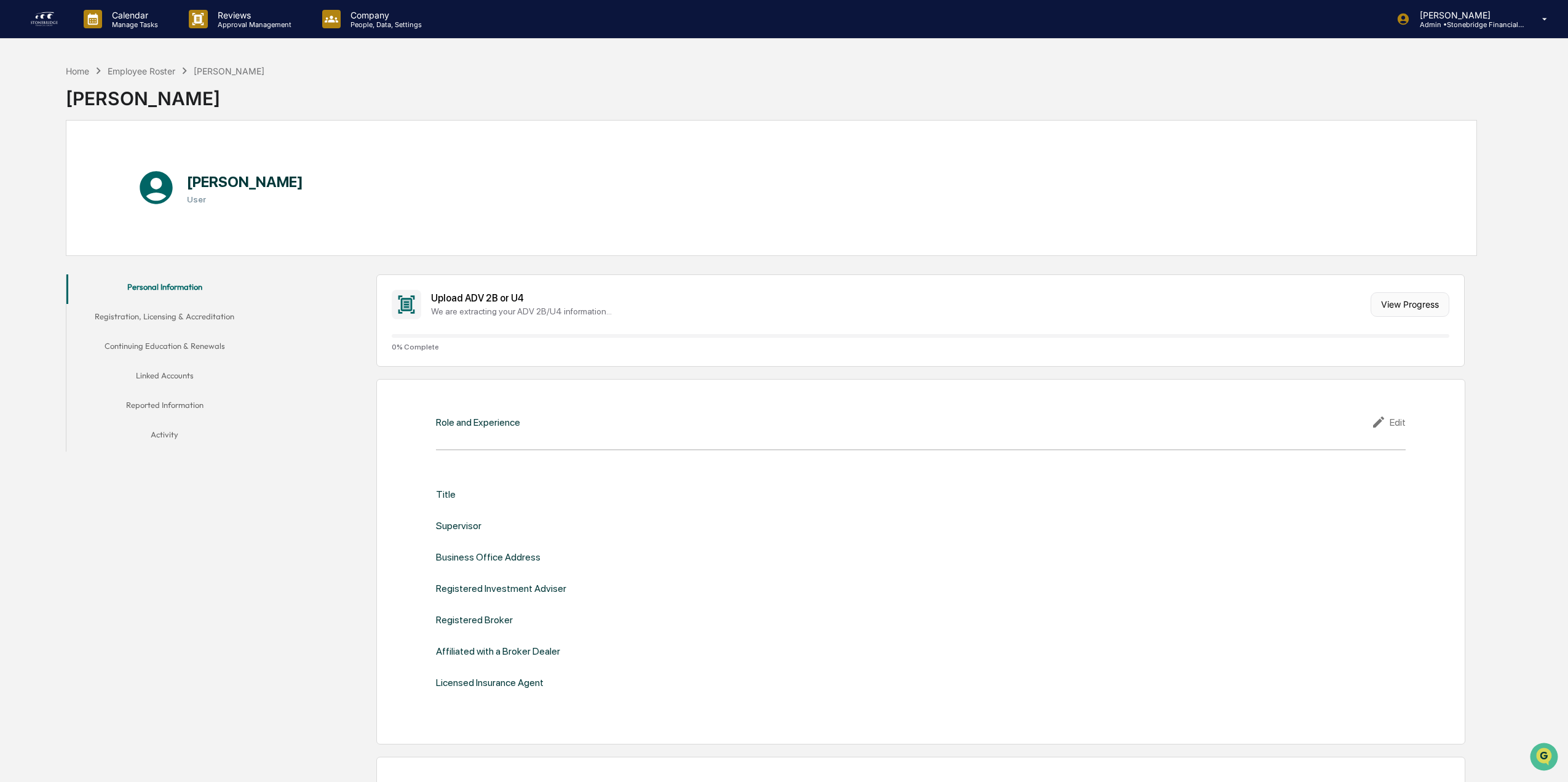
click at [1398, 303] on button "View Progress" at bounding box center [1409, 304] width 78 height 24
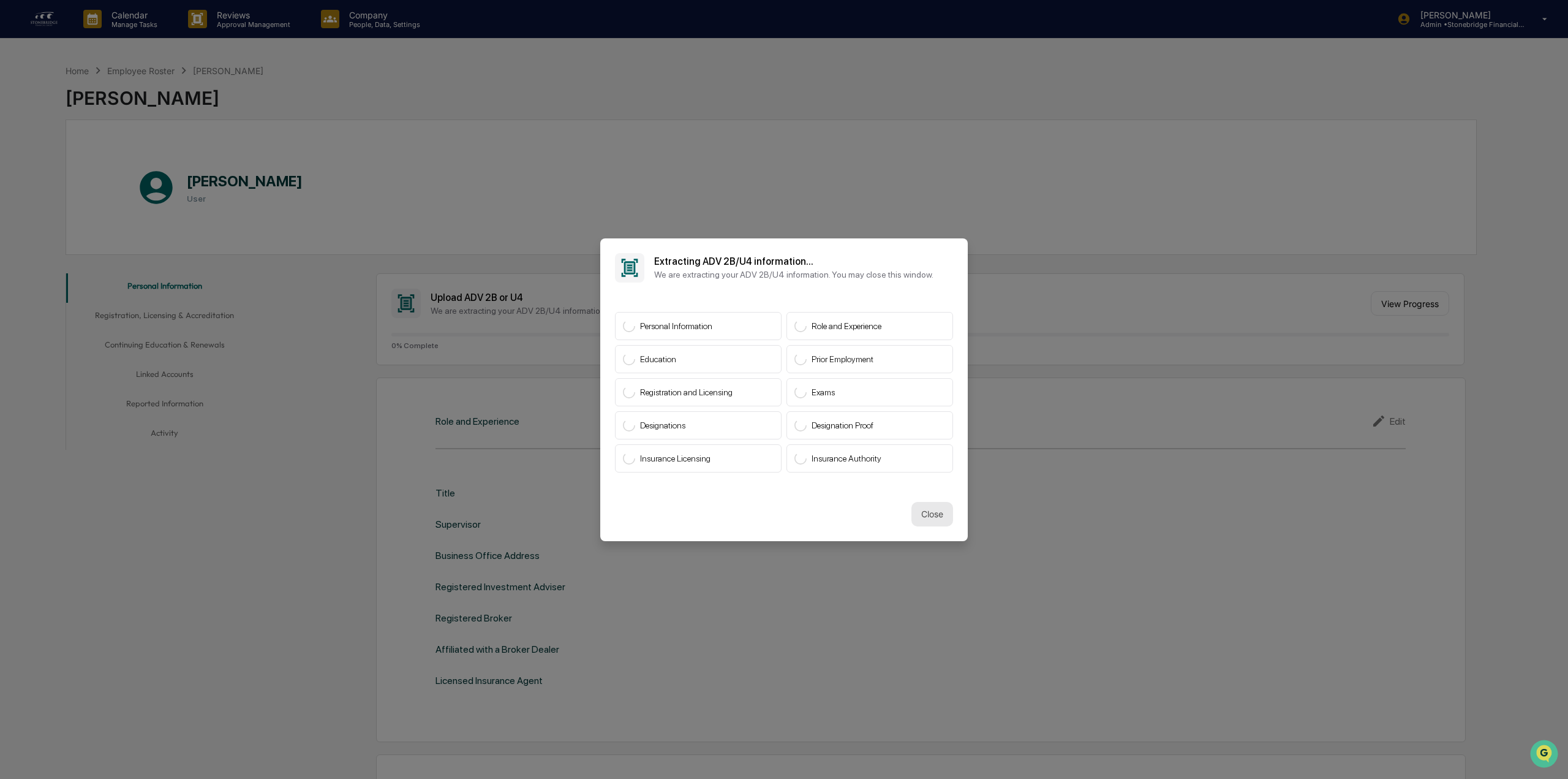
click at [940, 514] on button "Close" at bounding box center [932, 514] width 41 height 24
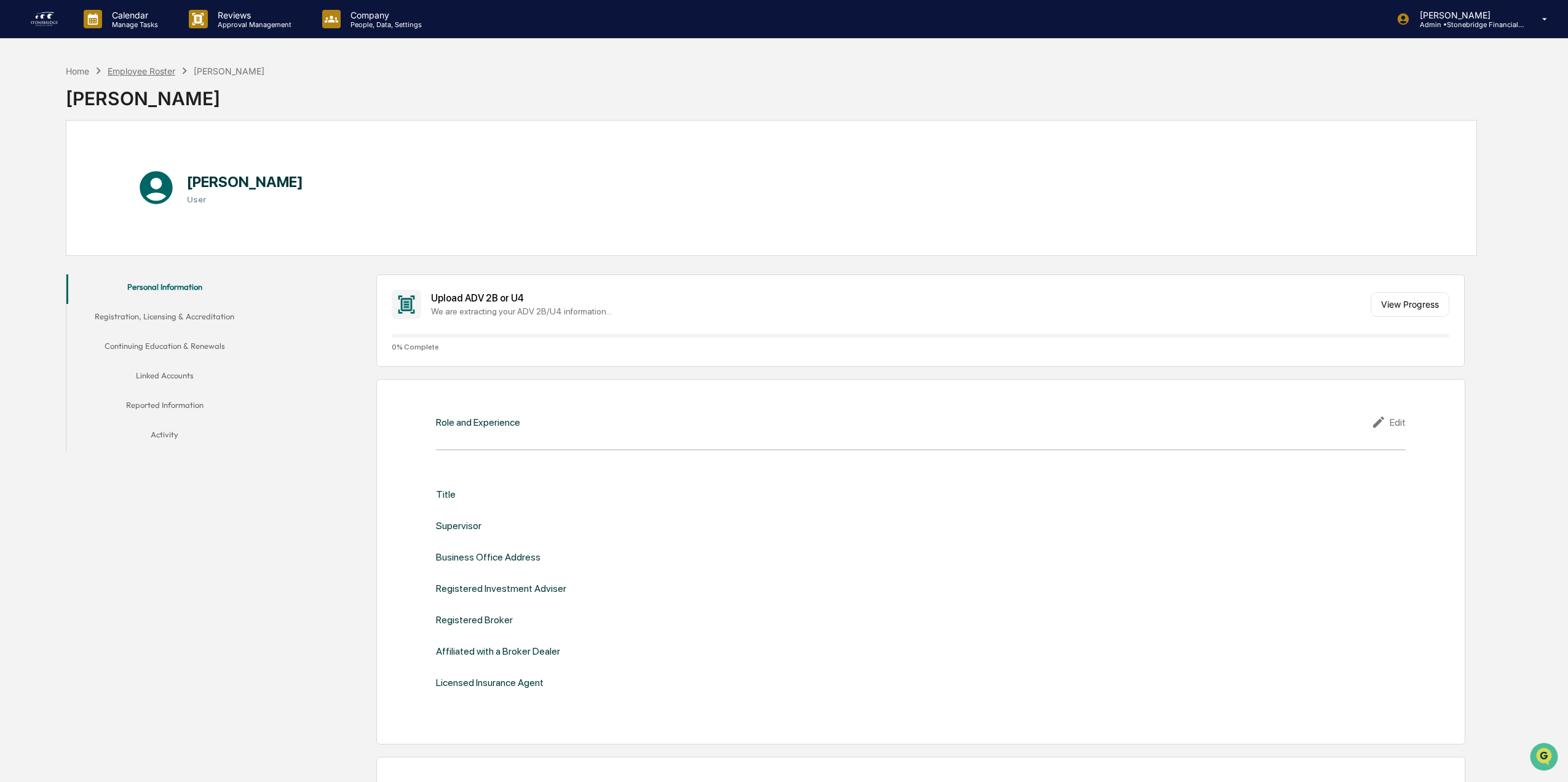
click at [165, 70] on div "Employee Roster" at bounding box center [141, 71] width 67 height 10
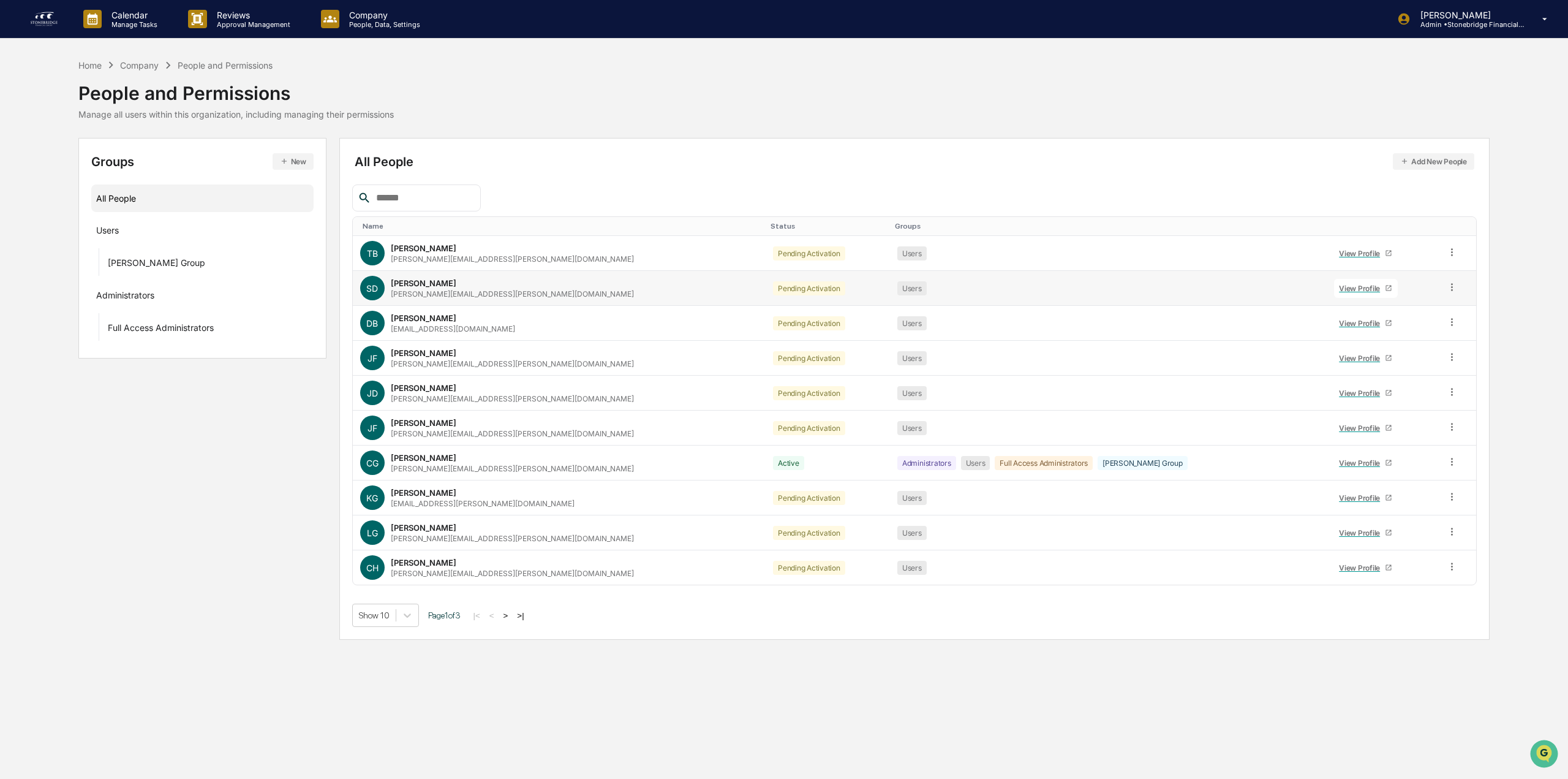
click at [1342, 287] on div "View Profile" at bounding box center [1362, 289] width 46 height 9
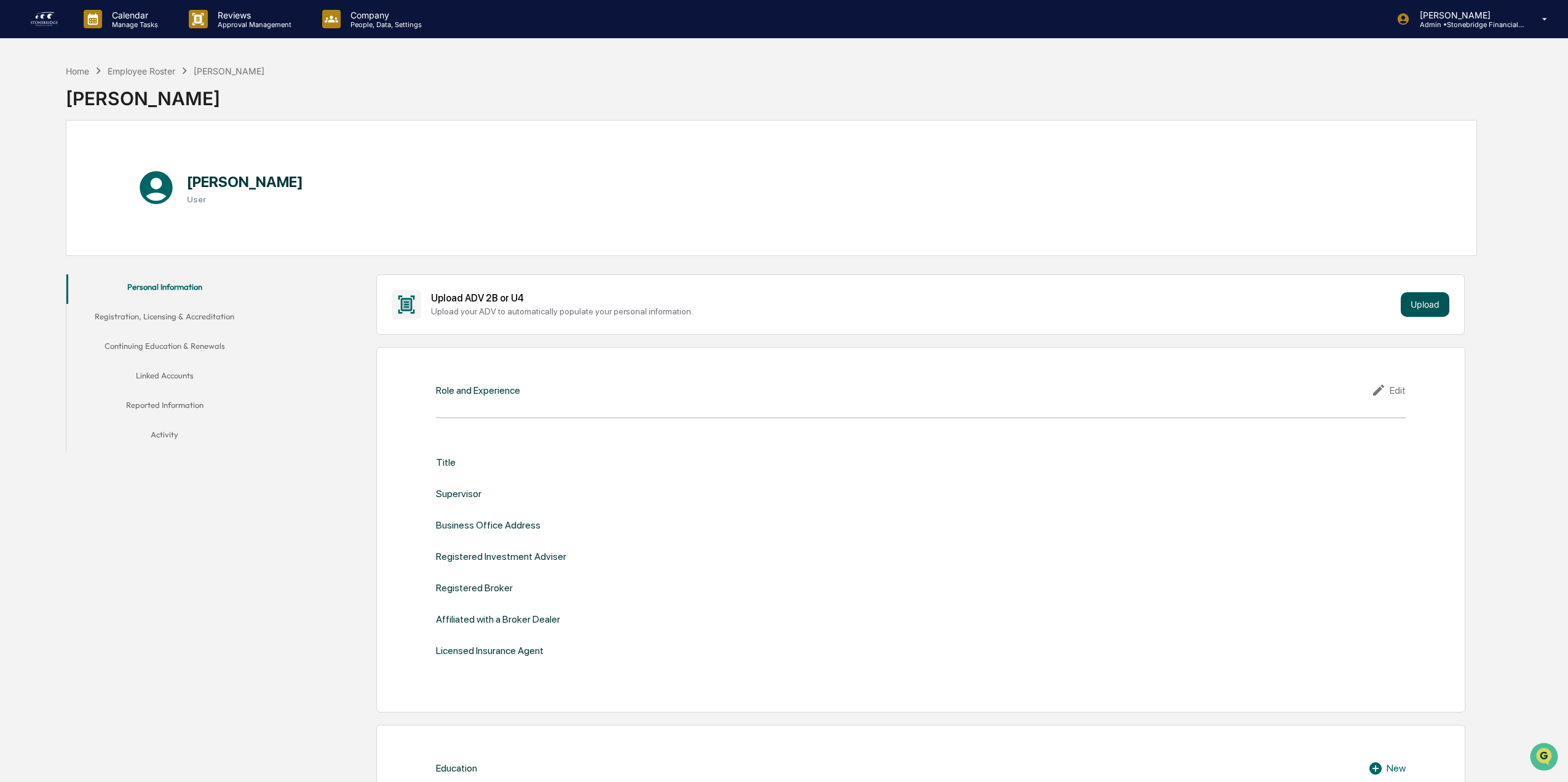
click at [1409, 305] on button "Upload" at bounding box center [1425, 304] width 49 height 24
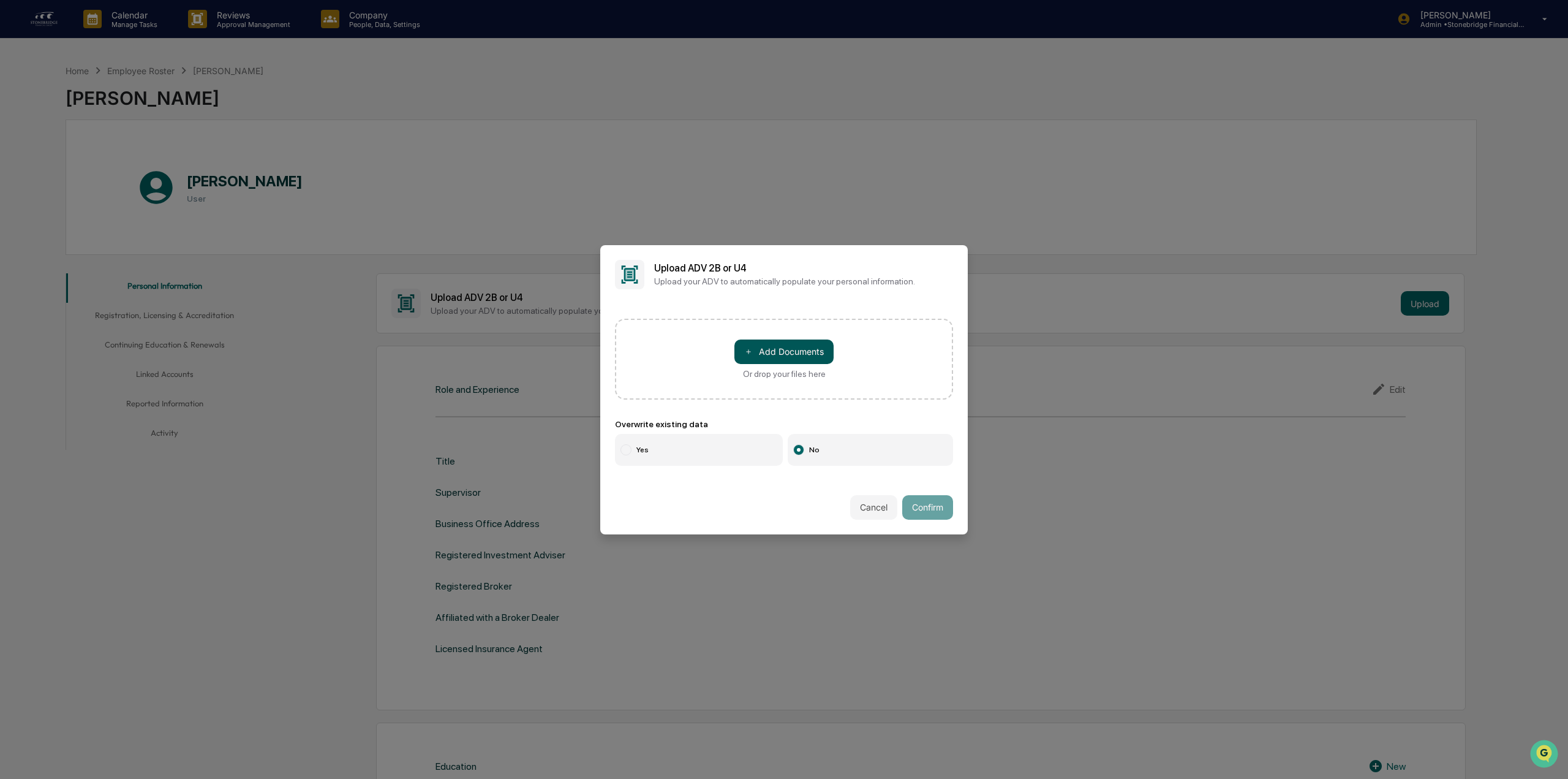
click at [795, 354] on button "＋ Add Documents" at bounding box center [783, 351] width 99 height 24
click at [752, 361] on button "＋ Add Documents" at bounding box center [783, 351] width 99 height 24
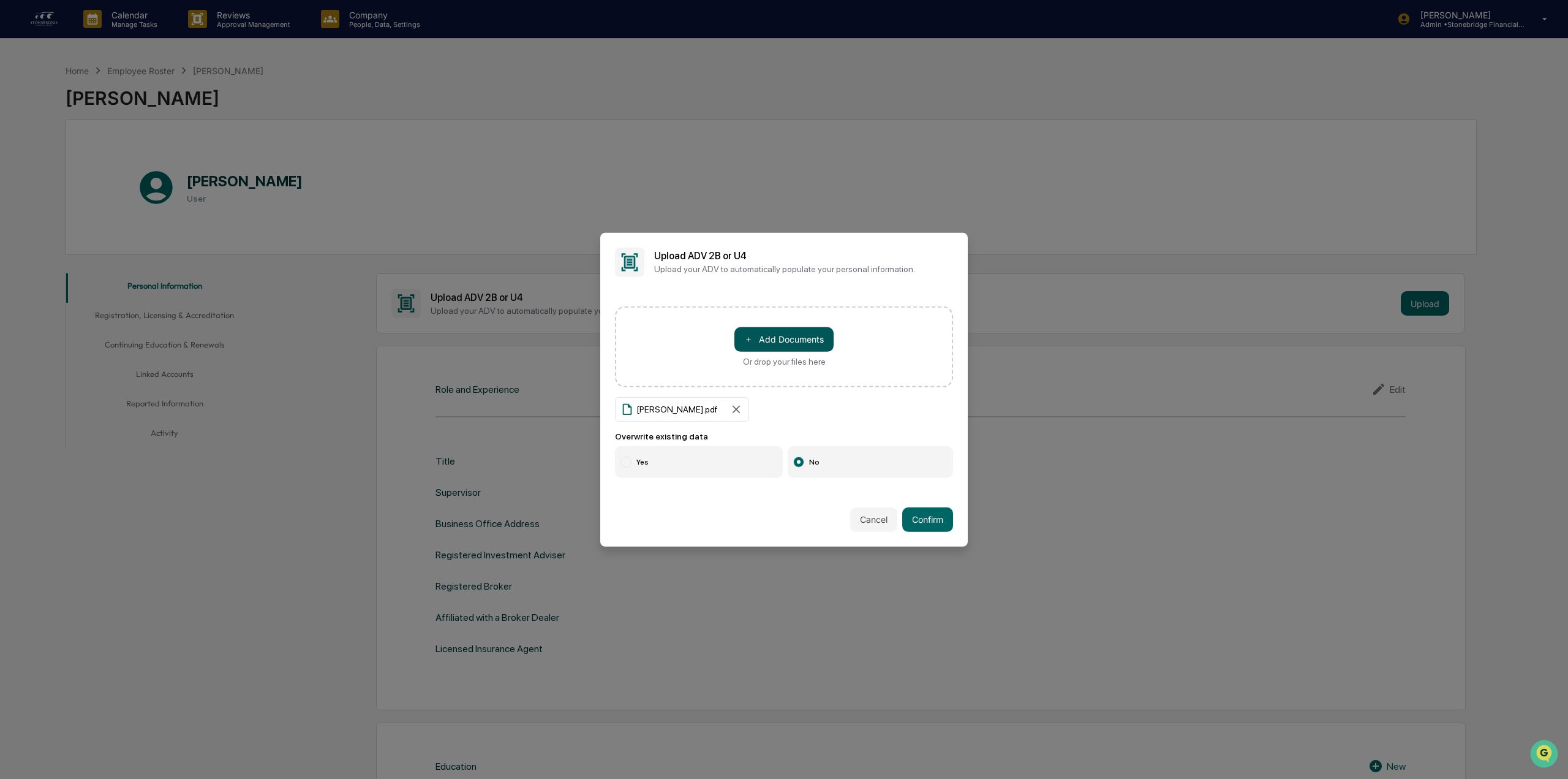
click at [760, 341] on button "＋ Add Documents" at bounding box center [783, 339] width 99 height 24
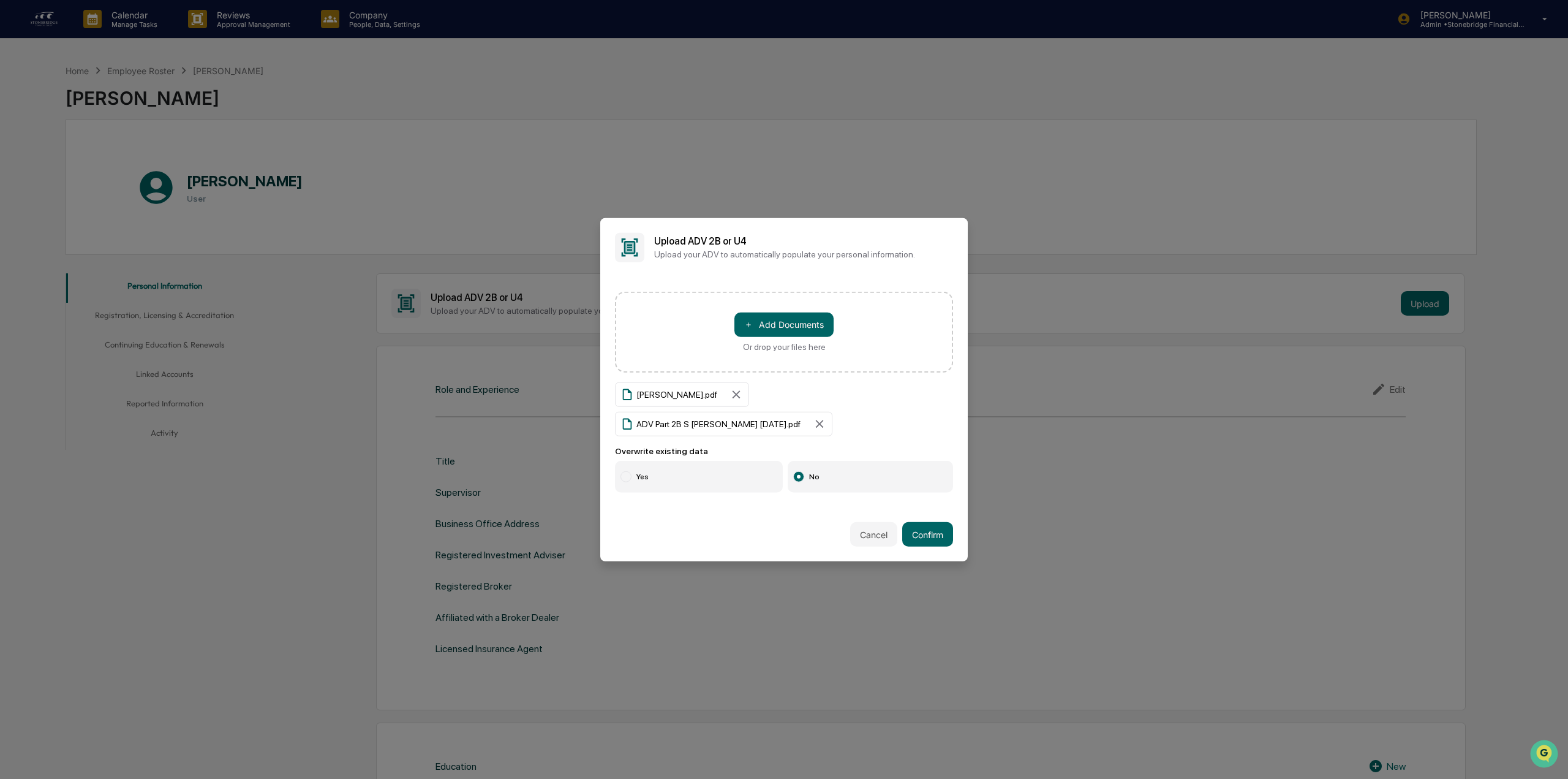
click at [687, 461] on label "Yes" at bounding box center [699, 476] width 168 height 32
click at [940, 522] on button "Confirm" at bounding box center [927, 534] width 51 height 24
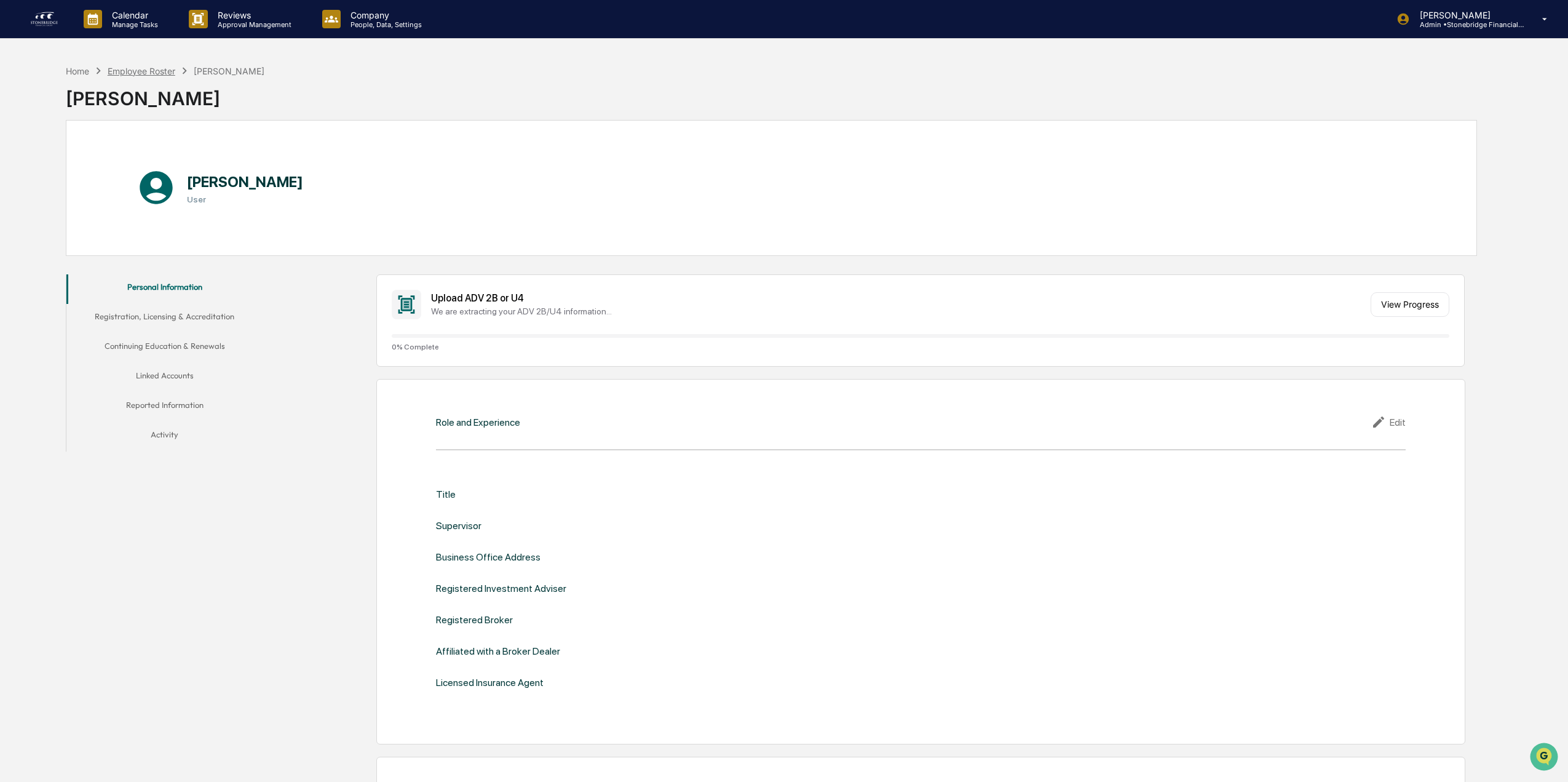
click at [159, 73] on div "Employee Roster" at bounding box center [141, 71] width 67 height 10
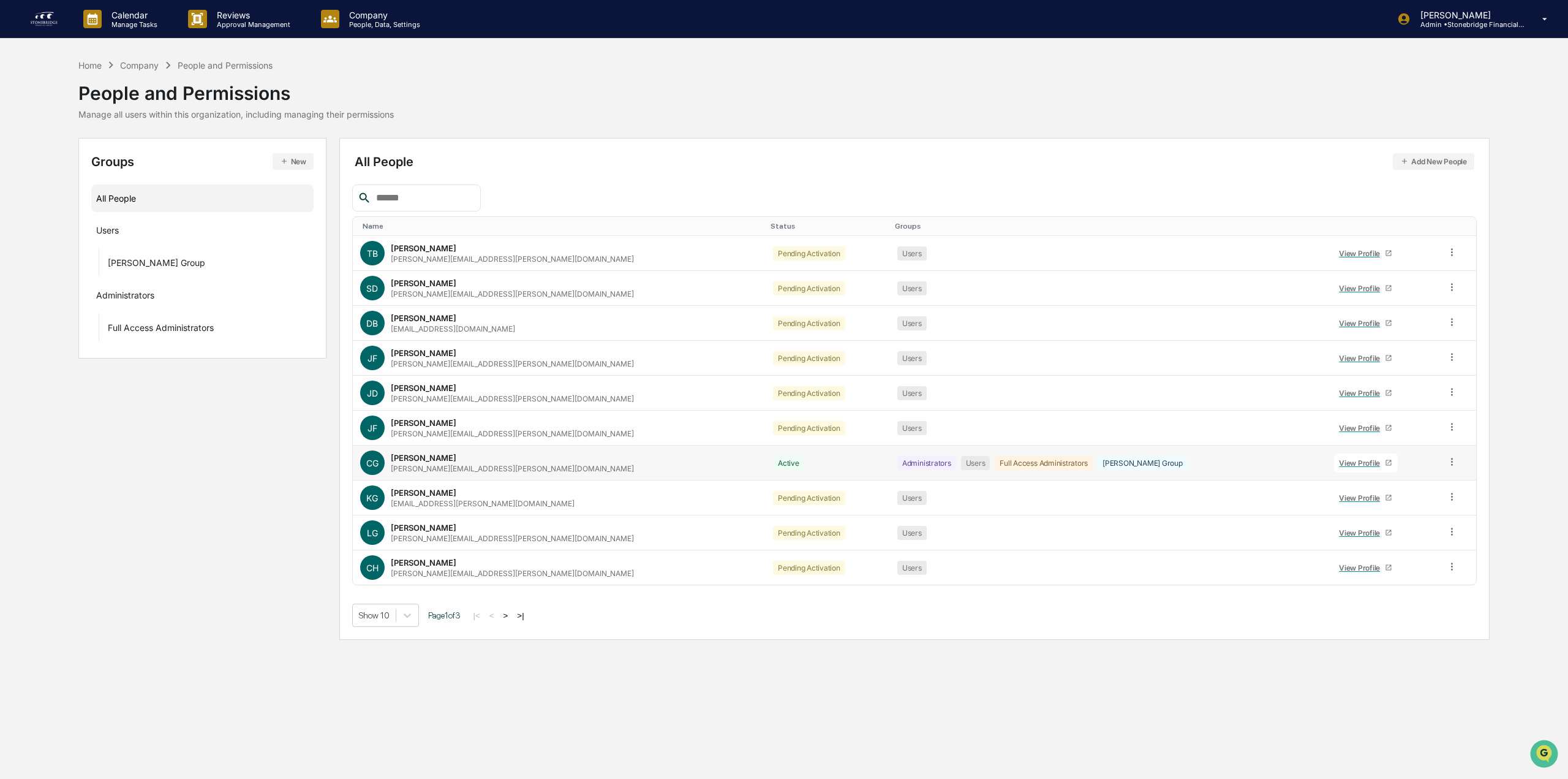
click at [1340, 465] on div "View Profile" at bounding box center [1362, 463] width 46 height 9
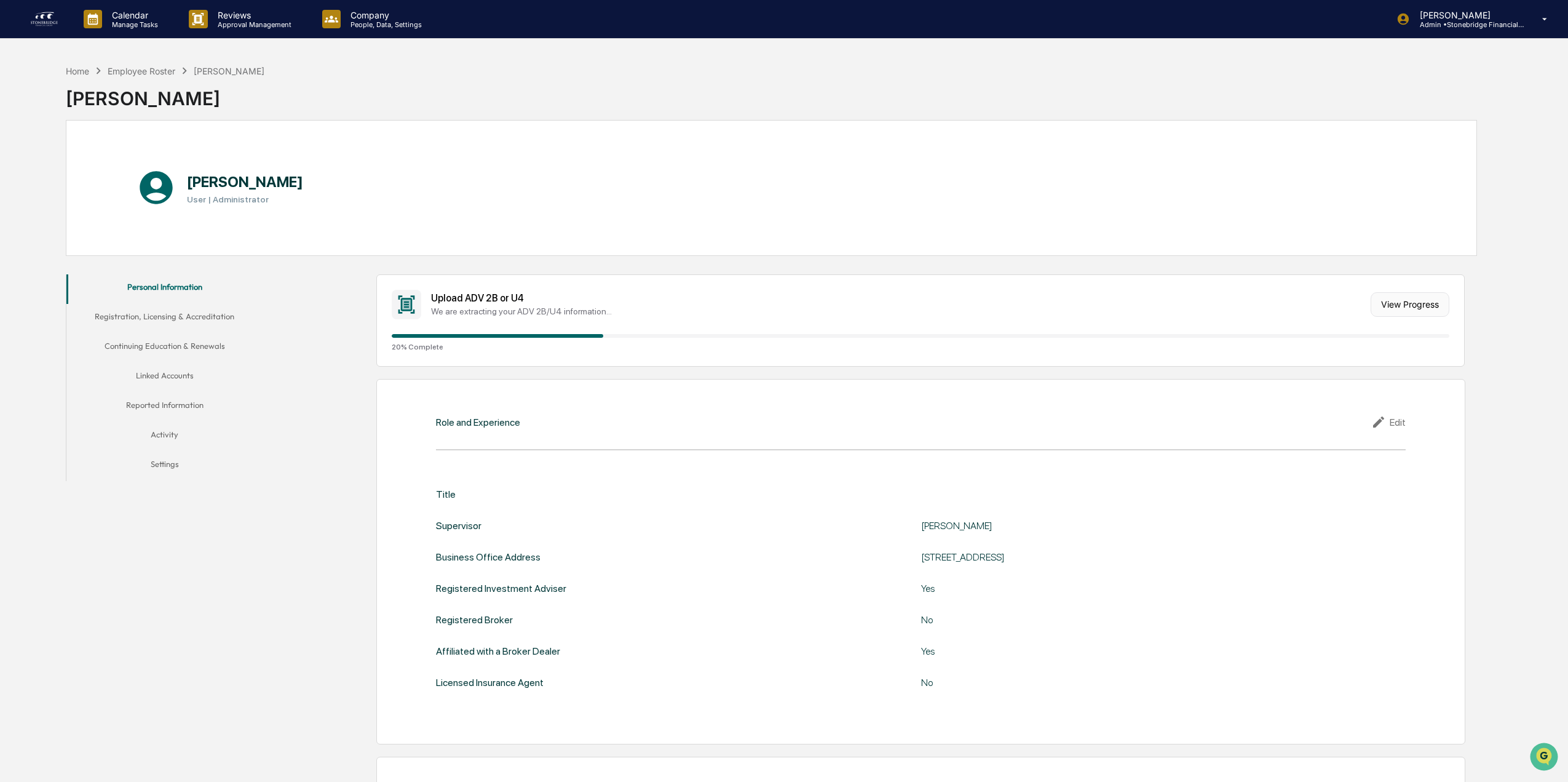
click at [1381, 316] on button "View Progress" at bounding box center [1409, 304] width 78 height 24
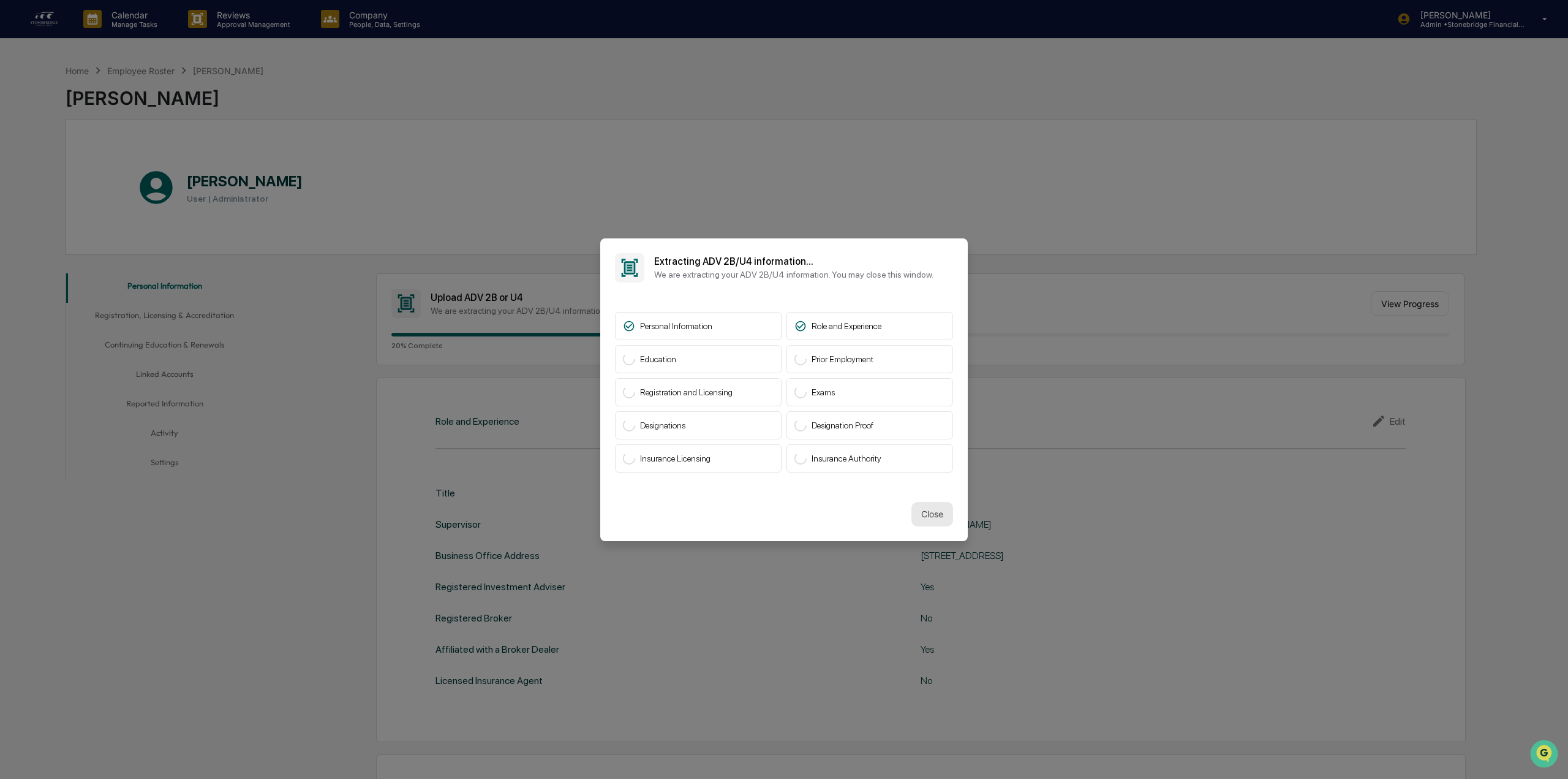
click at [927, 514] on button "Close" at bounding box center [932, 514] width 41 height 24
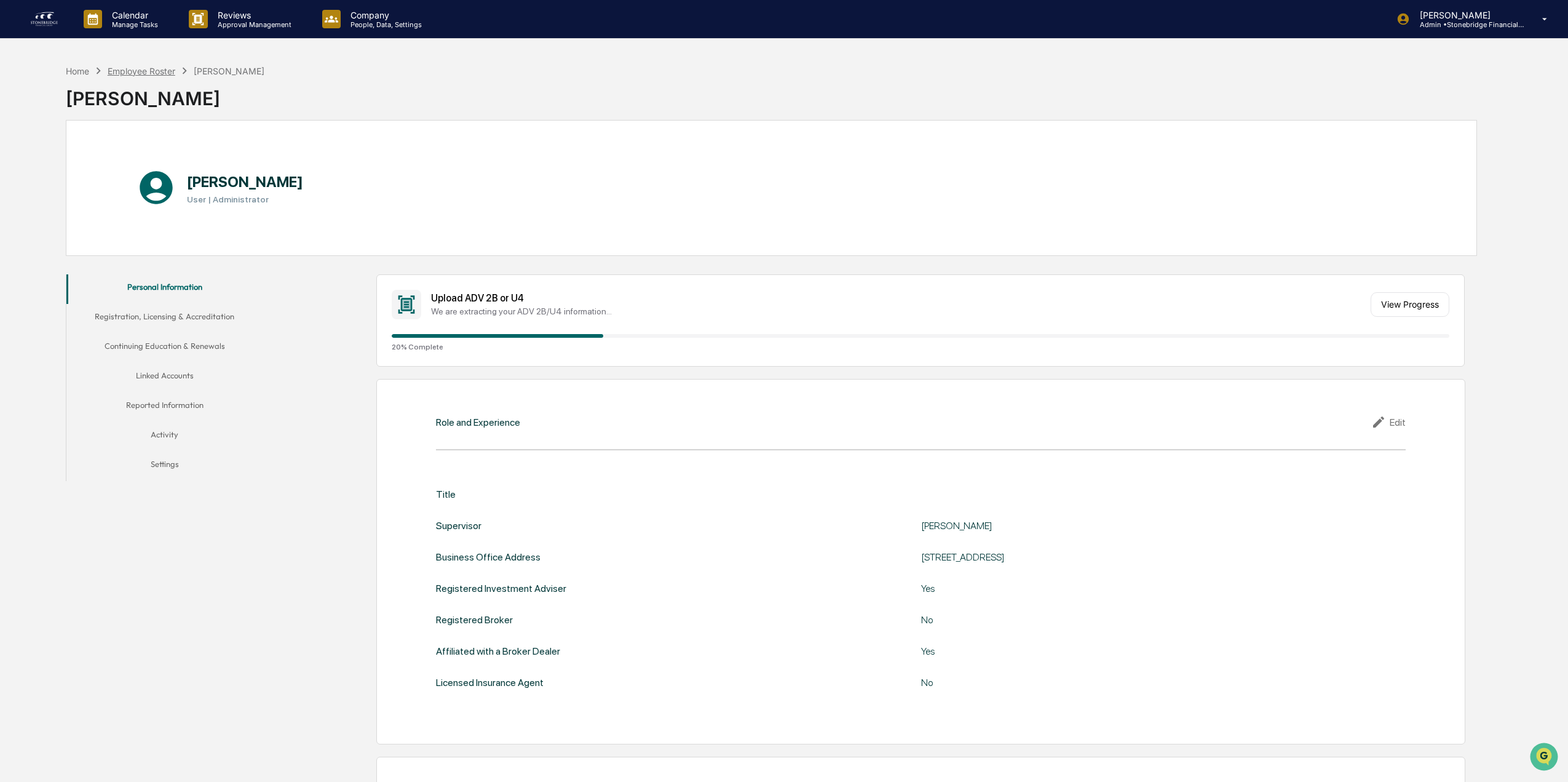
click at [158, 70] on div "Employee Roster" at bounding box center [141, 71] width 67 height 10
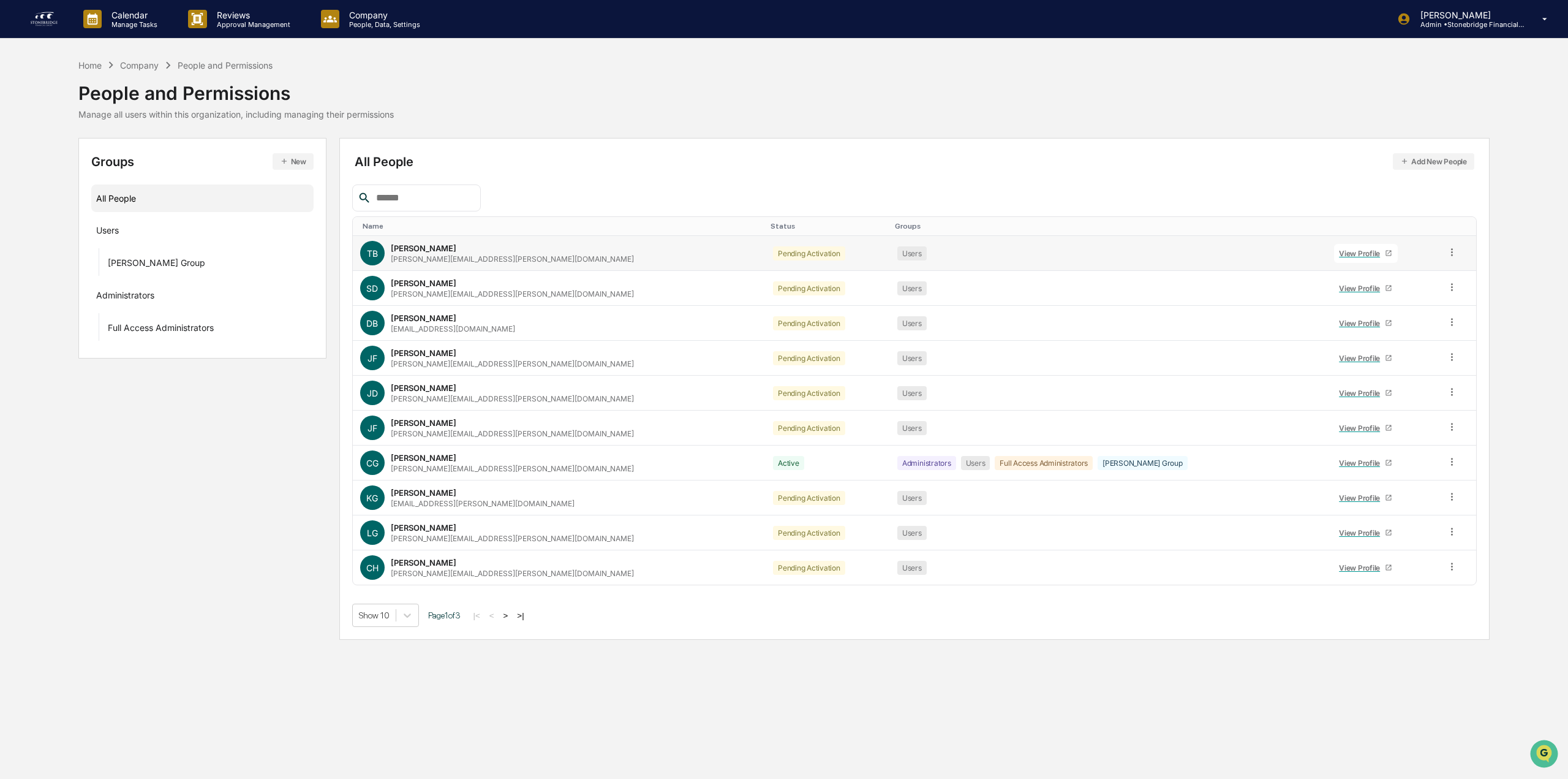
click at [1339, 251] on div "View Profile" at bounding box center [1362, 253] width 46 height 9
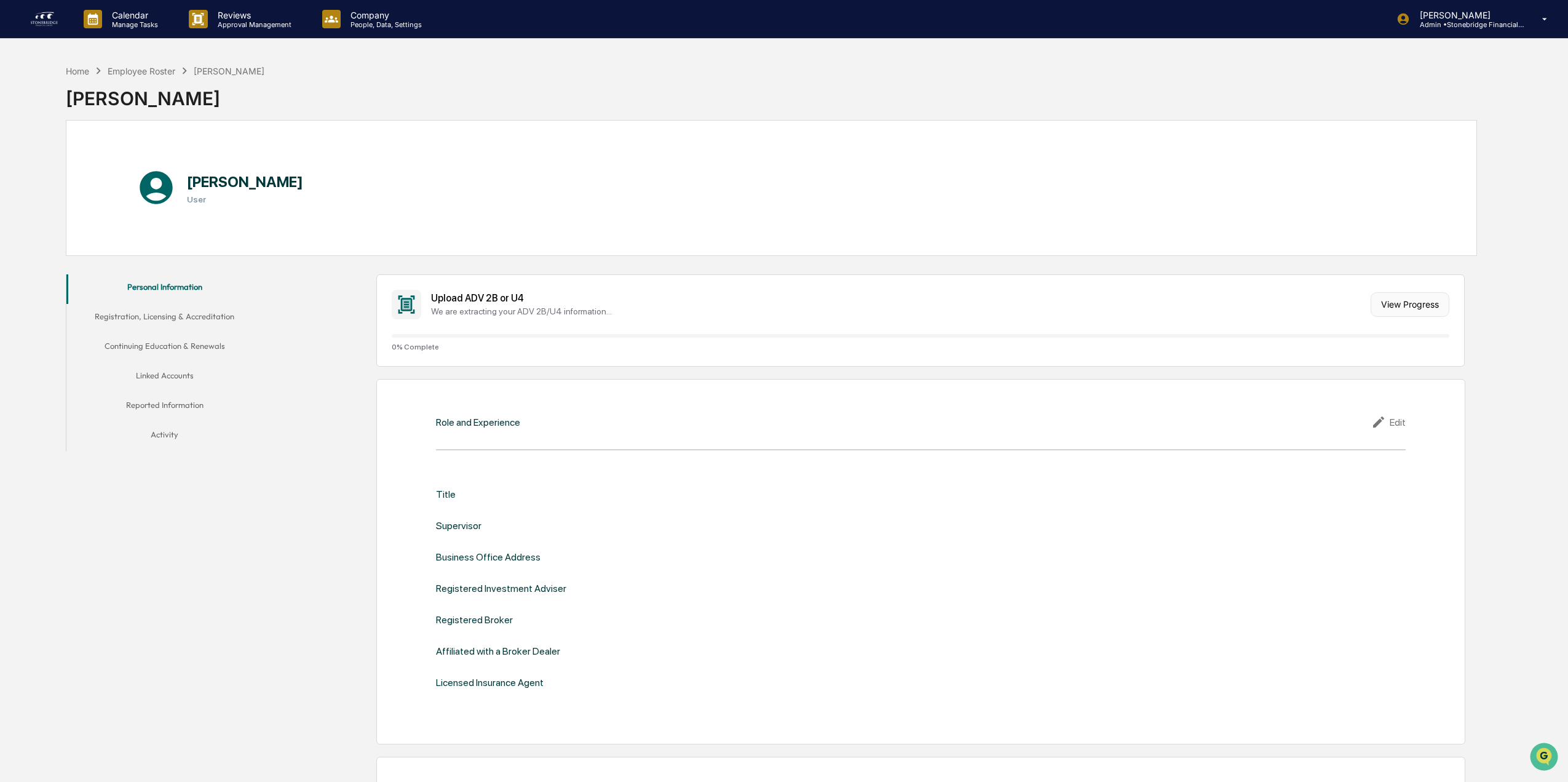
click at [1403, 302] on button "View Progress" at bounding box center [1409, 304] width 78 height 24
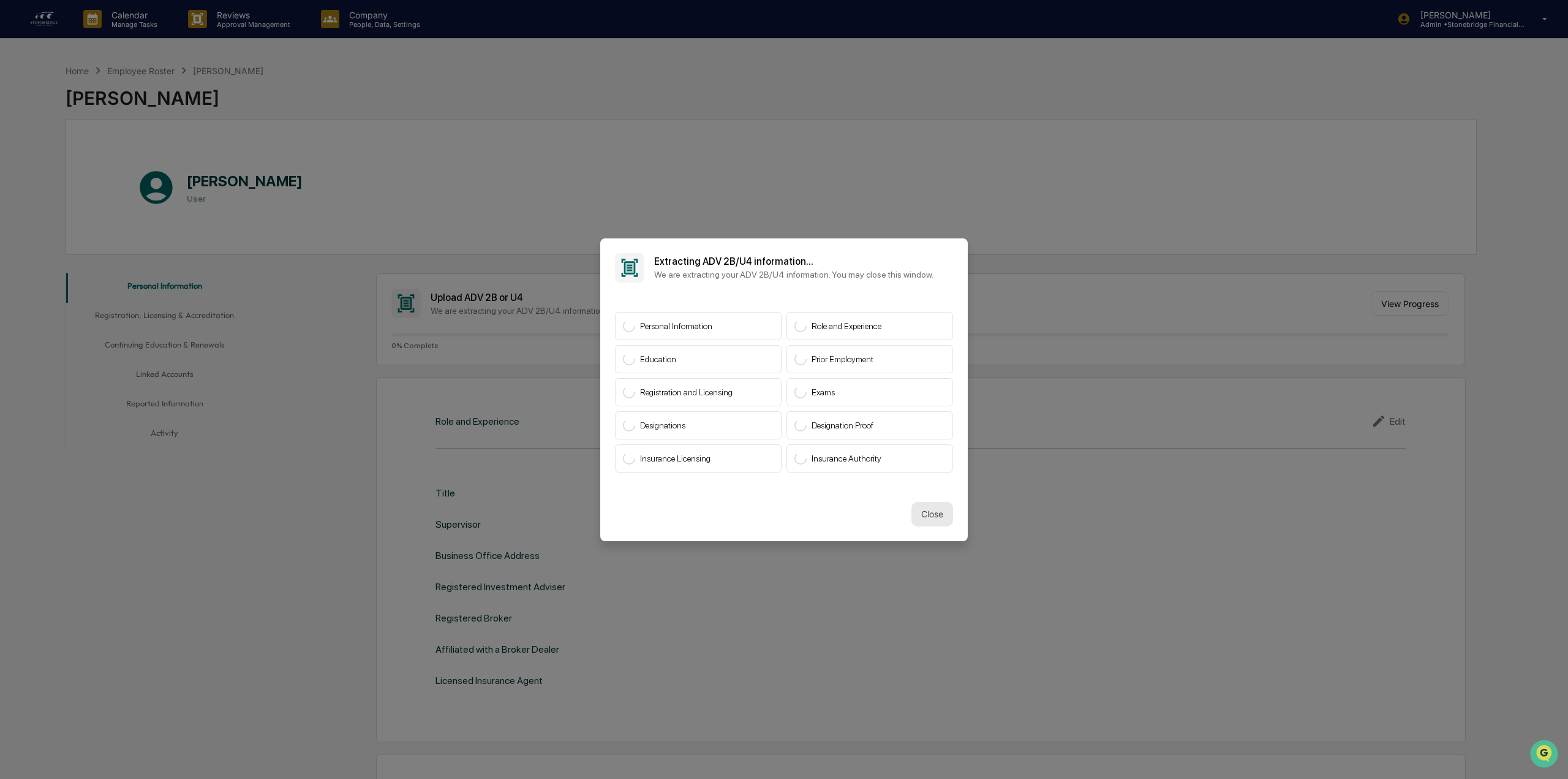
click at [931, 522] on button "Close" at bounding box center [932, 514] width 41 height 24
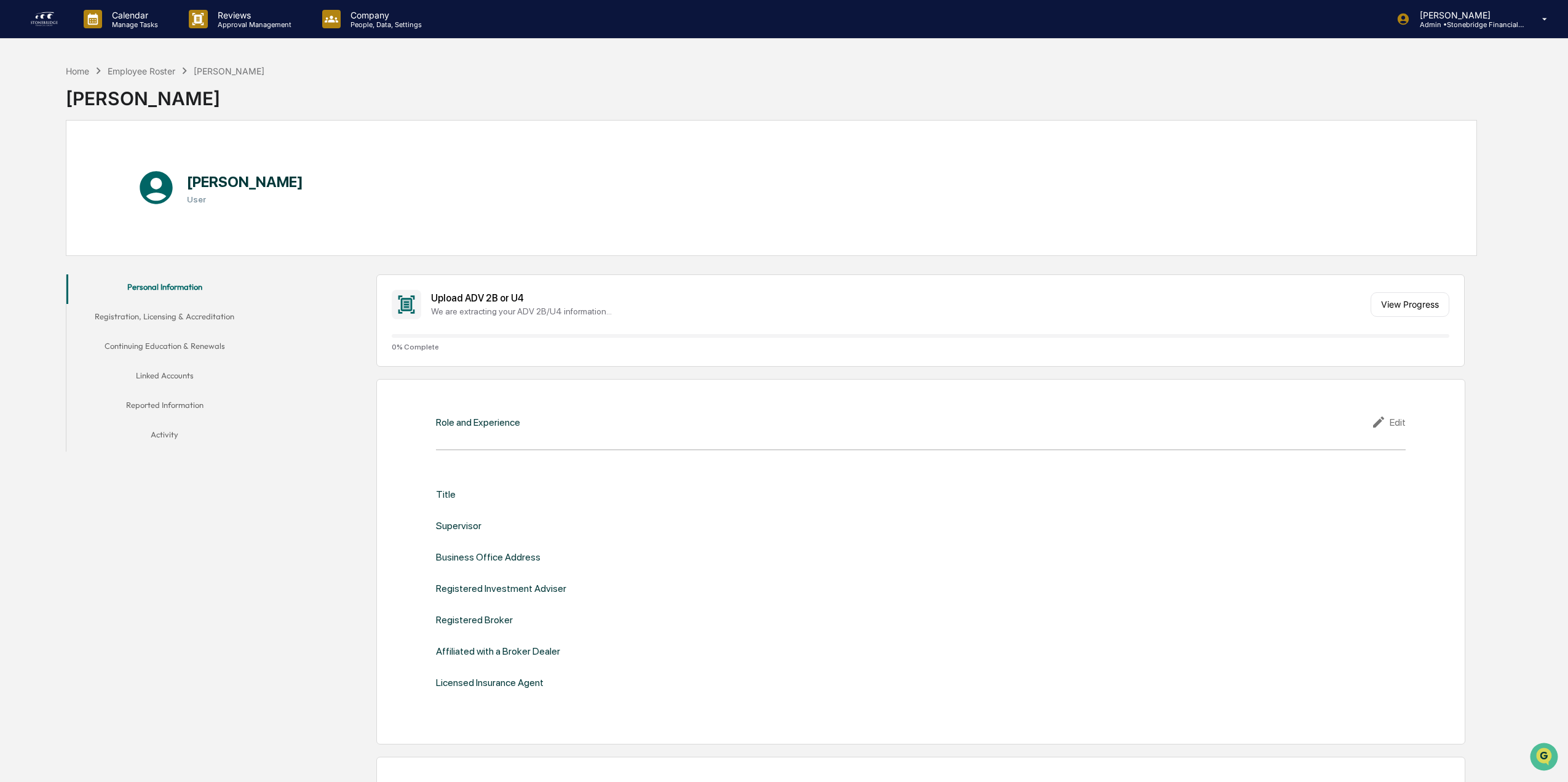
click at [154, 64] on div "Home Employee Roster Todd Bogda" at bounding box center [166, 70] width 199 height 13
click at [151, 72] on div "Employee Roster" at bounding box center [141, 71] width 67 height 10
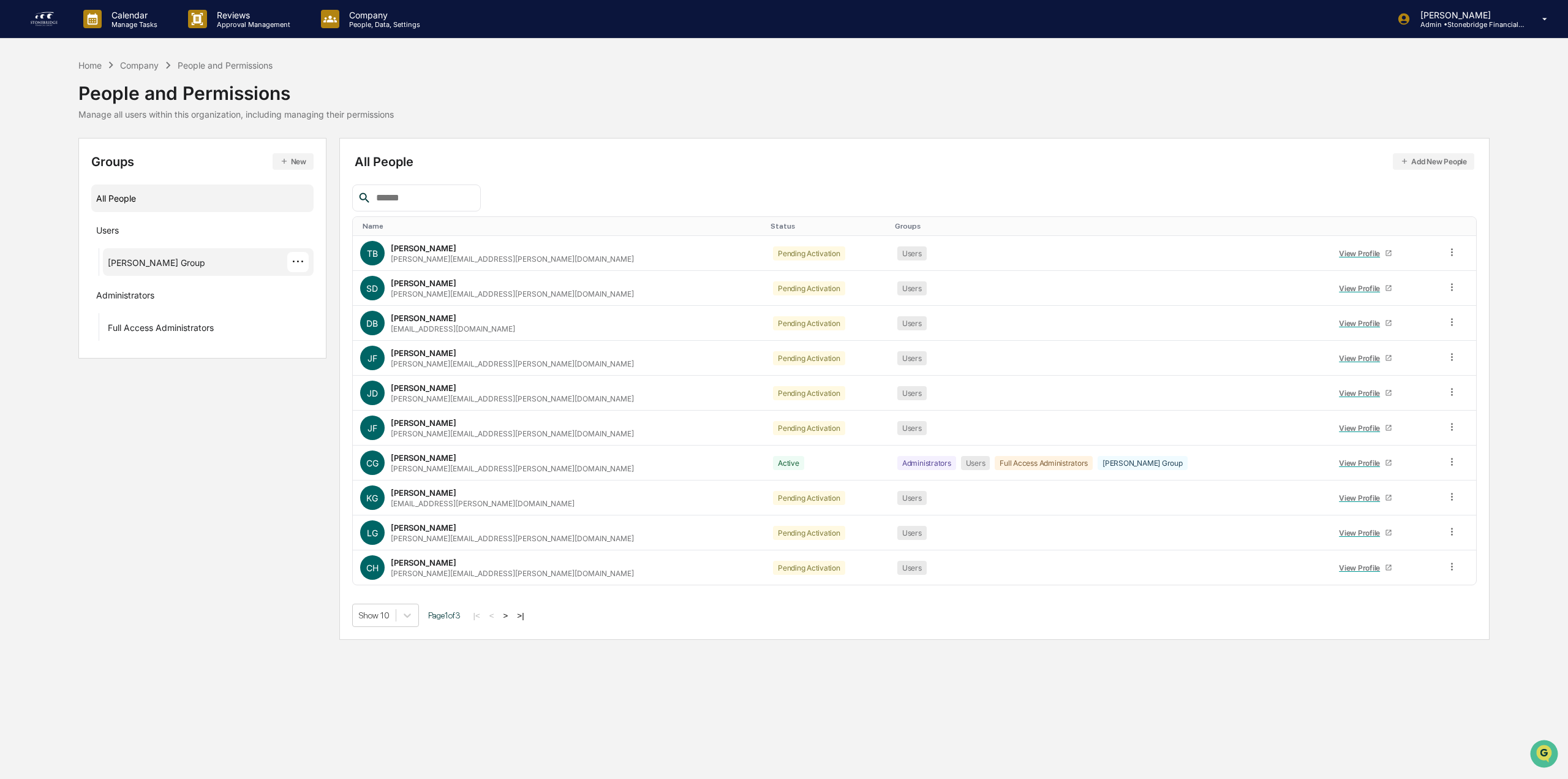
click at [188, 262] on div "Cody Attestation Group" at bounding box center [156, 264] width 98 height 15
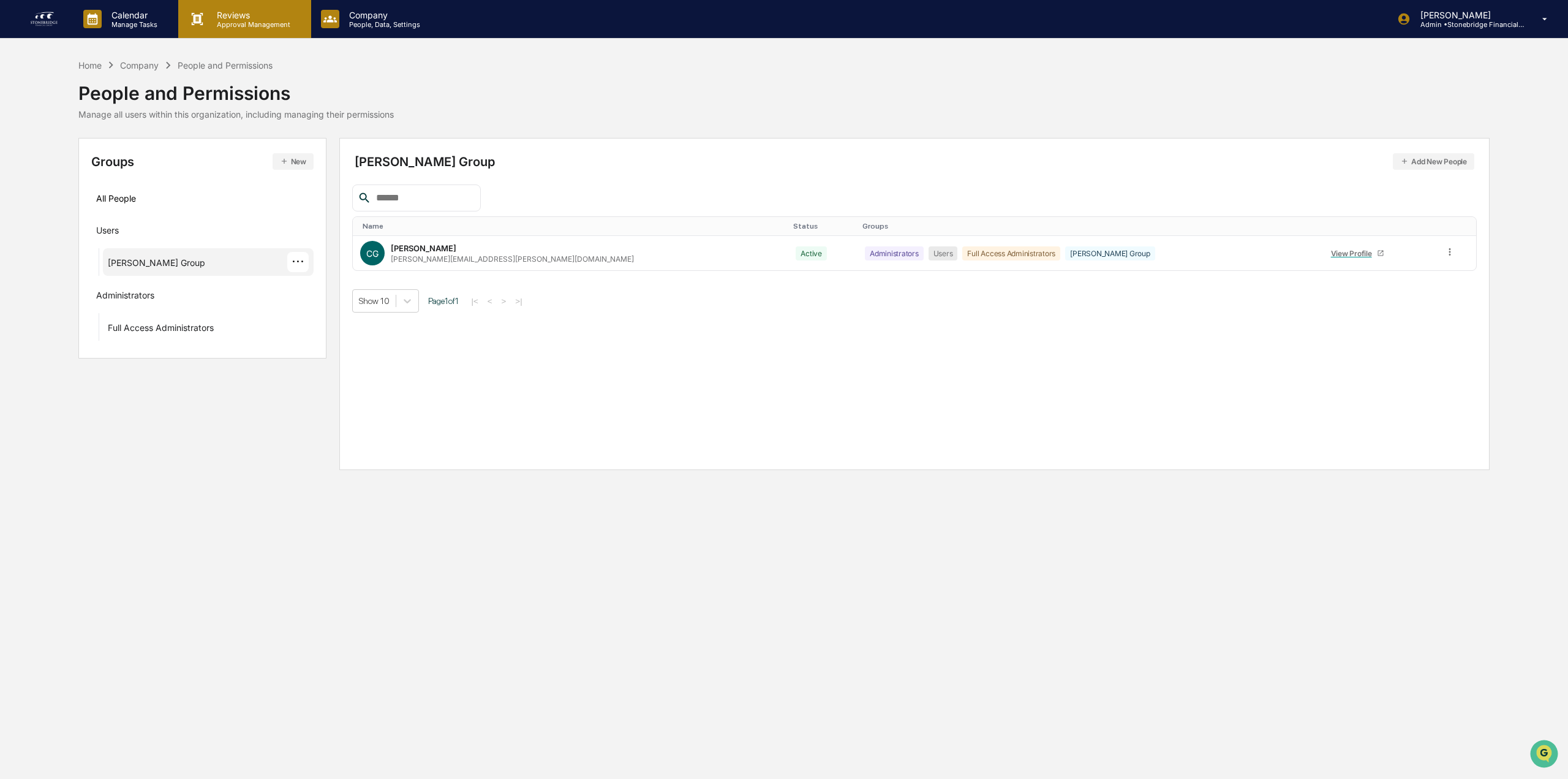
click at [263, 20] on p "Approval Management" at bounding box center [252, 24] width 89 height 9
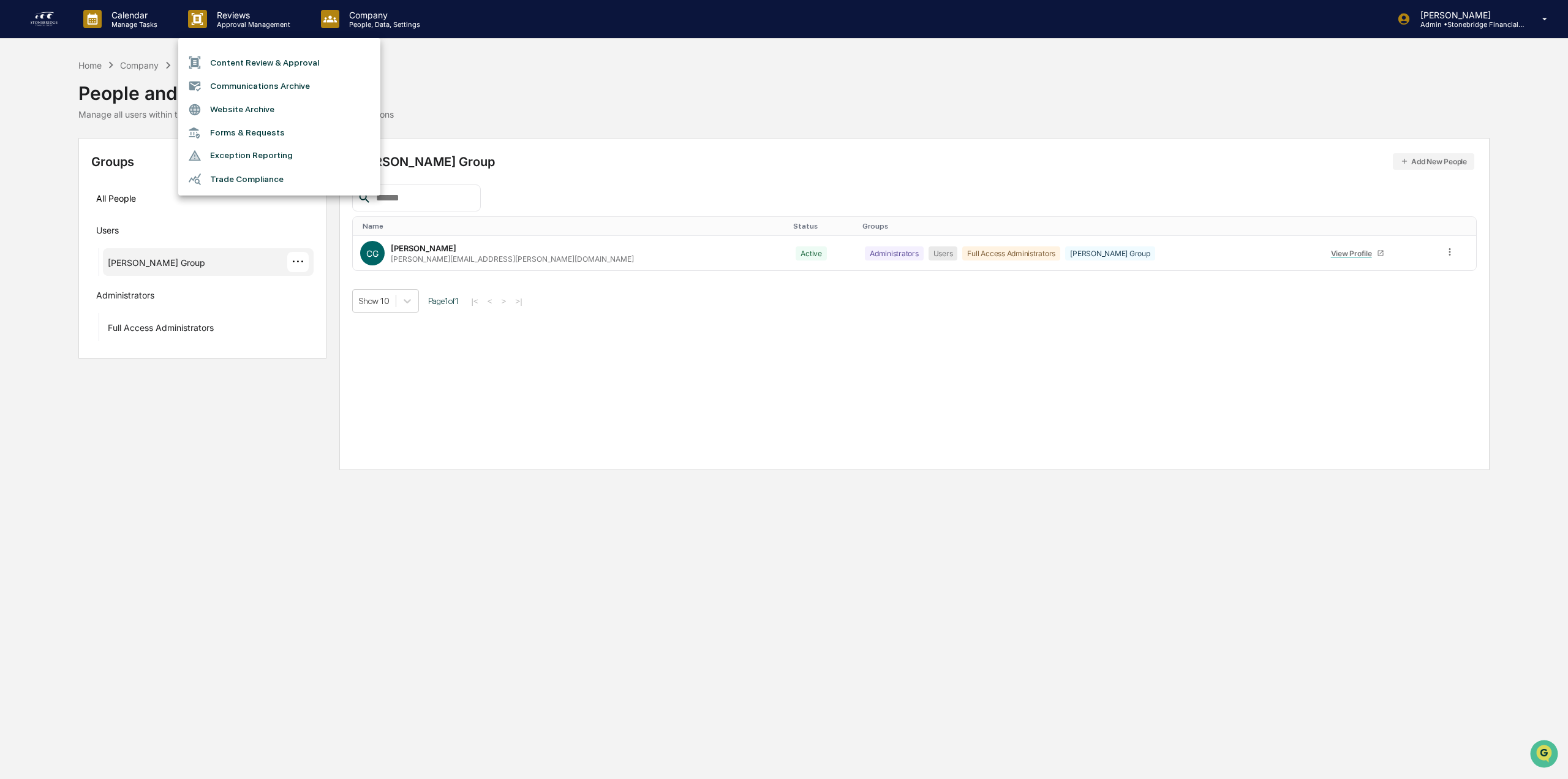
click at [246, 107] on li "Website Archive" at bounding box center [279, 109] width 202 height 23
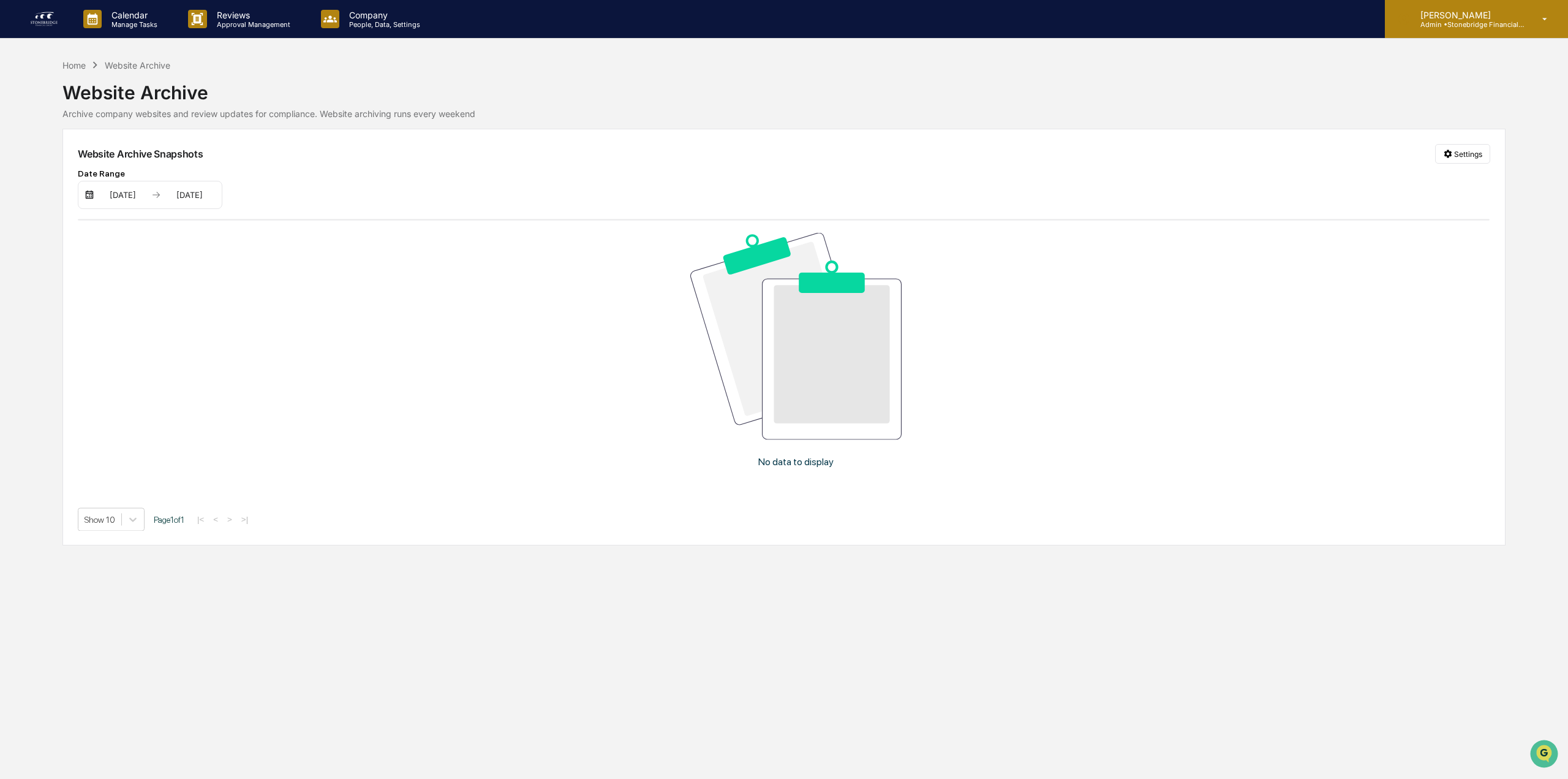
click at [1534, 23] on div "Cody Gehman Admin • Stonebridge Financial Group" at bounding box center [1476, 19] width 183 height 38
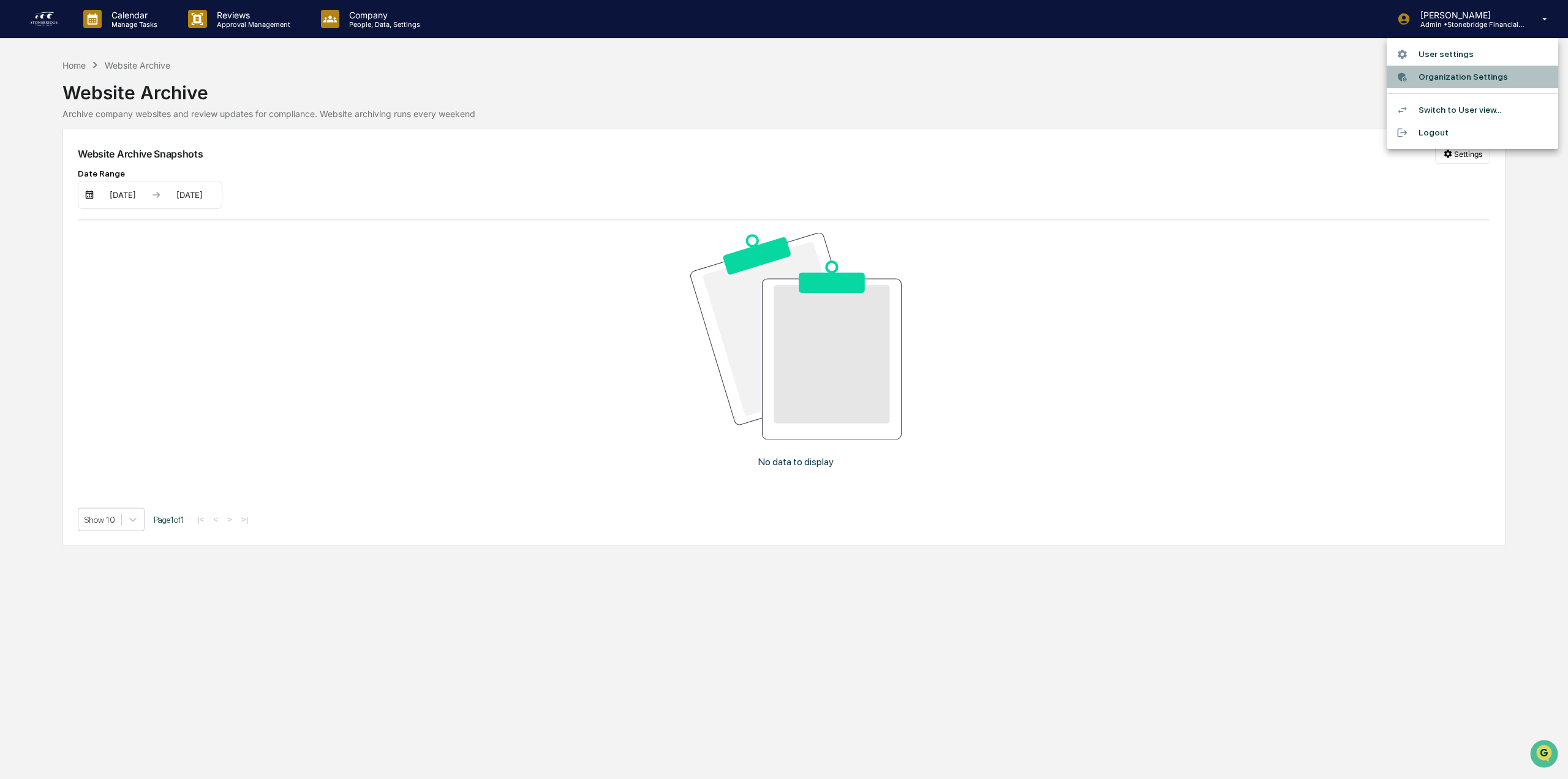
click at [1452, 73] on li "Organization Settings" at bounding box center [1472, 77] width 171 height 23
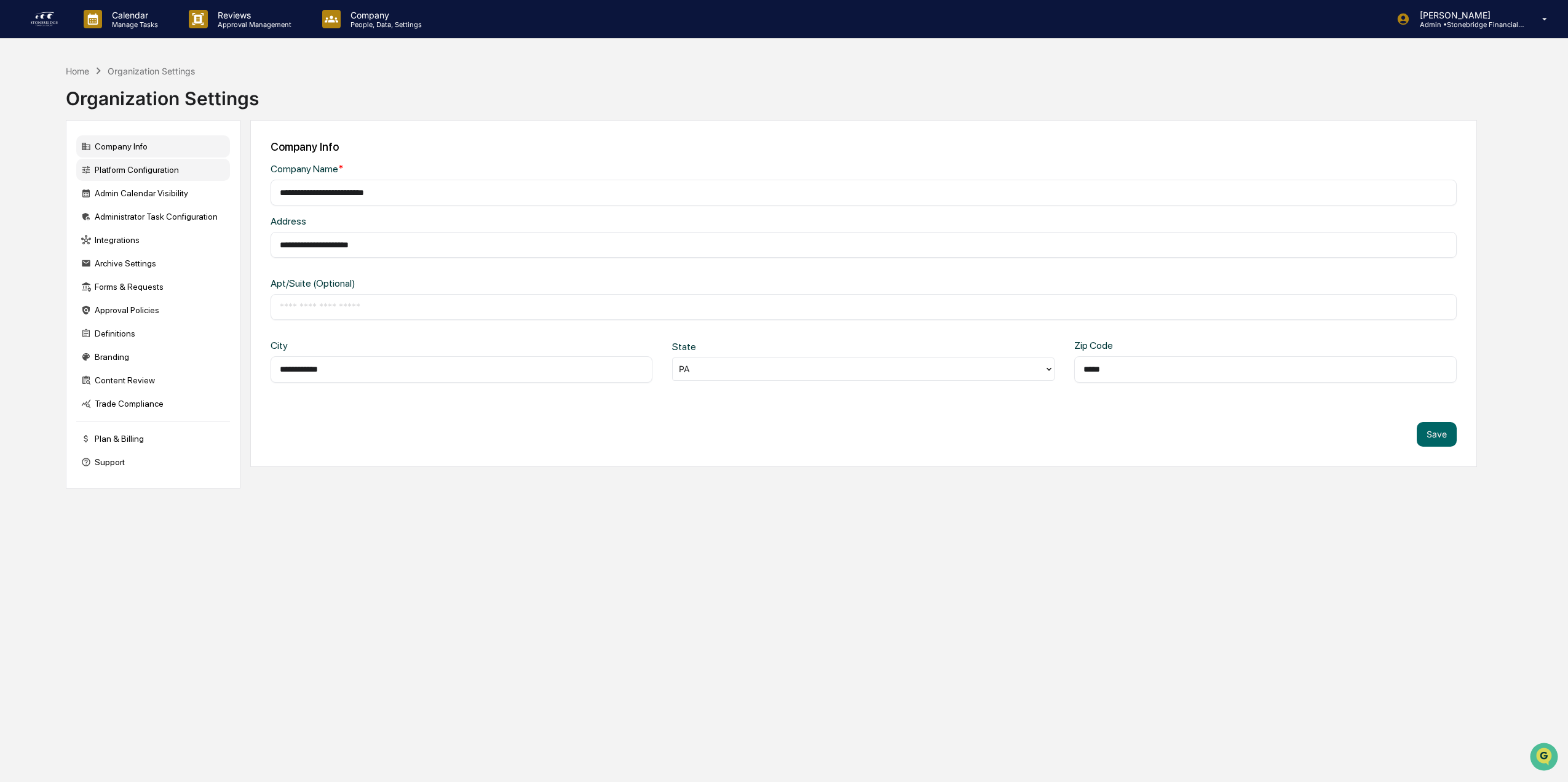
click at [158, 175] on div "Platform Configuration" at bounding box center [153, 170] width 154 height 22
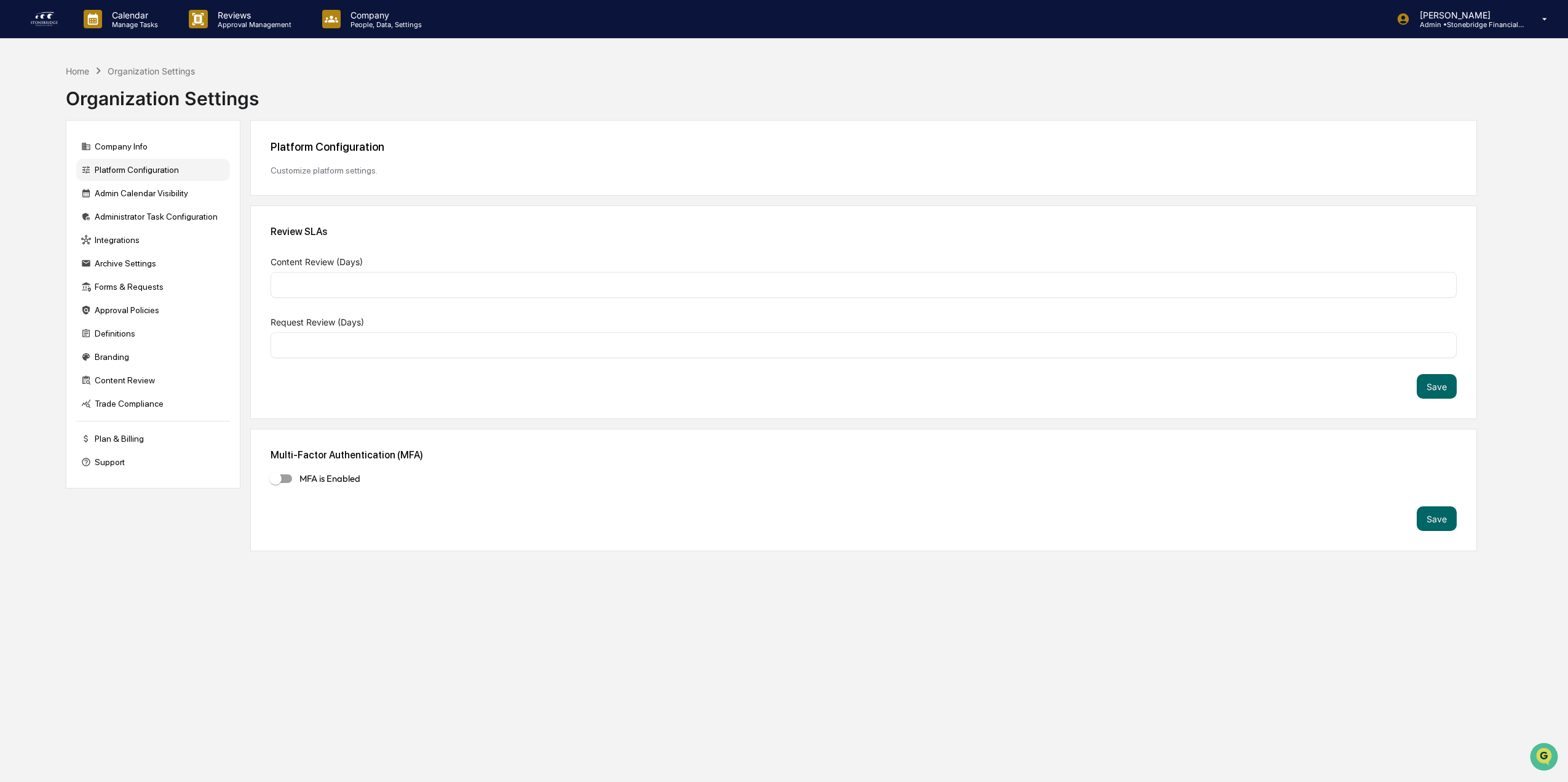
type input "*"
click at [1433, 521] on button "Save" at bounding box center [1436, 518] width 40 height 24
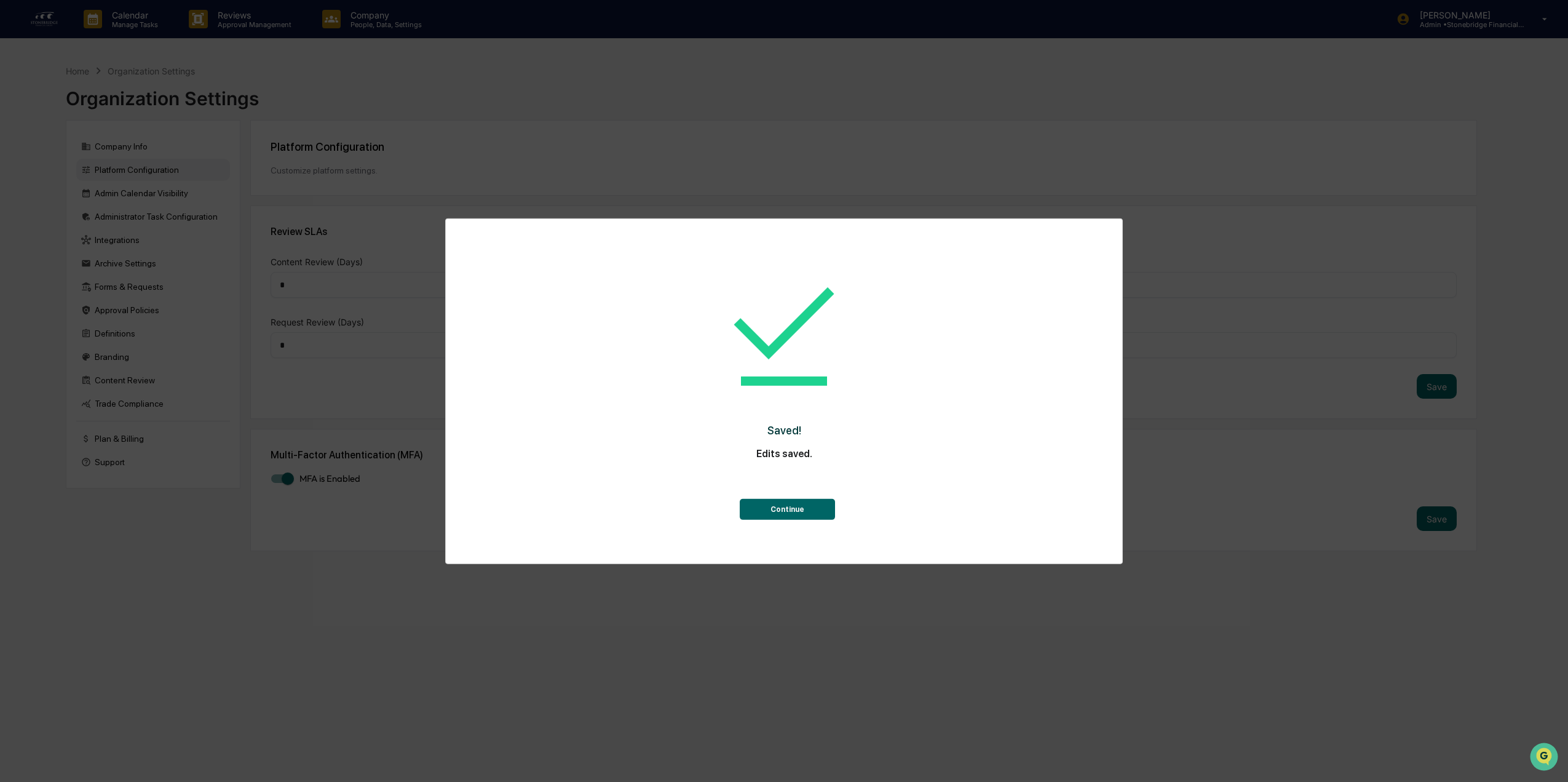
click at [771, 519] on button "Continue" at bounding box center [787, 509] width 95 height 21
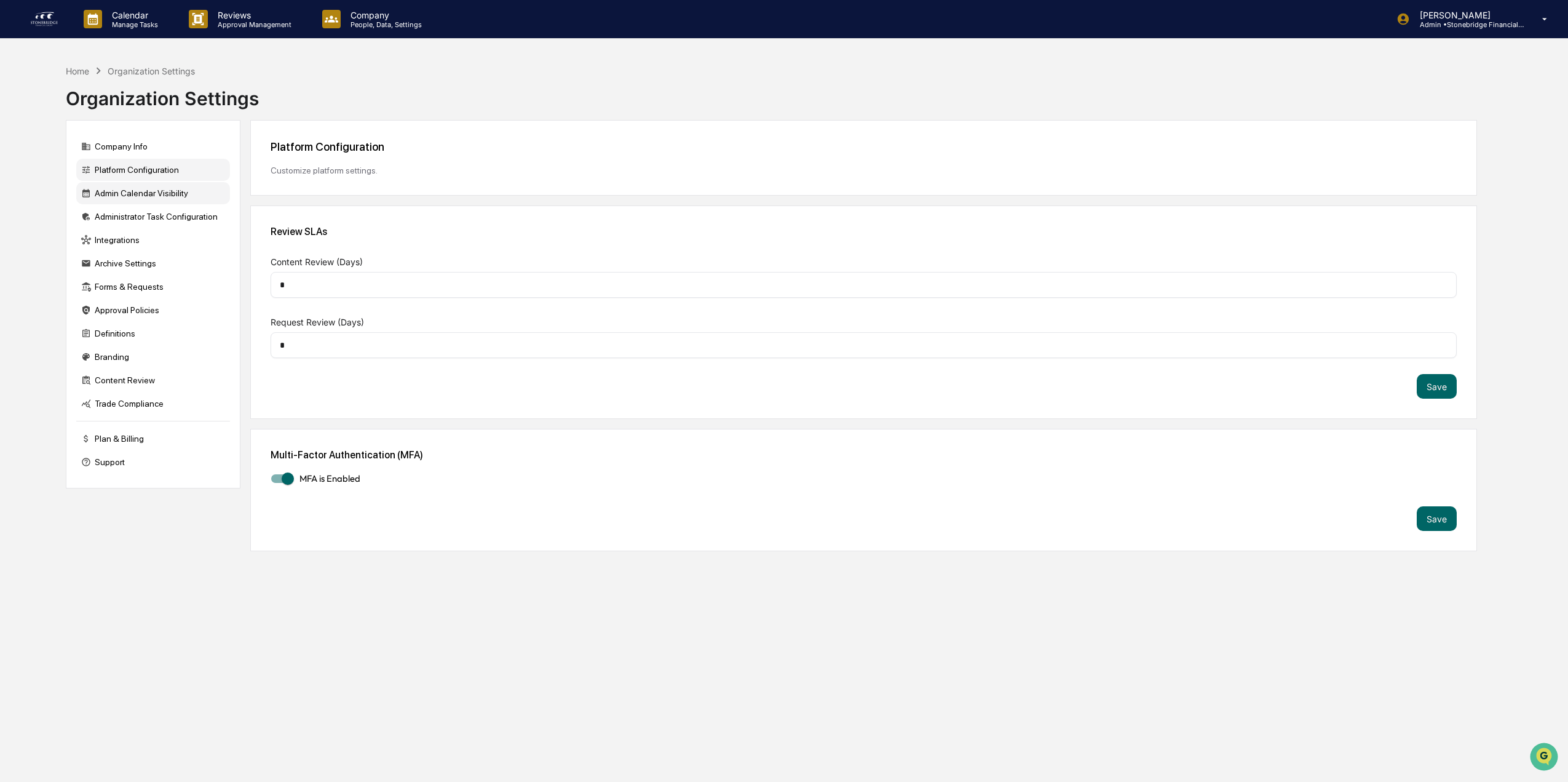
click at [153, 199] on div "Admin Calendar Visibility" at bounding box center [153, 193] width 154 height 22
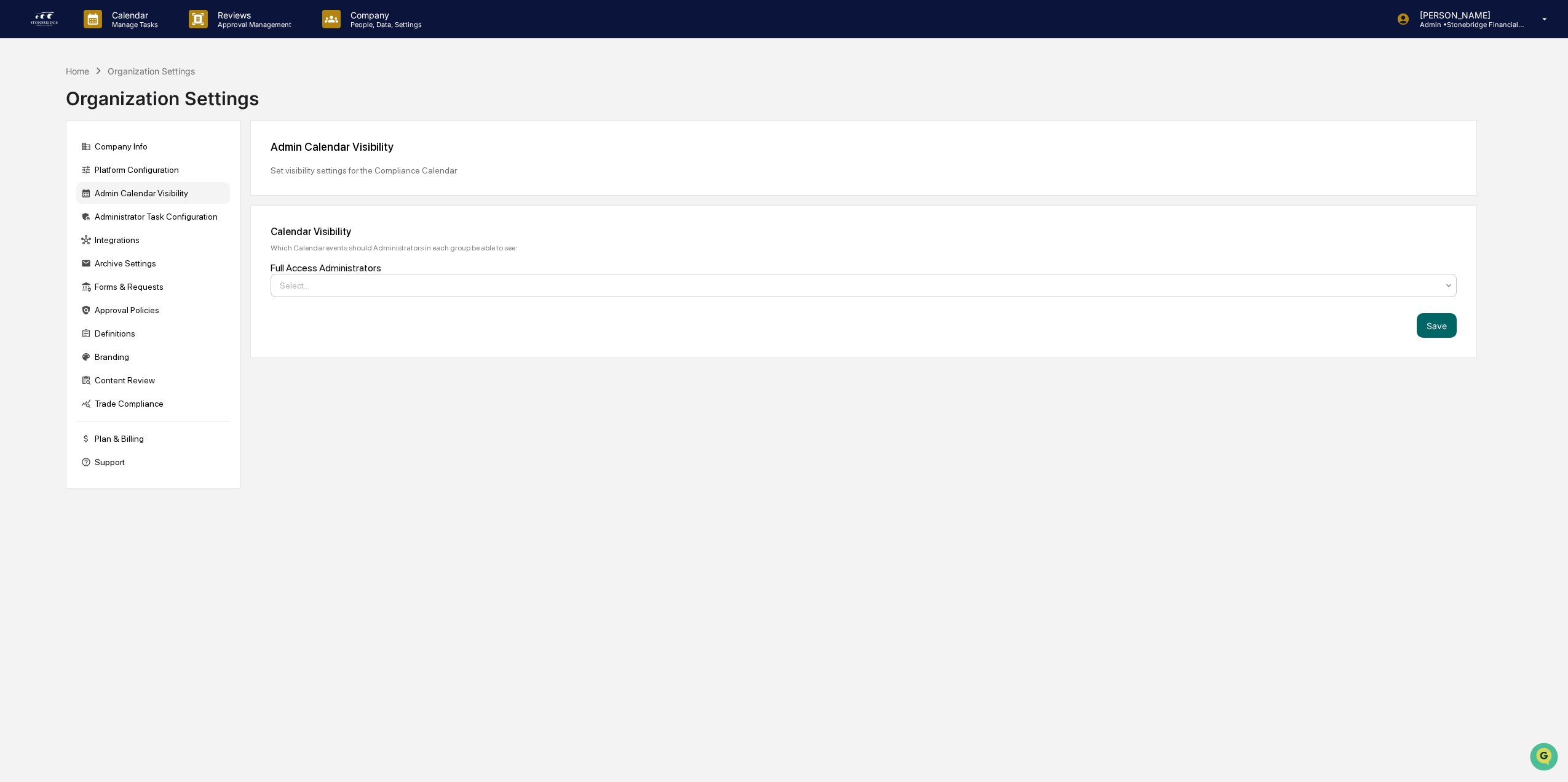
click at [360, 294] on div "Select..." at bounding box center [863, 286] width 1186 height 24
click at [355, 435] on div "Admin Calendar Visibility Set visibility settings for the Compliance Calendar C…" at bounding box center [863, 304] width 1227 height 368
click at [126, 216] on div "Administrator Task Configuration" at bounding box center [153, 217] width 154 height 22
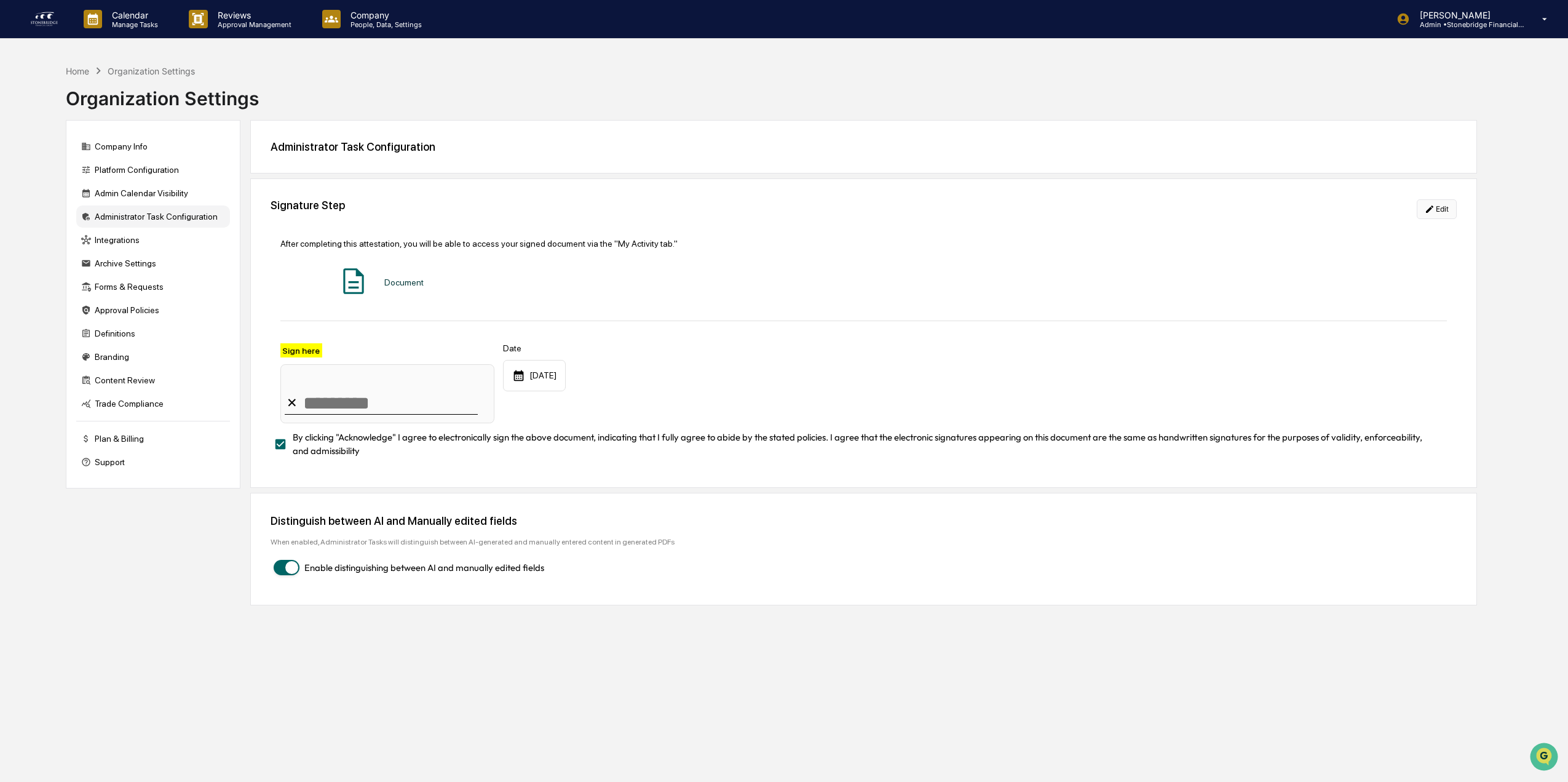
click at [1439, 209] on button "Edit" at bounding box center [1436, 209] width 40 height 20
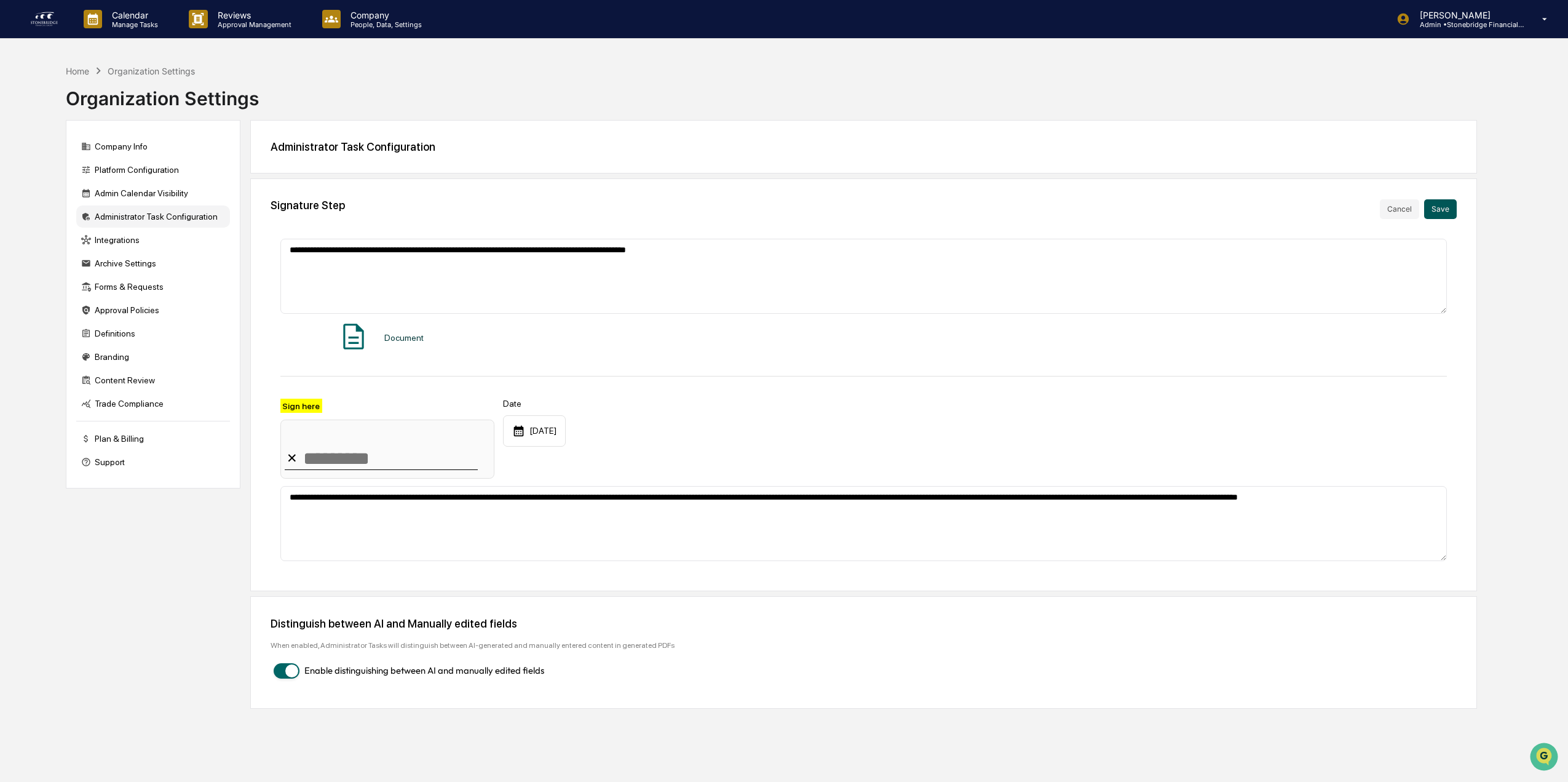
click at [1444, 206] on button "Save" at bounding box center [1441, 209] width 33 height 20
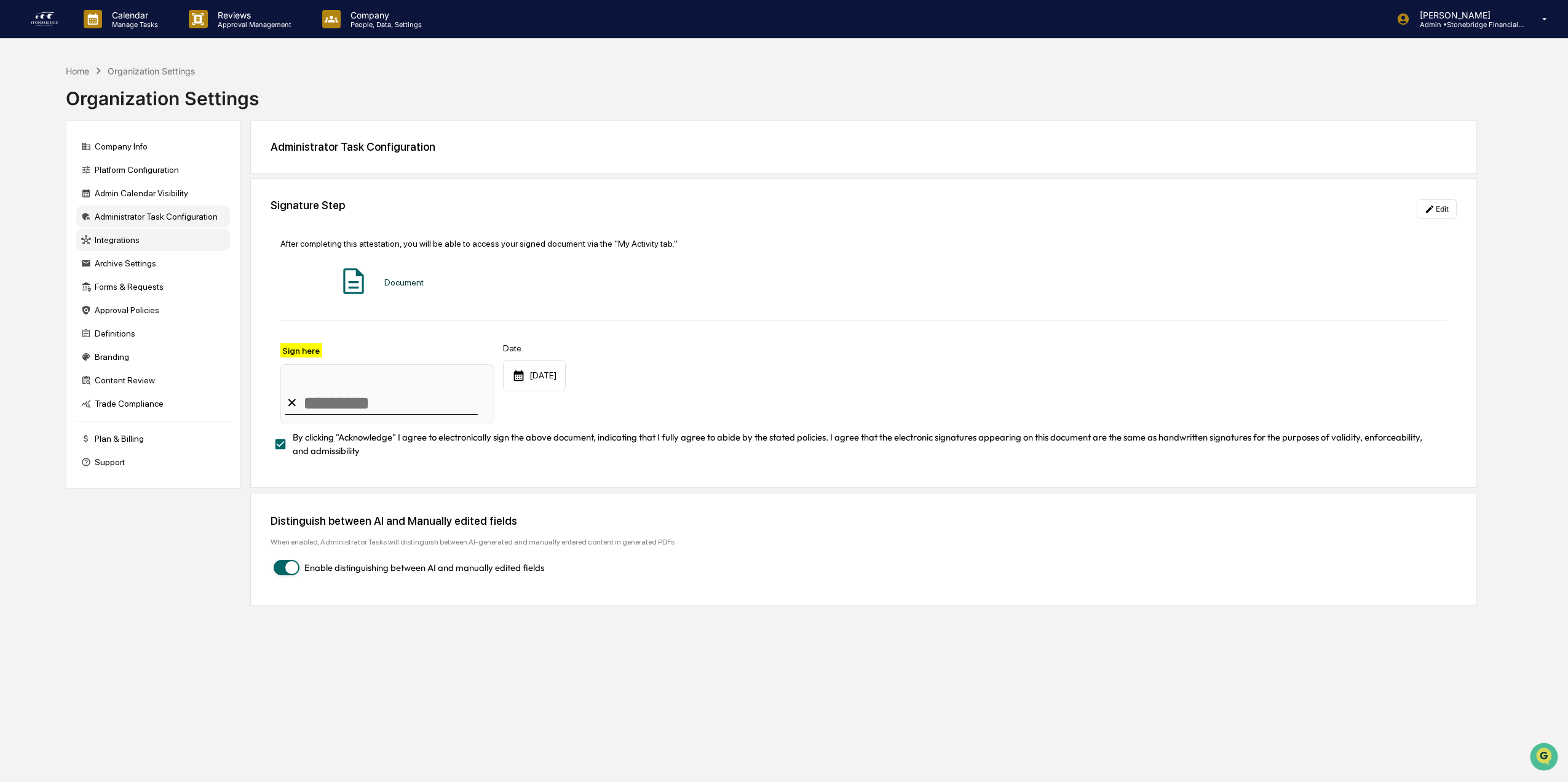
click at [173, 246] on div "Integrations" at bounding box center [153, 239] width 154 height 22
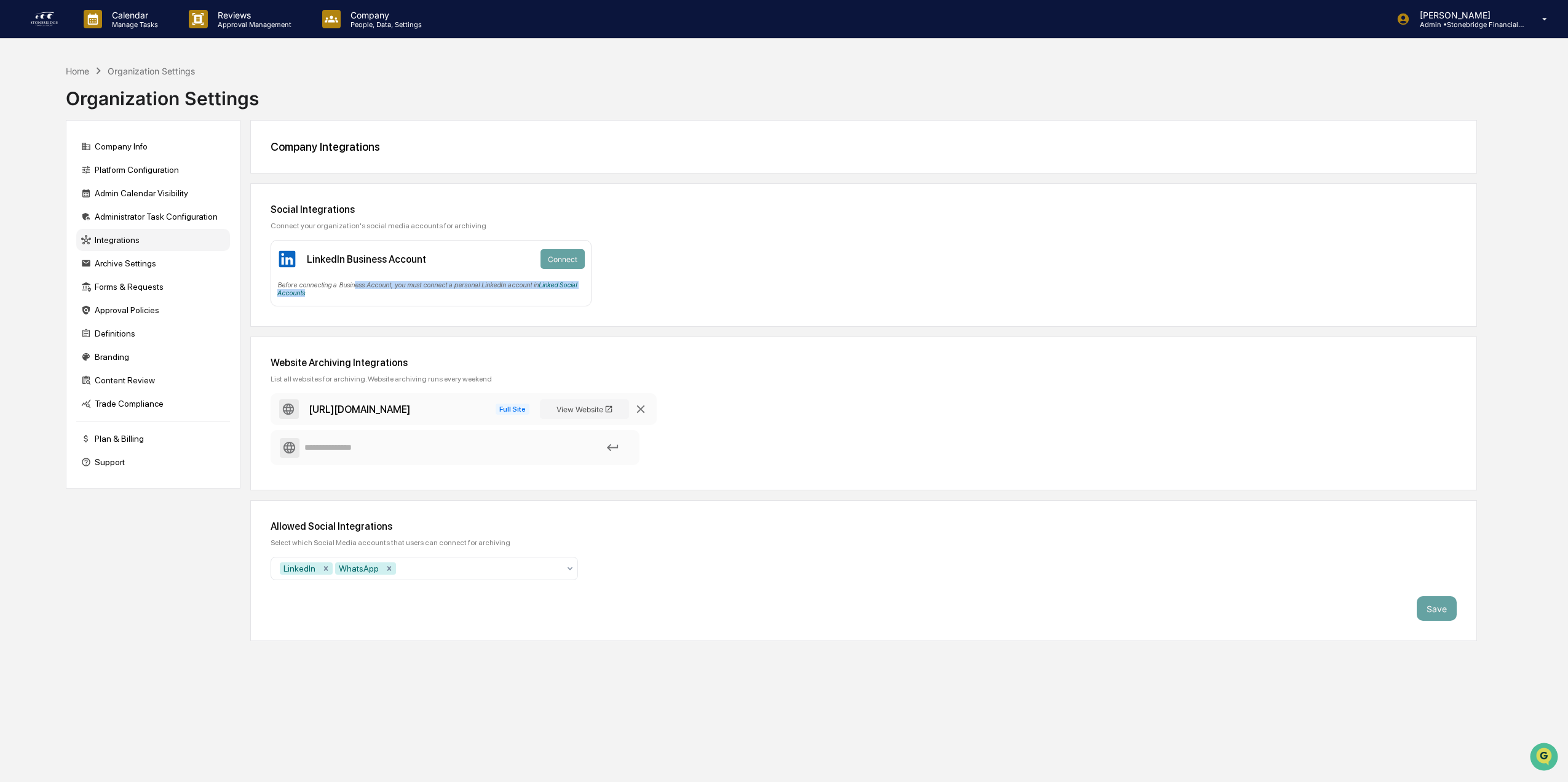
drag, startPoint x: 354, startPoint y: 288, endPoint x: 467, endPoint y: 289, distance: 113.0
click at [467, 289] on div "Before connecting a Business Account, you must connect a personal LinkedIn acco…" at bounding box center [431, 287] width 308 height 21
click at [549, 283] on link "Linked Social Accounts" at bounding box center [427, 289] width 300 height 16
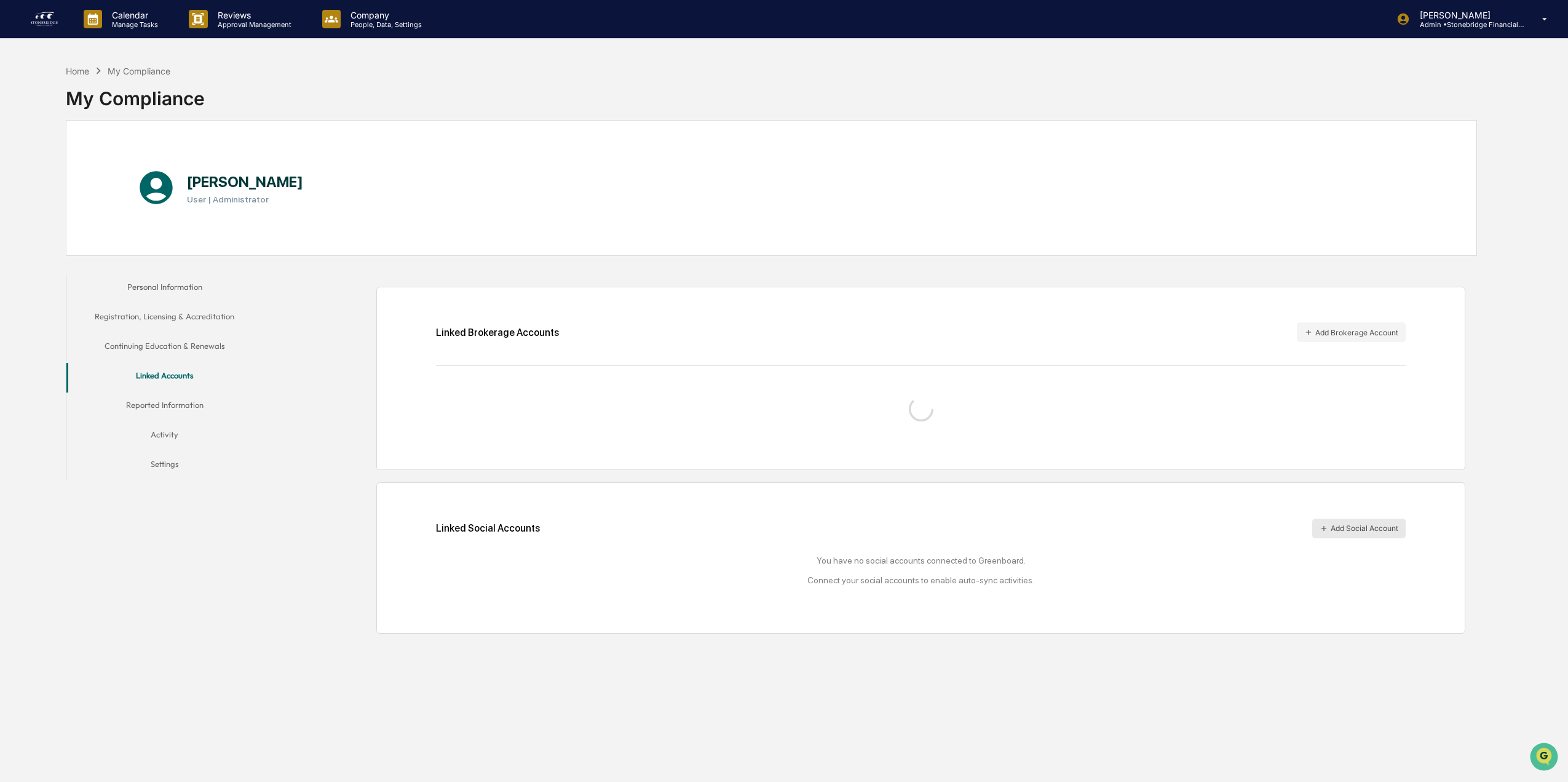
click at [1329, 530] on button "Add Social Account" at bounding box center [1358, 528] width 93 height 20
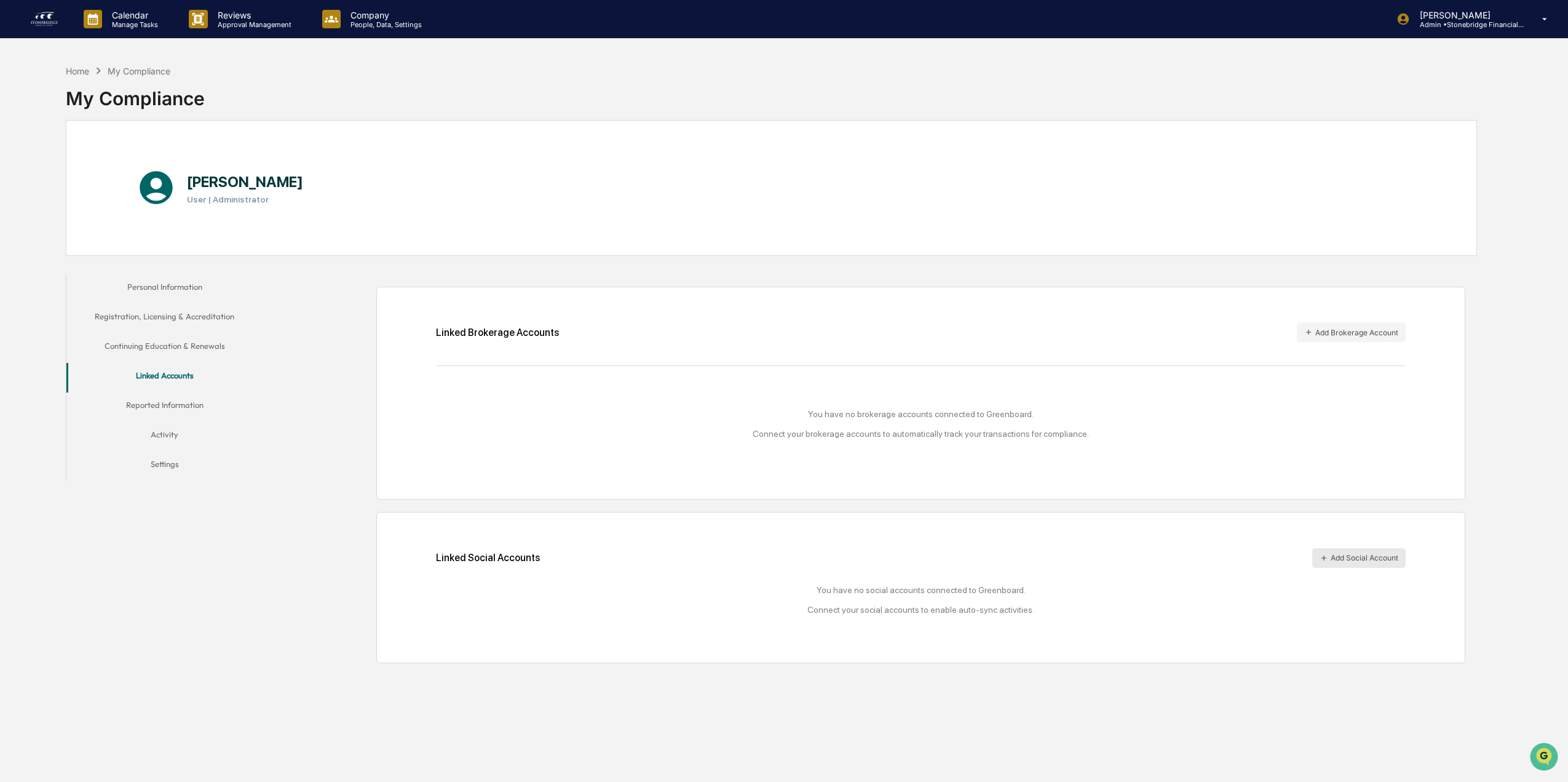
click at [1342, 558] on button "Add Social Account" at bounding box center [1358, 557] width 93 height 20
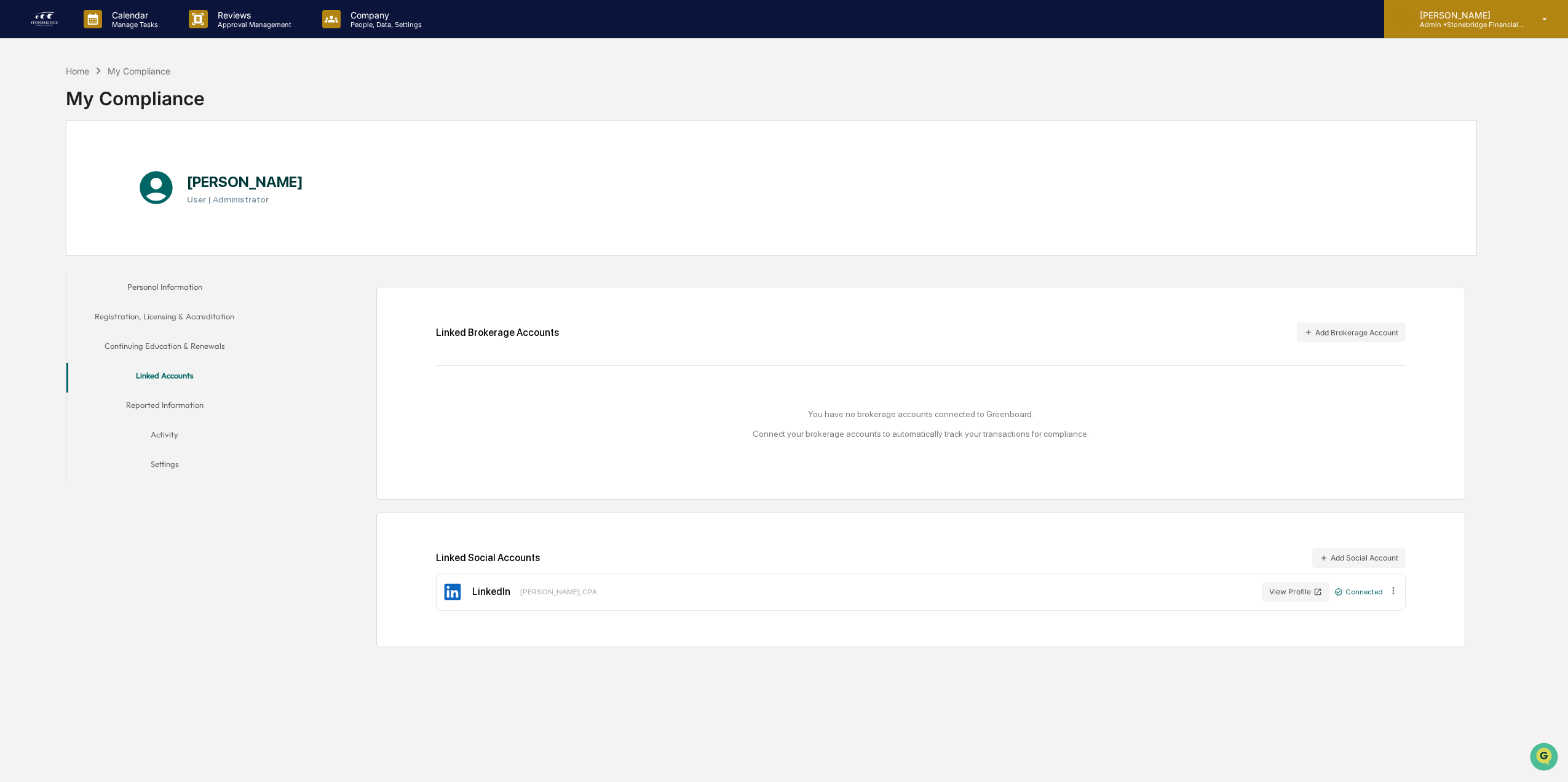
click at [1546, 19] on icon at bounding box center [1544, 19] width 21 height 12
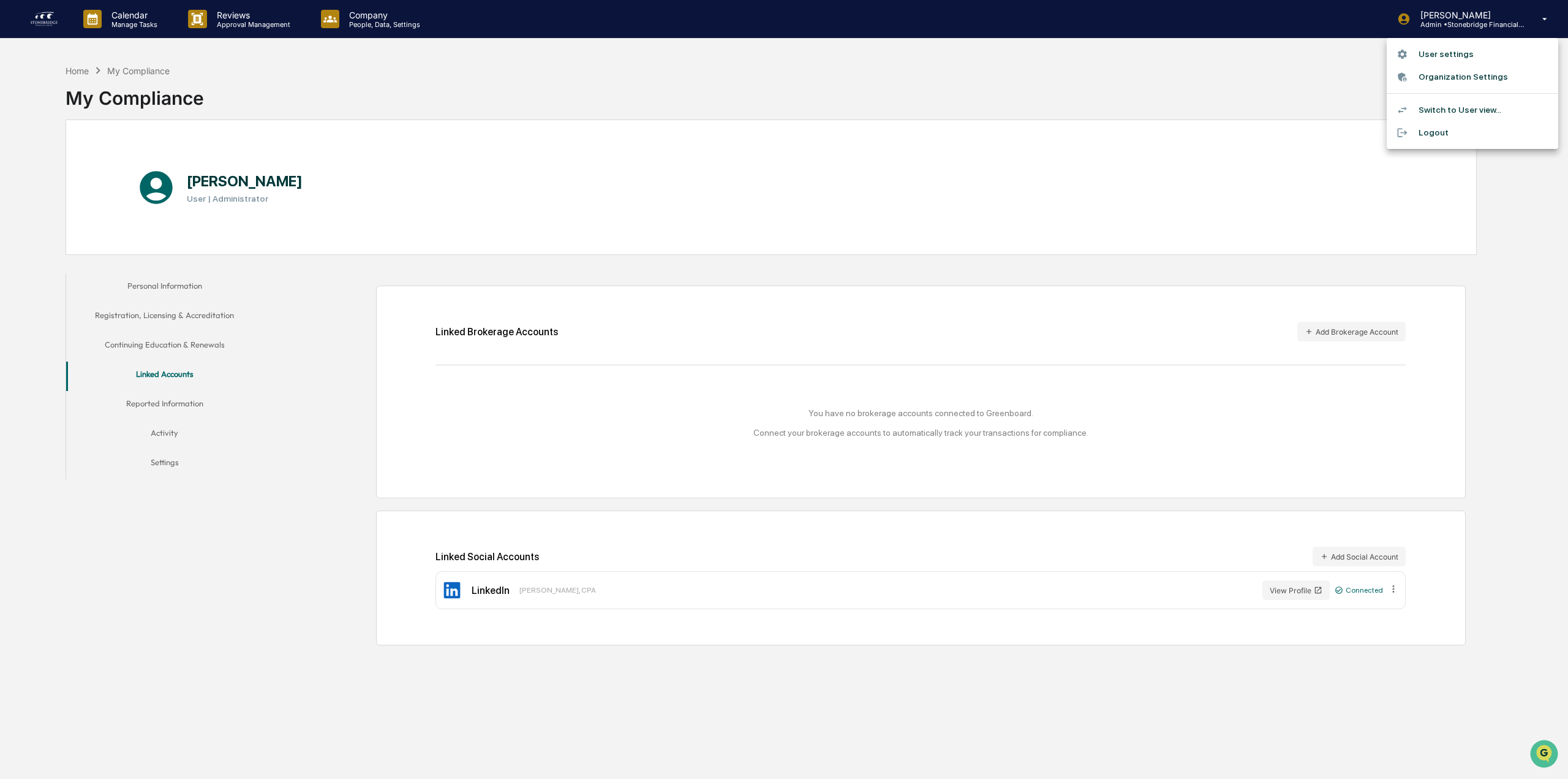
click at [1483, 74] on li "Organization Settings" at bounding box center [1472, 77] width 171 height 23
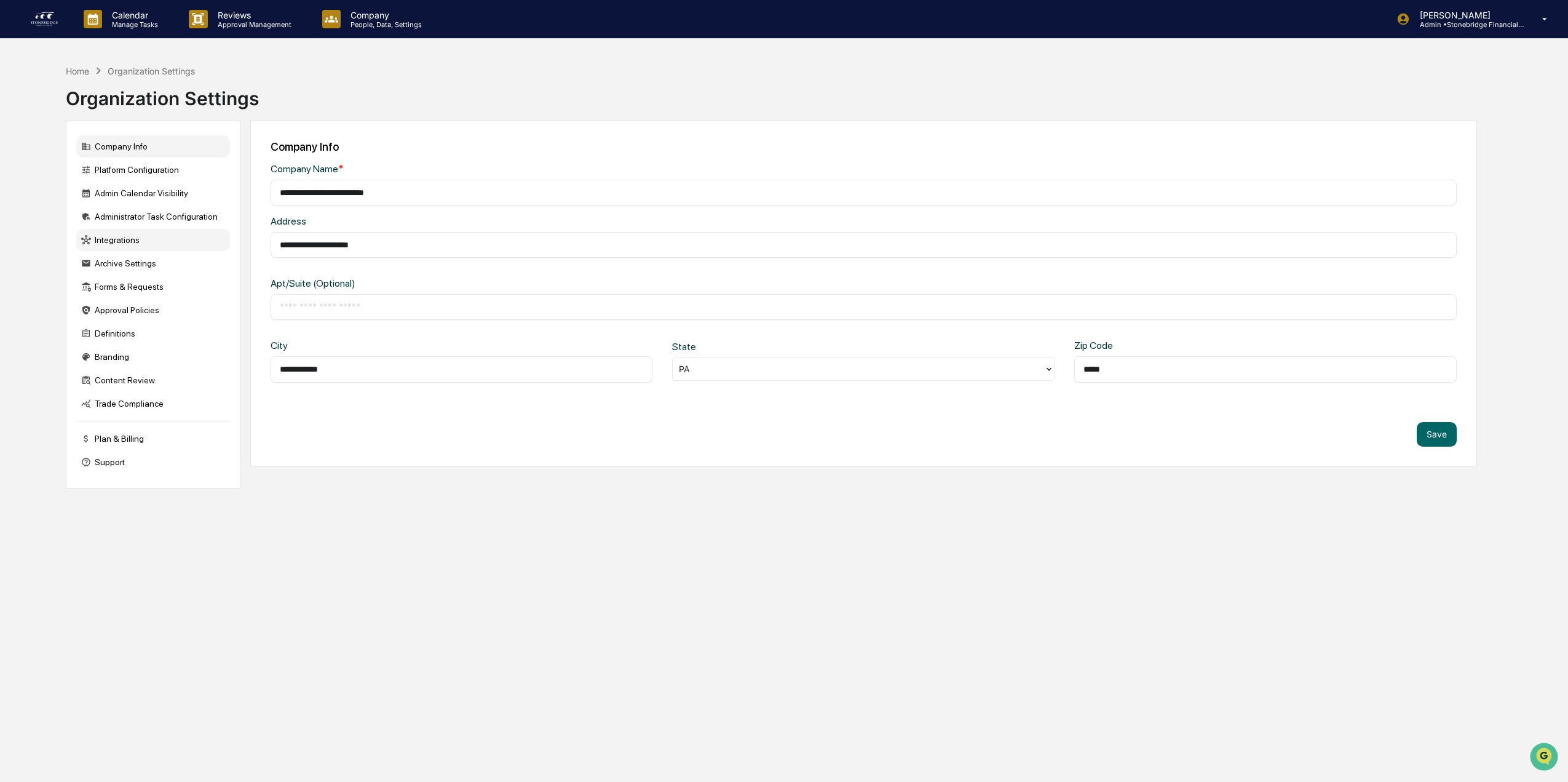
click at [126, 239] on div "Integrations" at bounding box center [153, 239] width 154 height 22
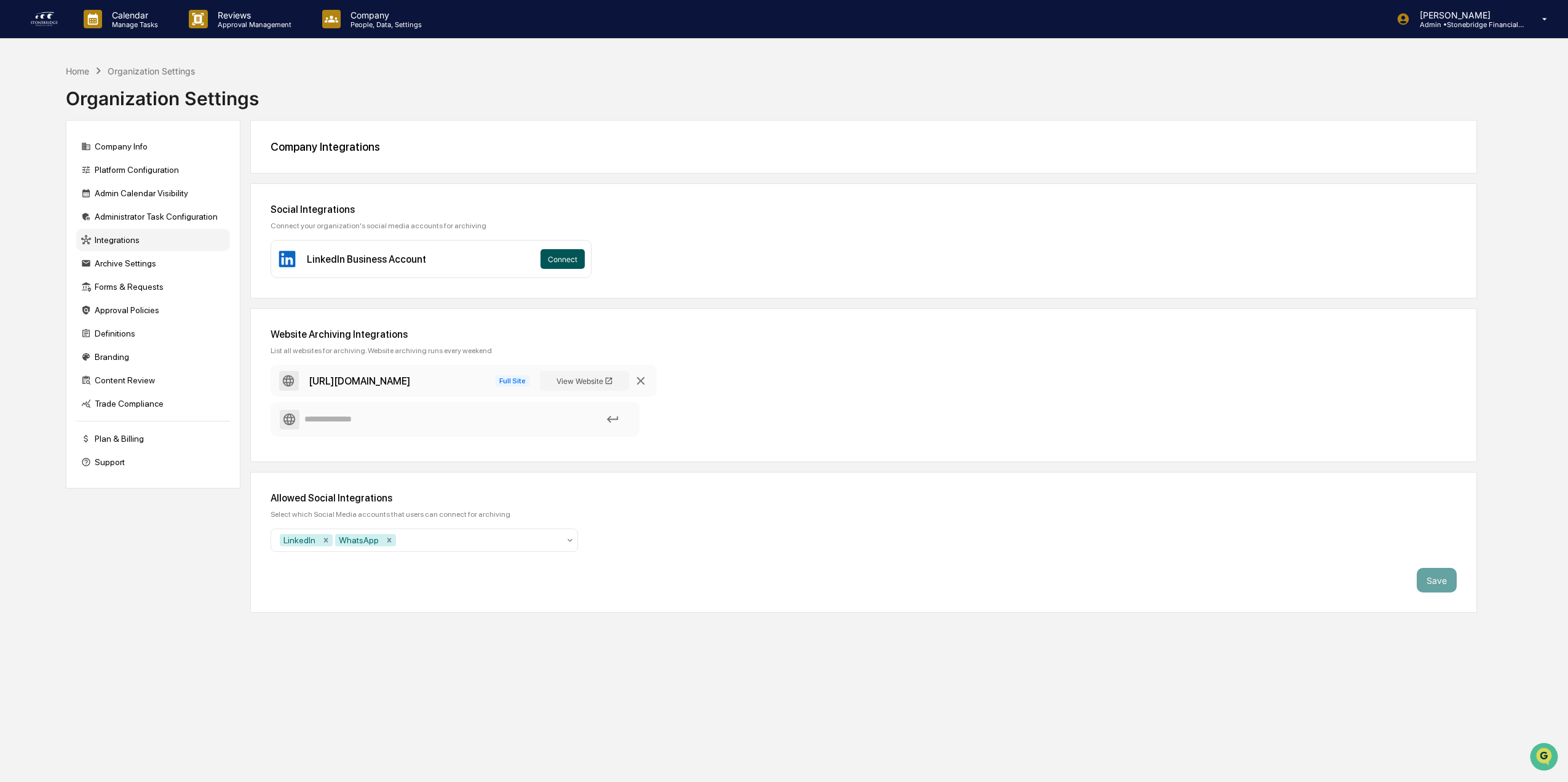
click at [566, 264] on button "Connect" at bounding box center [563, 258] width 44 height 20
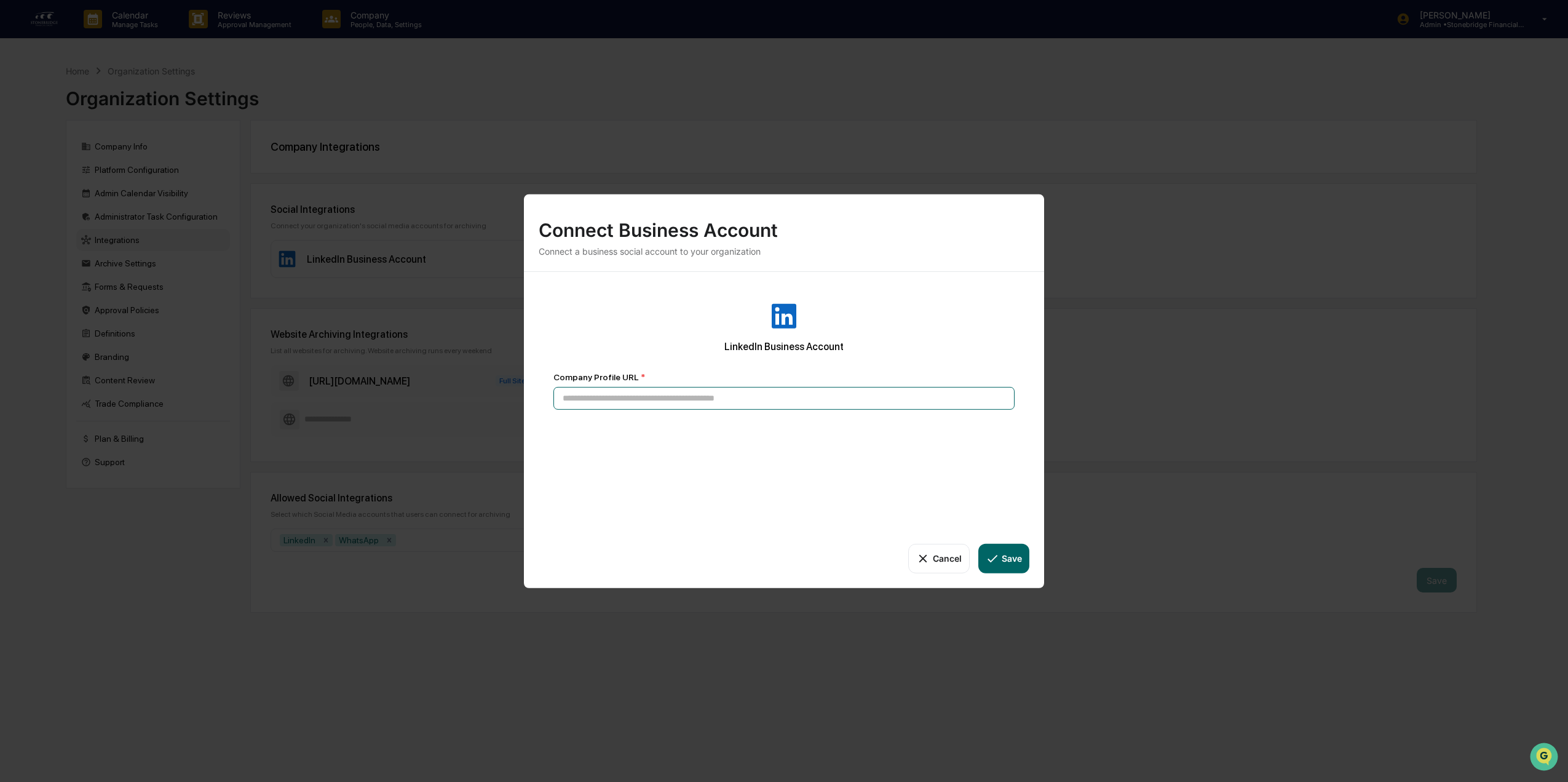
click at [697, 397] on input at bounding box center [784, 397] width 461 height 23
click at [641, 401] on input at bounding box center [784, 397] width 461 height 23
paste input "**********"
type input "**********"
click at [1015, 567] on button "Save" at bounding box center [1004, 558] width 51 height 30
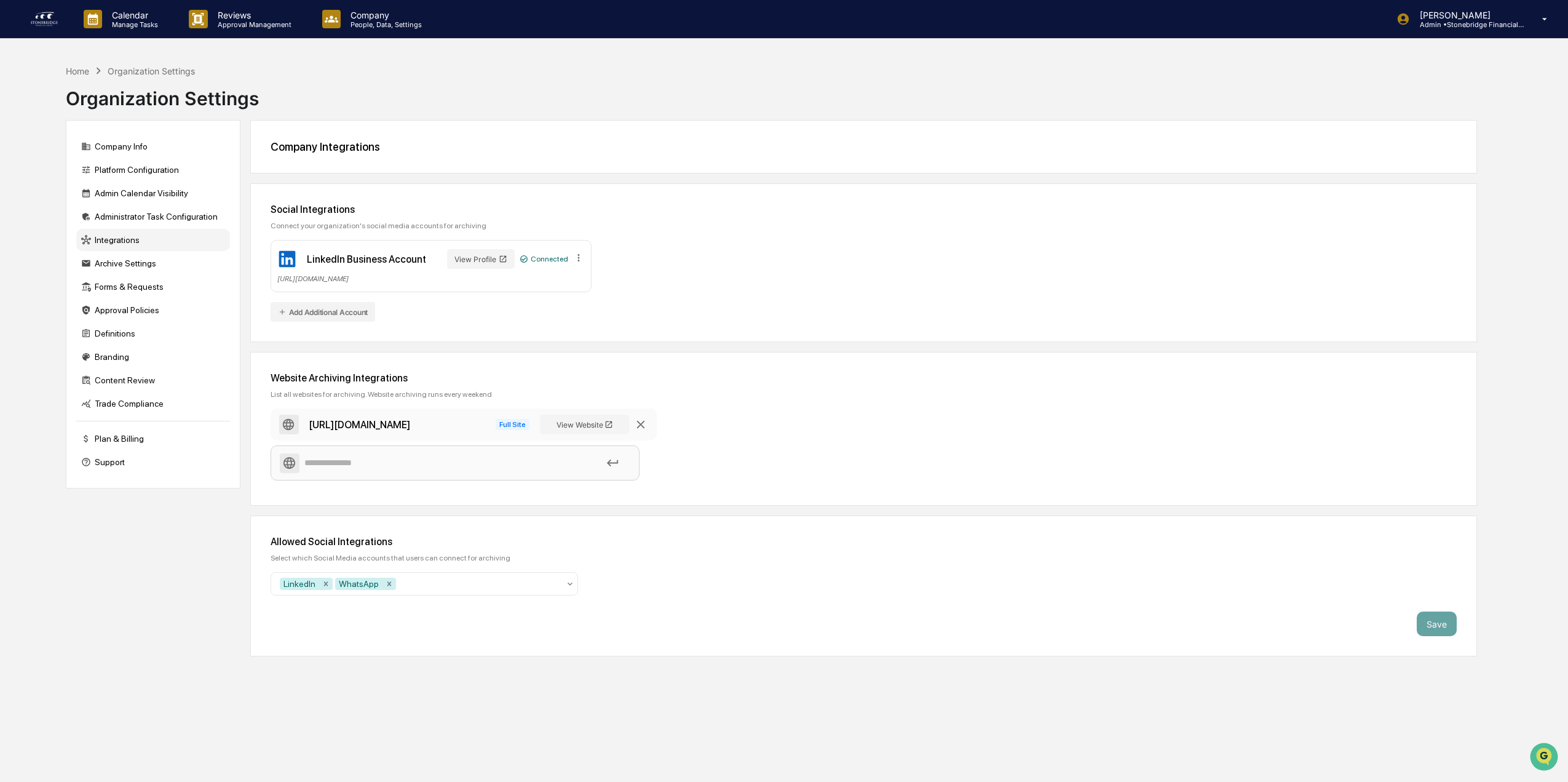
click at [447, 465] on input at bounding box center [454, 462] width 351 height 21
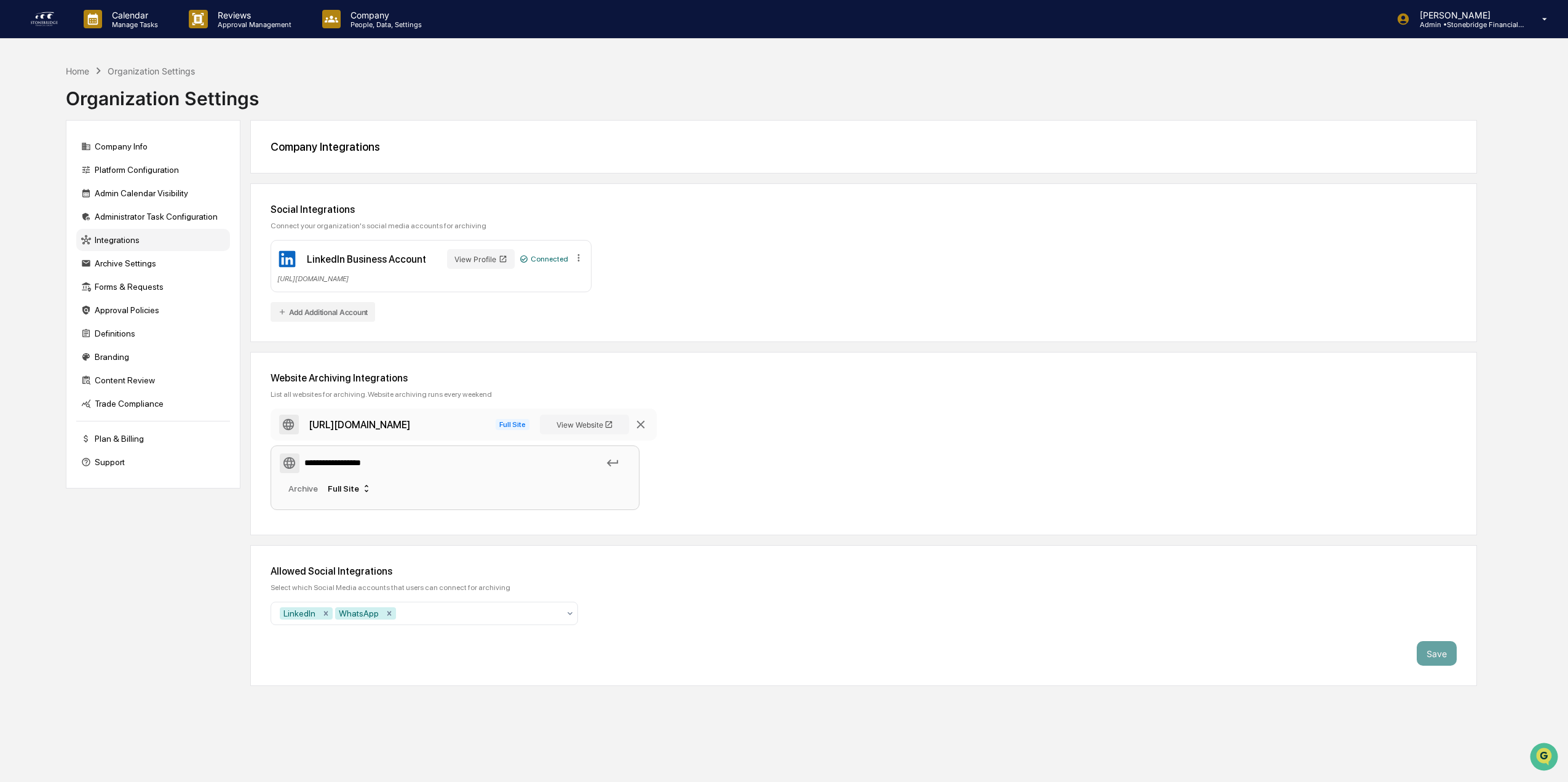
type input "**********"
drag, startPoint x: 380, startPoint y: 459, endPoint x: 232, endPoint y: 437, distance: 149.6
click at [248, 442] on div "**********" at bounding box center [771, 403] width 1411 height 566
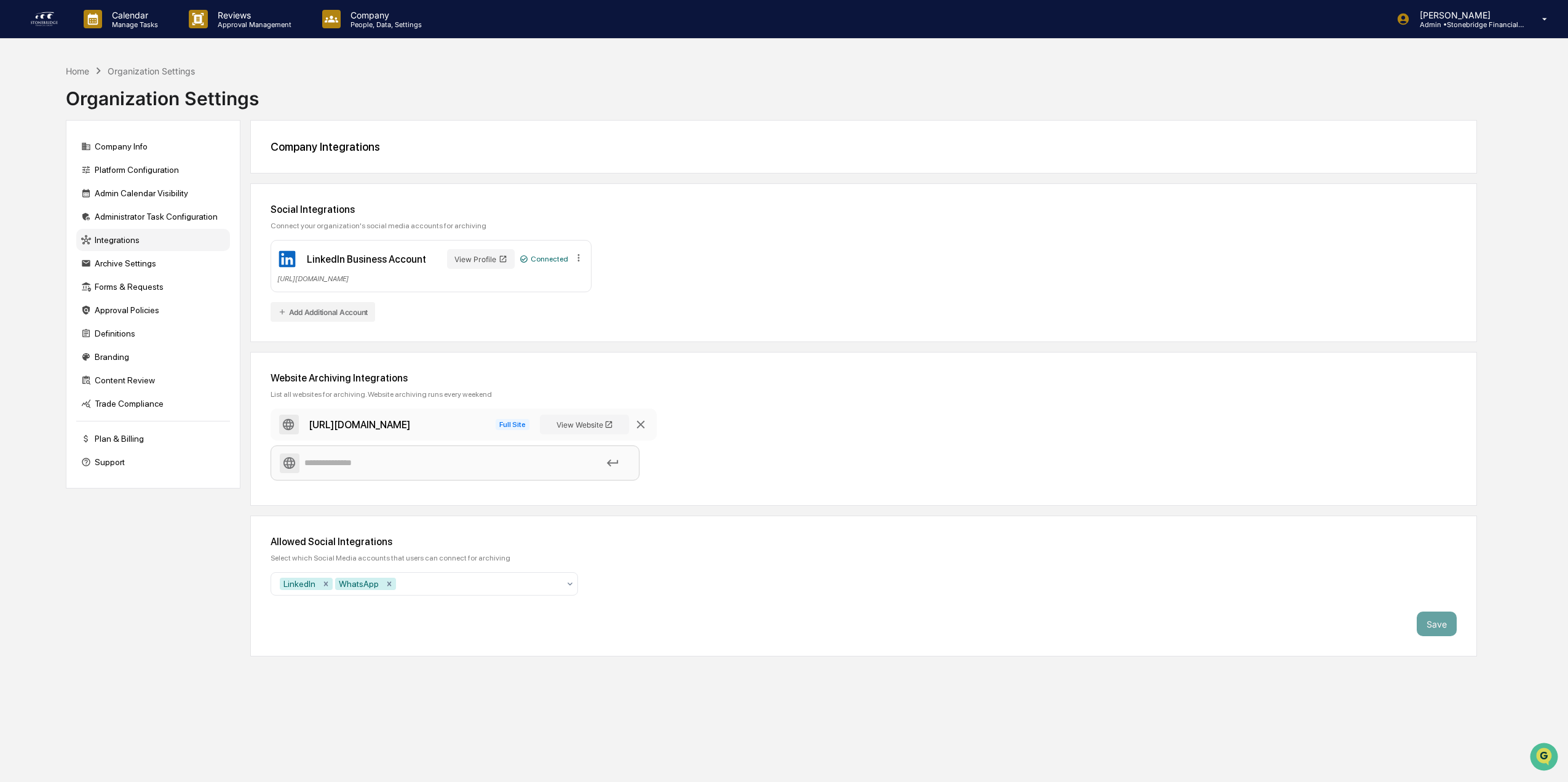
paste input "**********"
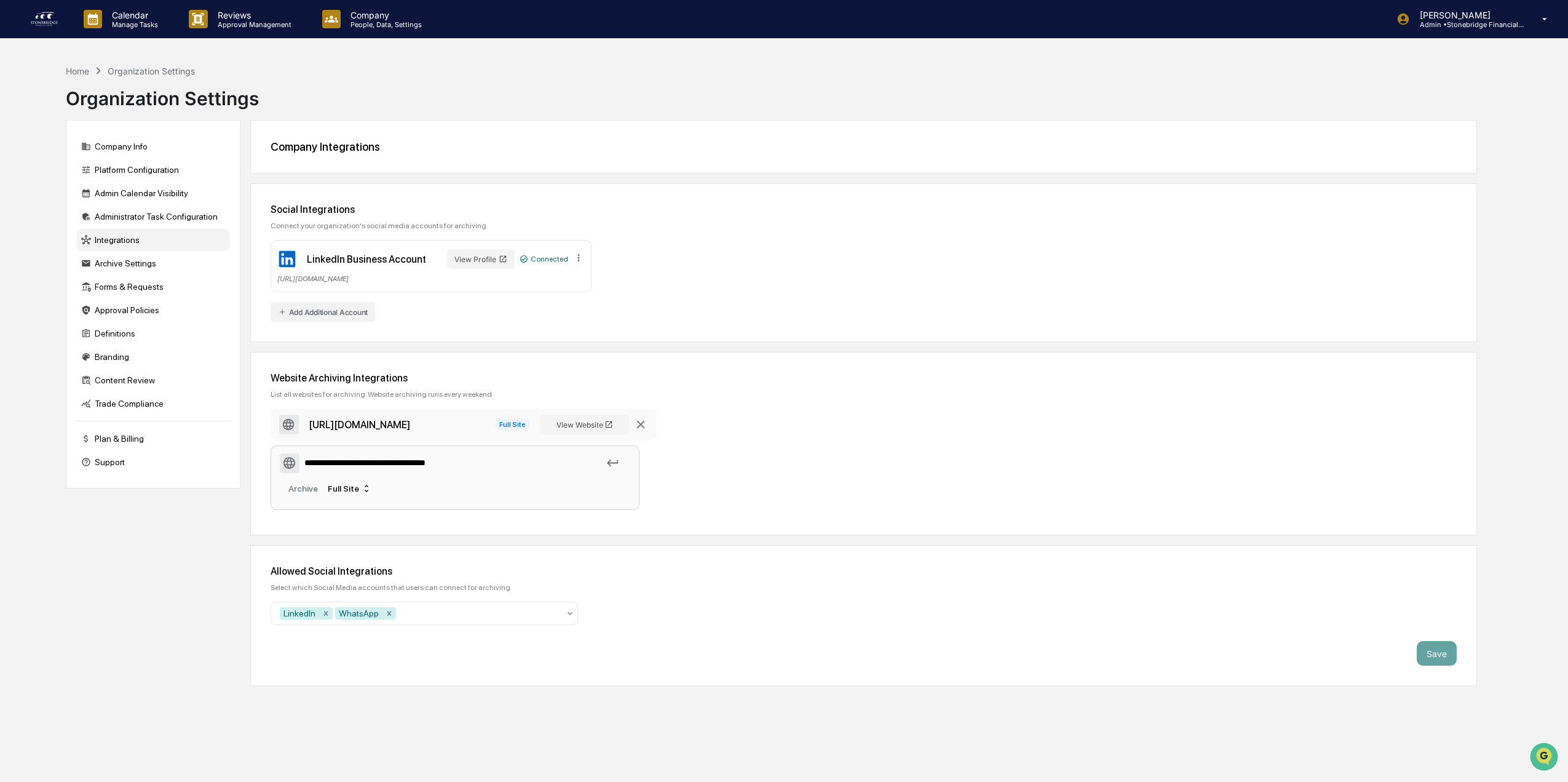
type input "**********"
click at [973, 502] on div "**********" at bounding box center [863, 462] width 1186 height 107
click at [567, 531] on div "**********" at bounding box center [863, 443] width 1227 height 183
drag, startPoint x: 607, startPoint y: 459, endPoint x: 612, endPoint y: 462, distance: 5.8
click at [607, 461] on icon at bounding box center [612, 462] width 13 height 13
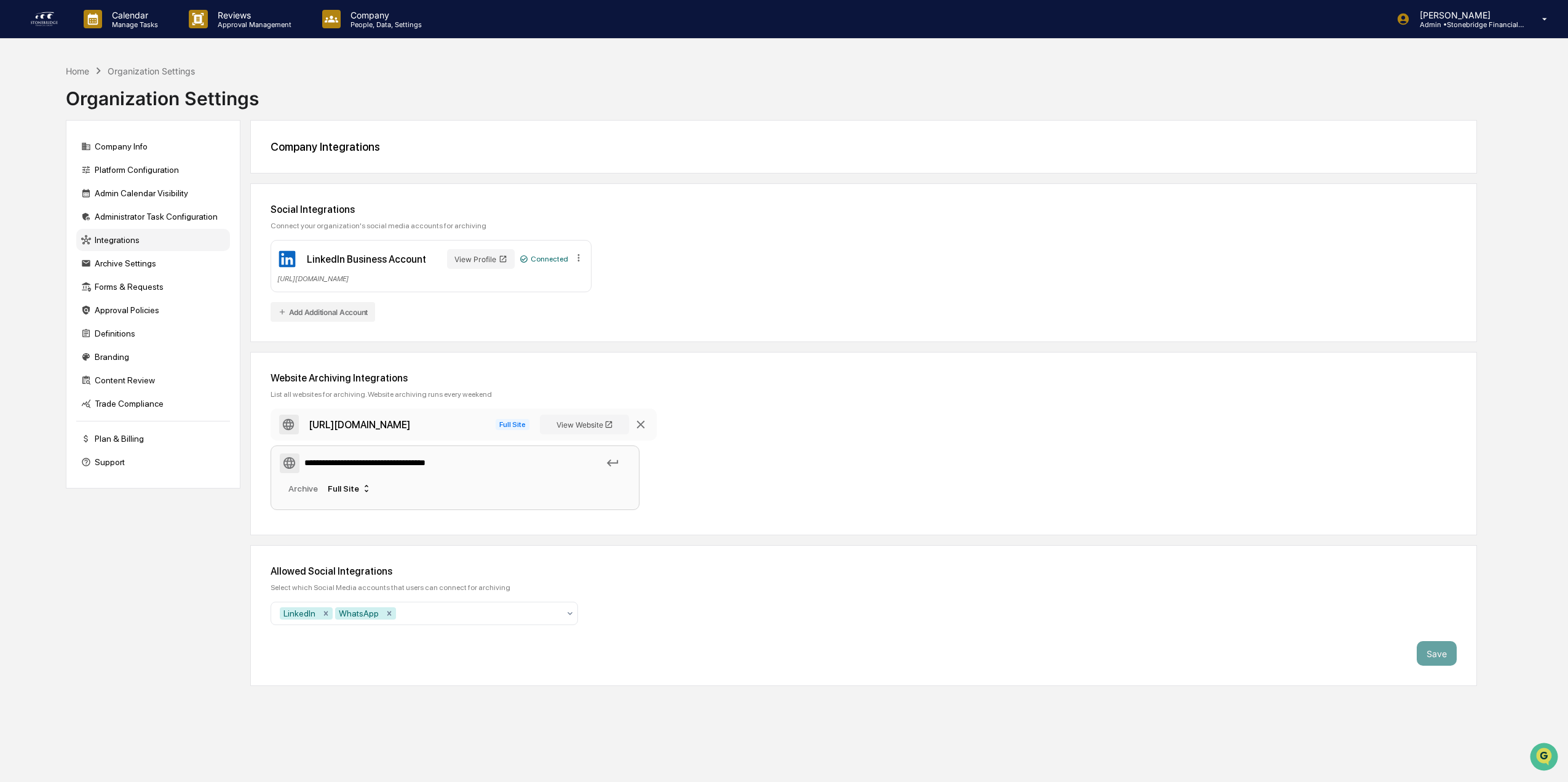
click at [791, 468] on div "**********" at bounding box center [863, 462] width 1186 height 107
click at [797, 418] on div "**********" at bounding box center [863, 462] width 1186 height 107
click at [544, 379] on div "Website Archiving Integrations" at bounding box center [863, 378] width 1186 height 12
click at [618, 465] on icon at bounding box center [612, 462] width 13 height 13
drag, startPoint x: 789, startPoint y: 470, endPoint x: 725, endPoint y: 430, distance: 75.5
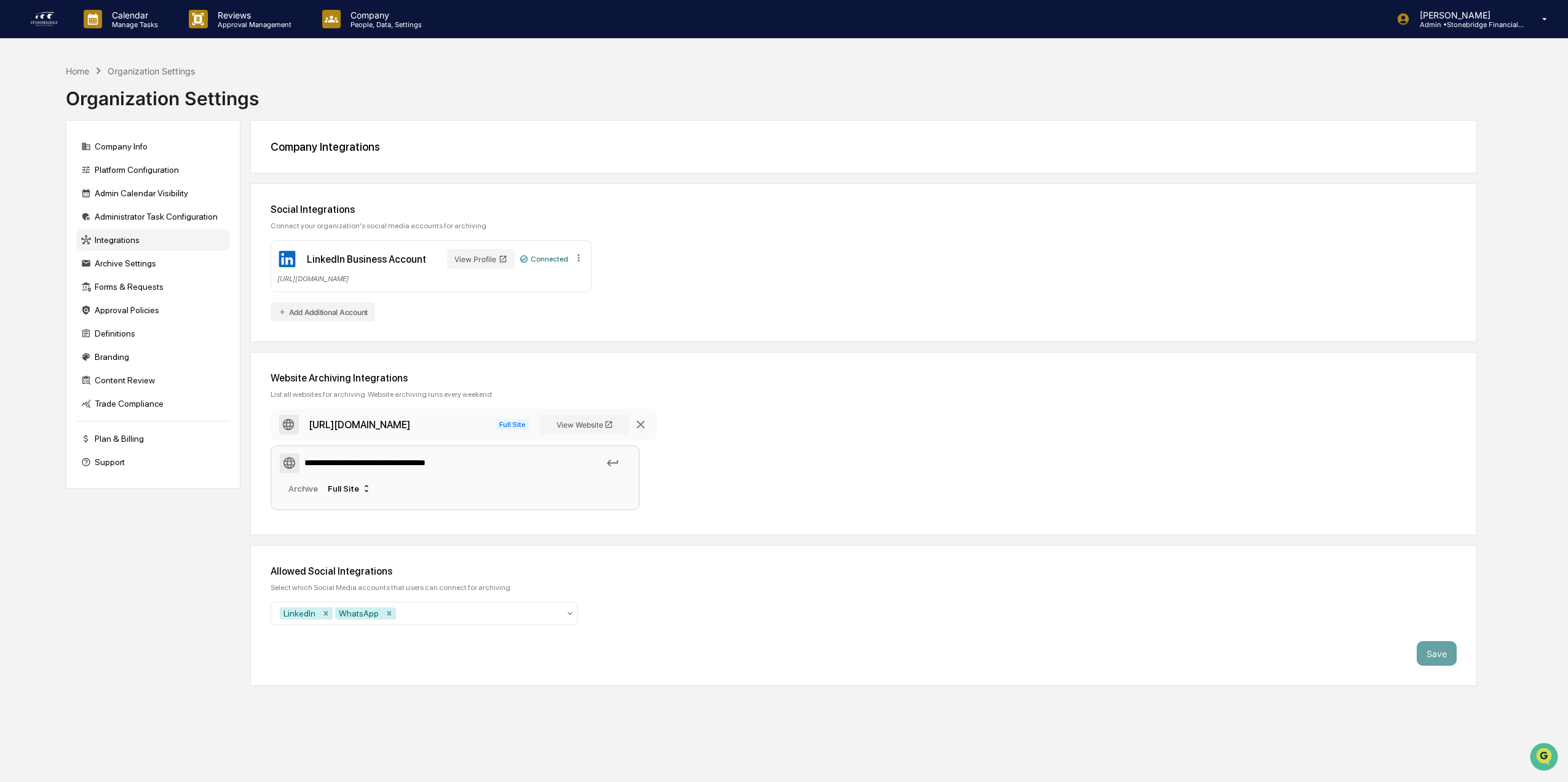
click at [782, 462] on div "**********" at bounding box center [863, 462] width 1186 height 107
click at [644, 382] on div "Website Archiving Integrations" at bounding box center [863, 378] width 1186 height 12
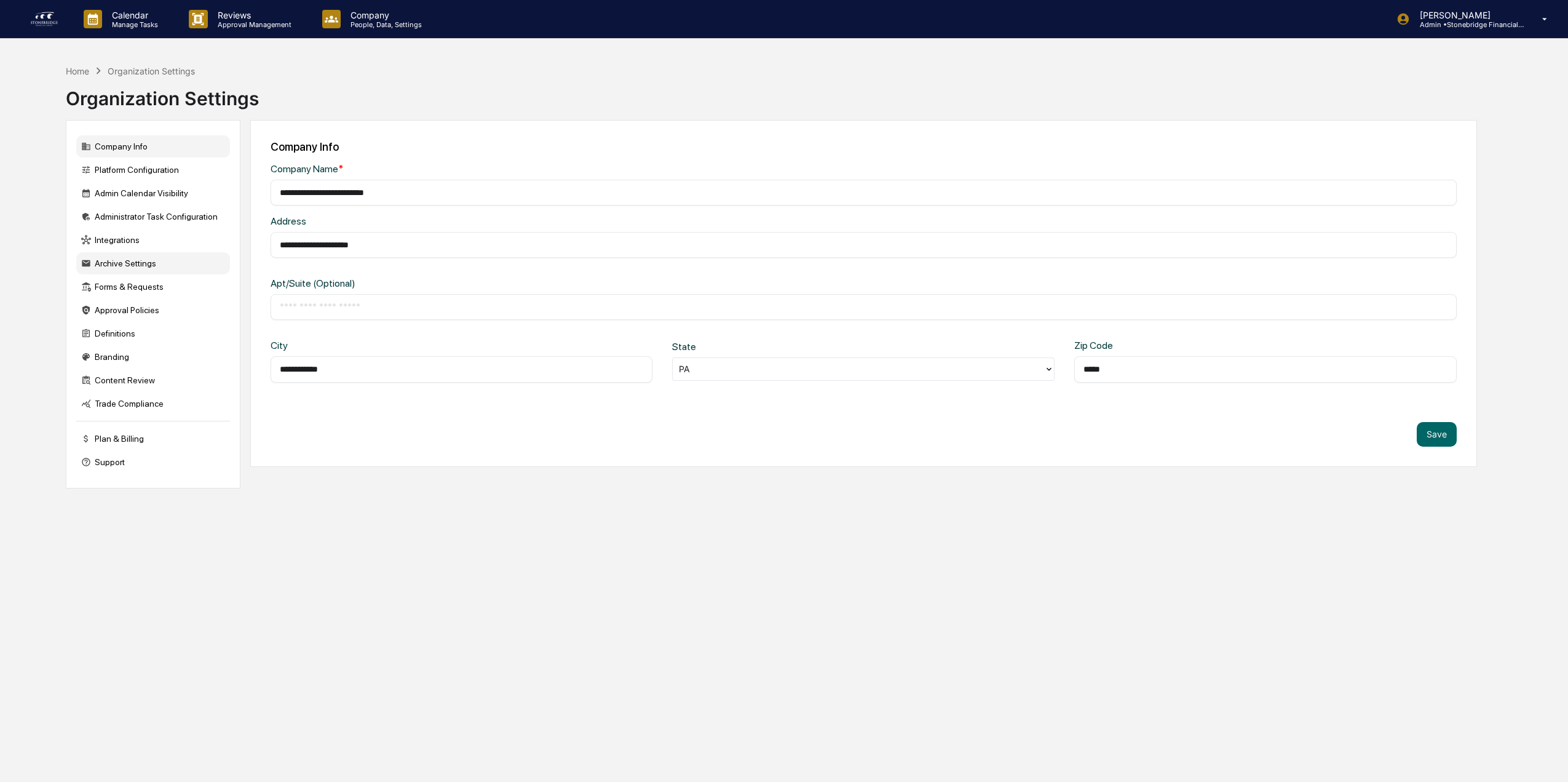
click at [131, 265] on div "Archive Settings" at bounding box center [153, 263] width 154 height 22
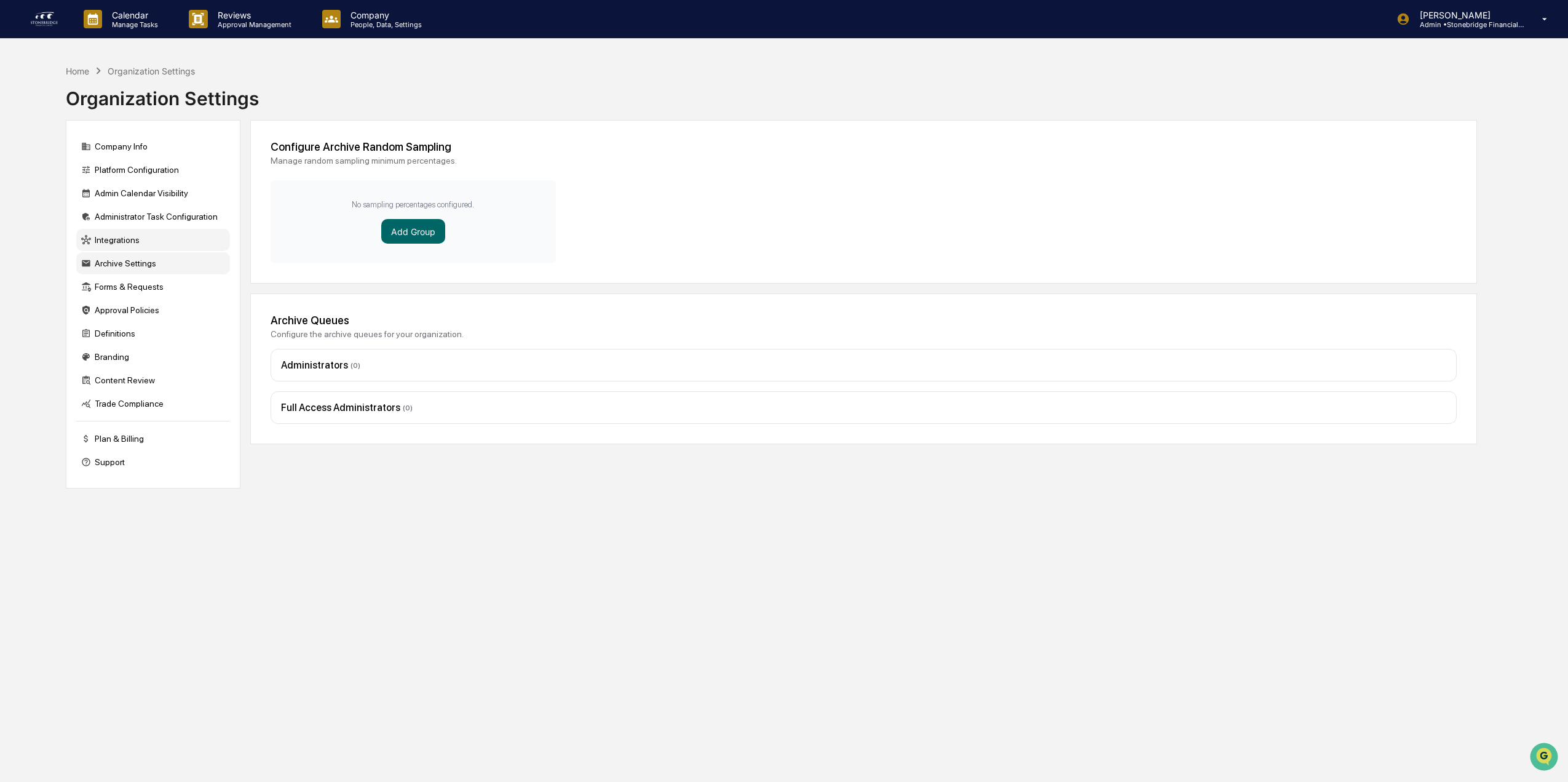
click at [134, 247] on div "Integrations" at bounding box center [153, 239] width 154 height 22
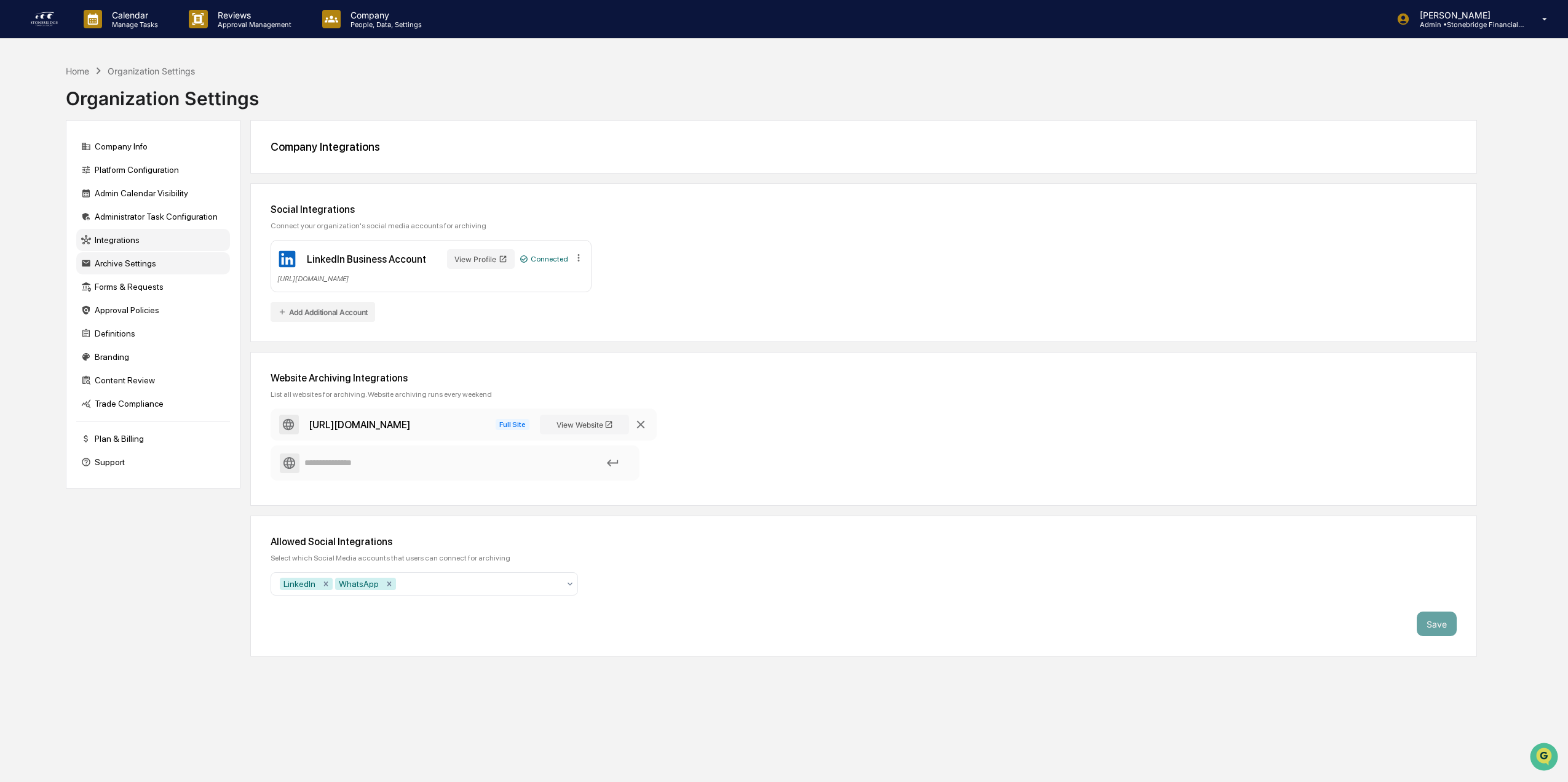
click at [133, 261] on div "Archive Settings" at bounding box center [153, 263] width 154 height 22
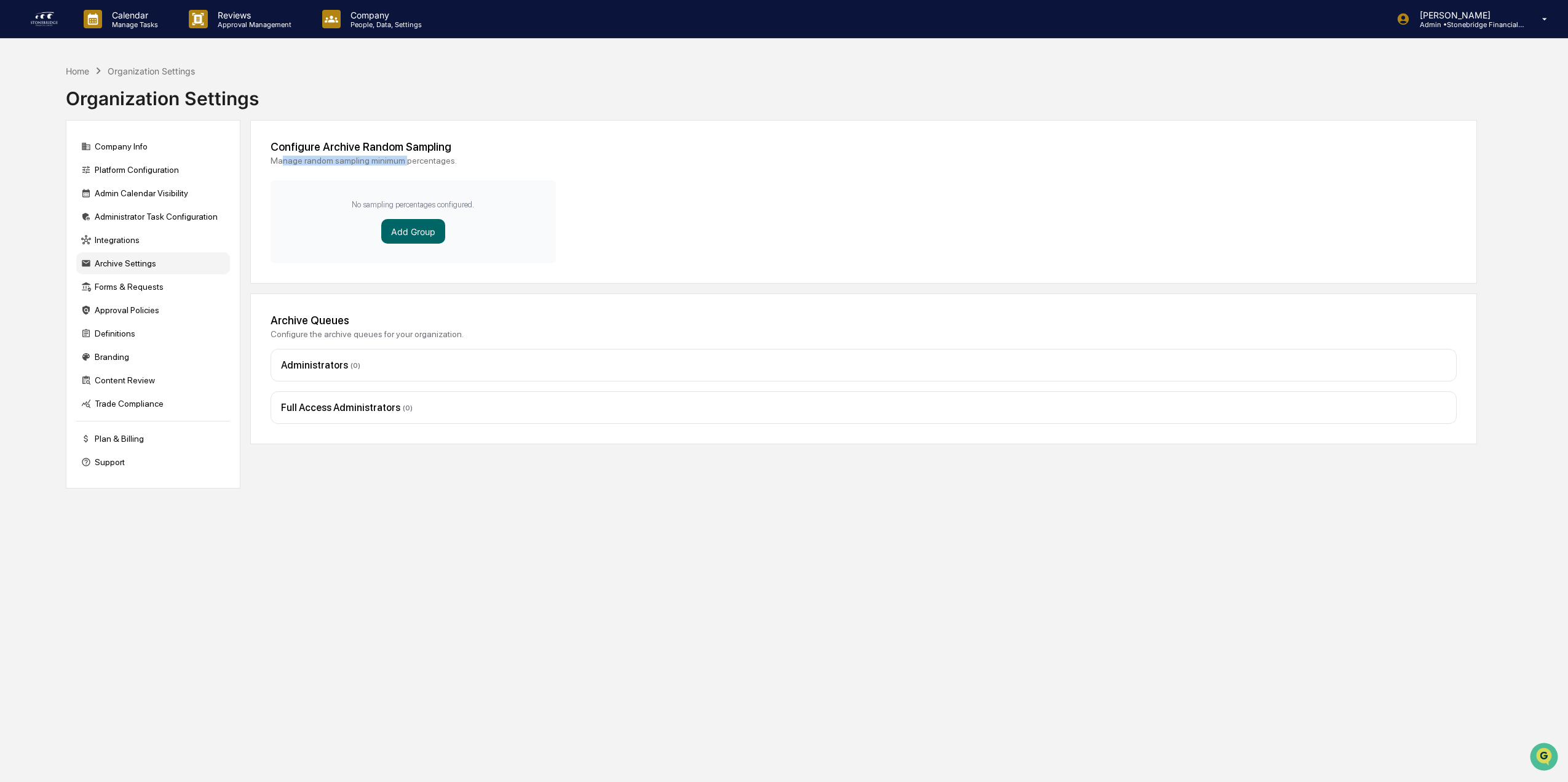
drag, startPoint x: 290, startPoint y: 162, endPoint x: 401, endPoint y: 171, distance: 111.4
click at [401, 171] on div "Configure Archive Random Sampling Manage random sampling minimum percentages. N…" at bounding box center [863, 202] width 1227 height 163
click at [399, 238] on button "Add Group" at bounding box center [413, 231] width 64 height 24
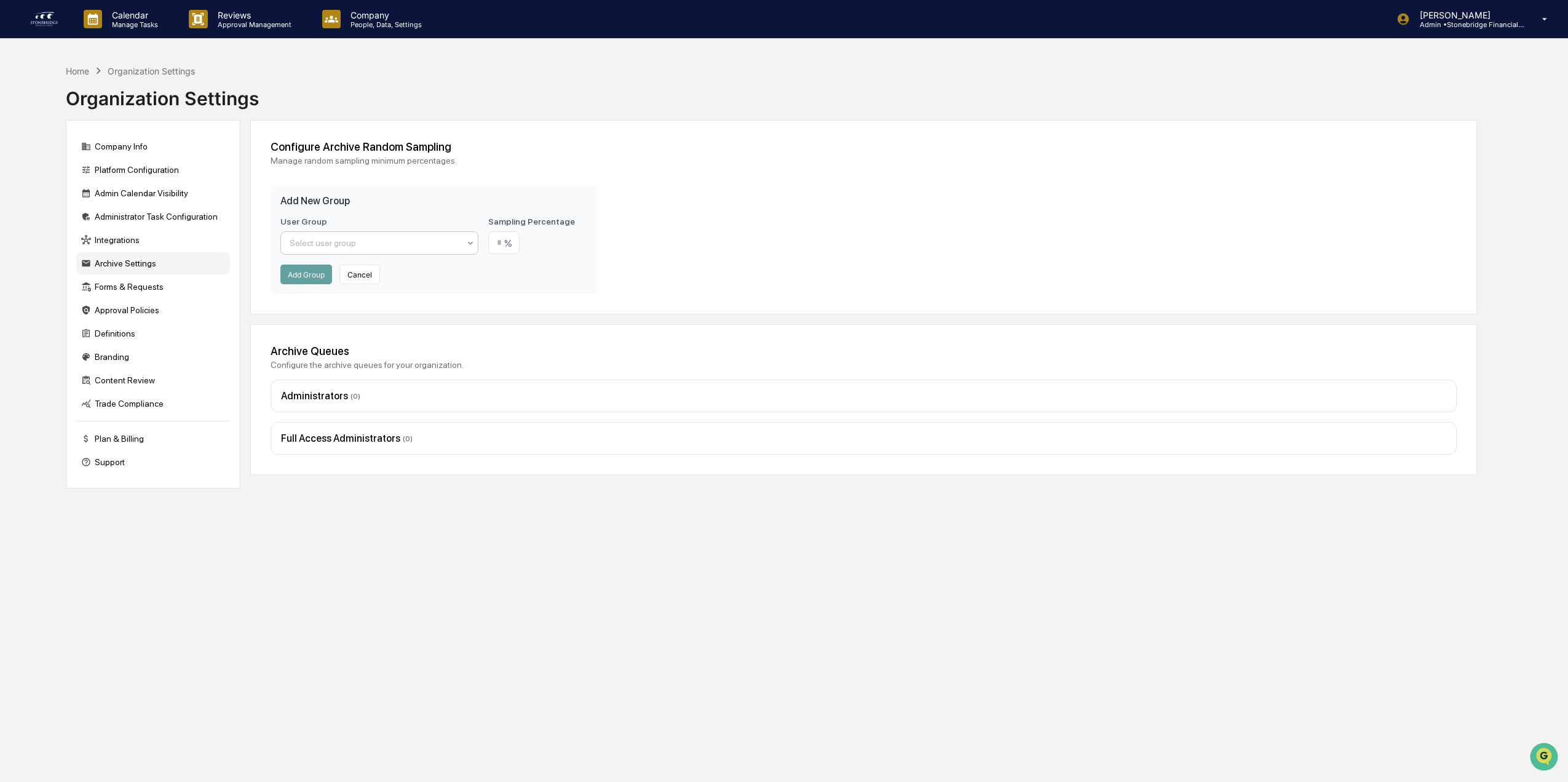
click at [388, 242] on div at bounding box center [374, 243] width 170 height 13
click at [372, 317] on div "Users" at bounding box center [379, 321] width 197 height 24
drag, startPoint x: 492, startPoint y: 246, endPoint x: 563, endPoint y: 249, distance: 71.1
click at [563, 249] on div "%" at bounding box center [538, 243] width 99 height 23
click at [359, 271] on button "Cancel" at bounding box center [359, 274] width 41 height 20
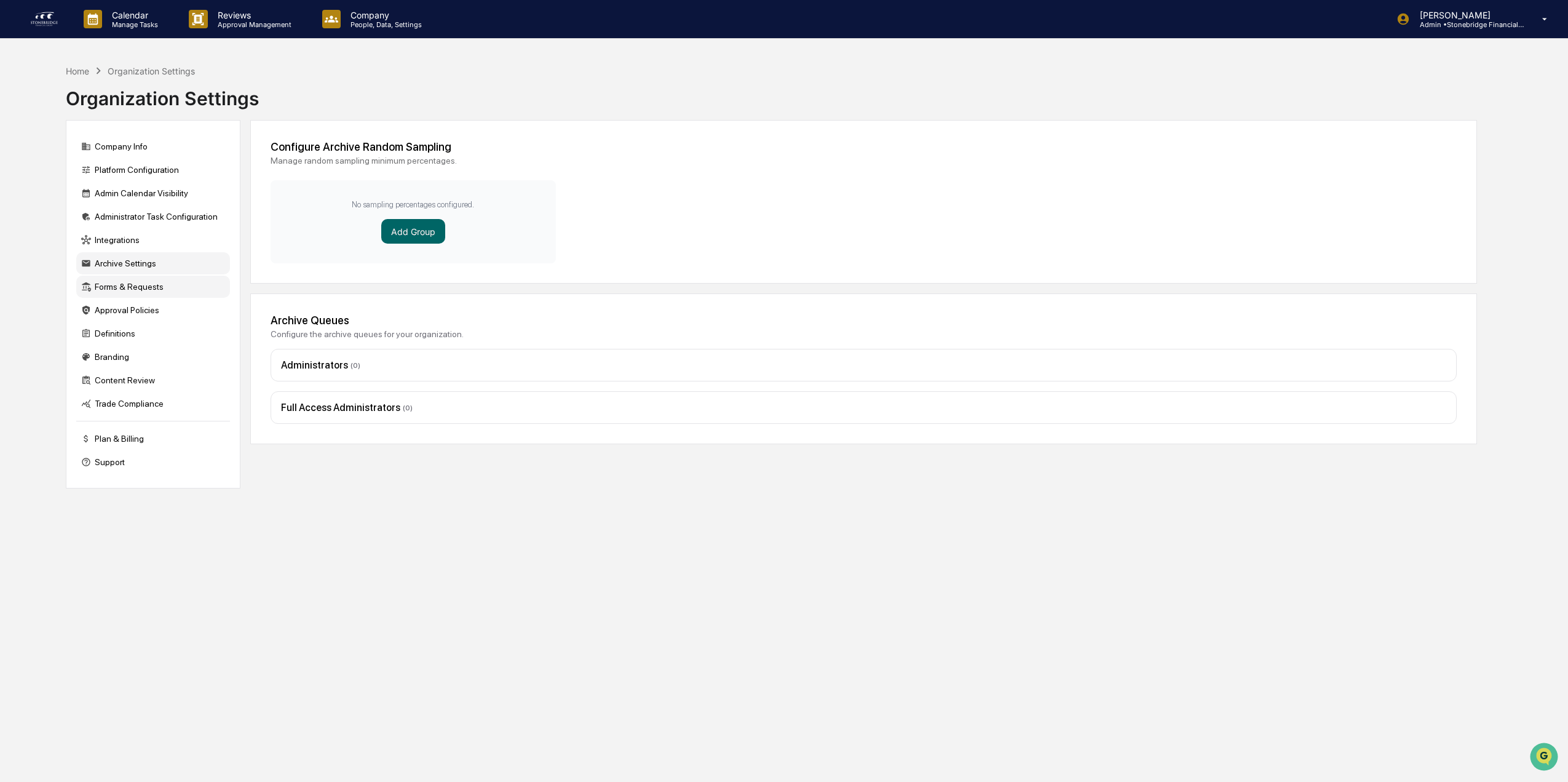
click at [148, 290] on div "Forms & Requests" at bounding box center [153, 287] width 154 height 22
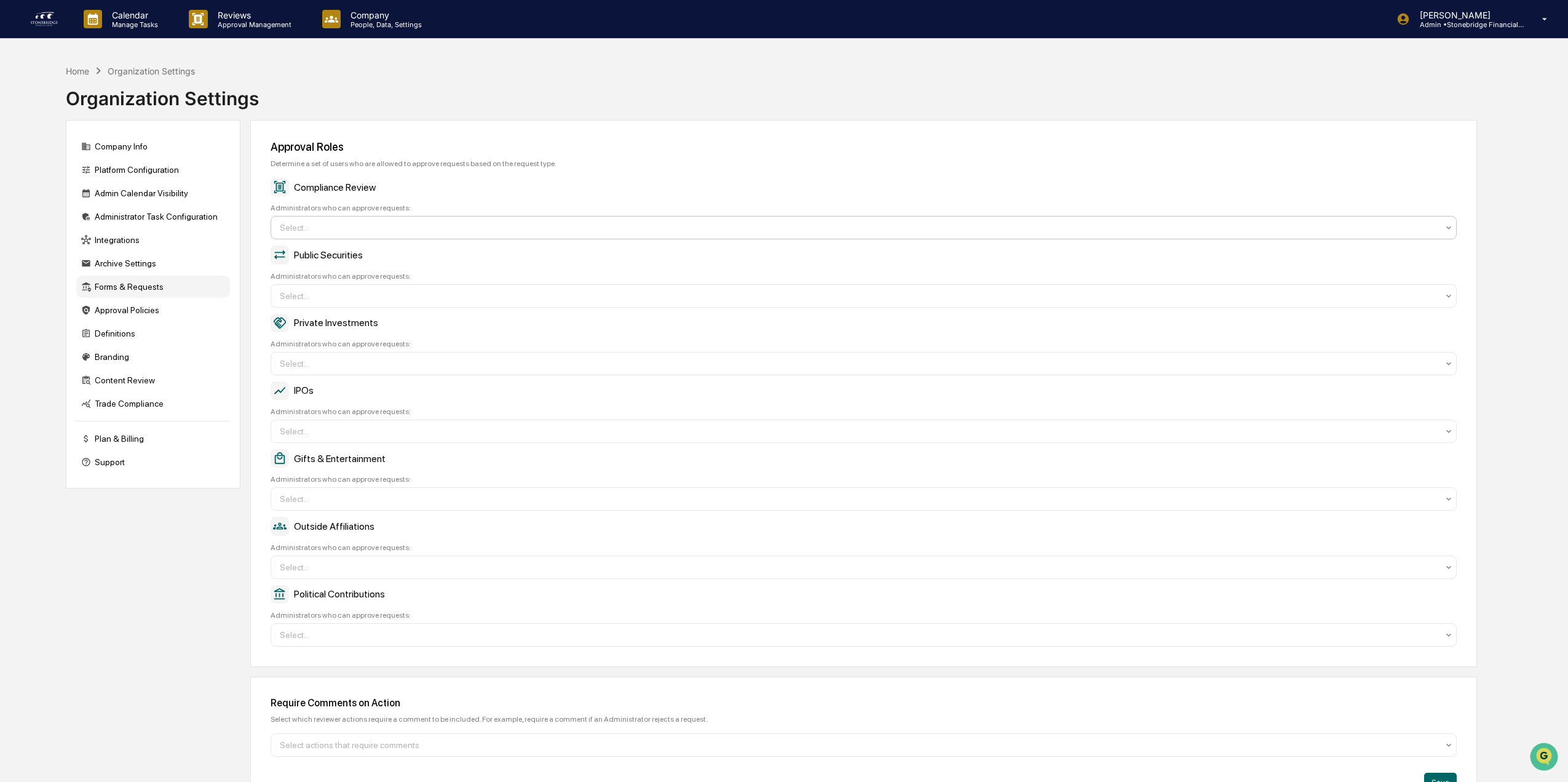
click at [321, 223] on div at bounding box center [858, 228] width 1158 height 13
click at [321, 225] on div at bounding box center [858, 228] width 1158 height 13
click at [381, 302] on div at bounding box center [858, 296] width 1158 height 13
drag, startPoint x: 385, startPoint y: 707, endPoint x: 339, endPoint y: 634, distance: 86.3
click at [331, 234] on div at bounding box center [858, 228] width 1158 height 13
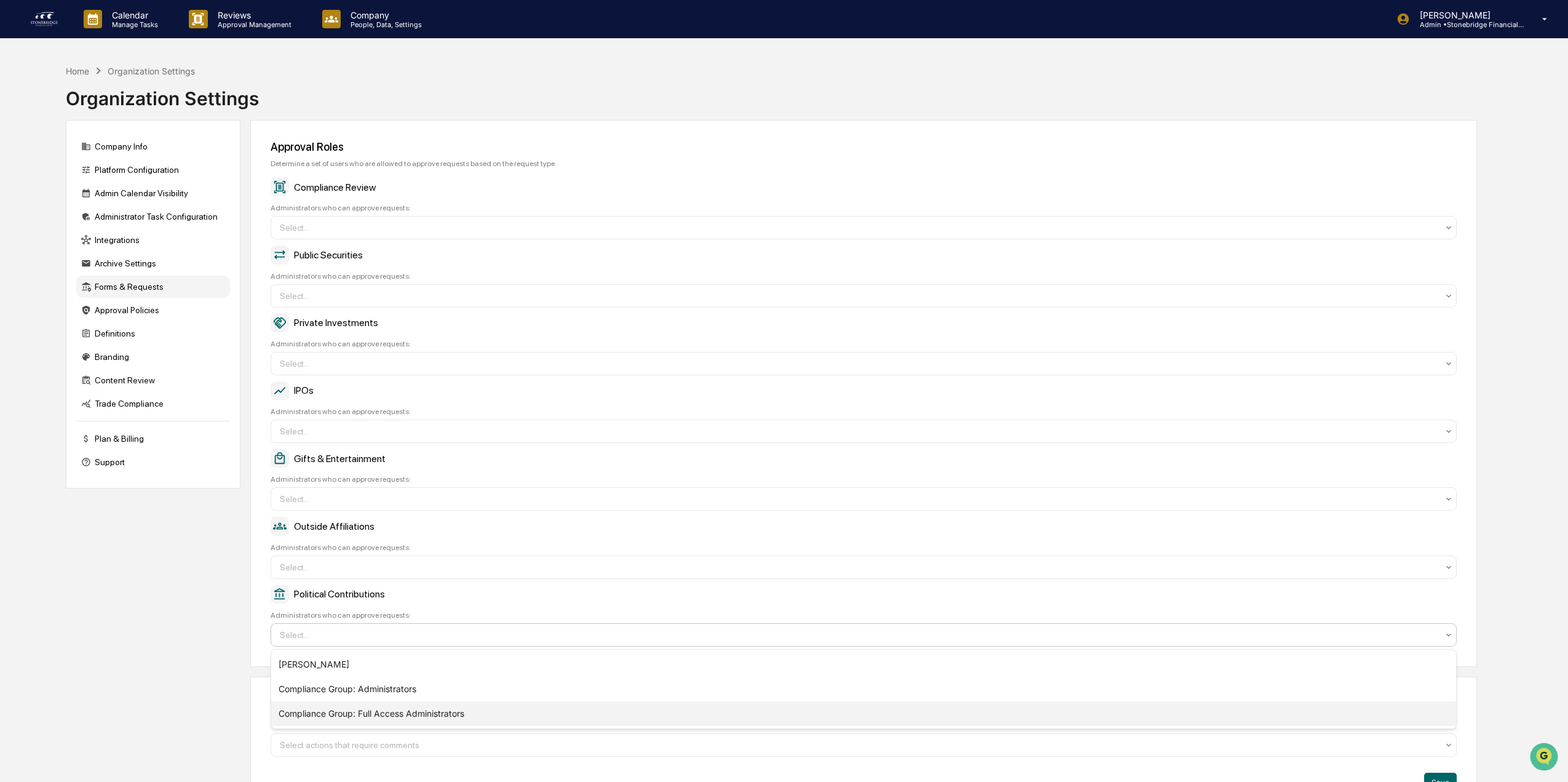
click at [324, 720] on div "Compliance Group: Full Access Administrators" at bounding box center [864, 713] width 1185 height 24
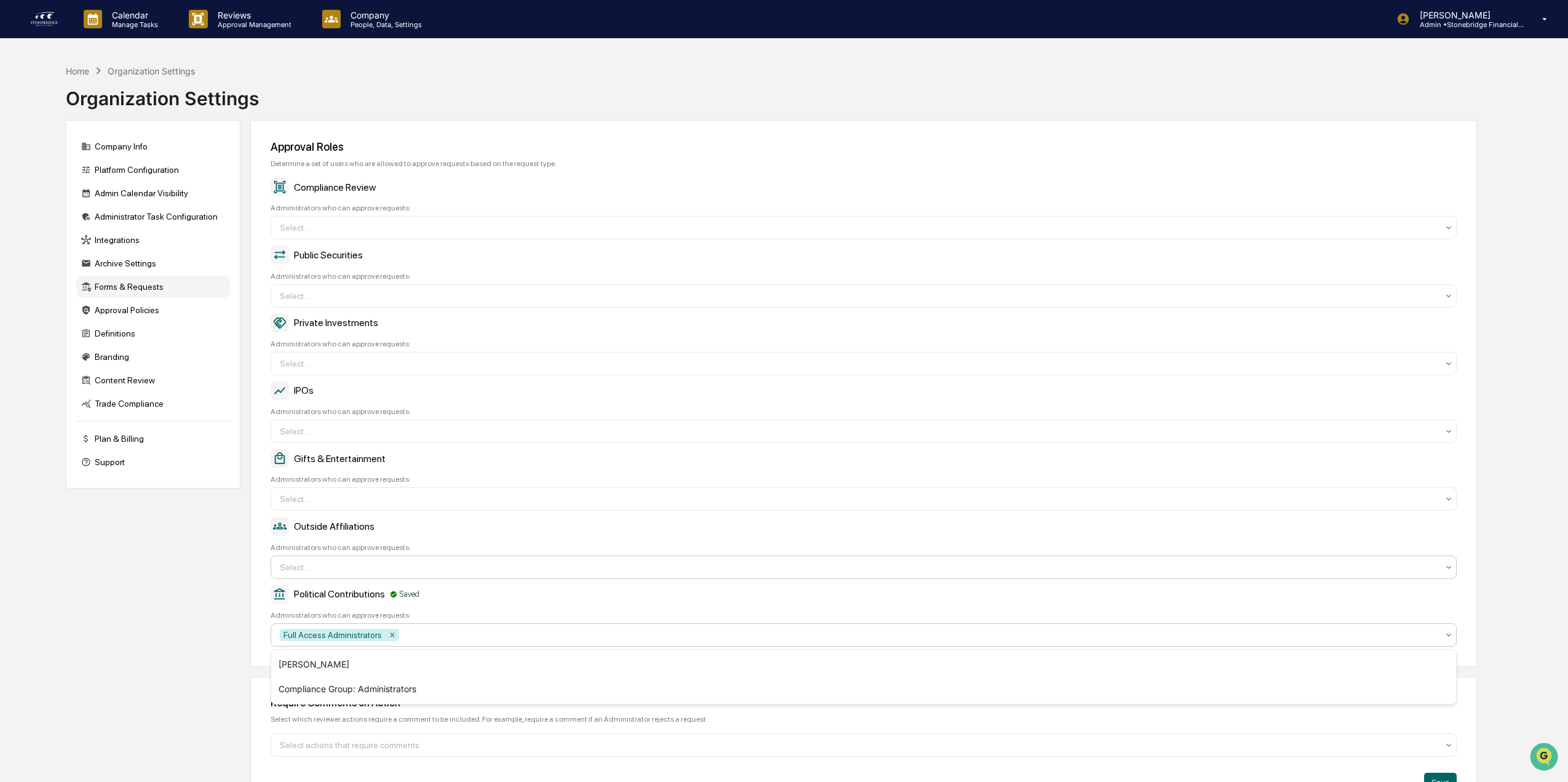
click at [326, 234] on div at bounding box center [858, 228] width 1158 height 13
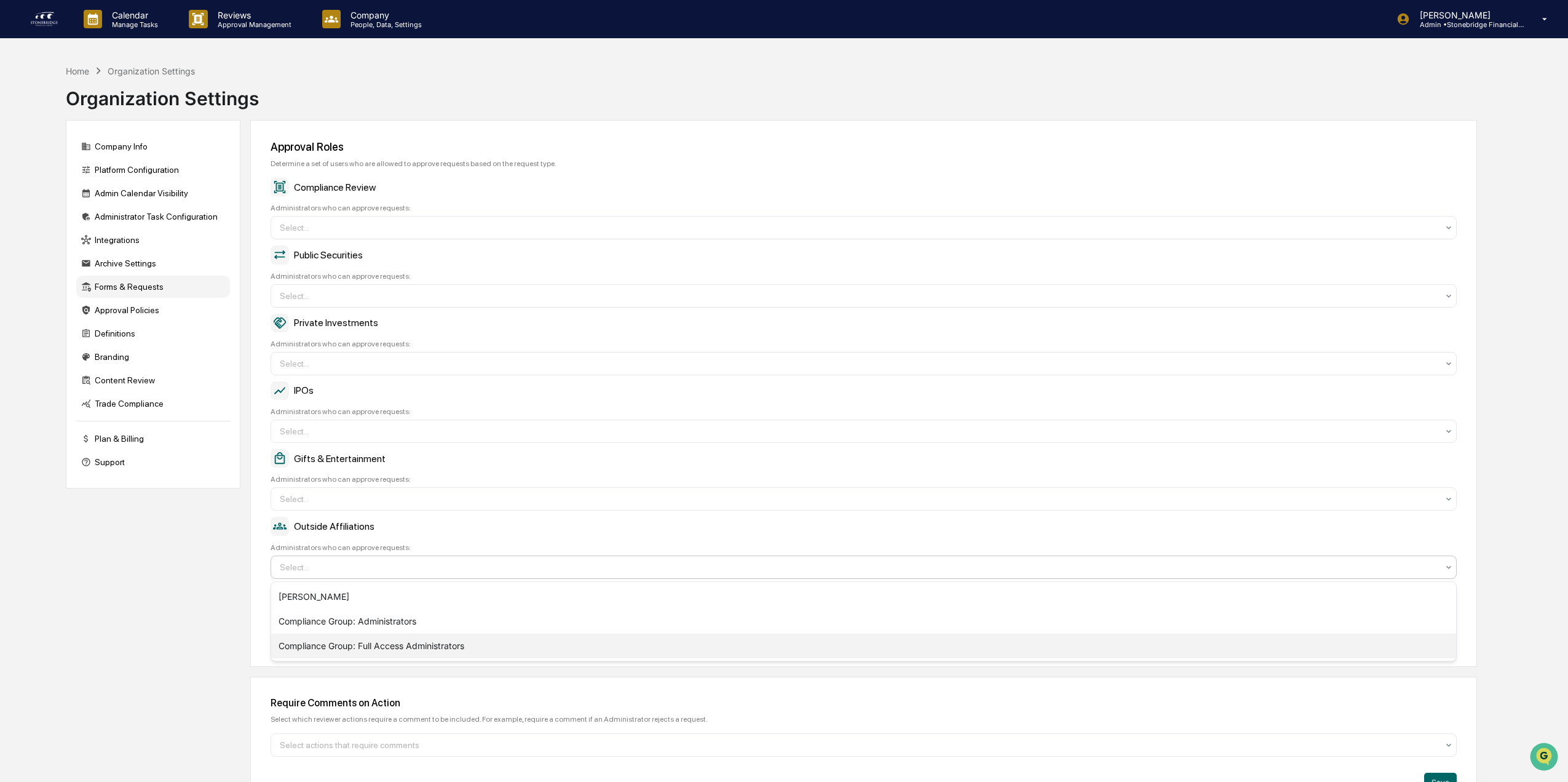
click at [350, 650] on div "Compliance Group: Full Access Administrators" at bounding box center [864, 645] width 1185 height 24
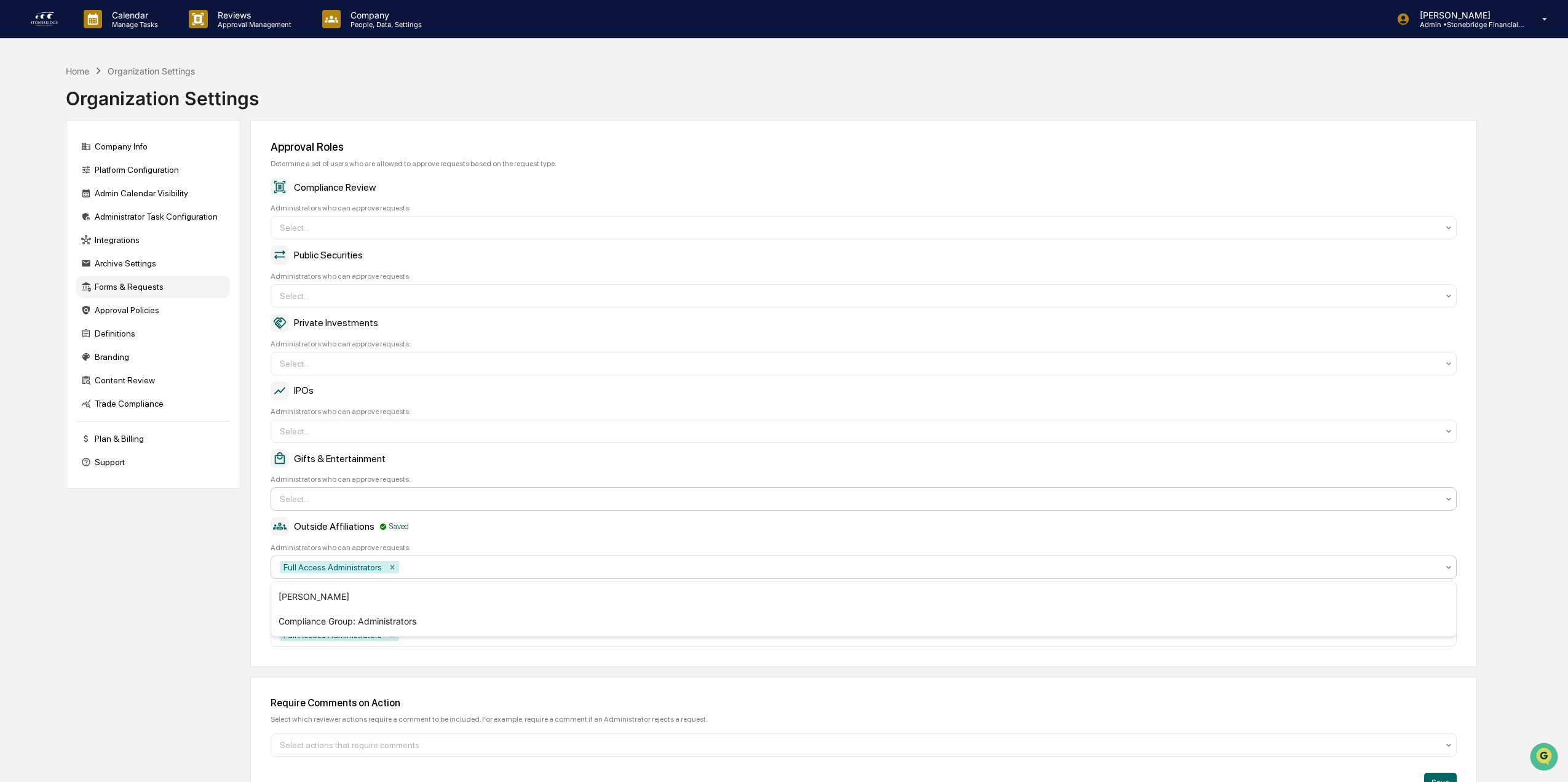
click at [323, 234] on div at bounding box center [858, 228] width 1158 height 13
click at [349, 574] on div "Compliance Group: Full Access Administrators" at bounding box center [864, 577] width 1185 height 24
click at [340, 418] on div "IPOs Administrators who can approve requests: Select..." at bounding box center [863, 412] width 1186 height 61
click at [315, 425] on div at bounding box center [858, 431] width 1158 height 13
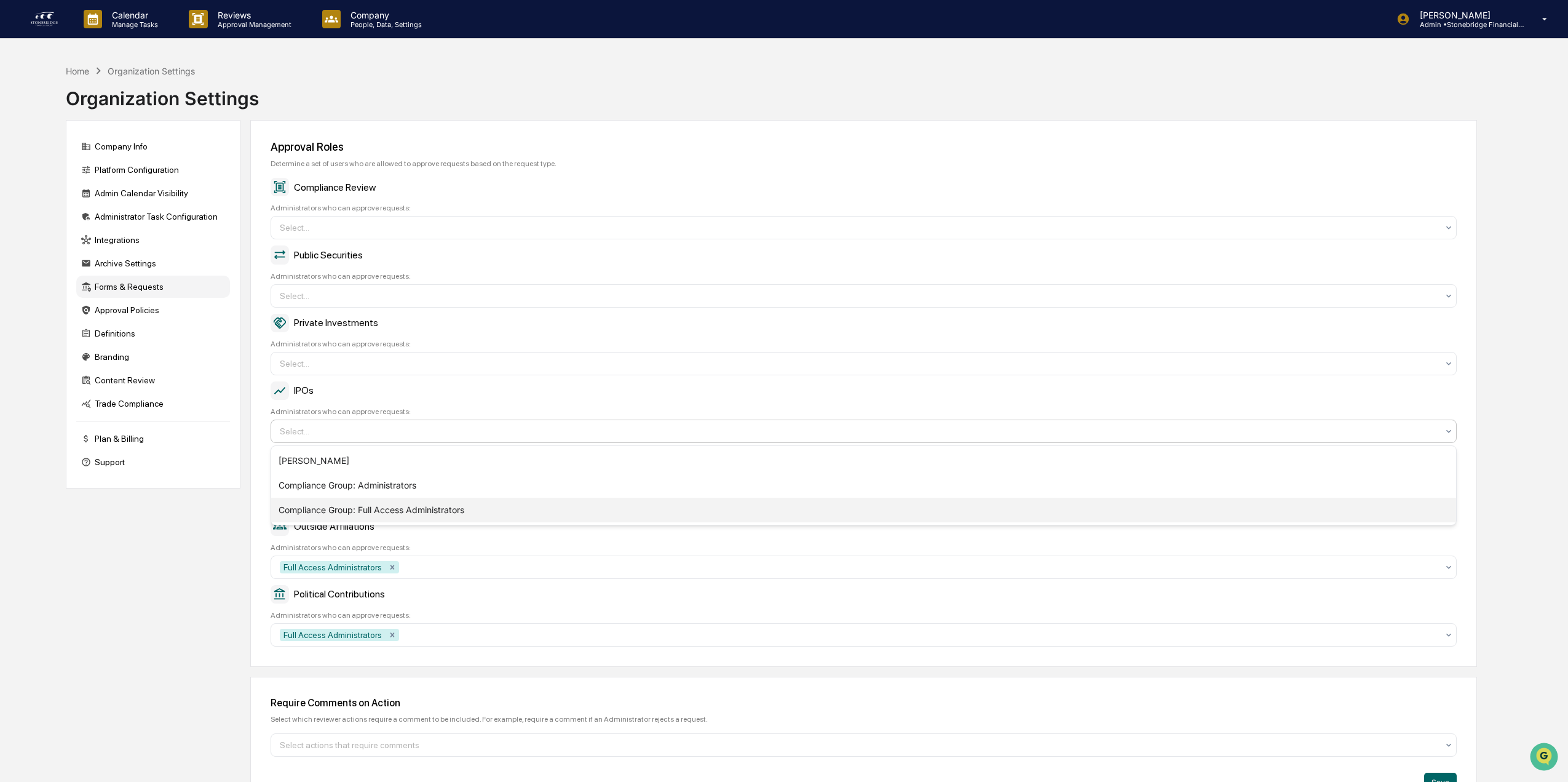
click at [334, 511] on div "Compliance Group: Full Access Administrators" at bounding box center [864, 510] width 1185 height 24
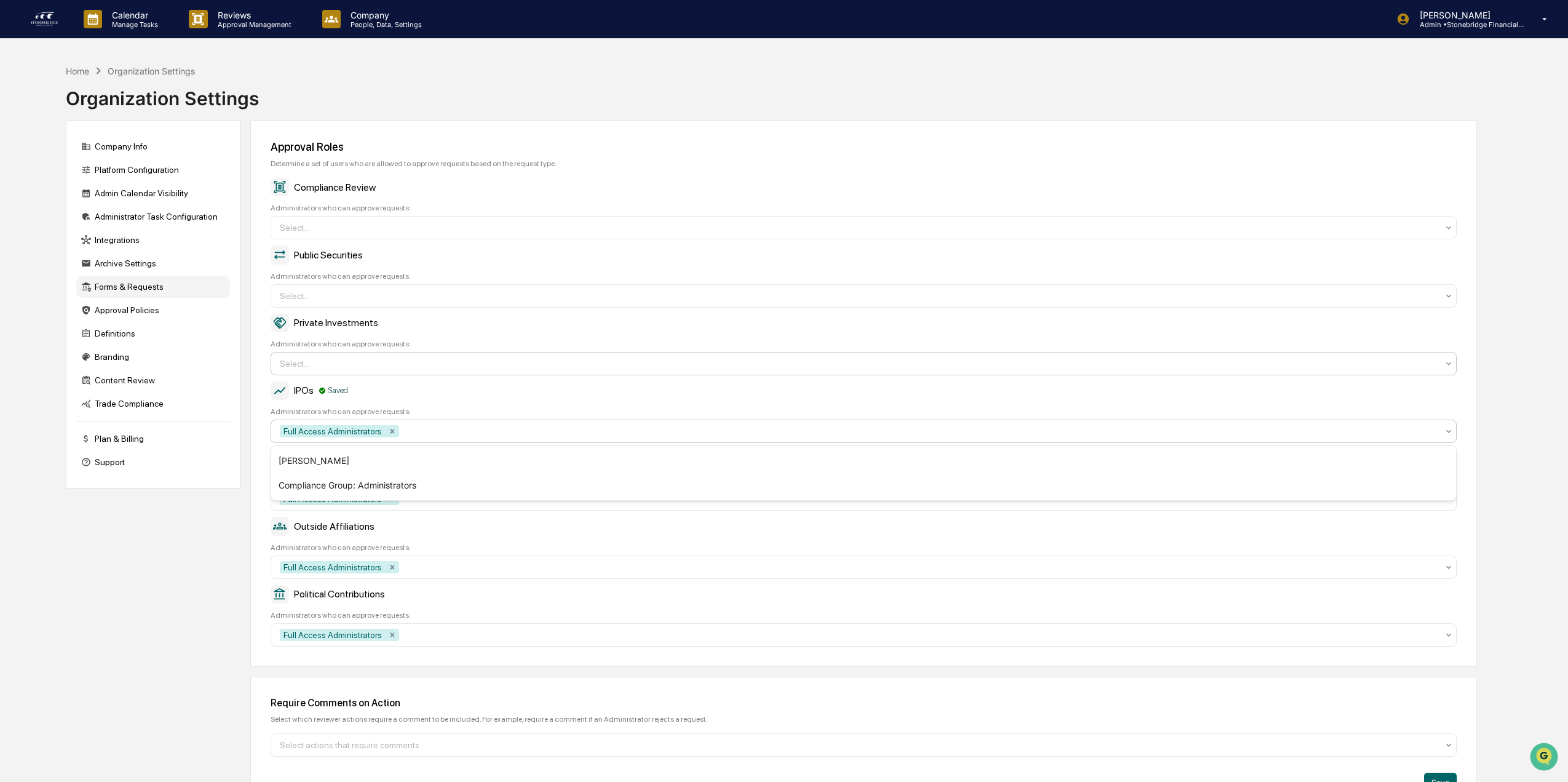
click at [323, 234] on div at bounding box center [858, 228] width 1158 height 13
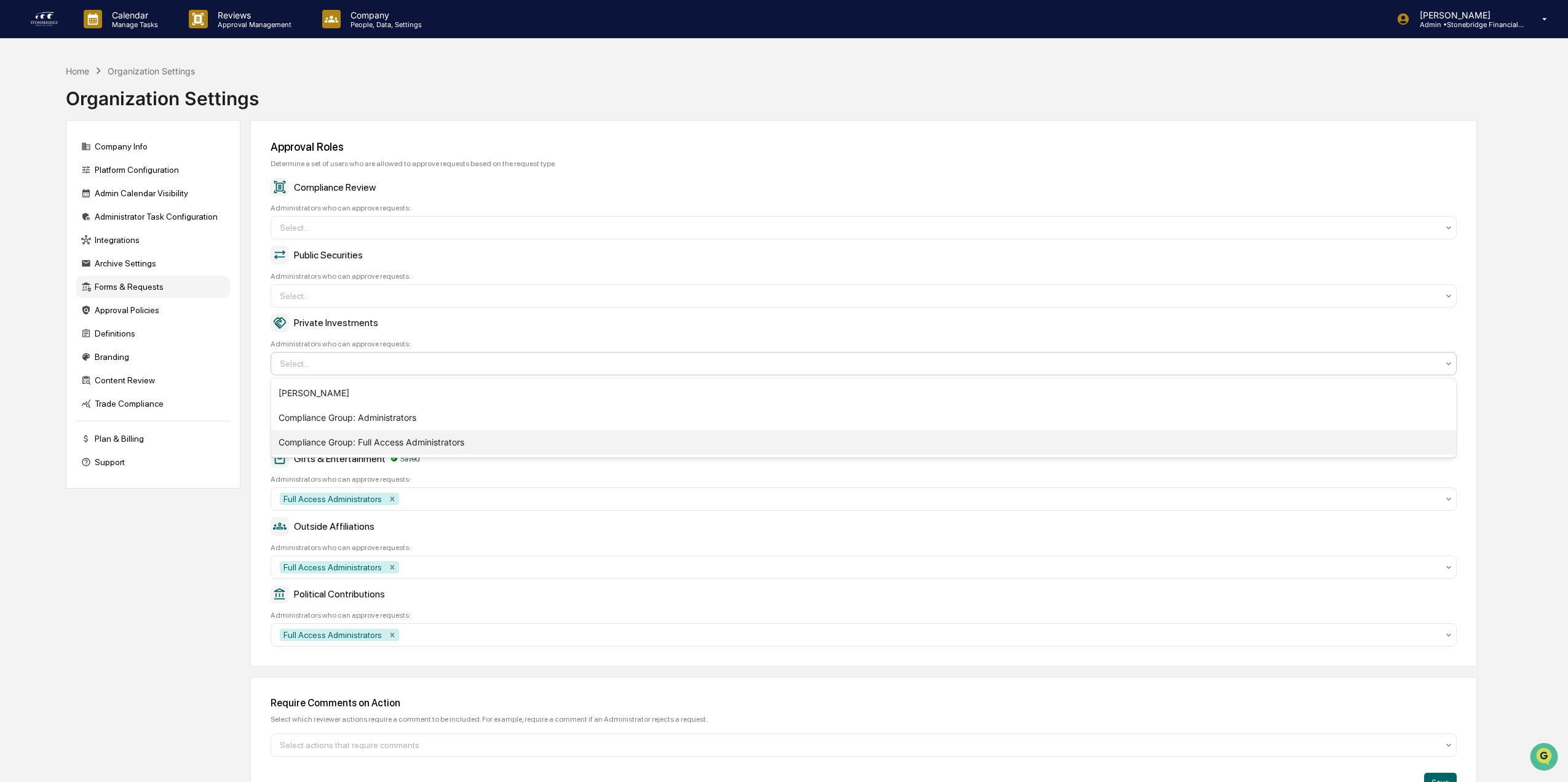
click at [327, 445] on div "Compliance Group: Full Access Administrators" at bounding box center [864, 442] width 1185 height 24
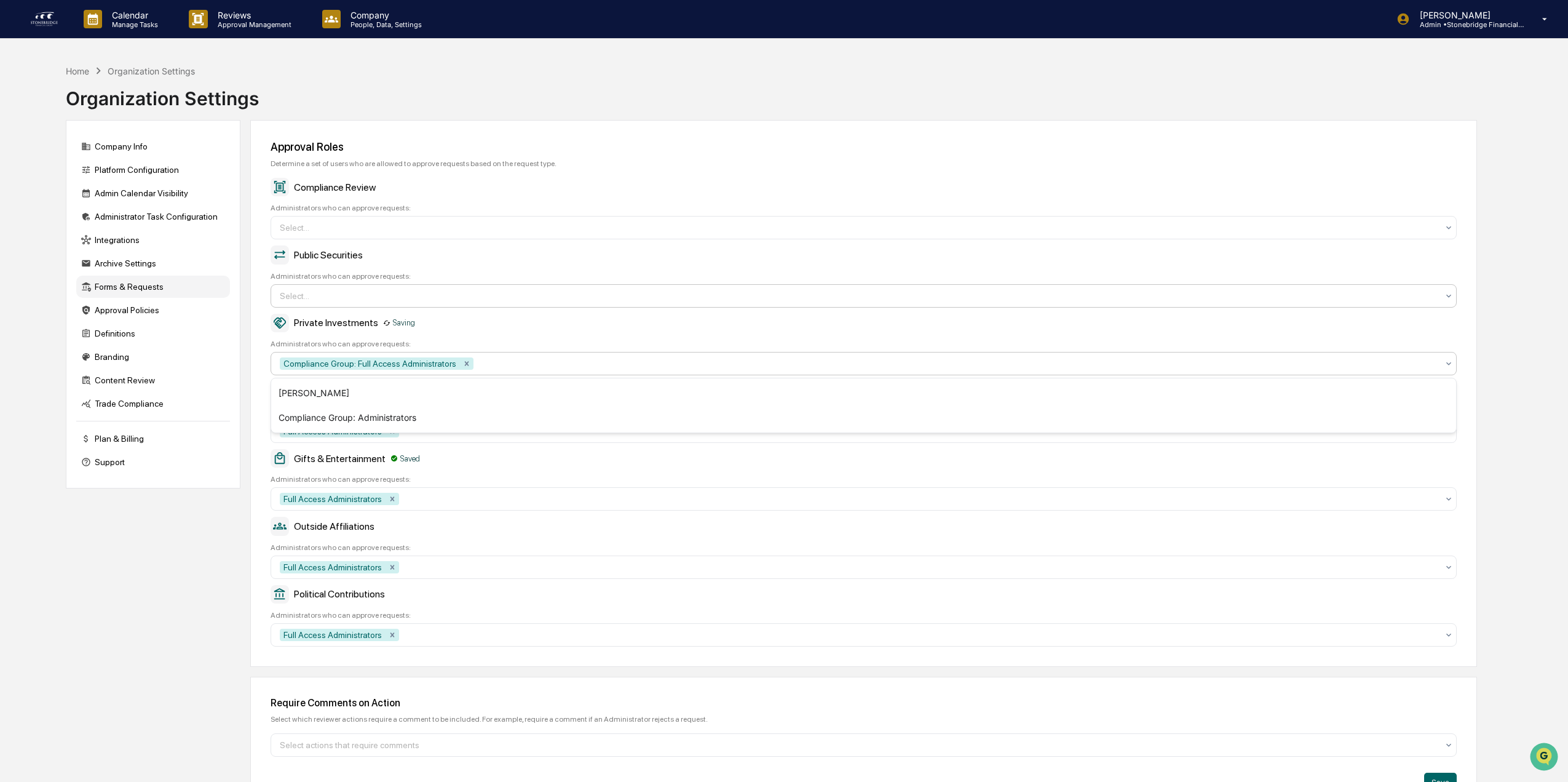
click at [342, 237] on div "Select..." at bounding box center [859, 227] width 1170 height 20
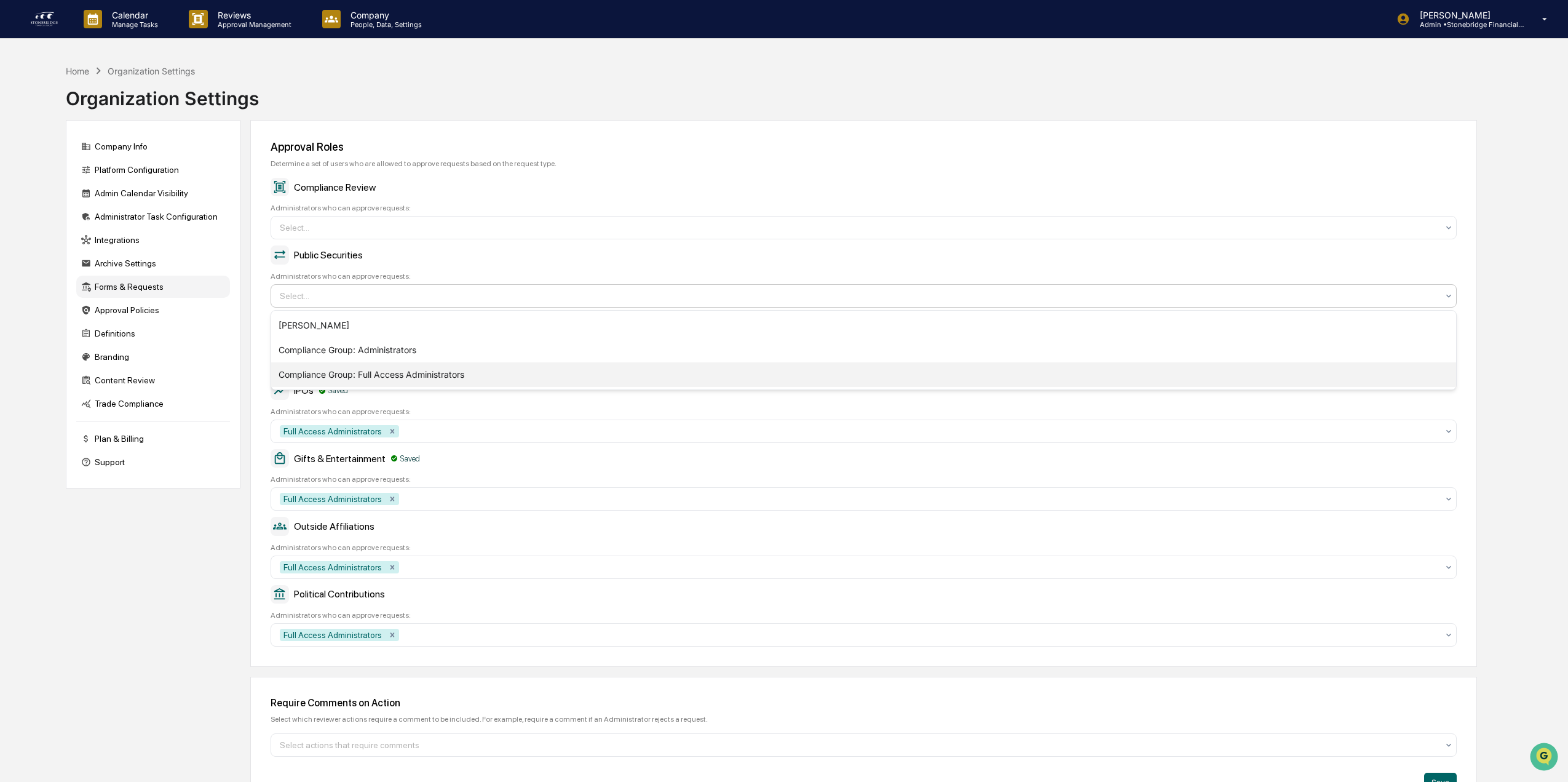
click at [325, 370] on div "Compliance Group: Full Access Administrators" at bounding box center [864, 374] width 1185 height 24
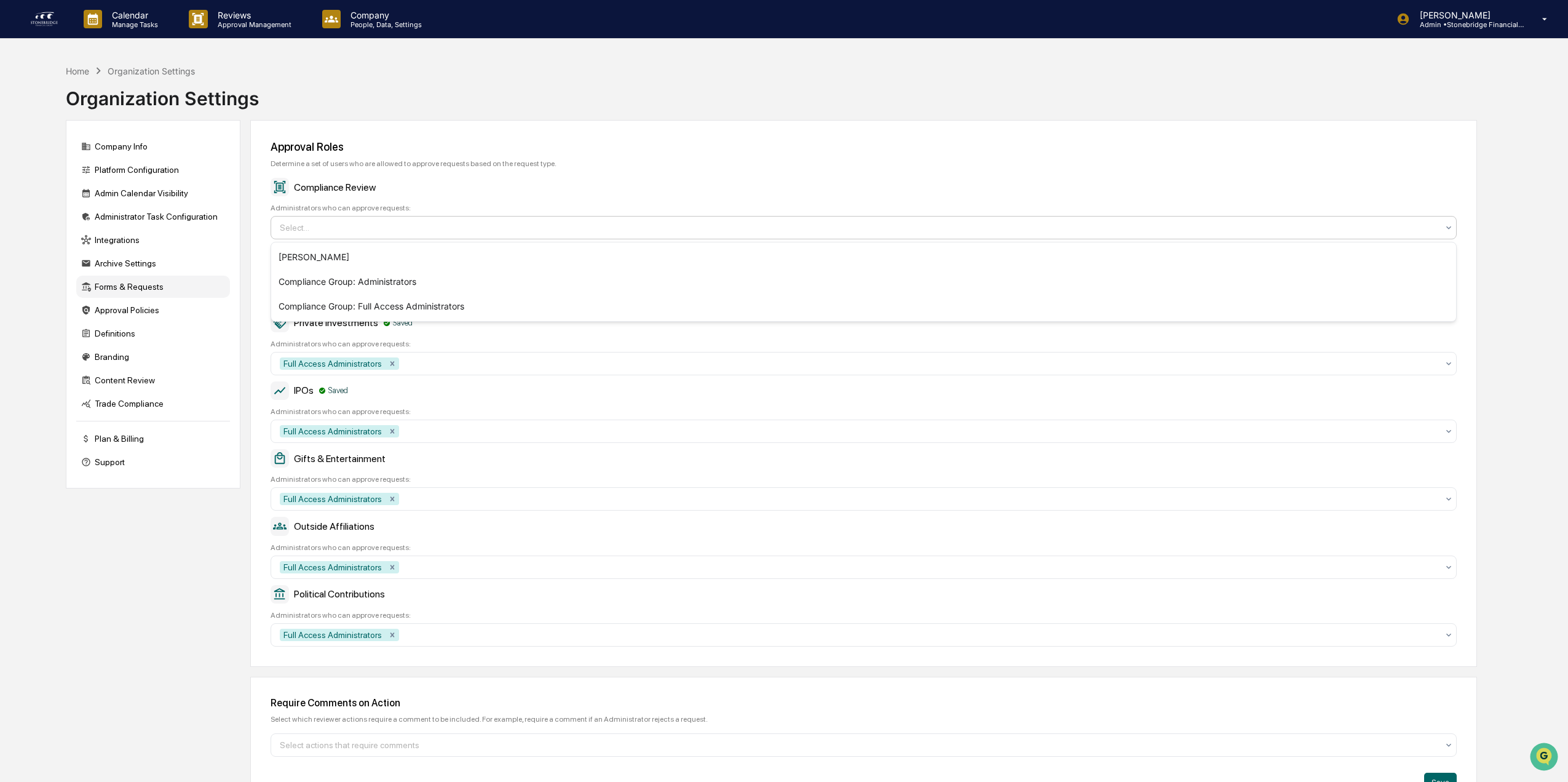
click at [331, 233] on div at bounding box center [858, 228] width 1158 height 13
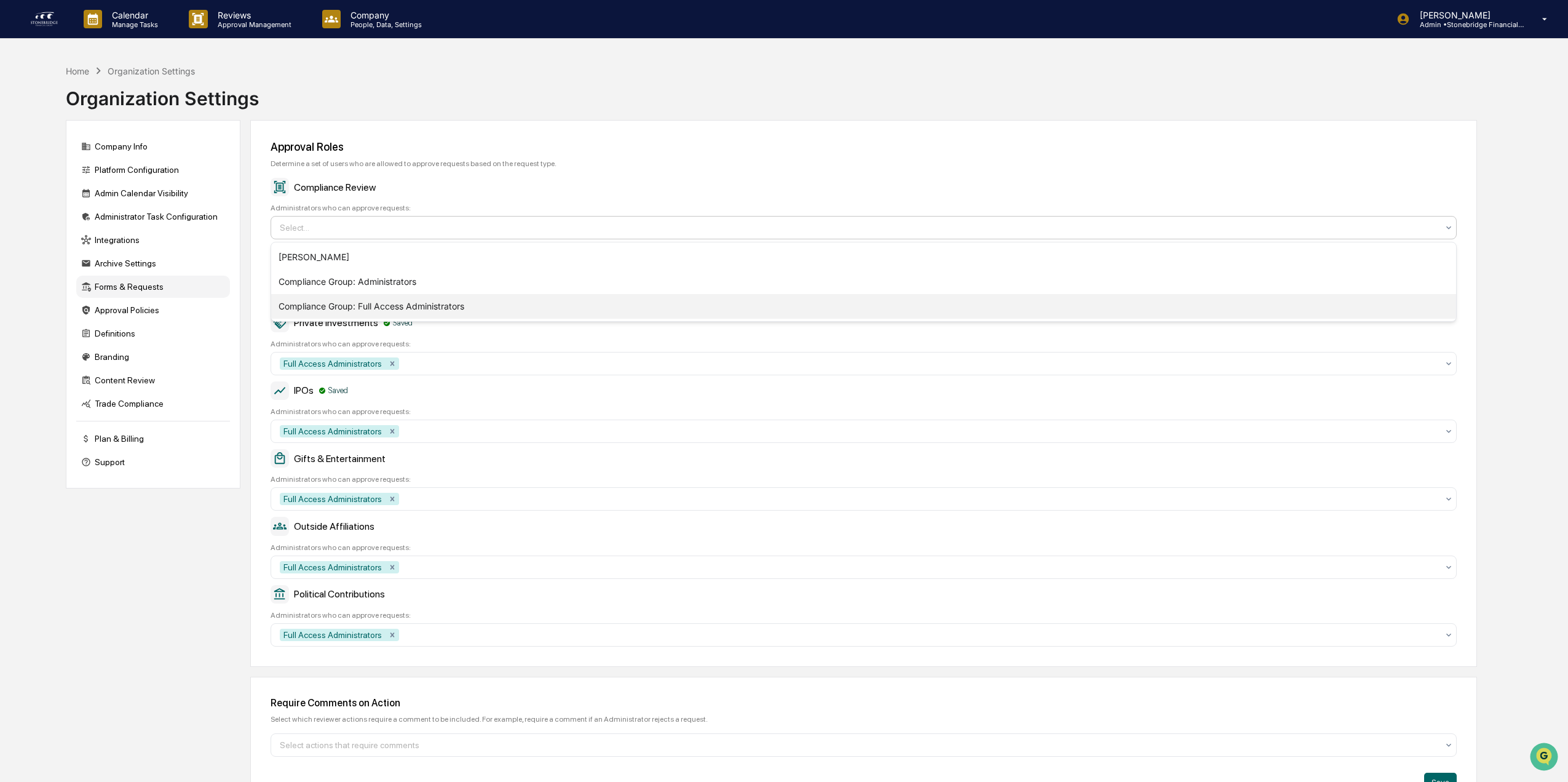
click at [331, 295] on div "Compliance Group: Full Access Administrators" at bounding box center [864, 306] width 1185 height 24
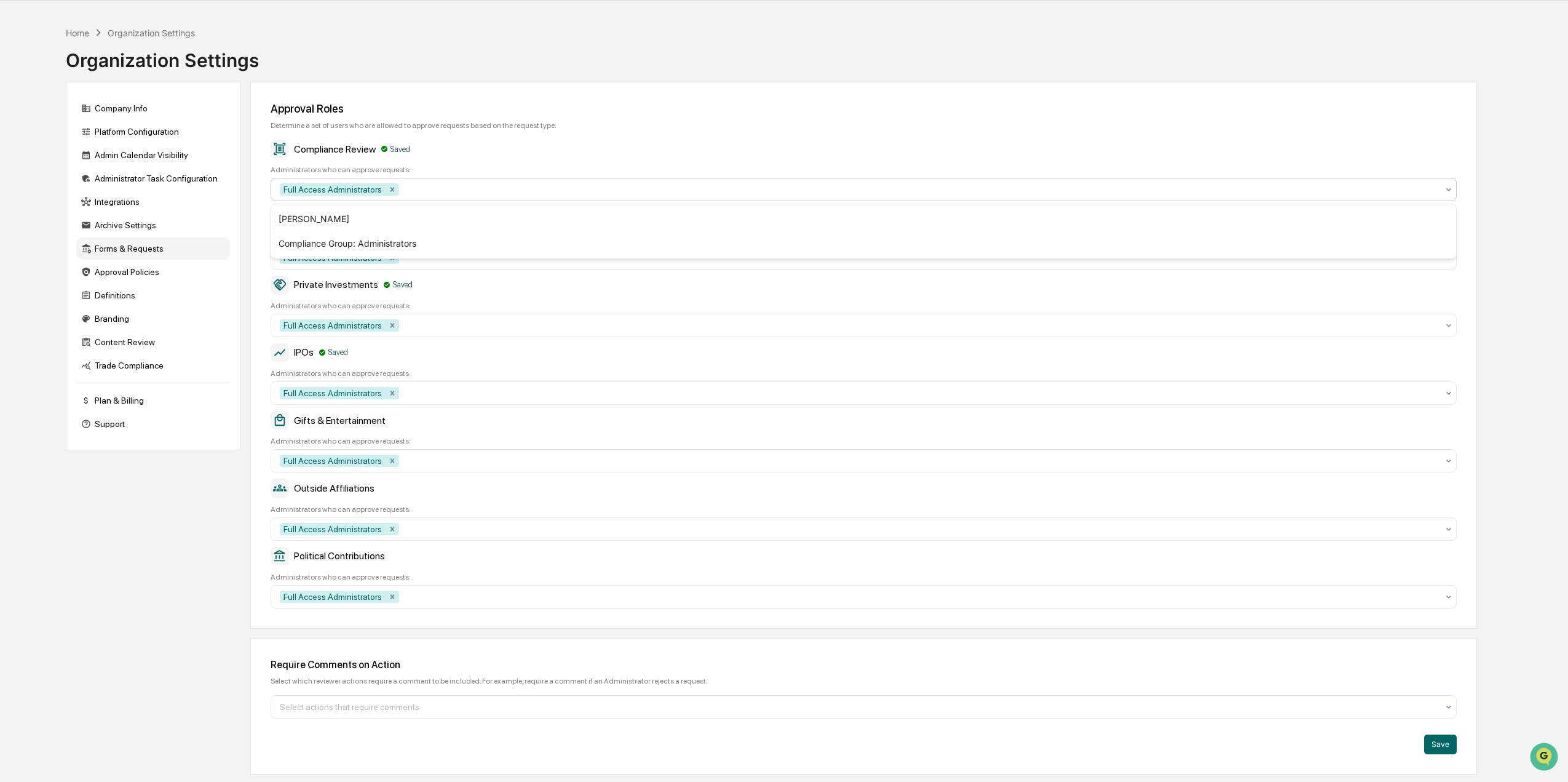
scroll to position [58, 0]
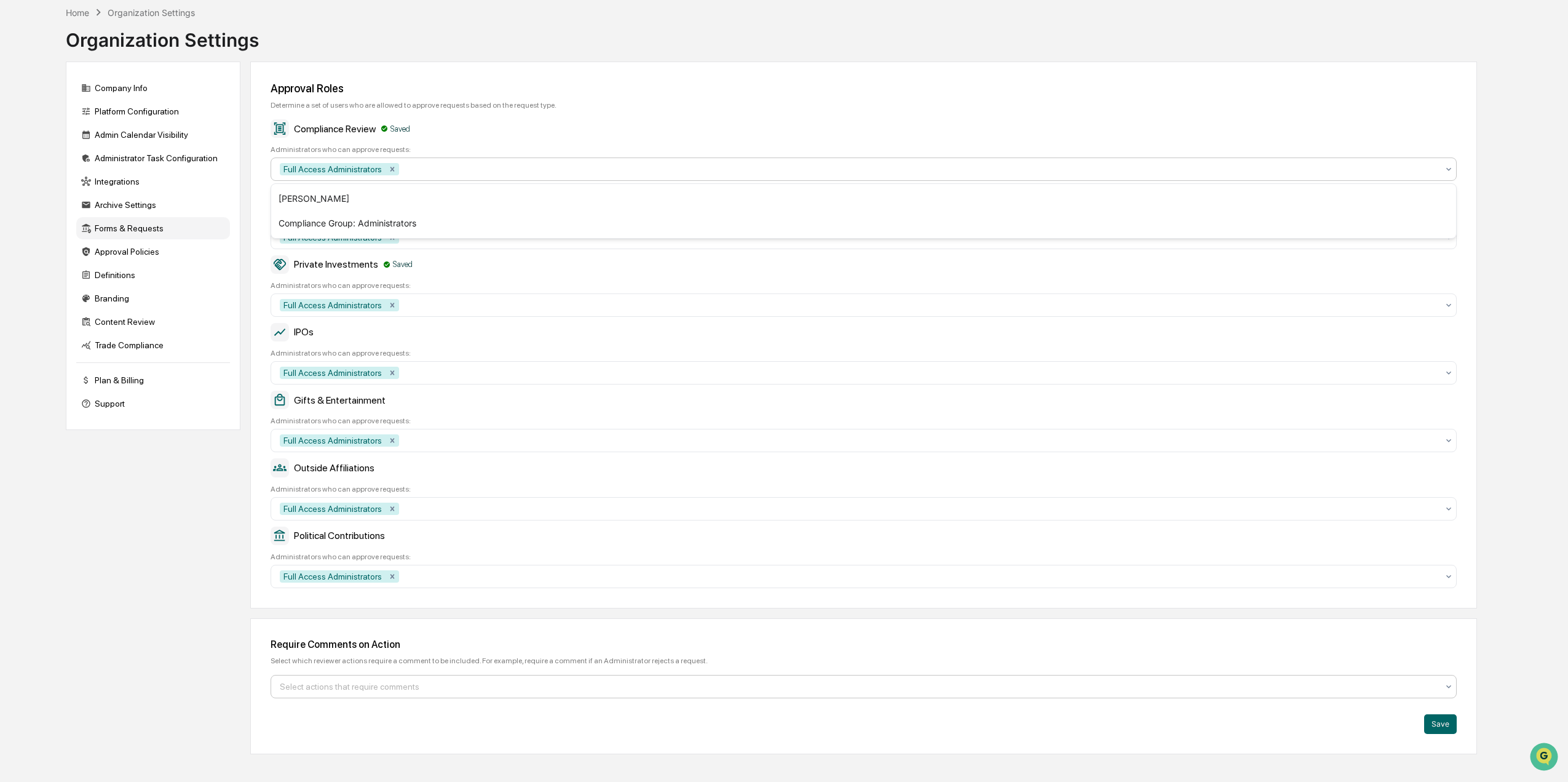
click at [362, 693] on div "Select actions that require comments" at bounding box center [859, 686] width 1170 height 20
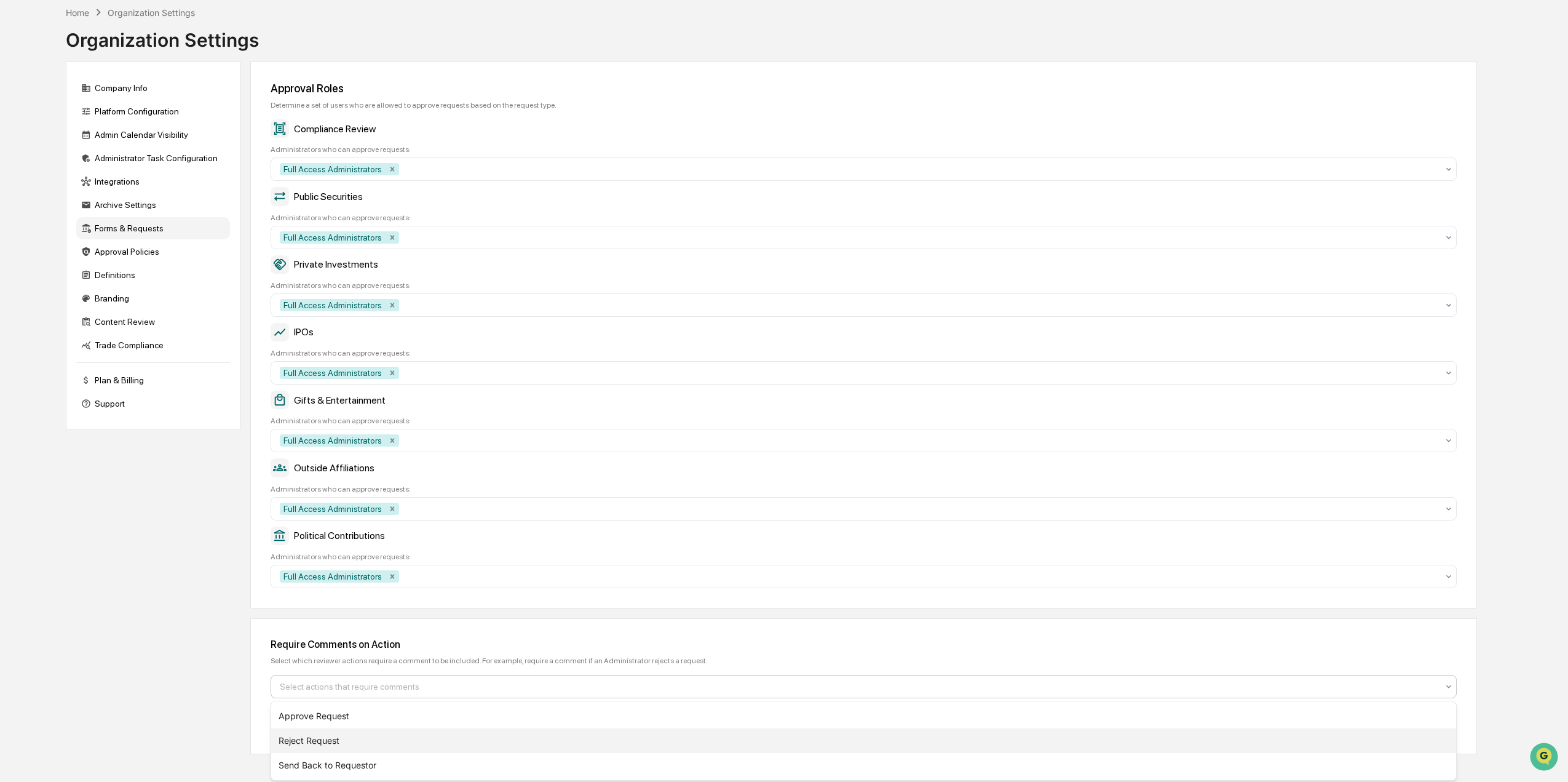
click at [315, 743] on div "Reject Request" at bounding box center [864, 740] width 1185 height 24
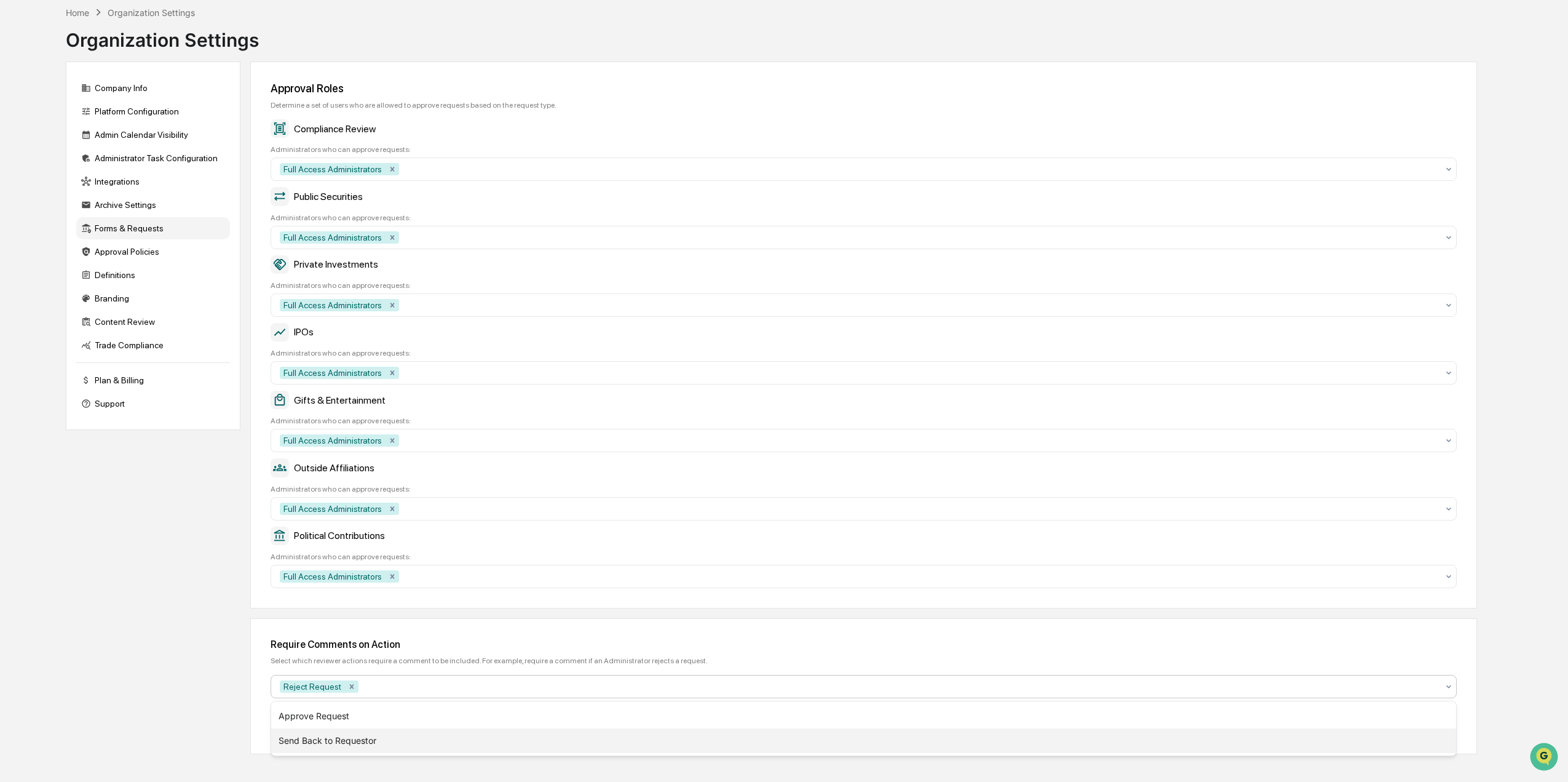
click at [376, 736] on div "Send Back to Requestor" at bounding box center [864, 740] width 1185 height 24
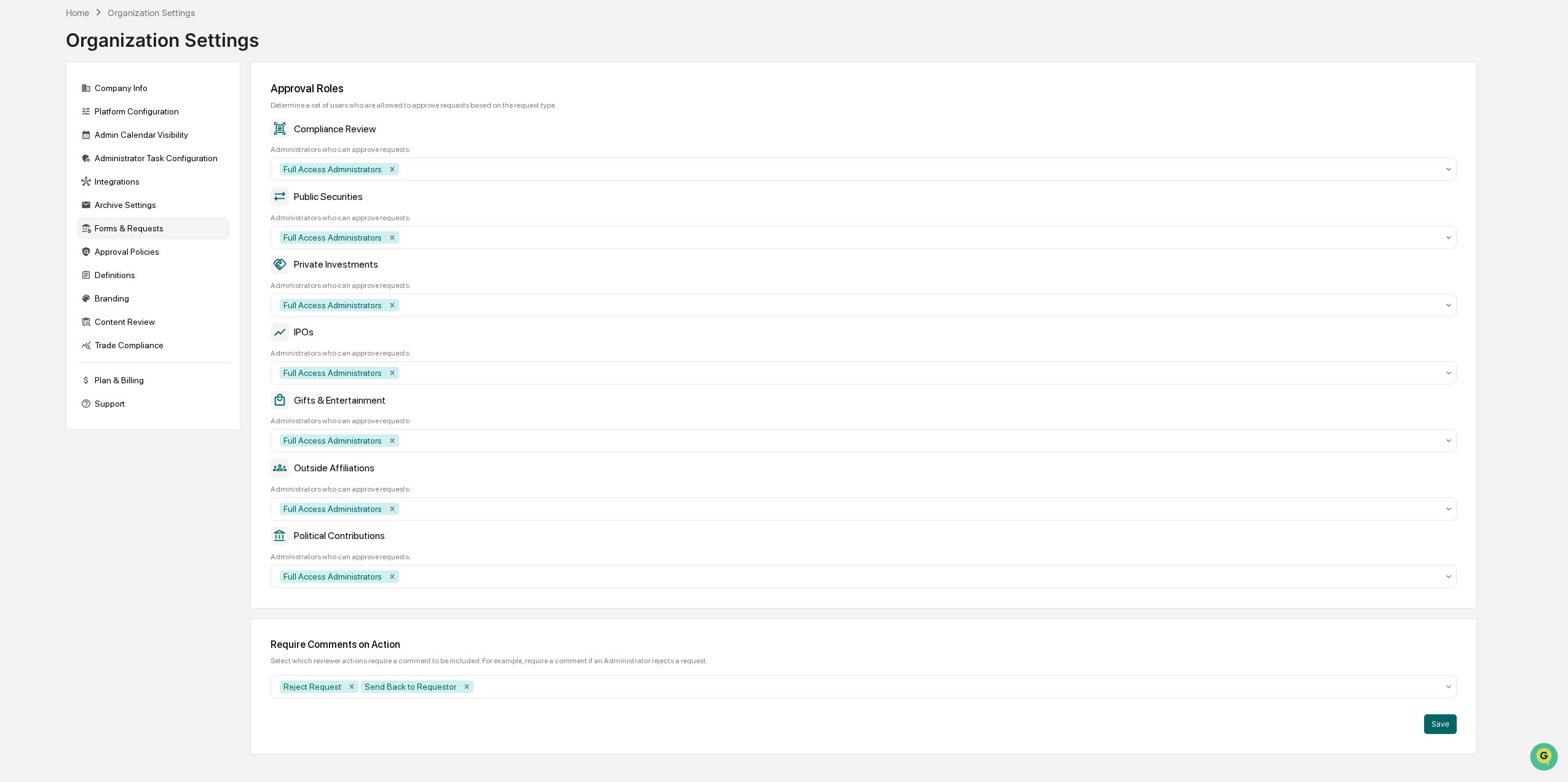
click at [1296, 641] on div "Require Comments on Action" at bounding box center [863, 644] width 1186 height 12
click at [1449, 727] on button "Save" at bounding box center [1441, 724] width 33 height 20
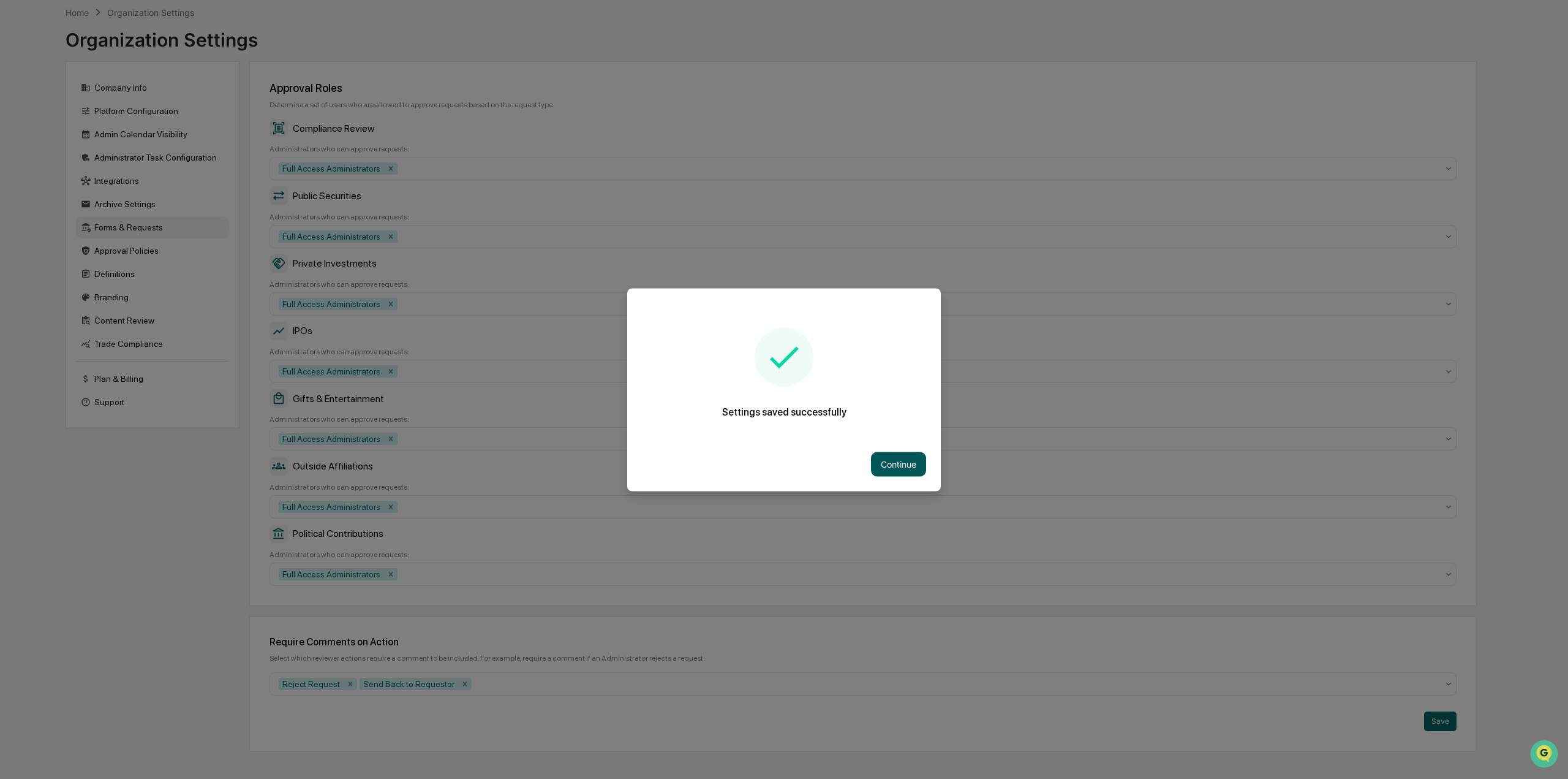
click at [900, 463] on button "Continue" at bounding box center [898, 463] width 55 height 24
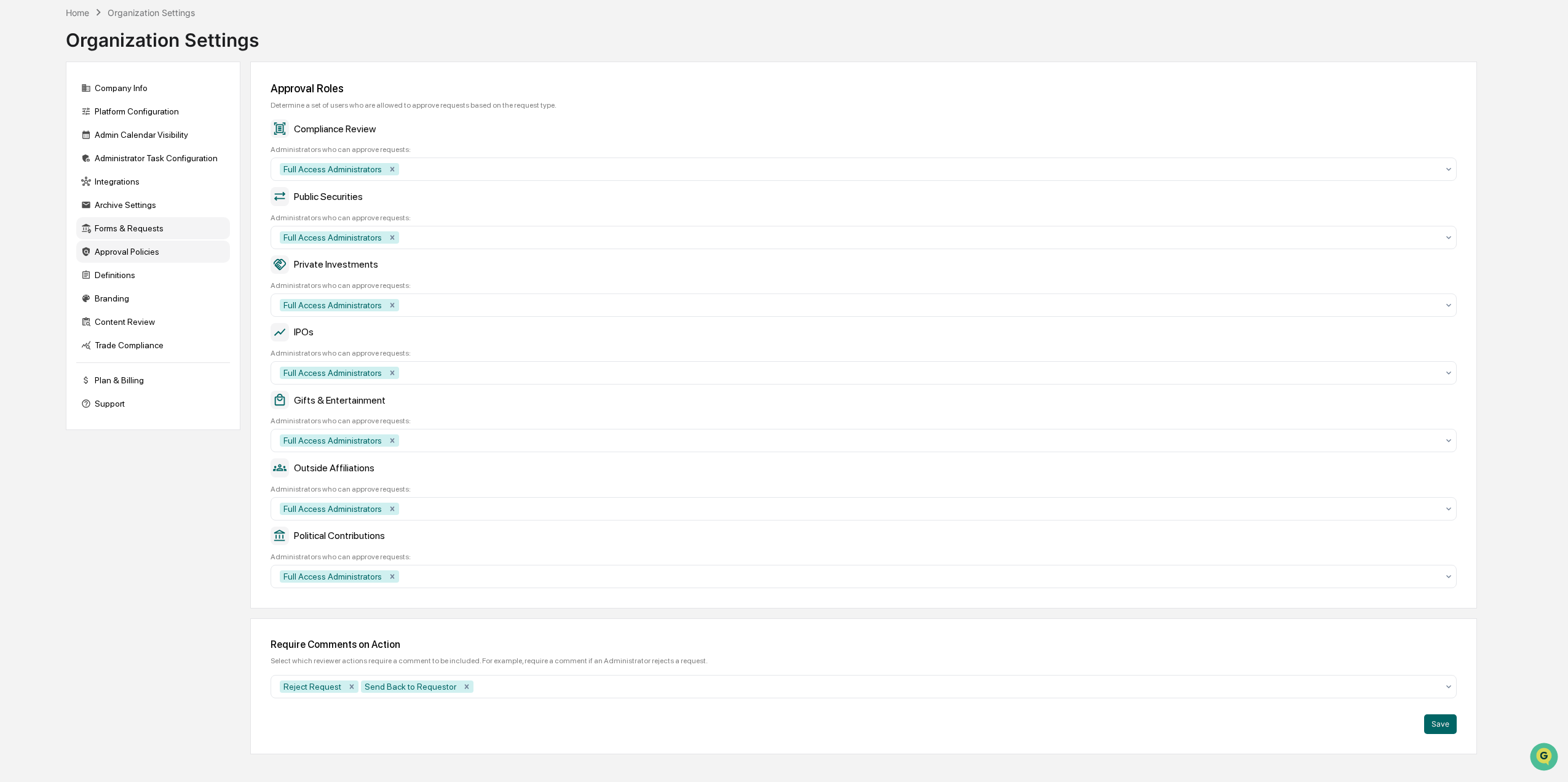
click at [144, 251] on div "Approval Policies" at bounding box center [153, 251] width 154 height 22
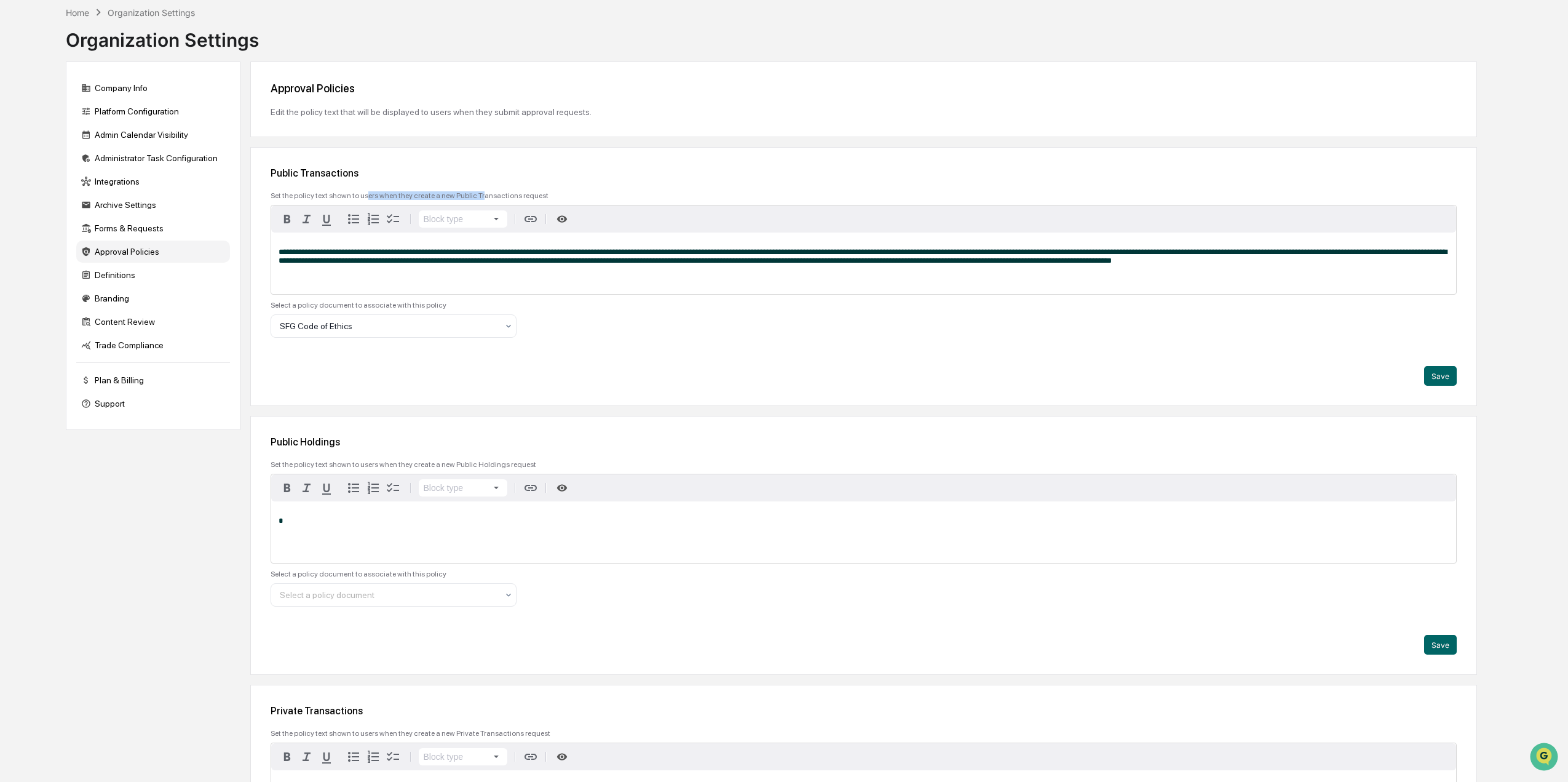
drag, startPoint x: 365, startPoint y: 193, endPoint x: 476, endPoint y: 196, distance: 111.0
click at [476, 196] on div "Set the policy text shown to users when they create a new Public Transactions r…" at bounding box center [863, 196] width 1186 height 9
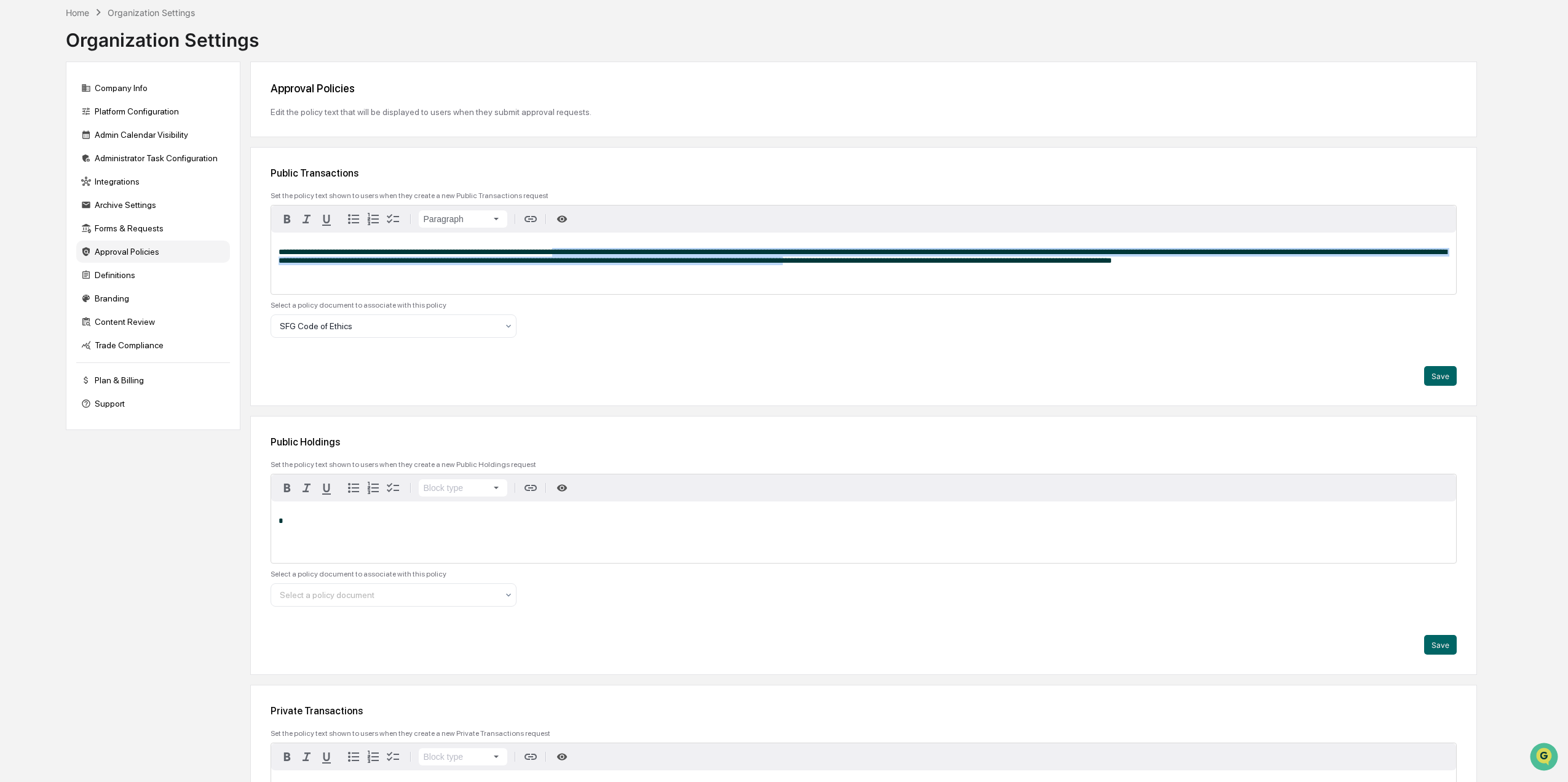
drag, startPoint x: 559, startPoint y: 256, endPoint x: 853, endPoint y: 267, distance: 294.2
click at [853, 267] on div "**********" at bounding box center [864, 263] width 1185 height 61
drag, startPoint x: 660, startPoint y: 253, endPoint x: 1038, endPoint y: 269, distance: 378.3
click at [1038, 269] on div "**********" at bounding box center [864, 263] width 1185 height 61
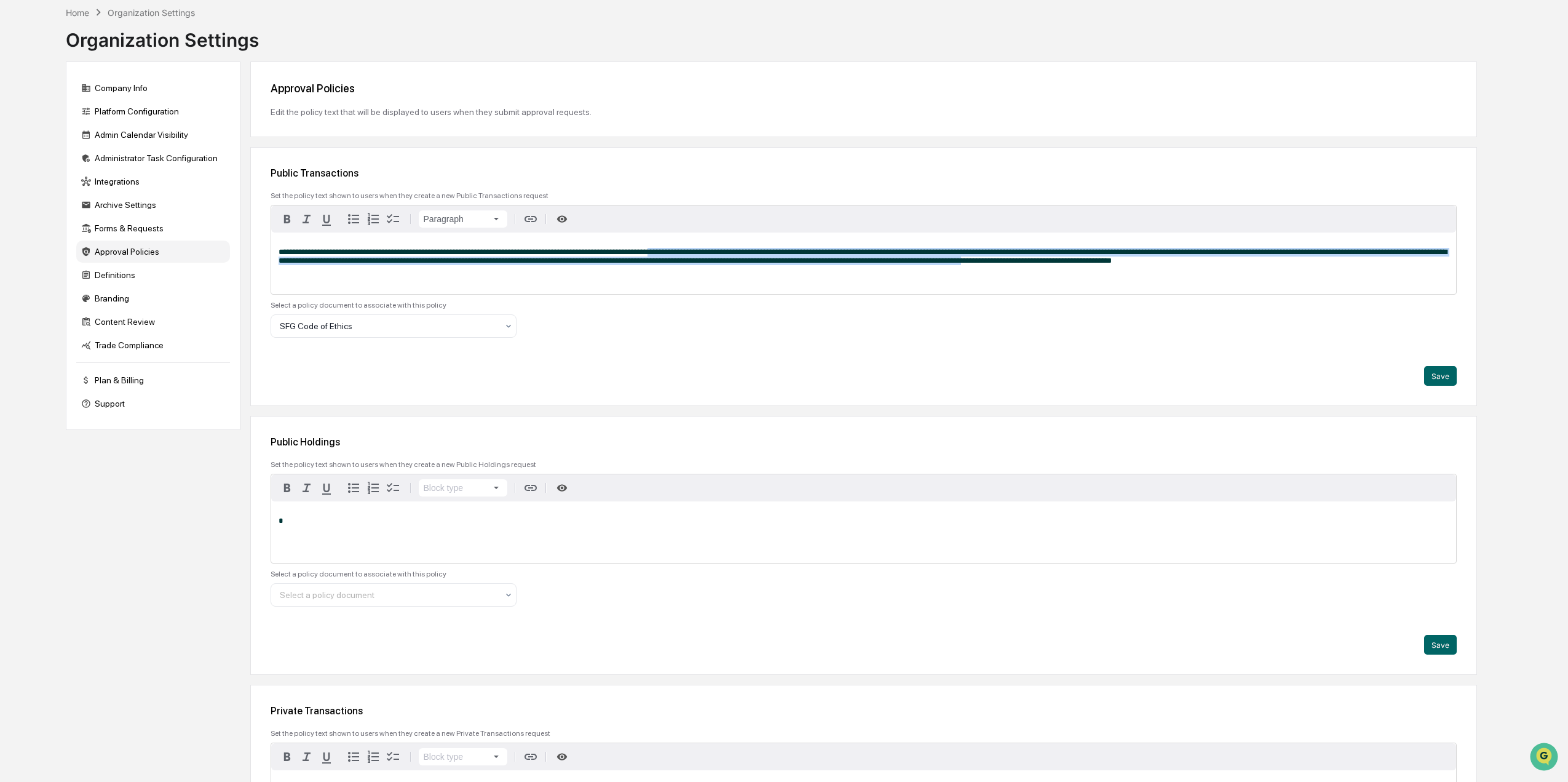
click at [1038, 269] on div "**********" at bounding box center [864, 263] width 1185 height 61
drag, startPoint x: 891, startPoint y: 261, endPoint x: 811, endPoint y: 254, distance: 80.3
click at [811, 254] on span "**********" at bounding box center [862, 256] width 1169 height 16
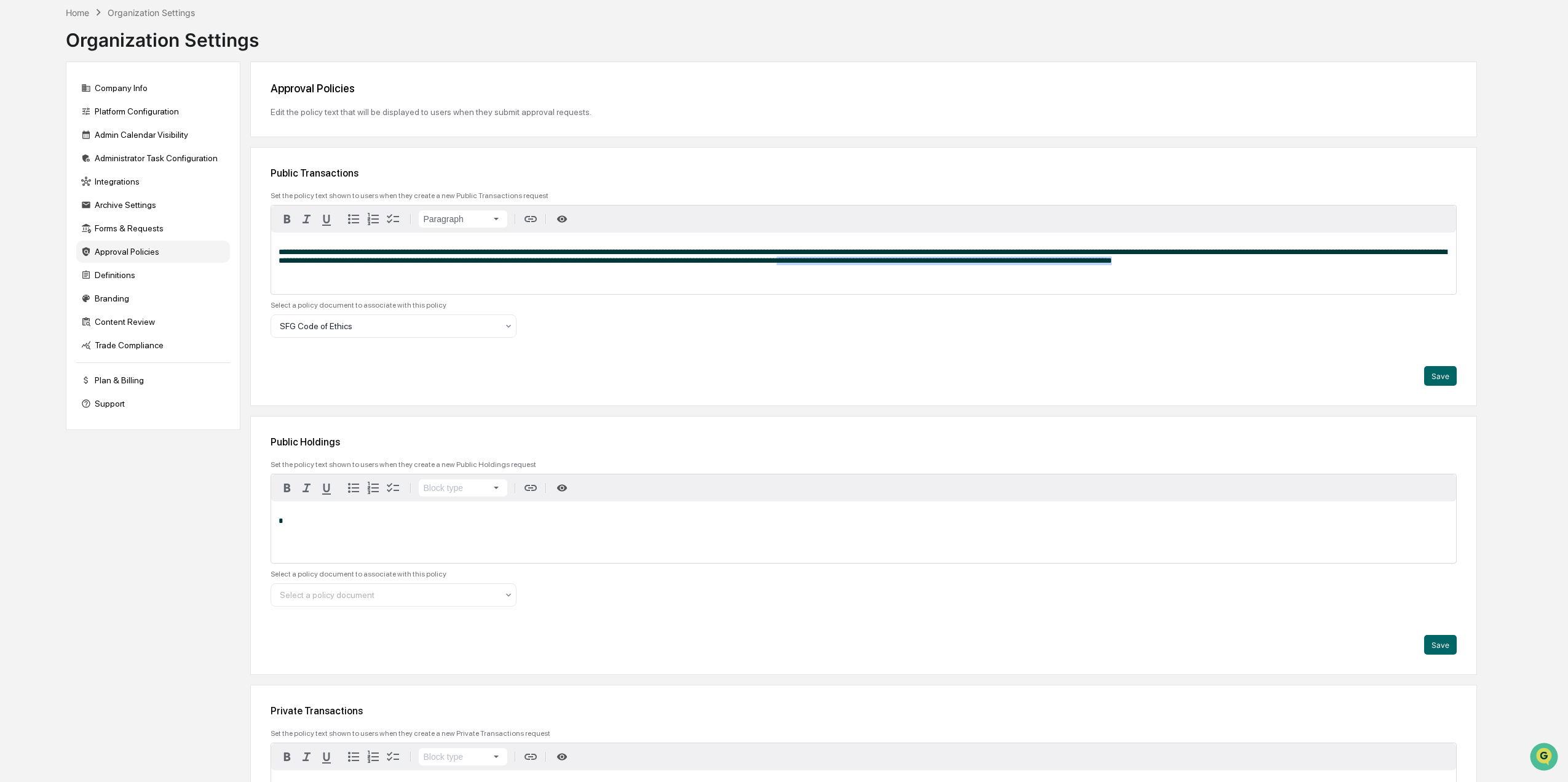
drag, startPoint x: 1007, startPoint y: 270, endPoint x: 1325, endPoint y: 293, distance: 318.8
click at [1325, 293] on div "**********" at bounding box center [864, 263] width 1185 height 61
click at [1324, 293] on div "**********" at bounding box center [864, 263] width 1185 height 61
click at [335, 337] on div "SFG Code of Ethics" at bounding box center [393, 326] width 246 height 24
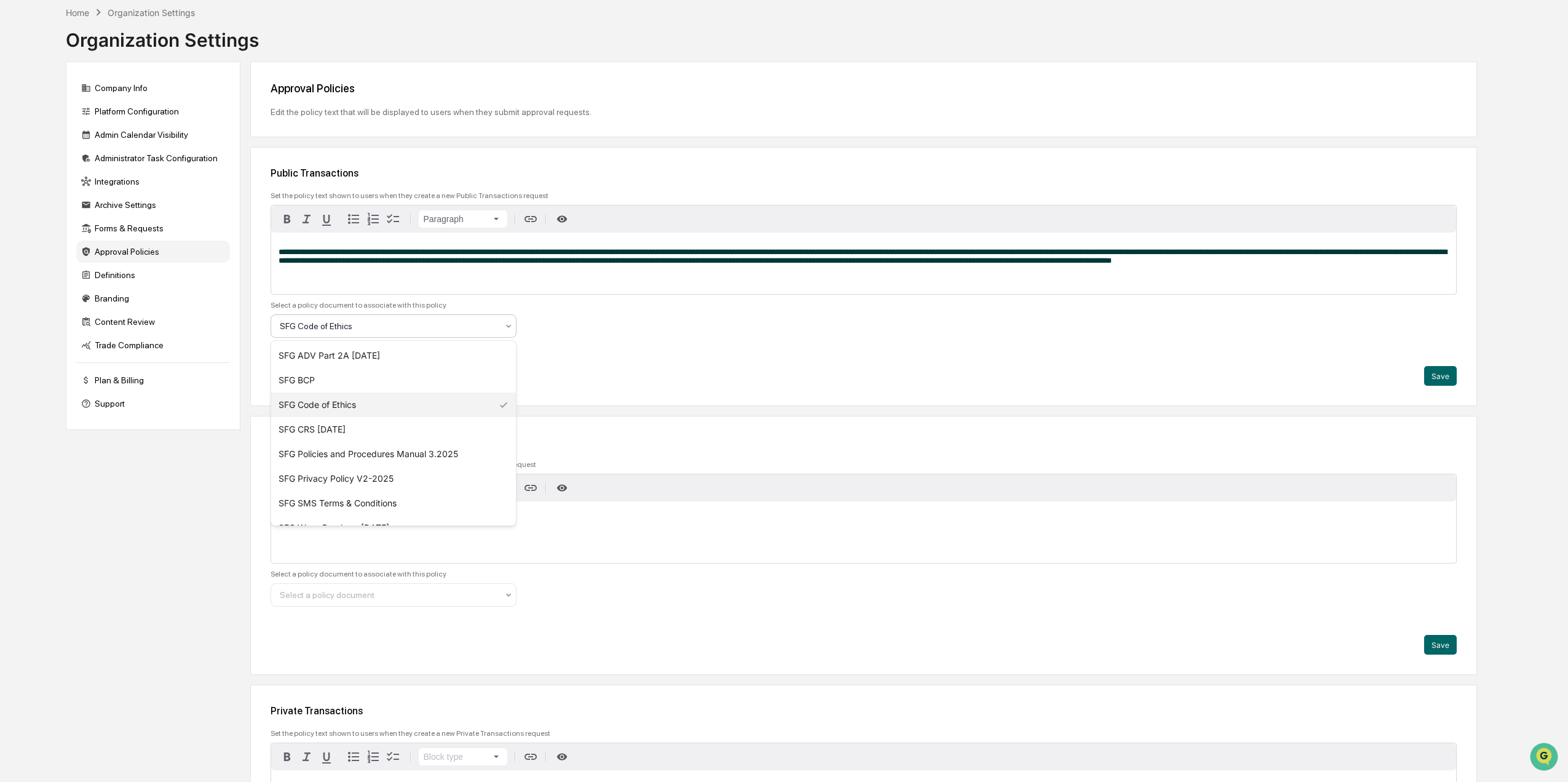
click at [335, 337] on div "SFG Code of Ethics" at bounding box center [393, 326] width 246 height 24
click at [746, 400] on div "**********" at bounding box center [863, 276] width 1227 height 259
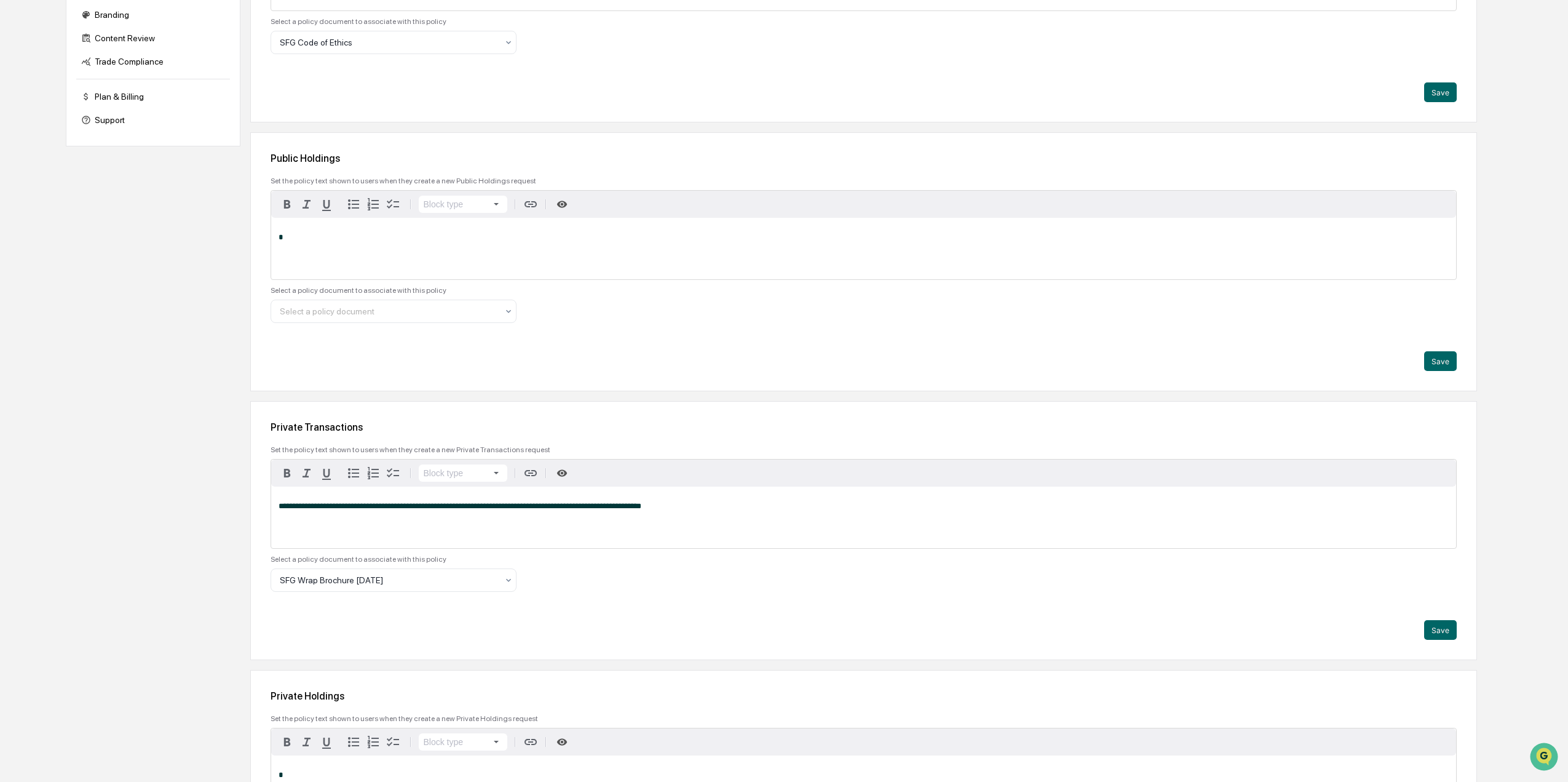
scroll to position [366, 0]
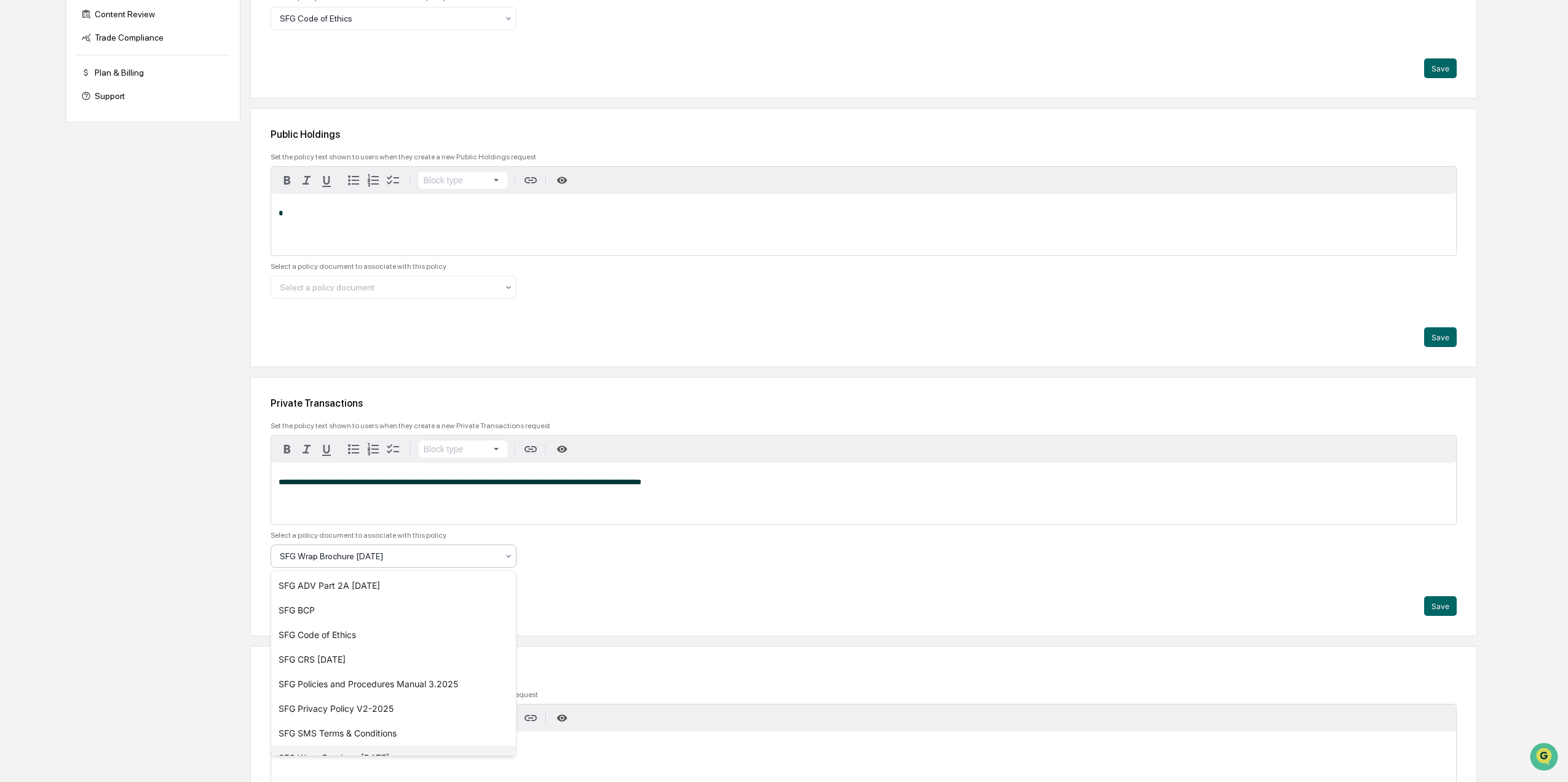
click at [374, 563] on div "SFG Wrap Brochure August 2025" at bounding box center [388, 556] width 230 height 17
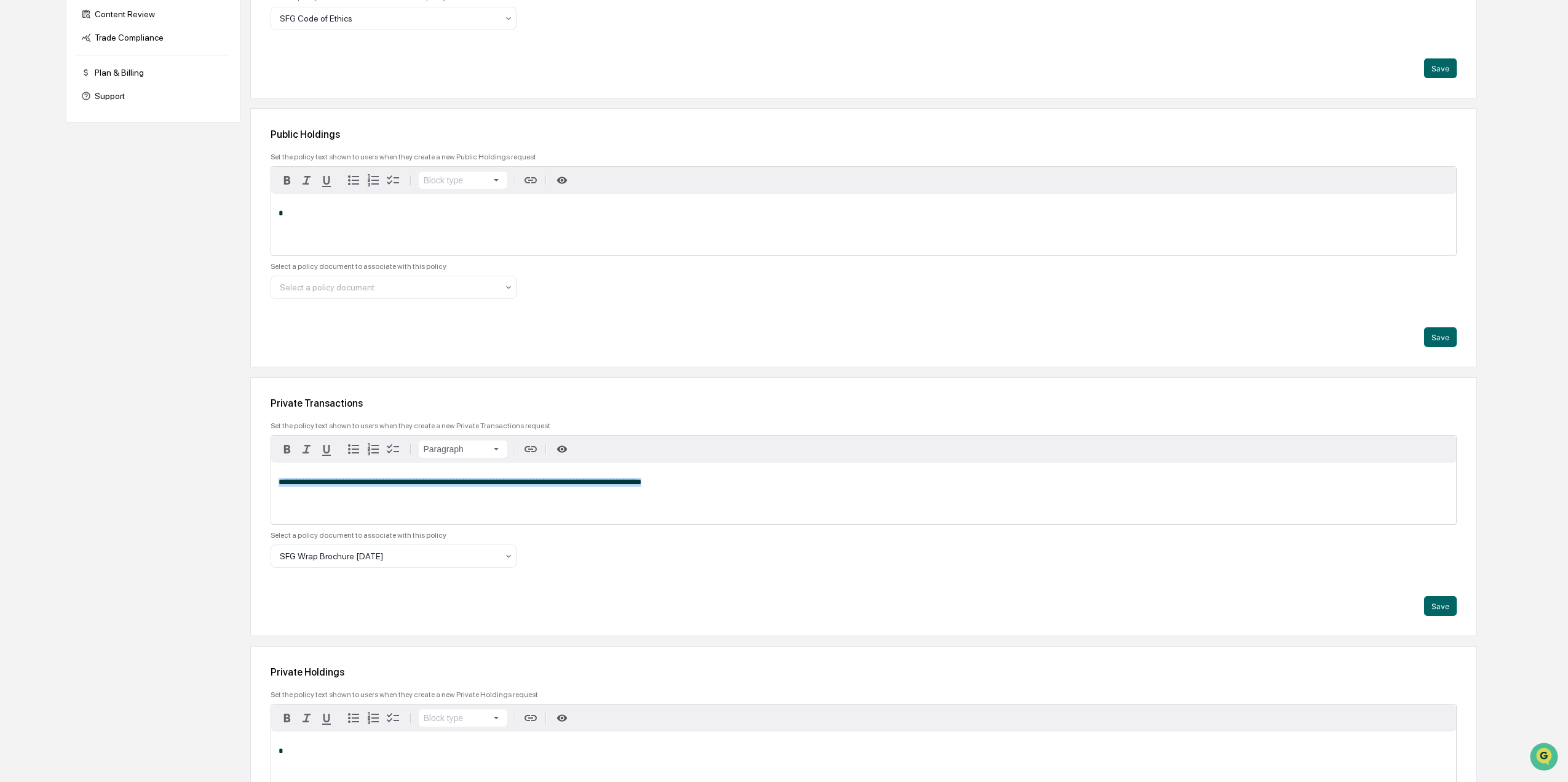
drag, startPoint x: 827, startPoint y: 508, endPoint x: -45, endPoint y: 444, distance: 874.3
click at [0, 416] on html "Calendar Manage Tasks Reviews Approval Management Company People, Data, Setting…" at bounding box center [784, 25] width 1568 height 782
click at [578, 521] on div at bounding box center [864, 493] width 1185 height 61
click at [600, 580] on div "Private Transactions Set the policy text shown to users when they create a new …" at bounding box center [863, 506] width 1227 height 259
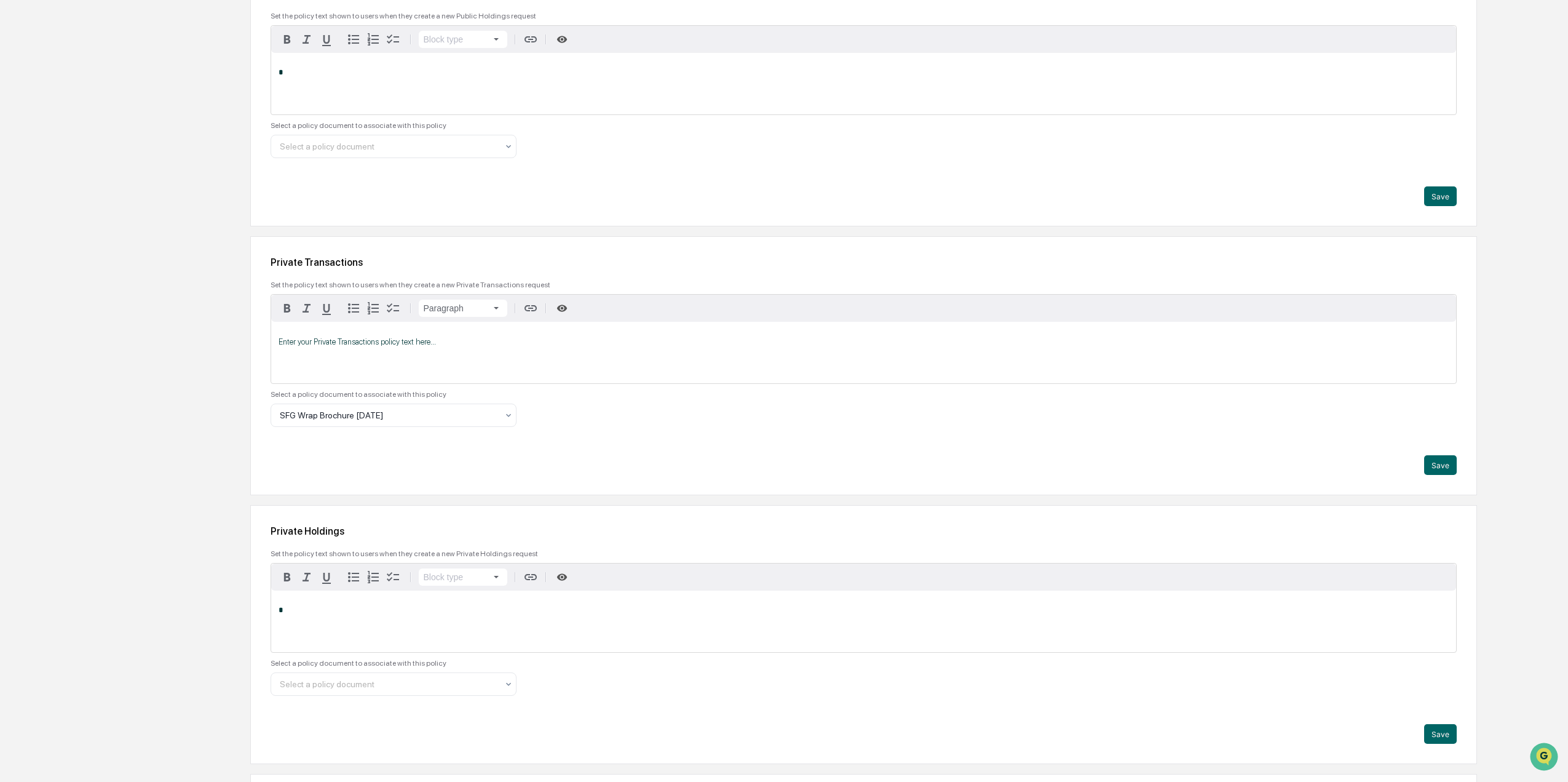
scroll to position [550, 0]
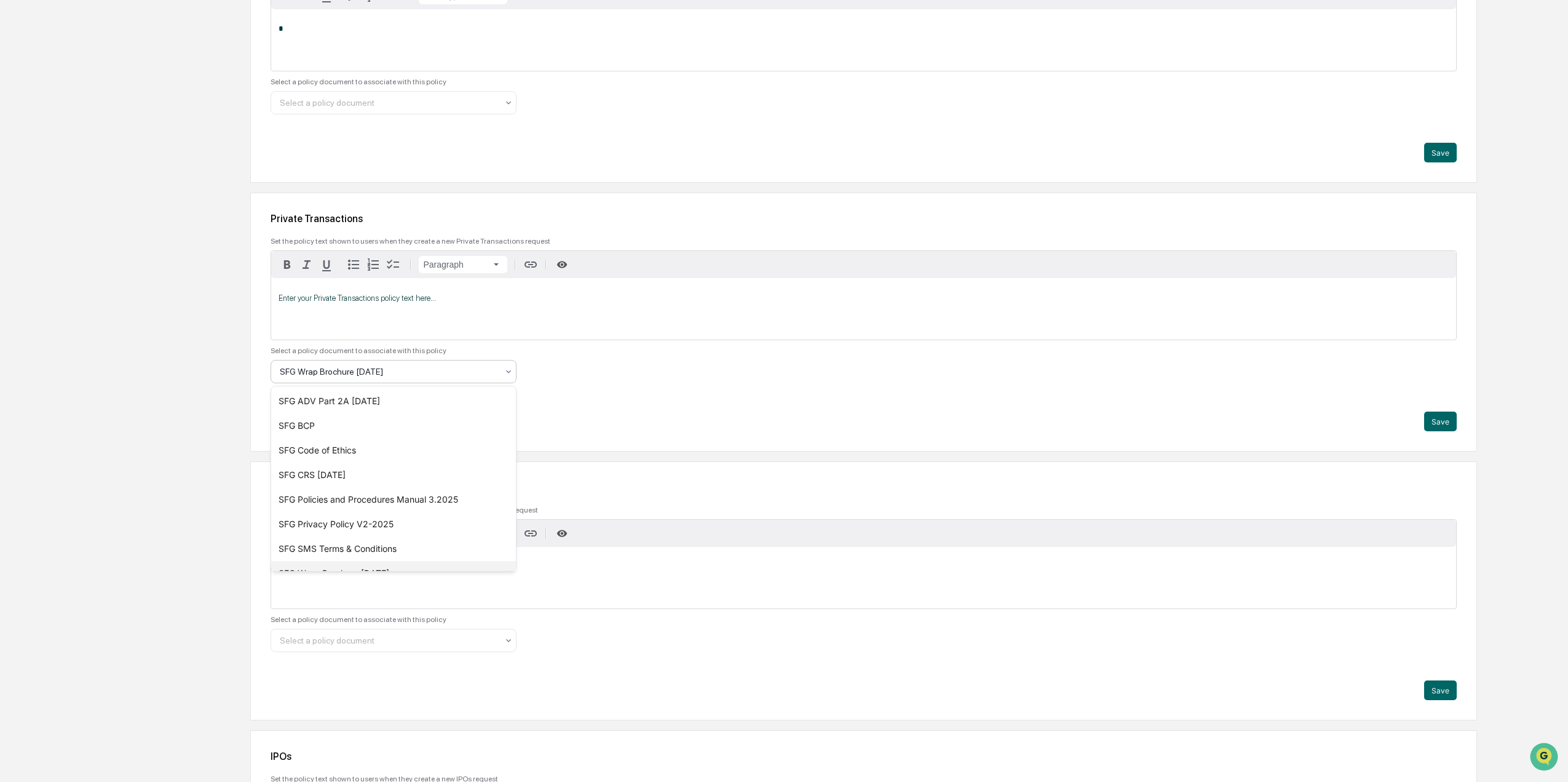
click at [439, 371] on div at bounding box center [388, 371] width 217 height 13
click at [650, 407] on div "Private Transactions Set the policy text shown to users when they create a new …" at bounding box center [863, 322] width 1227 height 259
click at [1030, 438] on div "Private Transactions Set the policy text shown to users when they create a new …" at bounding box center [863, 322] width 1227 height 259
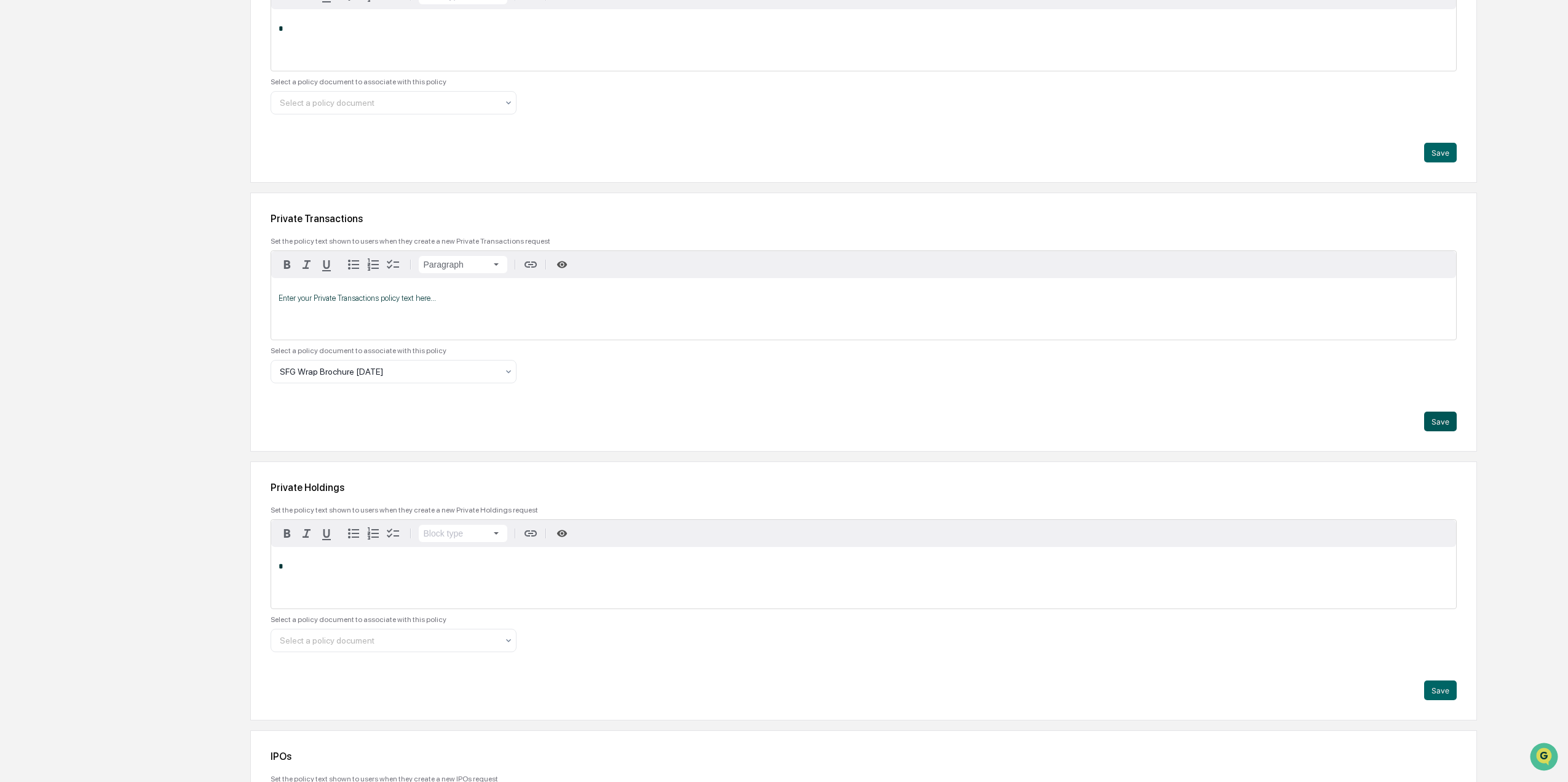
click at [1444, 427] on button "Save" at bounding box center [1441, 421] width 33 height 20
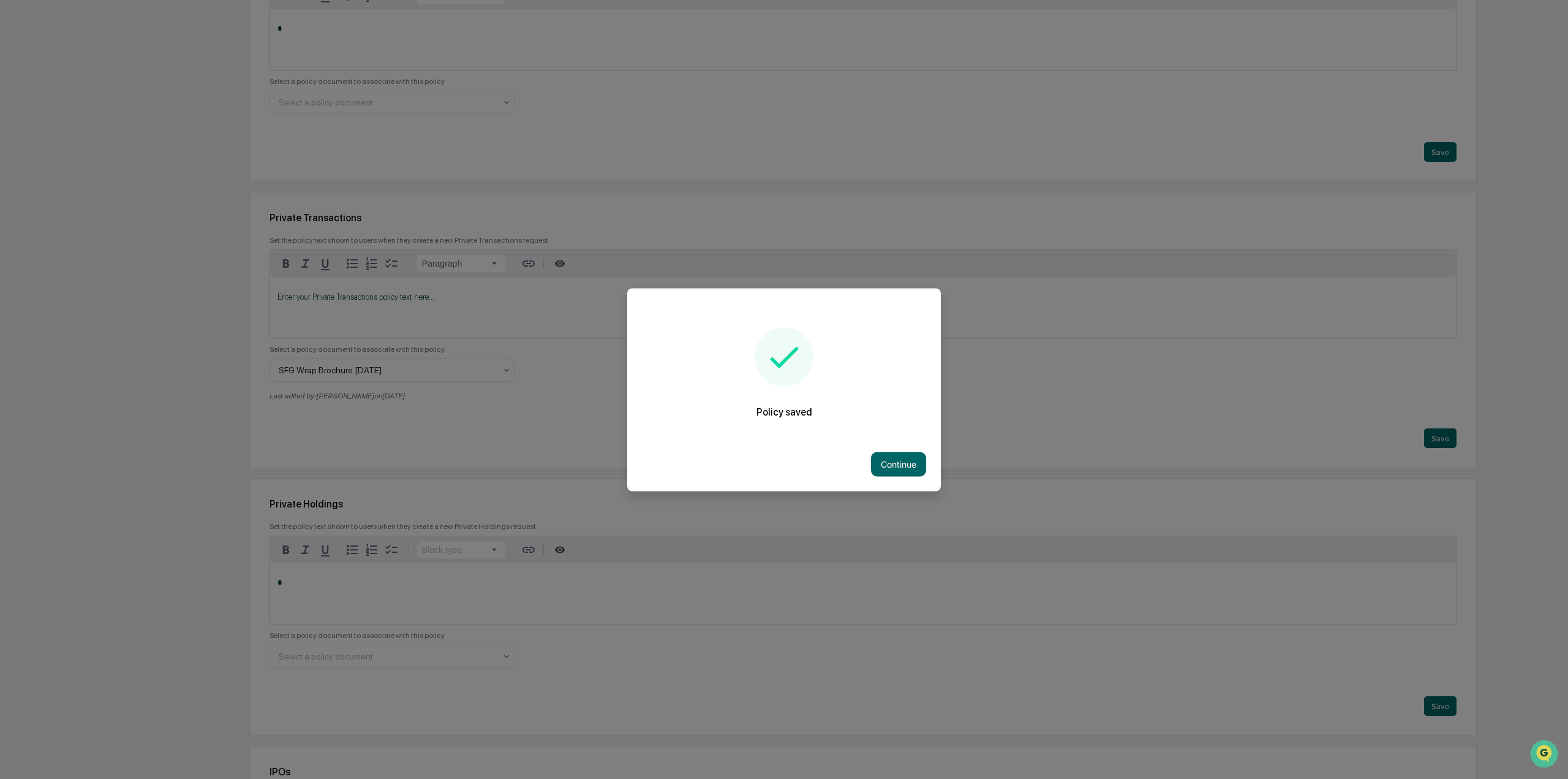
click at [903, 471] on button "Continue" at bounding box center [898, 463] width 55 height 24
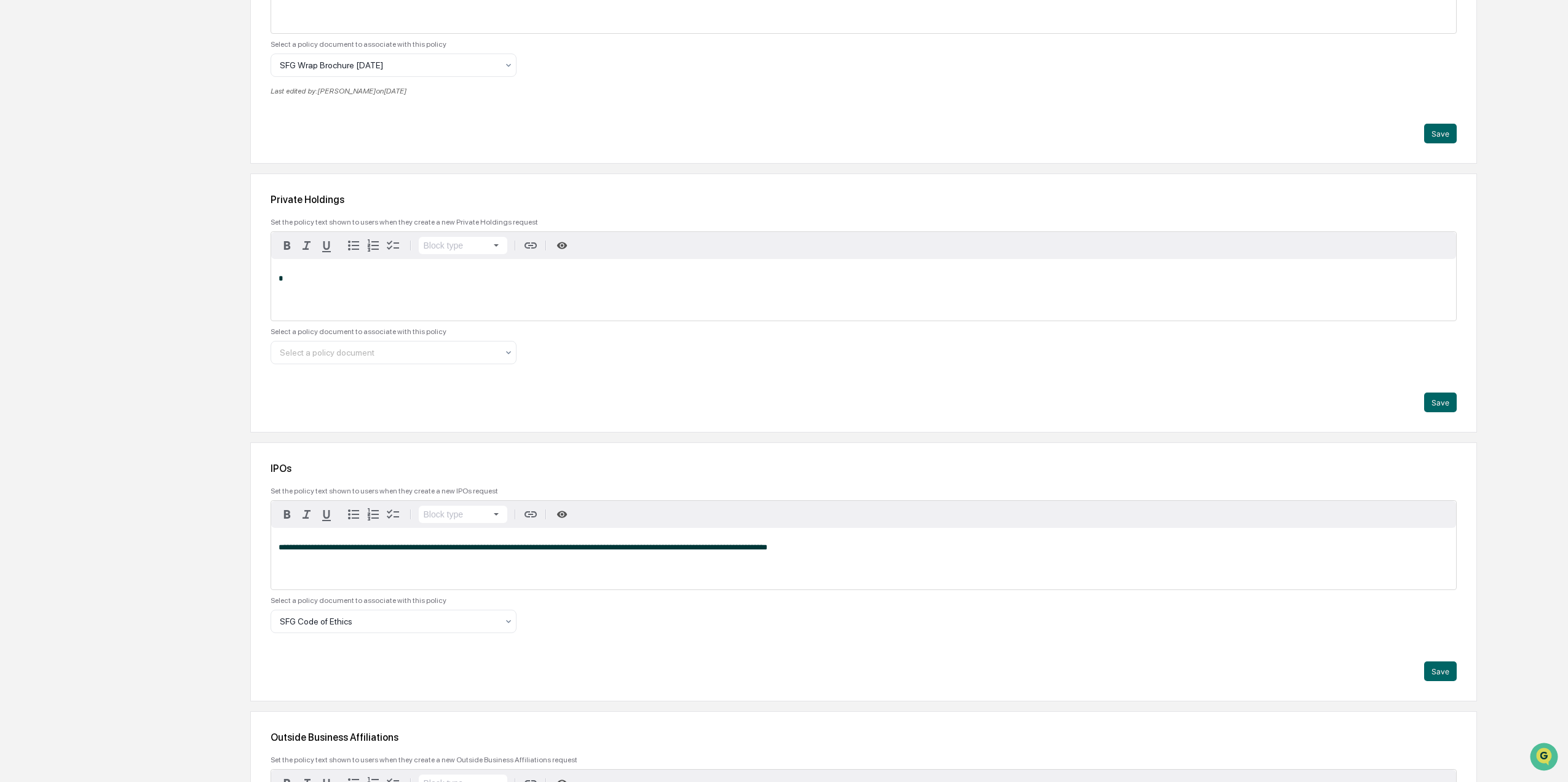
scroll to position [858, 0]
drag, startPoint x: 300, startPoint y: 548, endPoint x: 598, endPoint y: 569, distance: 298.7
click at [598, 569] on div "**********" at bounding box center [864, 557] width 1185 height 61
click at [597, 569] on div "**********" at bounding box center [864, 557] width 1185 height 61
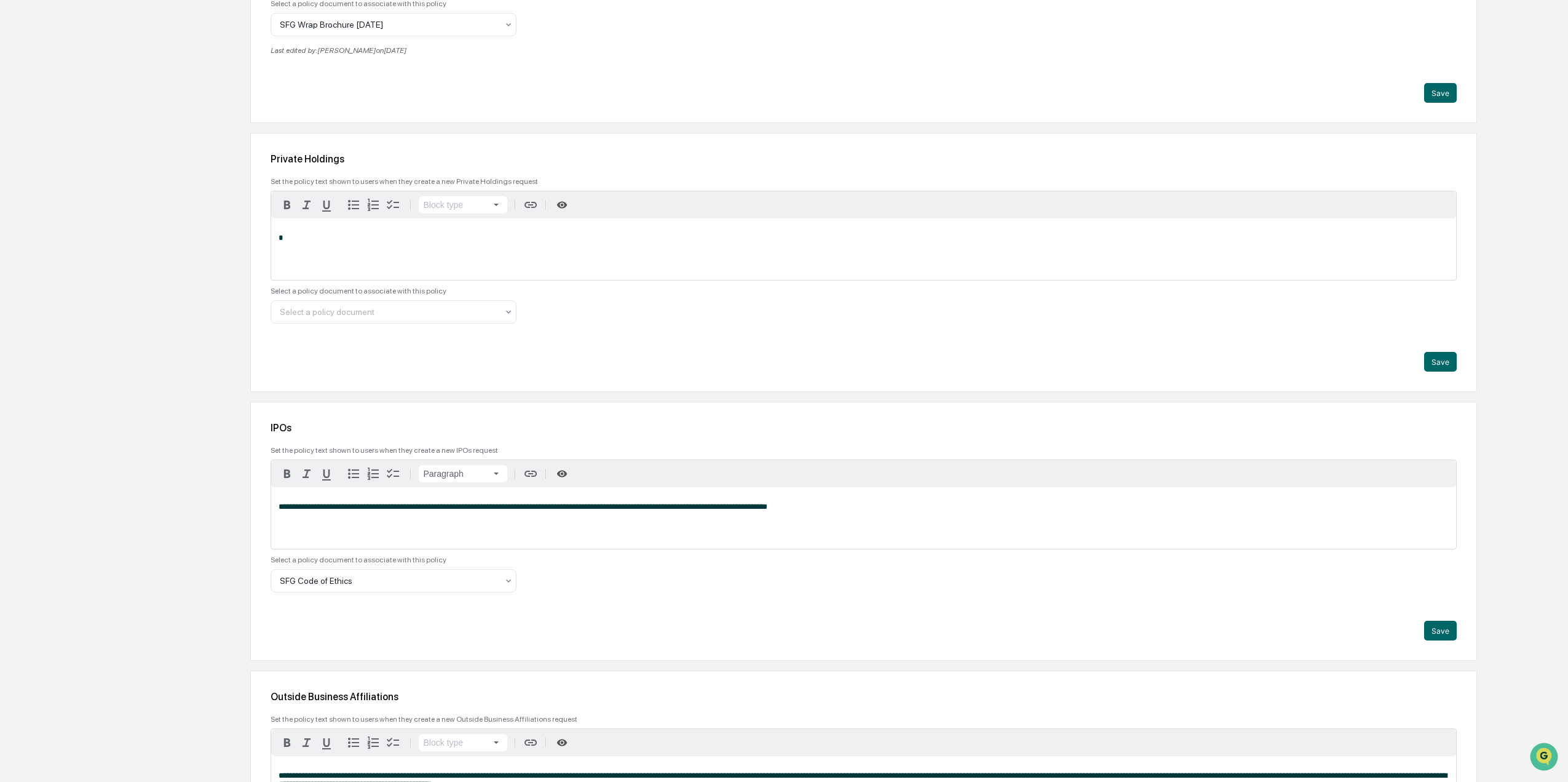
scroll to position [919, 0]
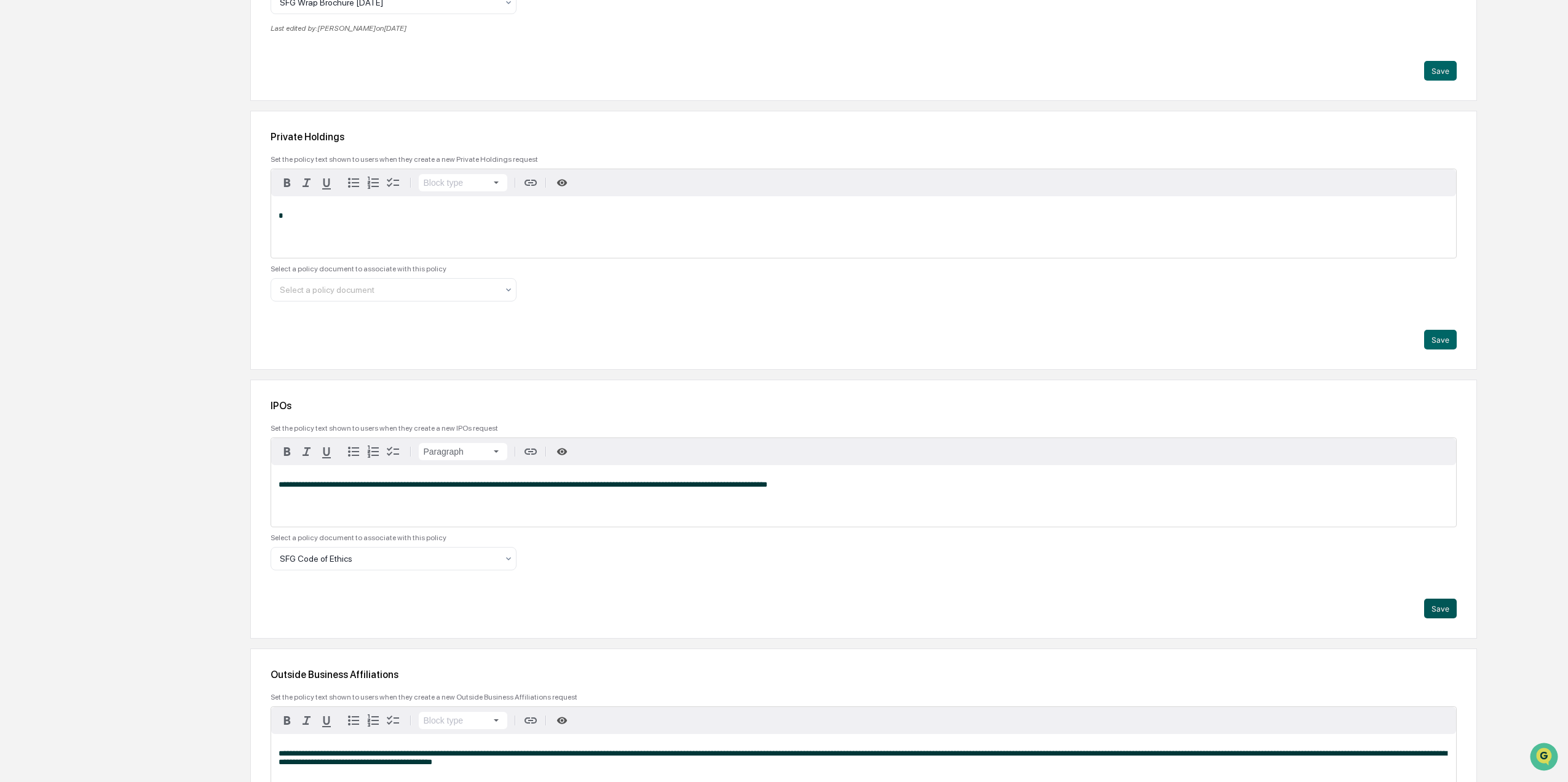
click at [1448, 608] on button "Save" at bounding box center [1441, 608] width 33 height 20
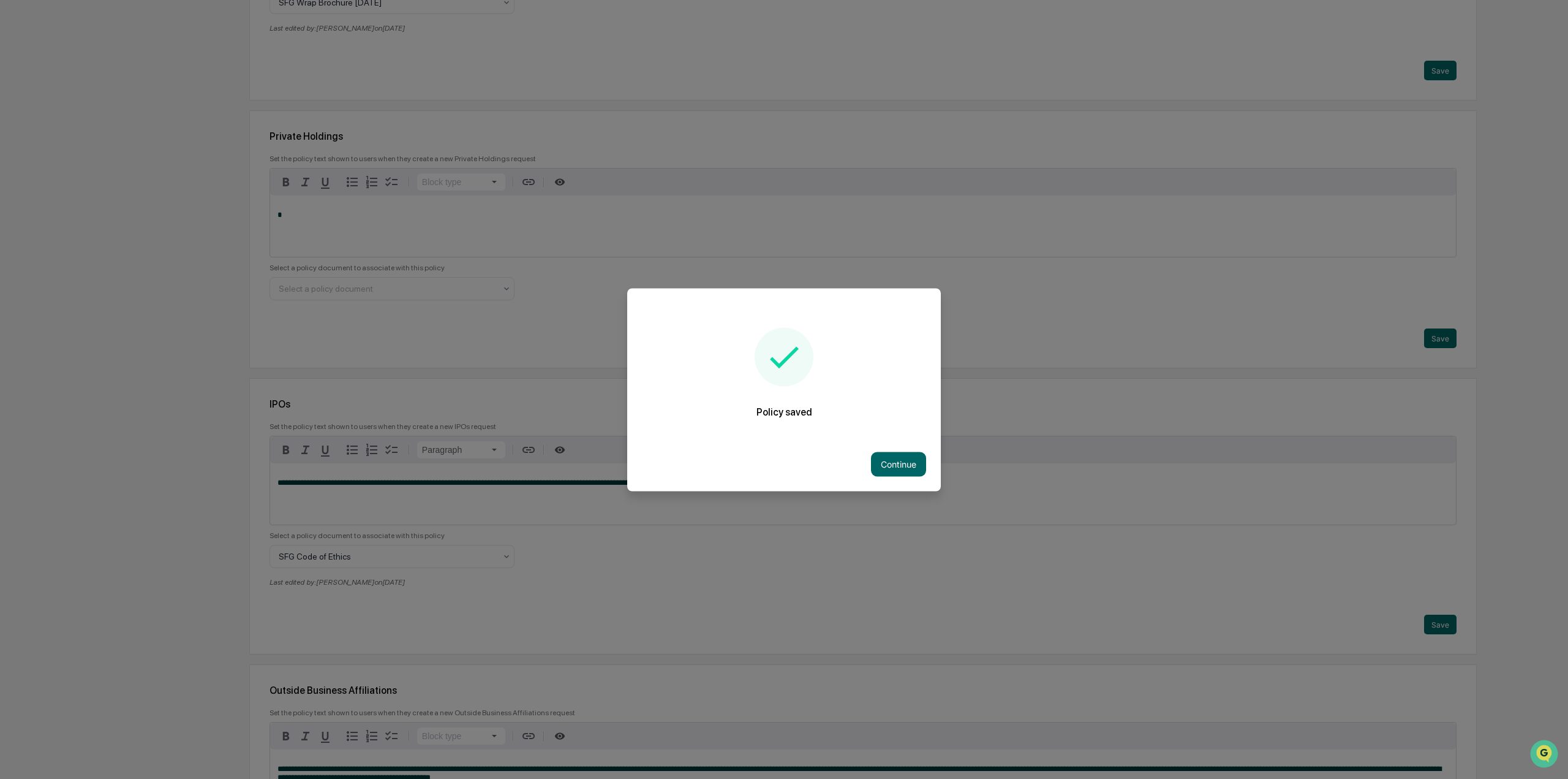
click at [913, 464] on button "Continue" at bounding box center [898, 463] width 55 height 24
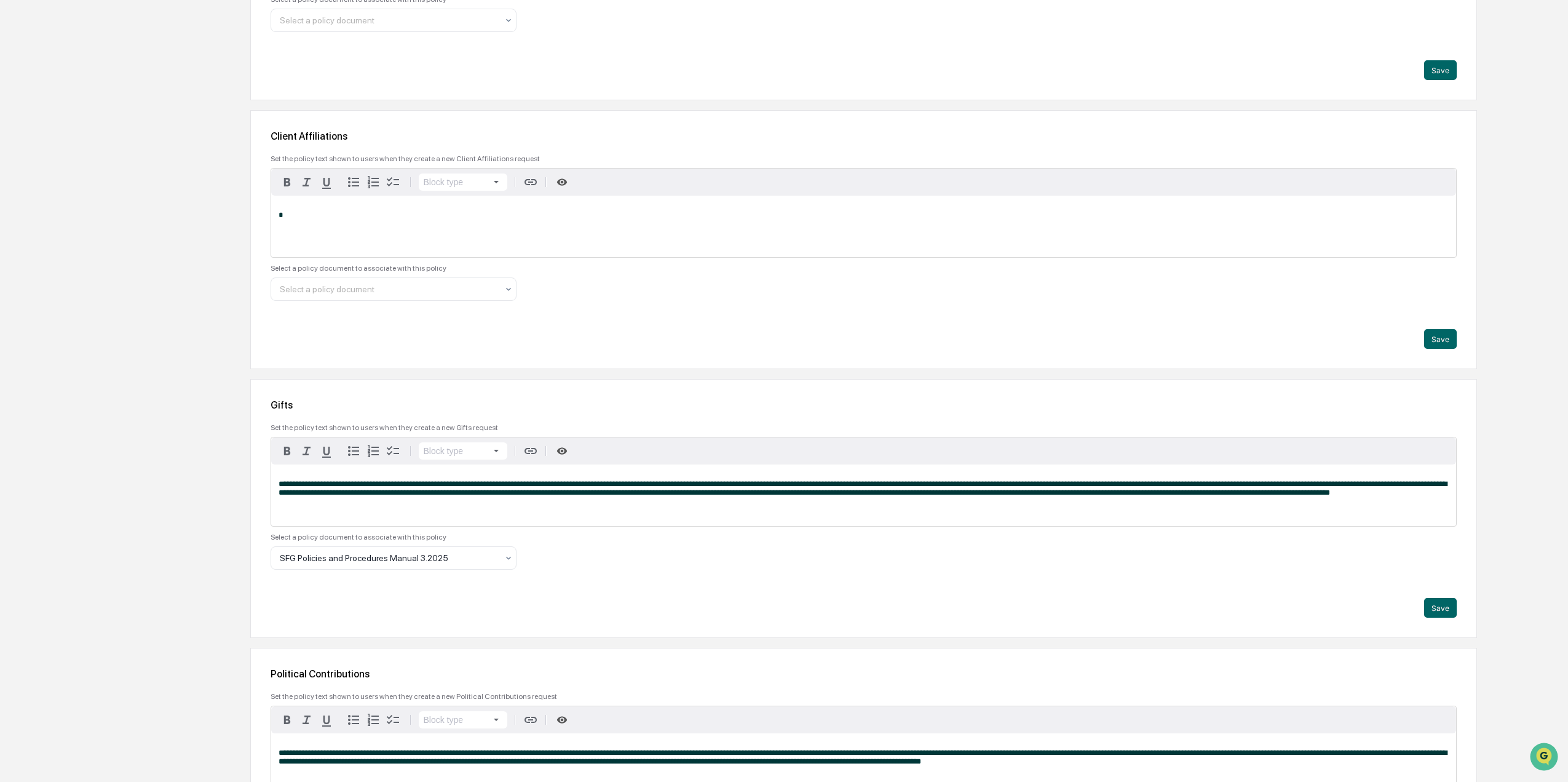
scroll to position [2030, 0]
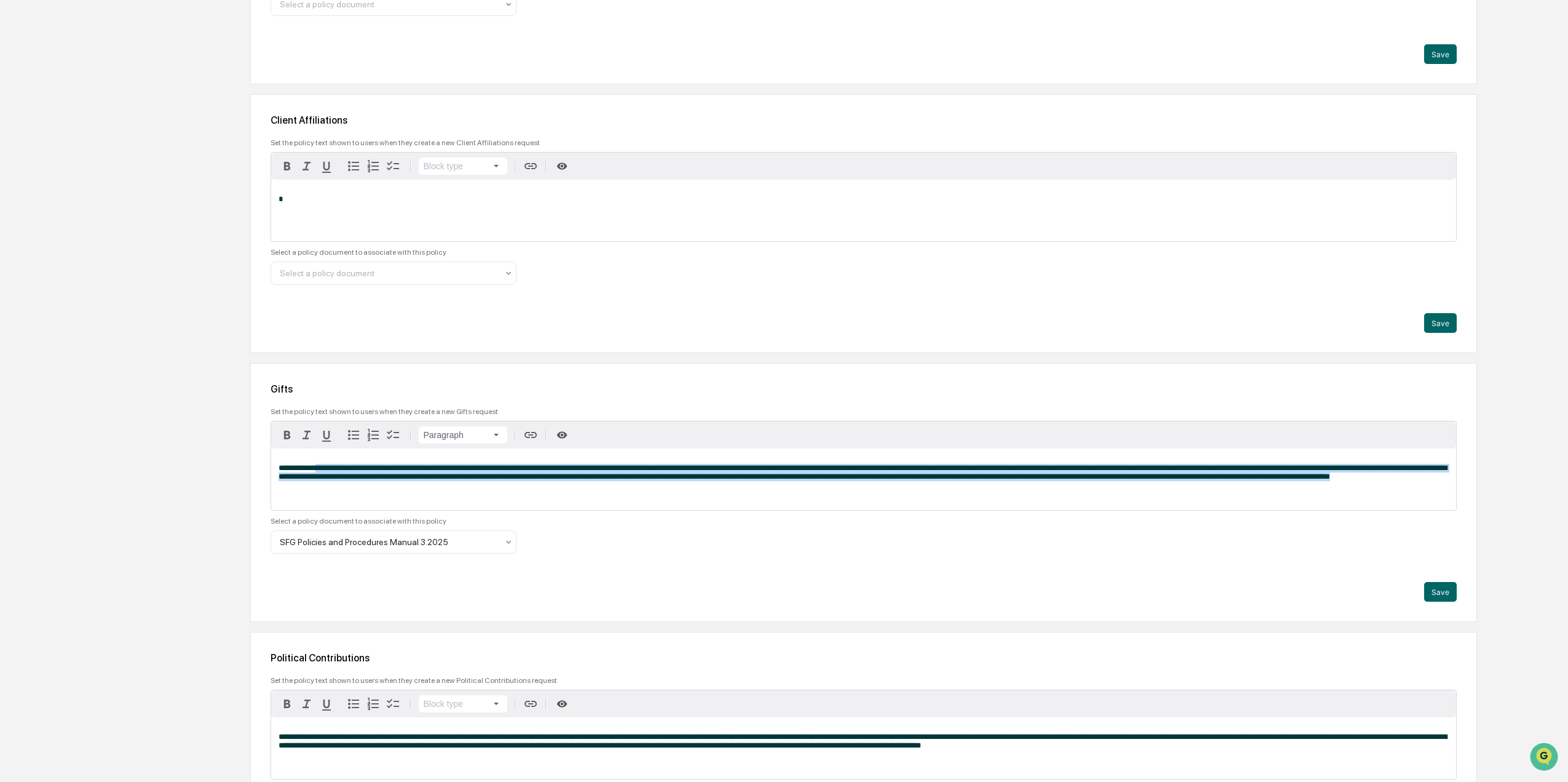
drag, startPoint x: 329, startPoint y: 465, endPoint x: 446, endPoint y: 485, distance: 118.7
click at [446, 481] on p "**********" at bounding box center [863, 473] width 1170 height 17
drag, startPoint x: 524, startPoint y: 484, endPoint x: 513, endPoint y: 463, distance: 23.7
click at [513, 463] on div "**********" at bounding box center [864, 479] width 1185 height 61
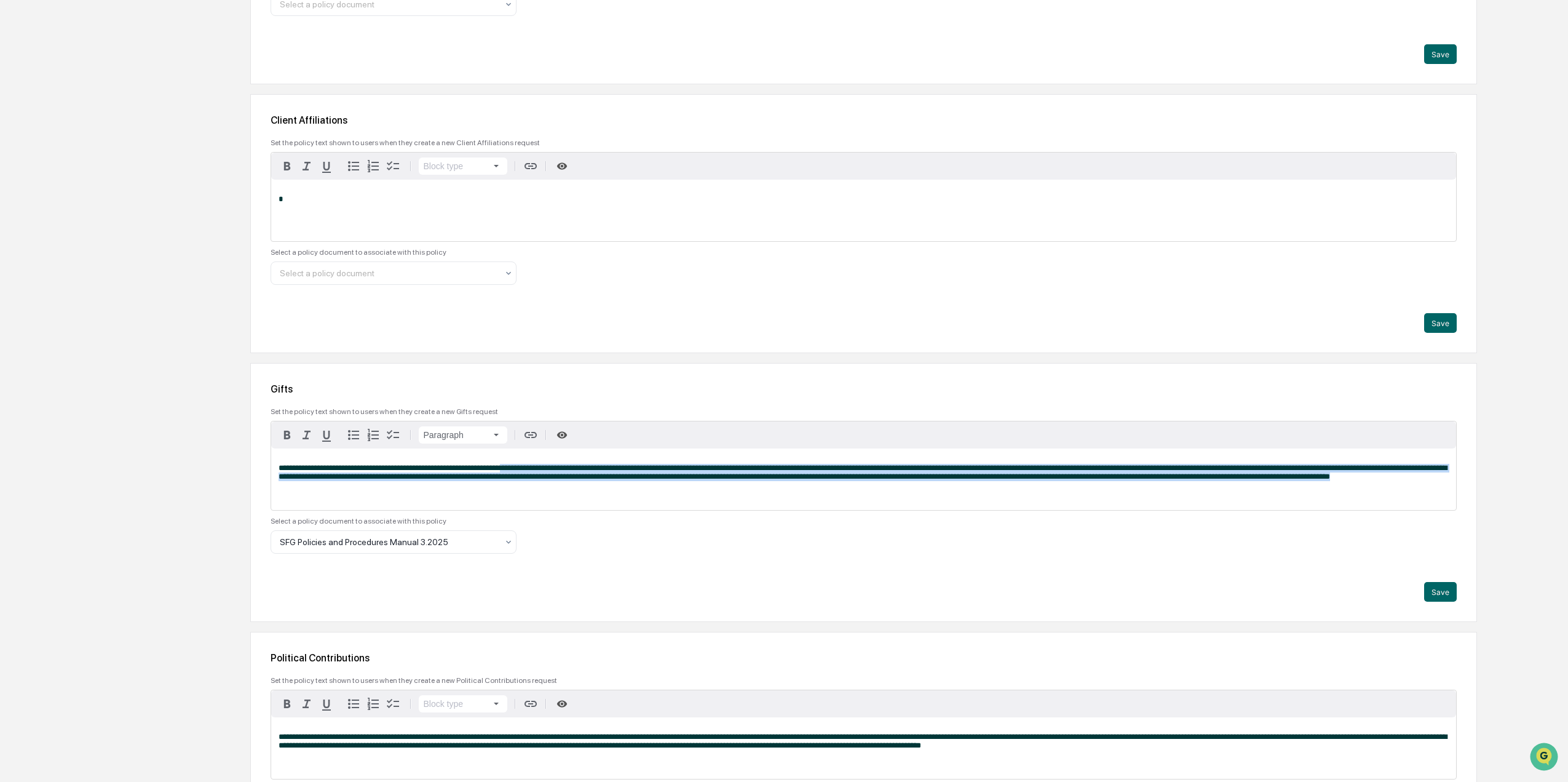
click at [512, 463] on div "**********" at bounding box center [864, 479] width 1185 height 61
drag, startPoint x: 507, startPoint y: 473, endPoint x: 683, endPoint y: 479, distance: 176.1
click at [683, 479] on span "**********" at bounding box center [862, 472] width 1169 height 16
drag, startPoint x: 705, startPoint y: 484, endPoint x: 691, endPoint y: 462, distance: 26.1
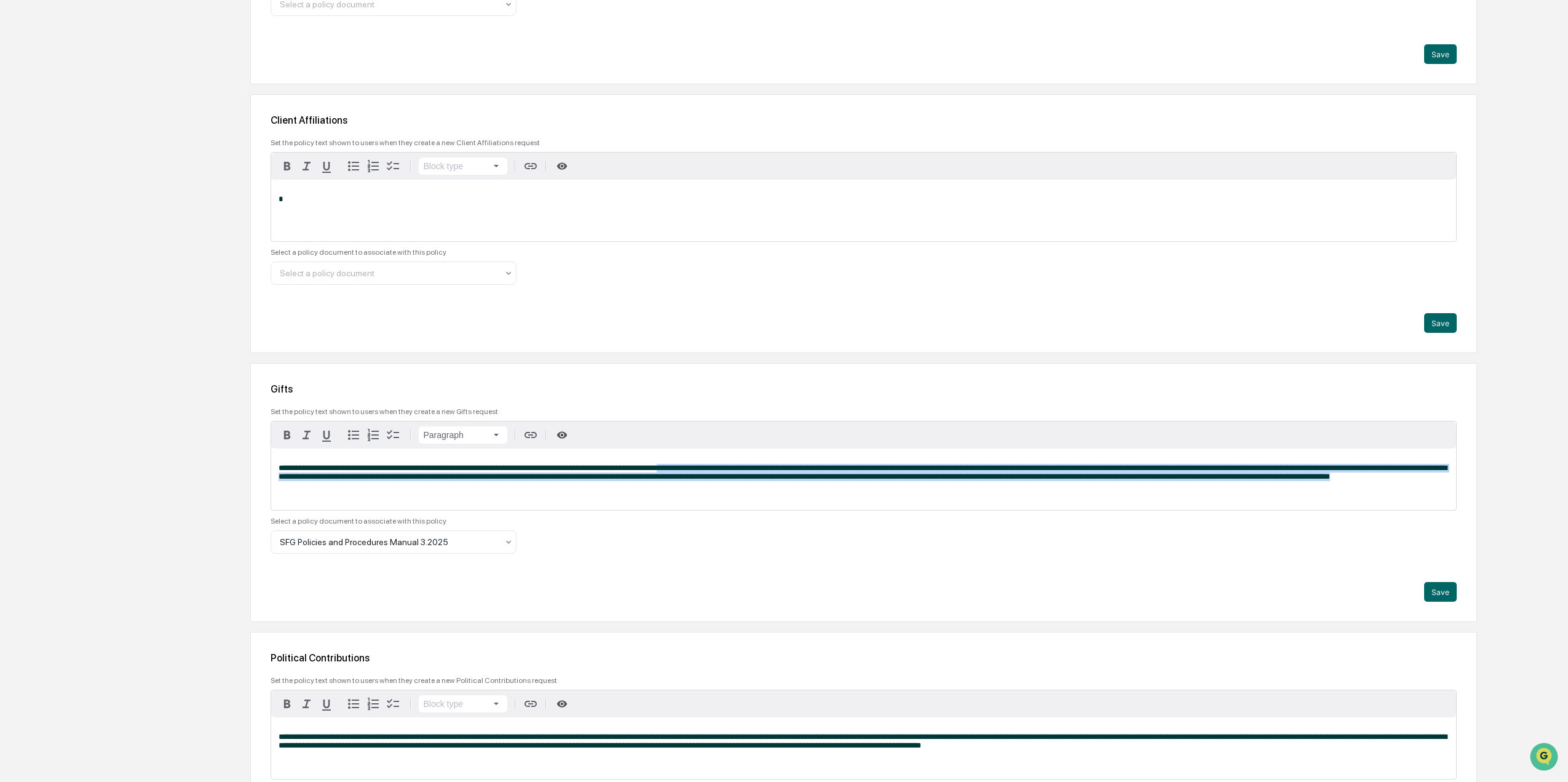
click at [691, 462] on div "**********" at bounding box center [864, 479] width 1185 height 61
click at [702, 477] on span "**********" at bounding box center [862, 472] width 1169 height 16
click at [654, 473] on span "**********" at bounding box center [862, 472] width 1169 height 16
click at [953, 481] on p "**********" at bounding box center [863, 473] width 1170 height 17
drag, startPoint x: 950, startPoint y: 490, endPoint x: 811, endPoint y: 462, distance: 141.8
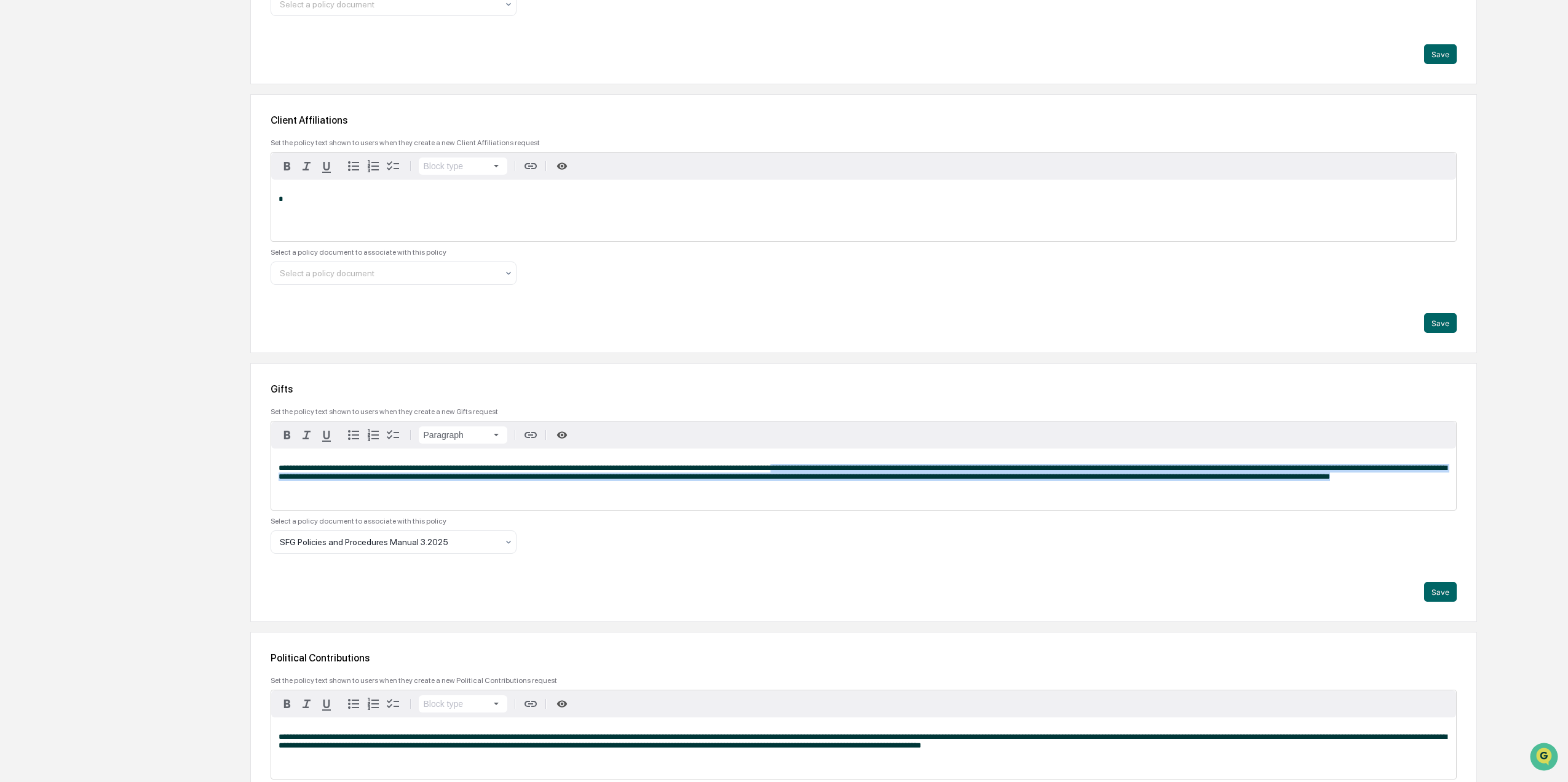
click at [811, 462] on div "**********" at bounding box center [864, 479] width 1185 height 61
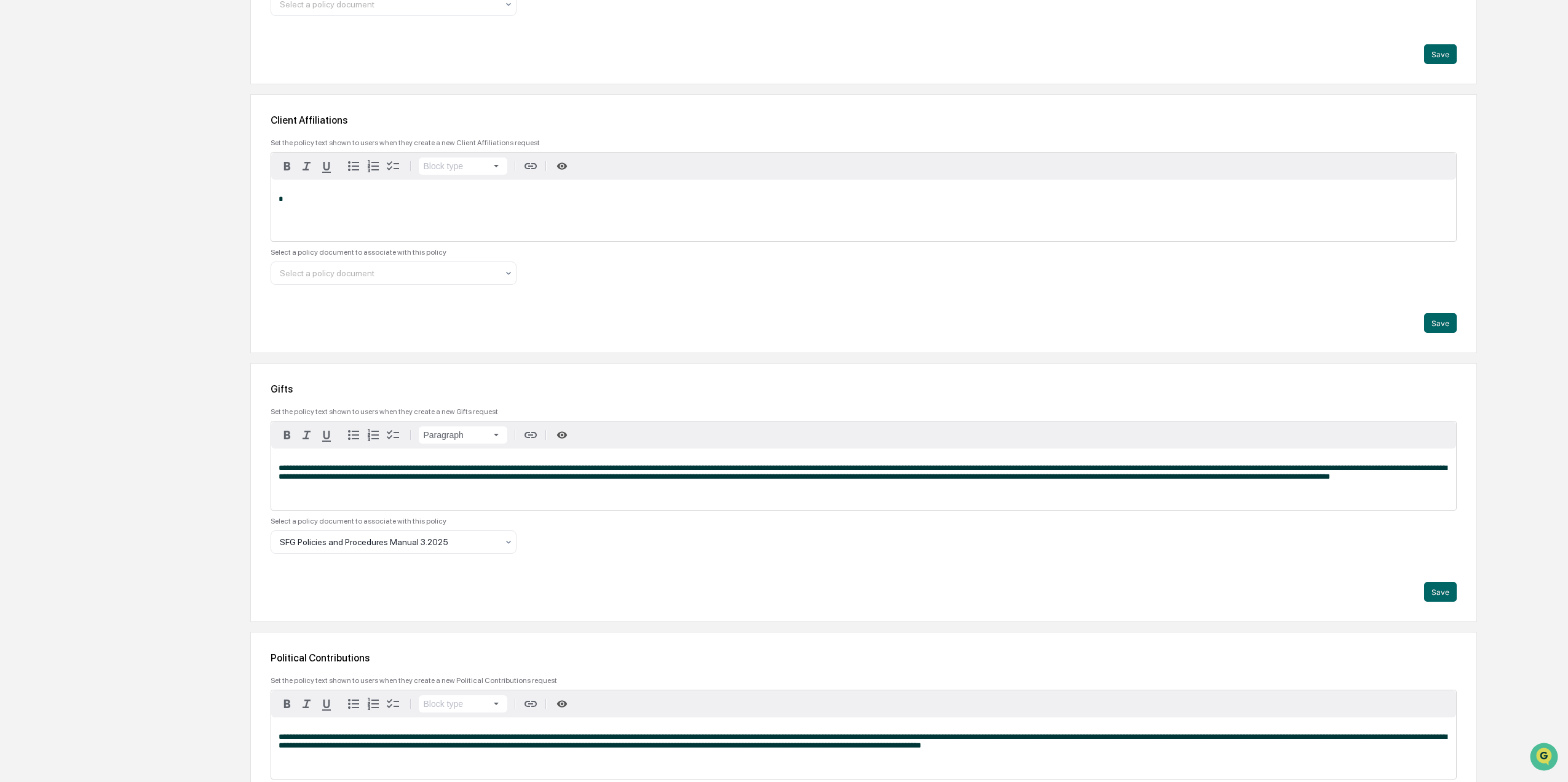
click at [811, 462] on div "**********" at bounding box center [864, 479] width 1185 height 61
drag, startPoint x: 348, startPoint y: 476, endPoint x: 669, endPoint y: 507, distance: 322.5
click at [669, 507] on div "**********" at bounding box center [864, 479] width 1185 height 61
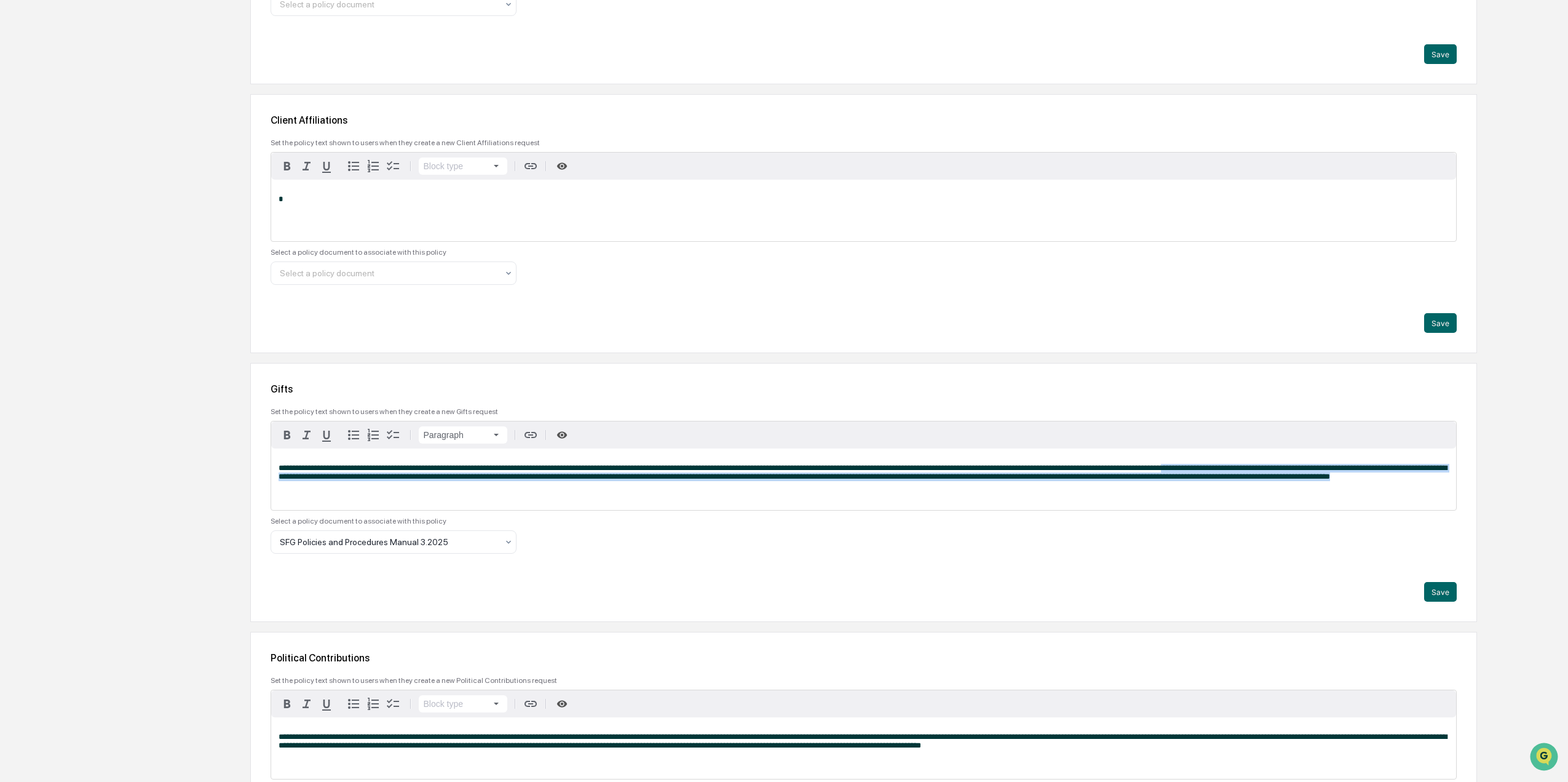
drag, startPoint x: 1199, startPoint y: 493, endPoint x: 1194, endPoint y: 471, distance: 22.6
click at [1194, 471] on div "**********" at bounding box center [864, 479] width 1185 height 61
click at [1194, 471] on span "**********" at bounding box center [862, 472] width 1169 height 16
drag, startPoint x: 1168, startPoint y: 471, endPoint x: 1341, endPoint y: 488, distance: 173.8
click at [1341, 481] on p "**********" at bounding box center [863, 473] width 1170 height 17
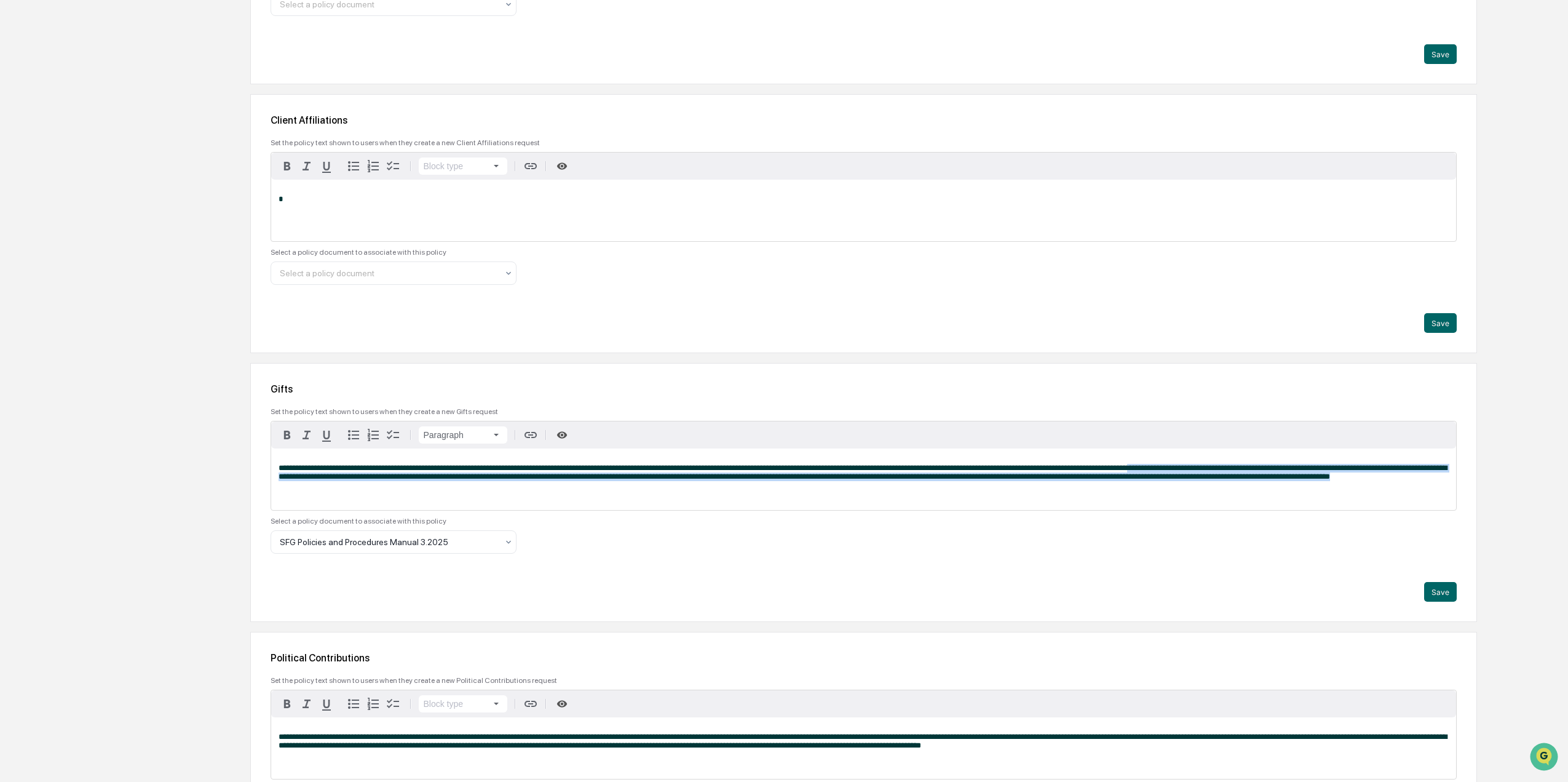
click at [1341, 481] on p "**********" at bounding box center [863, 473] width 1170 height 17
drag, startPoint x: 1341, startPoint y: 488, endPoint x: 1327, endPoint y: 466, distance: 26.1
click at [1327, 466] on p "**********" at bounding box center [863, 473] width 1170 height 17
click at [1327, 466] on span "**********" at bounding box center [862, 472] width 1169 height 16
drag, startPoint x: 356, startPoint y: 479, endPoint x: 493, endPoint y: 494, distance: 137.8
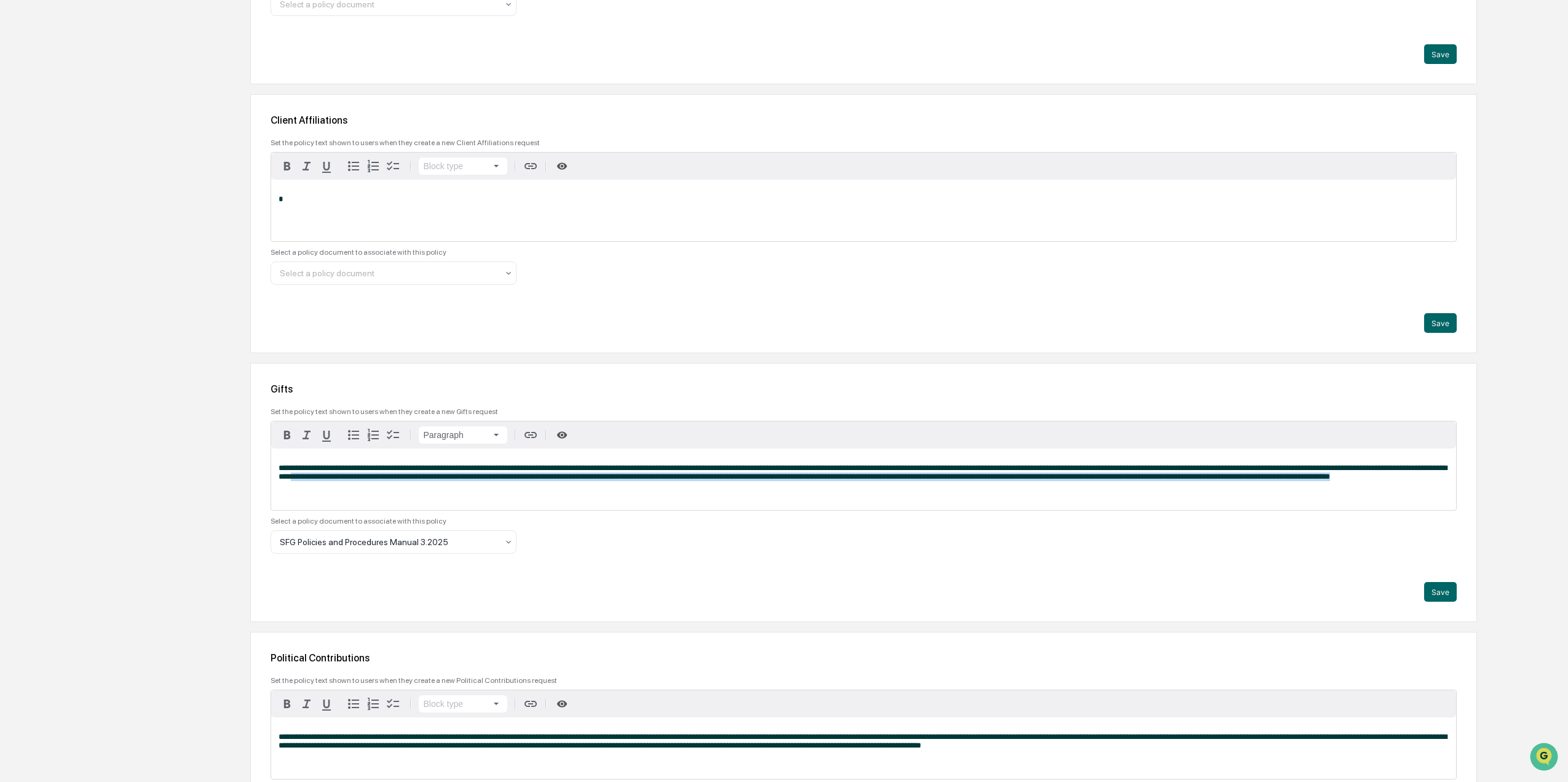
click at [493, 494] on div "**********" at bounding box center [864, 479] width 1185 height 61
drag, startPoint x: 493, startPoint y: 494, endPoint x: 487, endPoint y: 469, distance: 25.7
click at [487, 469] on div "**********" at bounding box center [864, 479] width 1185 height 61
click at [487, 469] on span "**********" at bounding box center [862, 472] width 1169 height 16
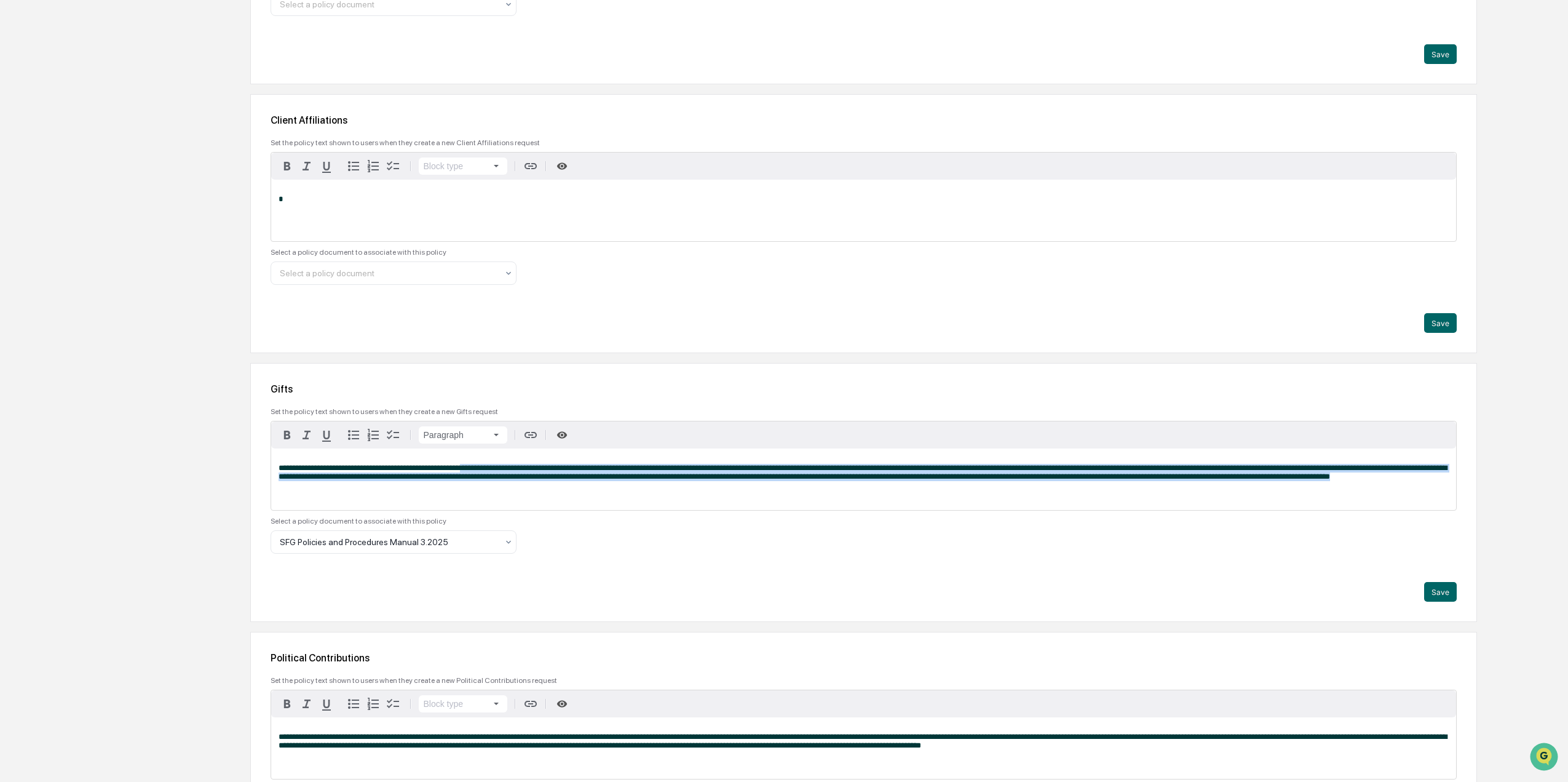
drag, startPoint x: 475, startPoint y: 468, endPoint x: 865, endPoint y: 490, distance: 390.6
click at [865, 481] on p "**********" at bounding box center [863, 473] width 1170 height 17
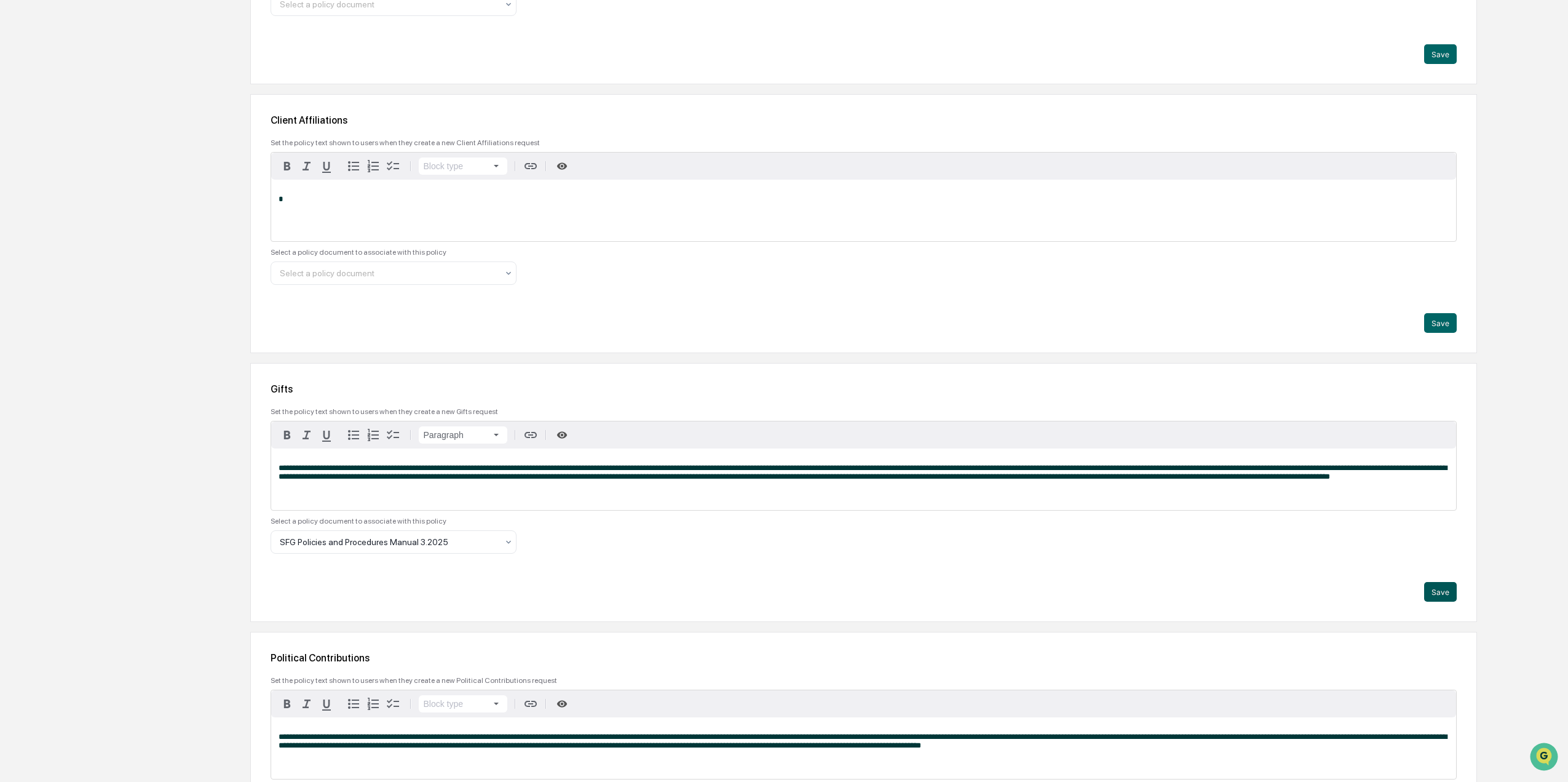
click at [1436, 588] on button "Save" at bounding box center [1441, 591] width 33 height 20
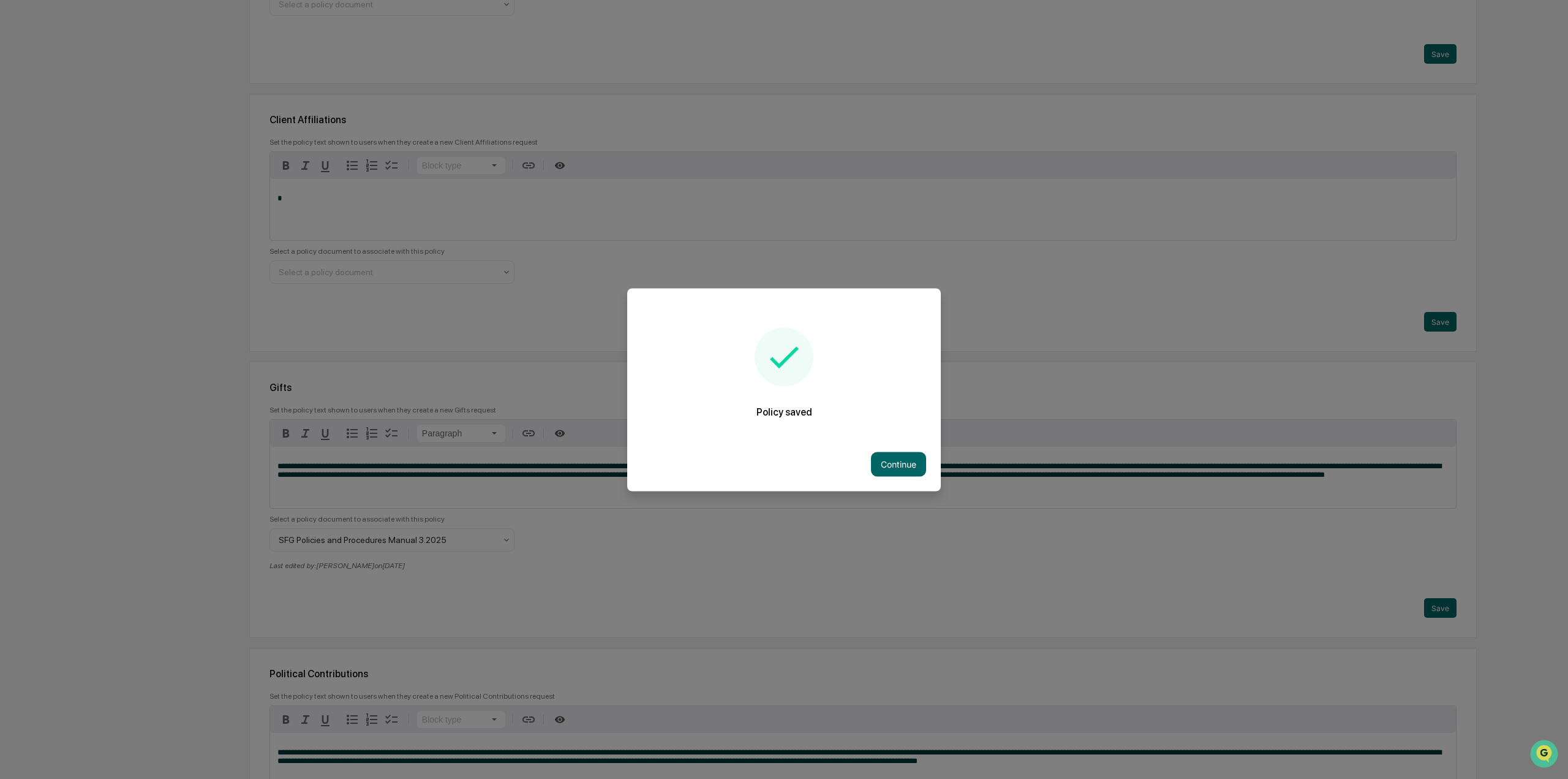
click at [915, 468] on button "Continue" at bounding box center [898, 463] width 55 height 24
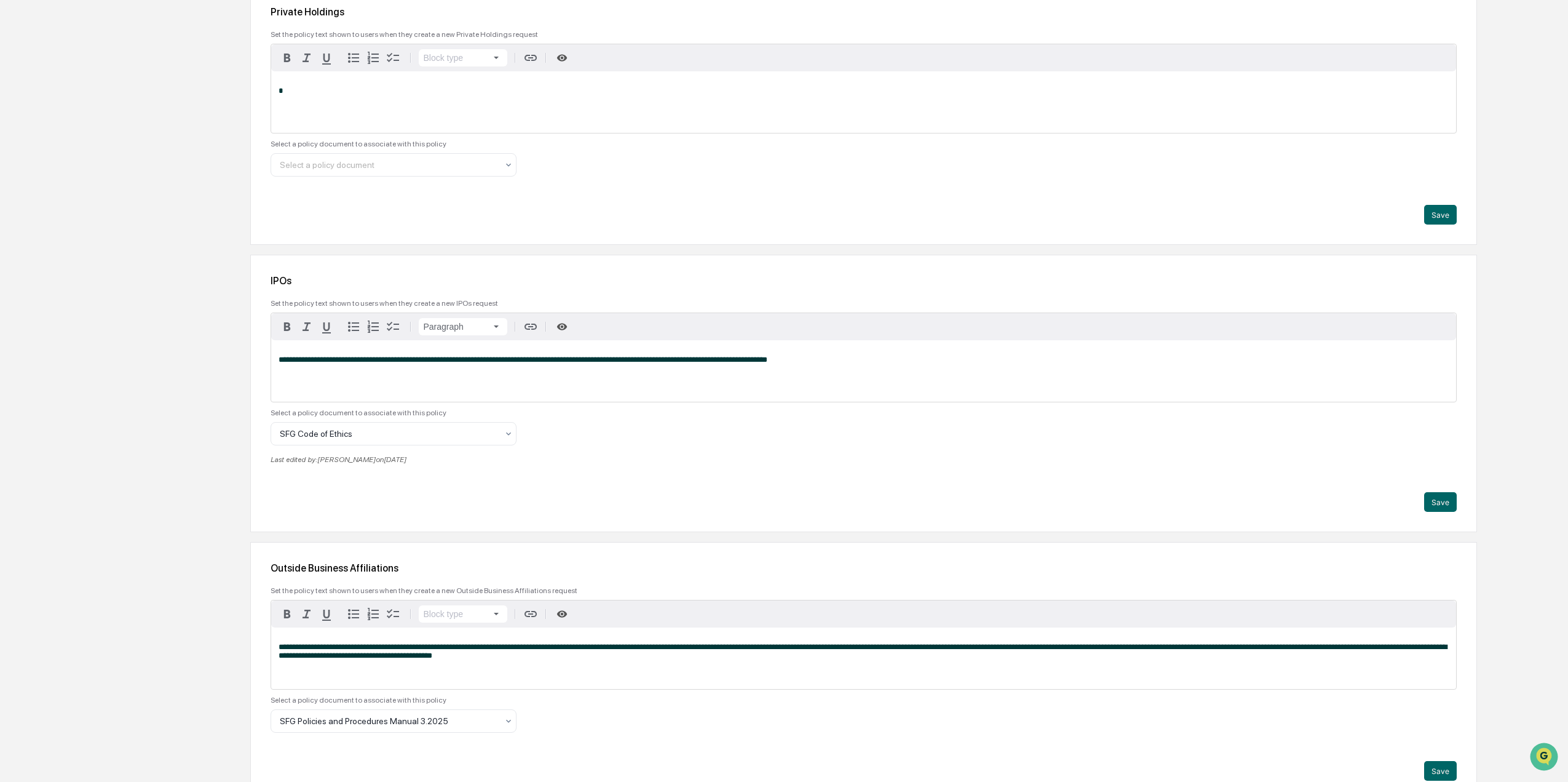
scroll to position [1112, 0]
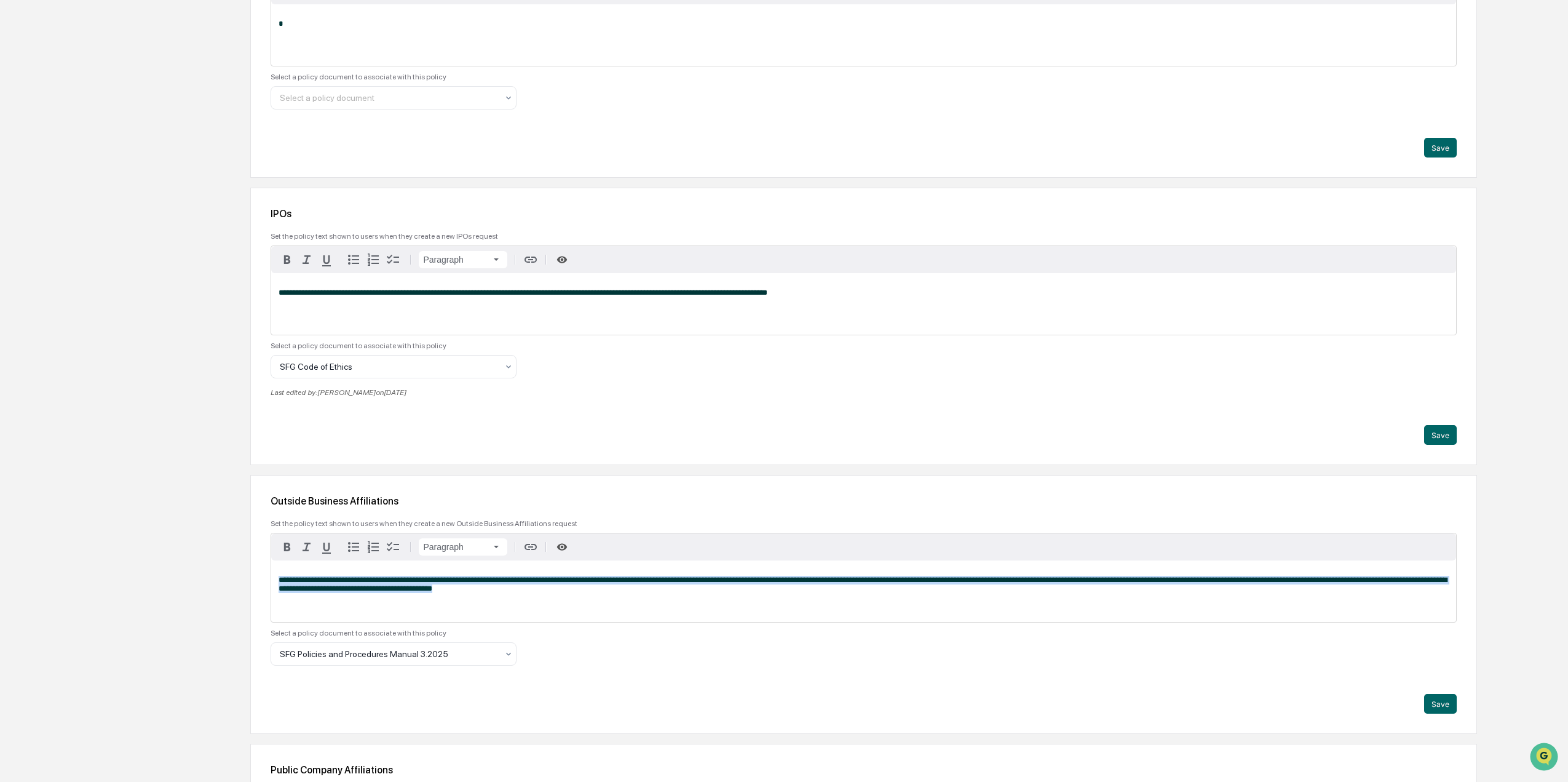
drag, startPoint x: 515, startPoint y: 595, endPoint x: 214, endPoint y: 568, distance: 302.2
click at [215, 569] on div "Company Info Platform Configuration Admin Calendar Visibility Administrator Tas…" at bounding box center [771, 418] width 1411 height 2819
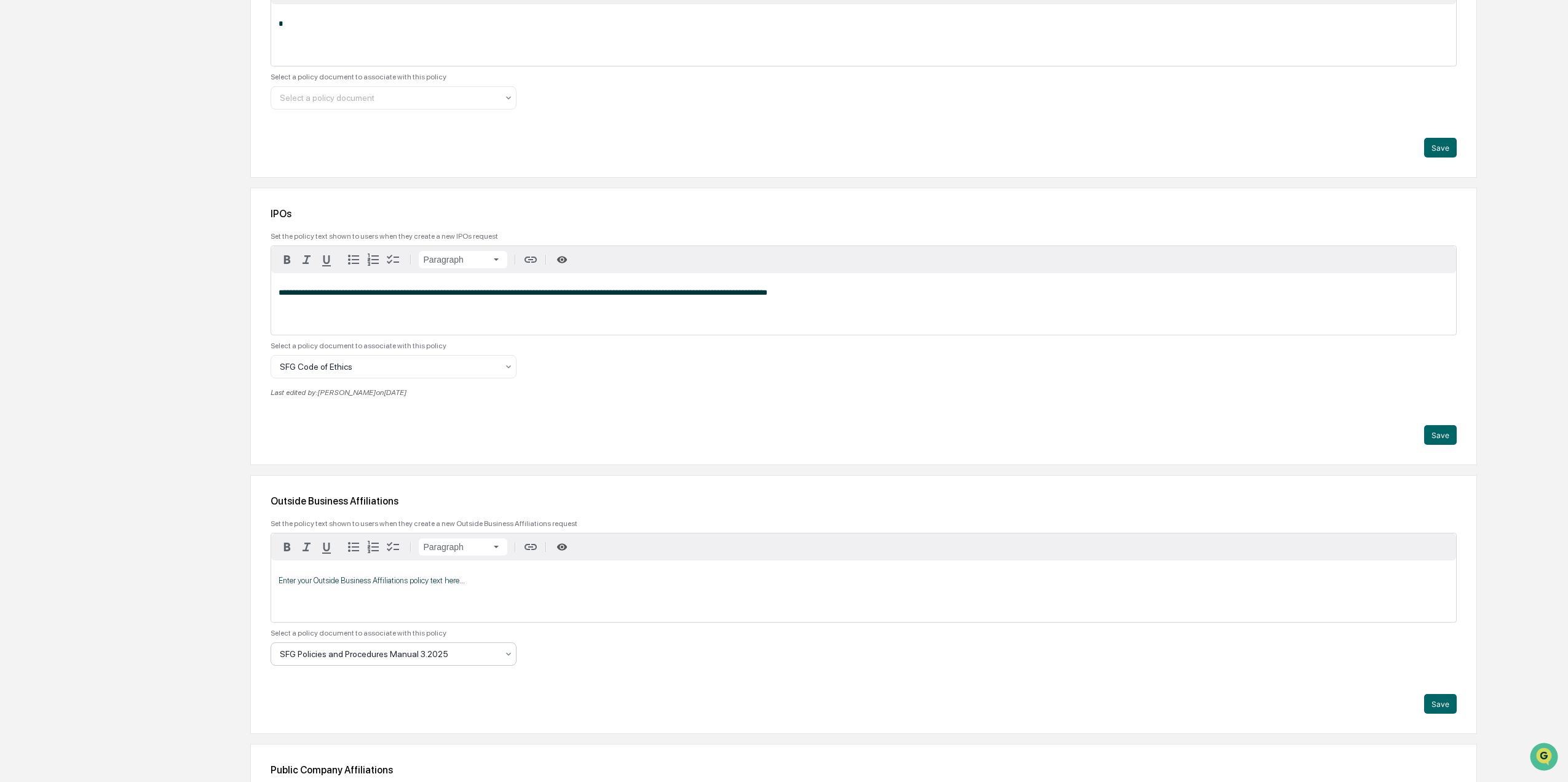
click at [450, 660] on div "SFG Policies and Procedures Manual 3.2025" at bounding box center [388, 654] width 230 height 17
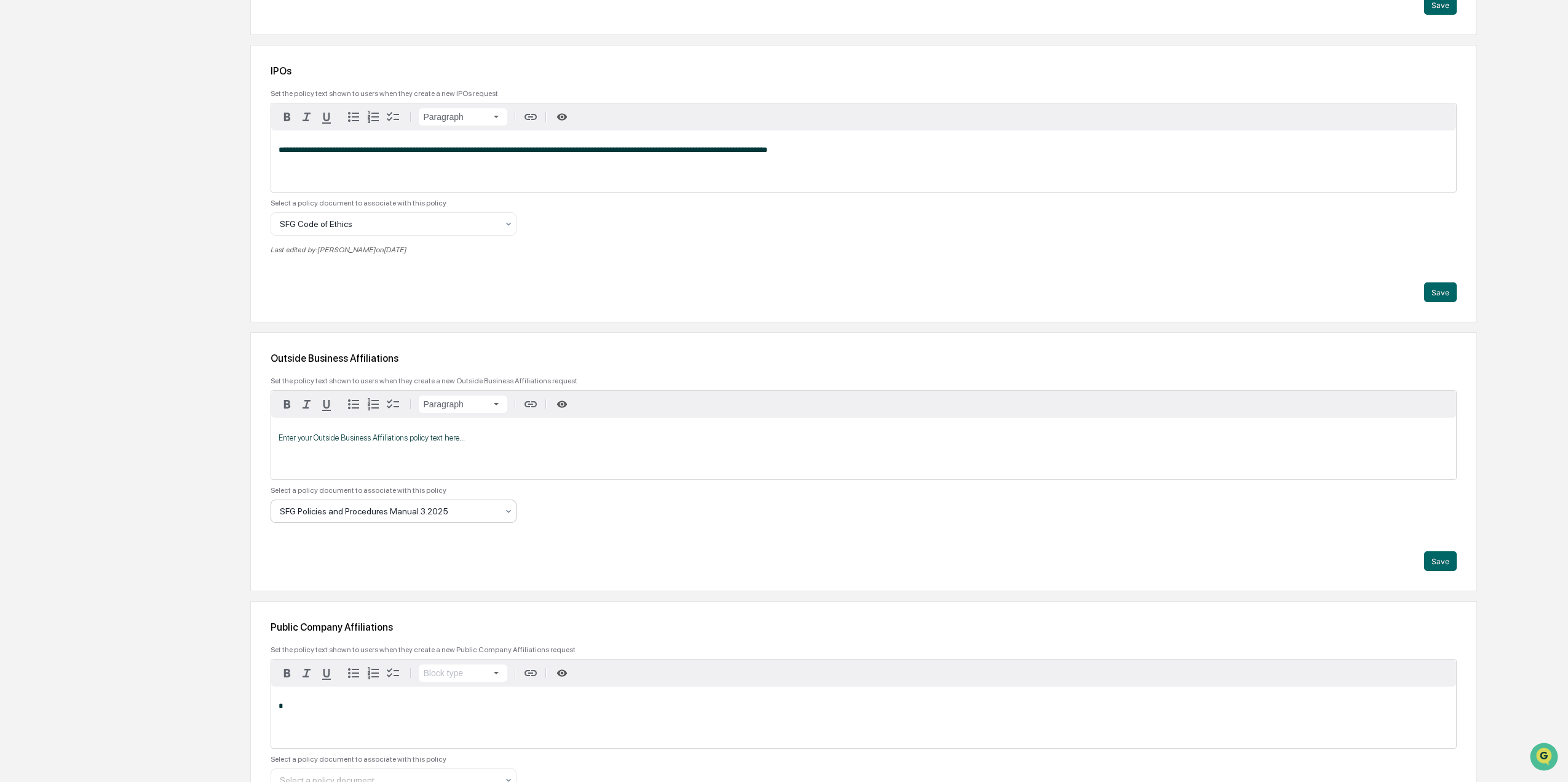
scroll to position [1234, 0]
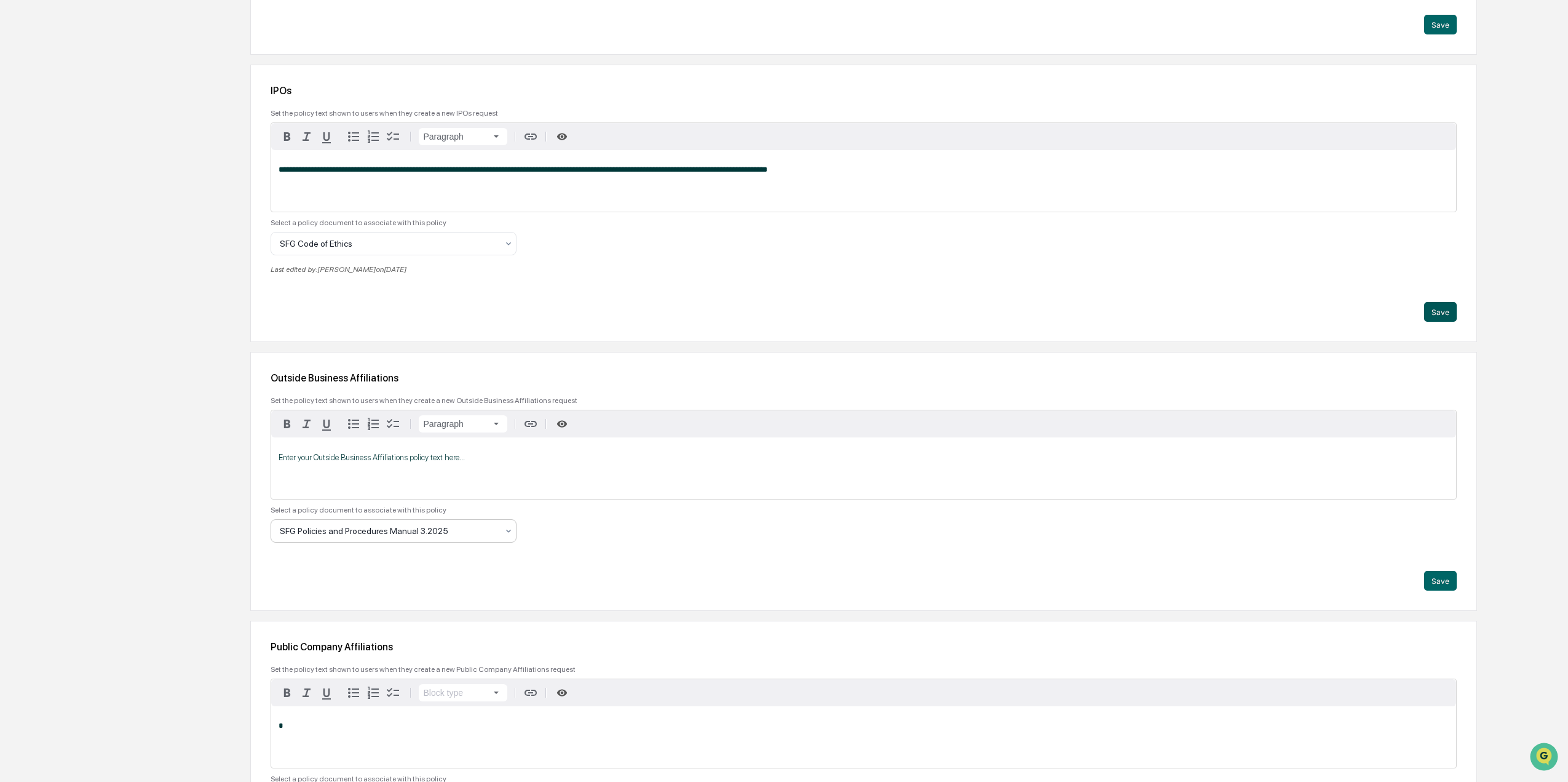
click at [1437, 314] on button "Save" at bounding box center [1441, 312] width 33 height 20
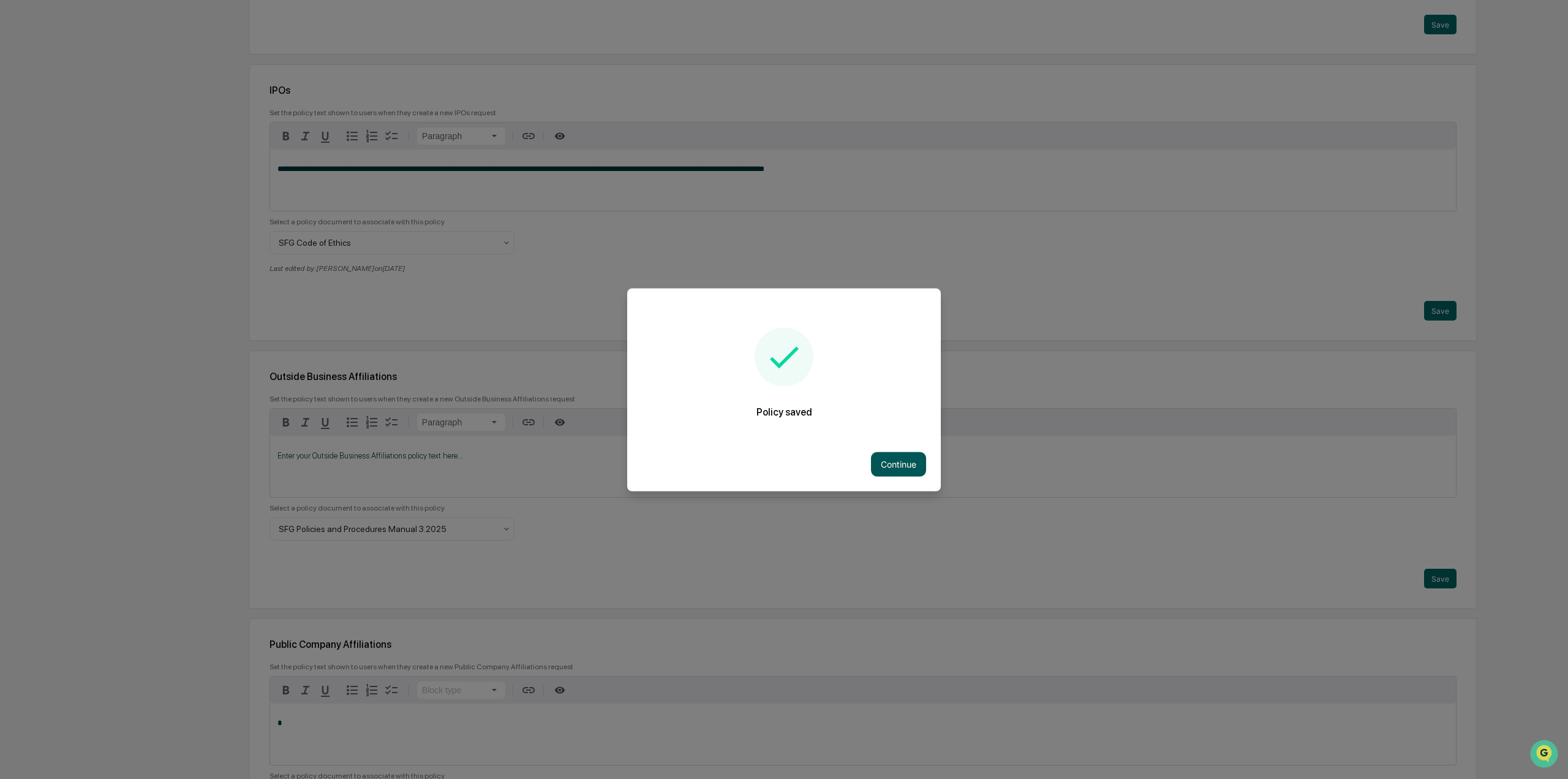
click at [909, 471] on button "Continue" at bounding box center [898, 463] width 55 height 24
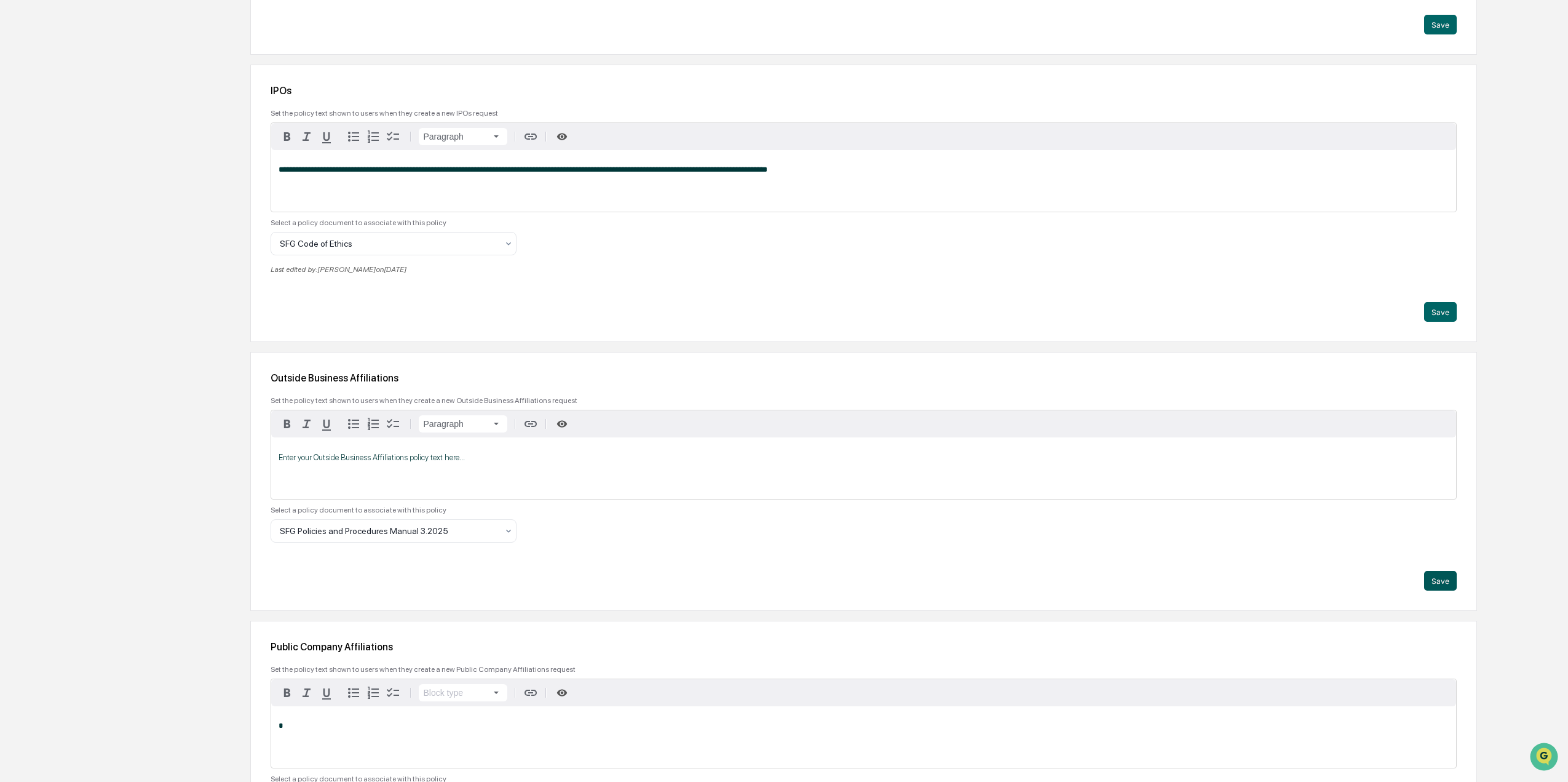
click at [1449, 586] on button "Save" at bounding box center [1441, 580] width 33 height 20
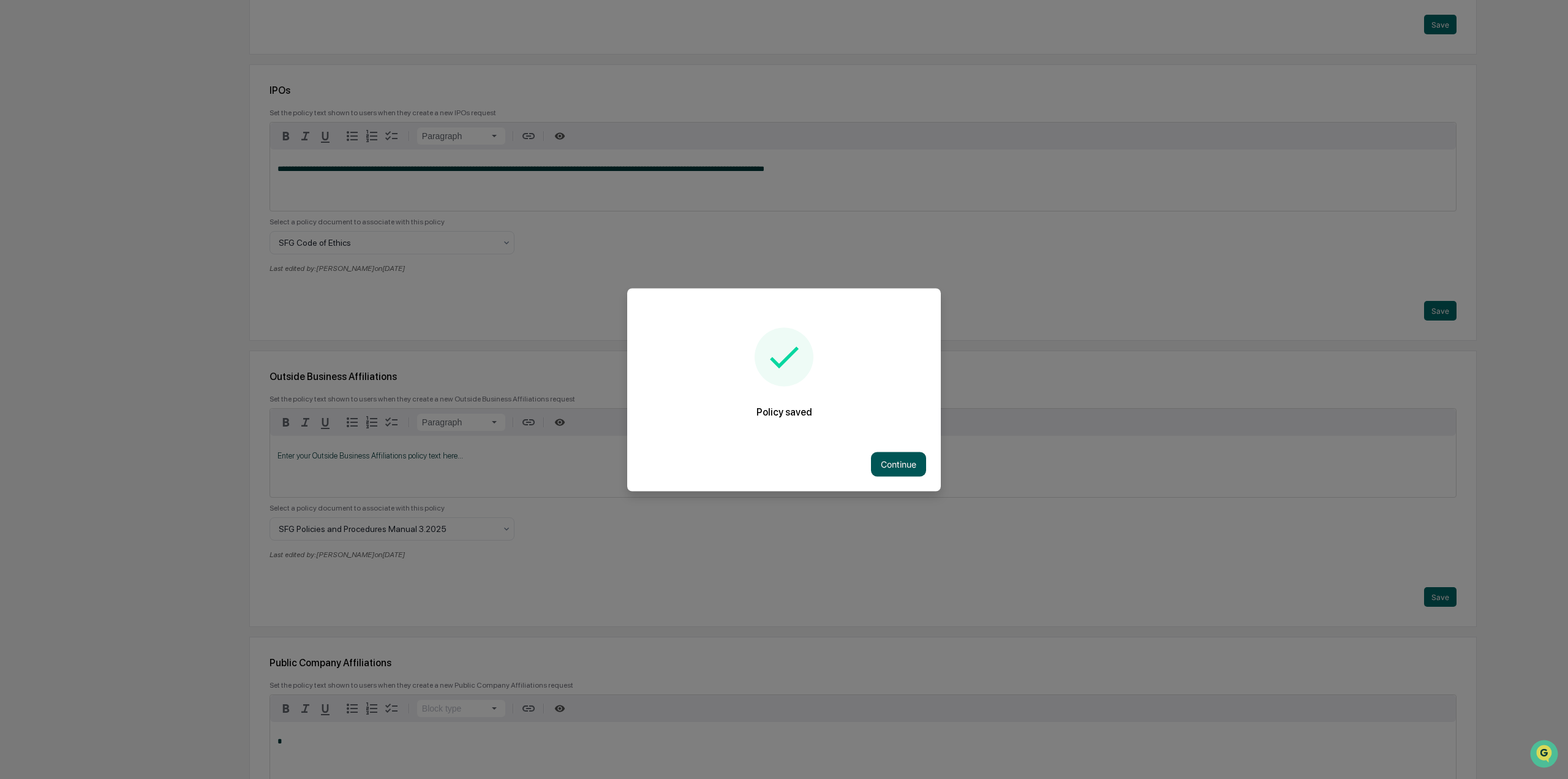
click at [905, 474] on button "Continue" at bounding box center [898, 463] width 55 height 24
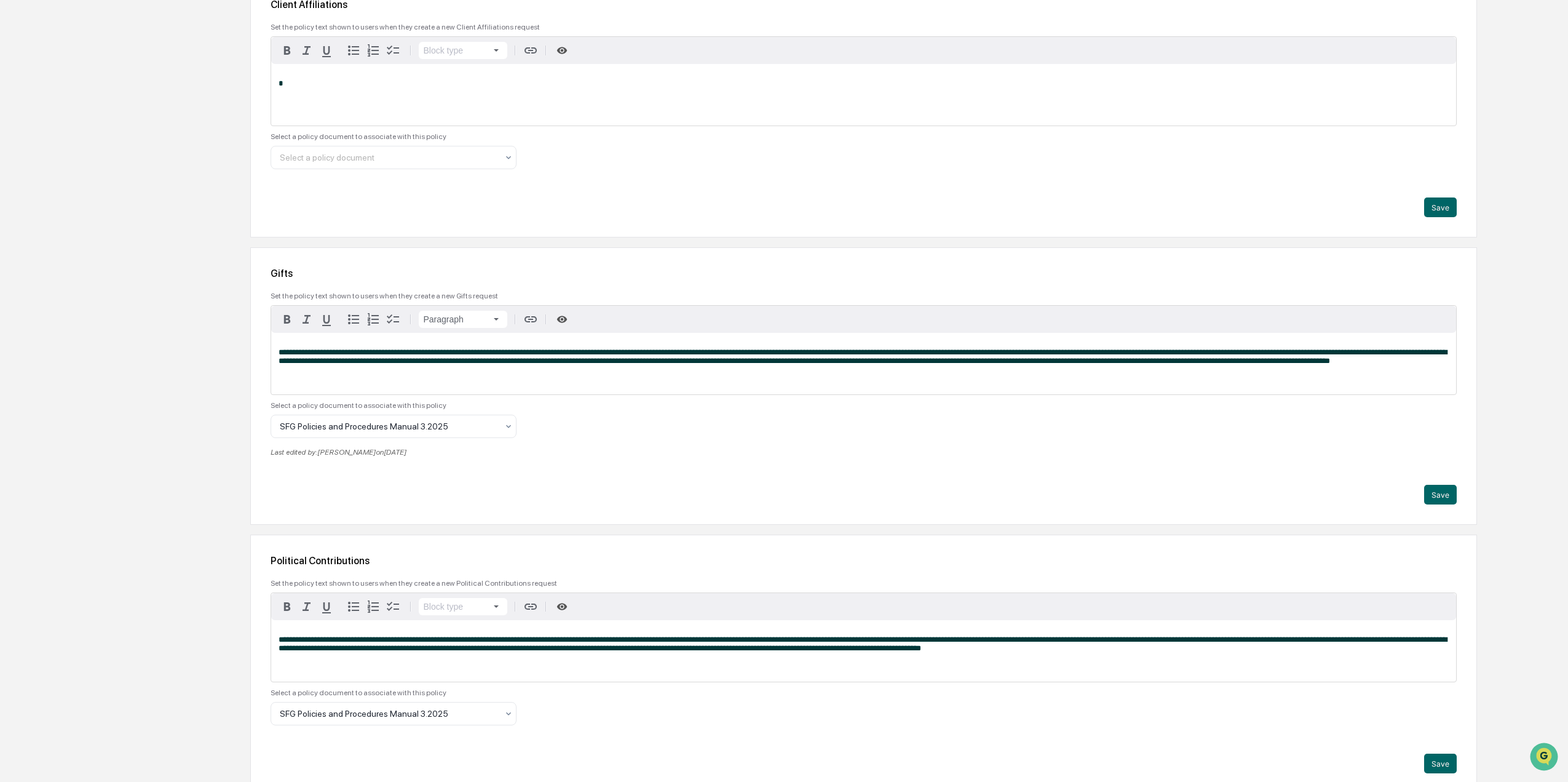
scroll to position [2176, 0]
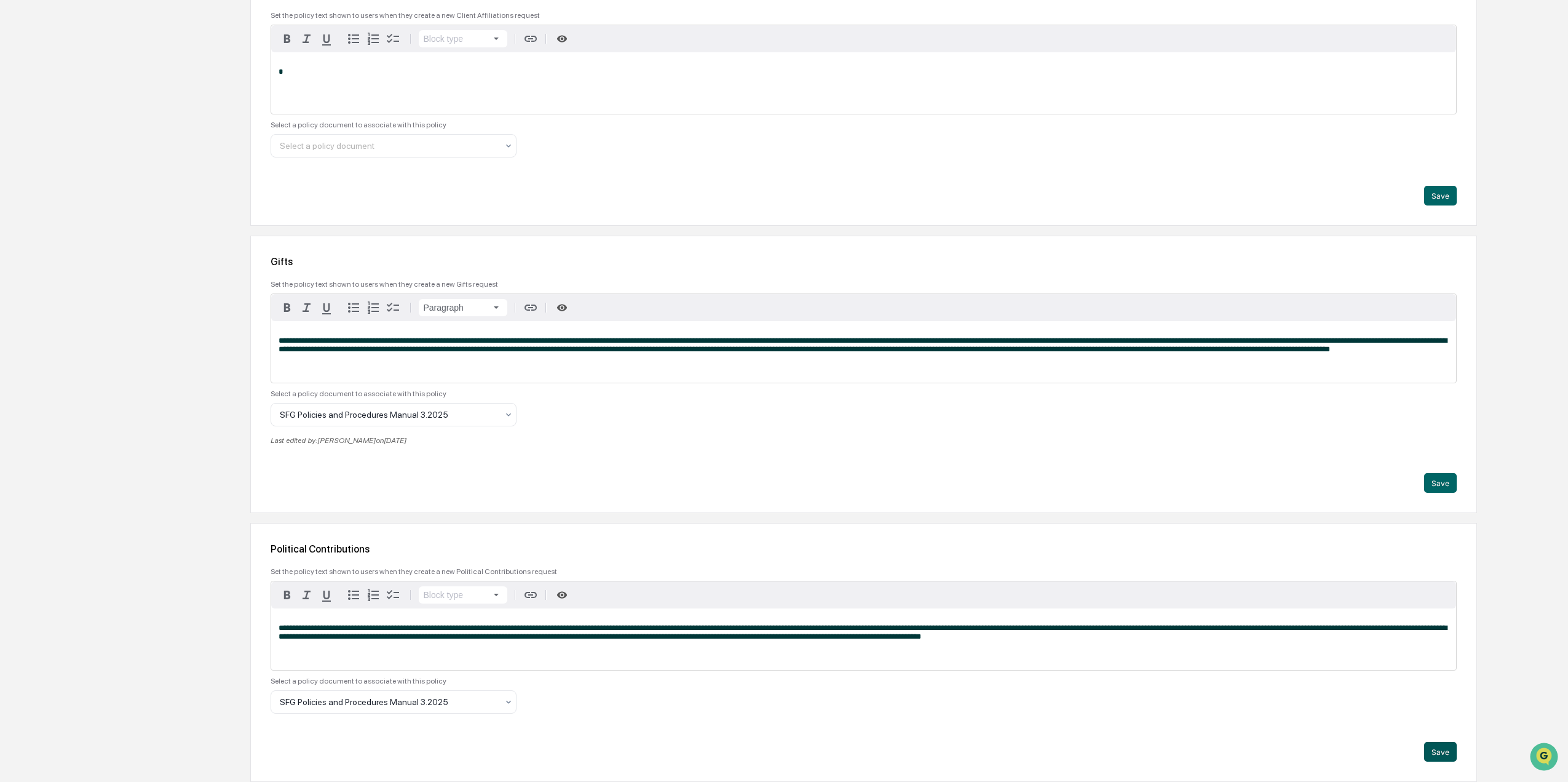
click at [1441, 755] on button "Save" at bounding box center [1441, 751] width 33 height 20
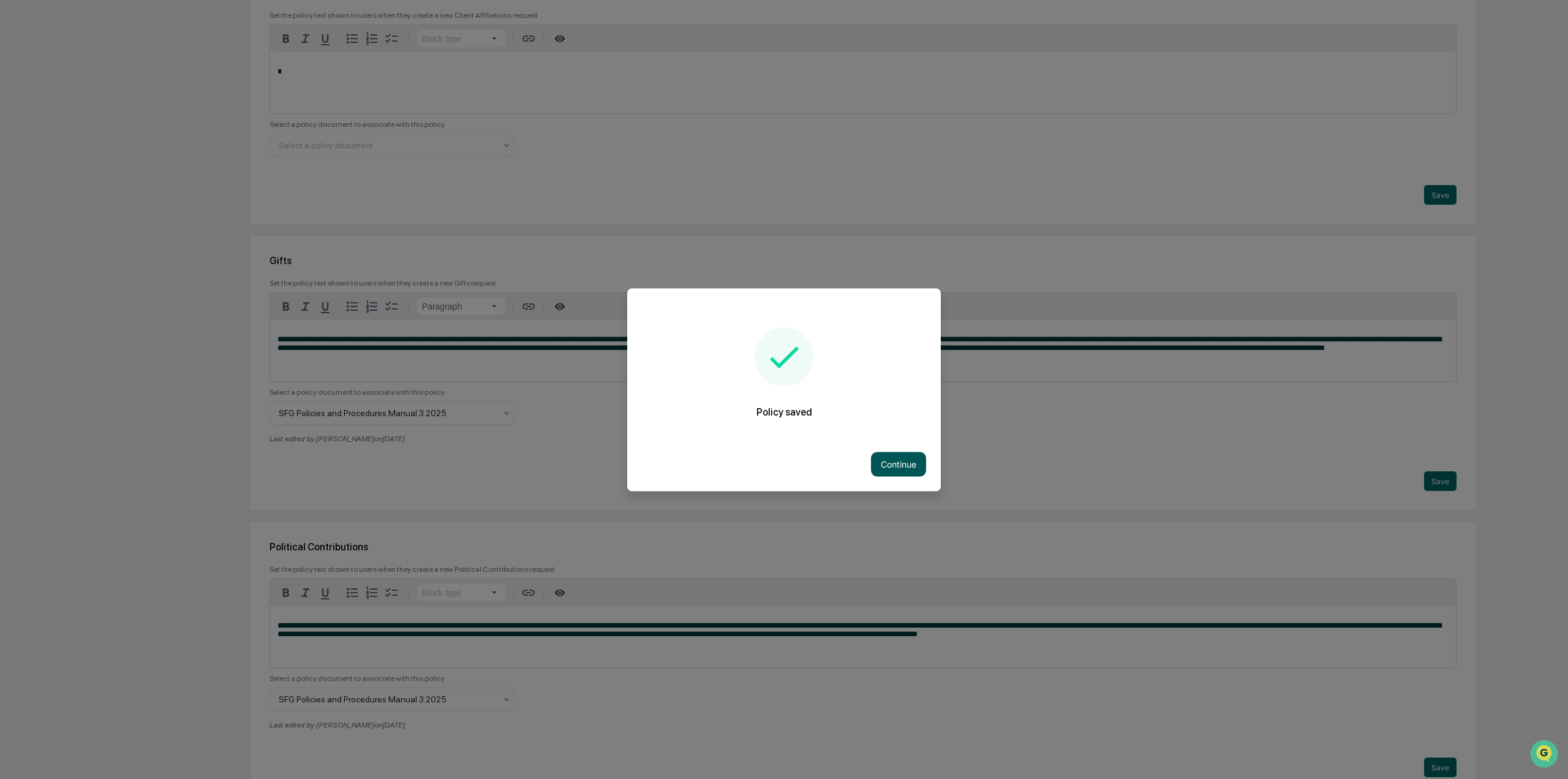
click at [901, 461] on button "Continue" at bounding box center [898, 463] width 55 height 24
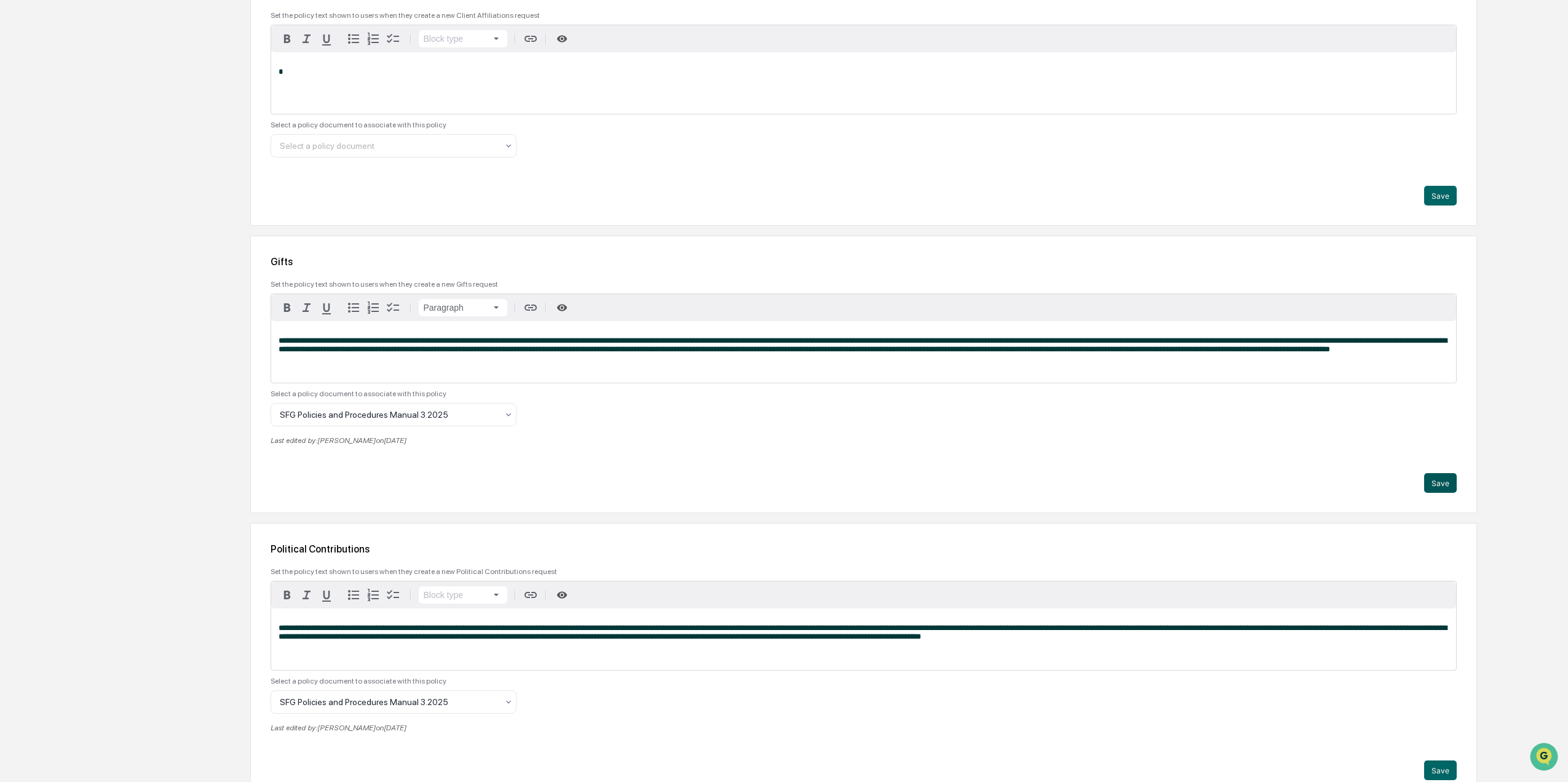
click at [1440, 476] on button "Save" at bounding box center [1441, 483] width 33 height 20
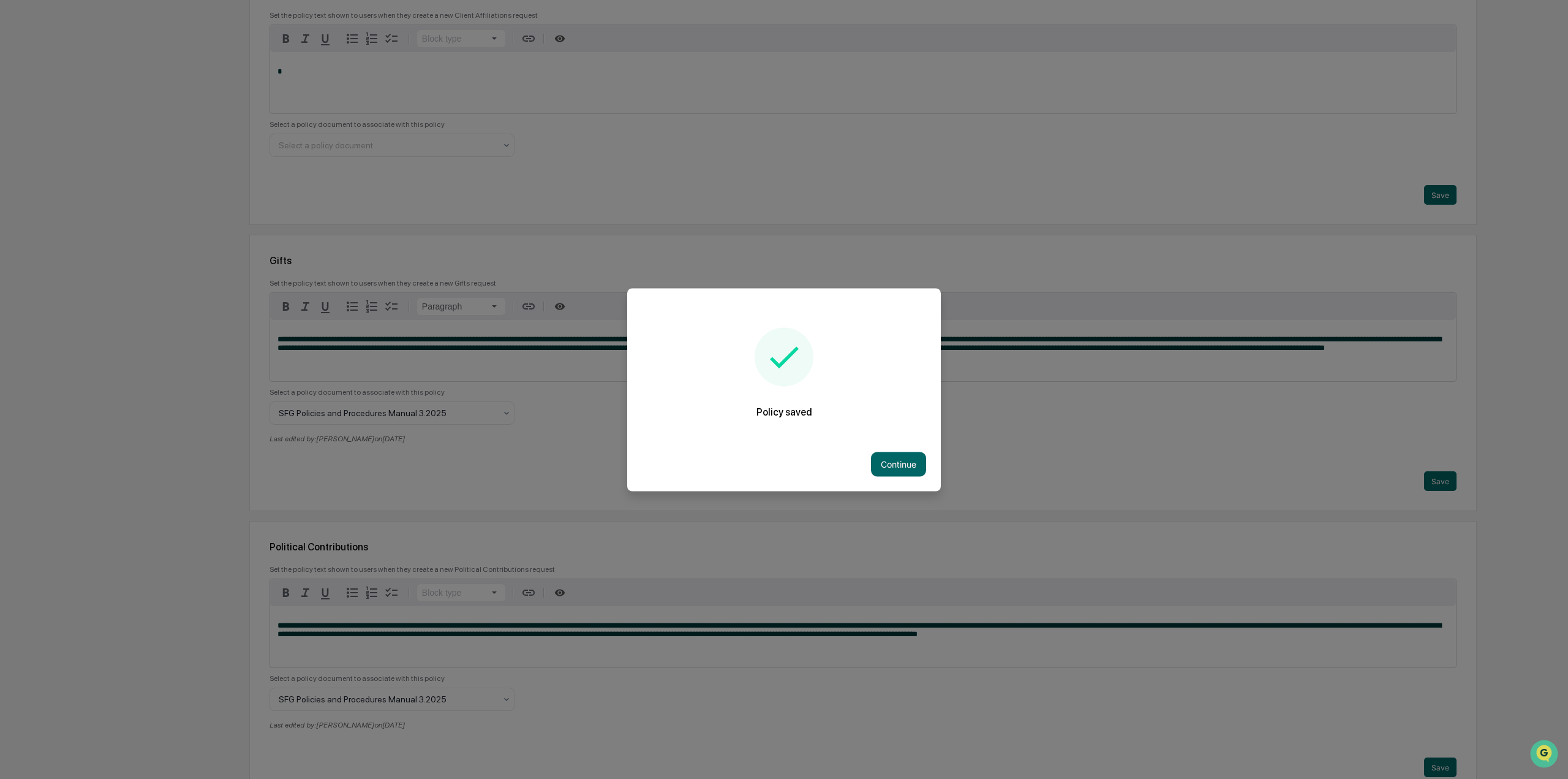
click at [854, 474] on div "Continue" at bounding box center [783, 464] width 313 height 54
click at [895, 466] on button "Continue" at bounding box center [898, 463] width 55 height 24
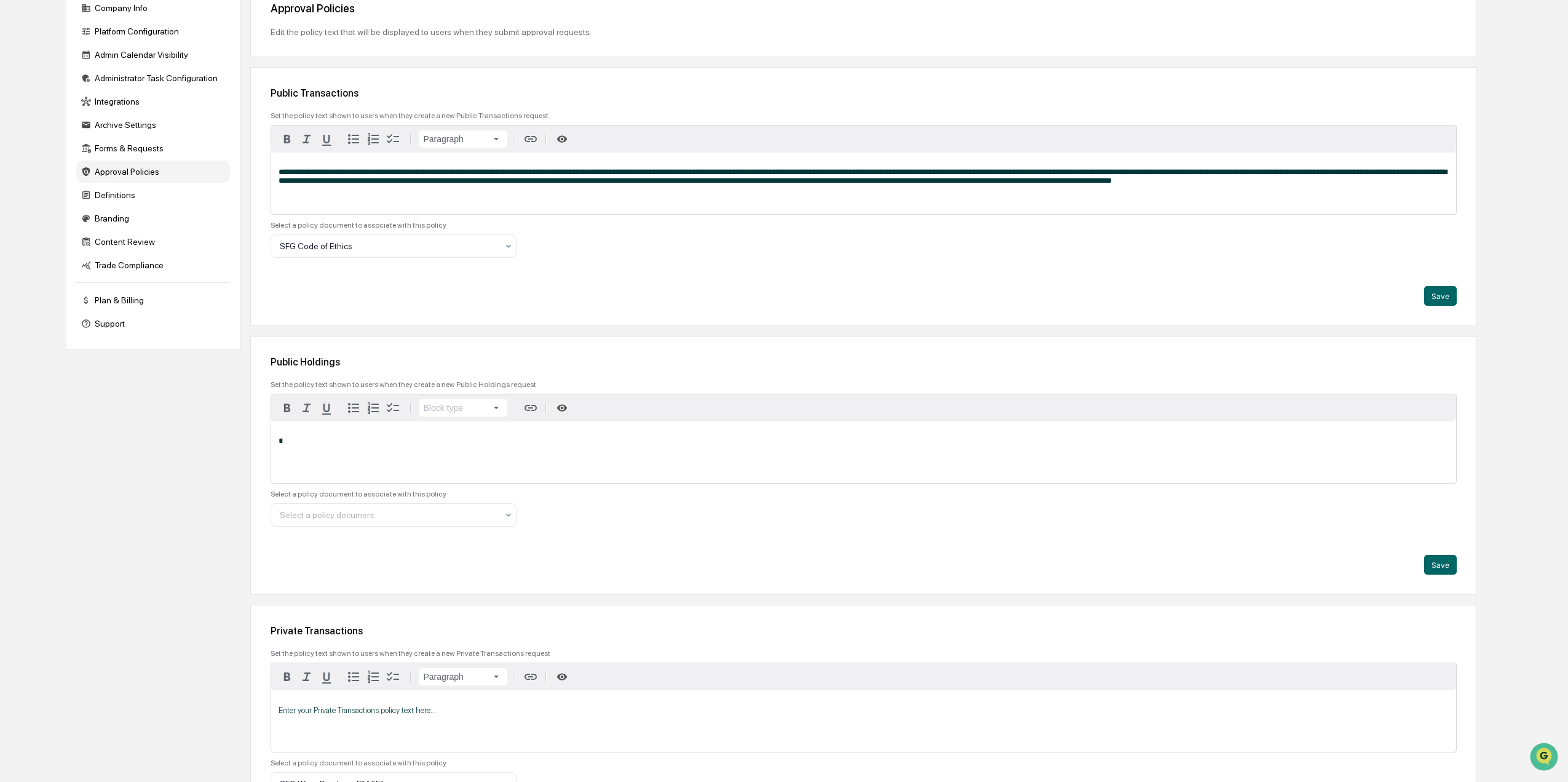
scroll to position [0, 0]
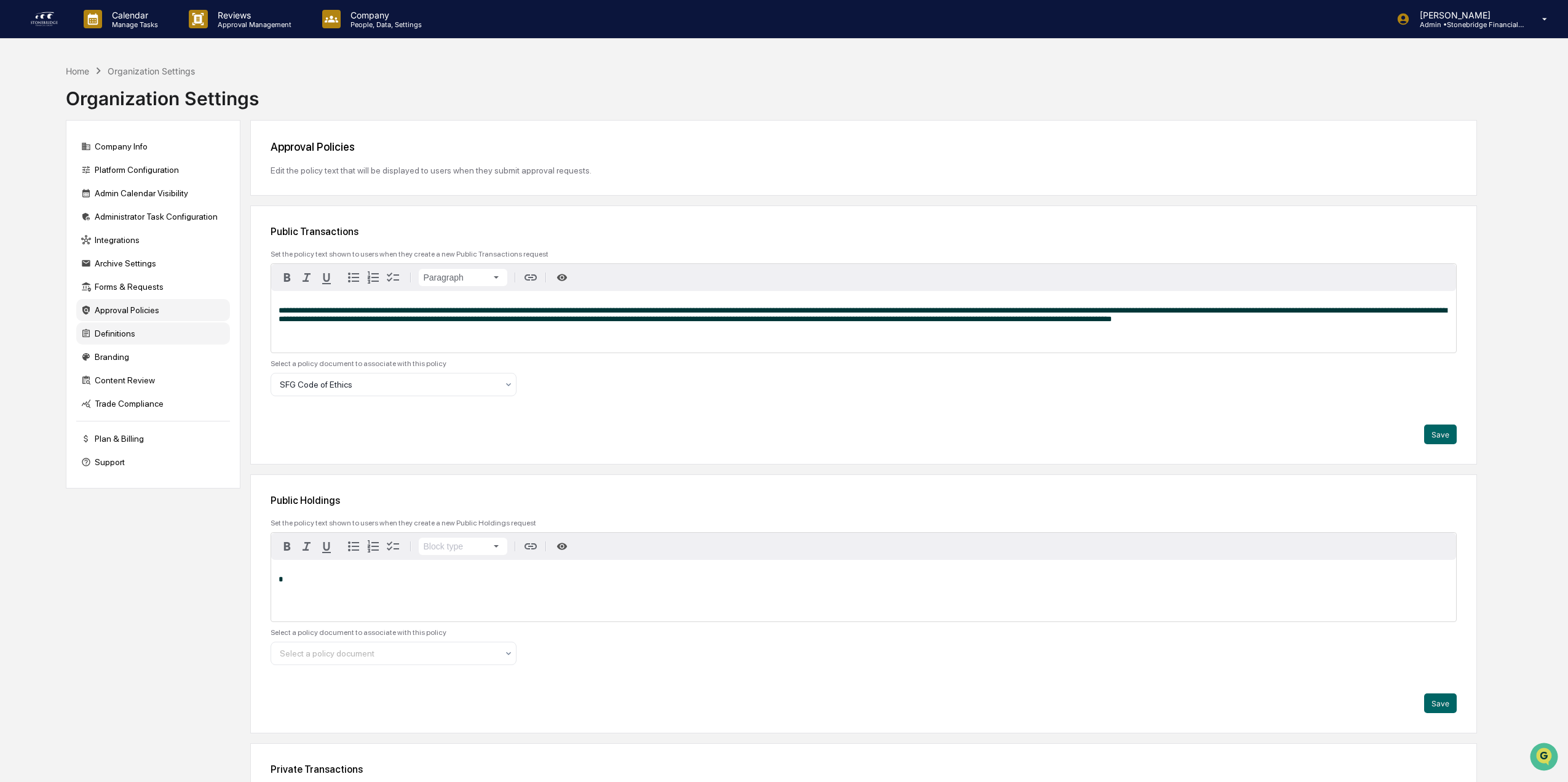
click at [177, 342] on div "Definitions" at bounding box center [153, 334] width 154 height 22
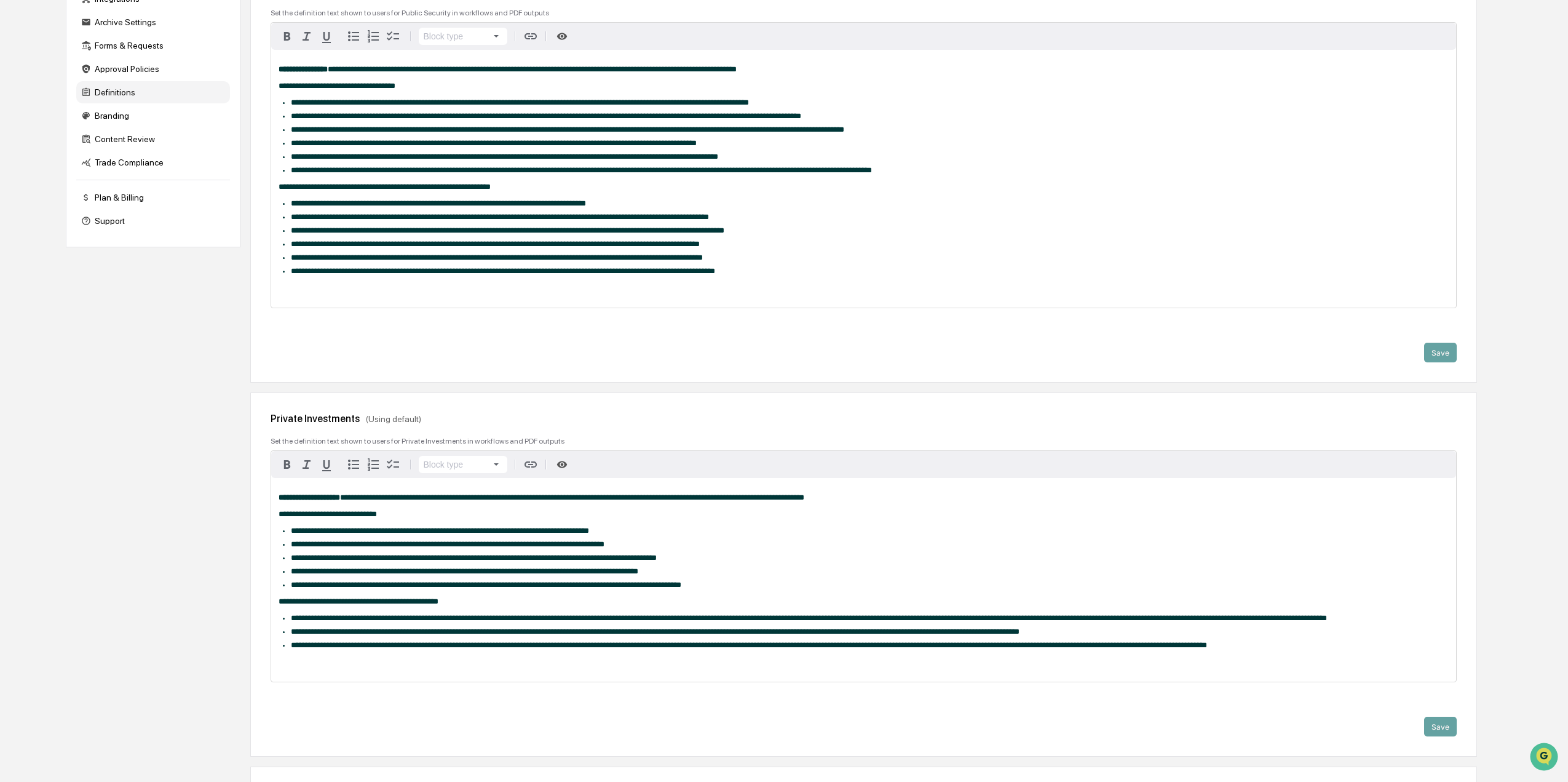
scroll to position [246, 0]
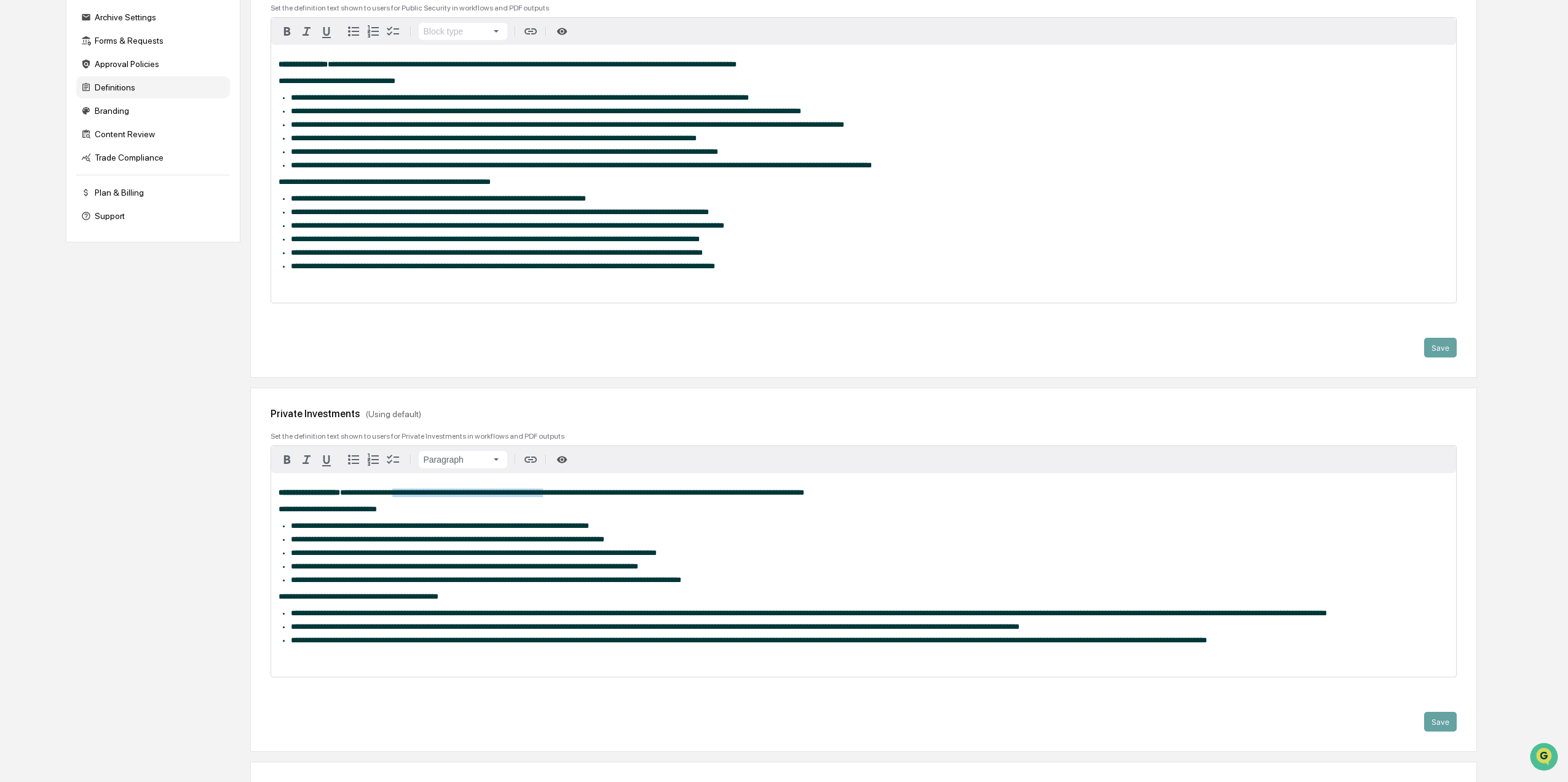
drag, startPoint x: 407, startPoint y: 509, endPoint x: 552, endPoint y: 513, distance: 145.1
click at [552, 496] on span "**********" at bounding box center [572, 492] width 465 height 8
drag, startPoint x: 541, startPoint y: 512, endPoint x: 731, endPoint y: 510, distance: 190.0
click at [731, 496] on span "**********" at bounding box center [572, 492] width 465 height 8
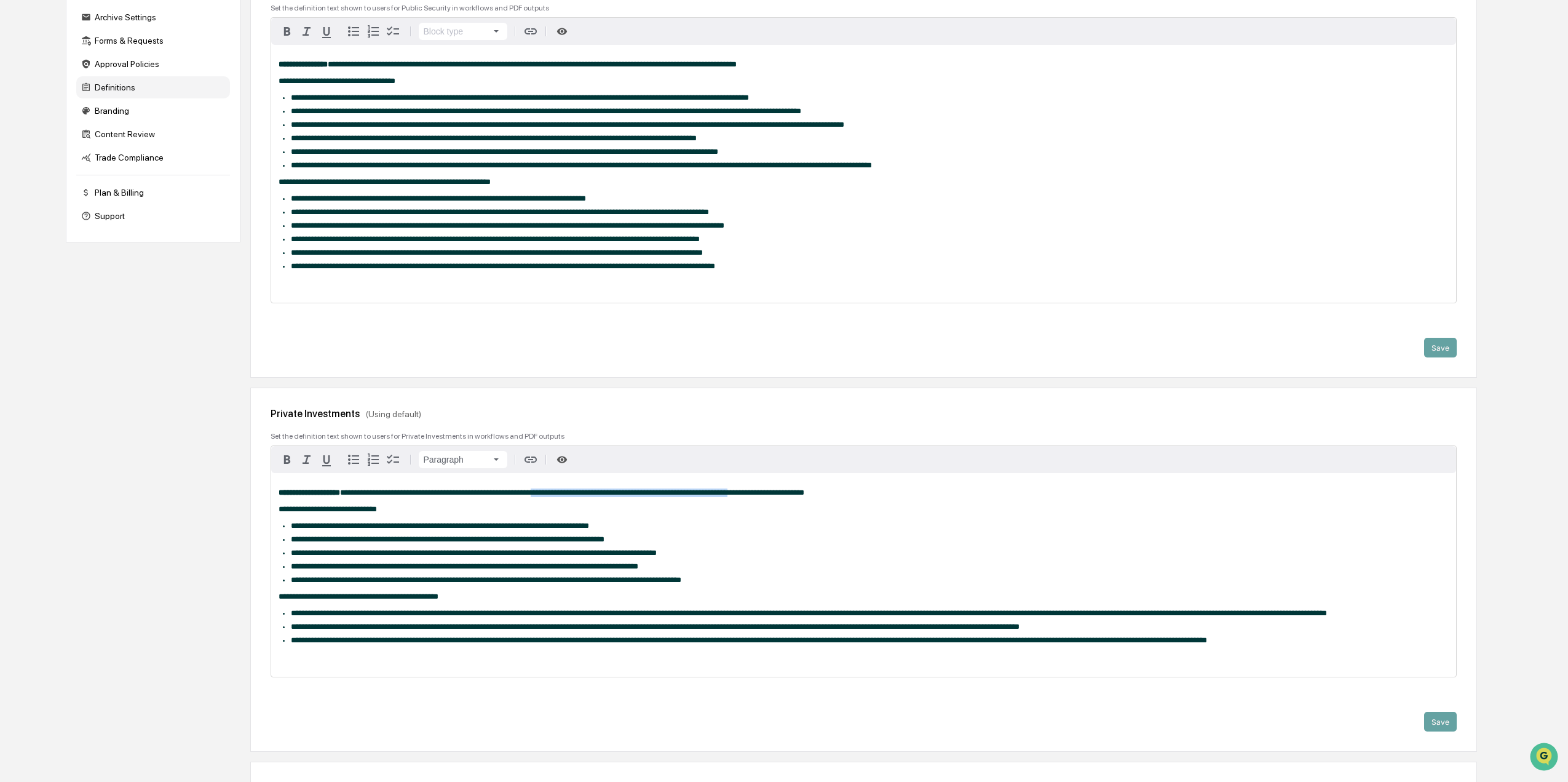
click at [731, 496] on span "**********" at bounding box center [572, 492] width 465 height 8
drag, startPoint x: 283, startPoint y: 530, endPoint x: 352, endPoint y: 591, distance: 92.1
click at [352, 591] on div "**********" at bounding box center [864, 575] width 1185 height 203
click at [352, 570] on span "**********" at bounding box center [465, 566] width 348 height 8
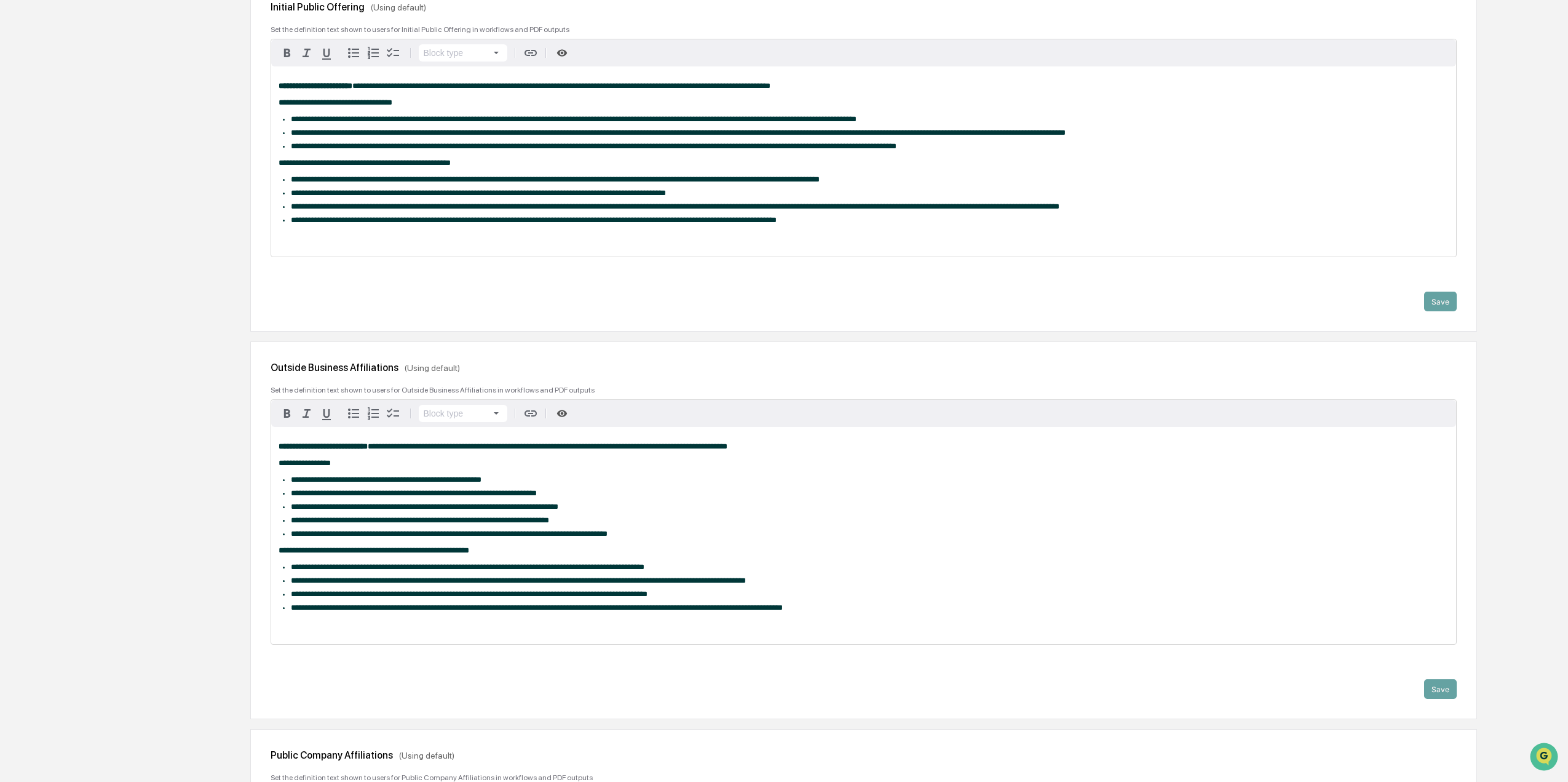
scroll to position [1046, 0]
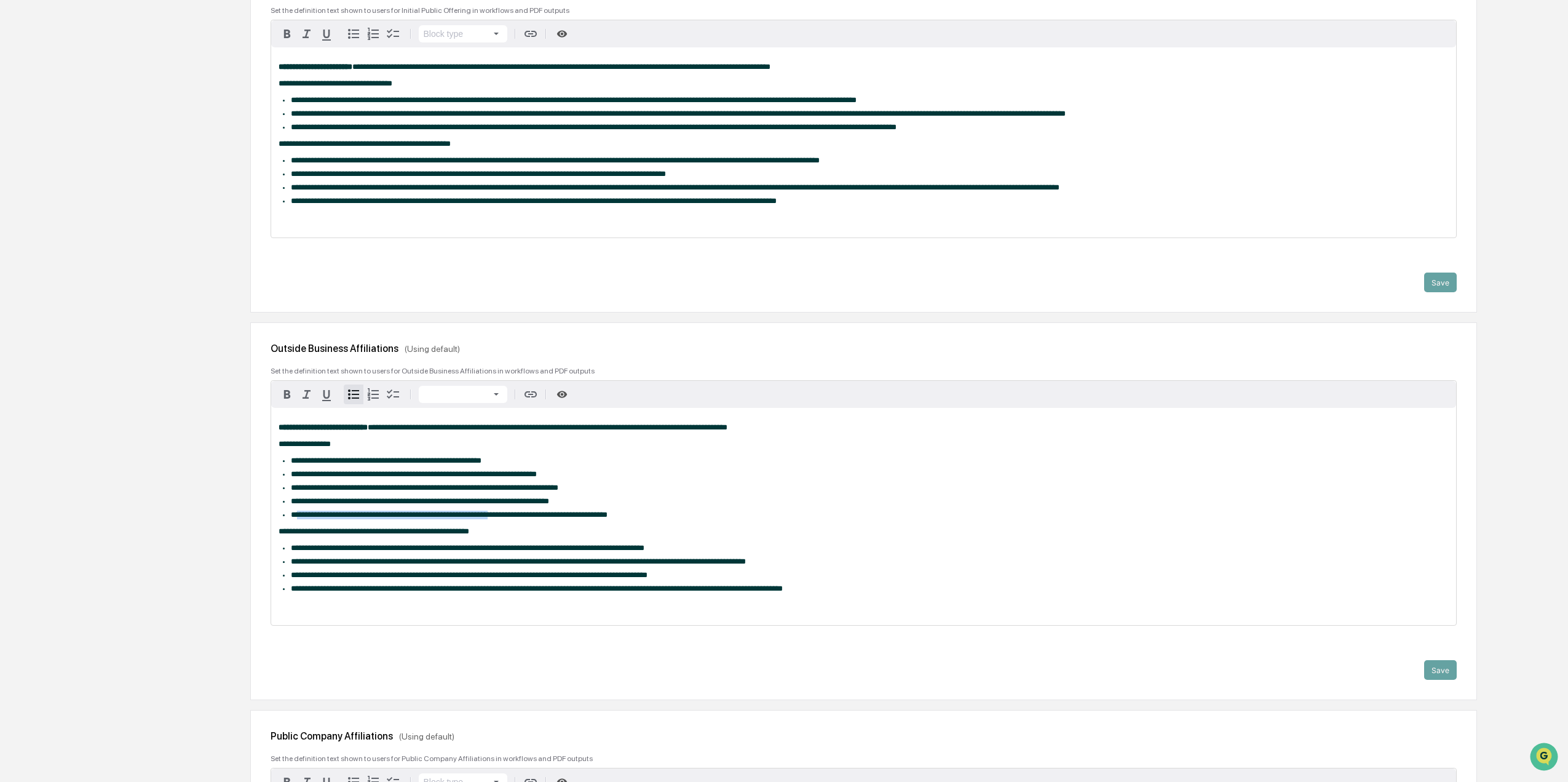
drag, startPoint x: 301, startPoint y: 574, endPoint x: 526, endPoint y: 568, distance: 225.1
click at [526, 518] on span "**********" at bounding box center [449, 514] width 316 height 8
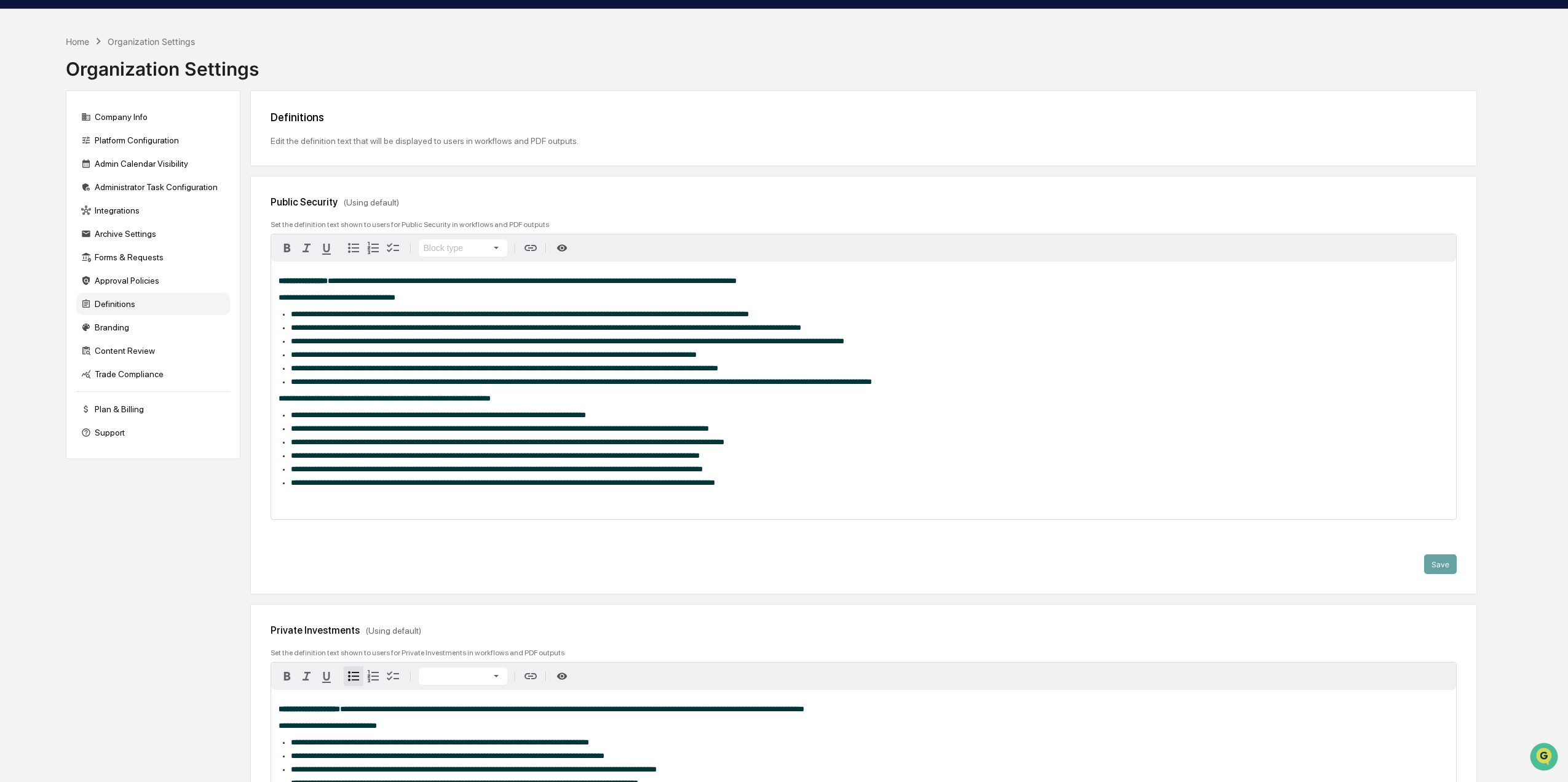
scroll to position [0, 0]
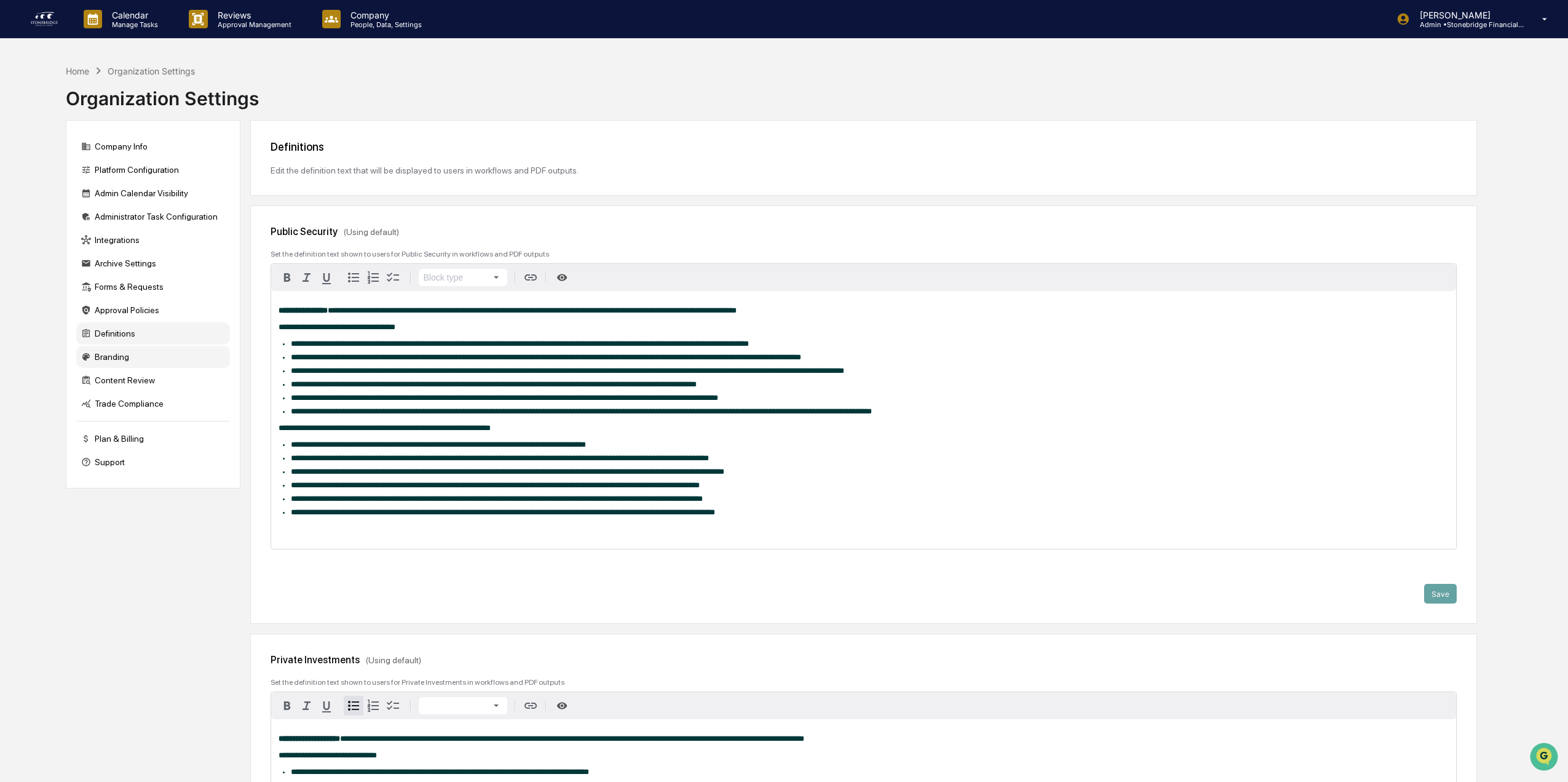
click at [128, 360] on div "Branding" at bounding box center [153, 356] width 154 height 22
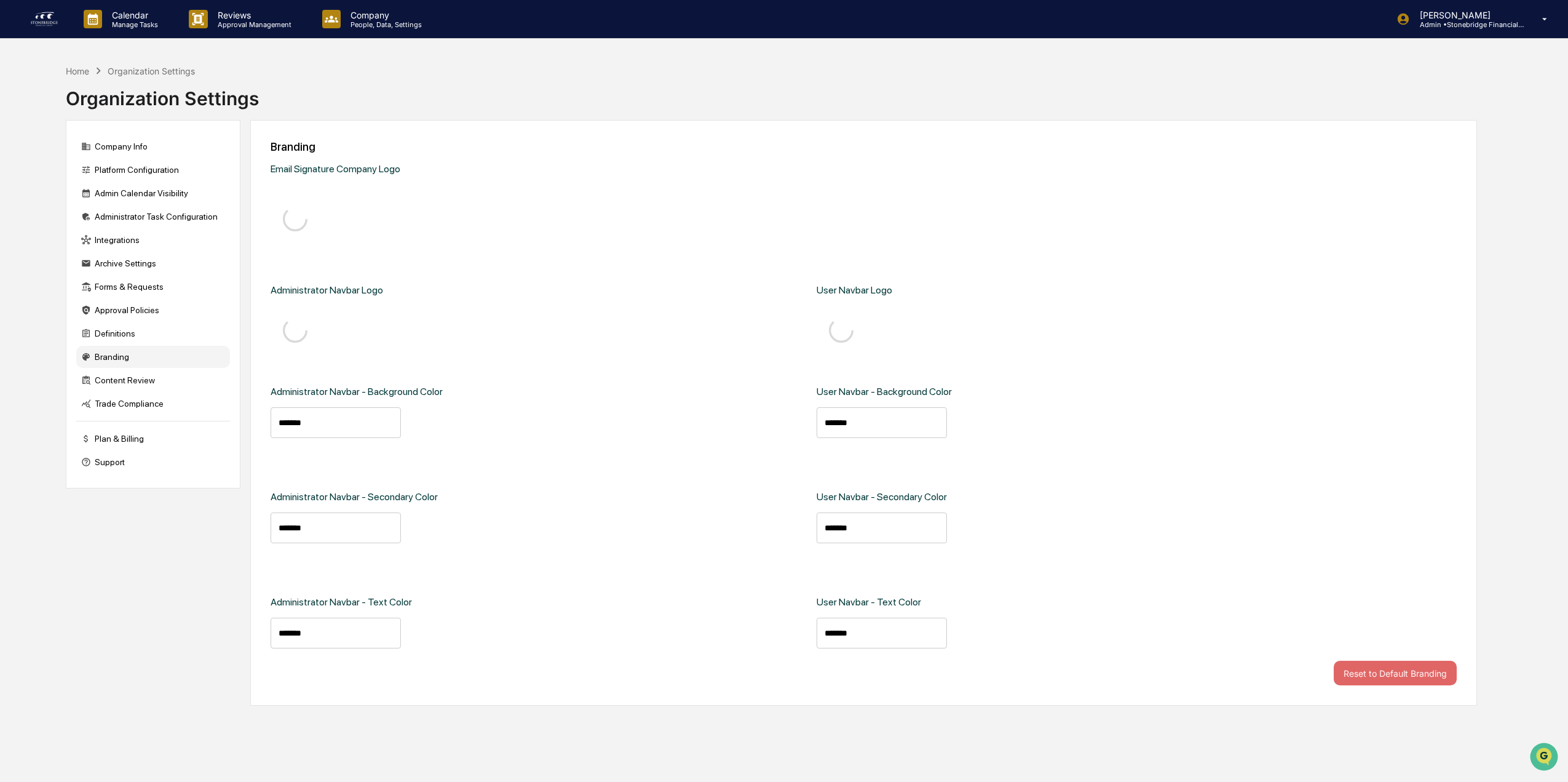
type input "*******"
type input "****"
type input "*******"
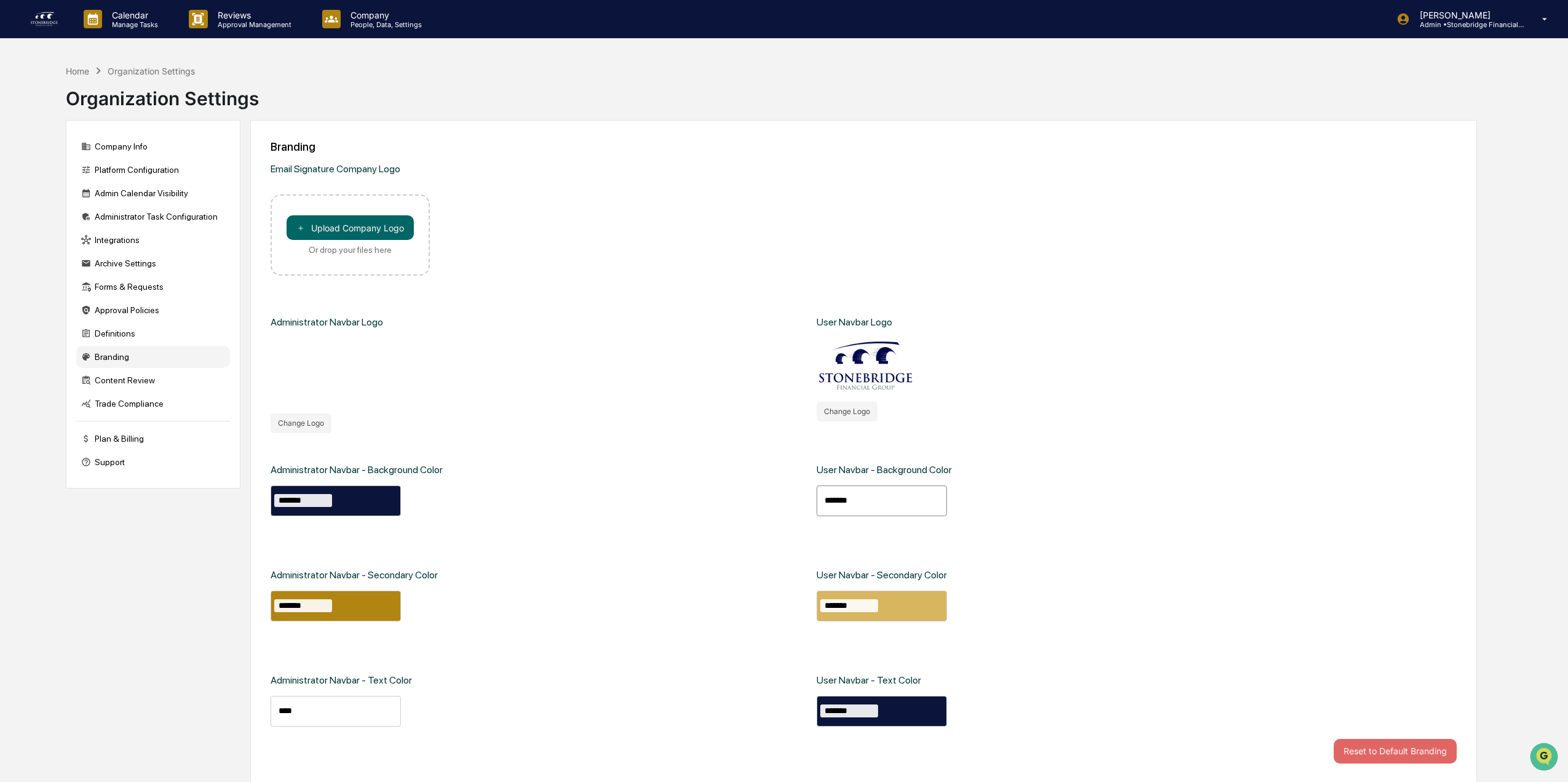
click at [907, 499] on div "*******" at bounding box center [881, 500] width 130 height 31
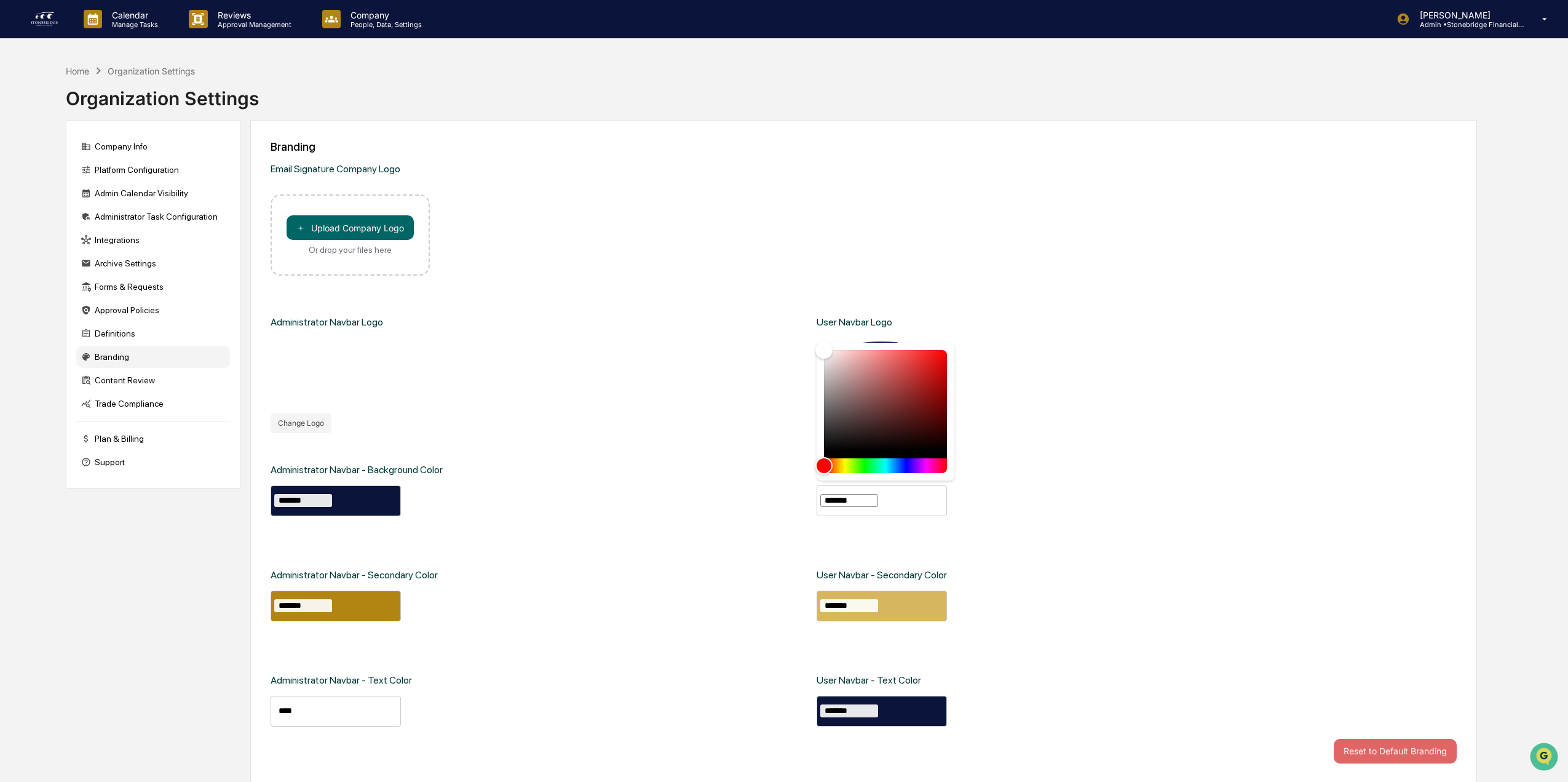
drag, startPoint x: 867, startPoint y: 507, endPoint x: 785, endPoint y: 509, distance: 82.0
click at [786, 509] on div "Administrator Navbar - Background Color ******* Administrator Navbar - Secondar…" at bounding box center [863, 586] width 1186 height 305
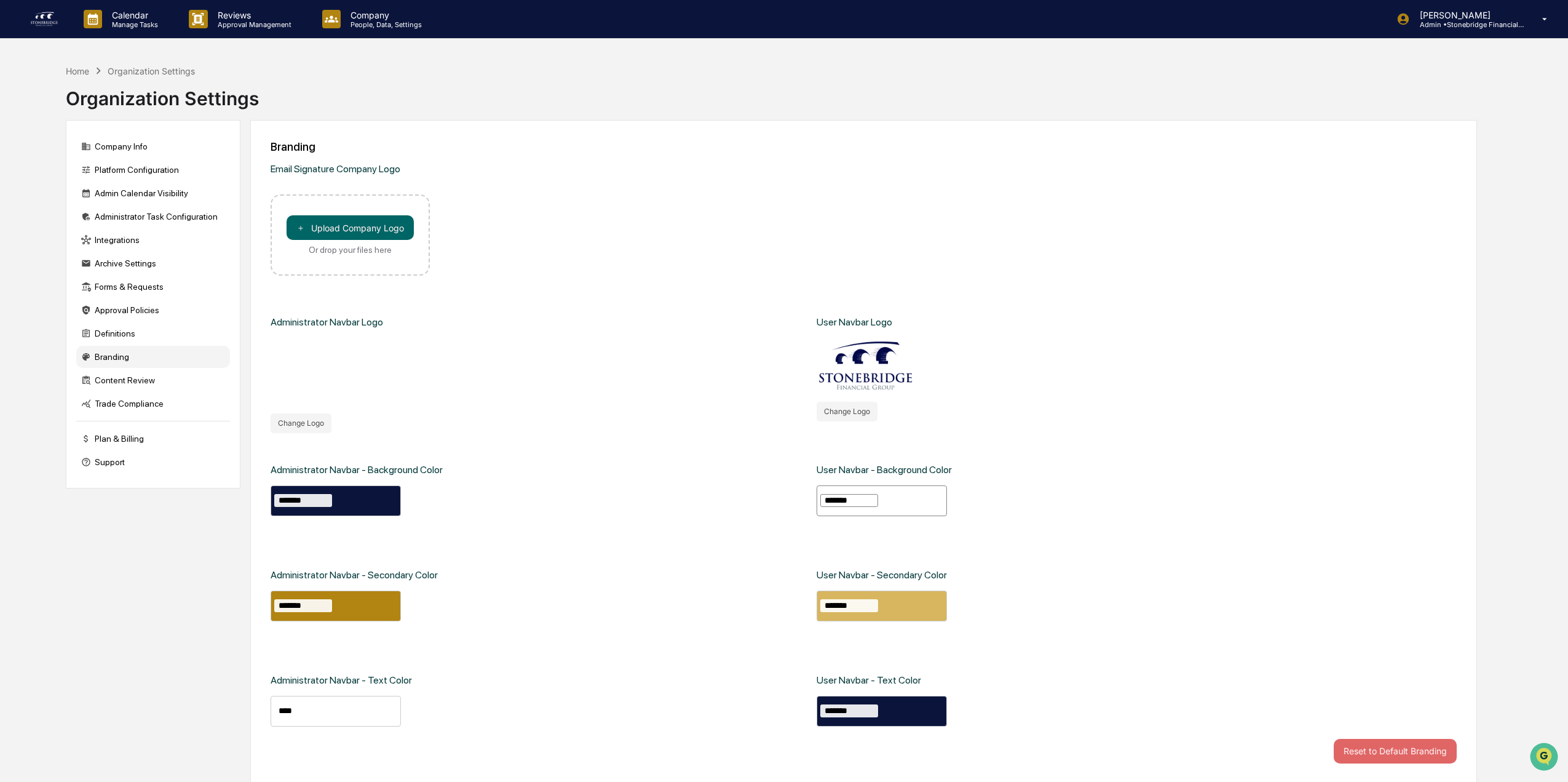
click at [877, 499] on input "*******" at bounding box center [849, 500] width 58 height 13
drag, startPoint x: 866, startPoint y: 499, endPoint x: 830, endPoint y: 501, distance: 36.1
click at [830, 501] on input "*******" at bounding box center [849, 500] width 58 height 13
type input "*******"
click at [1113, 433] on div "User Navbar - Background Color ******* User Navbar - Secondary Color ******* Us…" at bounding box center [1083, 586] width 534 height 305
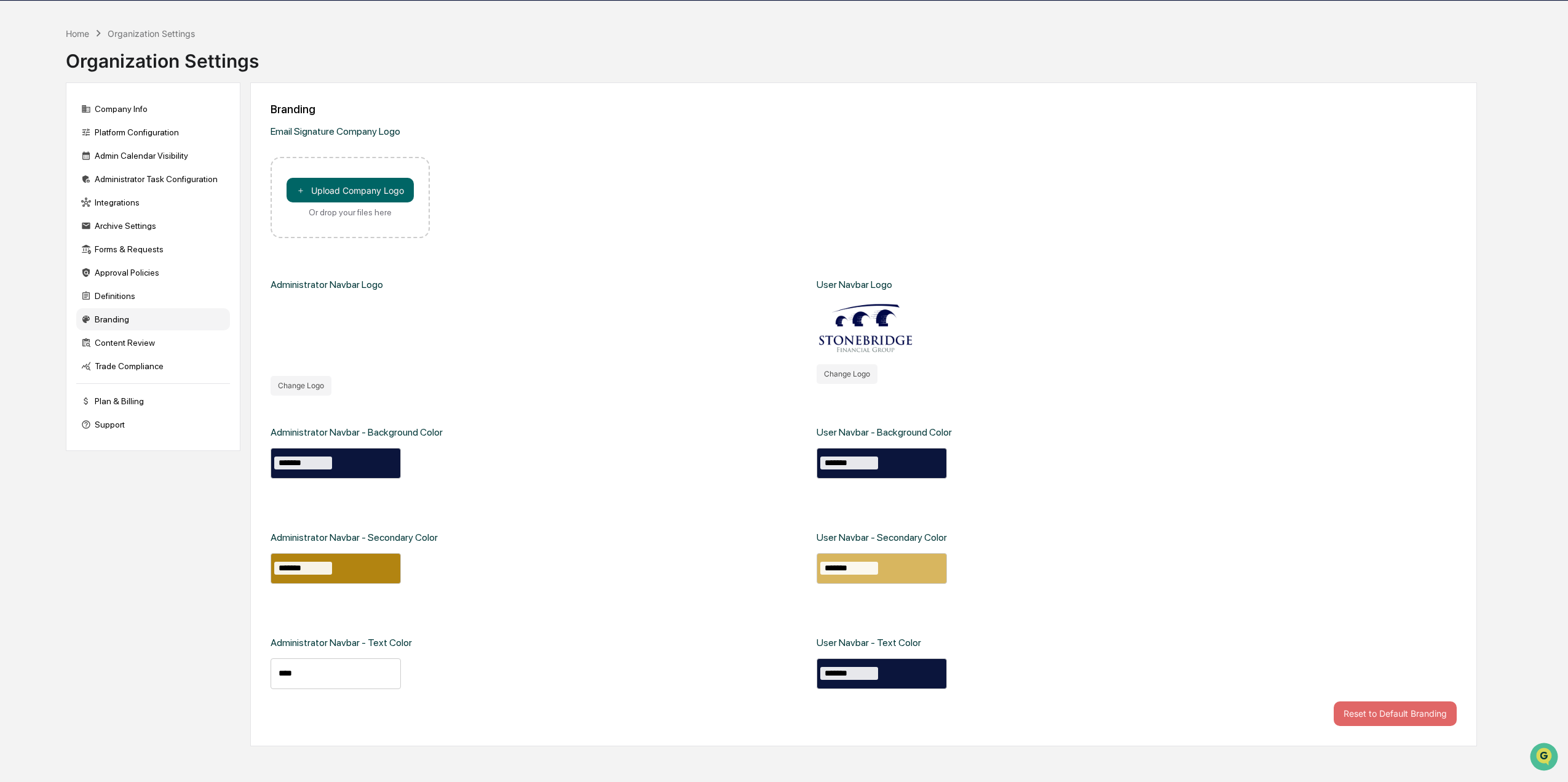
scroll to position [58, 0]
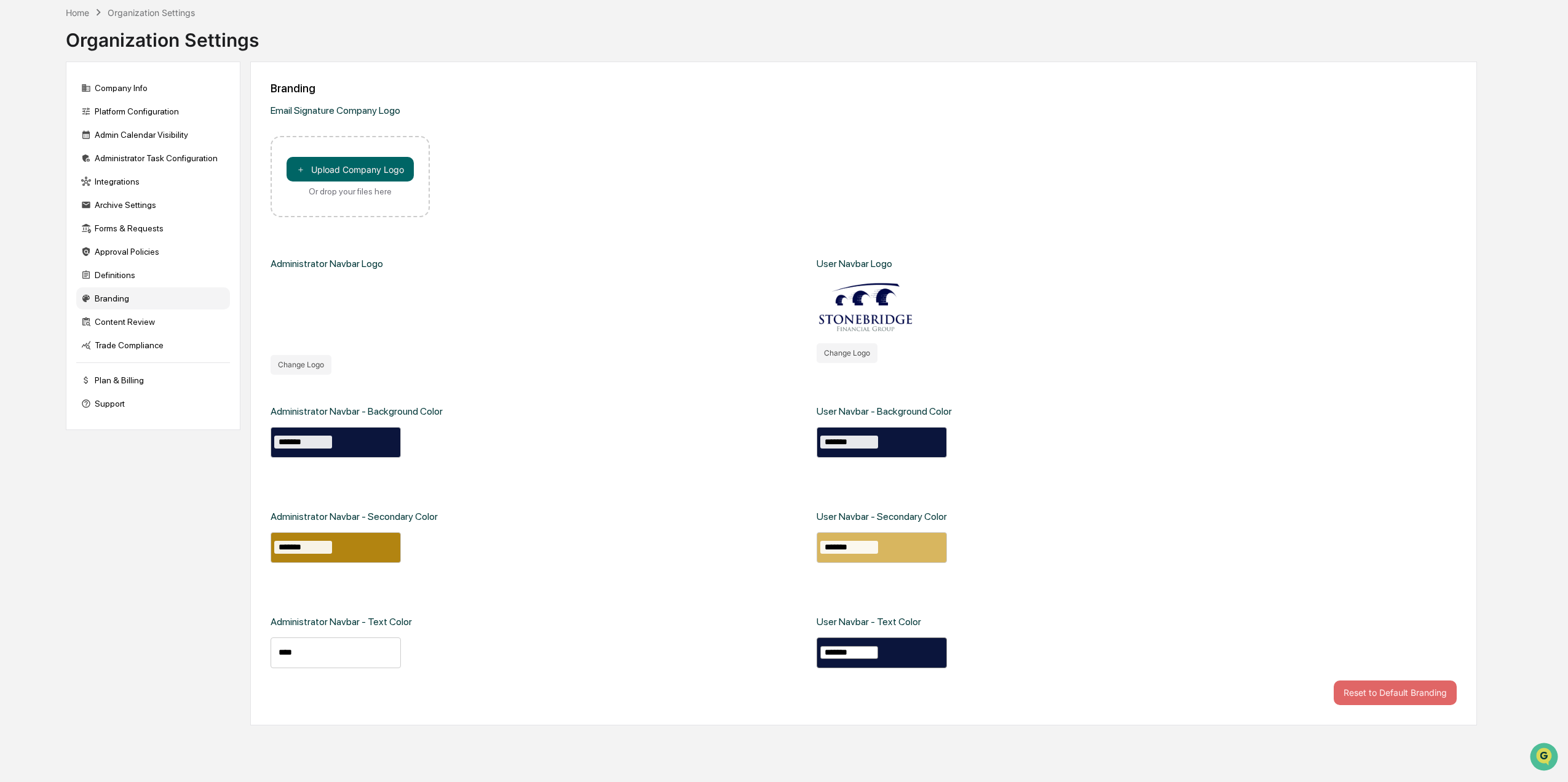
drag, startPoint x: 861, startPoint y: 651, endPoint x: 830, endPoint y: 653, distance: 31.1
click at [830, 653] on input "*******" at bounding box center [849, 652] width 58 height 13
type input "****"
click at [1002, 615] on div "User Navbar - Background Color ******* User Navbar - Secondary Color ******* Us…" at bounding box center [1083, 527] width 534 height 305
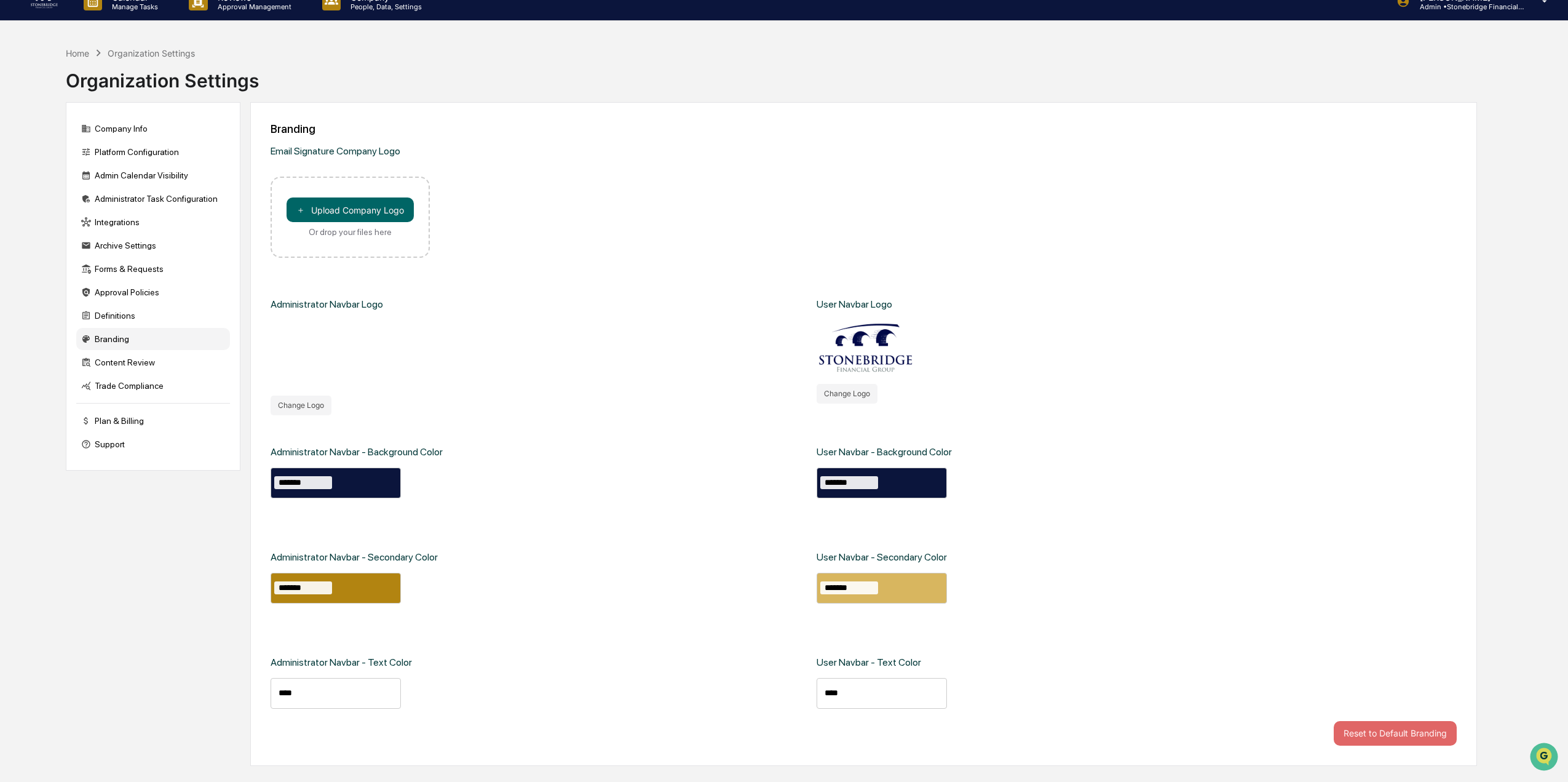
scroll to position [0, 0]
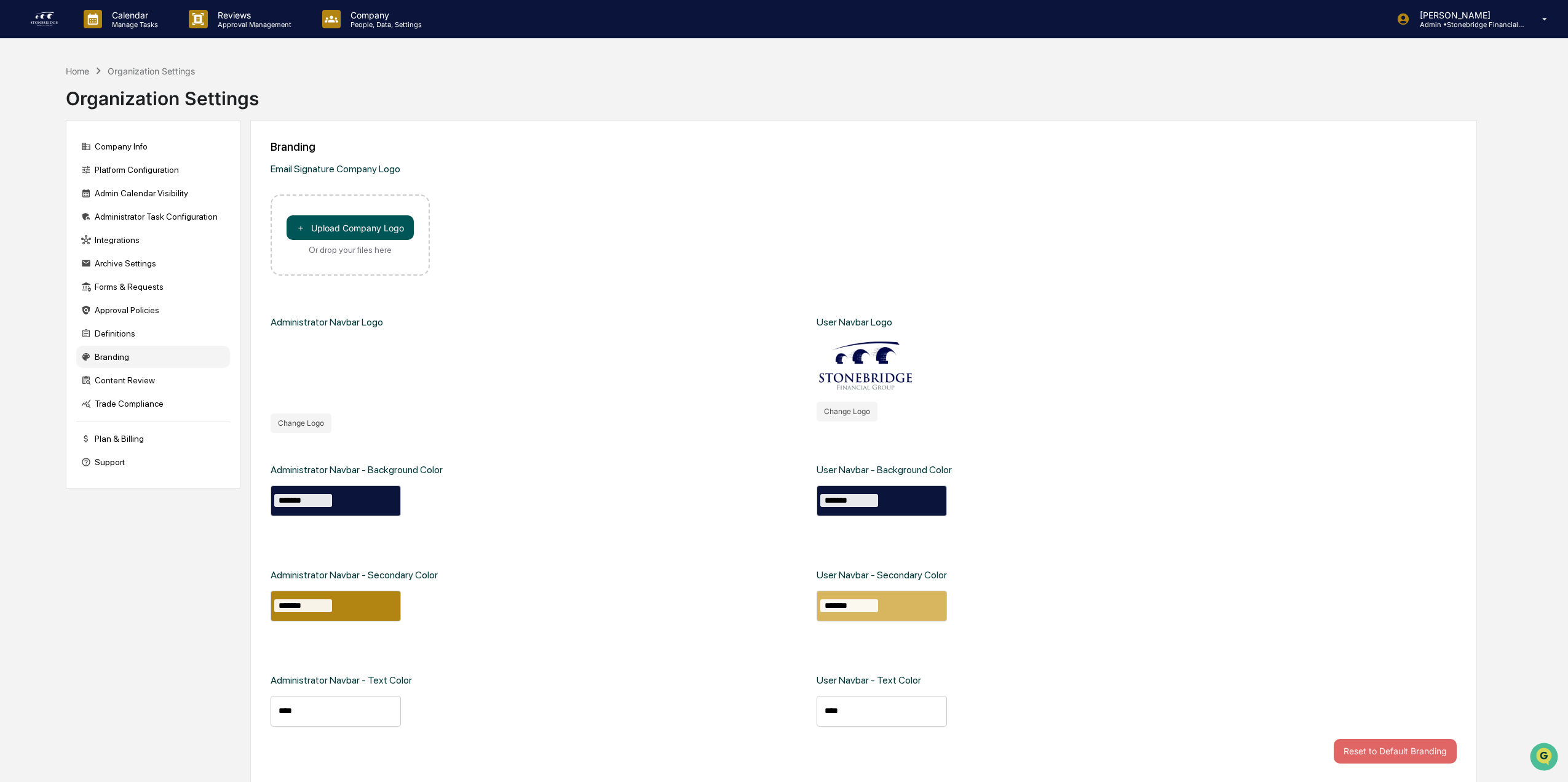
click at [316, 226] on button "＋ Upload Company Logo" at bounding box center [350, 227] width 127 height 24
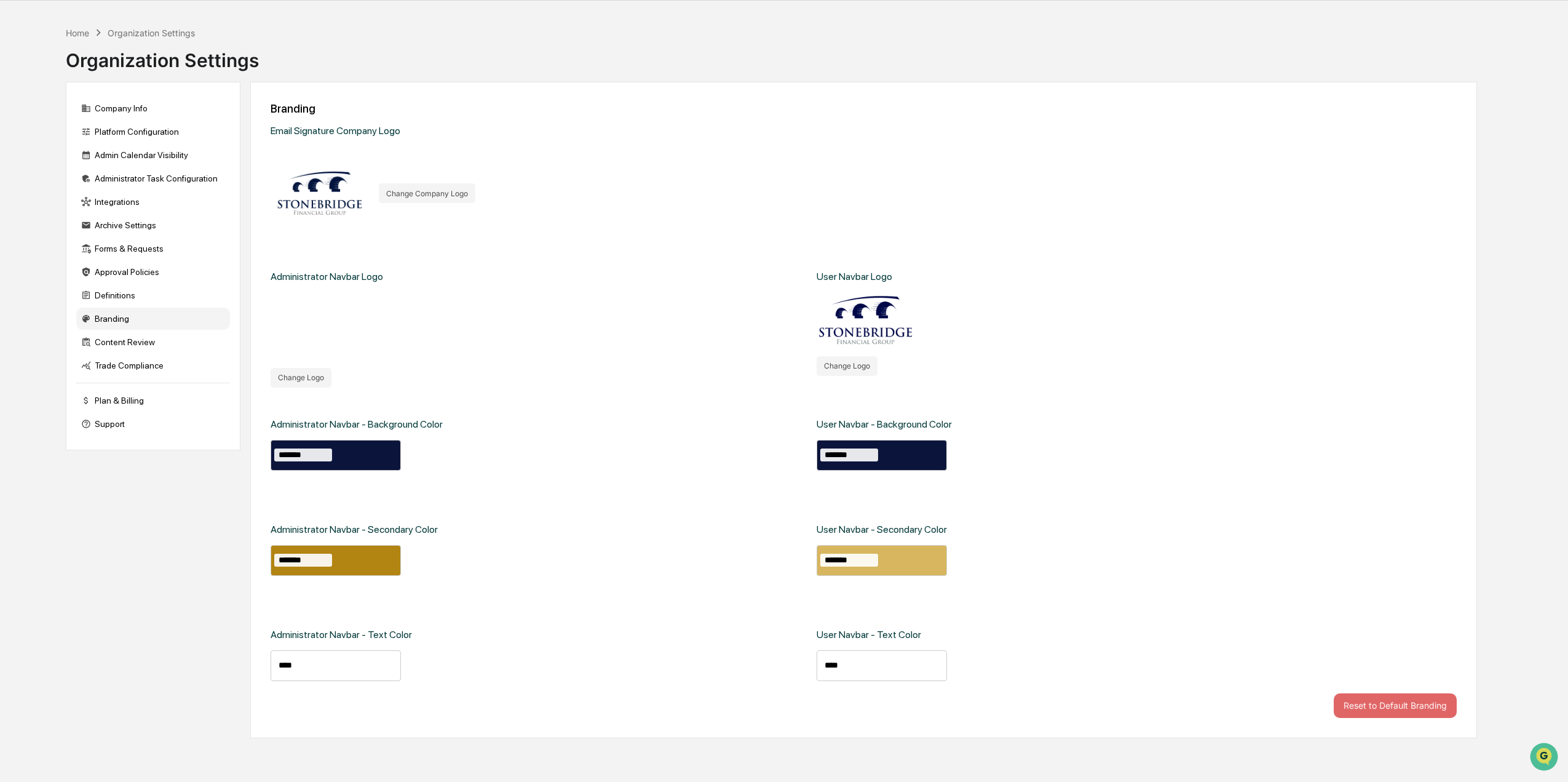
scroll to position [58, 0]
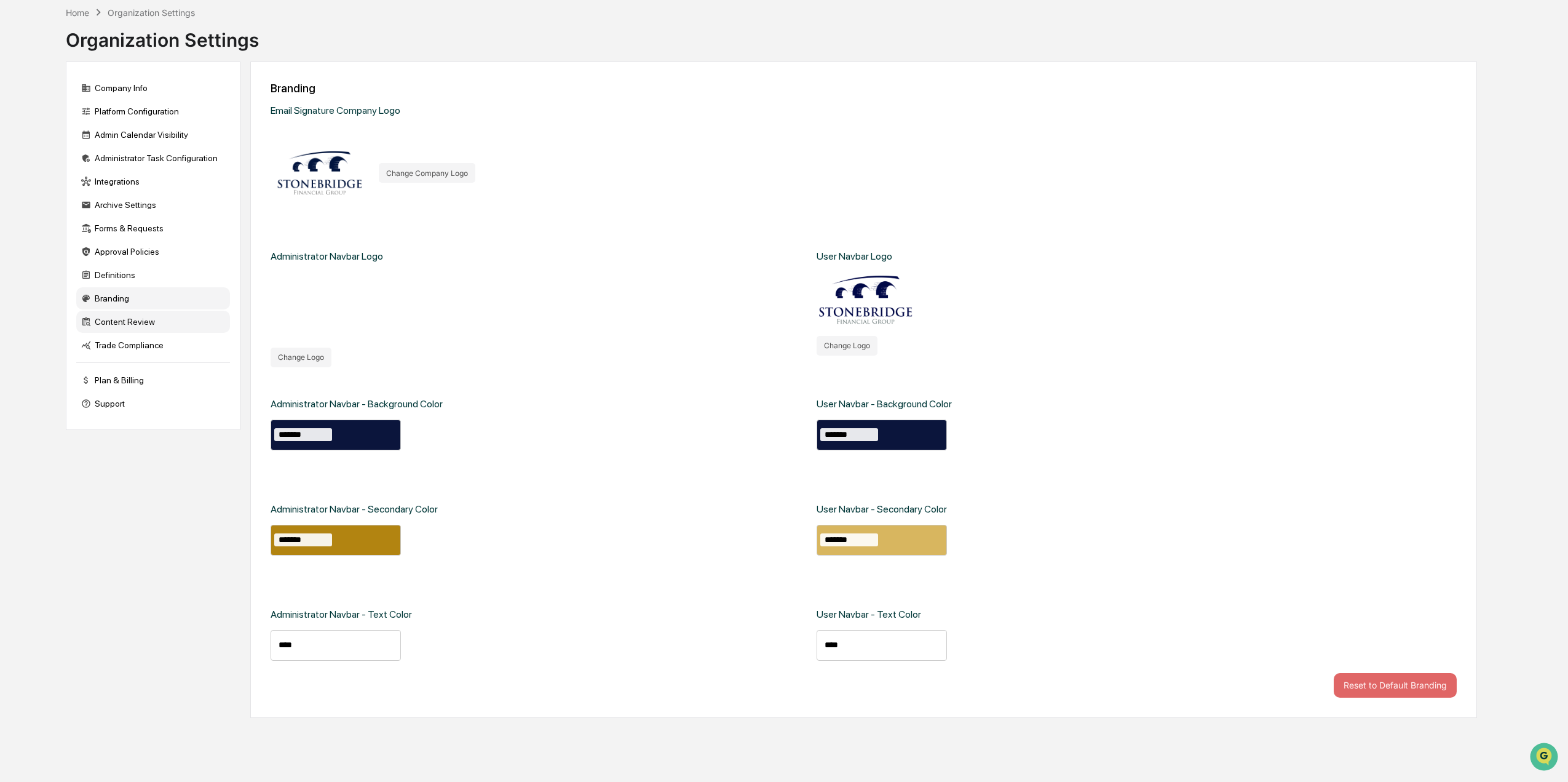
click at [112, 321] on div "Content Review" at bounding box center [153, 322] width 154 height 22
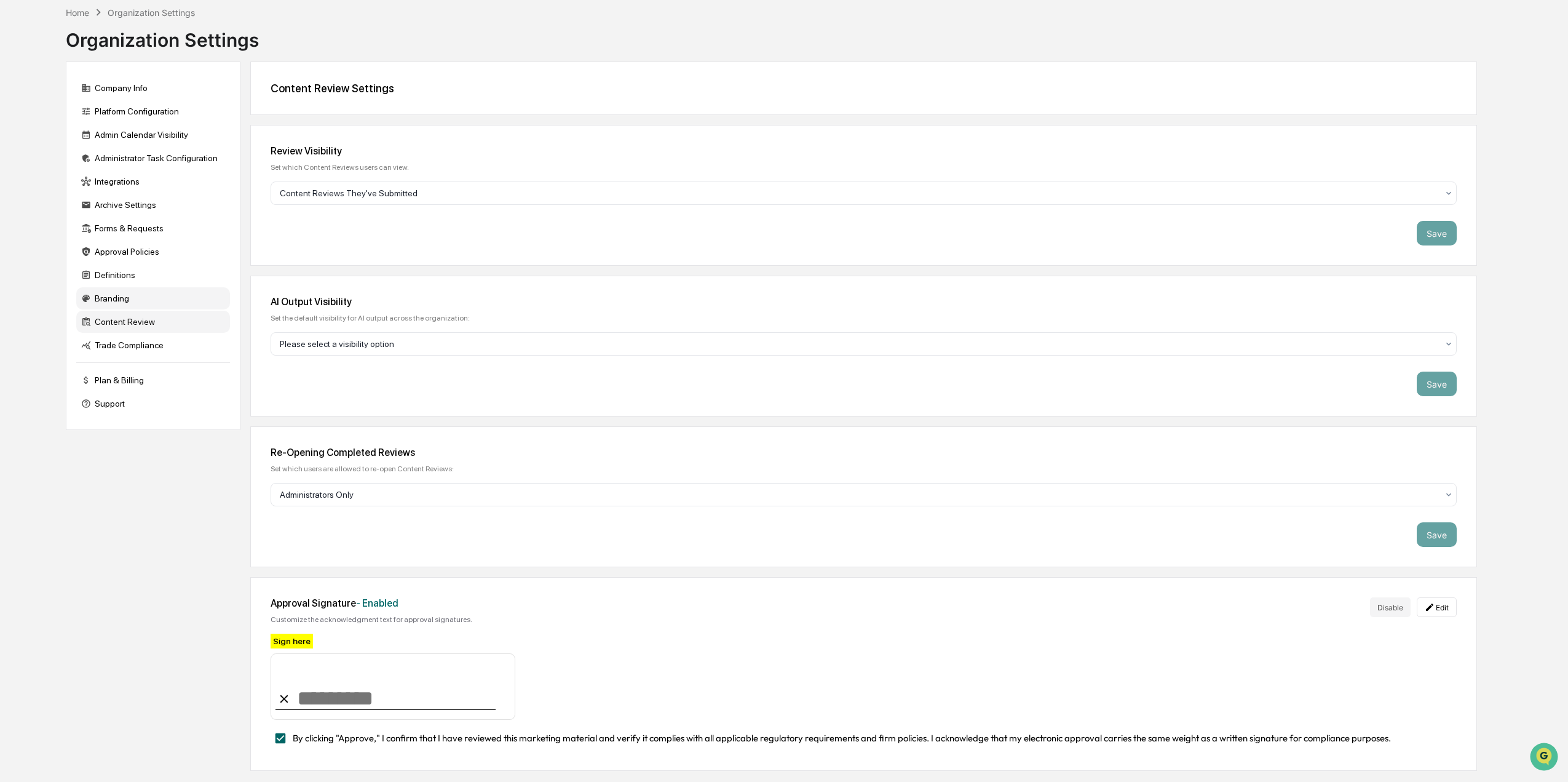
click at [119, 301] on div "Branding" at bounding box center [153, 298] width 154 height 22
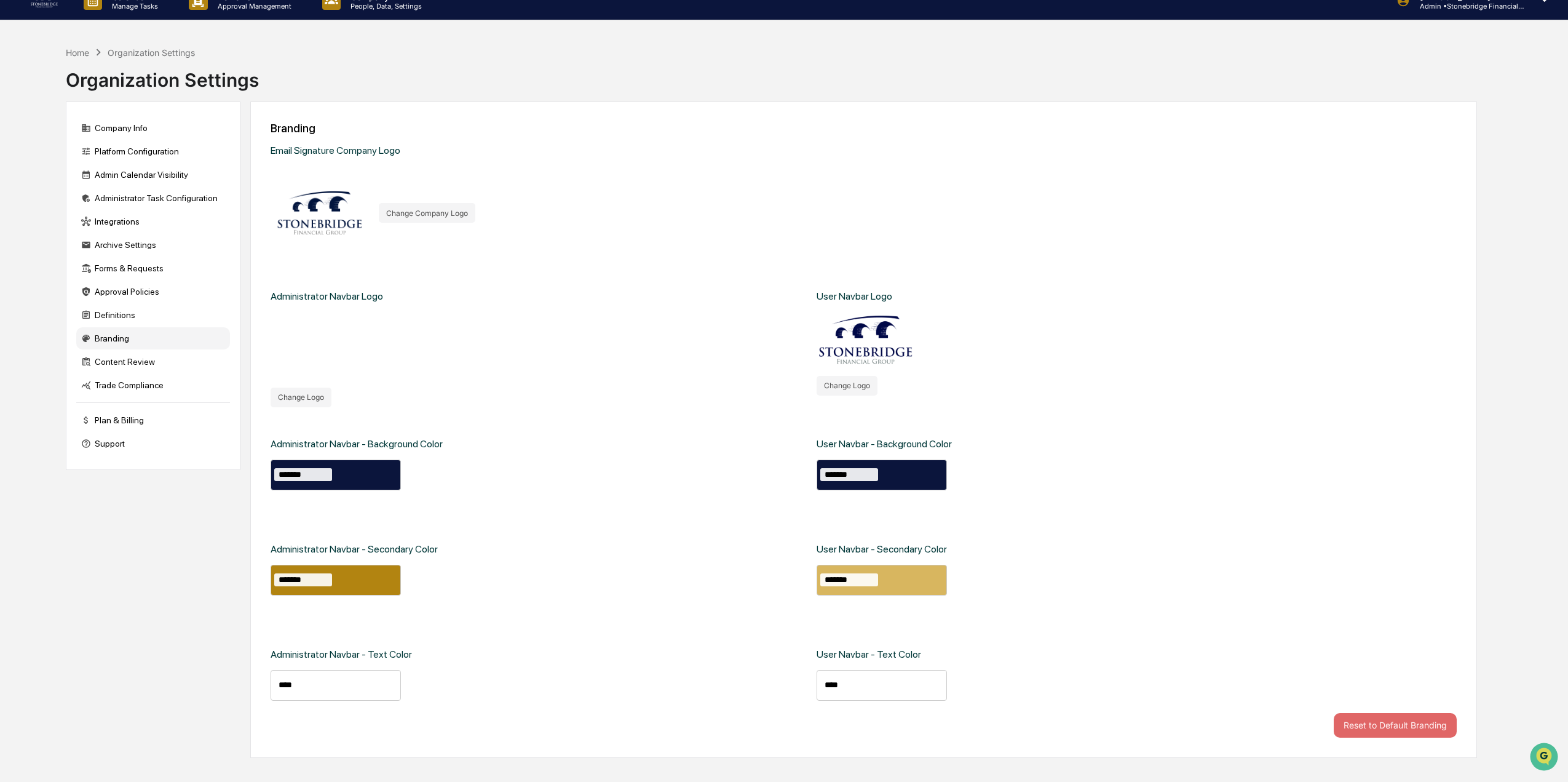
scroll to position [0, 0]
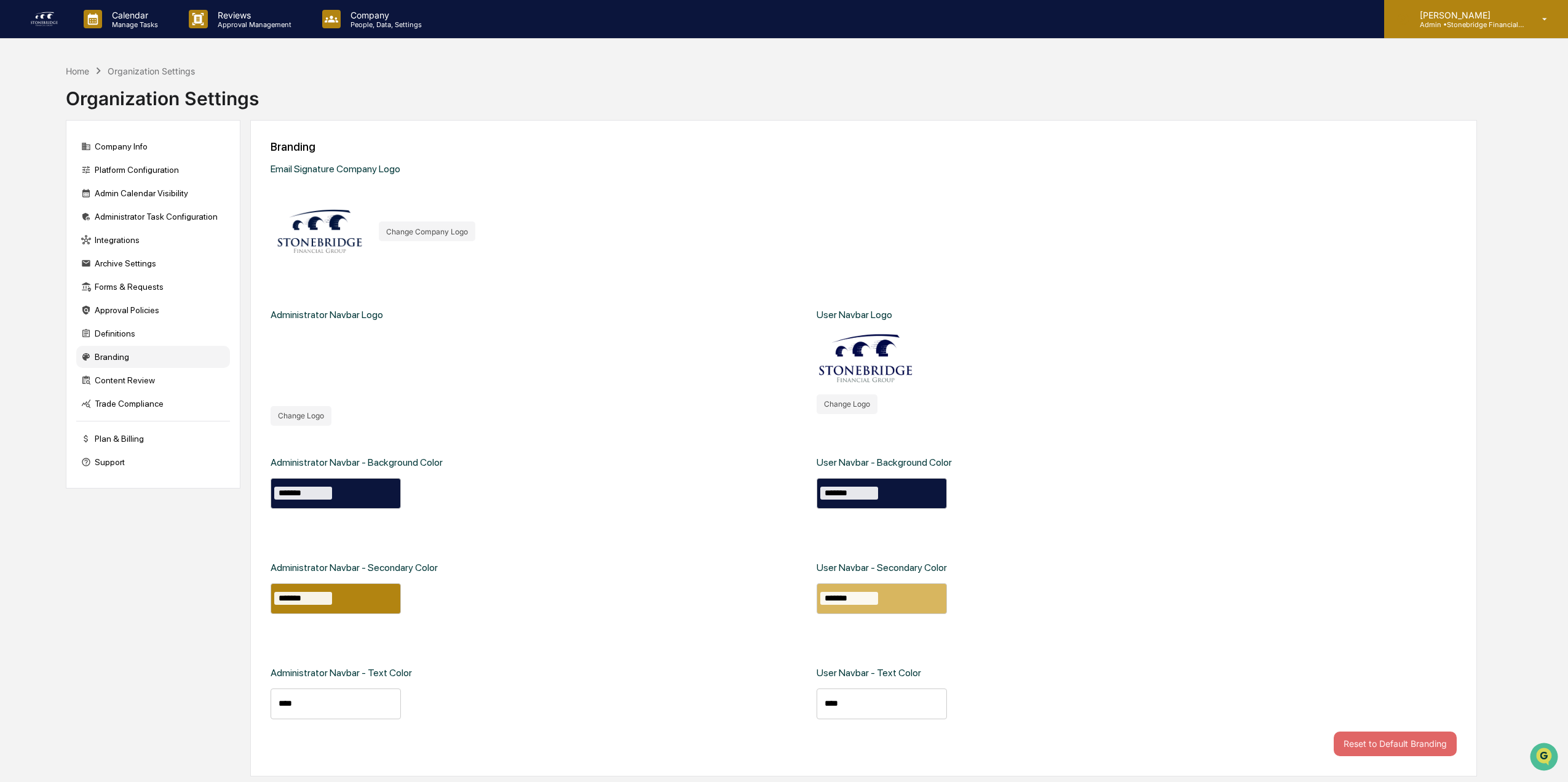
click at [1444, 25] on p "Admin • Stonebridge Financial Group" at bounding box center [1468, 24] width 115 height 9
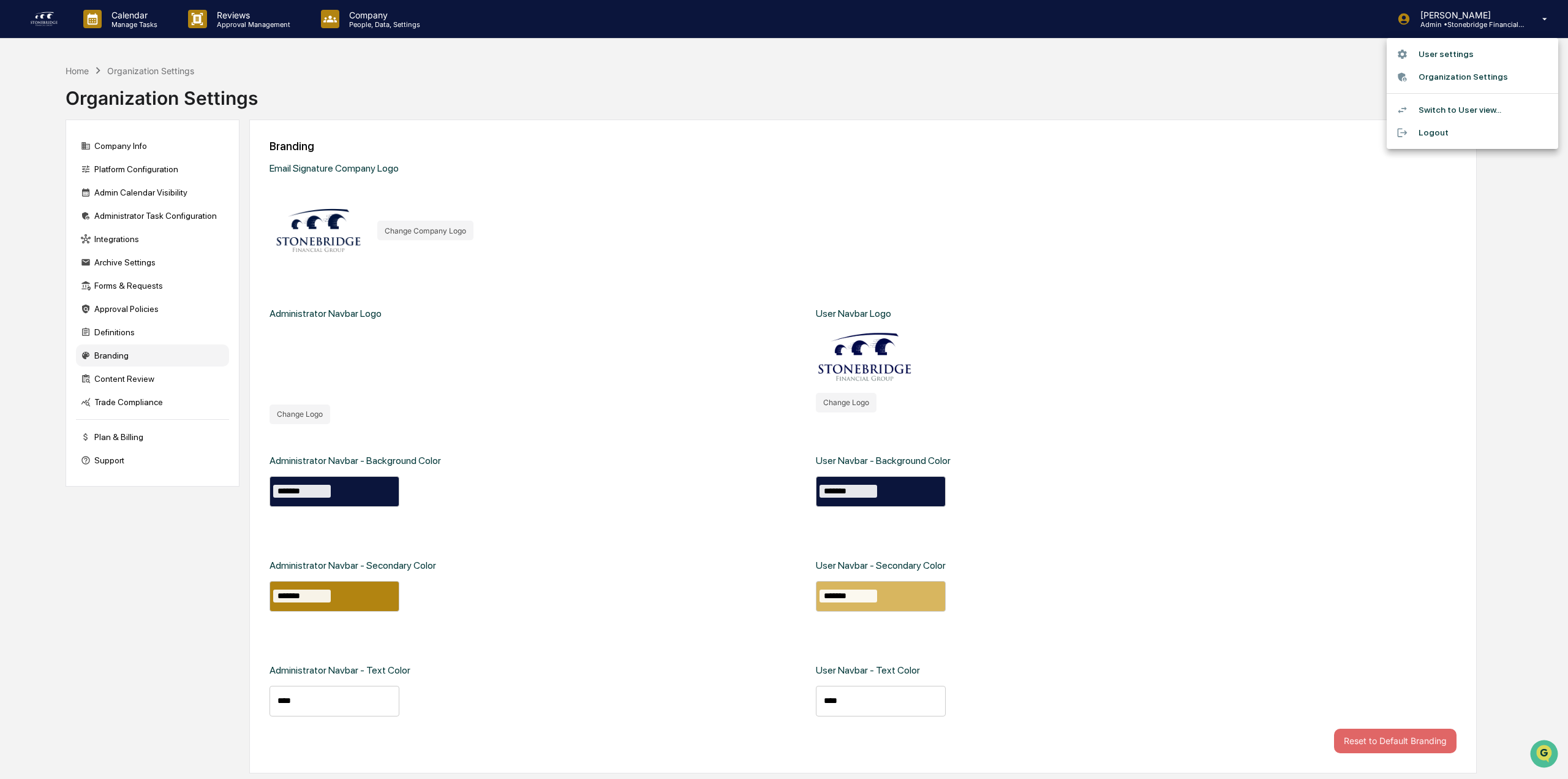
click at [1448, 106] on li "Switch to User view..." at bounding box center [1472, 109] width 171 height 23
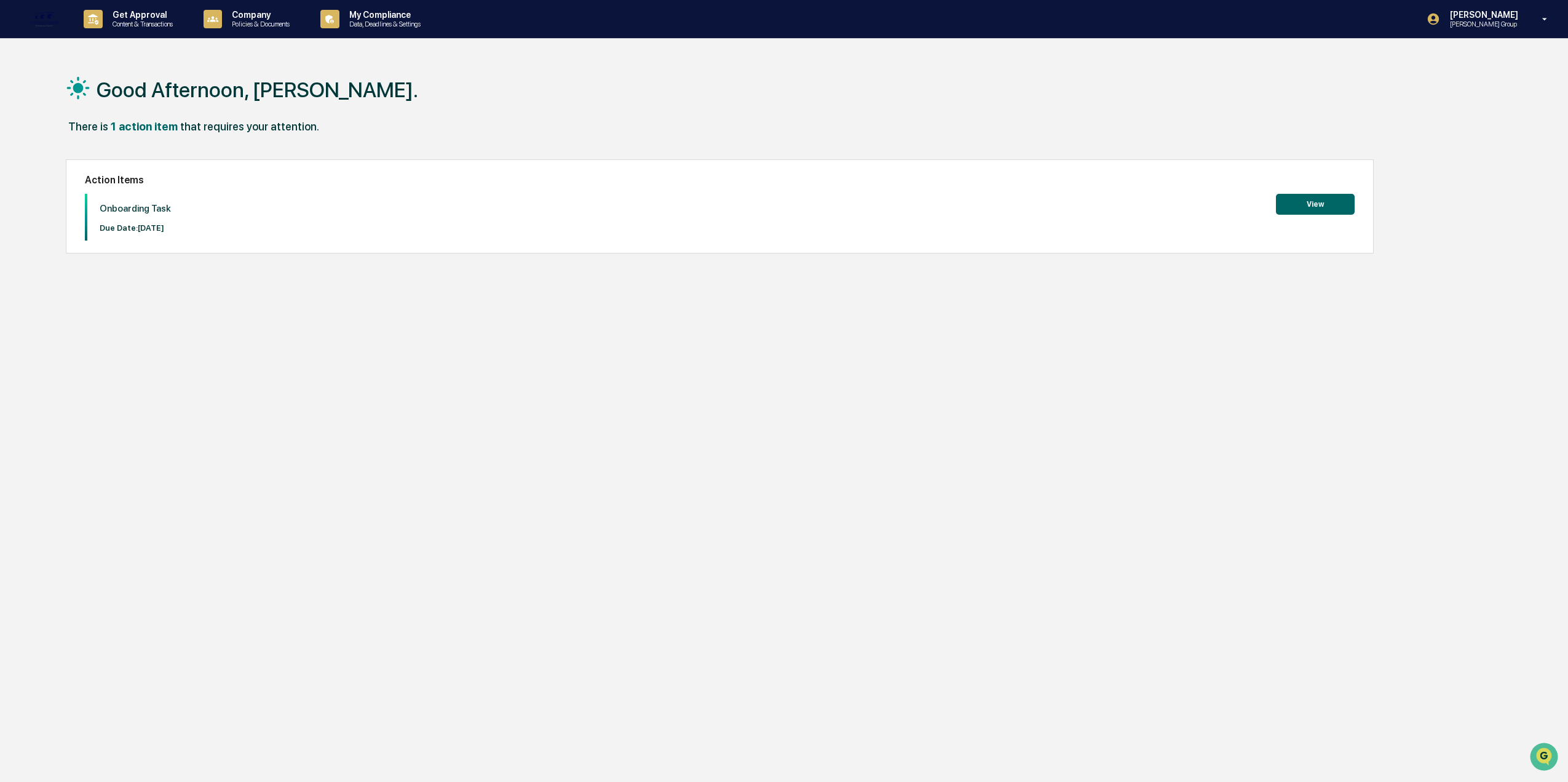
click at [1521, 21] on p "[PERSON_NAME] Group" at bounding box center [1482, 24] width 84 height 9
click at [1472, 61] on li "Switch to Admin view..." at bounding box center [1478, 62] width 172 height 23
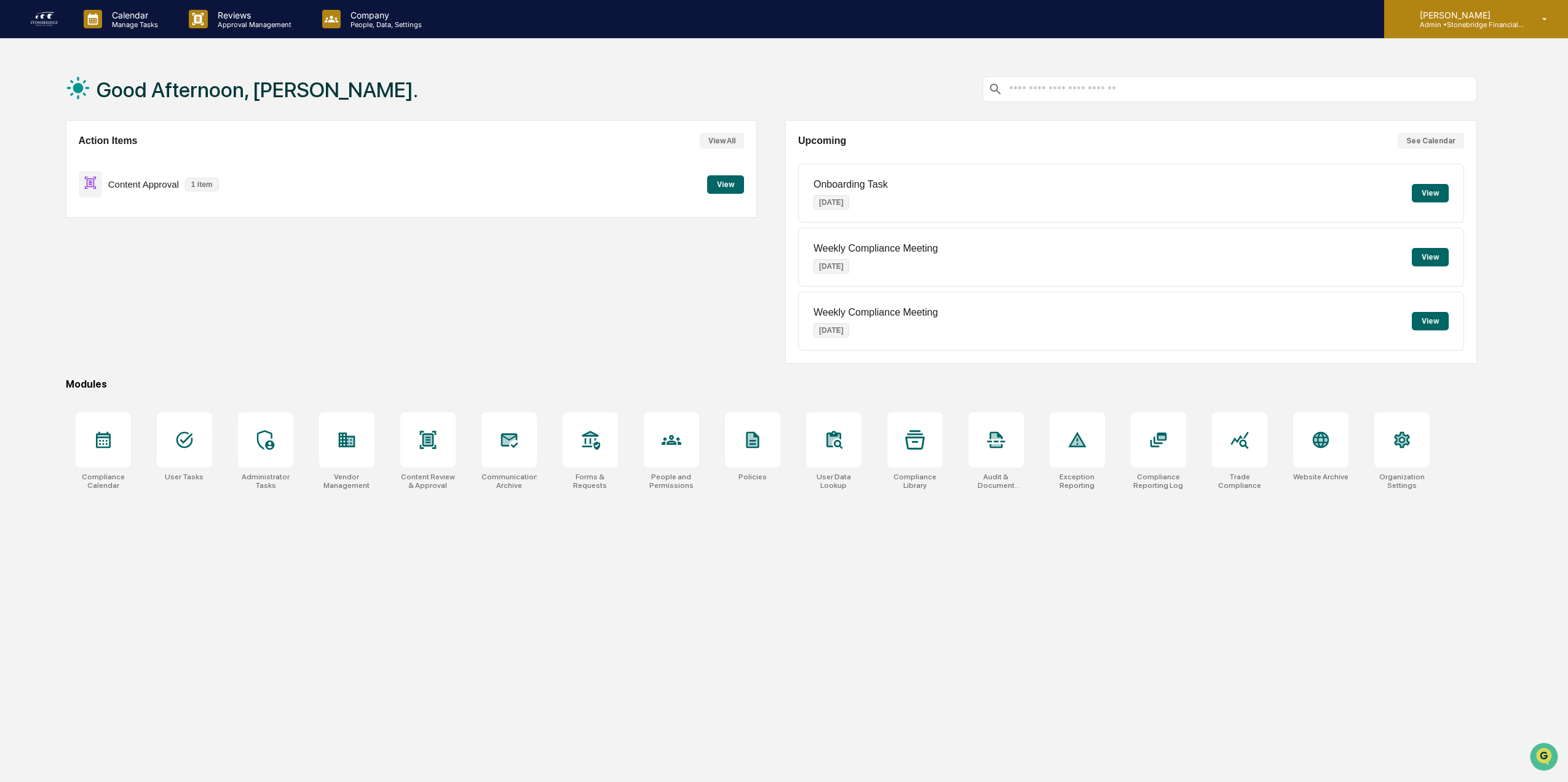
click at [1486, 24] on p "Admin • Stonebridge Financial Group" at bounding box center [1468, 24] width 115 height 9
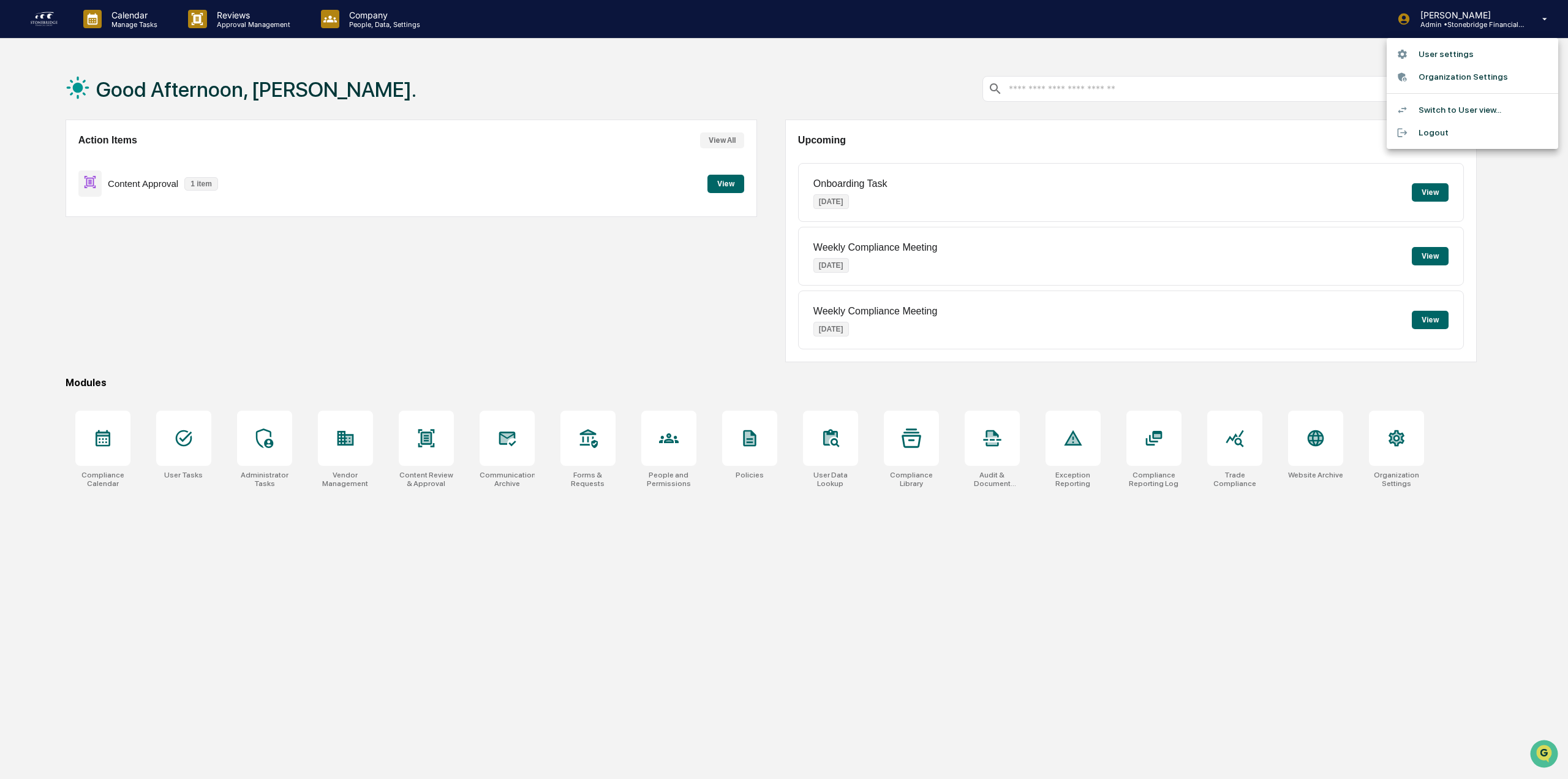
click at [1464, 84] on li "Organization Settings" at bounding box center [1472, 77] width 171 height 23
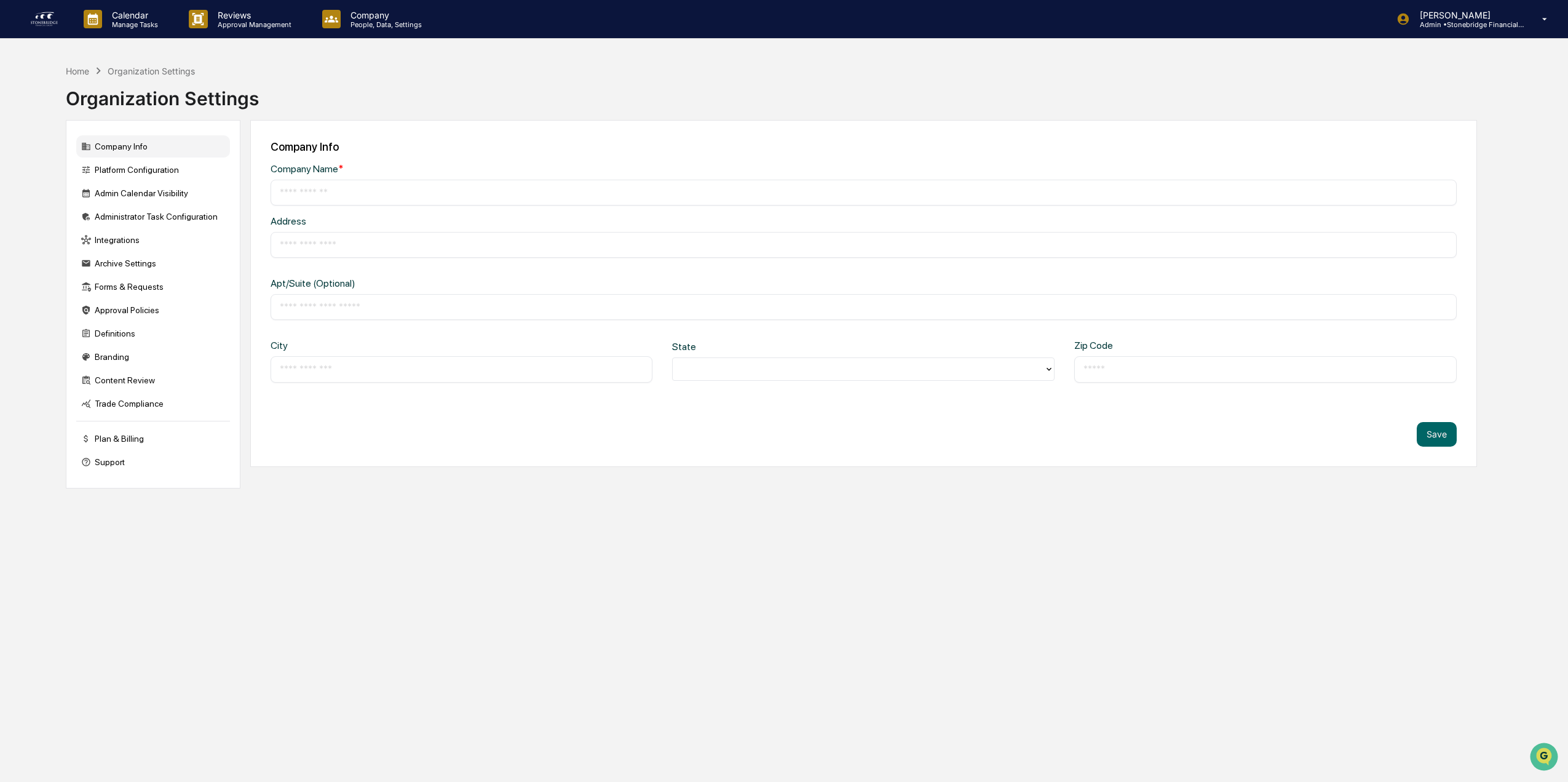
type input "**********"
type input "*****"
click at [130, 382] on div "Content Review" at bounding box center [153, 380] width 154 height 22
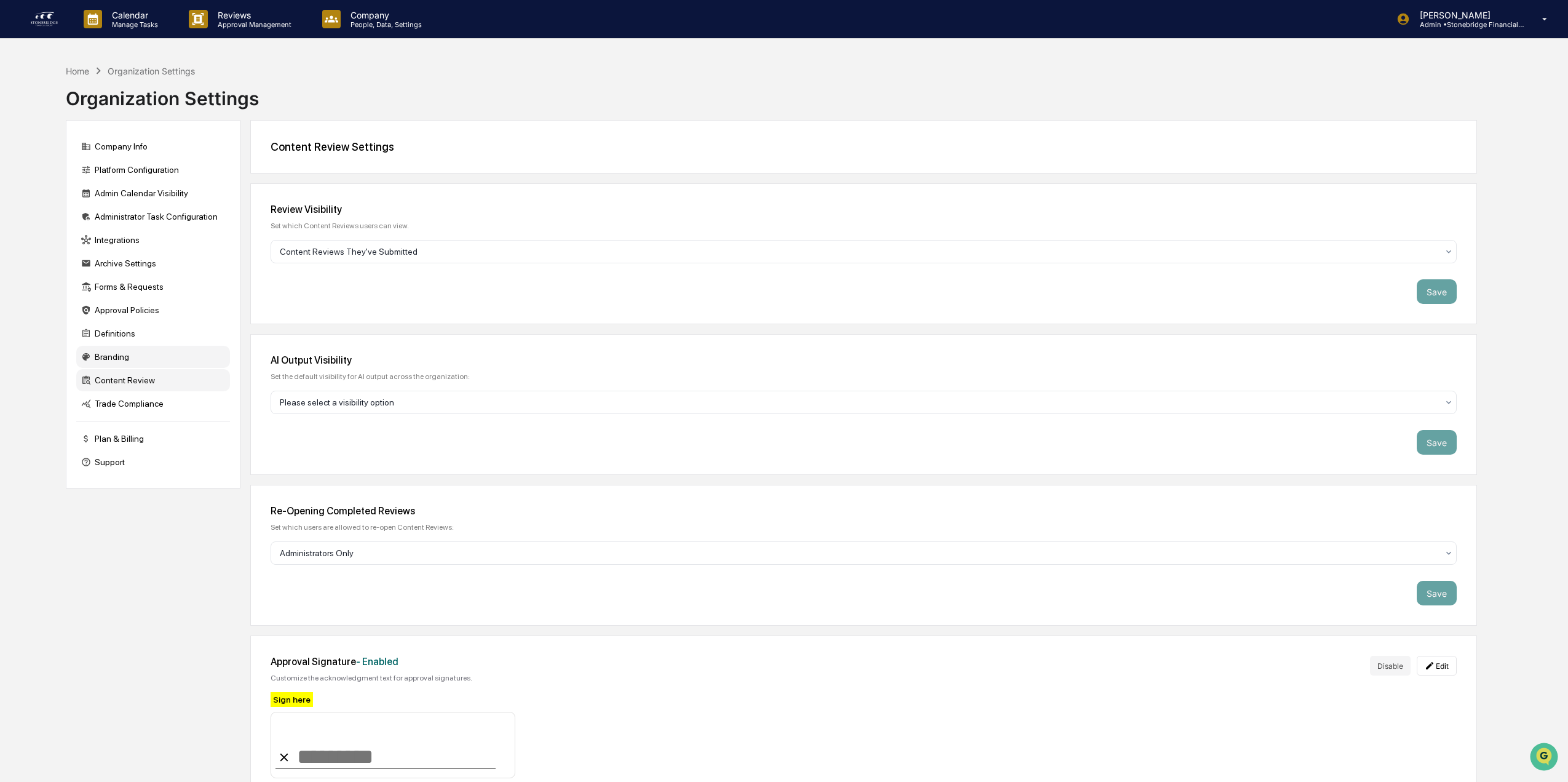
click at [116, 351] on div "Branding" at bounding box center [153, 356] width 154 height 22
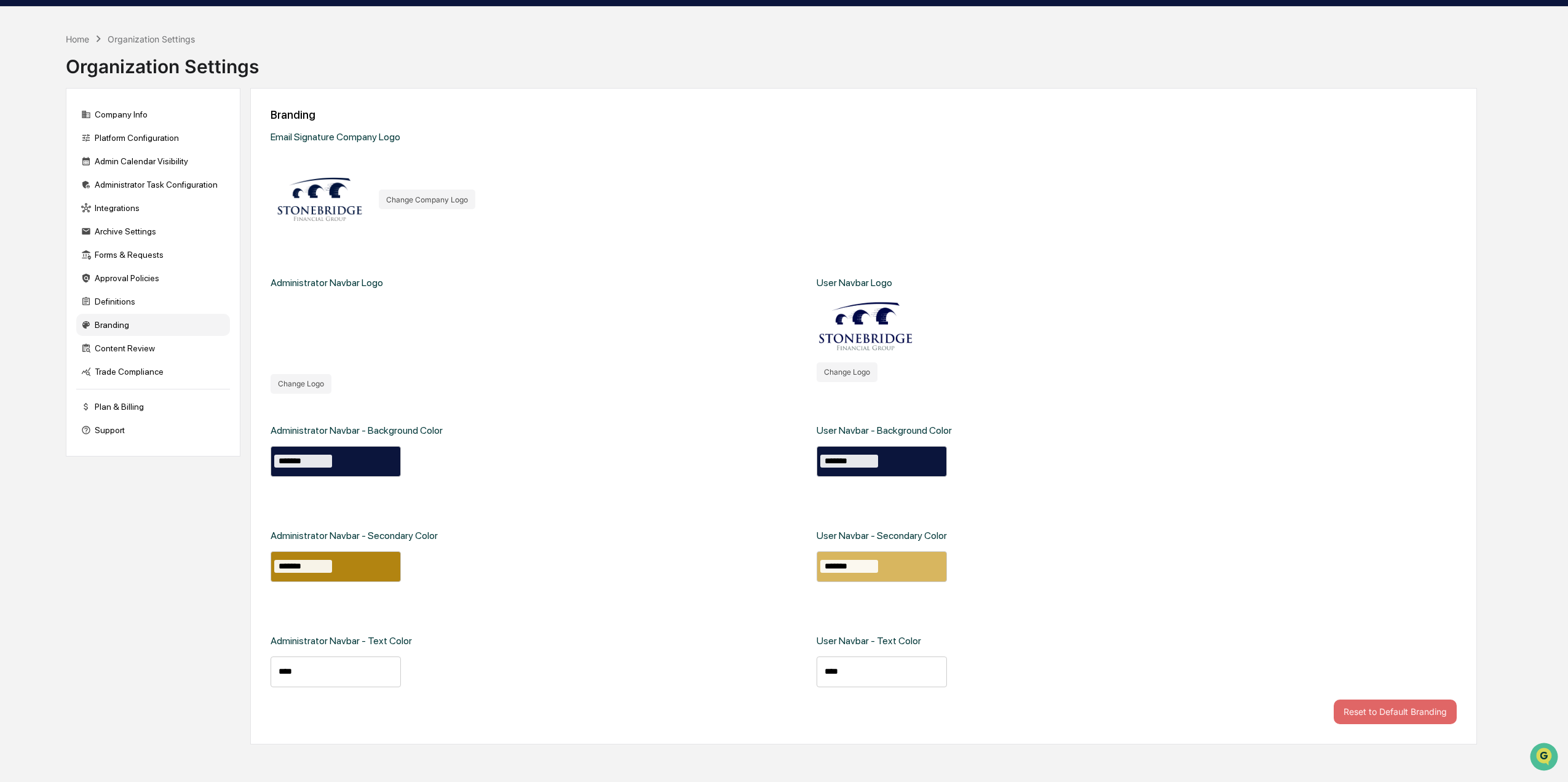
scroll to position [58, 0]
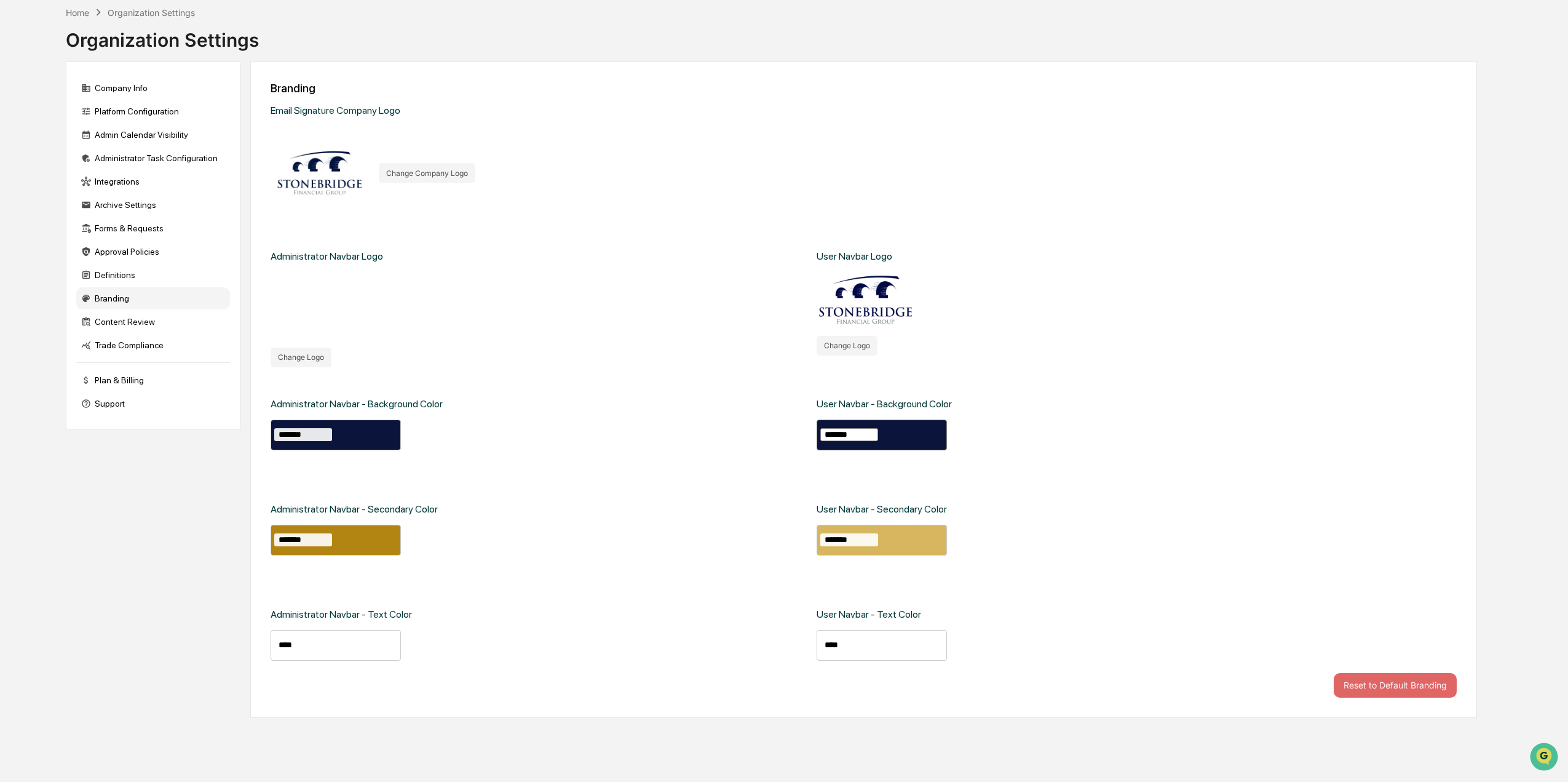
drag, startPoint x: 860, startPoint y: 435, endPoint x: 829, endPoint y: 435, distance: 31.0
click at [829, 435] on input "*******" at bounding box center [849, 434] width 58 height 13
type input "****"
click at [1153, 491] on div "User Navbar - Background Color **** User Navbar - Secondary Color ******* User …" at bounding box center [1083, 520] width 534 height 305
click at [861, 542] on input "*******" at bounding box center [849, 539] width 58 height 13
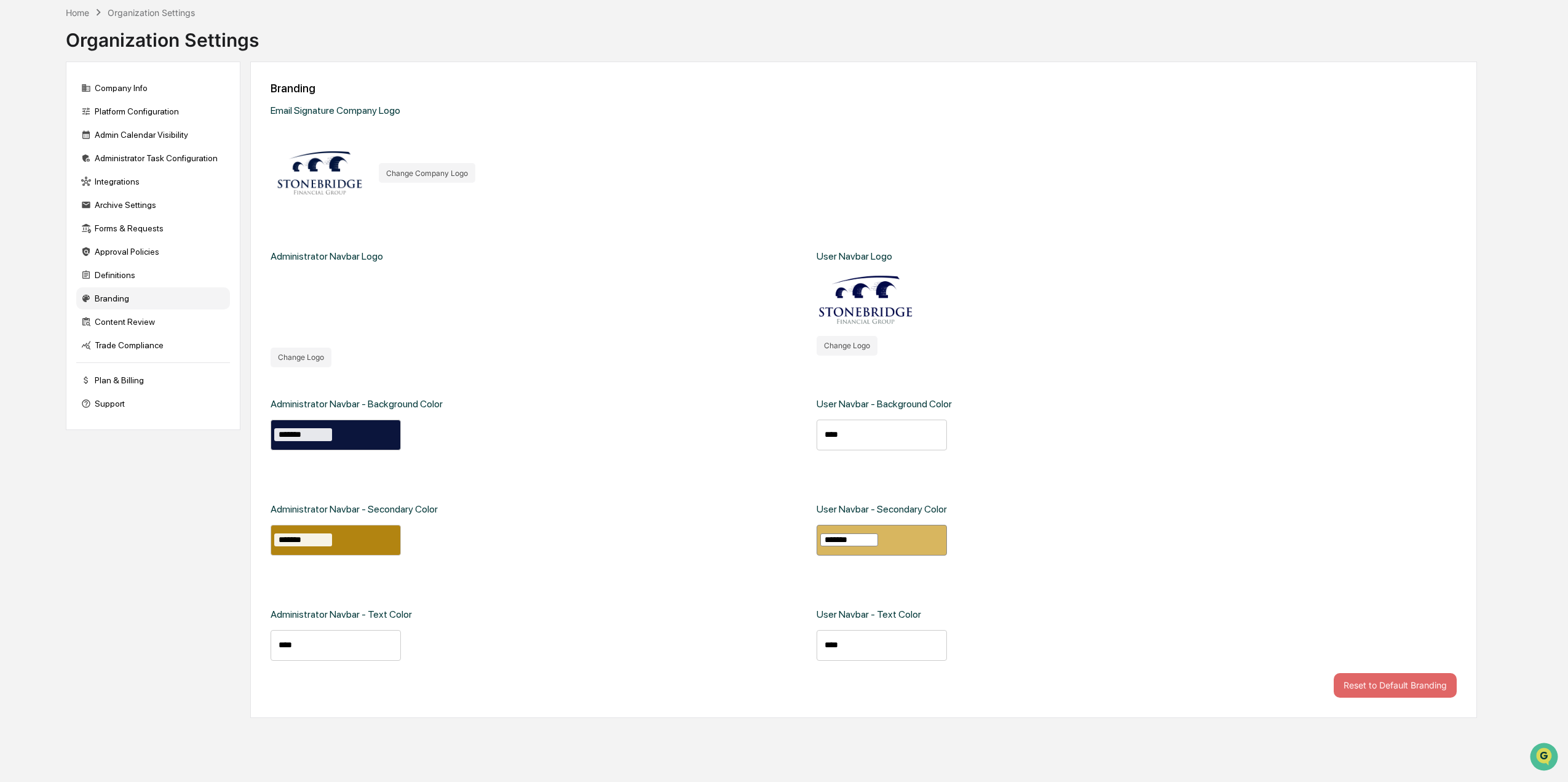
drag, startPoint x: 862, startPoint y: 542, endPoint x: 829, endPoint y: 541, distance: 33.0
click at [829, 541] on input "*******" at bounding box center [849, 539] width 58 height 13
click at [1010, 570] on div "User Navbar - Background Color **** User Navbar - Secondary Color **** User Nav…" at bounding box center [1083, 520] width 534 height 305
click at [808, 437] on div "Administrator Navbar - Background Color ******* Administrator Navbar - Secondar…" at bounding box center [863, 520] width 1186 height 305
drag, startPoint x: 866, startPoint y: 539, endPoint x: 830, endPoint y: 544, distance: 36.3
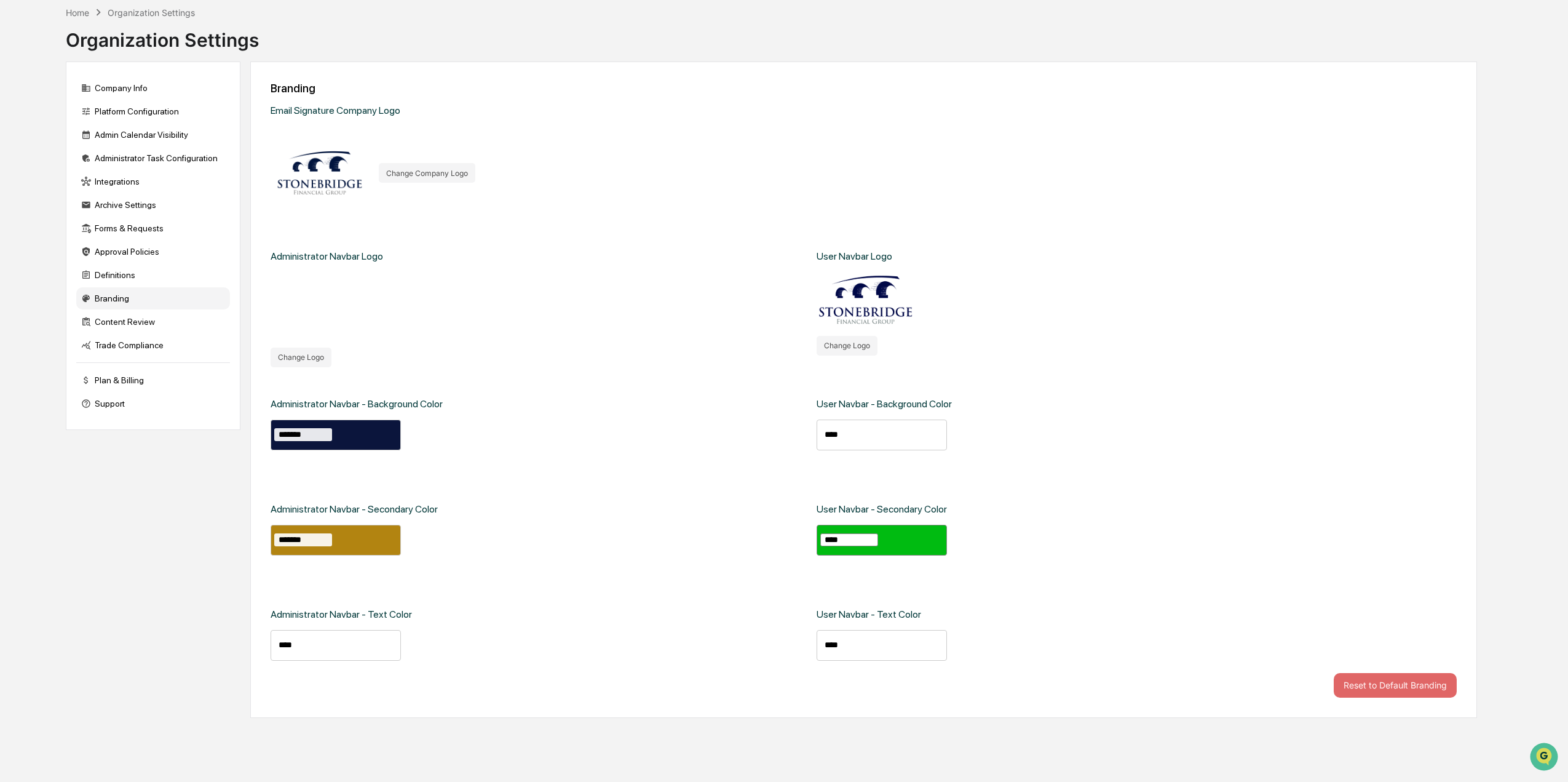
click at [830, 544] on input "****" at bounding box center [849, 539] width 58 height 13
type input "*******"
click at [825, 644] on input "******" at bounding box center [849, 645] width 58 height 13
type input "*******"
click at [1143, 640] on div "User Navbar - Background Color **** User Navbar - Secondary Color ******* User …" at bounding box center [1083, 520] width 534 height 305
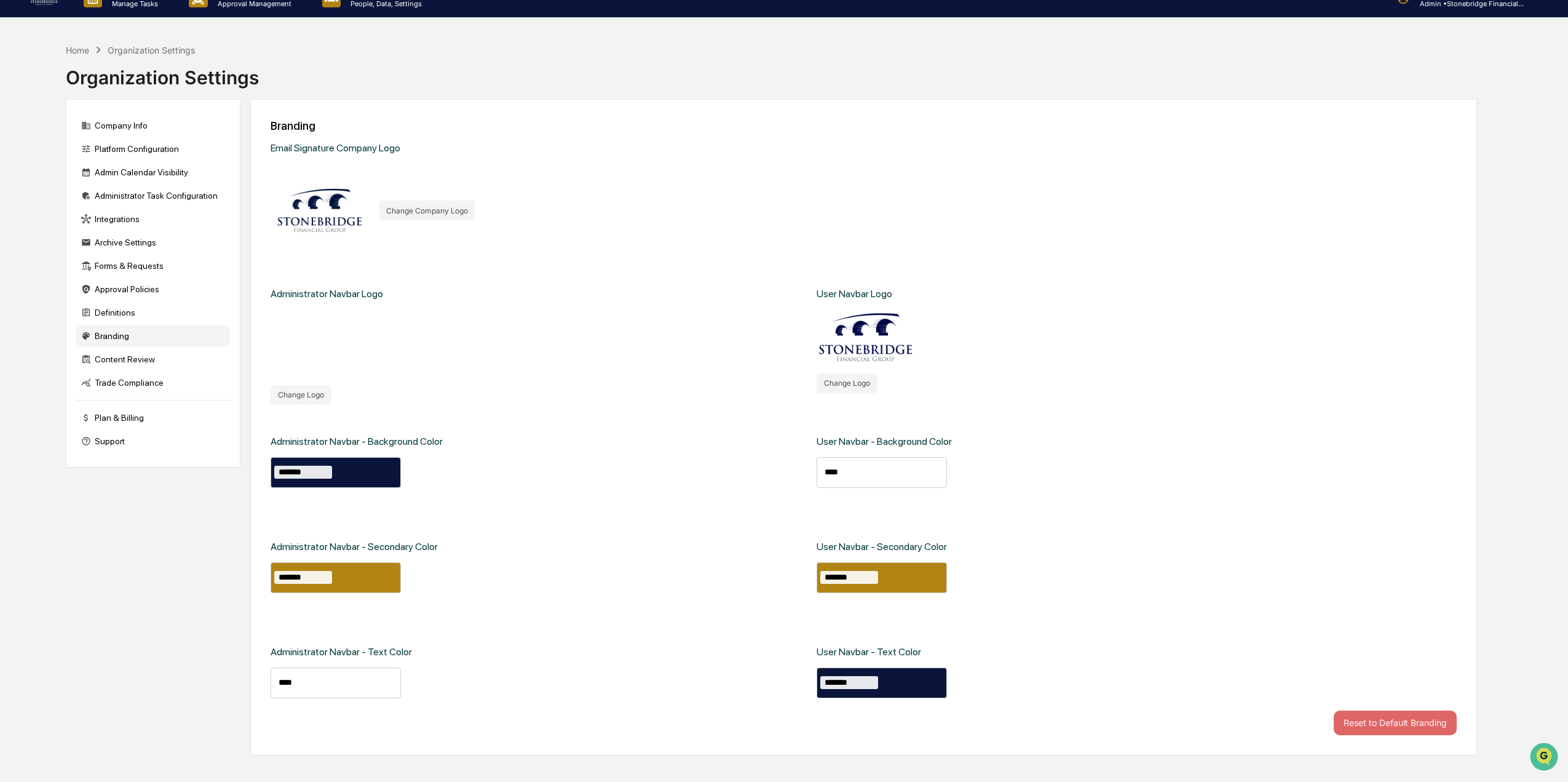
scroll to position [0, 0]
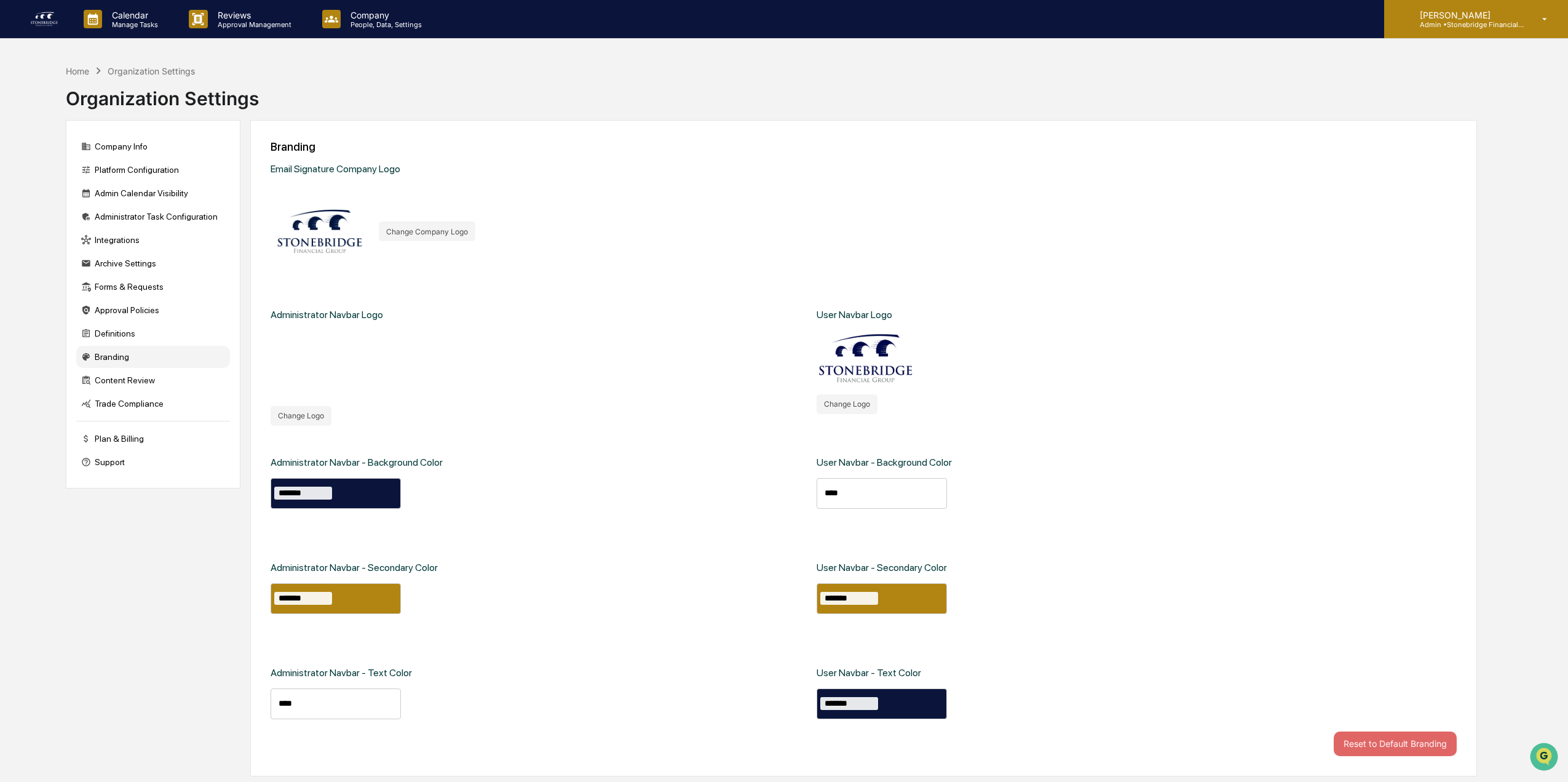
click at [1471, 31] on div "[PERSON_NAME] Admin • Stonebridge Financial Group" at bounding box center [1476, 19] width 184 height 38
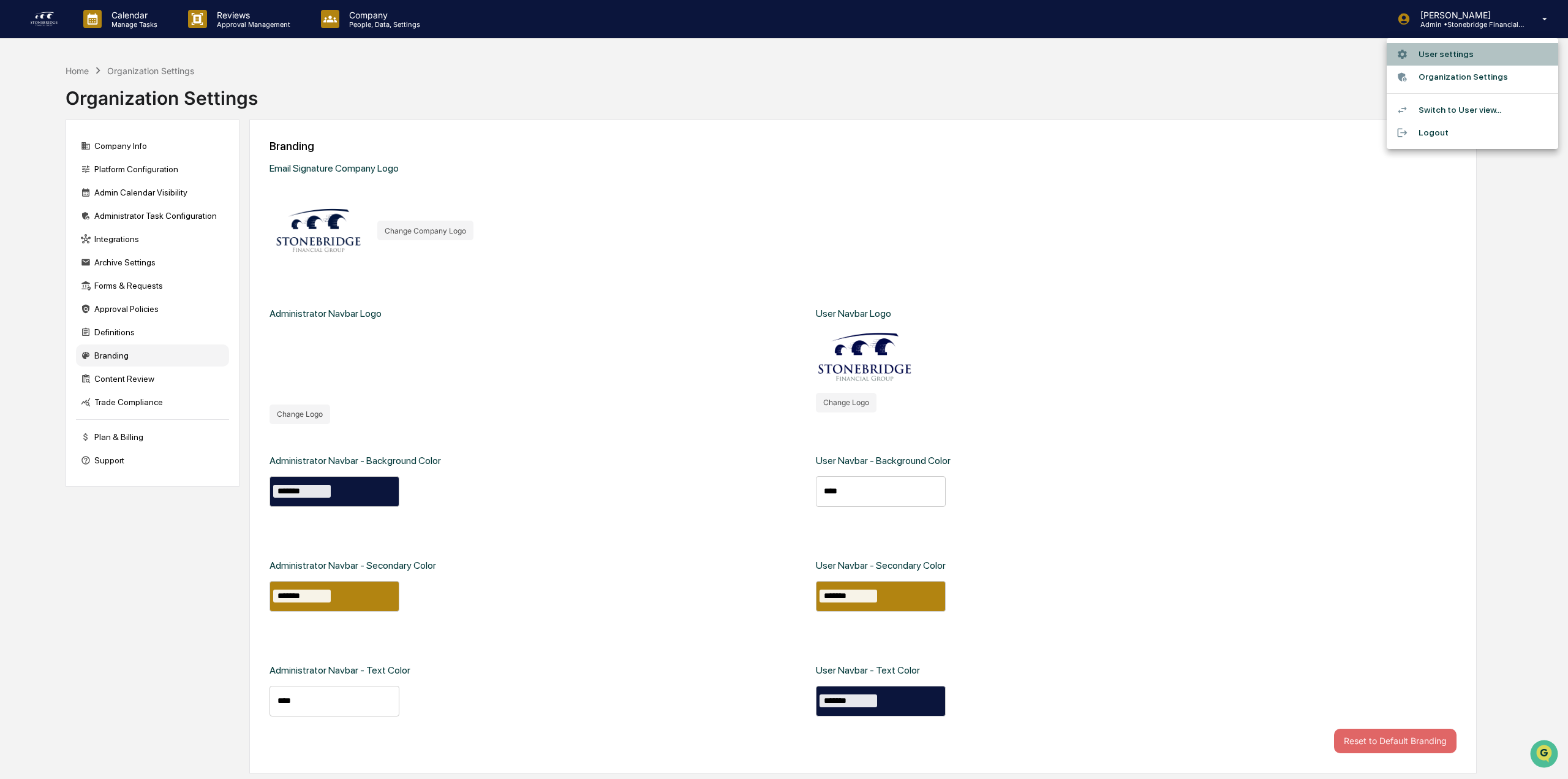
click at [1455, 56] on li "User settings" at bounding box center [1472, 54] width 171 height 23
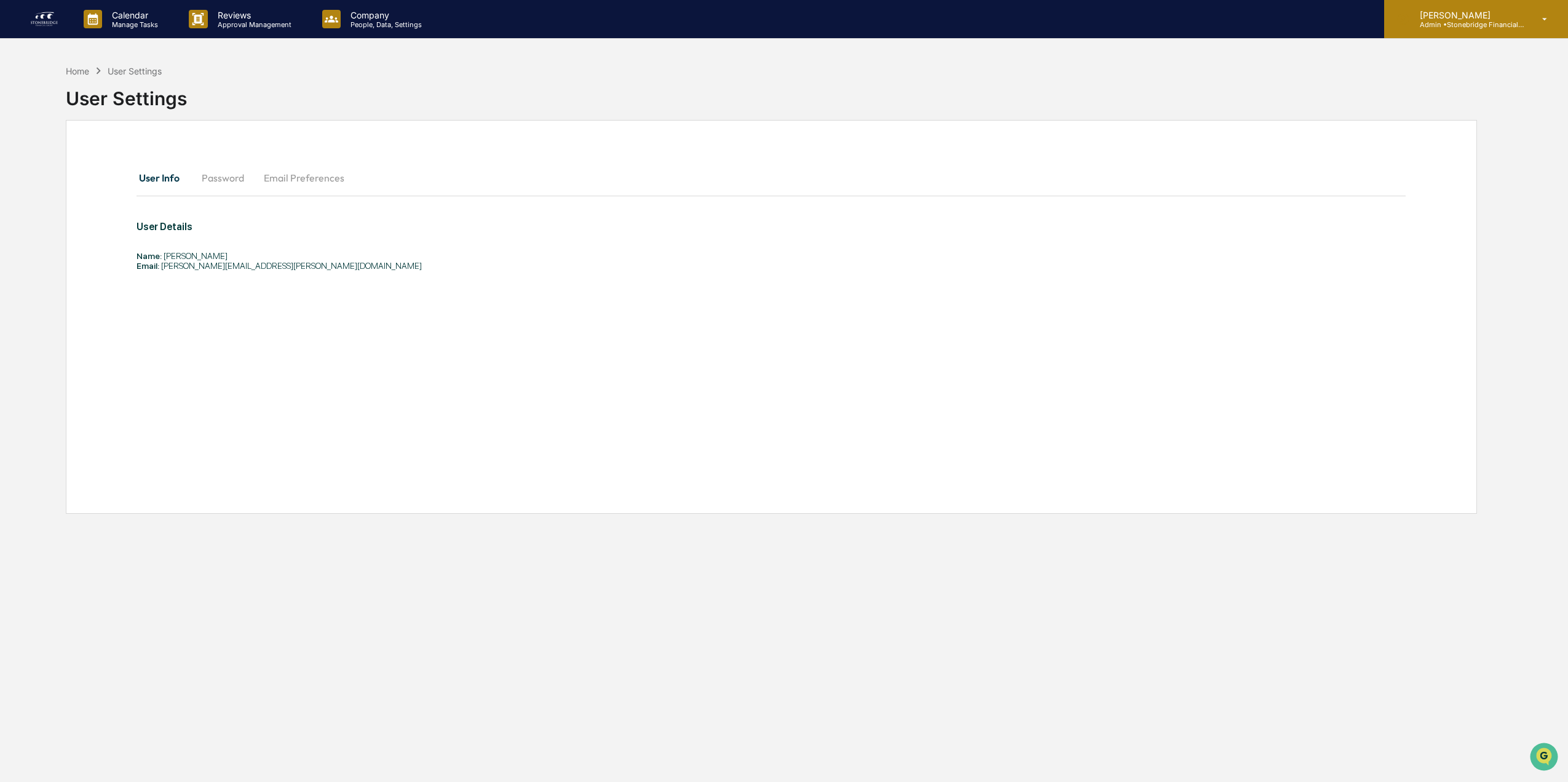
click at [1464, 31] on div "[PERSON_NAME] Admin • Stonebridge Financial Group" at bounding box center [1476, 19] width 184 height 38
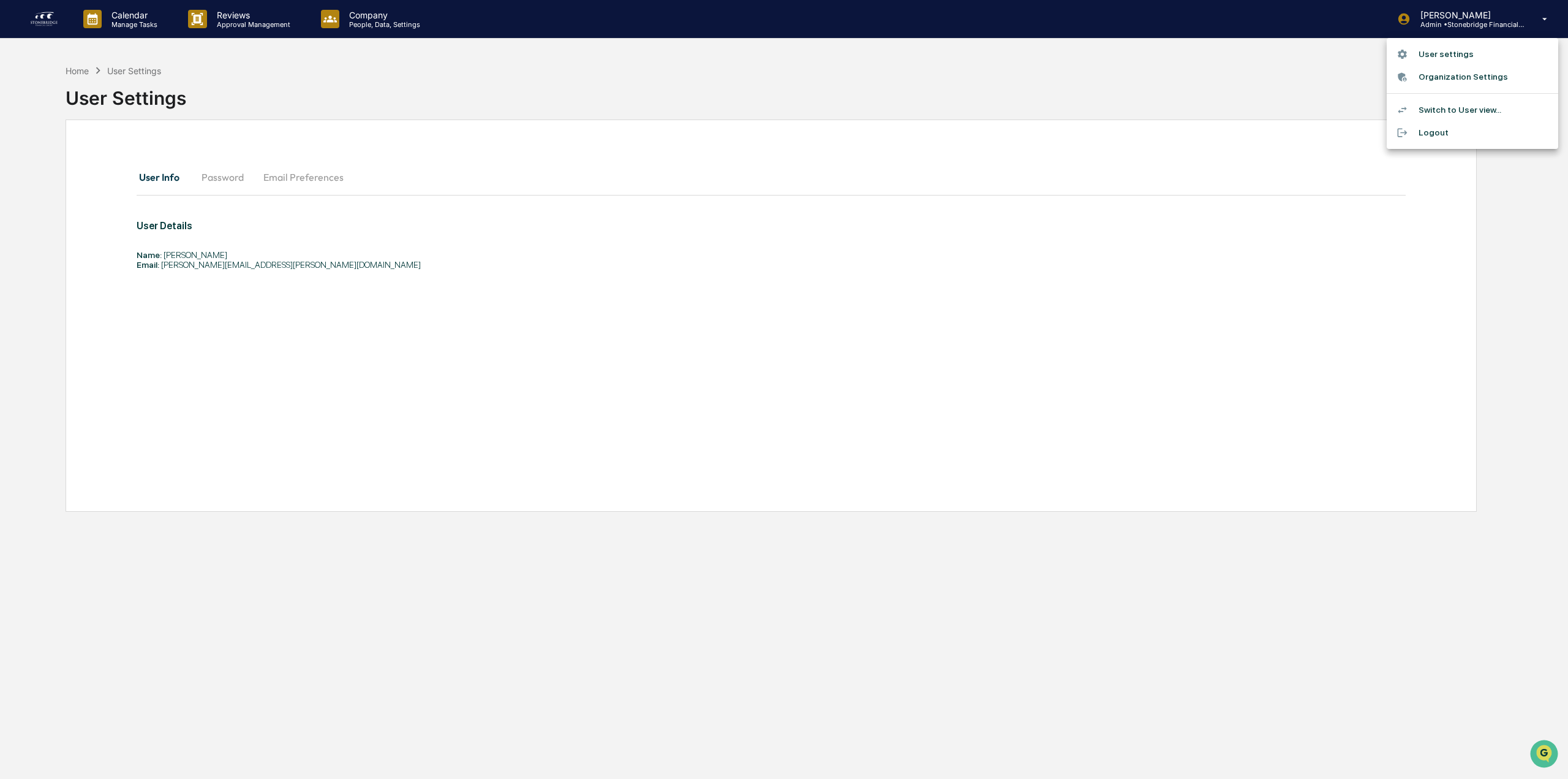
click at [1449, 113] on li "Switch to User view..." at bounding box center [1472, 109] width 171 height 23
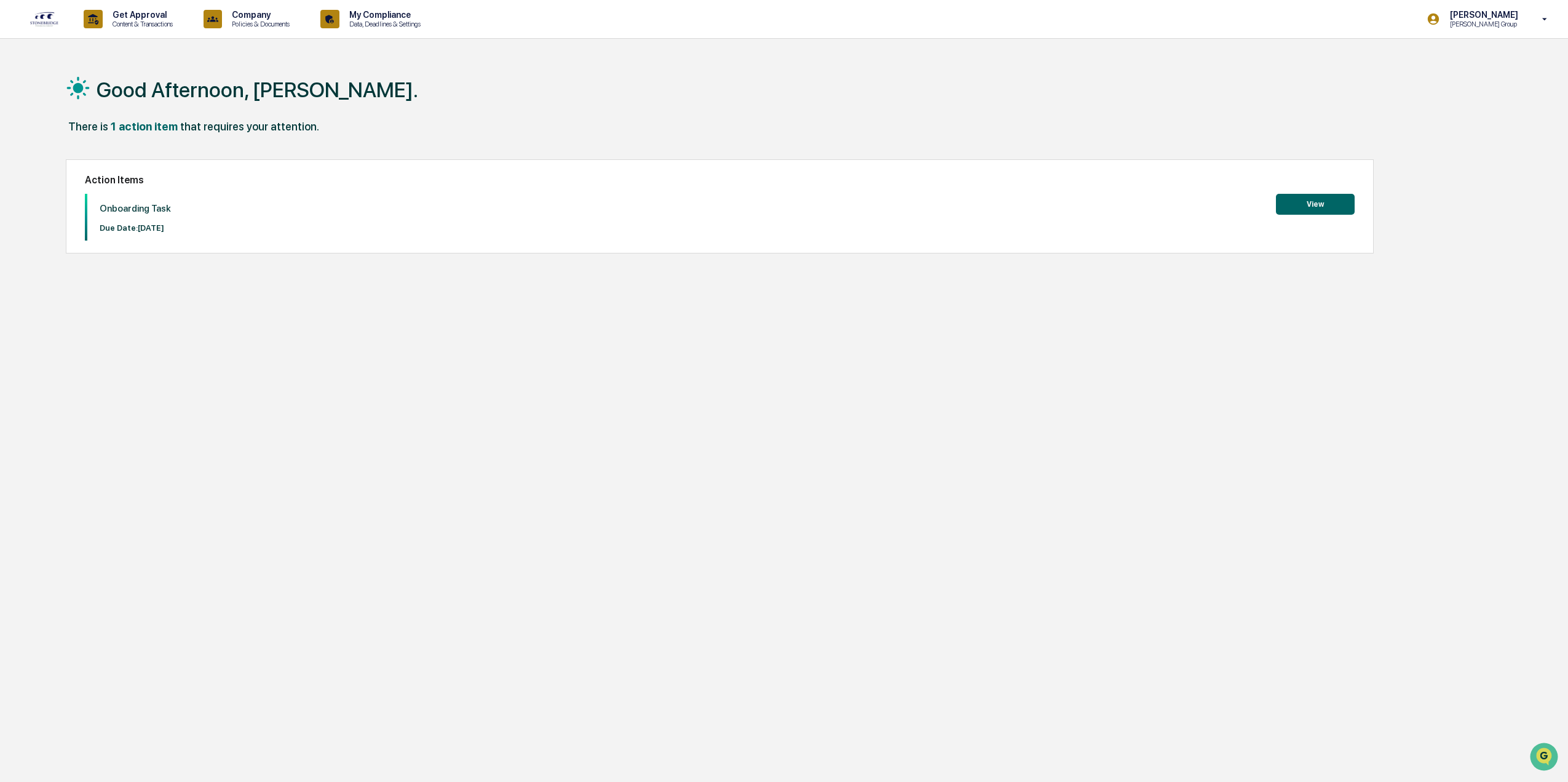
click at [1535, 21] on icon at bounding box center [1544, 19] width 21 height 12
click at [1462, 64] on li "Switch to Admin view..." at bounding box center [1478, 62] width 172 height 23
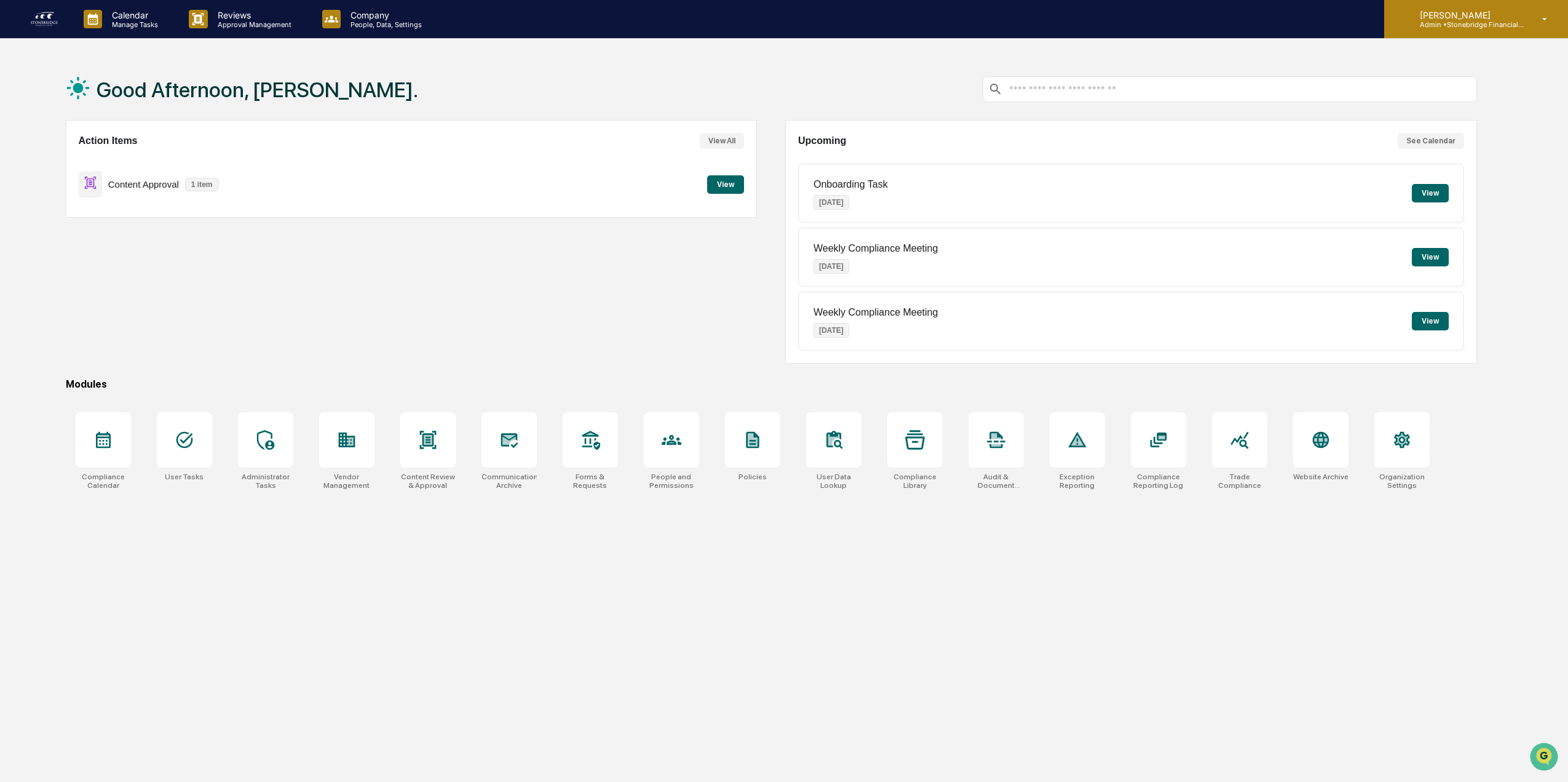
click at [1526, 16] on div "[PERSON_NAME] Admin • Stonebridge Financial Group" at bounding box center [1476, 19] width 184 height 38
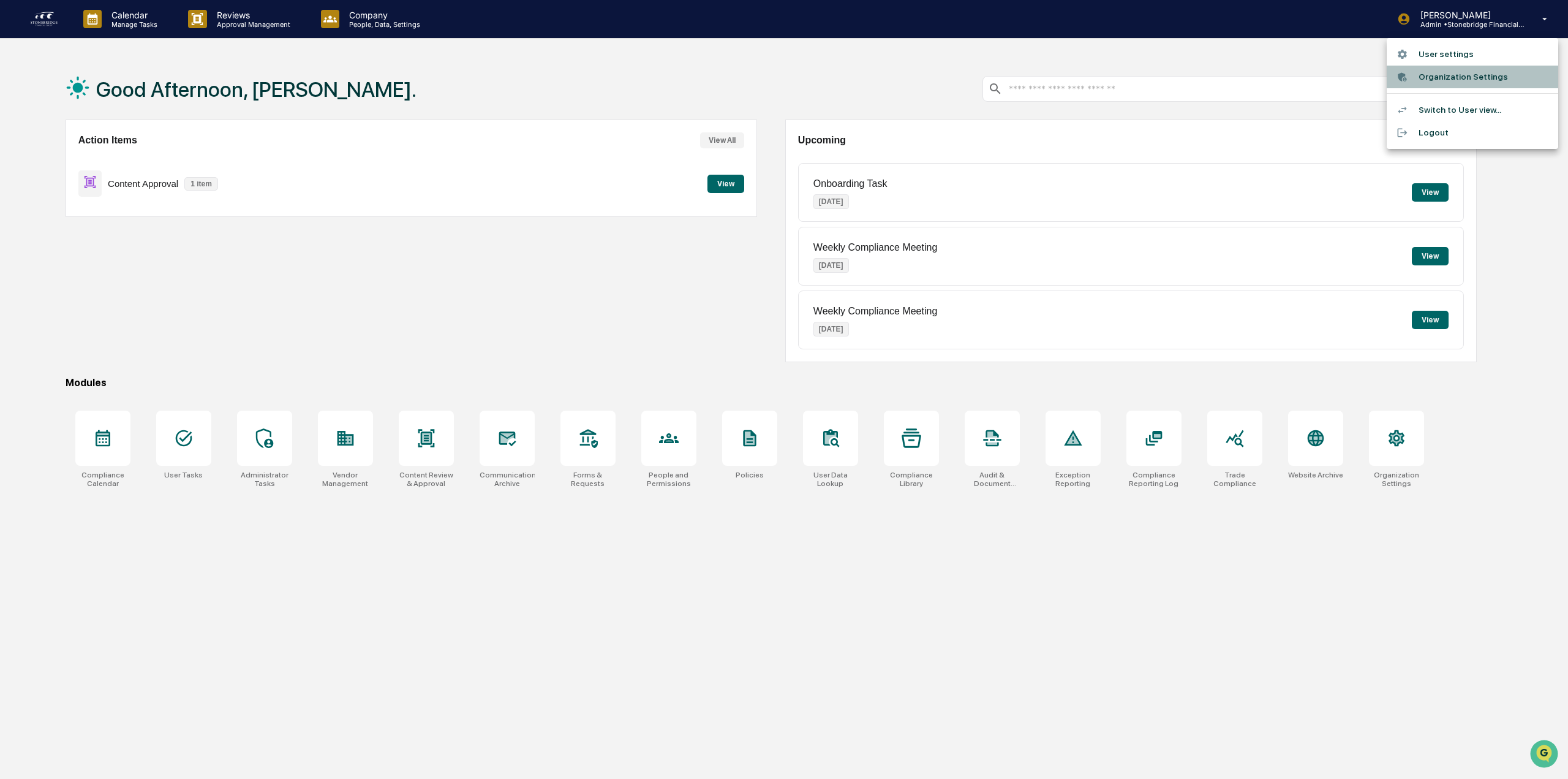
click at [1452, 74] on li "Organization Settings" at bounding box center [1472, 77] width 171 height 23
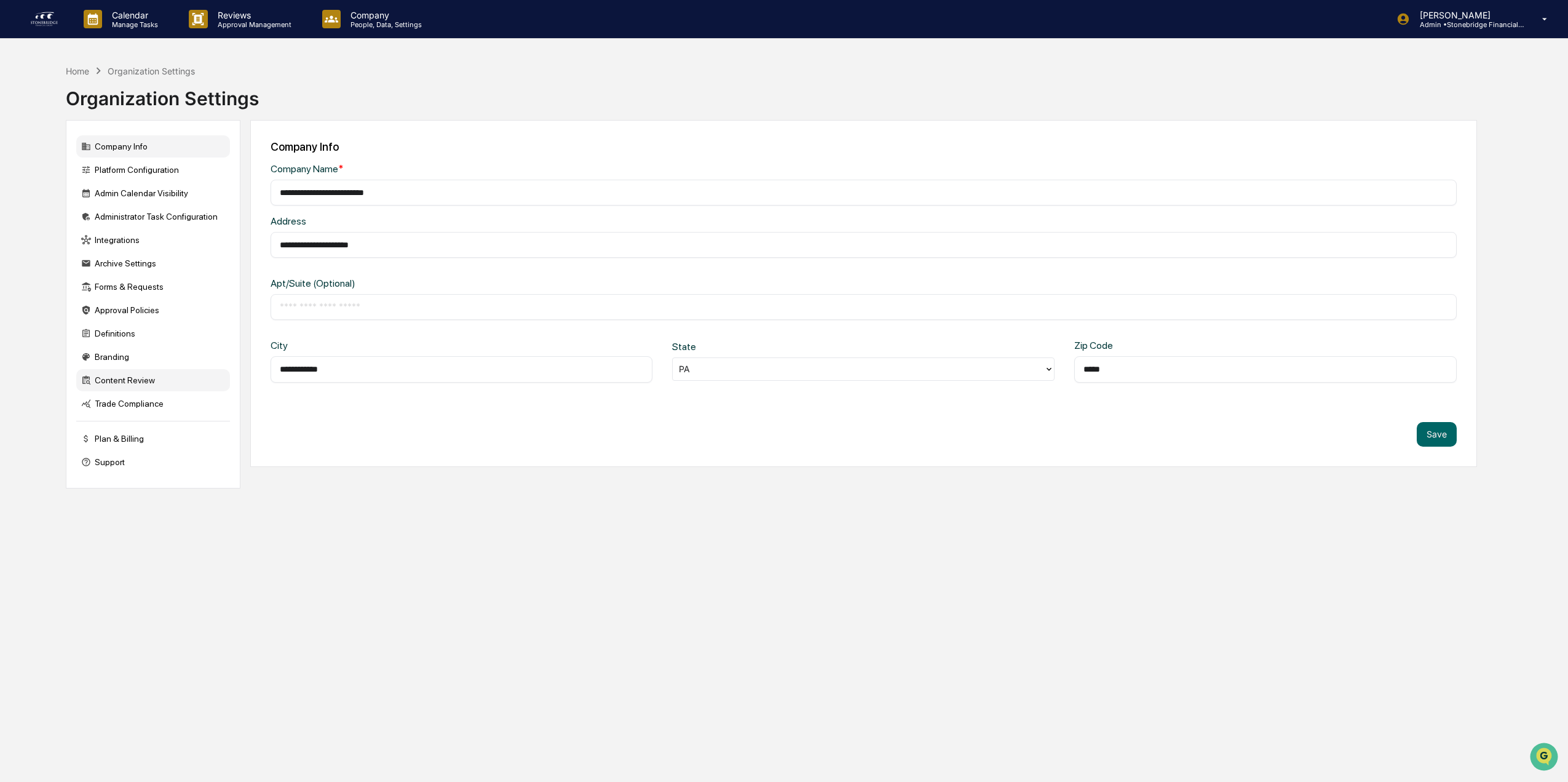
click at [124, 377] on div "Content Review" at bounding box center [153, 380] width 154 height 22
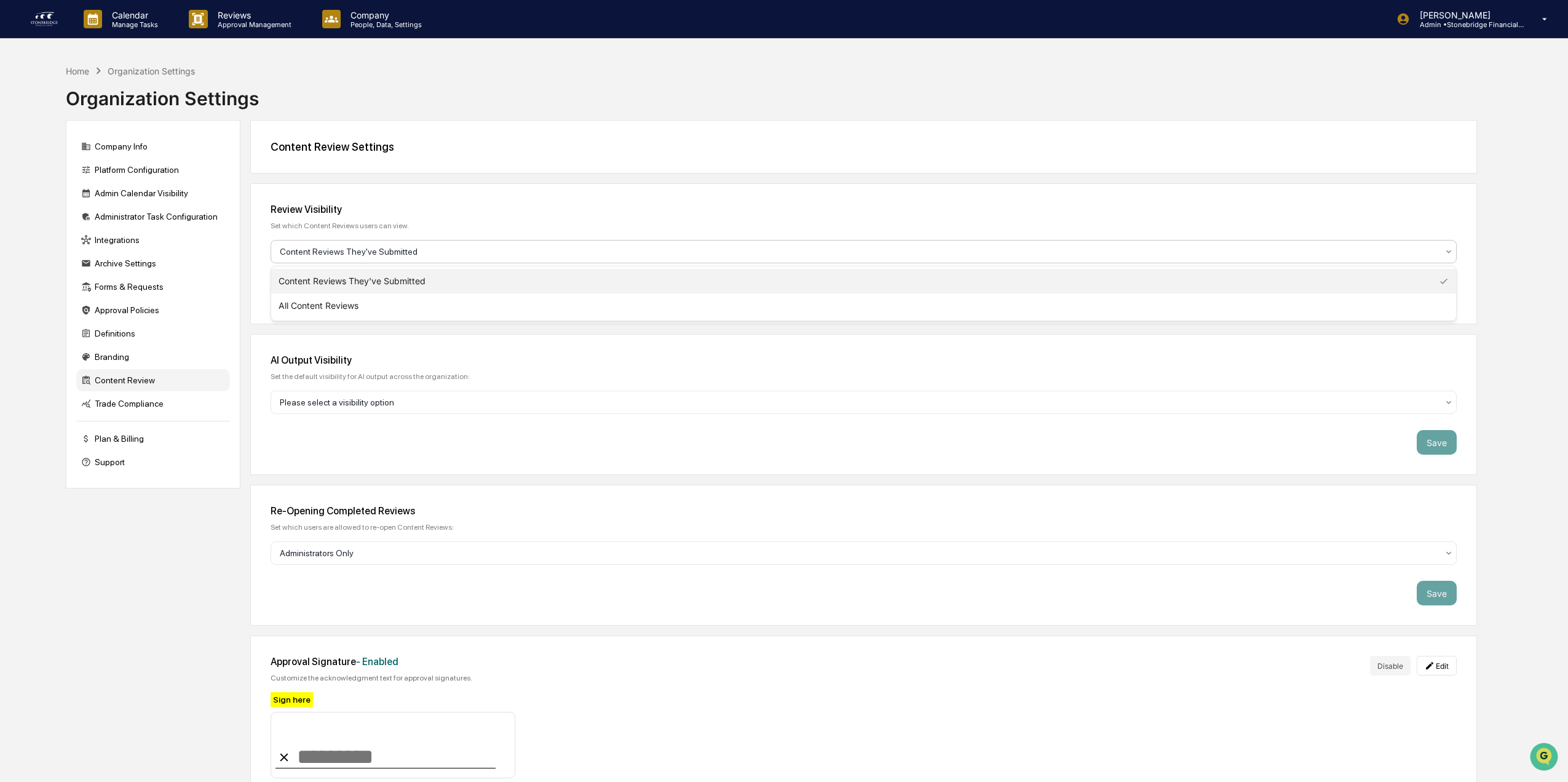
click at [341, 257] on div at bounding box center [858, 252] width 1158 height 13
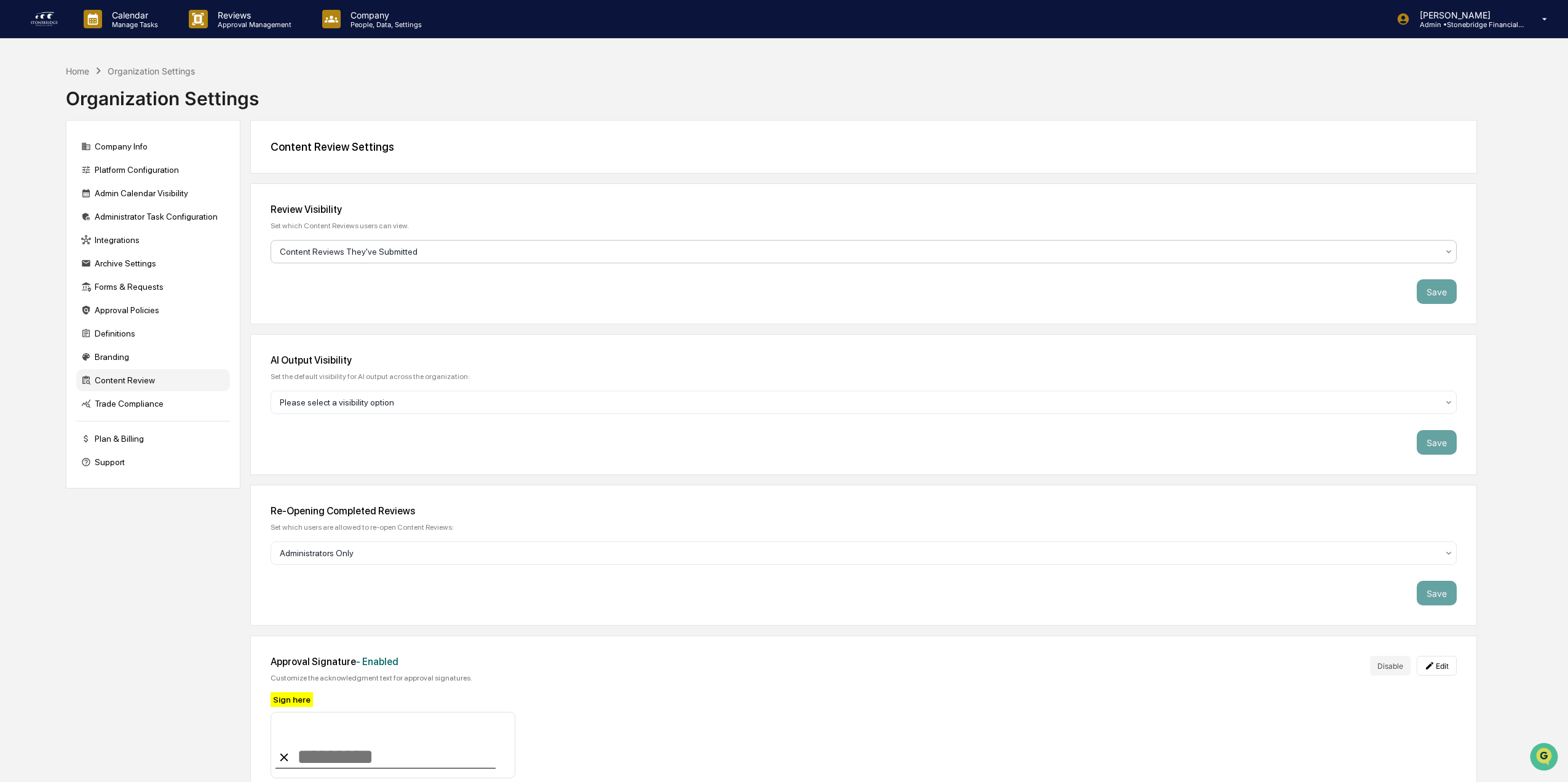
click at [341, 257] on div at bounding box center [858, 252] width 1158 height 13
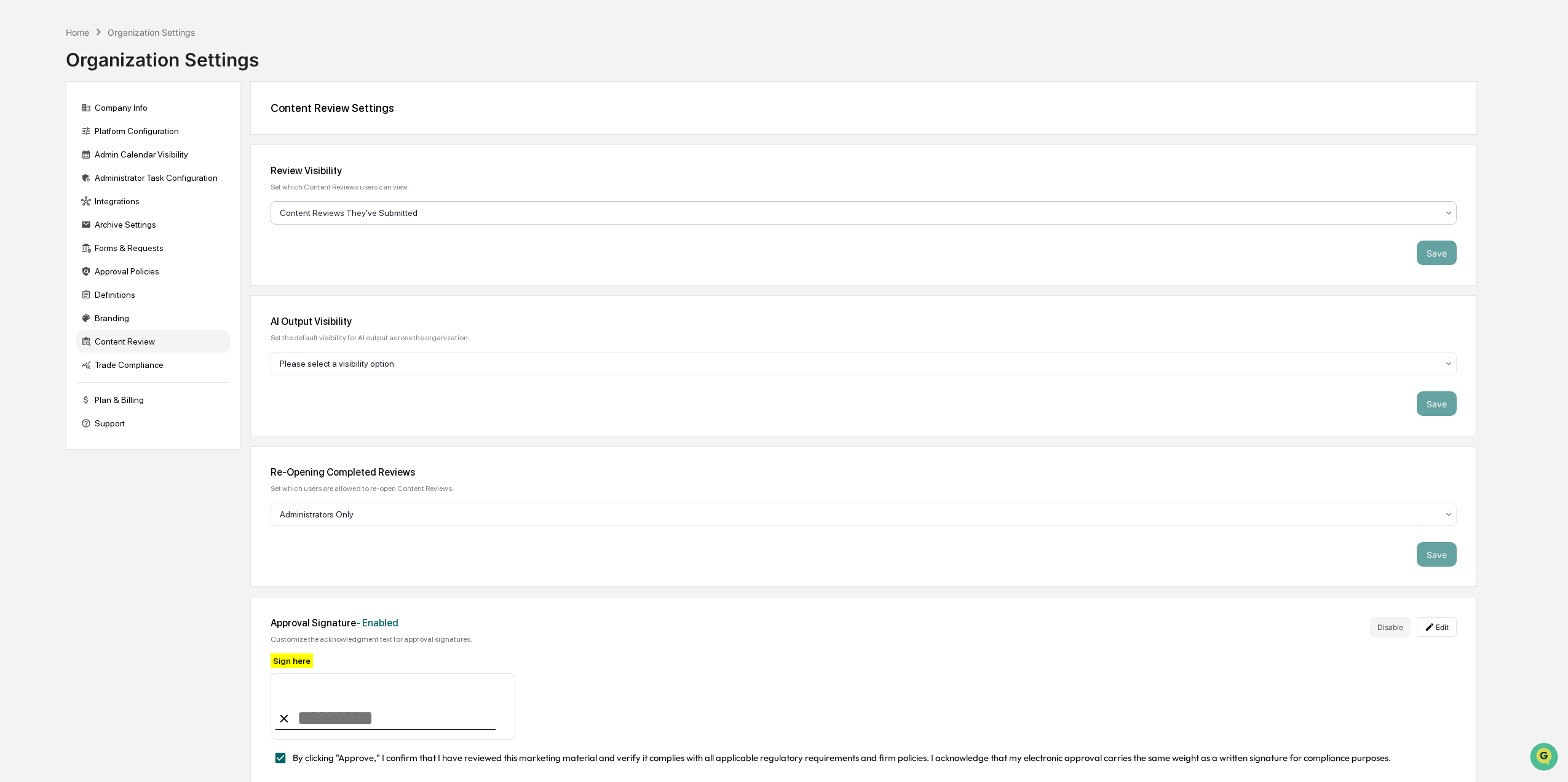
scroll to position [58, 0]
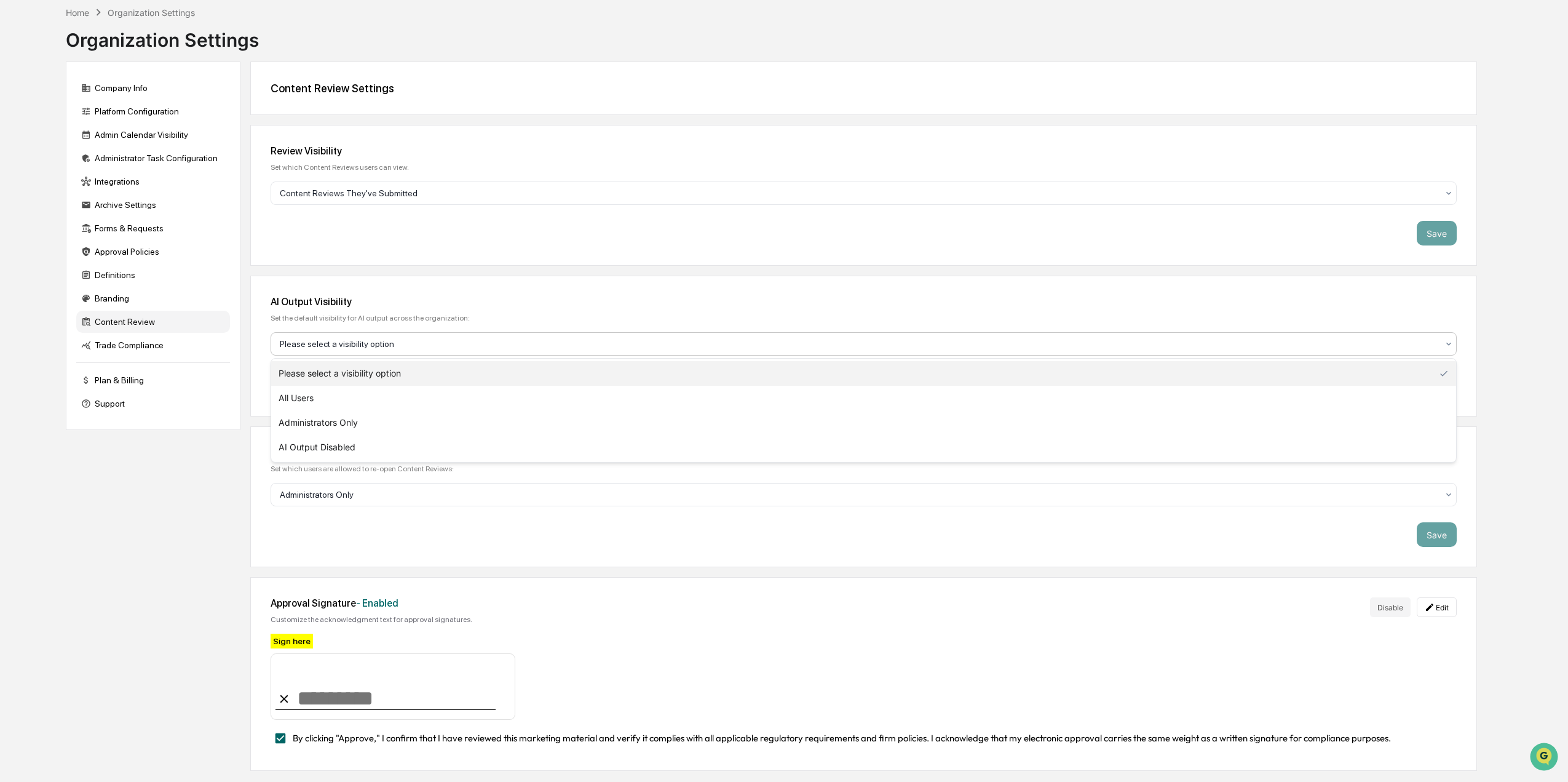
click at [354, 345] on div at bounding box center [858, 344] width 1158 height 13
click at [313, 428] on div "Administrators Only" at bounding box center [864, 422] width 1185 height 24
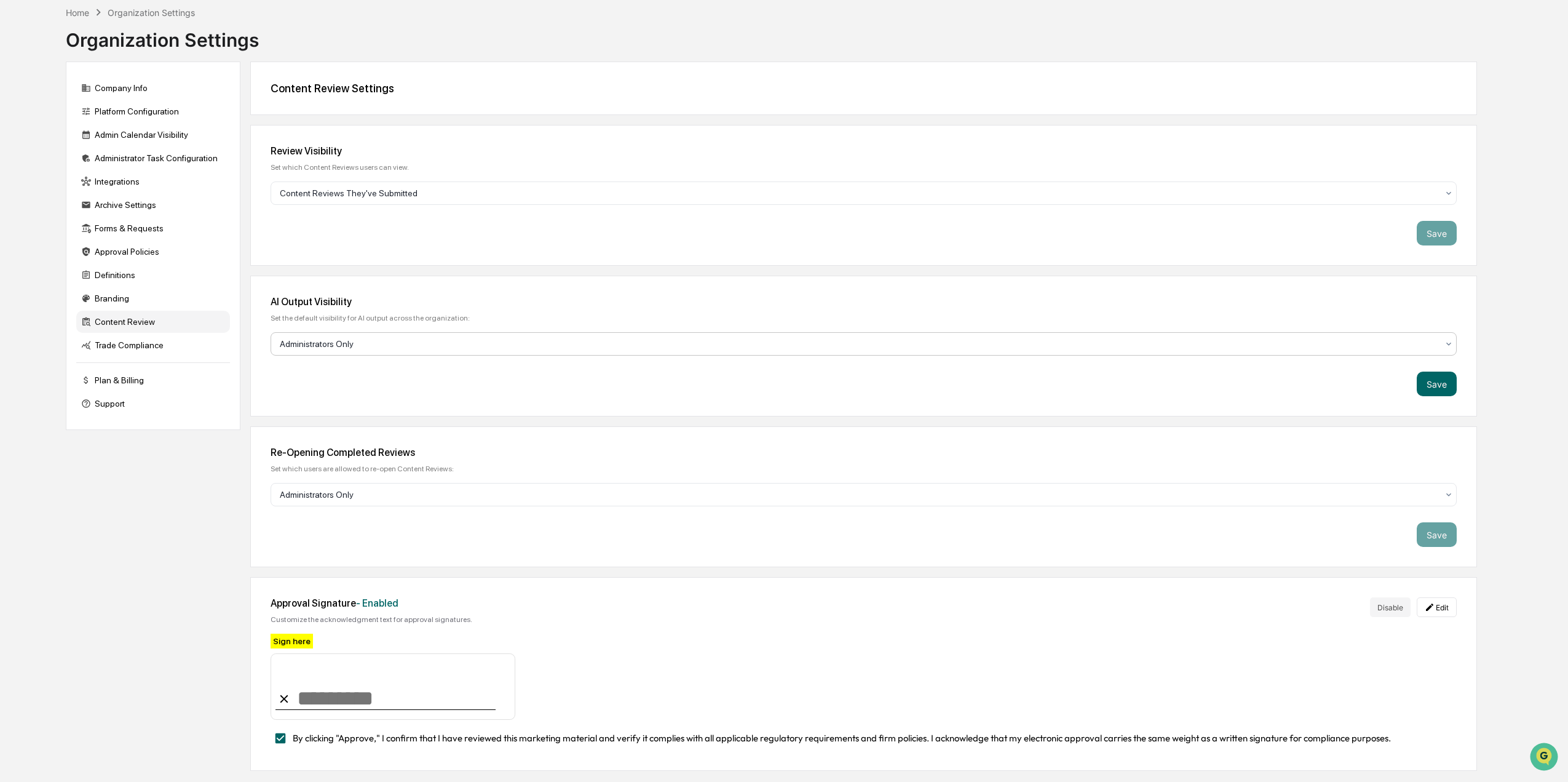
click at [317, 345] on div at bounding box center [858, 344] width 1158 height 13
click at [304, 417] on div "Administrators Only" at bounding box center [864, 422] width 1185 height 24
click at [302, 691] on input at bounding box center [393, 686] width 245 height 67
click at [297, 638] on div "Sign here" at bounding box center [292, 641] width 42 height 15
click at [316, 701] on input at bounding box center [393, 686] width 245 height 67
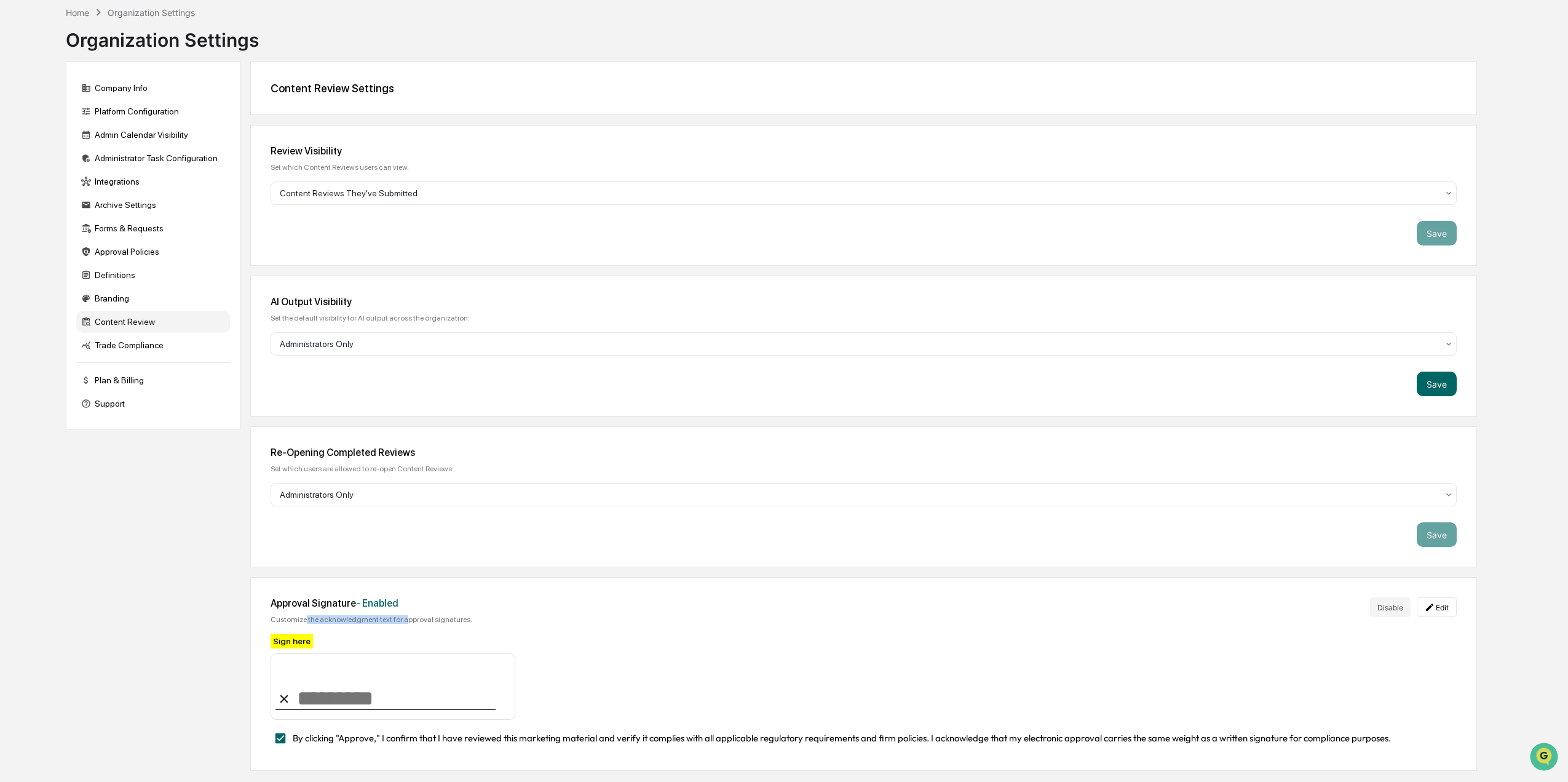
drag, startPoint x: 302, startPoint y: 622, endPoint x: 397, endPoint y: 621, distance: 95.0
click at [397, 621] on div "Customize the acknowledgment text for approval signatures." at bounding box center [371, 619] width 202 height 9
click at [382, 697] on input at bounding box center [393, 686] width 245 height 67
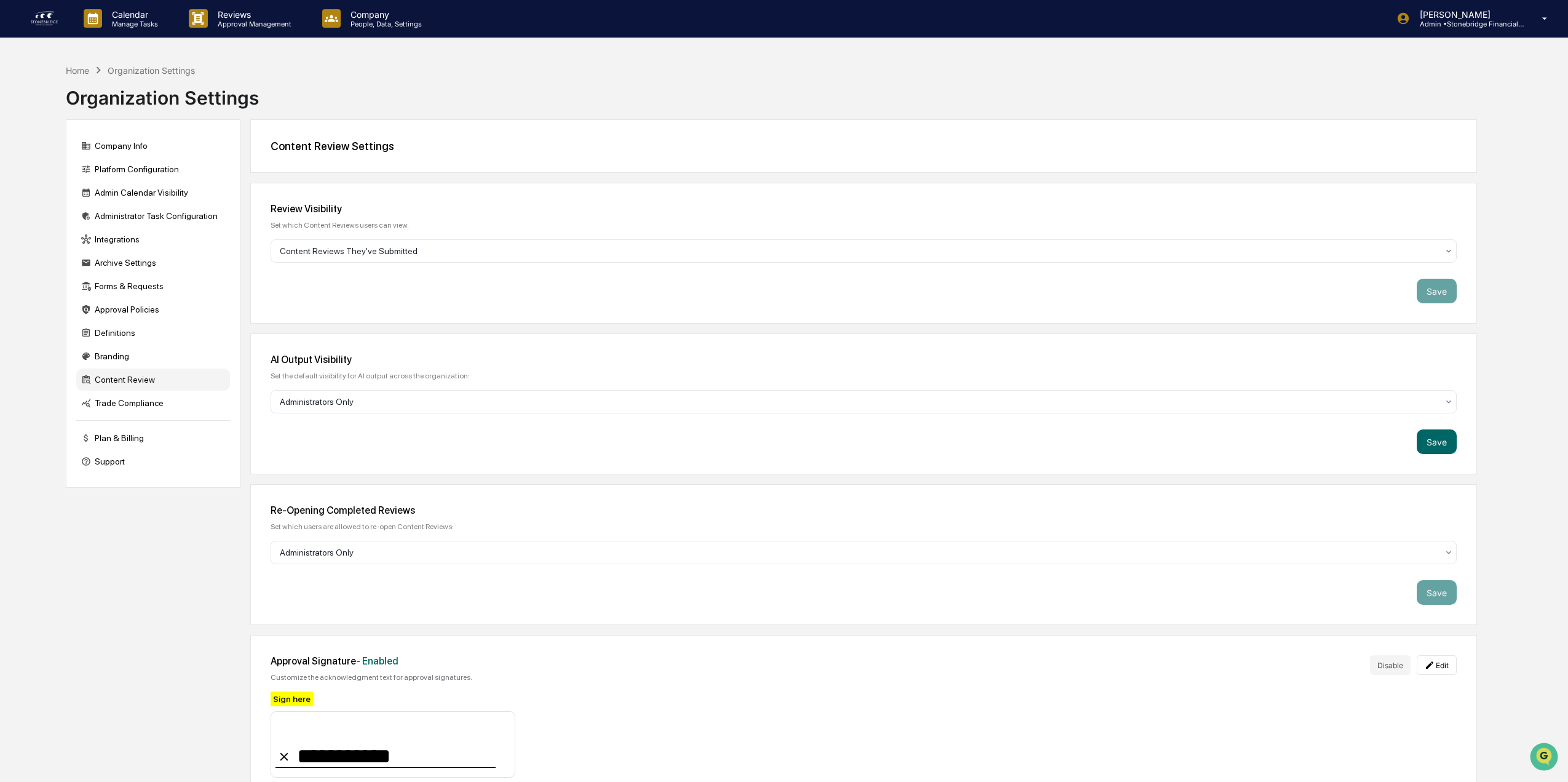
scroll to position [0, 0]
type input "**********"
click at [170, 409] on div "Trade Compliance" at bounding box center [153, 404] width 154 height 22
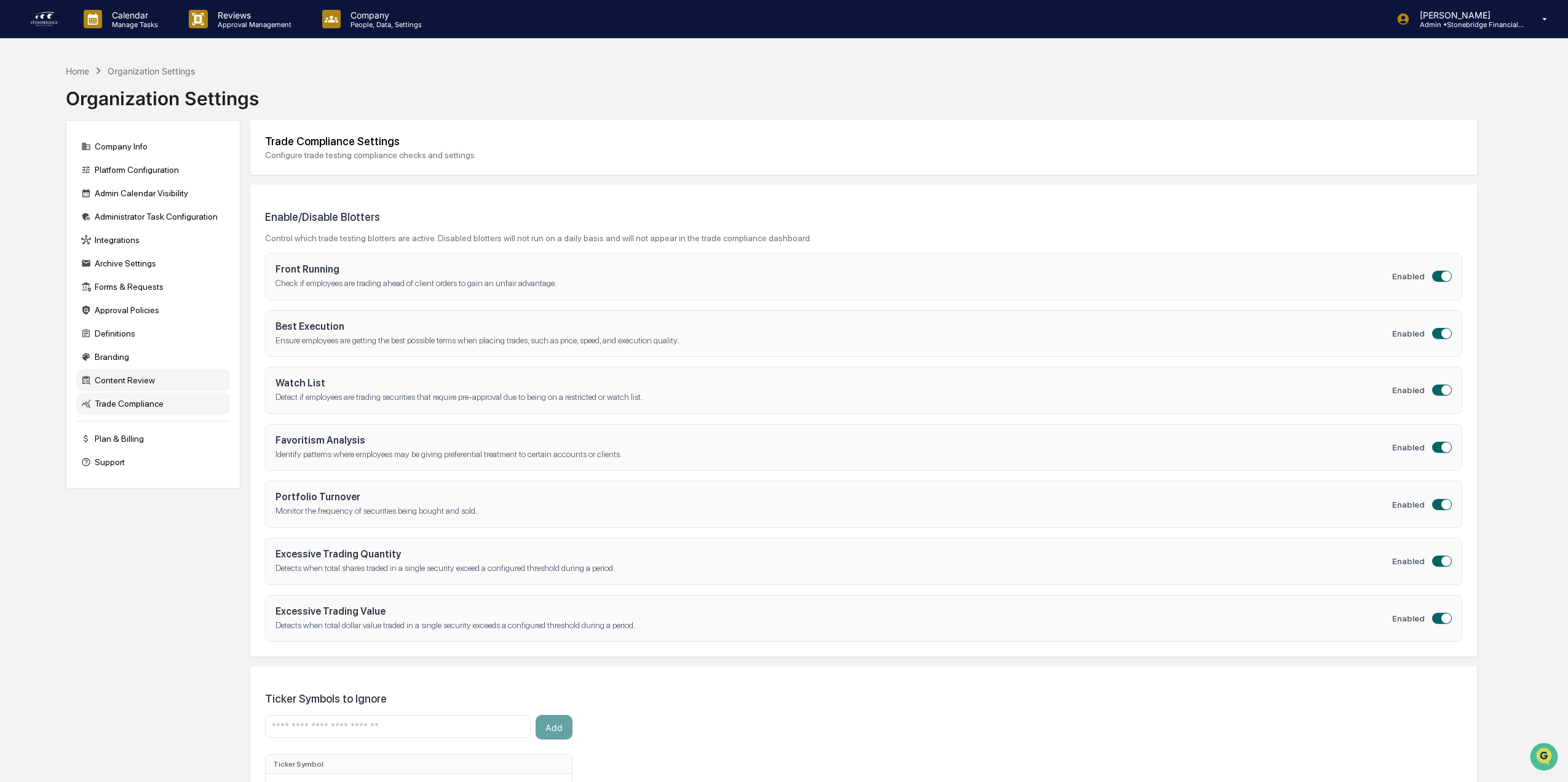
click at [144, 382] on div "Content Review" at bounding box center [153, 380] width 154 height 22
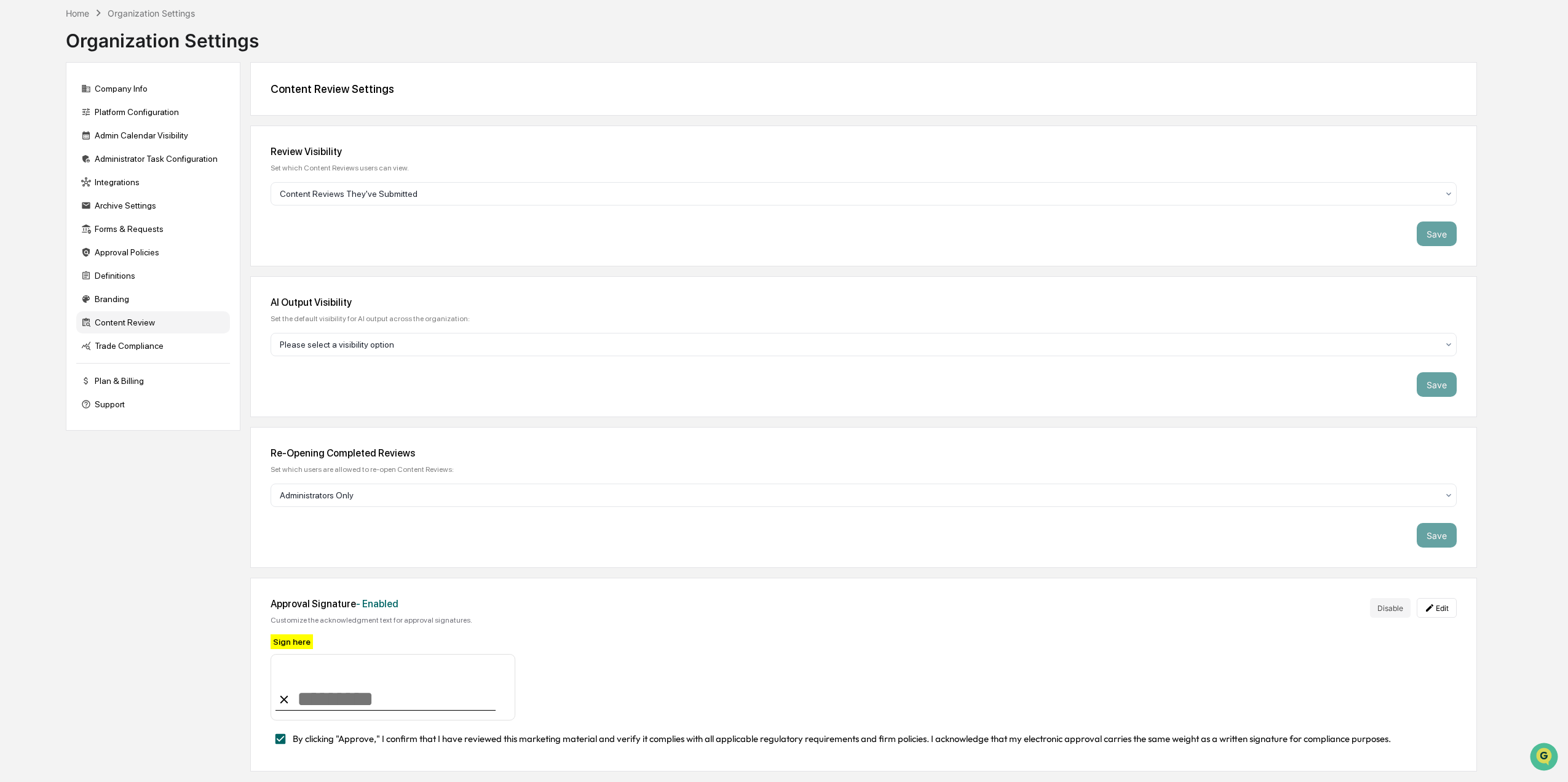
scroll to position [58, 0]
click at [144, 348] on div "Trade Compliance" at bounding box center [153, 345] width 154 height 22
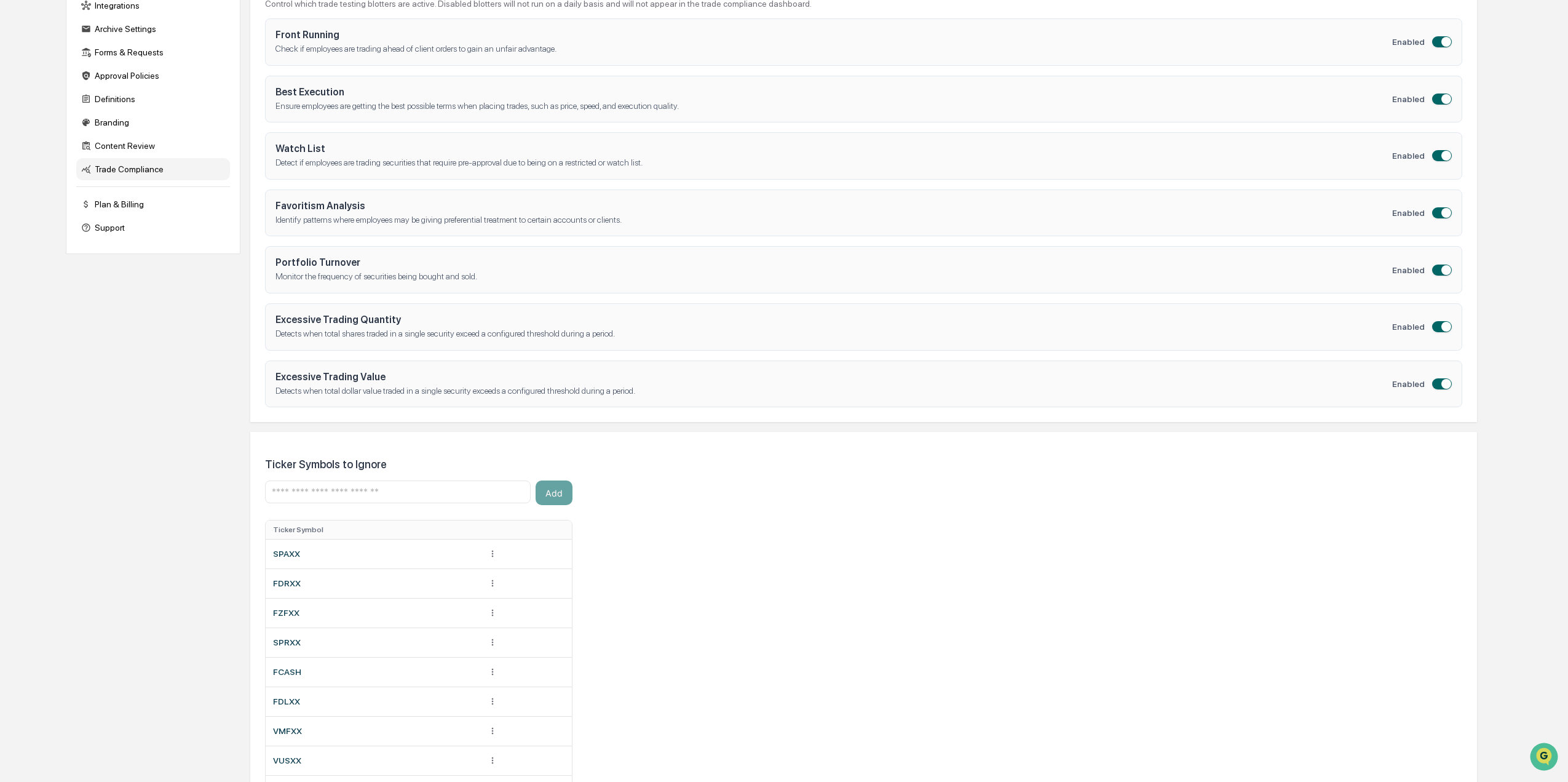
scroll to position [305, 0]
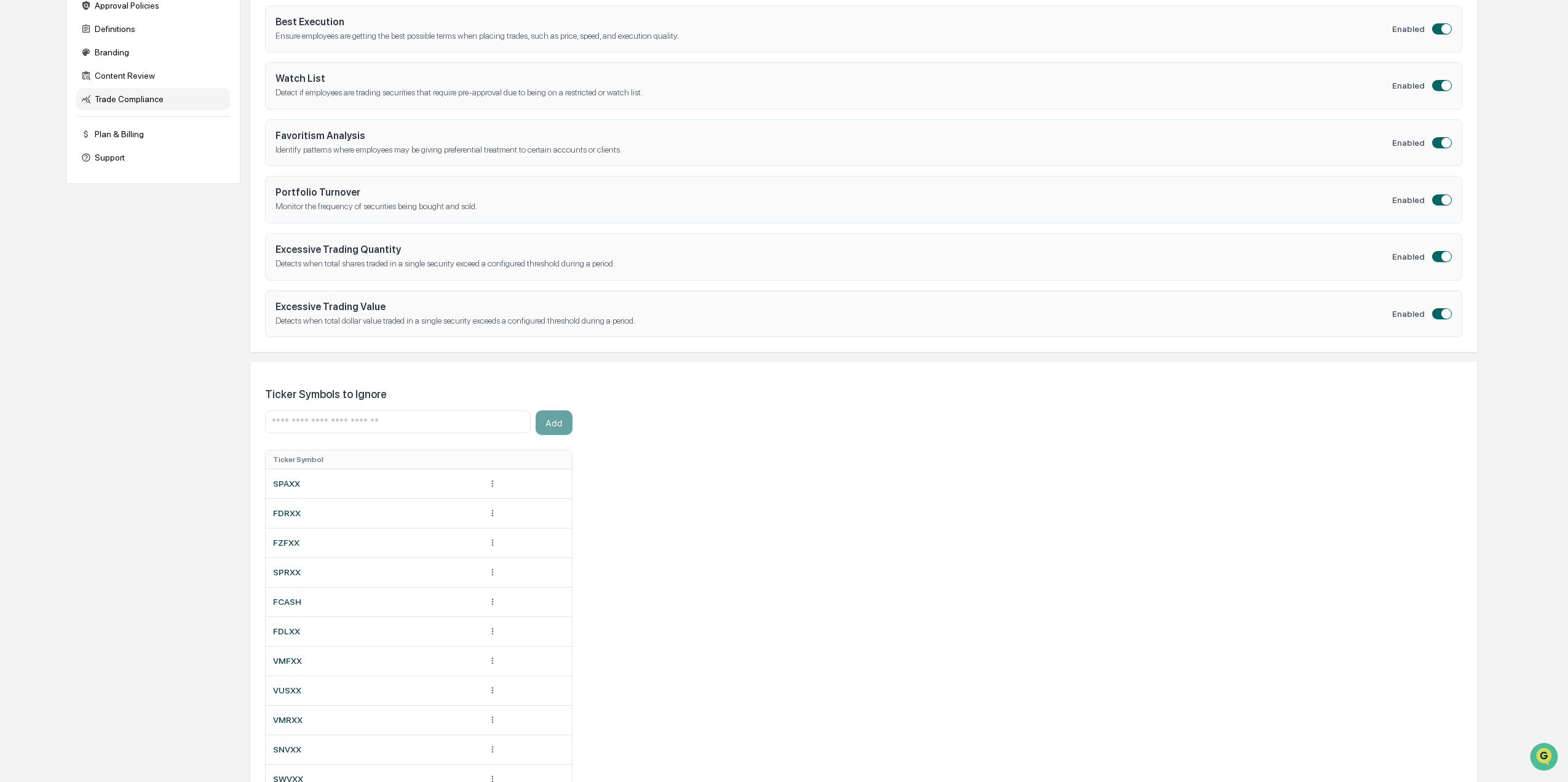
drag, startPoint x: 260, startPoint y: 402, endPoint x: 351, endPoint y: 406, distance: 91.1
click at [351, 406] on div "Ticker Symbols to Ignore Add Ticker Symbol SPAXX FDRXX FZFXX SPRXX FCASH FDLXX …" at bounding box center [863, 615] width 1227 height 506
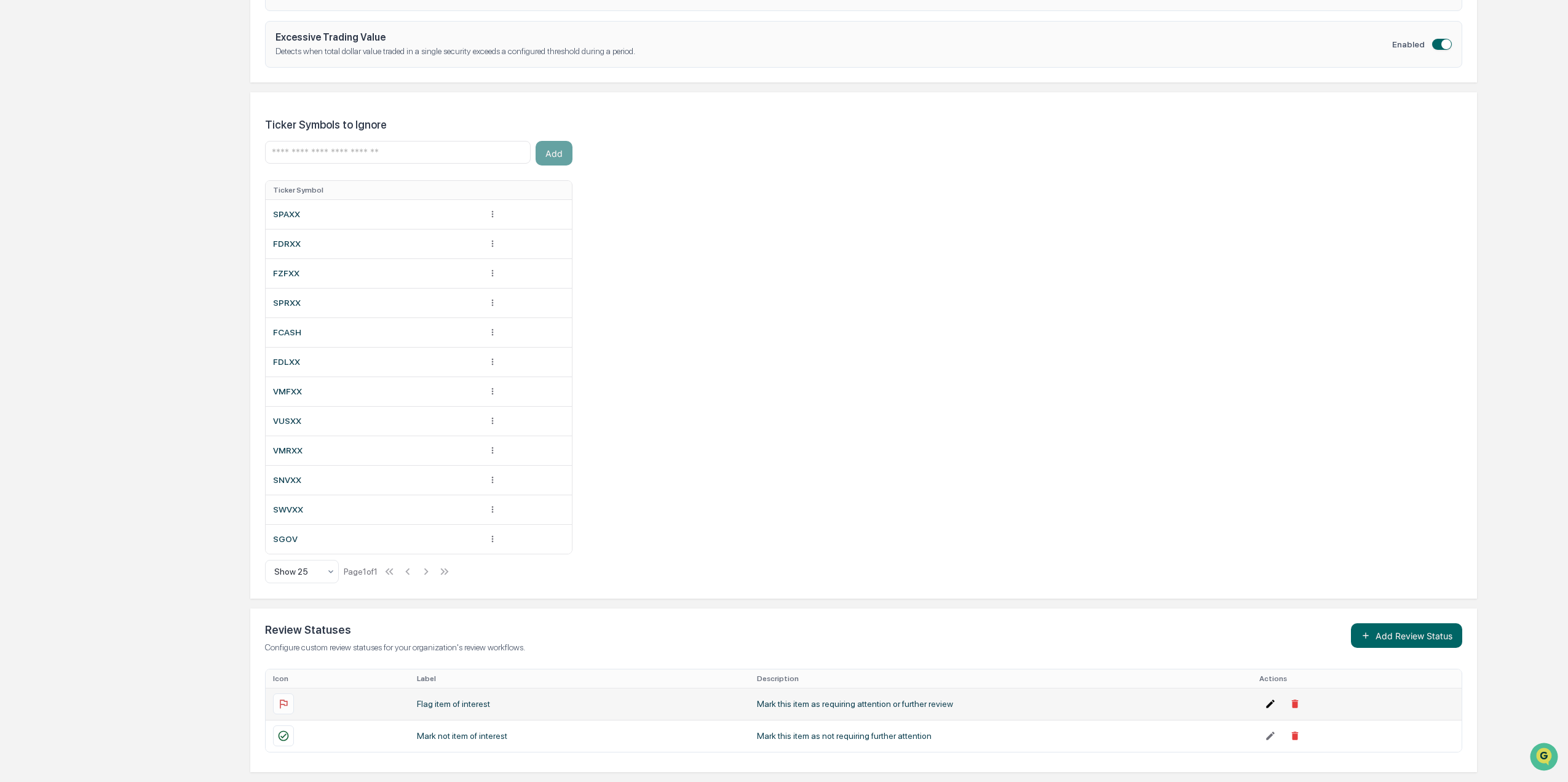
click at [1267, 703] on icon at bounding box center [1271, 703] width 11 height 11
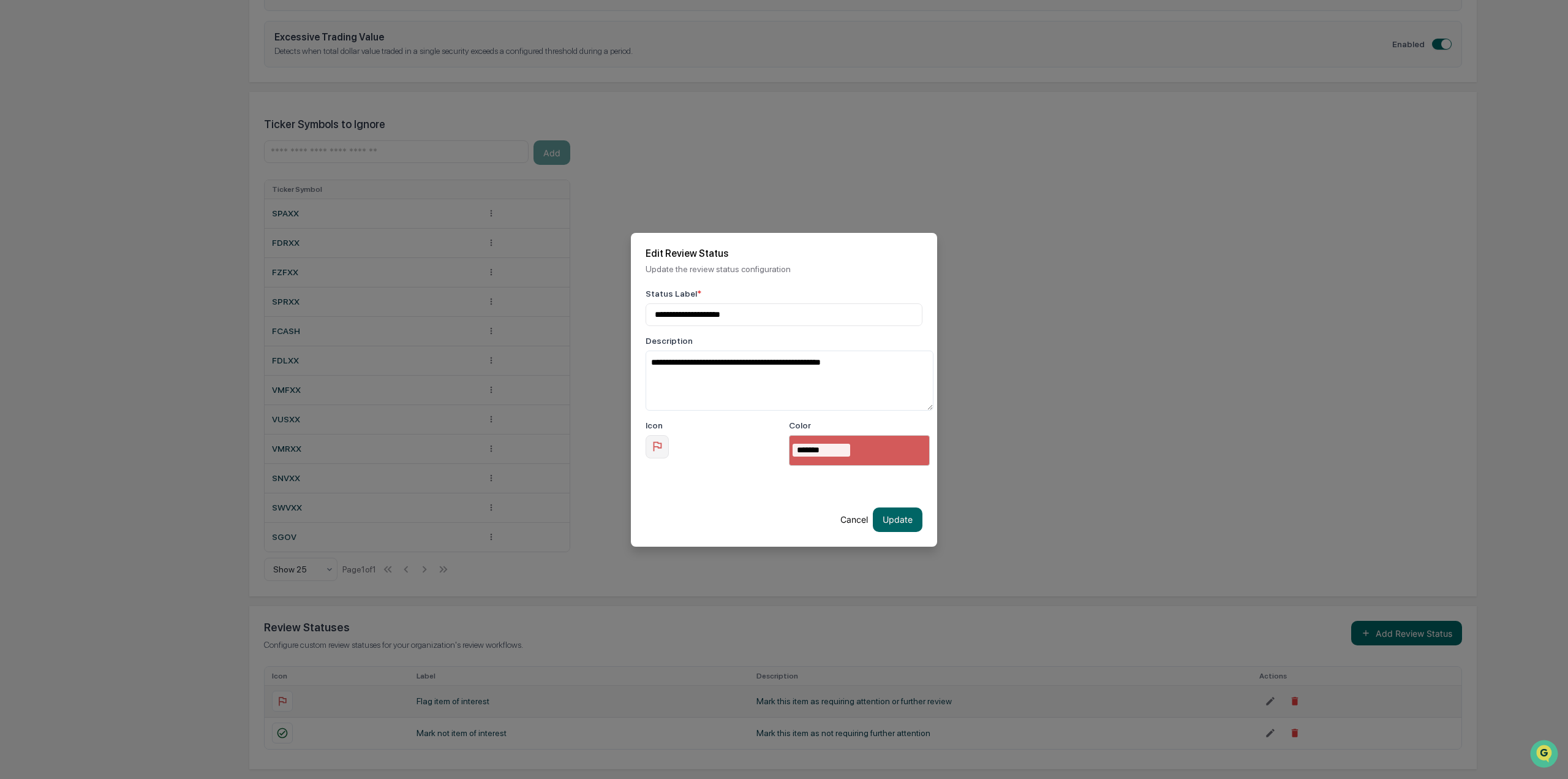
click at [847, 522] on button "Cancel" at bounding box center [854, 519] width 27 height 24
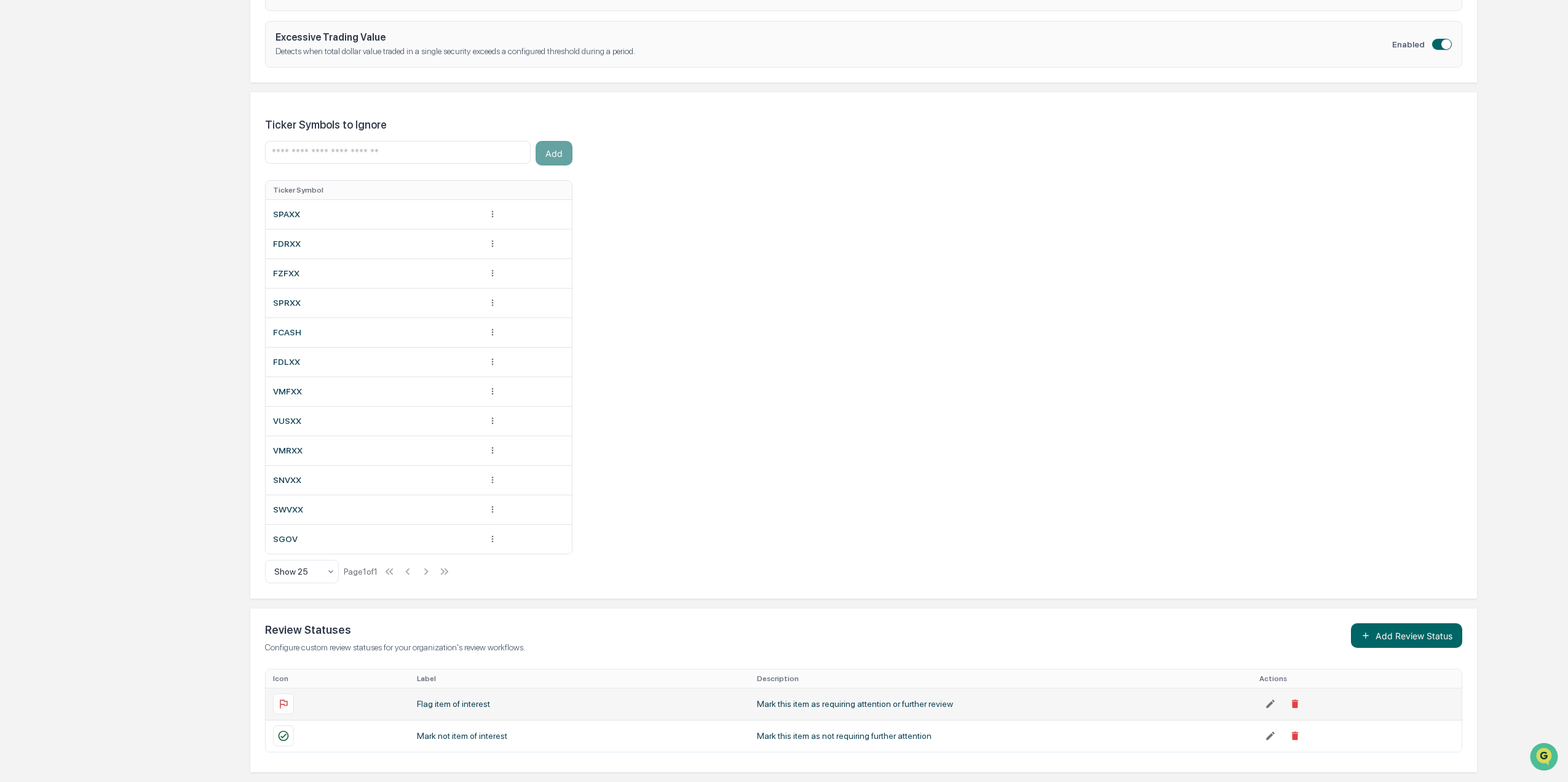
click at [1045, 524] on div "Ticker Symbols to Ignore Add Ticker Symbol SPAXX FDRXX FZFXX SPRXX FCASH FDLXX …" at bounding box center [863, 345] width 1227 height 506
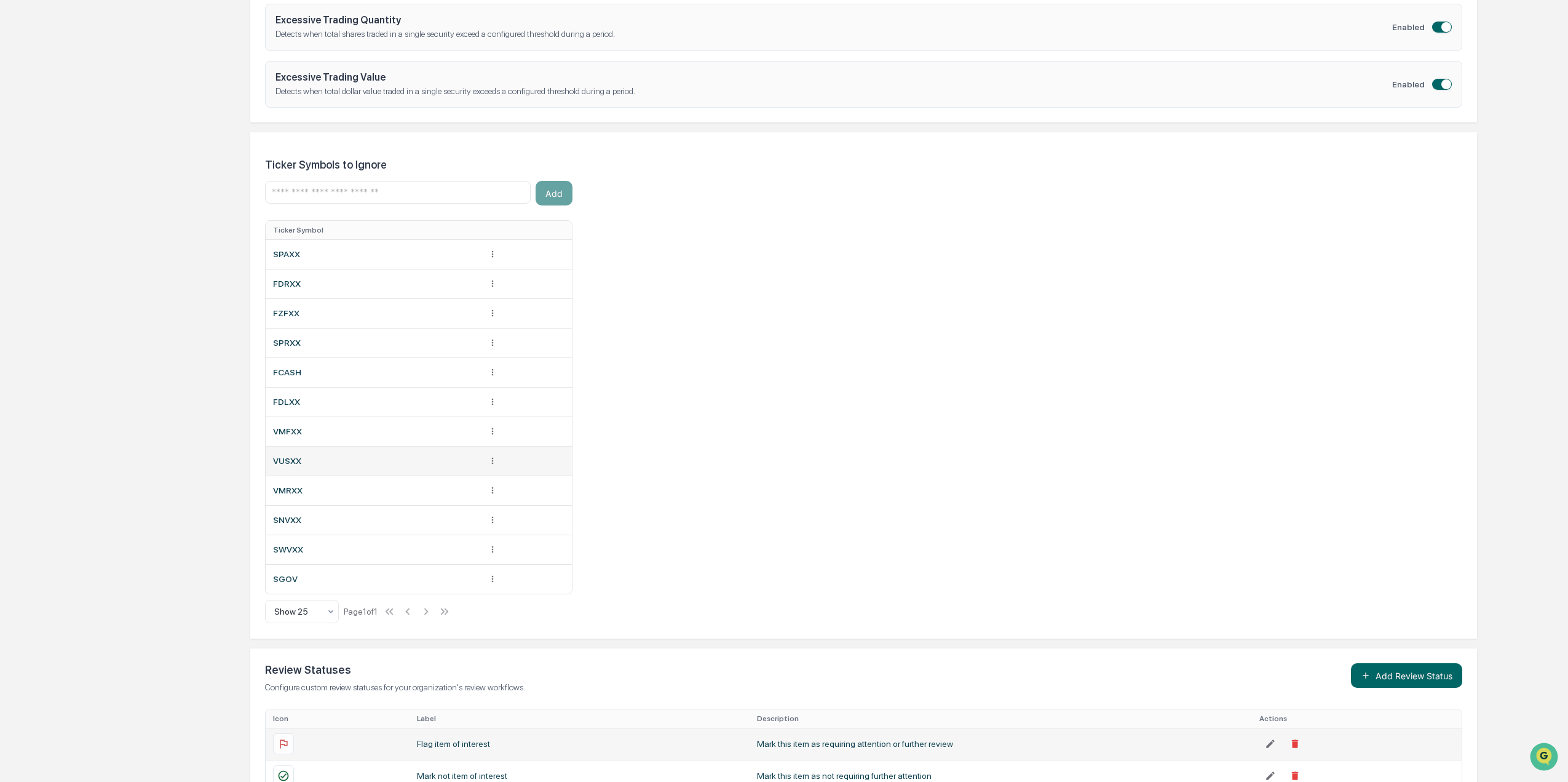
scroll to position [513, 0]
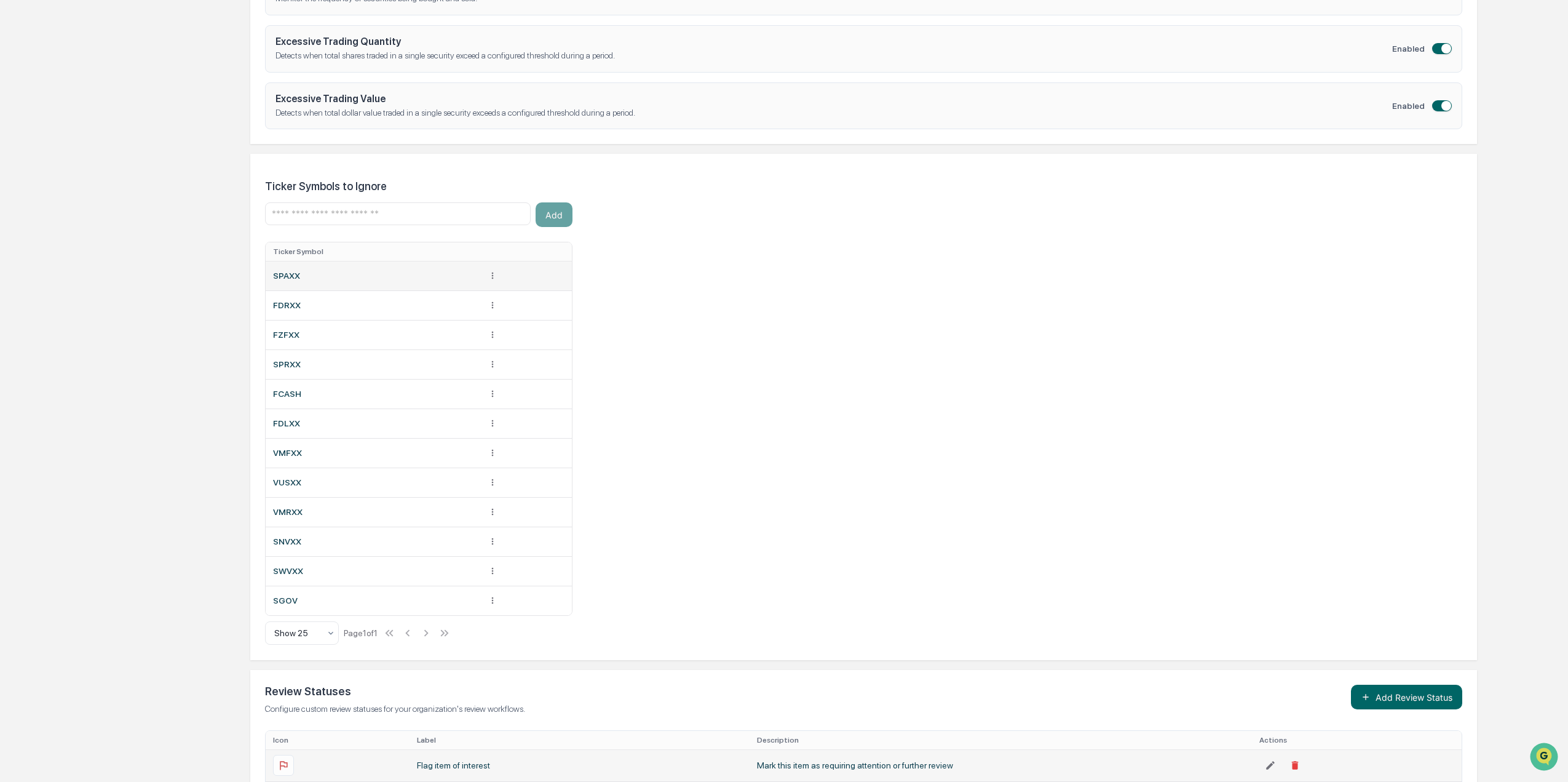
click at [499, 273] on td at bounding box center [526, 276] width 91 height 30
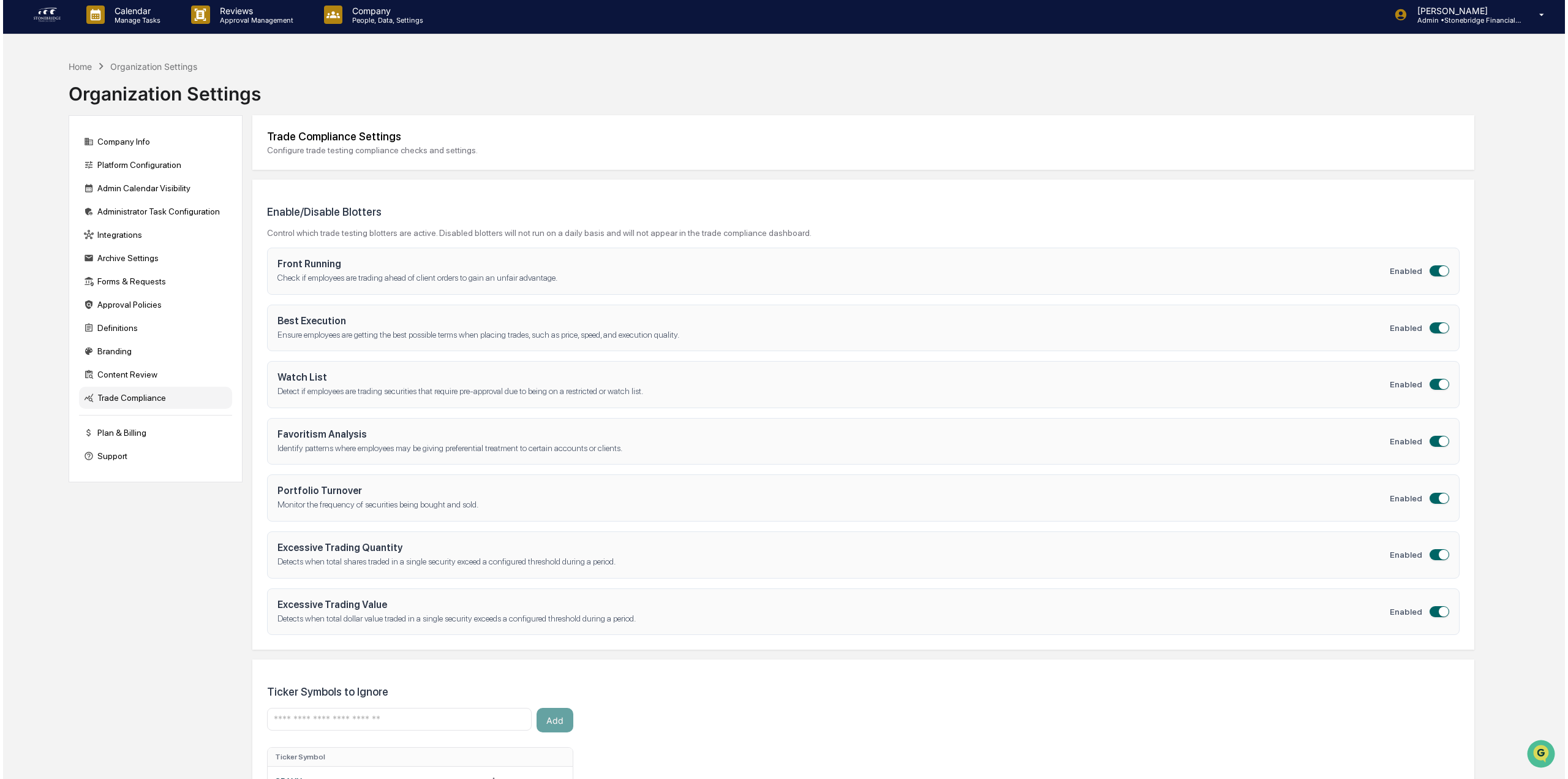
scroll to position [0, 0]
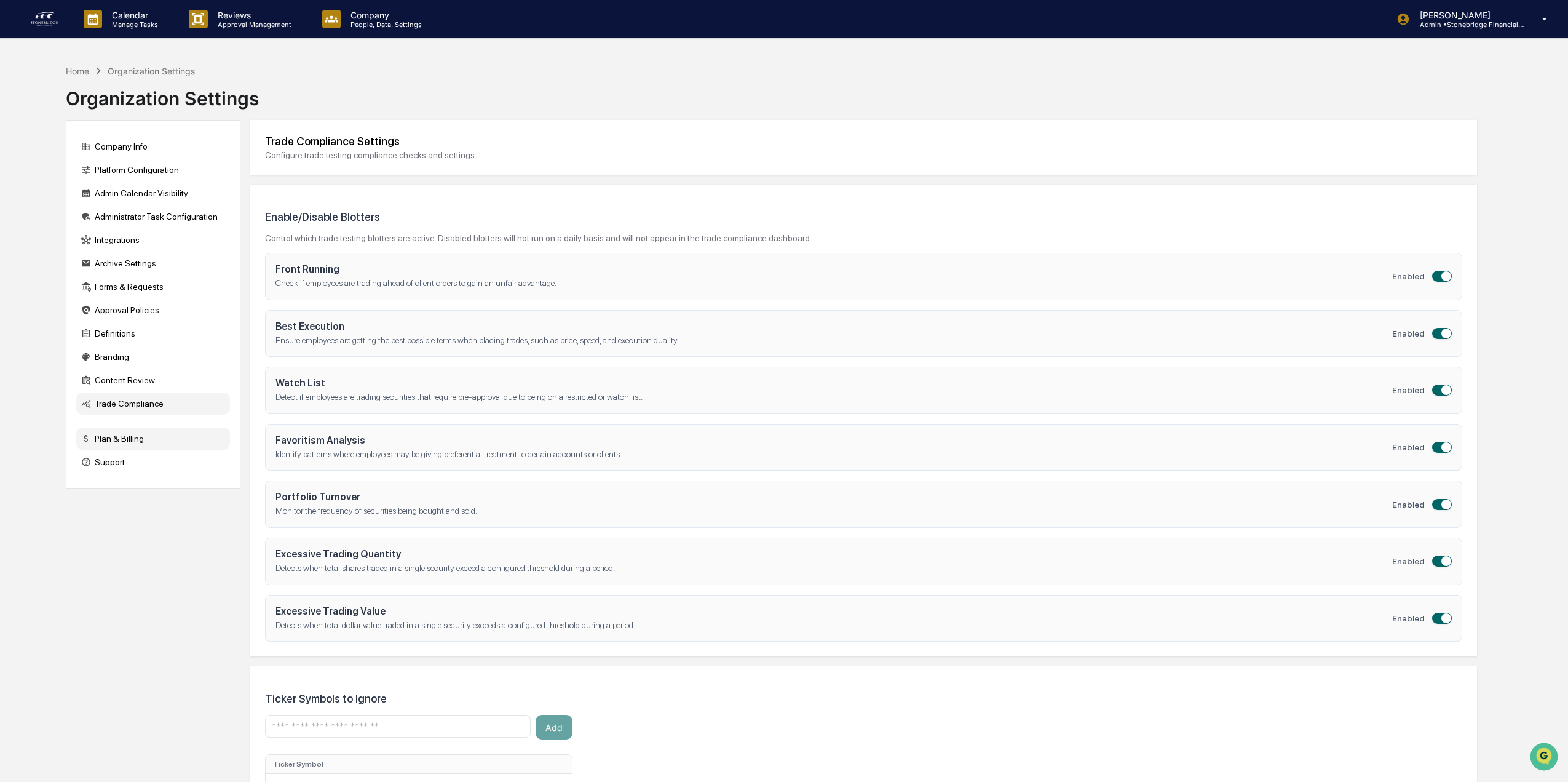
click at [155, 440] on div "Plan & Billing" at bounding box center [153, 439] width 154 height 22
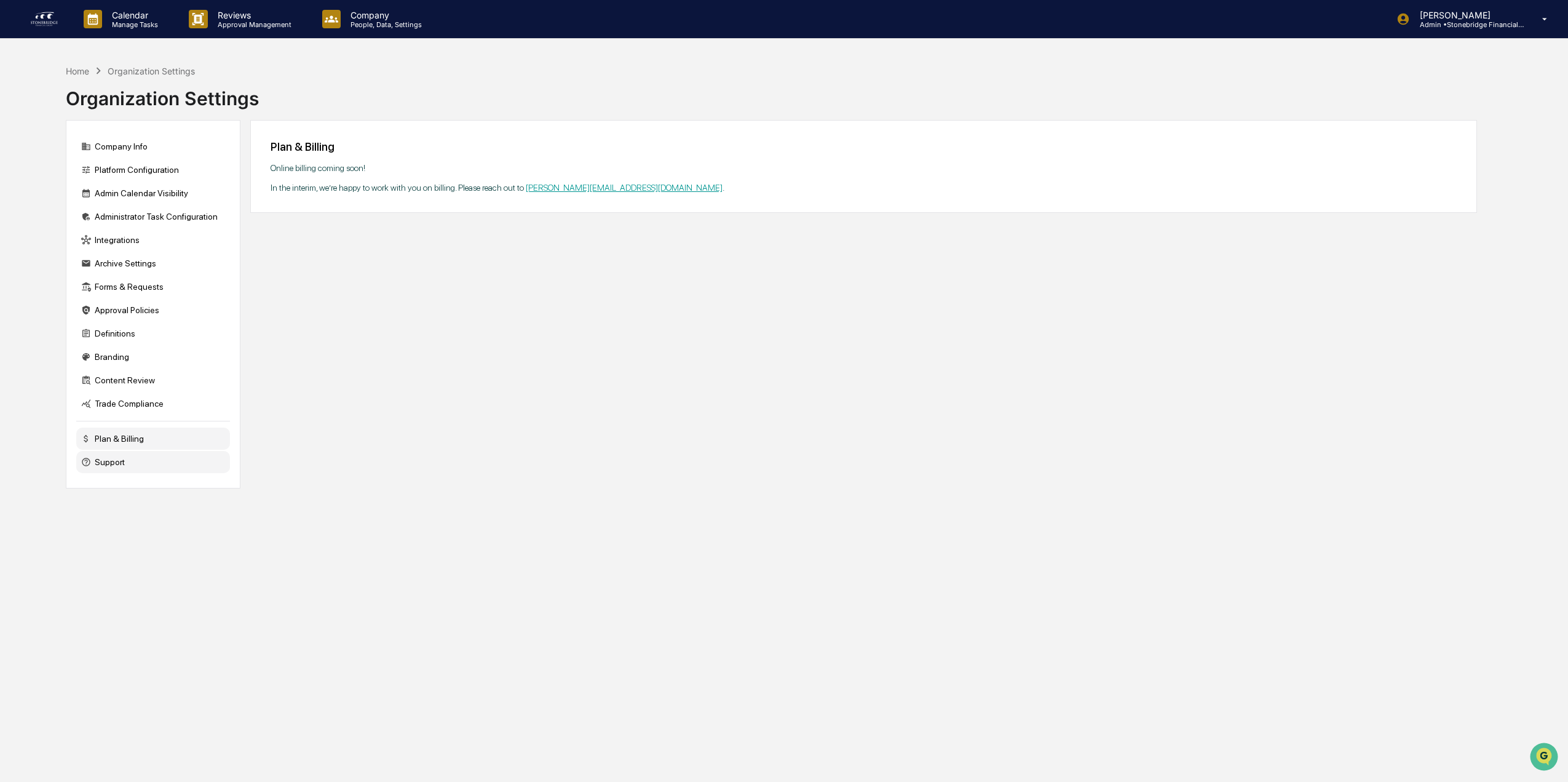
click at [150, 462] on div "Support" at bounding box center [153, 462] width 154 height 22
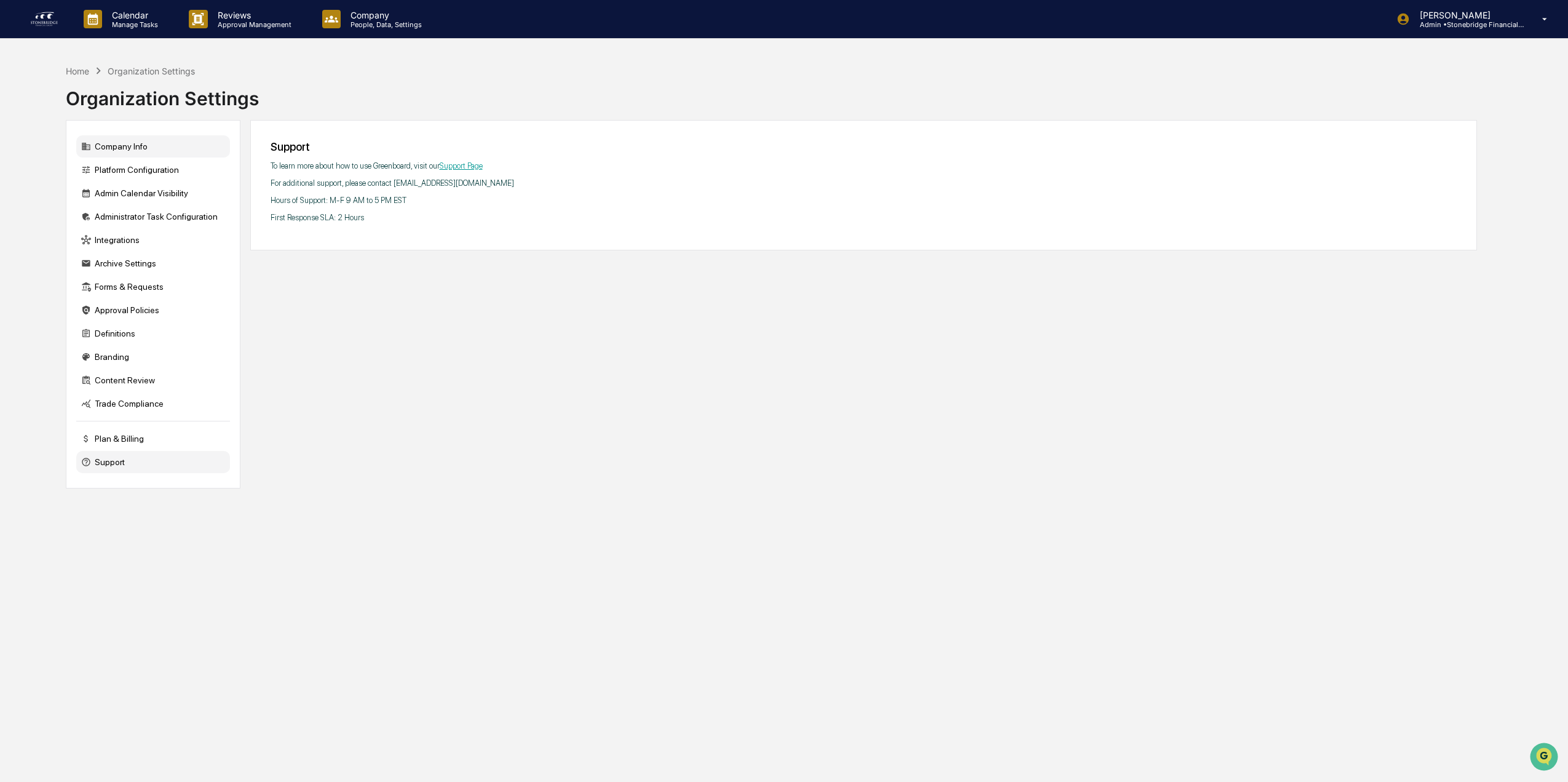
click at [132, 147] on div "Company Info" at bounding box center [153, 146] width 154 height 22
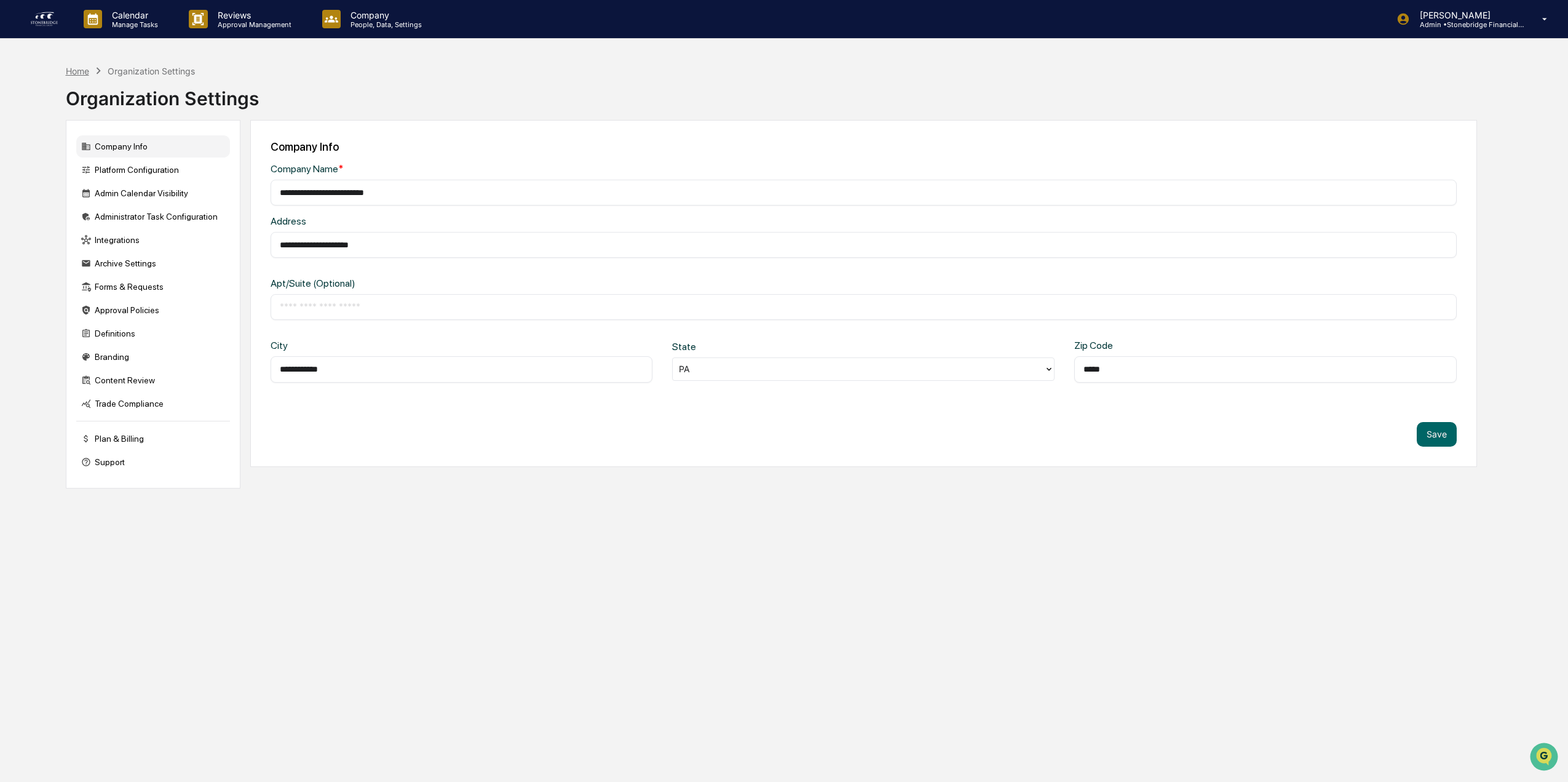
click at [76, 70] on div "Home" at bounding box center [78, 71] width 24 height 10
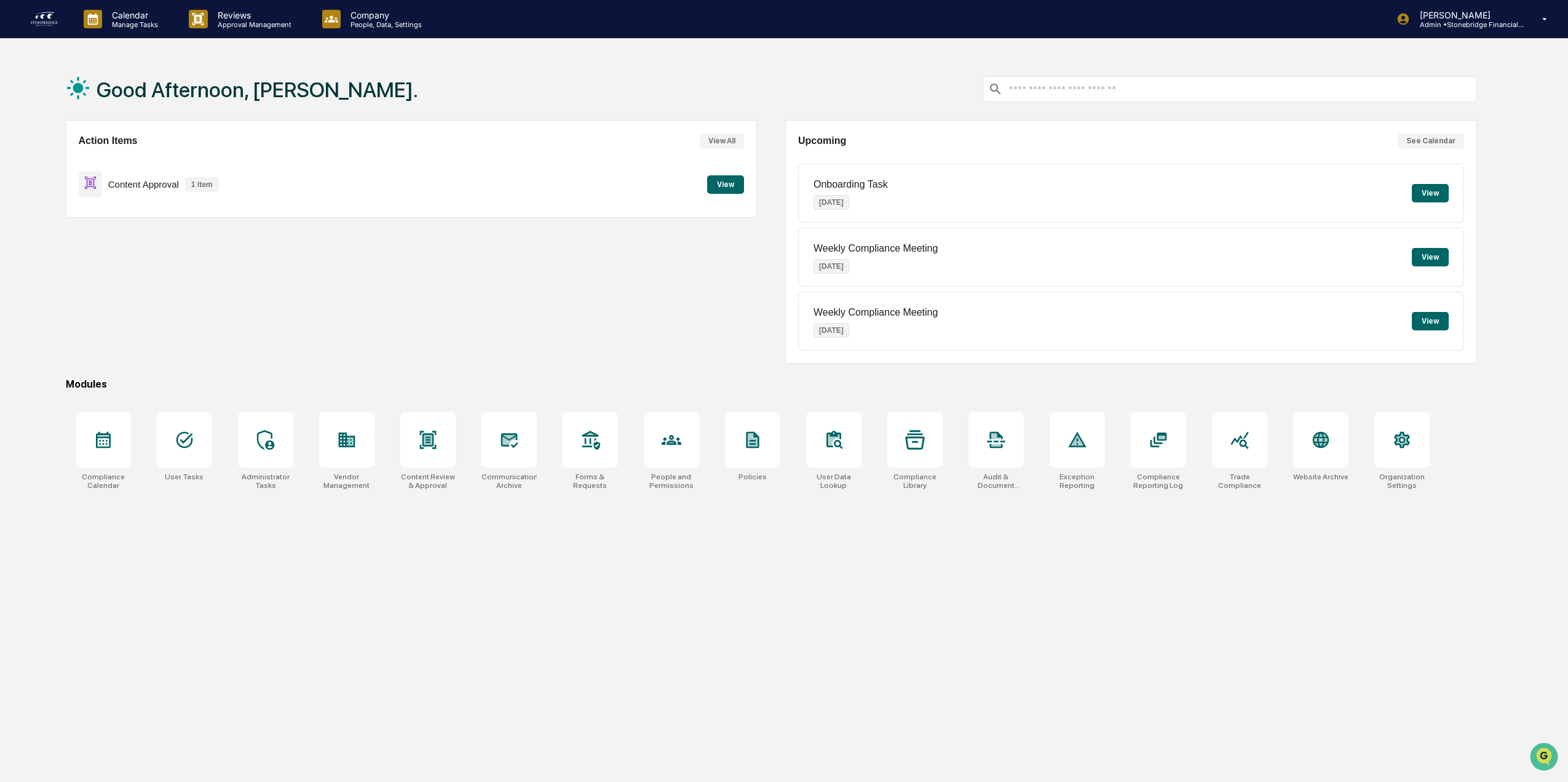
click at [703, 189] on div "Content Approval 1 item View" at bounding box center [411, 184] width 666 height 41
click at [716, 190] on button "View" at bounding box center [725, 185] width 37 height 19
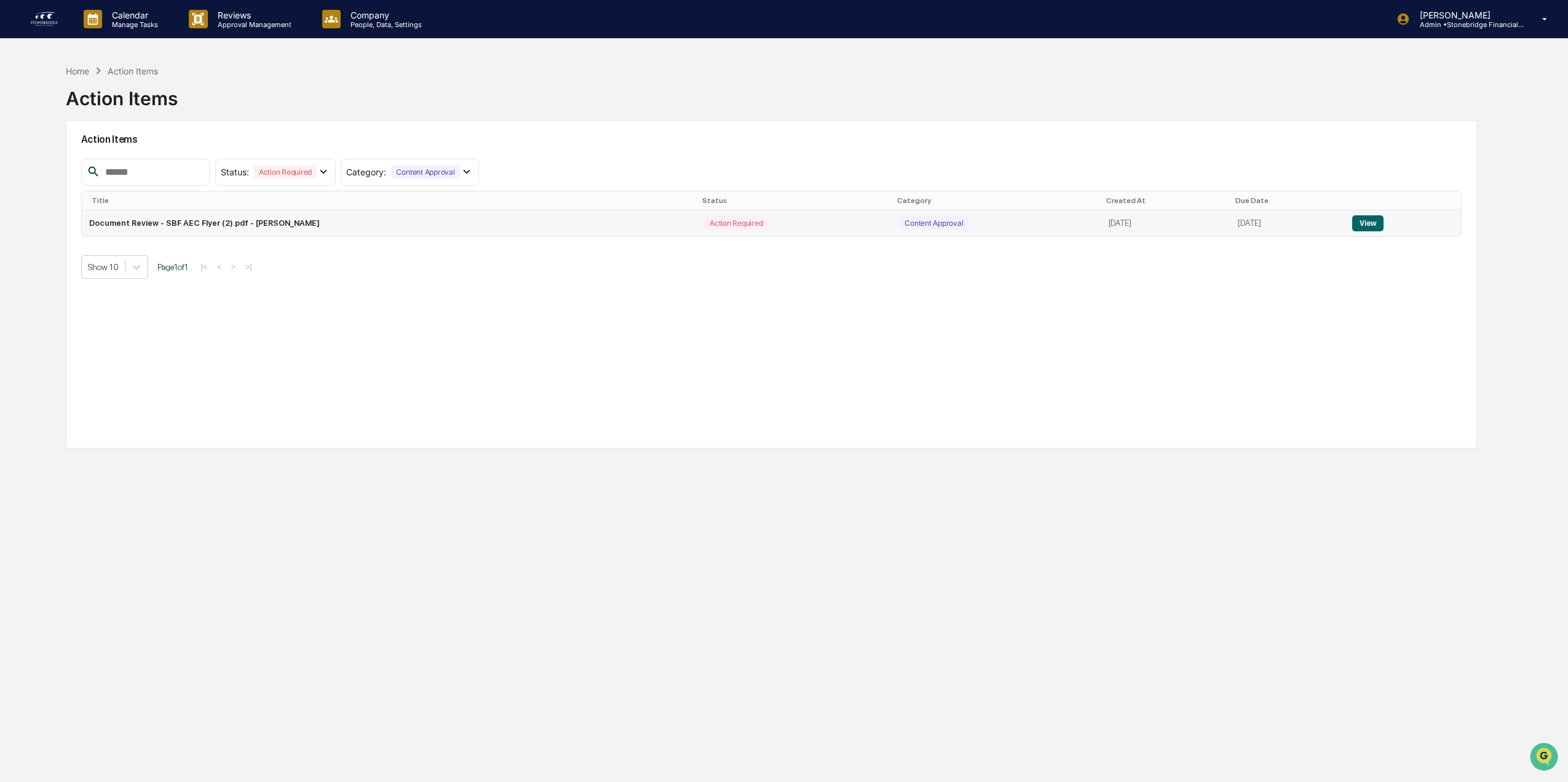
click at [1375, 227] on button "View" at bounding box center [1368, 223] width 31 height 16
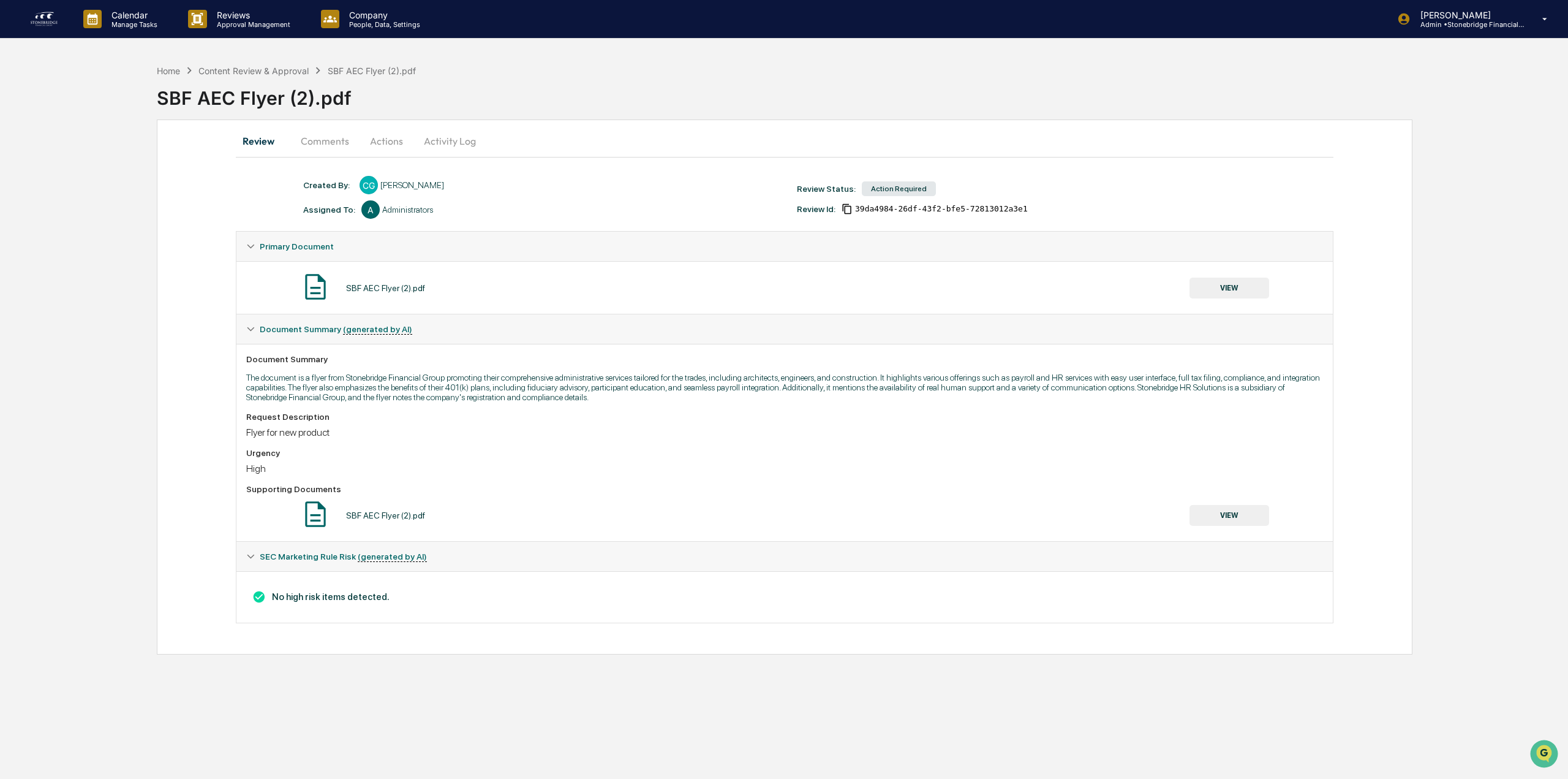
click at [332, 138] on button "Comments" at bounding box center [324, 141] width 68 height 30
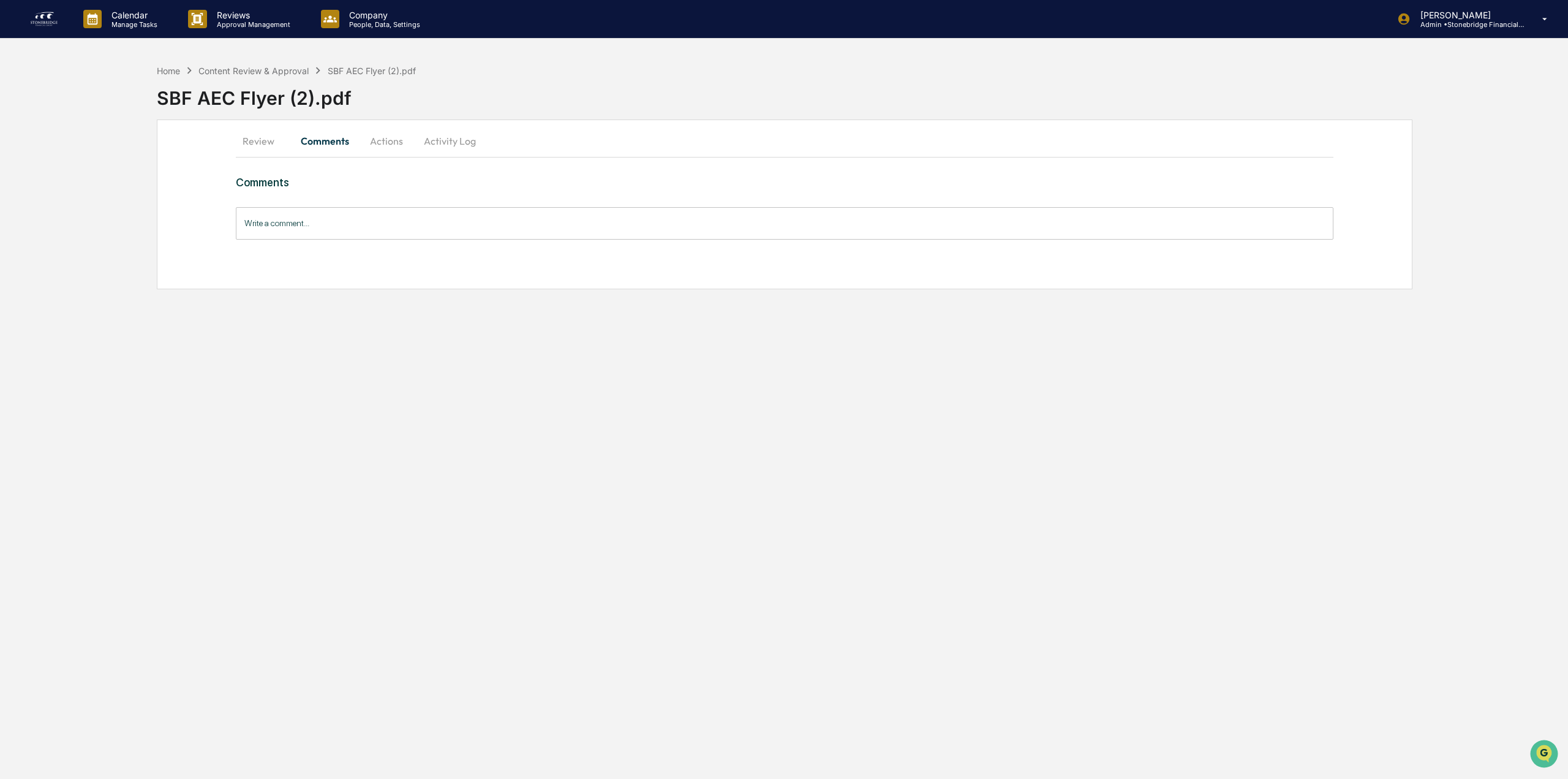
click at [372, 142] on button "Actions" at bounding box center [386, 141] width 55 height 30
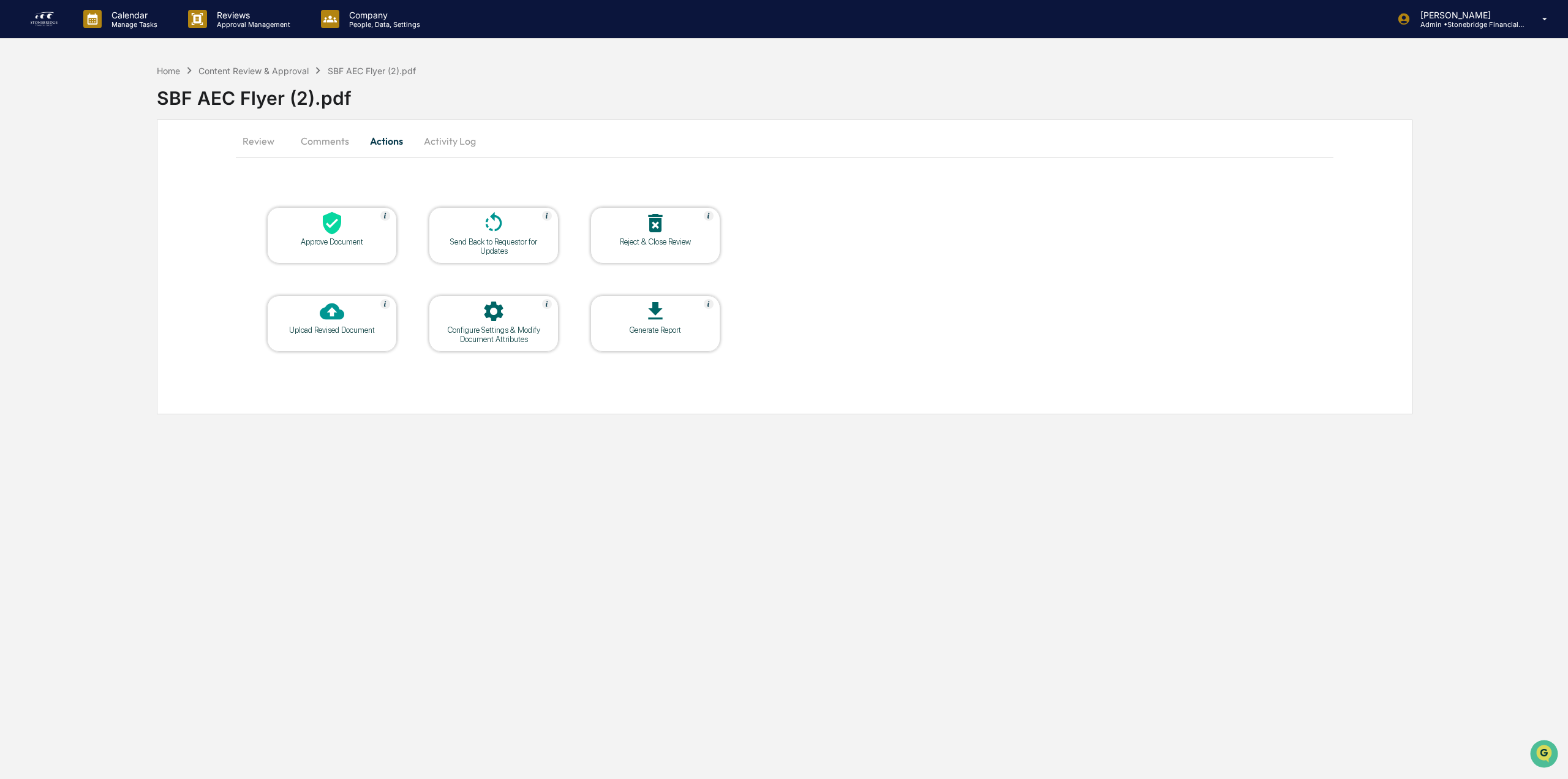
click at [446, 140] on button "Activity Log" at bounding box center [450, 141] width 72 height 30
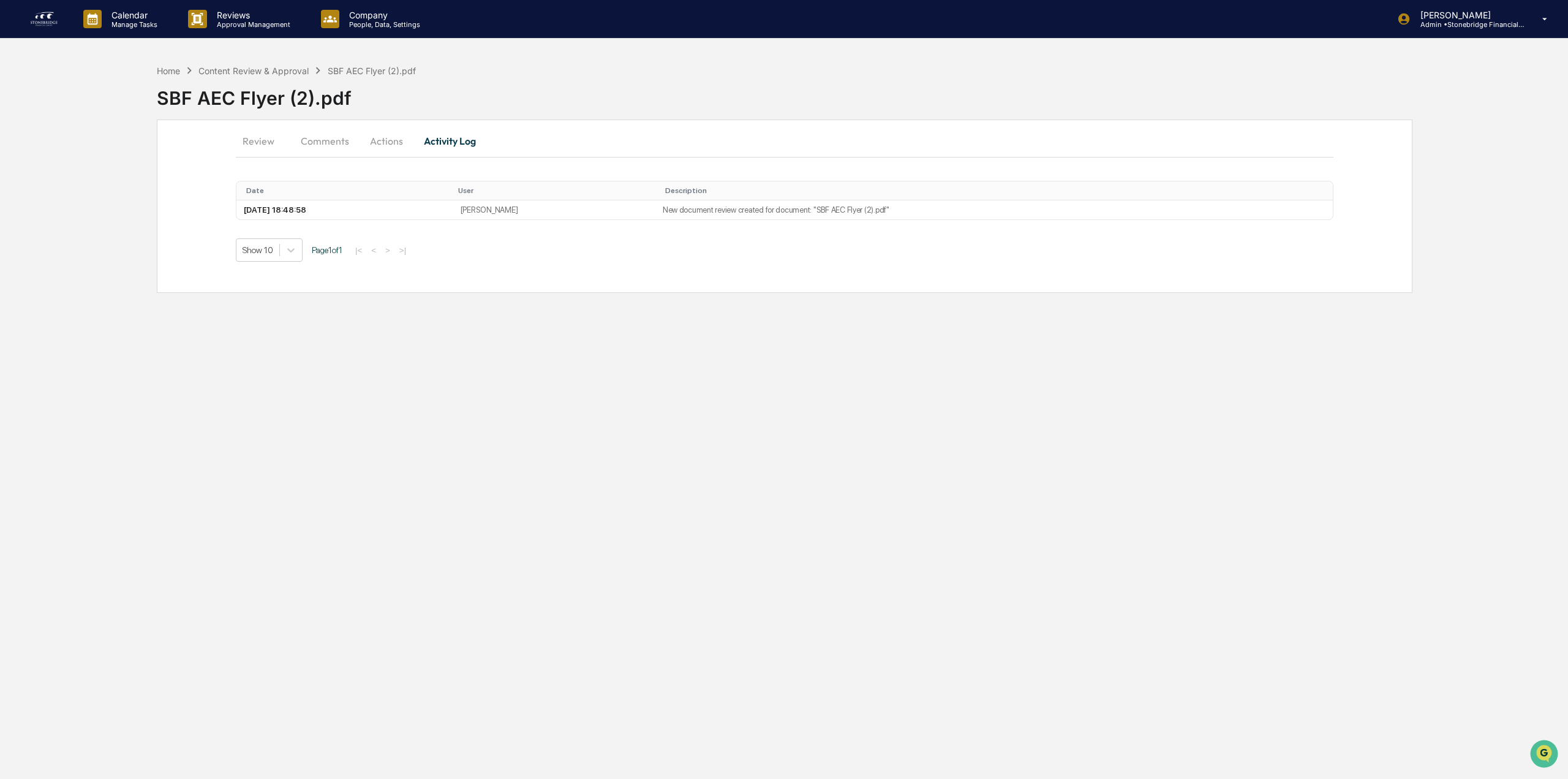
click at [403, 143] on button "Actions" at bounding box center [386, 141] width 55 height 30
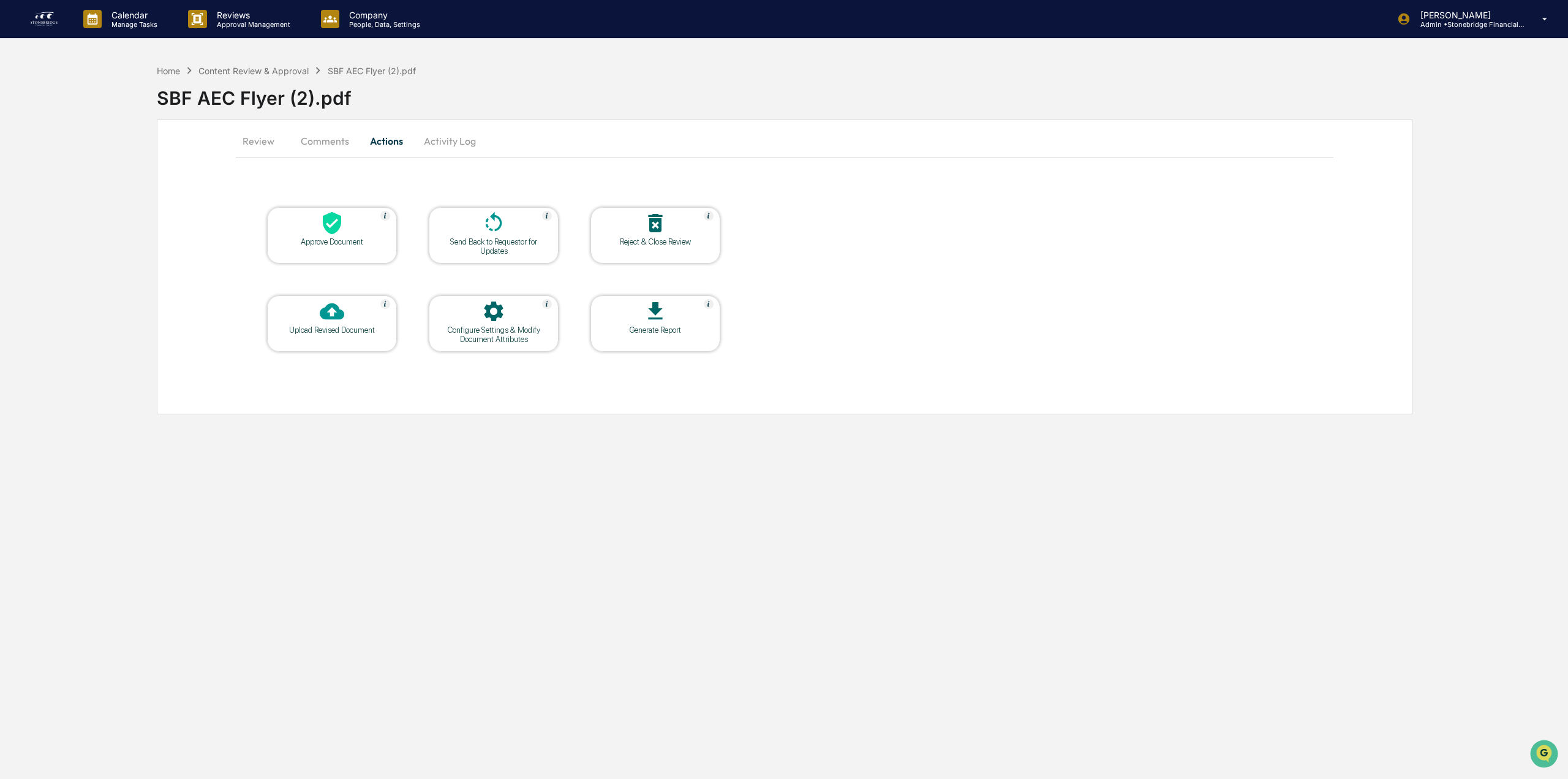
click at [499, 250] on div "Send Back to Requestor for Updates" at bounding box center [493, 246] width 110 height 19
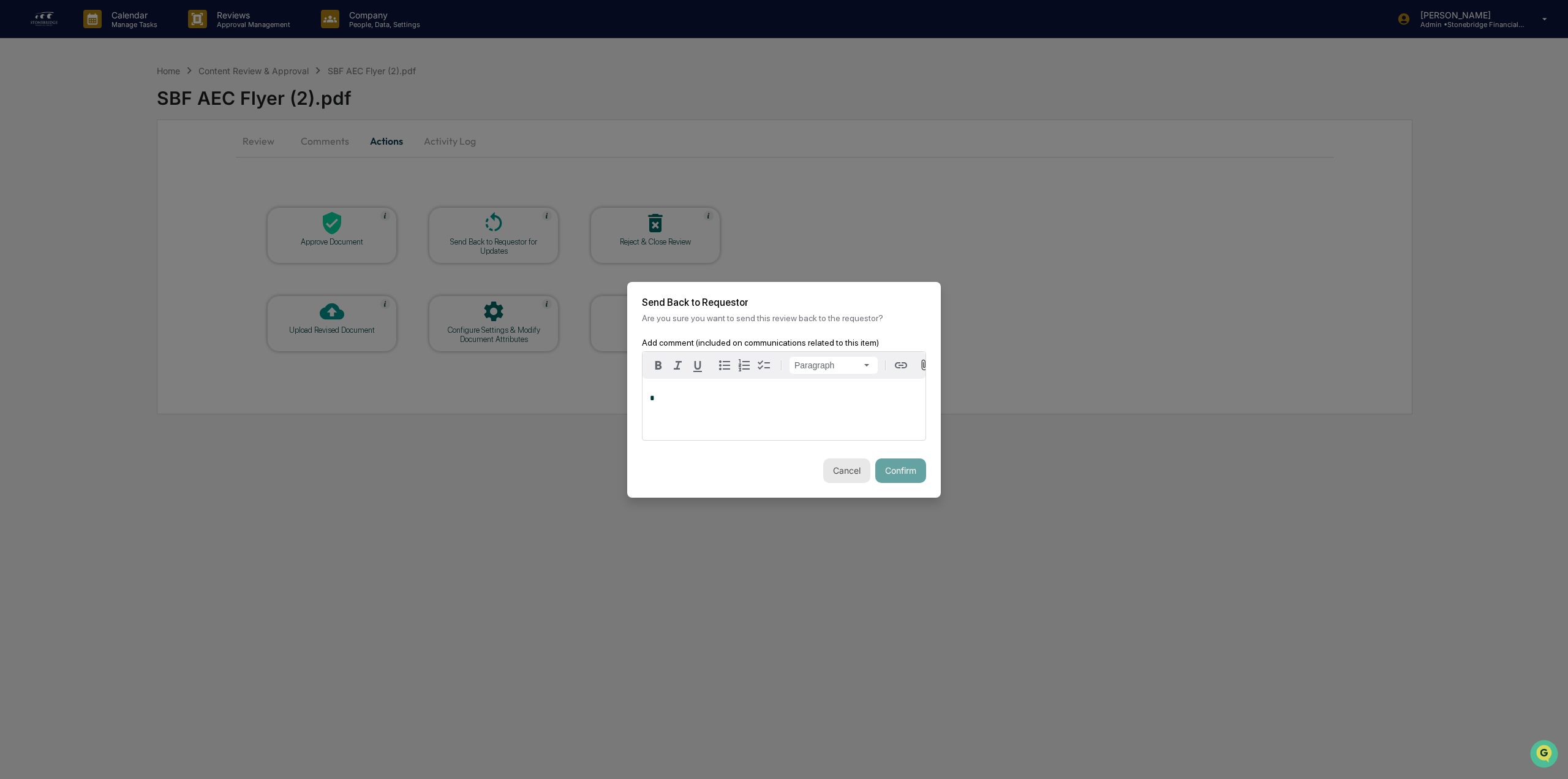
click at [839, 474] on button "Cancel" at bounding box center [847, 470] width 47 height 24
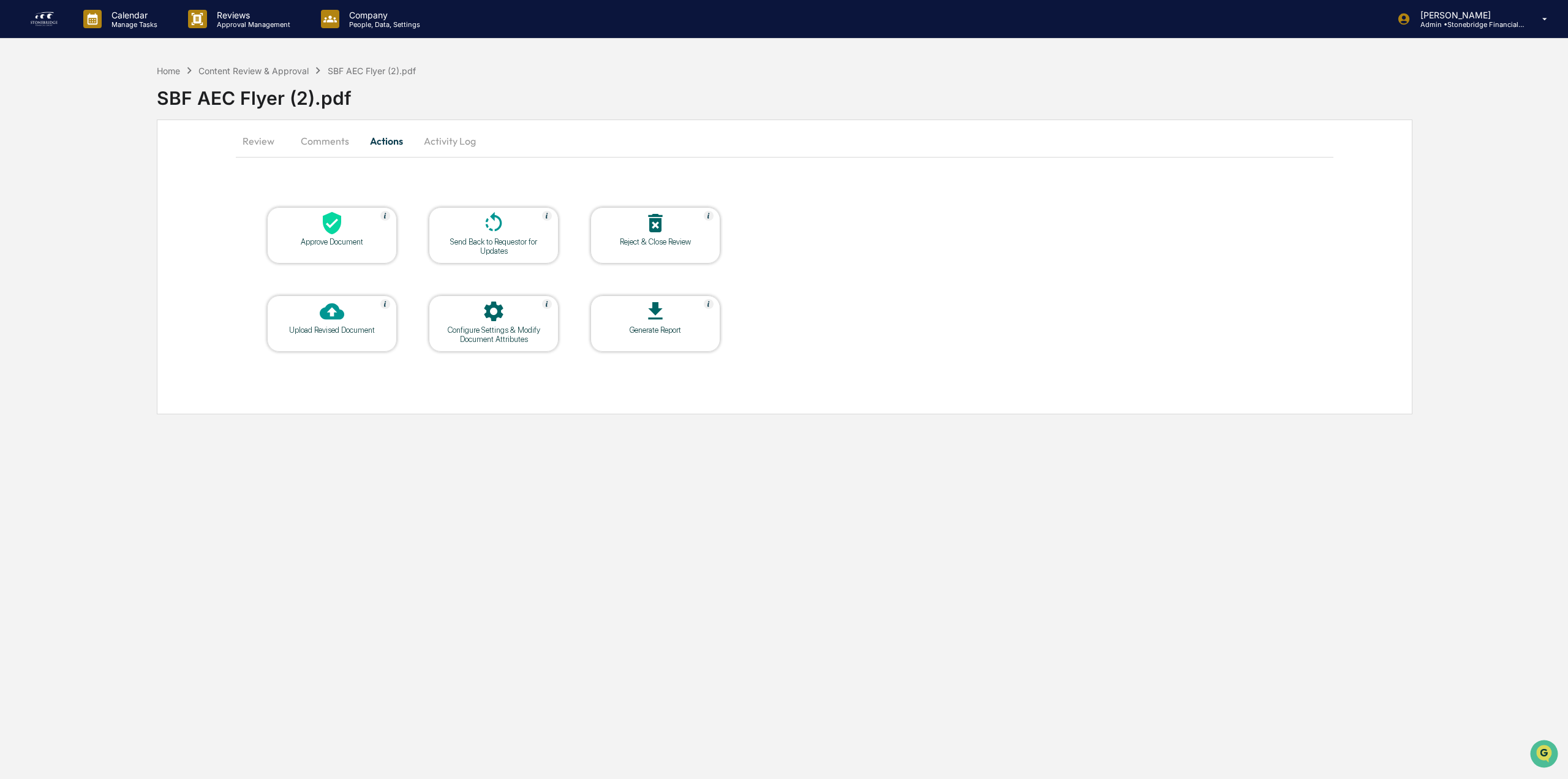
click at [696, 336] on div "Generate Report" at bounding box center [655, 324] width 130 height 56
click at [499, 345] on div "Configure Settings & Modify Document Attributes" at bounding box center [493, 324] width 130 height 56
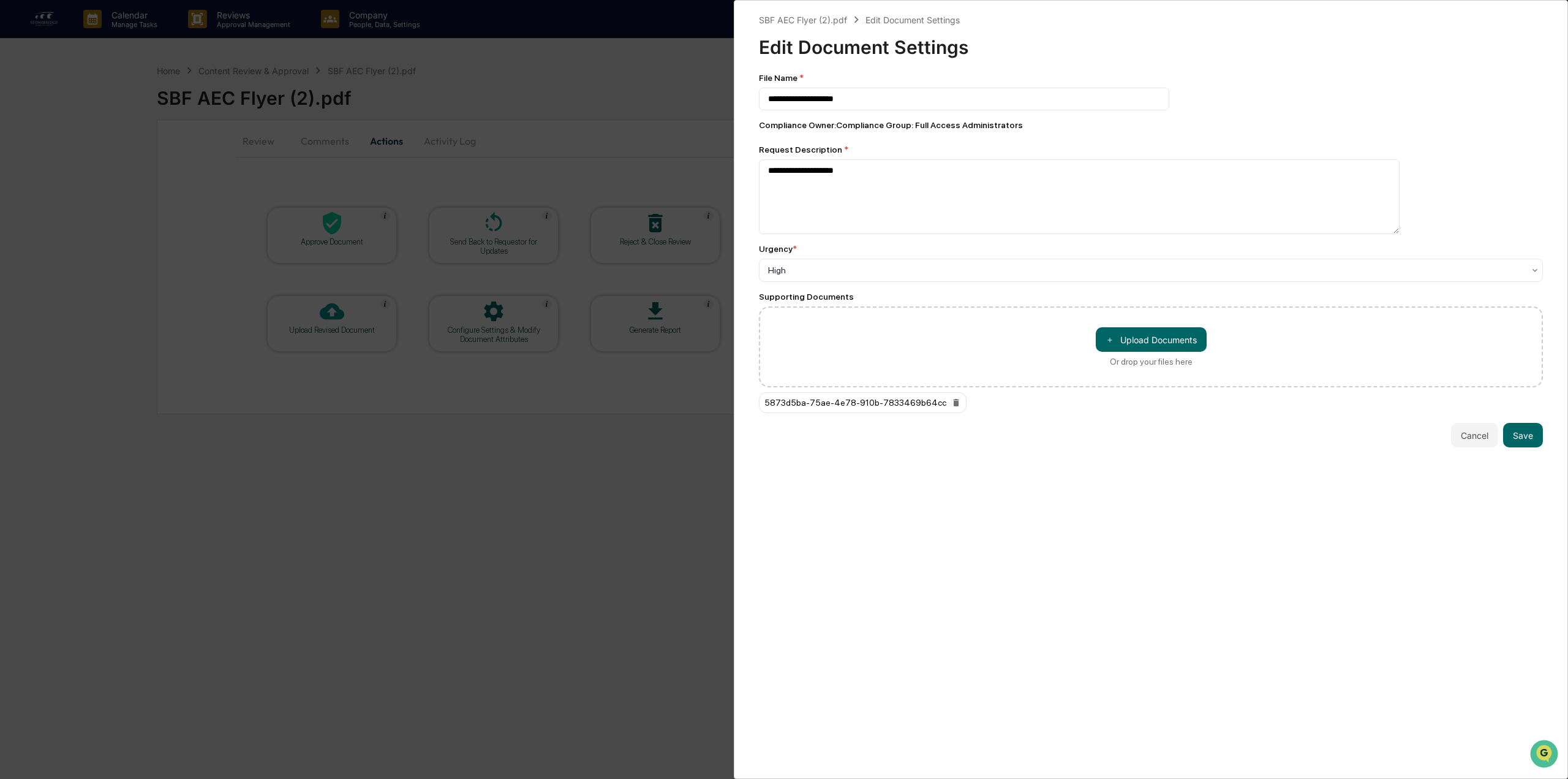
click at [729, 44] on div "**********" at bounding box center [784, 390] width 1568 height 779
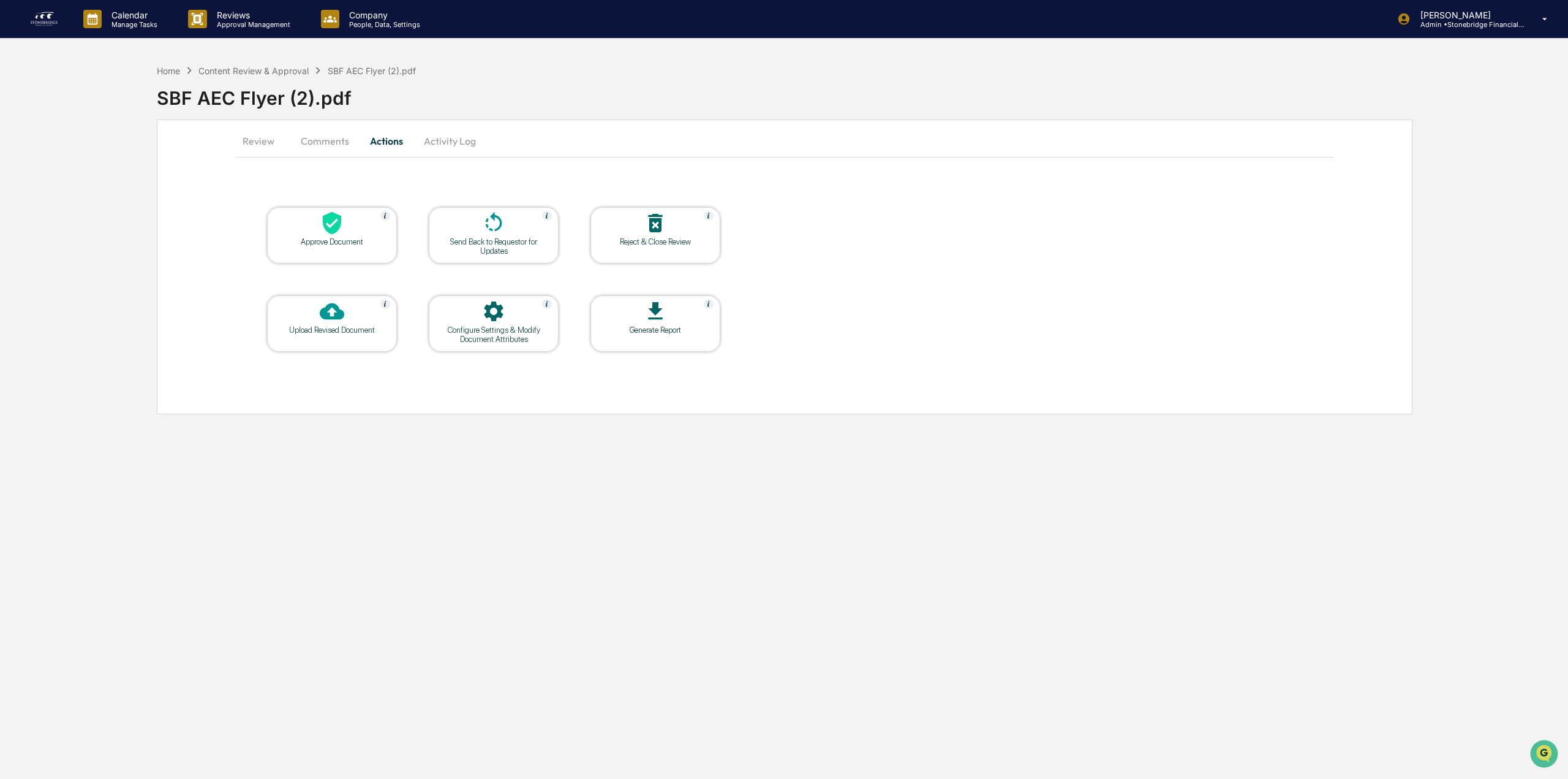
click at [707, 304] on img at bounding box center [708, 303] width 10 height 10
click at [310, 236] on div at bounding box center [331, 224] width 123 height 27
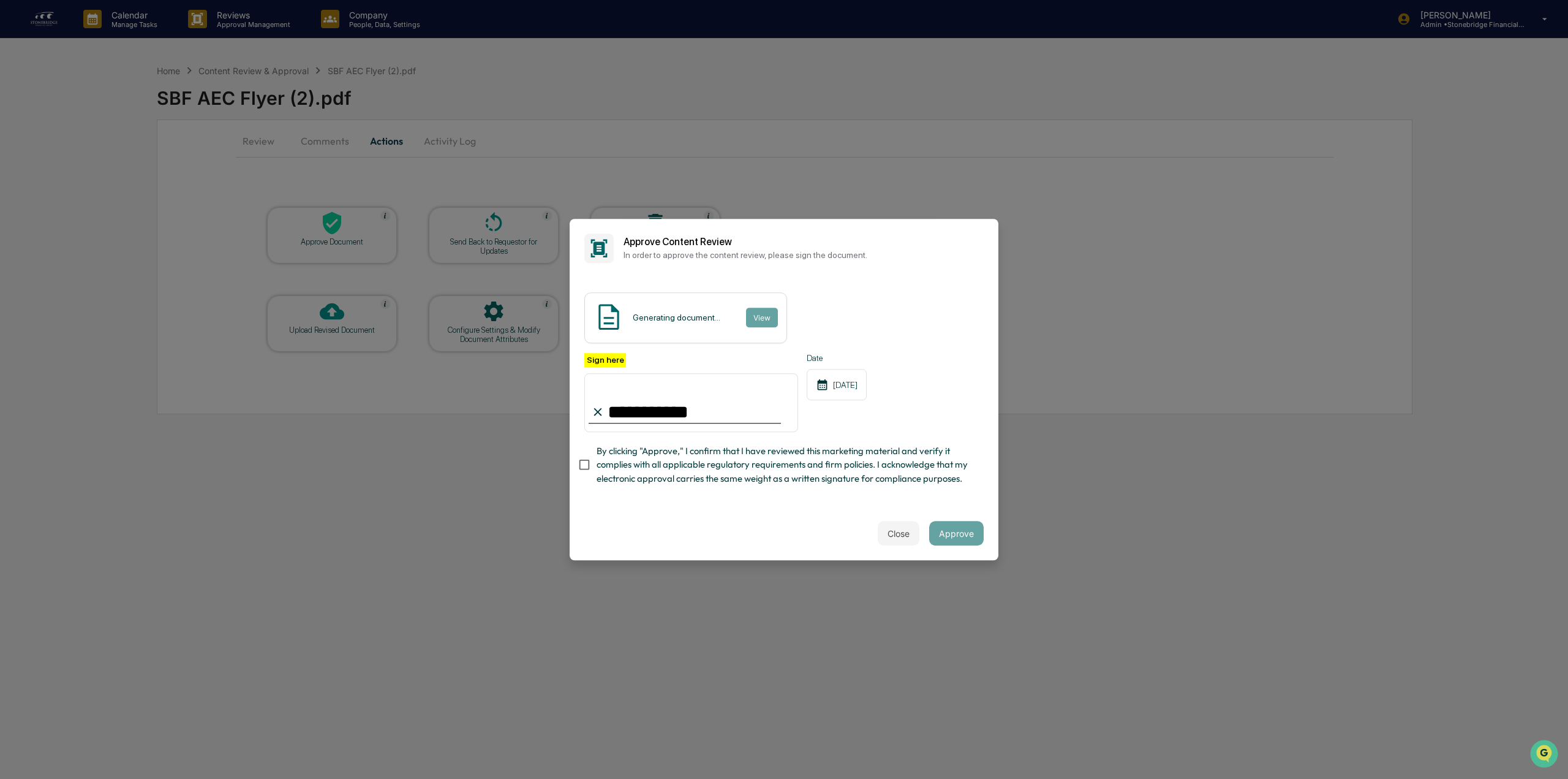
type input "**********"
click at [590, 483] on label "By clicking "Approve," I confirm that I have reviewed this marketing material a…" at bounding box center [775, 465] width 396 height 41
click at [706, 494] on div "**********" at bounding box center [784, 392] width 428 height 229
click at [700, 480] on span "By clicking "Approve," I confirm that I have reviewed this marketing material a…" at bounding box center [785, 465] width 378 height 41
click at [979, 537] on button "Approve" at bounding box center [957, 533] width 55 height 24
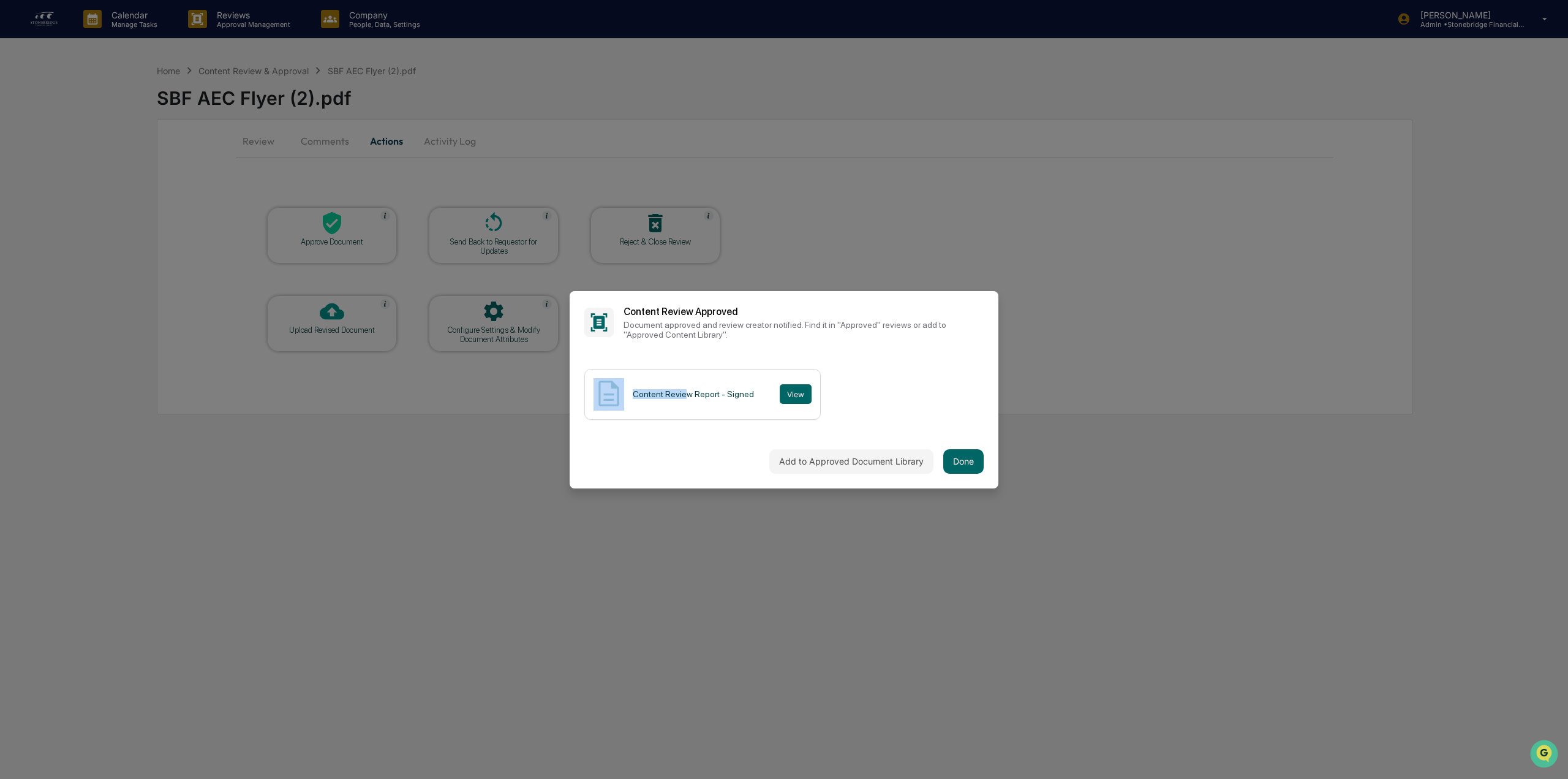
drag, startPoint x: 625, startPoint y: 386, endPoint x: 684, endPoint y: 390, distance: 59.1
click at [684, 390] on div "Content Review Report - Signed View" at bounding box center [702, 394] width 236 height 51
click at [684, 390] on div "Content Review Report - Signed" at bounding box center [693, 394] width 121 height 10
drag, startPoint x: 643, startPoint y: 389, endPoint x: 714, endPoint y: 397, distance: 71.4
click at [714, 397] on div "Content Review Report - Signed View" at bounding box center [702, 394] width 236 height 51
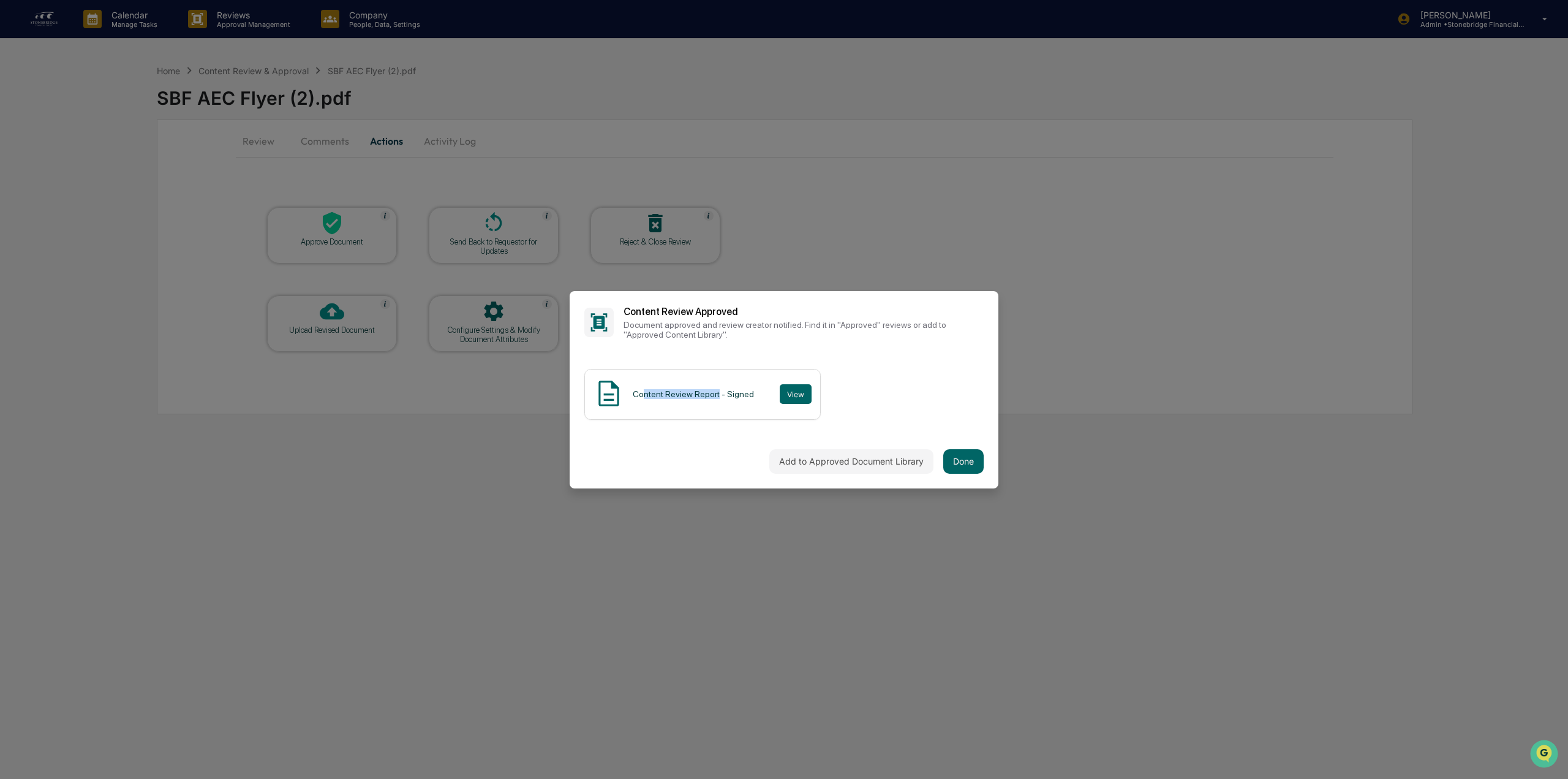
click at [714, 397] on div "Content Review Report - Signed" at bounding box center [693, 394] width 121 height 10
click at [786, 393] on button "View" at bounding box center [795, 393] width 32 height 20
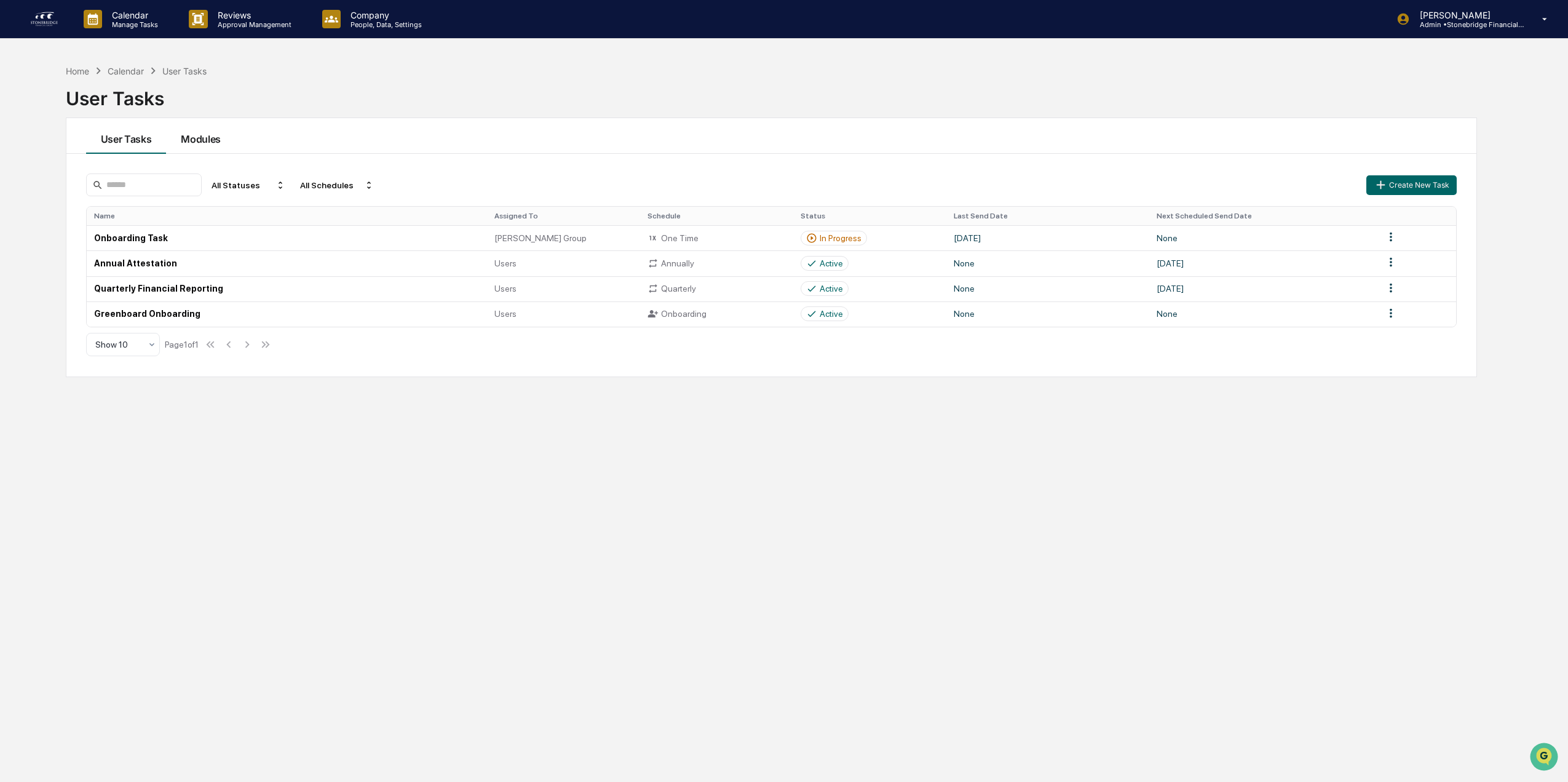
click at [183, 142] on button "Modules" at bounding box center [201, 135] width 70 height 35
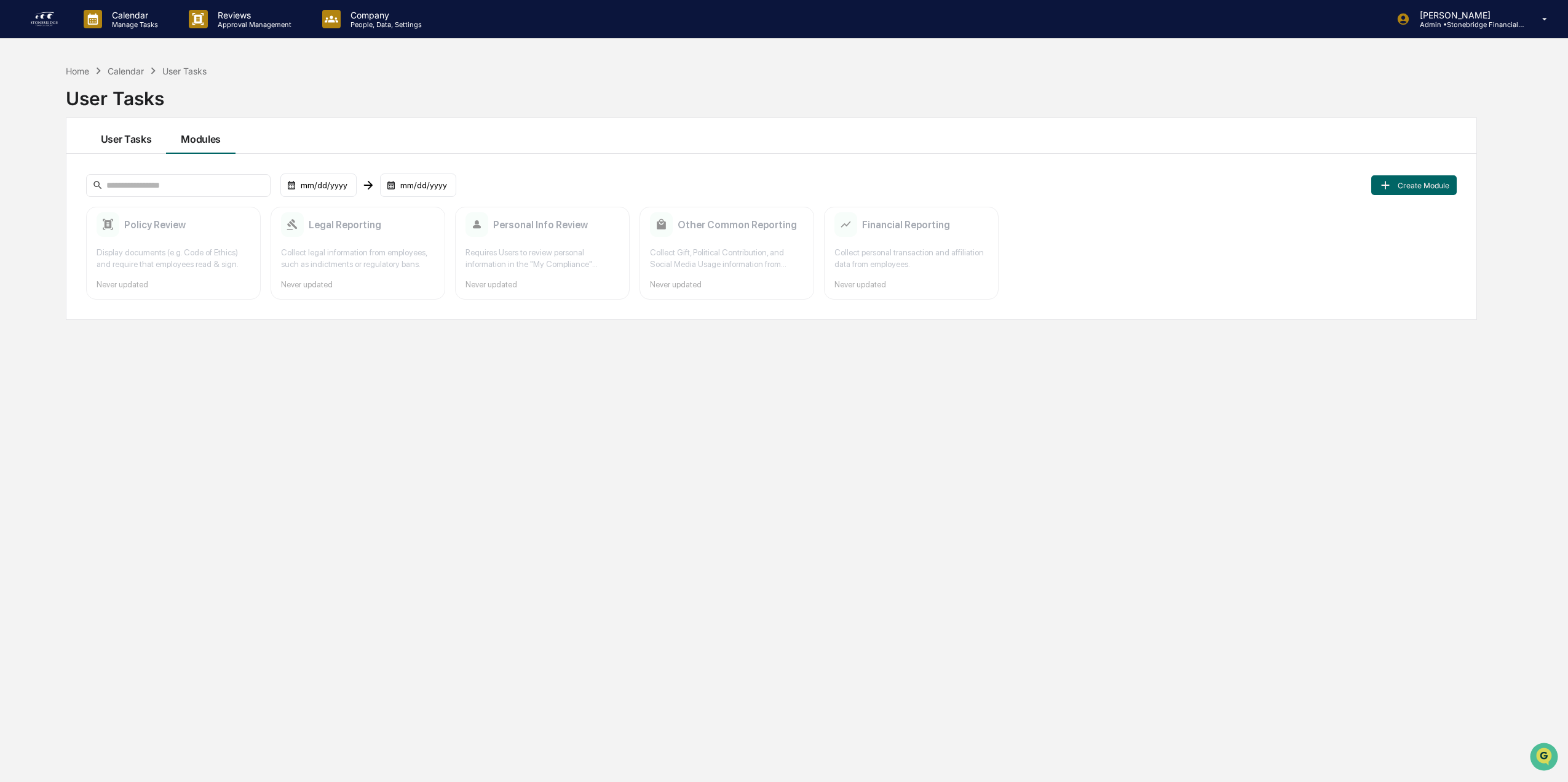
click at [142, 140] on button "User Tasks" at bounding box center [126, 135] width 81 height 35
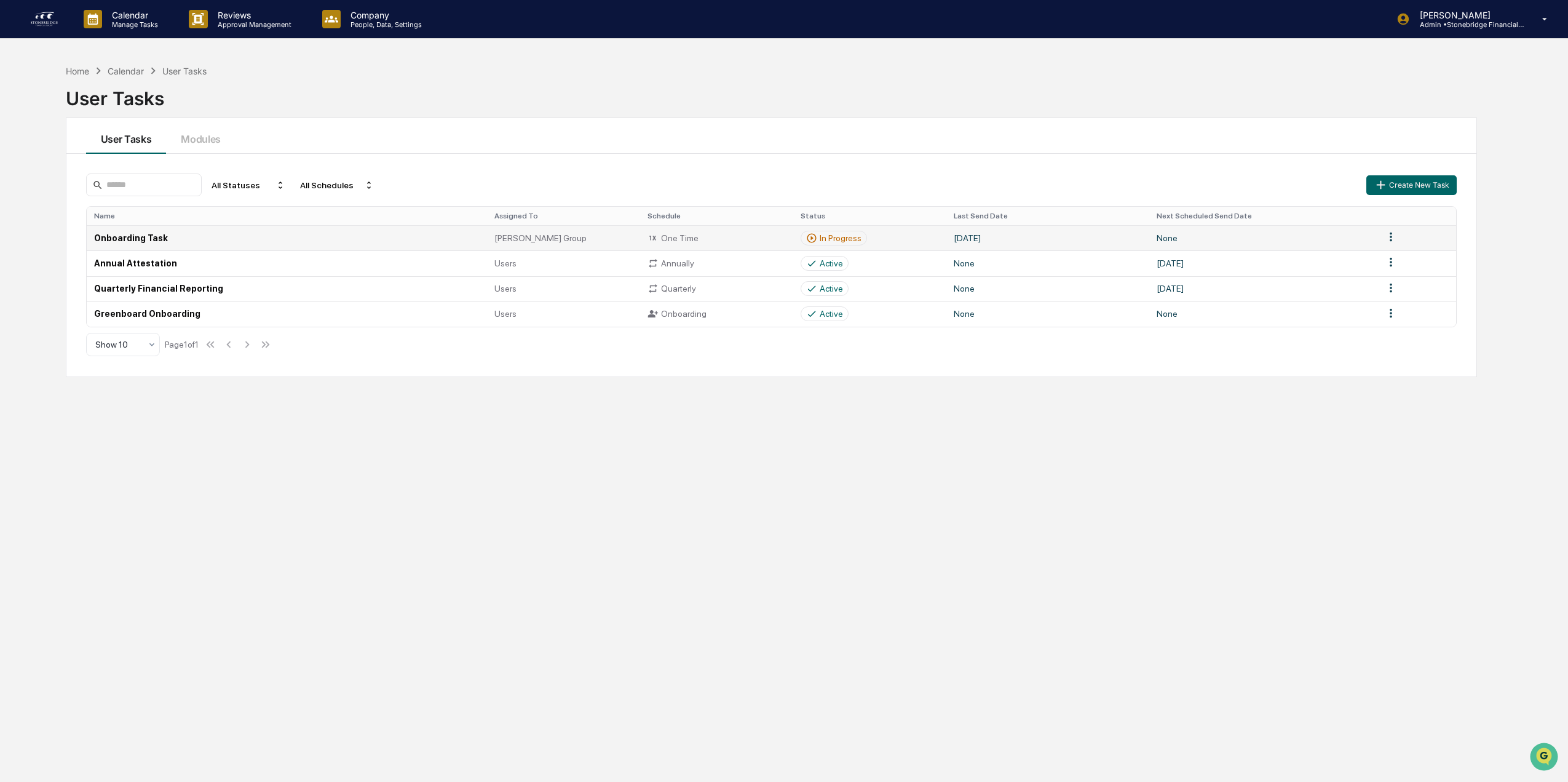
click at [1392, 239] on html "Calendar Manage Tasks Reviews Approval Management Company People, Data, Setting…" at bounding box center [784, 391] width 1568 height 782
click at [1386, 280] on div "Delete" at bounding box center [1391, 279] width 78 height 20
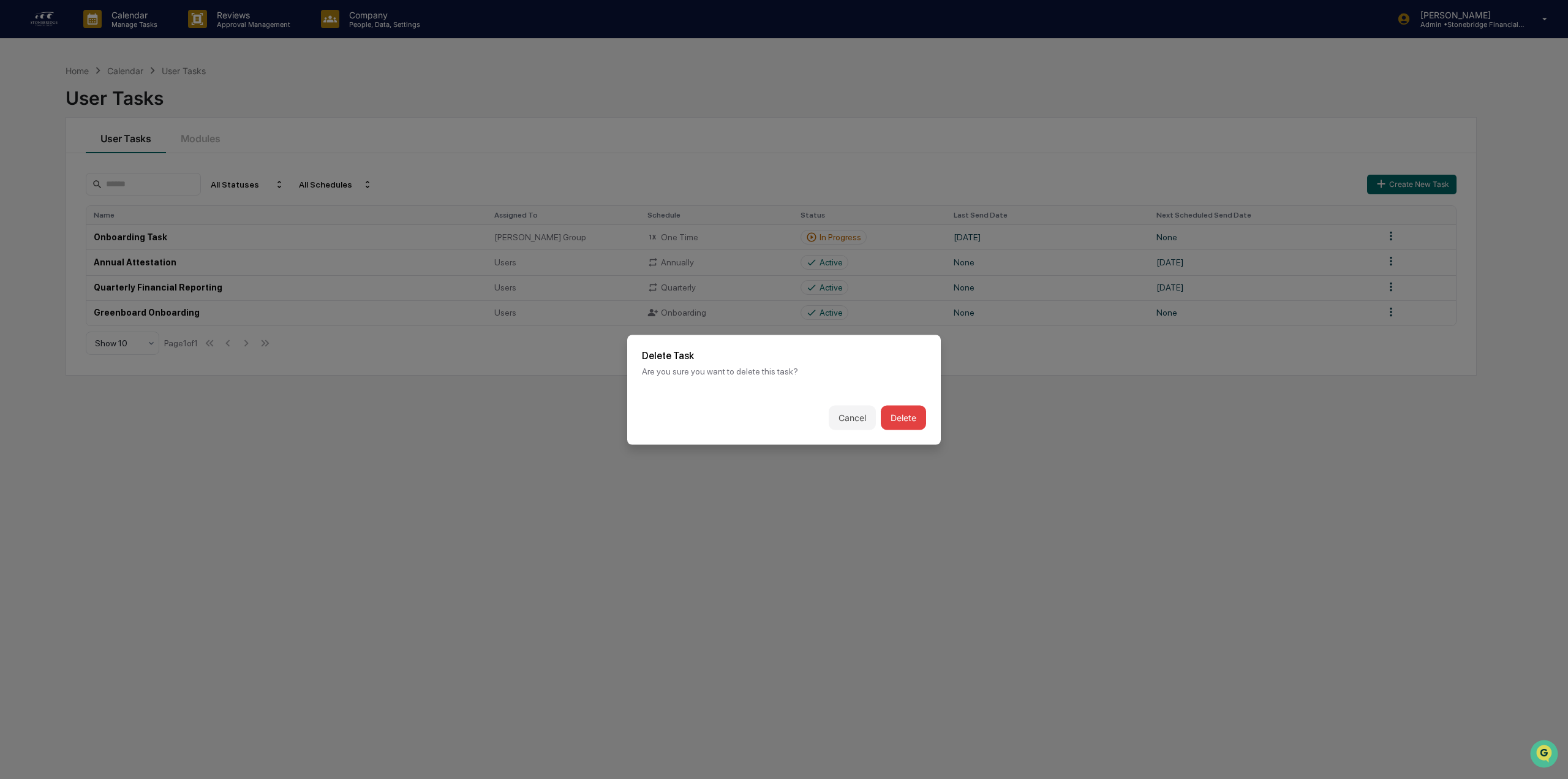
click at [903, 418] on button "Delete" at bounding box center [904, 417] width 45 height 24
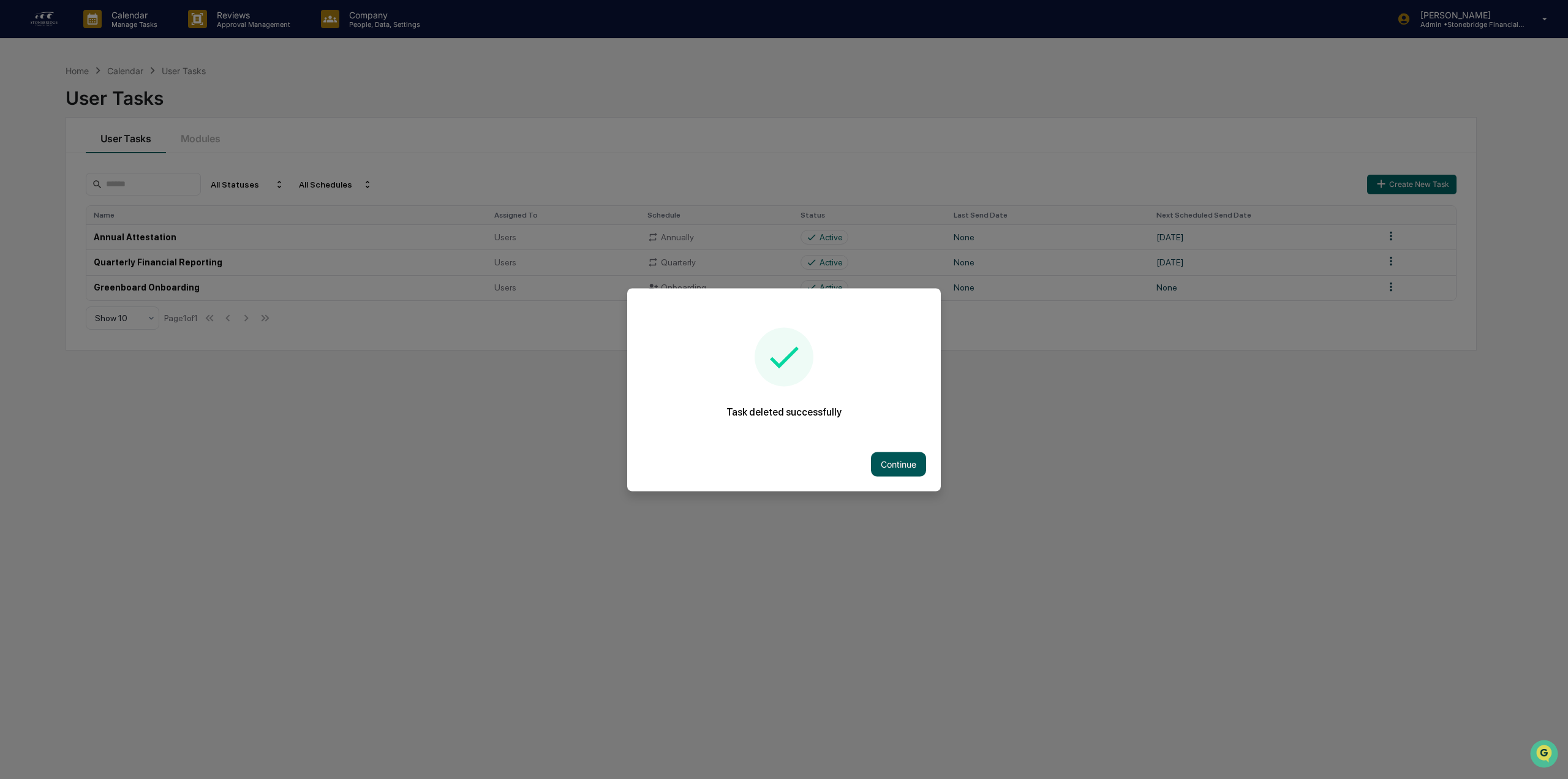
click at [909, 460] on button "Continue" at bounding box center [898, 463] width 55 height 24
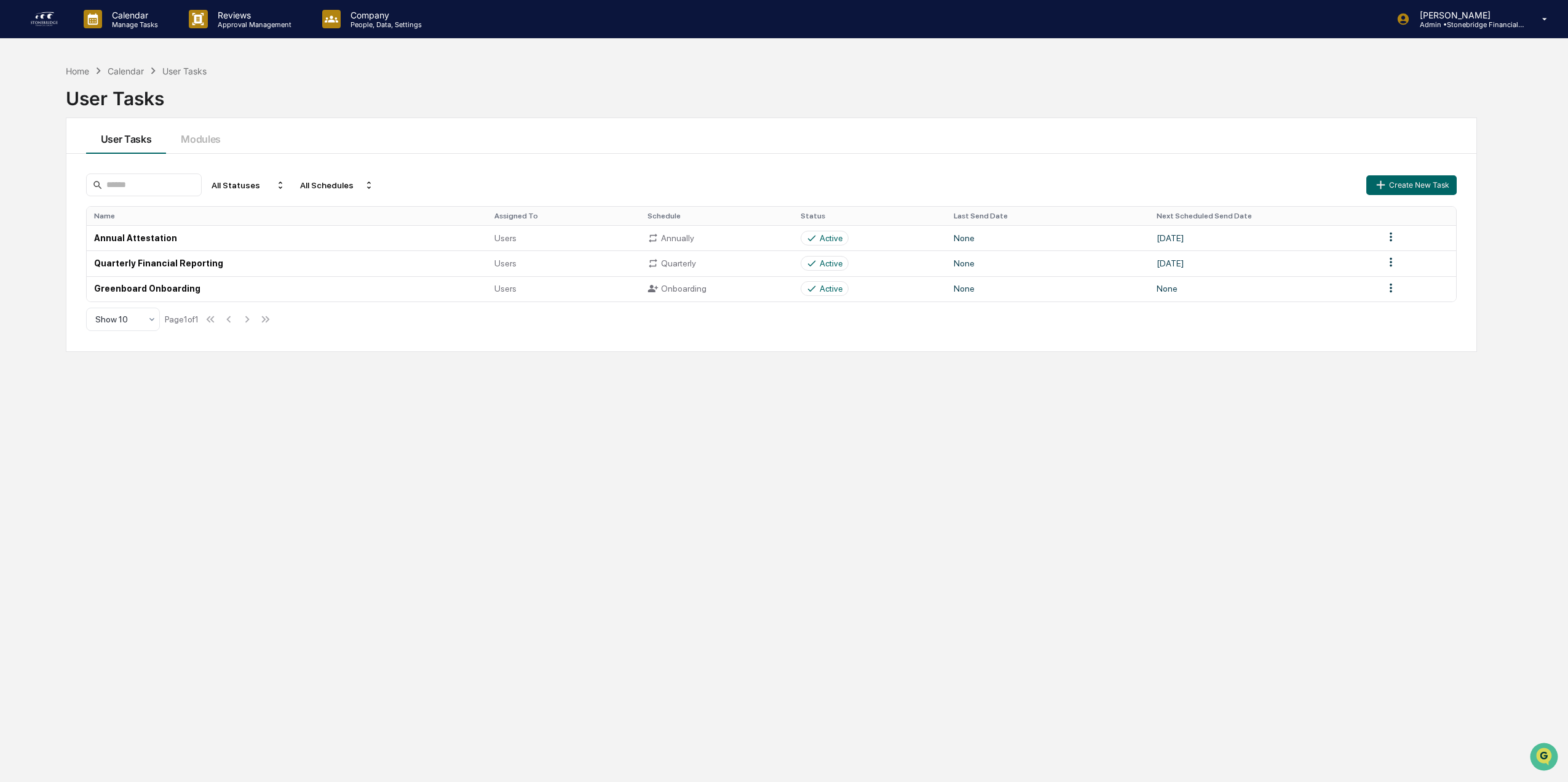
click at [297, 502] on div "Home Calendar User Tasks User Tasks User Tasks Modules All Statuses All Schedul…" at bounding box center [771, 449] width 1448 height 782
click at [126, 71] on div "Calendar" at bounding box center [126, 71] width 36 height 10
click at [1393, 298] on td at bounding box center [1416, 289] width 79 height 25
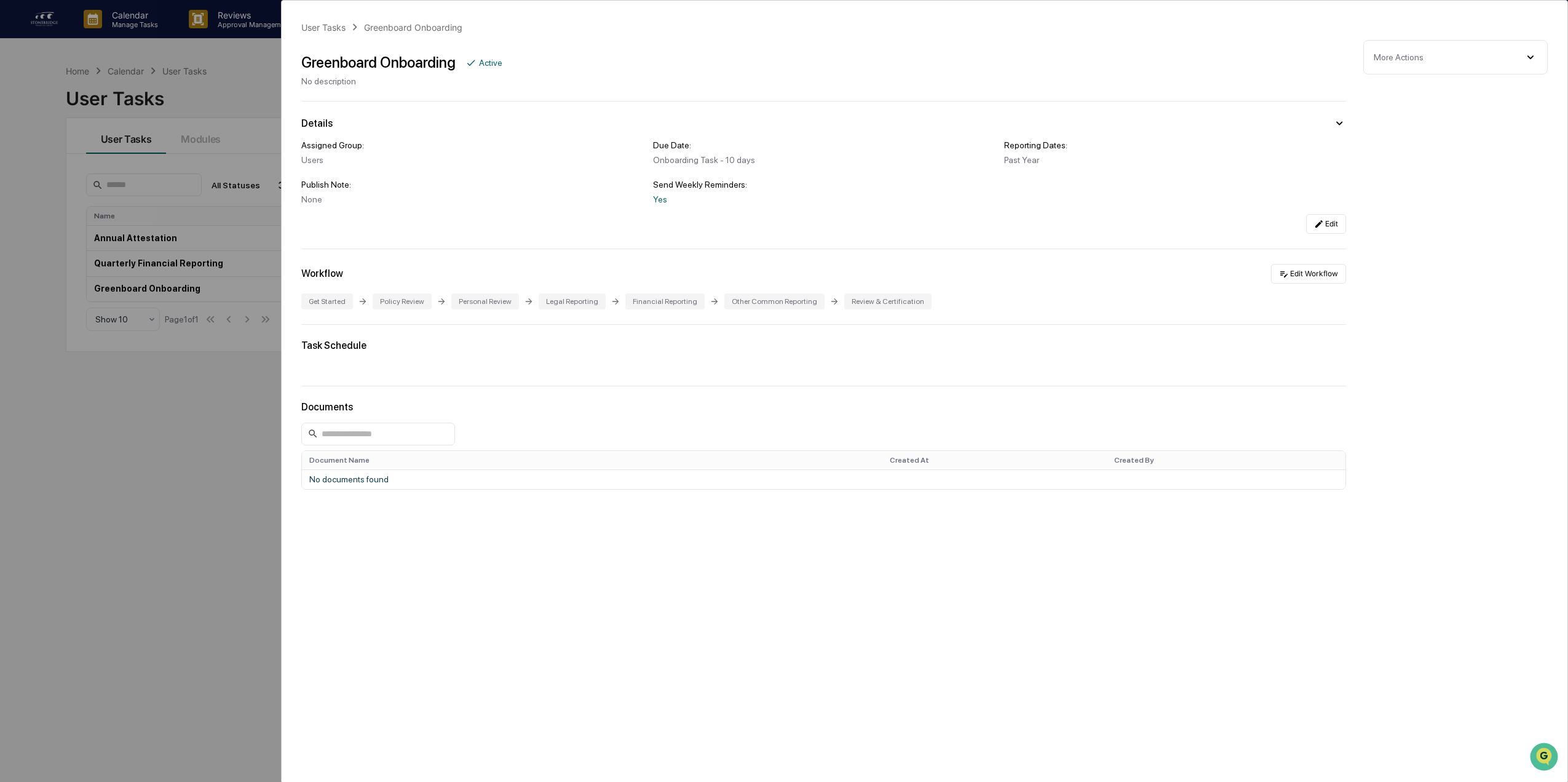
drag, startPoint x: 356, startPoint y: 21, endPoint x: 338, endPoint y: 19, distance: 18.1
click at [354, 21] on icon at bounding box center [354, 27] width 13 height 13
click at [335, 21] on div "User Tasks Greenboard Onboarding Greenboard Onboarding Active No description De…" at bounding box center [924, 309] width 1285 height 617
click at [335, 24] on div "User Tasks" at bounding box center [323, 27] width 44 height 10
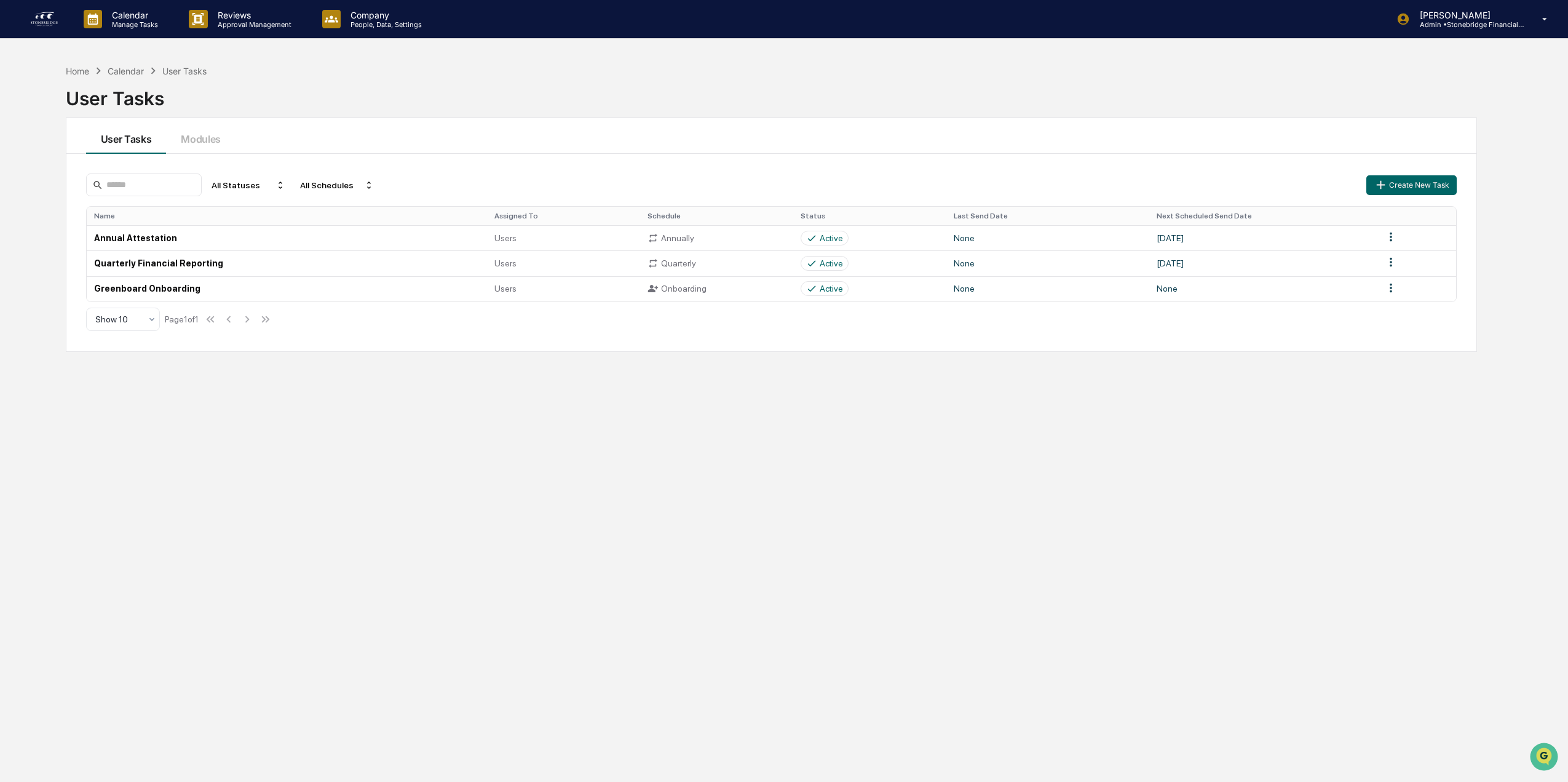
click at [232, 93] on div "User Tasks" at bounding box center [771, 93] width 1411 height 32
